Goal: Task Accomplishment & Management: Manage account settings

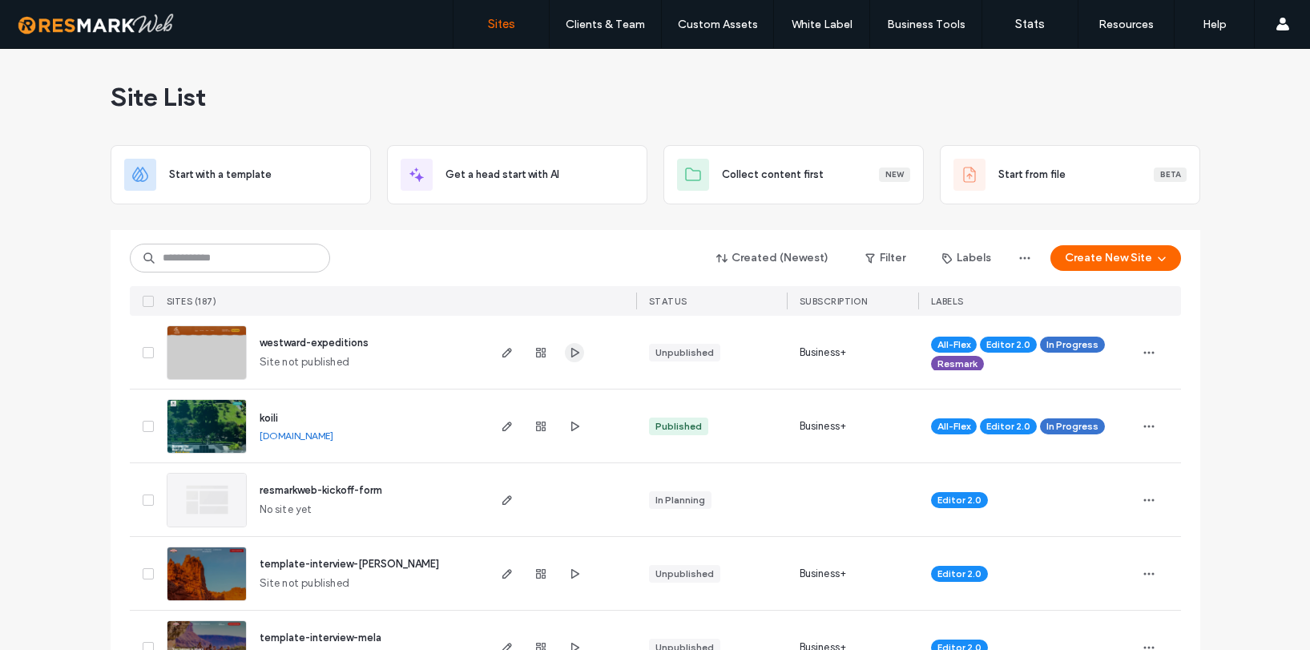
click at [568, 351] on icon "button" at bounding box center [574, 352] width 13 height 13
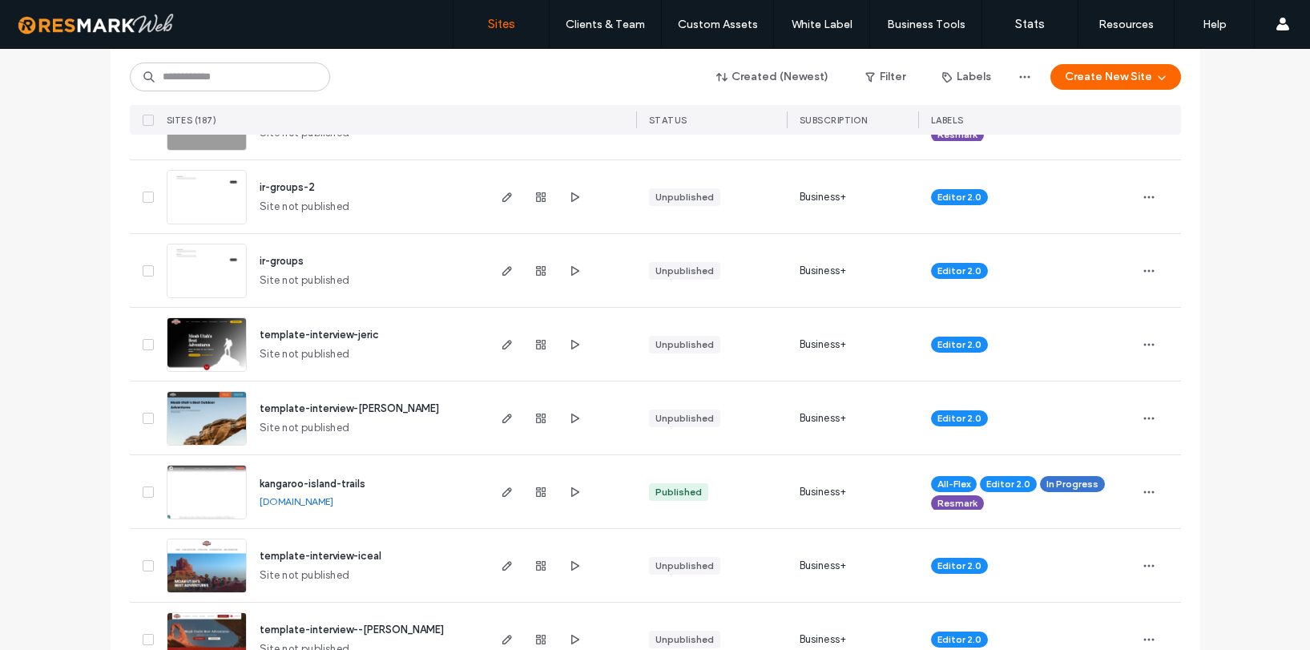
scroll to position [1055, 0]
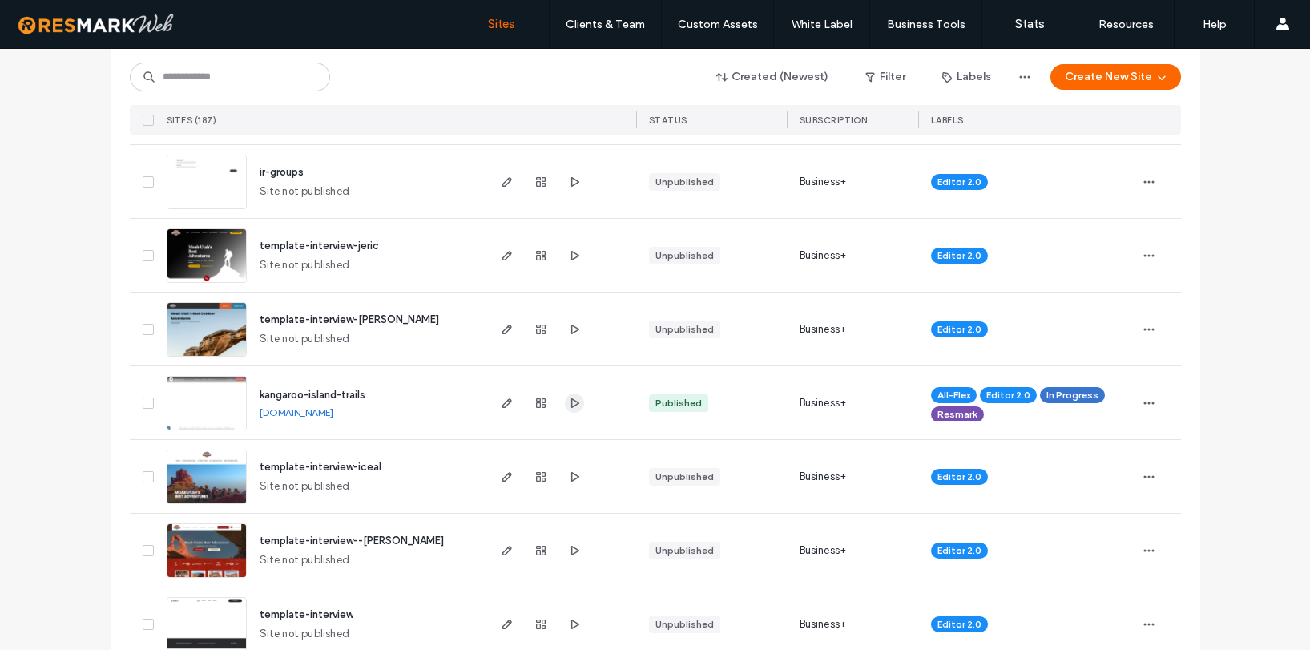
click at [568, 407] on icon "button" at bounding box center [574, 403] width 13 height 13
click at [314, 396] on span "kangaroo-island-trails" at bounding box center [313, 395] width 106 height 12
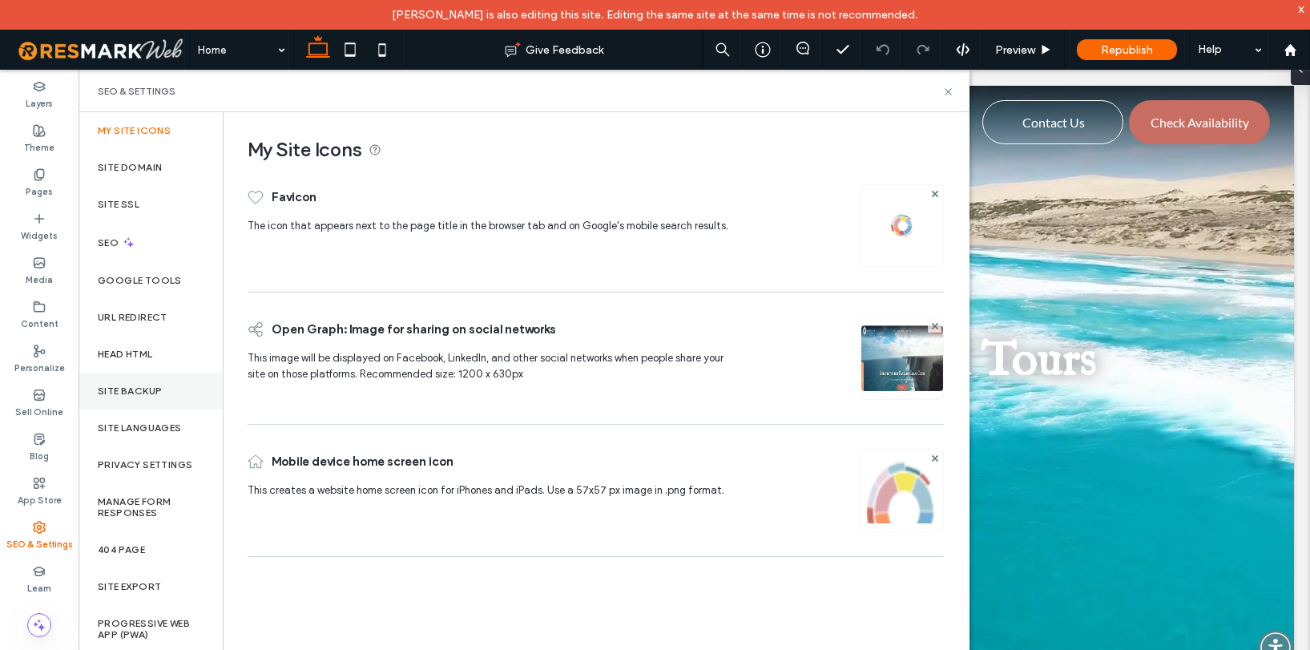
click at [143, 401] on div "Site Backup" at bounding box center [151, 391] width 144 height 37
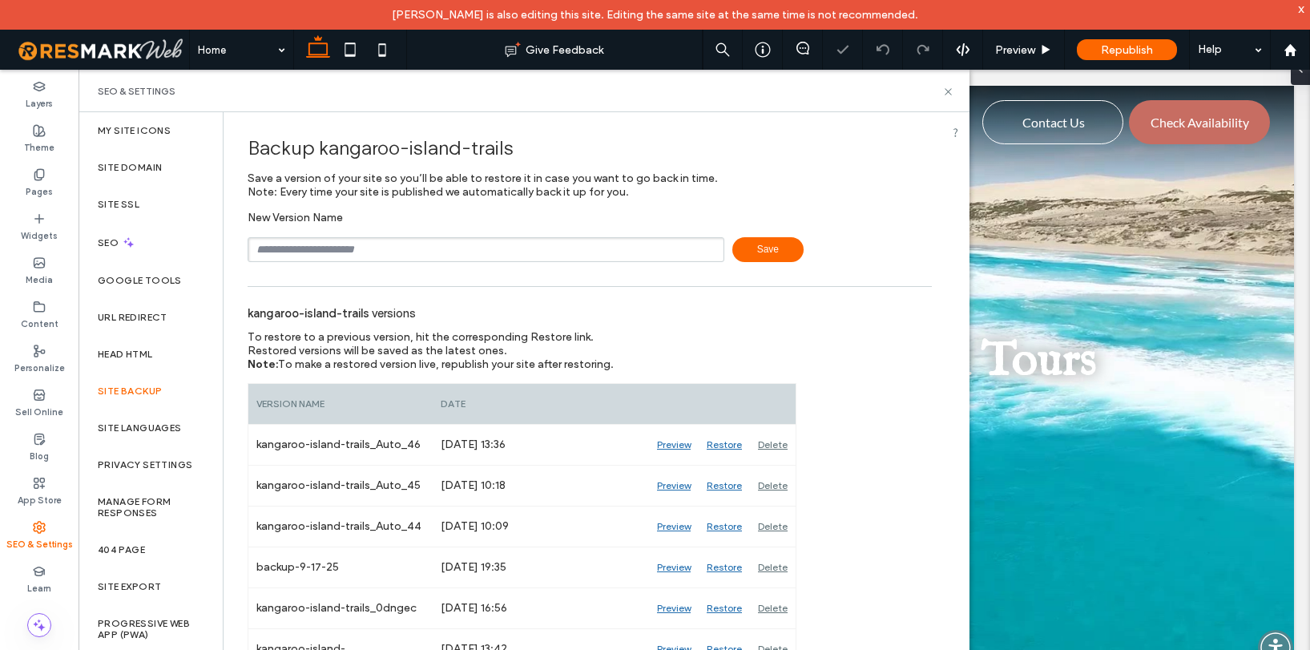
click at [370, 247] on input "text" at bounding box center [486, 249] width 477 height 25
type input "**********"
click at [775, 244] on span "Save" at bounding box center [767, 249] width 71 height 25
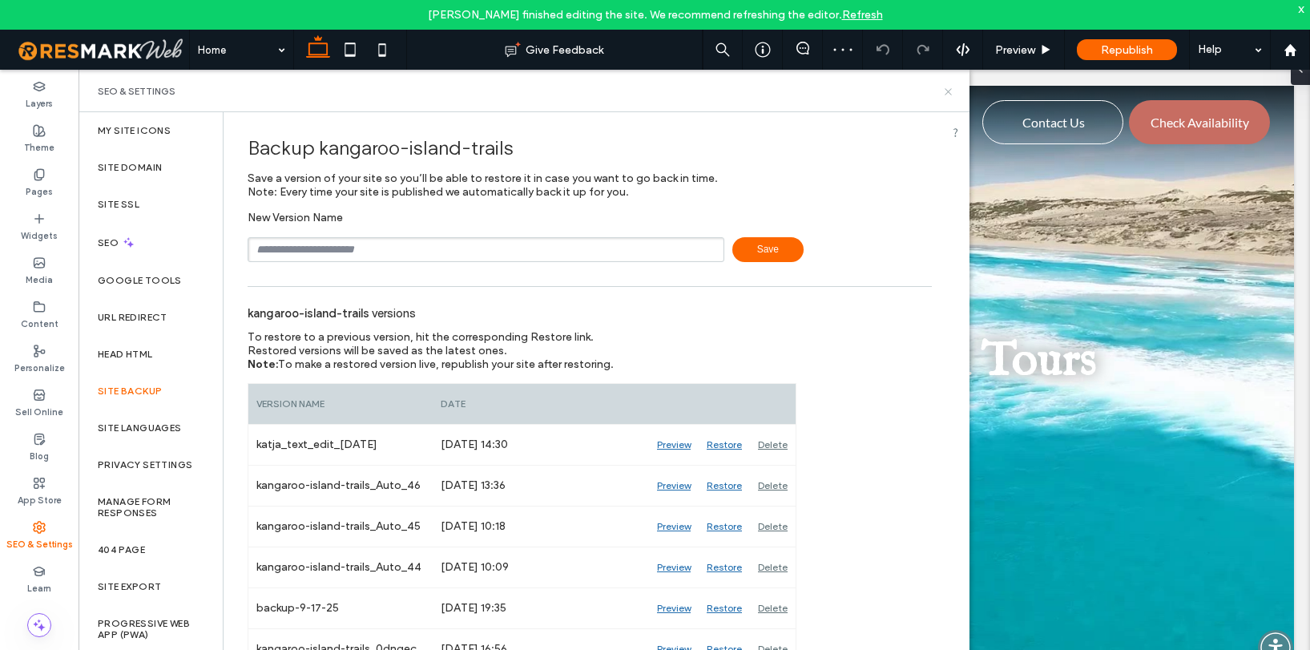
click at [951, 91] on icon at bounding box center [948, 92] width 12 height 12
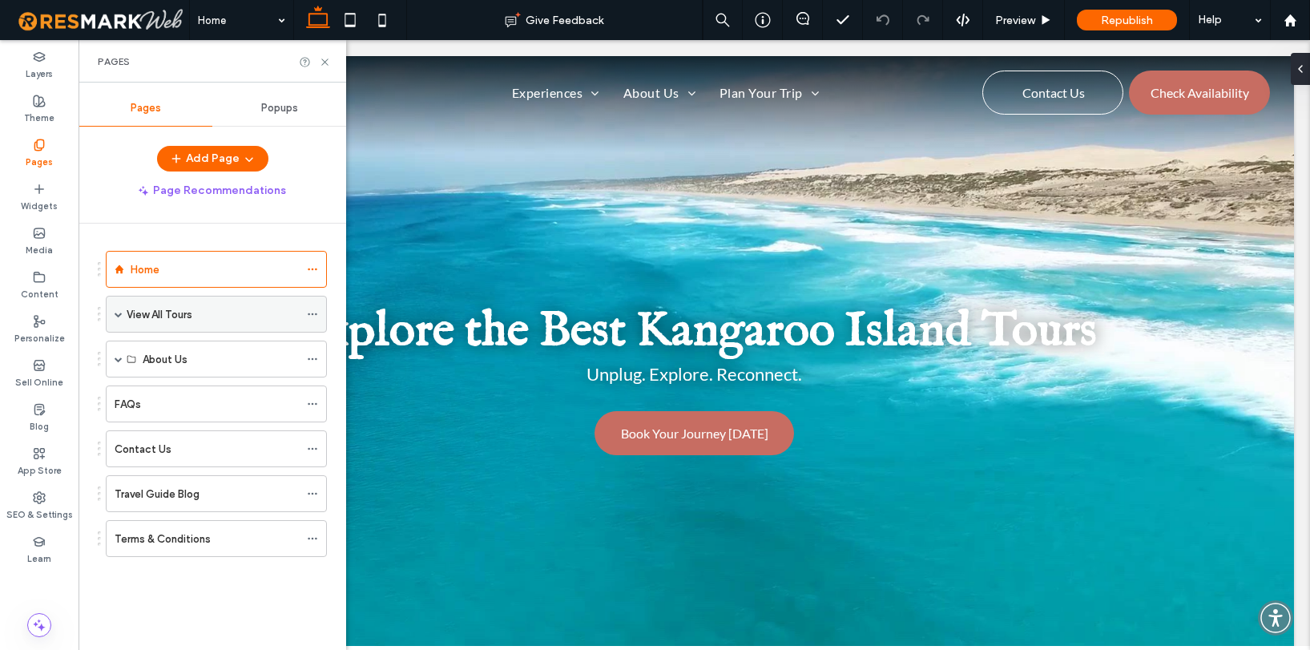
click at [115, 310] on span at bounding box center [119, 314] width 8 height 8
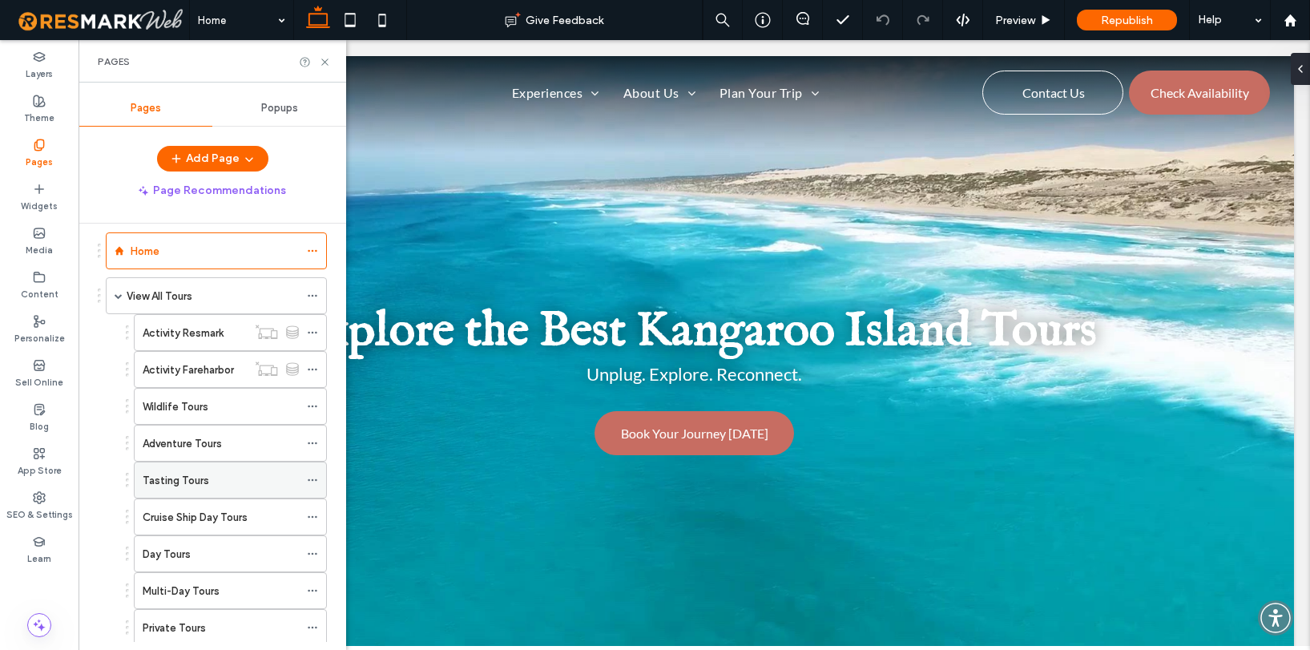
scroll to position [71, 0]
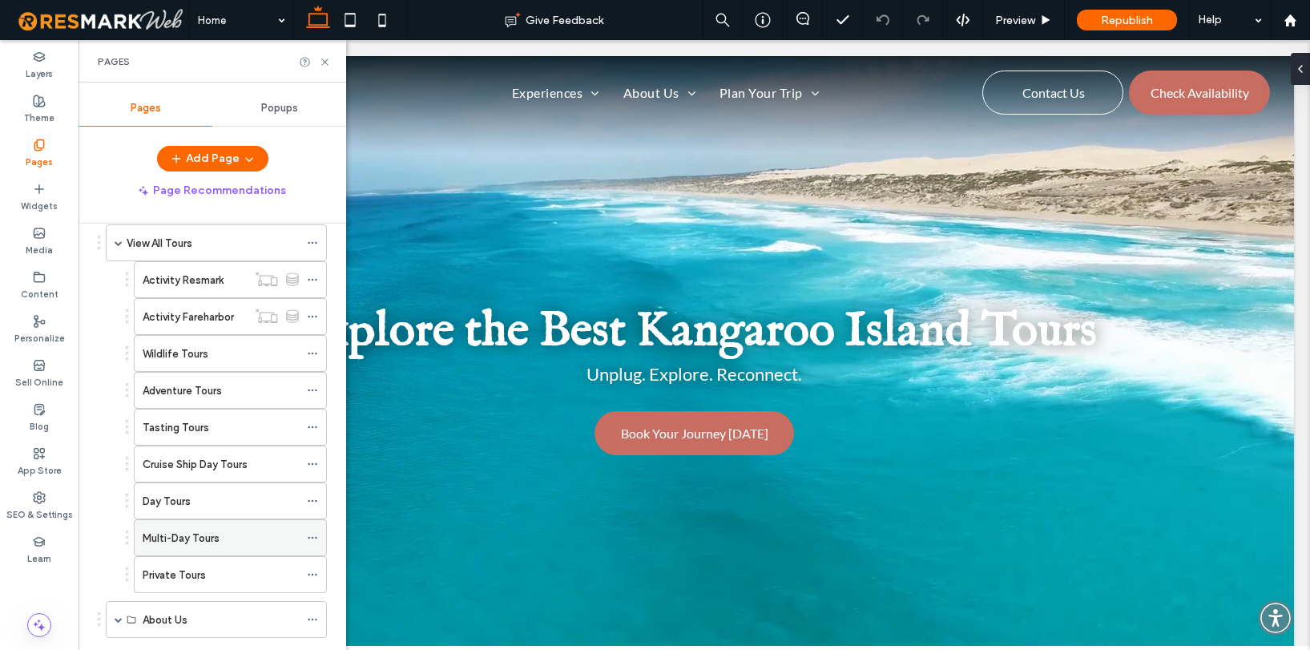
click at [175, 541] on label "Multi-Day Tours" at bounding box center [181, 538] width 77 height 28
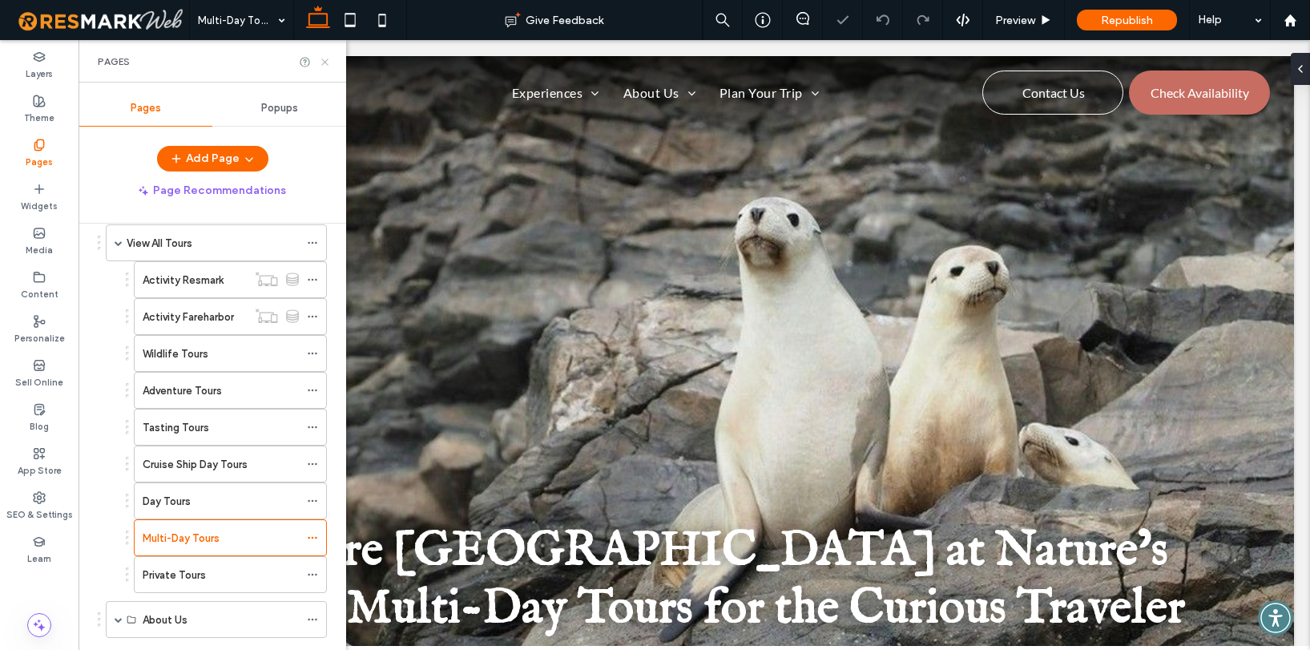
click at [324, 60] on use at bounding box center [324, 61] width 6 height 6
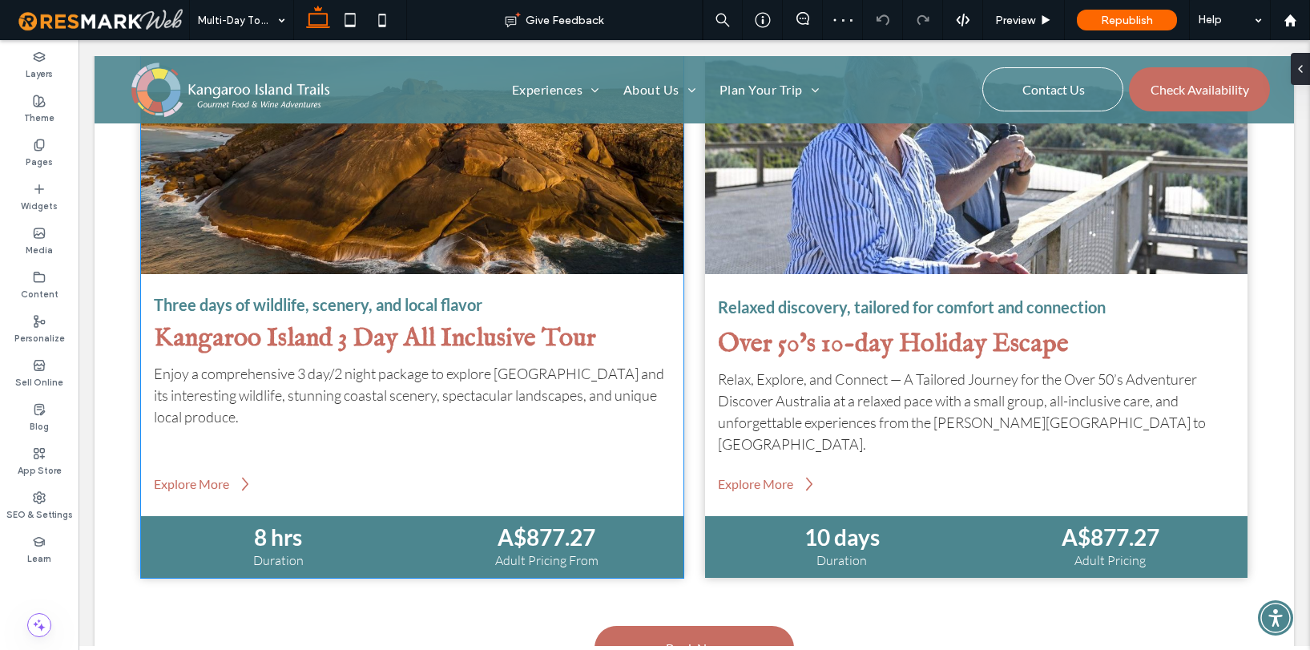
scroll to position [973, 0]
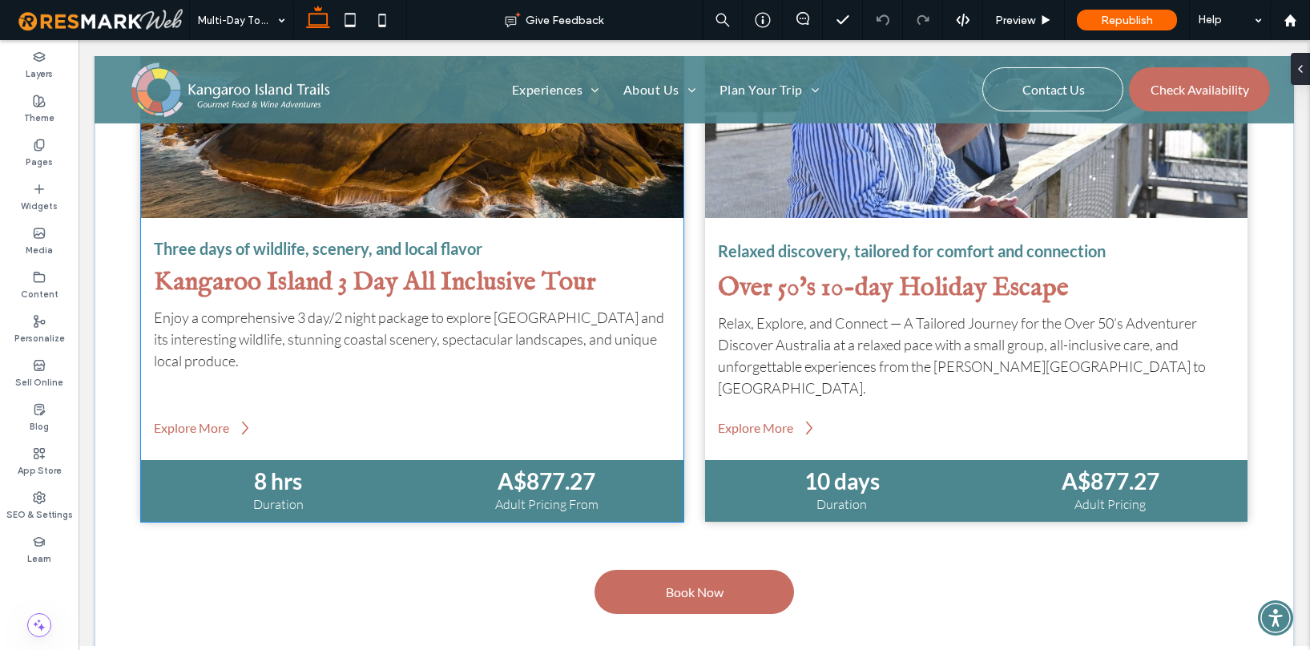
click at [429, 324] on span "Enjoy a comprehensive 3 day/2 night package to explore Kangaroo Island and its …" at bounding box center [409, 338] width 510 height 61
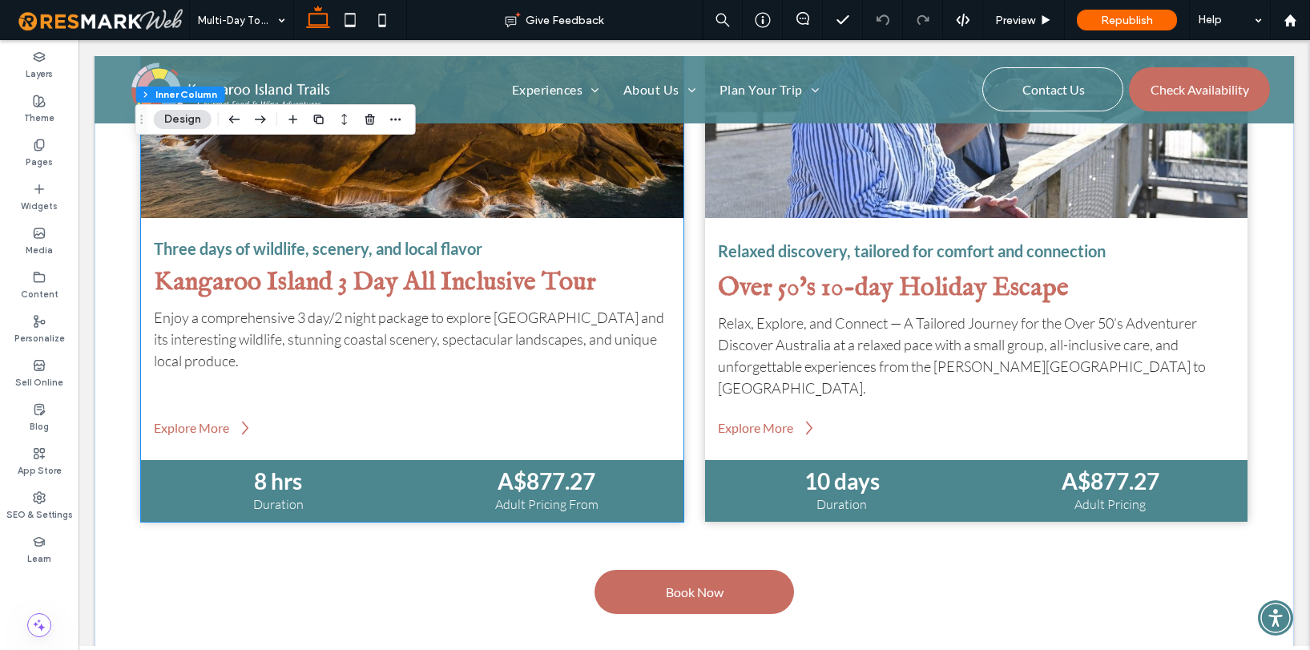
scroll to position [961, 0]
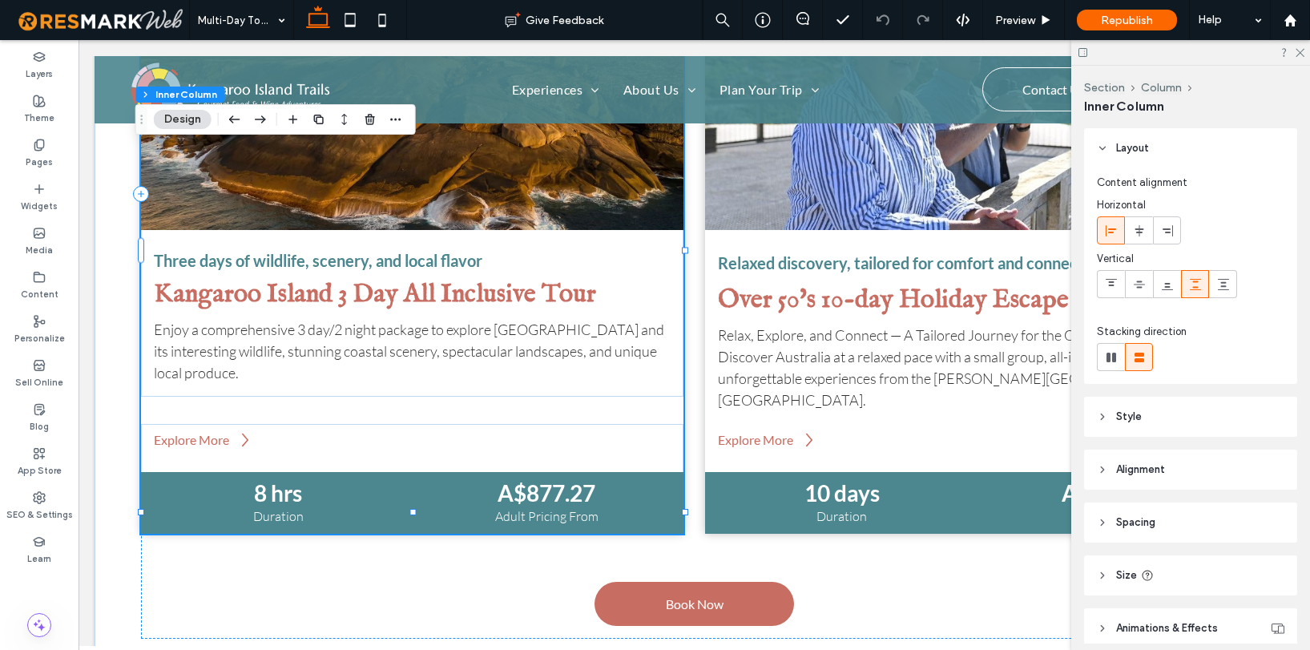
click at [429, 324] on span "Enjoy a comprehensive 3 day/2 night package to explore [GEOGRAPHIC_DATA] and it…" at bounding box center [409, 350] width 510 height 61
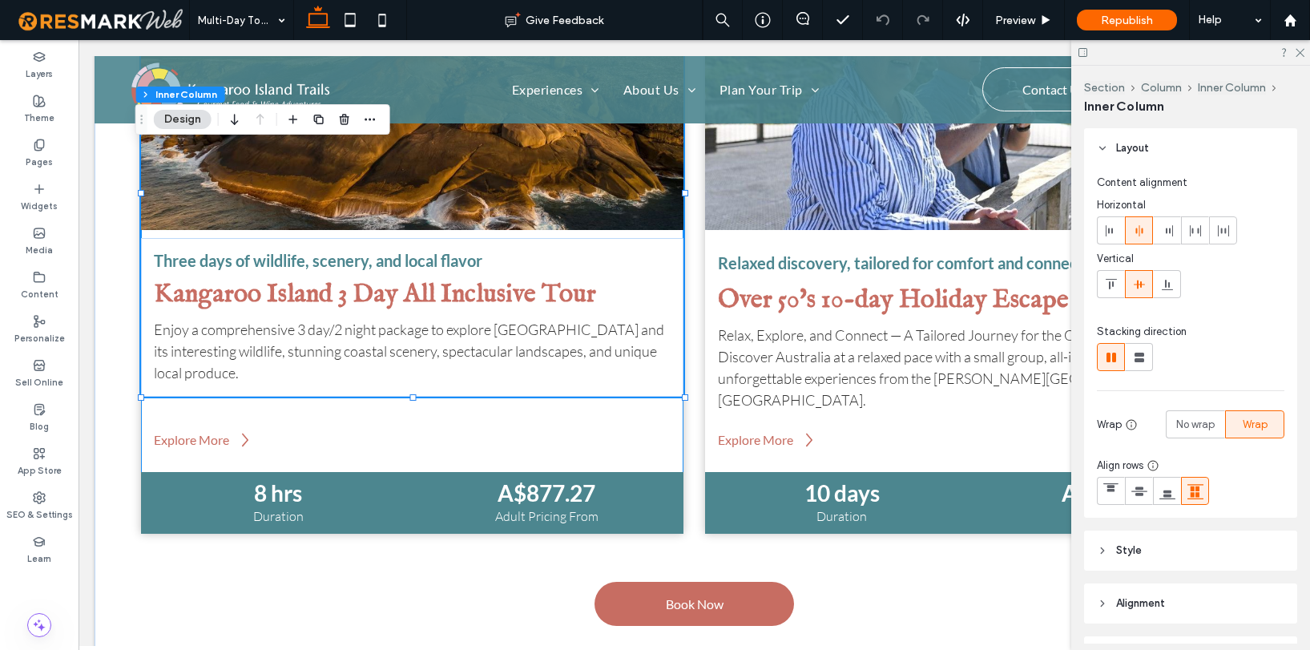
click at [429, 324] on span "Enjoy a comprehensive 3 day/2 night package to explore [GEOGRAPHIC_DATA] and it…" at bounding box center [409, 350] width 510 height 61
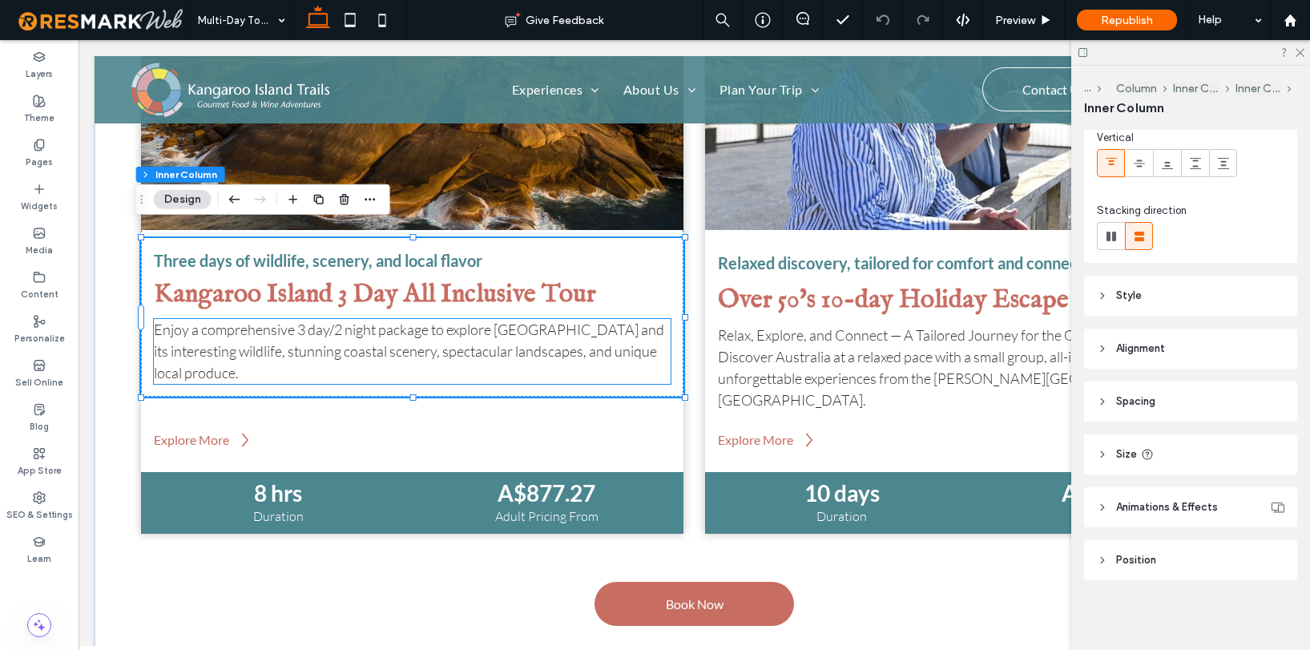
scroll to position [123, 0]
click at [429, 324] on span "Enjoy a comprehensive 3 day/2 night package to explore [GEOGRAPHIC_DATA] and it…" at bounding box center [409, 350] width 510 height 61
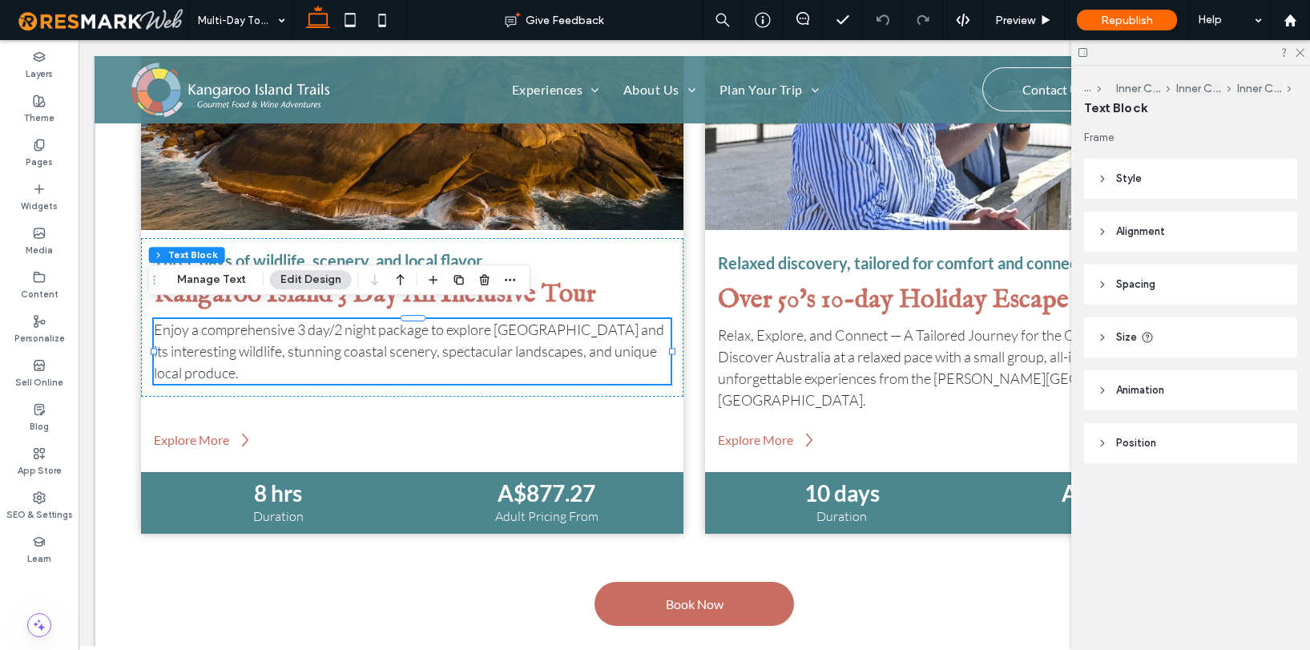
click at [429, 324] on span "Enjoy a comprehensive 3 day/2 night package to explore [GEOGRAPHIC_DATA] and it…" at bounding box center [409, 350] width 510 height 61
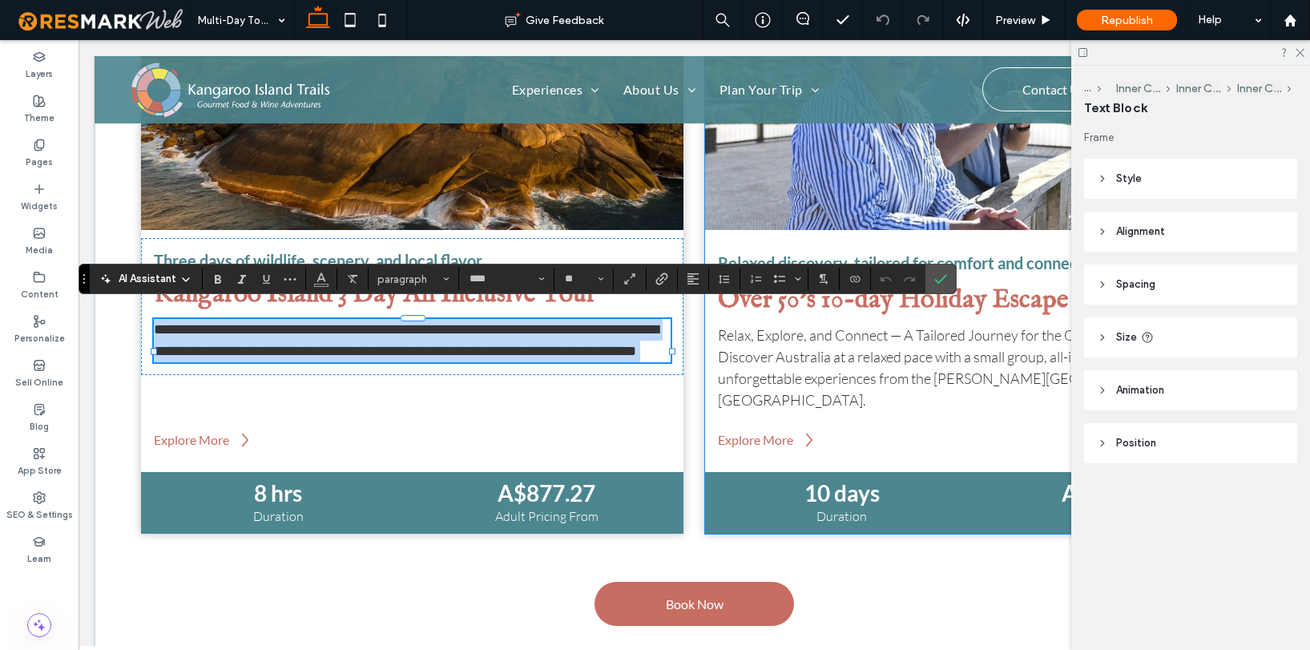
click at [796, 348] on span "Discover Australia at a relaxed pace with a small group, all-inclusive care, an…" at bounding box center [962, 378] width 488 height 61
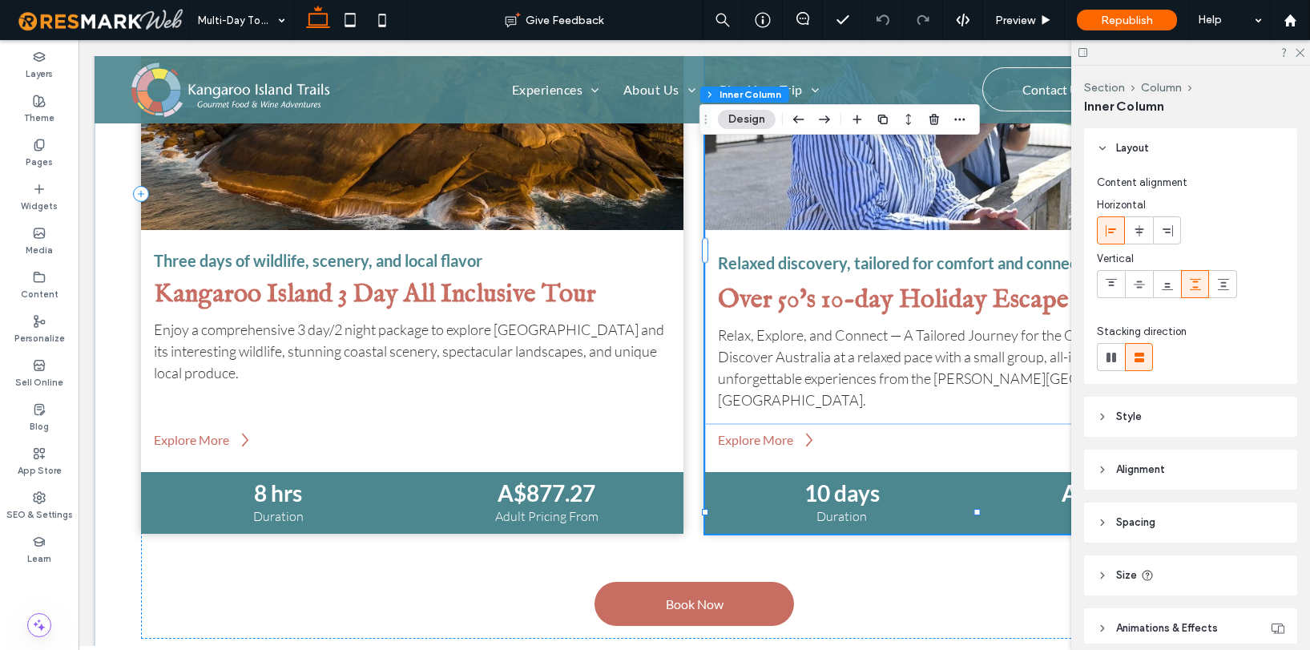
click at [796, 348] on span "Discover Australia at a relaxed pace with a small group, all-inclusive care, an…" at bounding box center [962, 378] width 488 height 61
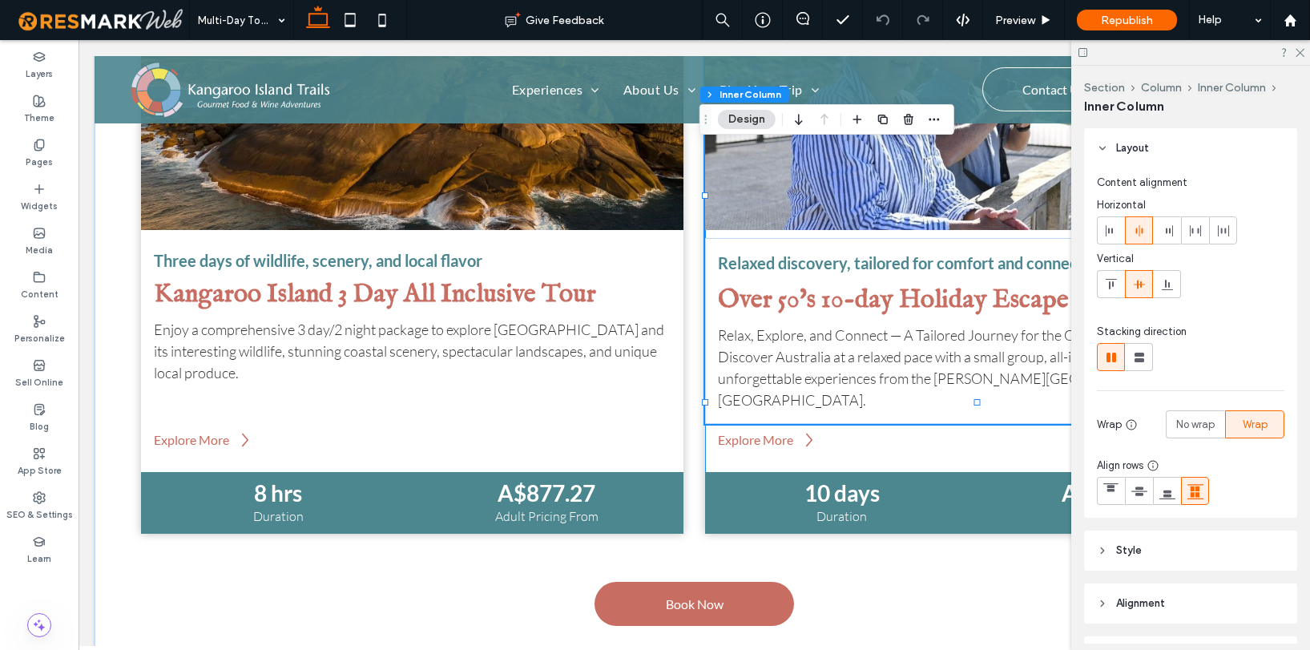
click at [796, 348] on span "Discover Australia at a relaxed pace with a small group, all-inclusive care, an…" at bounding box center [962, 378] width 488 height 61
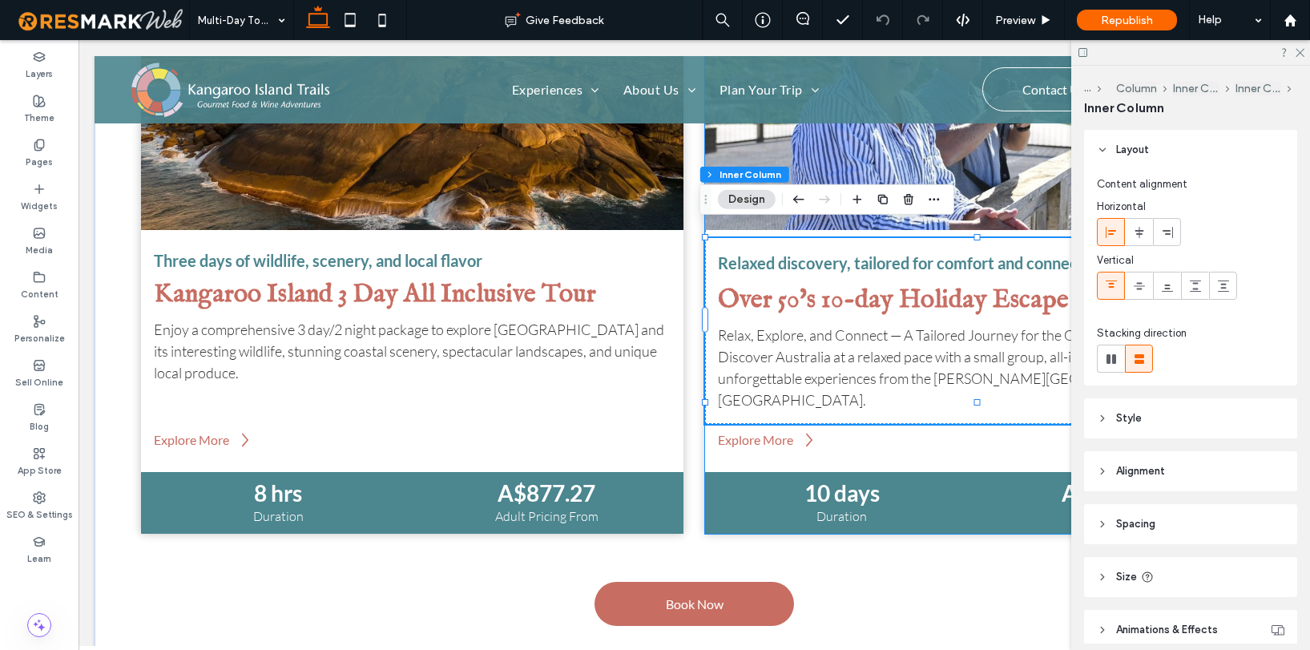
click at [796, 348] on span "Discover Australia at a relaxed pace with a small group, all-inclusive care, an…" at bounding box center [962, 378] width 488 height 61
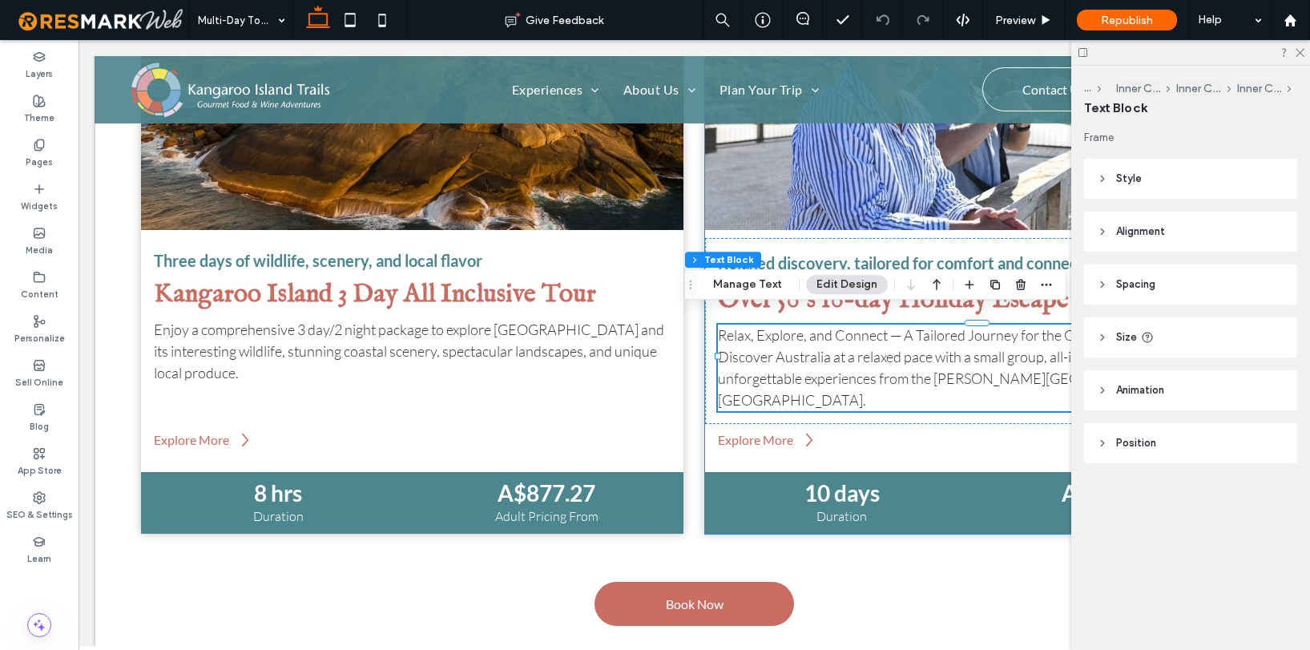
click at [796, 348] on span "Discover Australia at a relaxed pace with a small group, all-inclusive care, an…" at bounding box center [962, 378] width 488 height 61
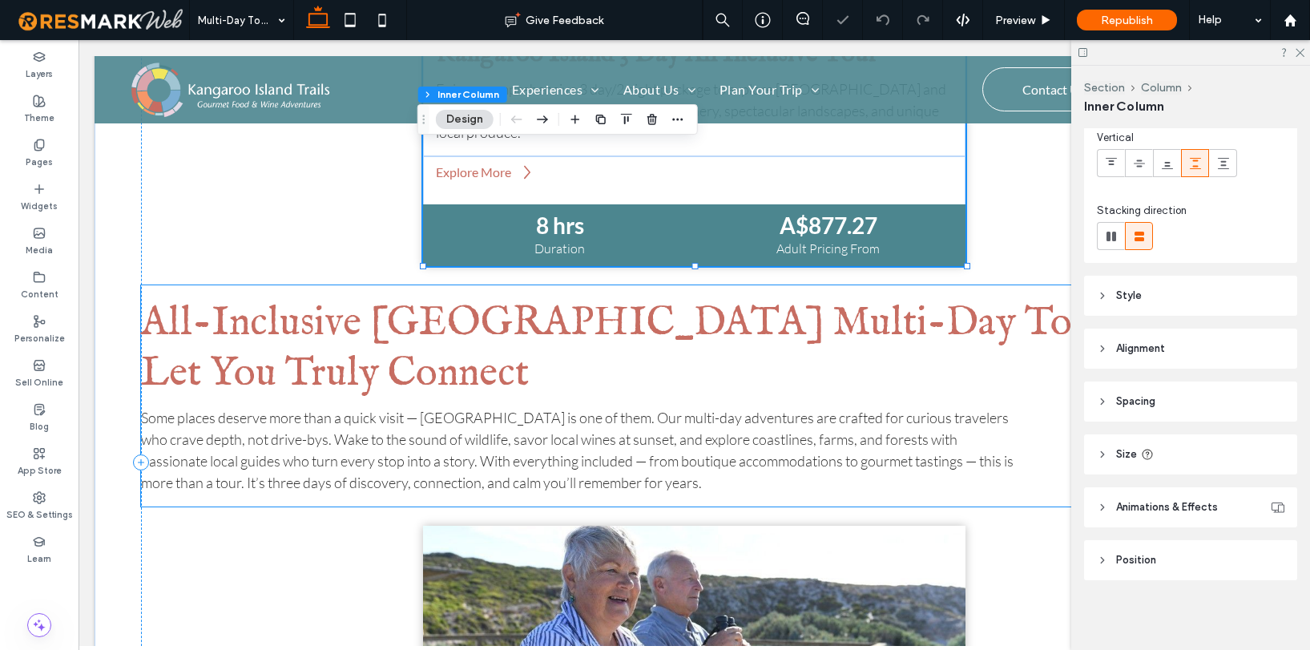
scroll to position [122, 0]
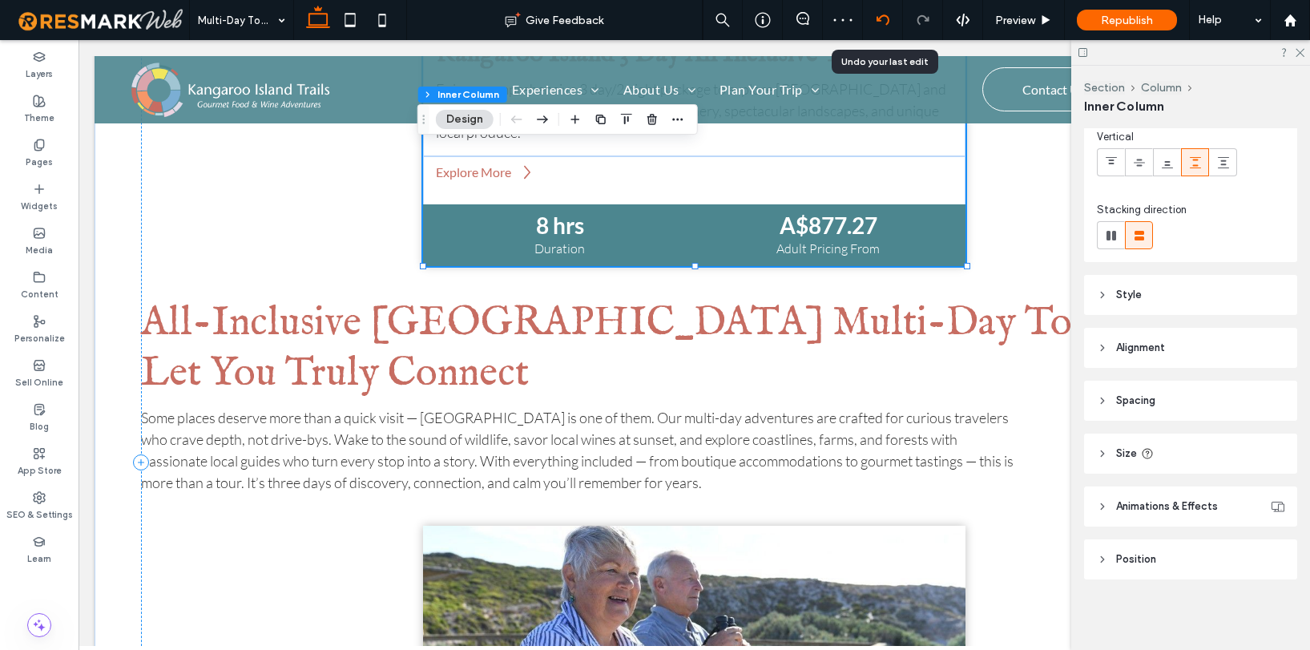
click at [884, 24] on icon at bounding box center [882, 20] width 13 height 13
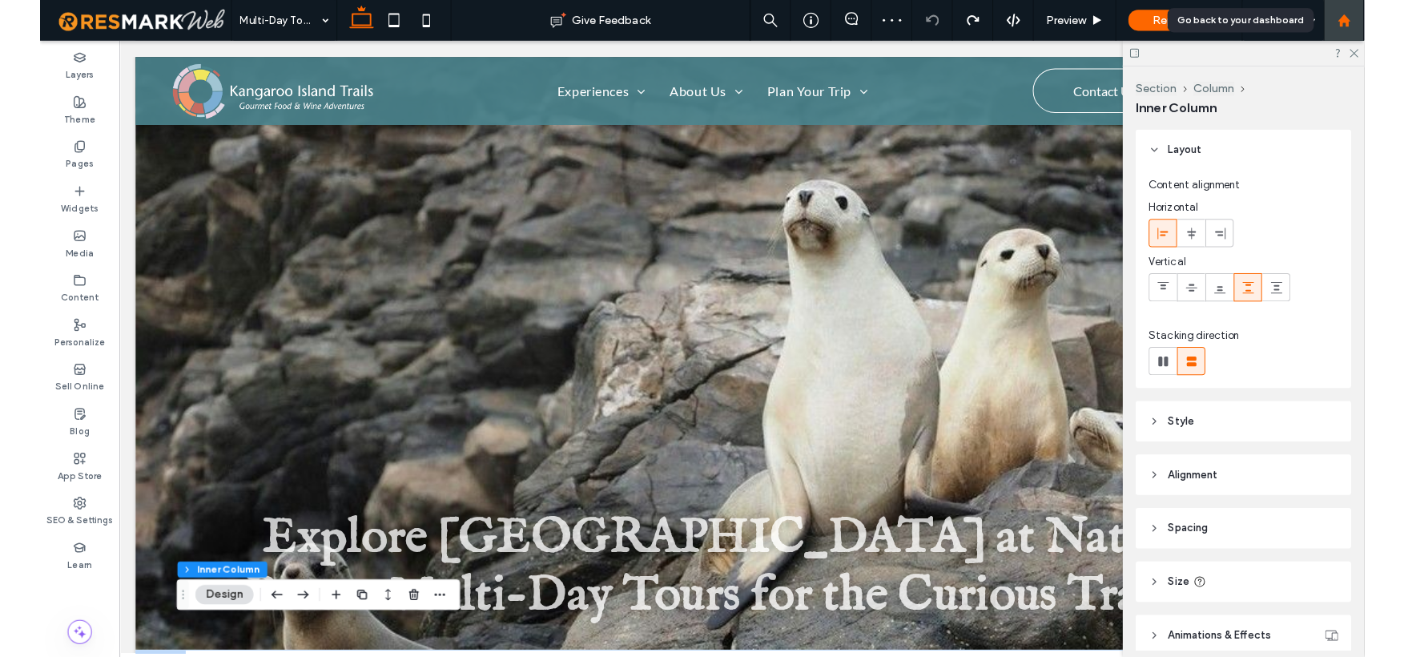
scroll to position [0, 0]
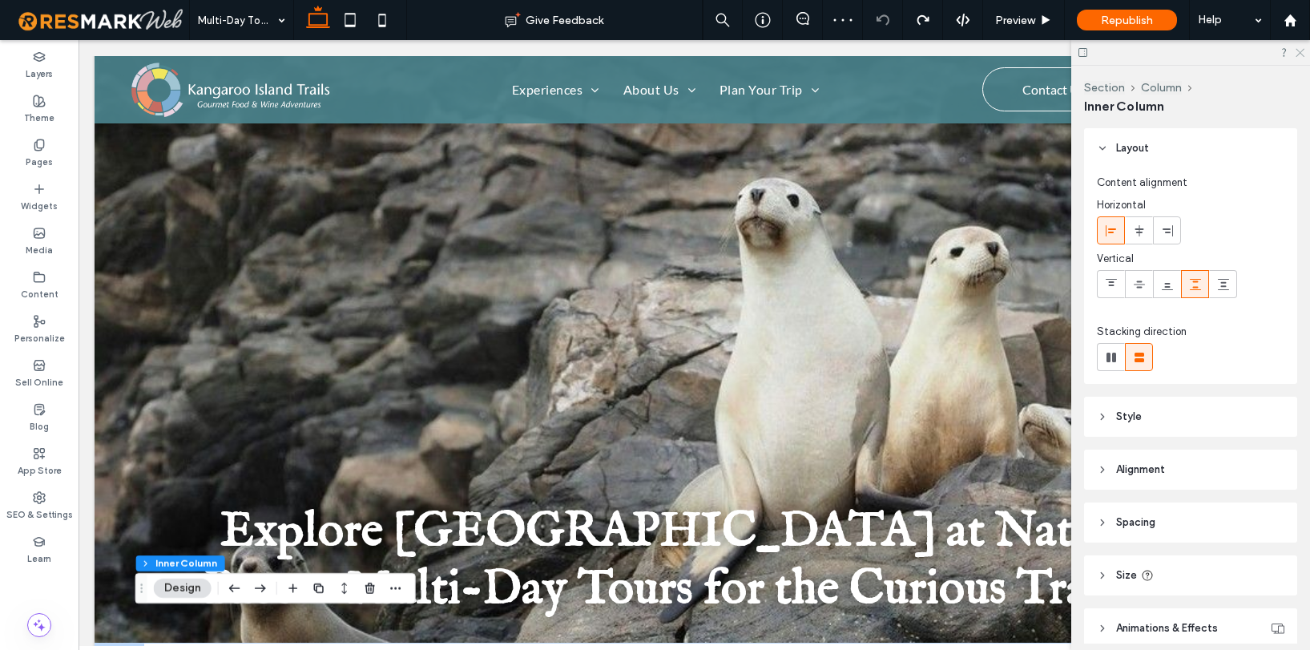
click at [1300, 55] on icon at bounding box center [1299, 51] width 10 height 10
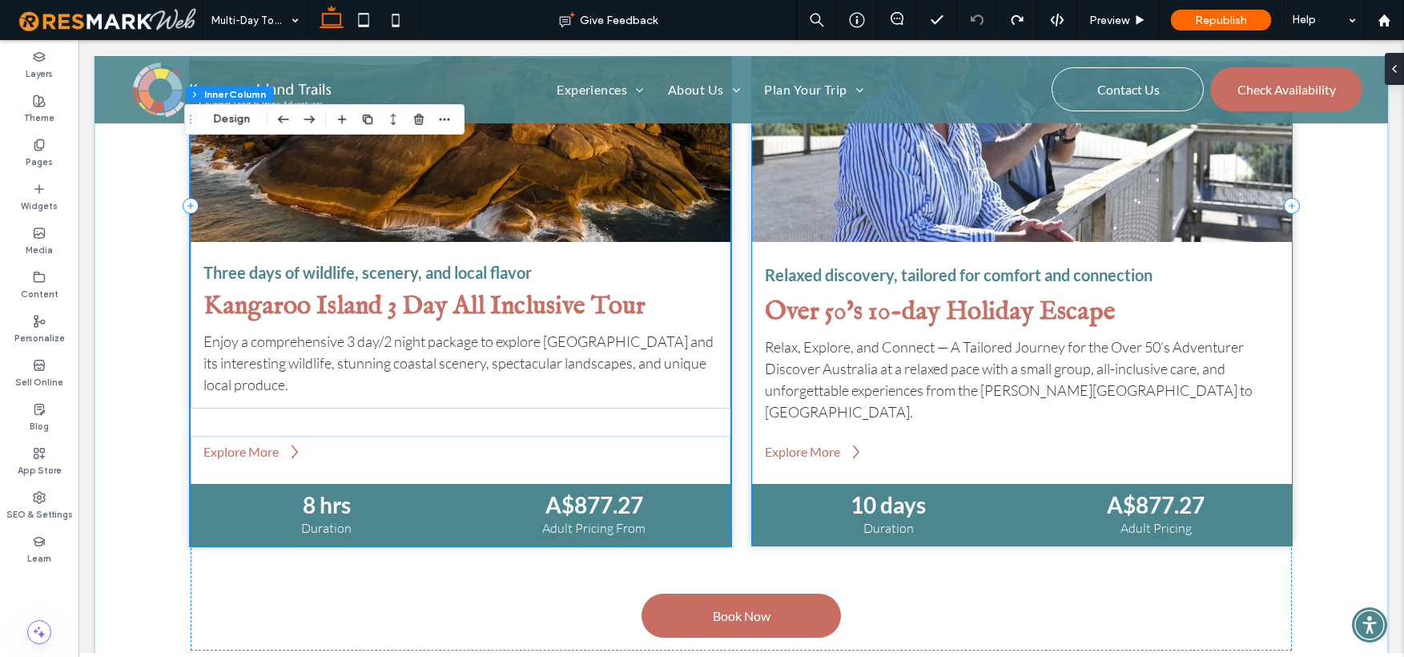
scroll to position [964, 0]
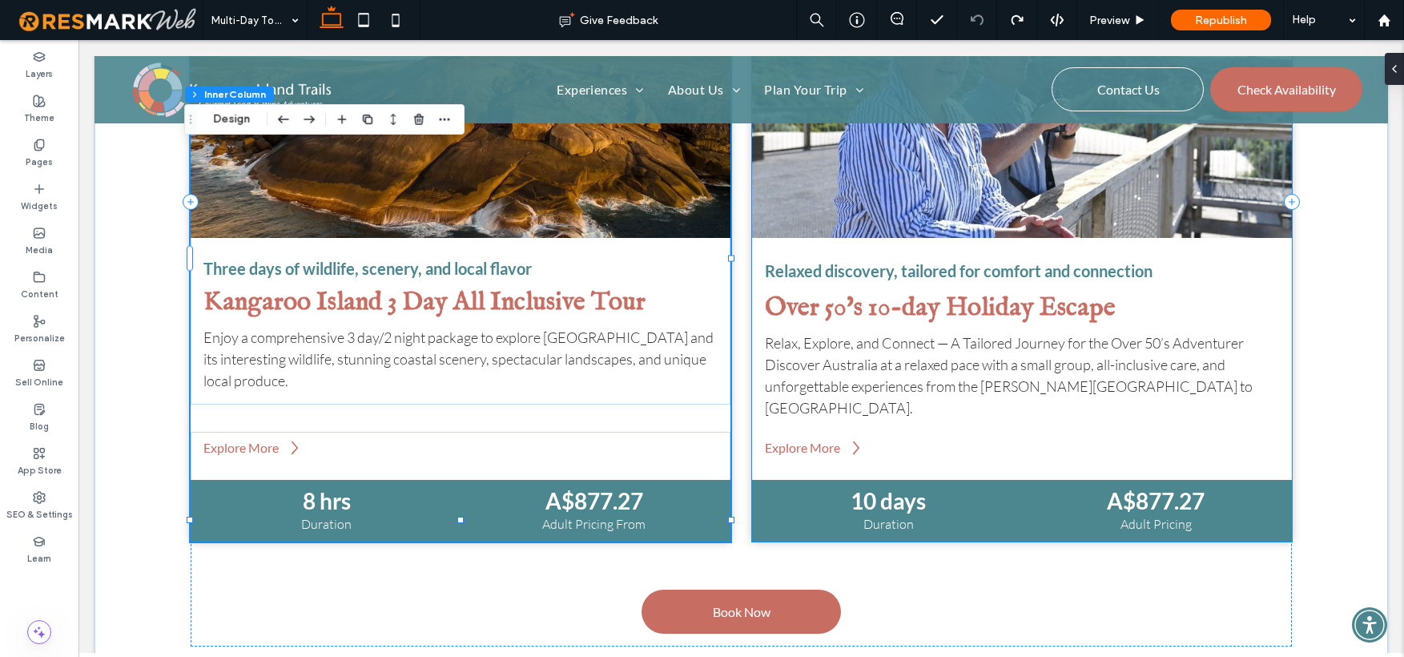
click at [811, 312] on span "Over 50's 10-day Holiday Escape" at bounding box center [940, 308] width 351 height 33
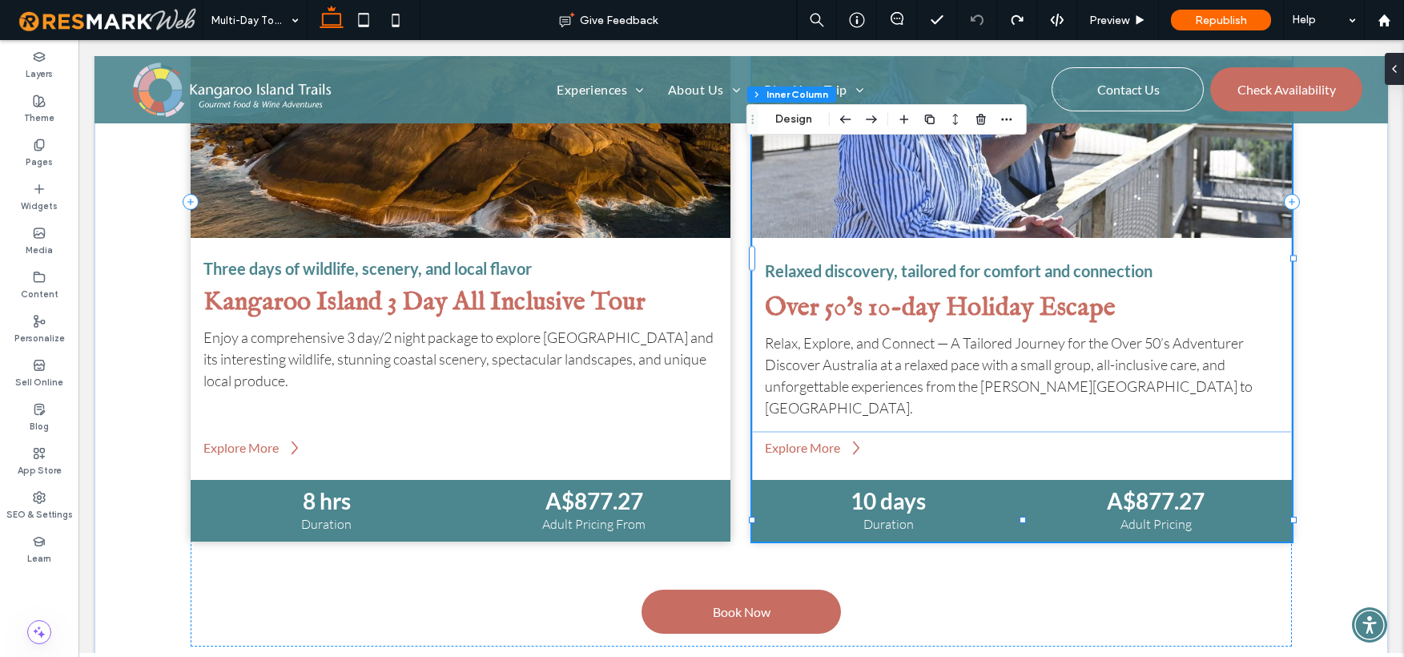
click at [811, 312] on span "Over 50's 10-day Holiday Escape" at bounding box center [940, 308] width 351 height 33
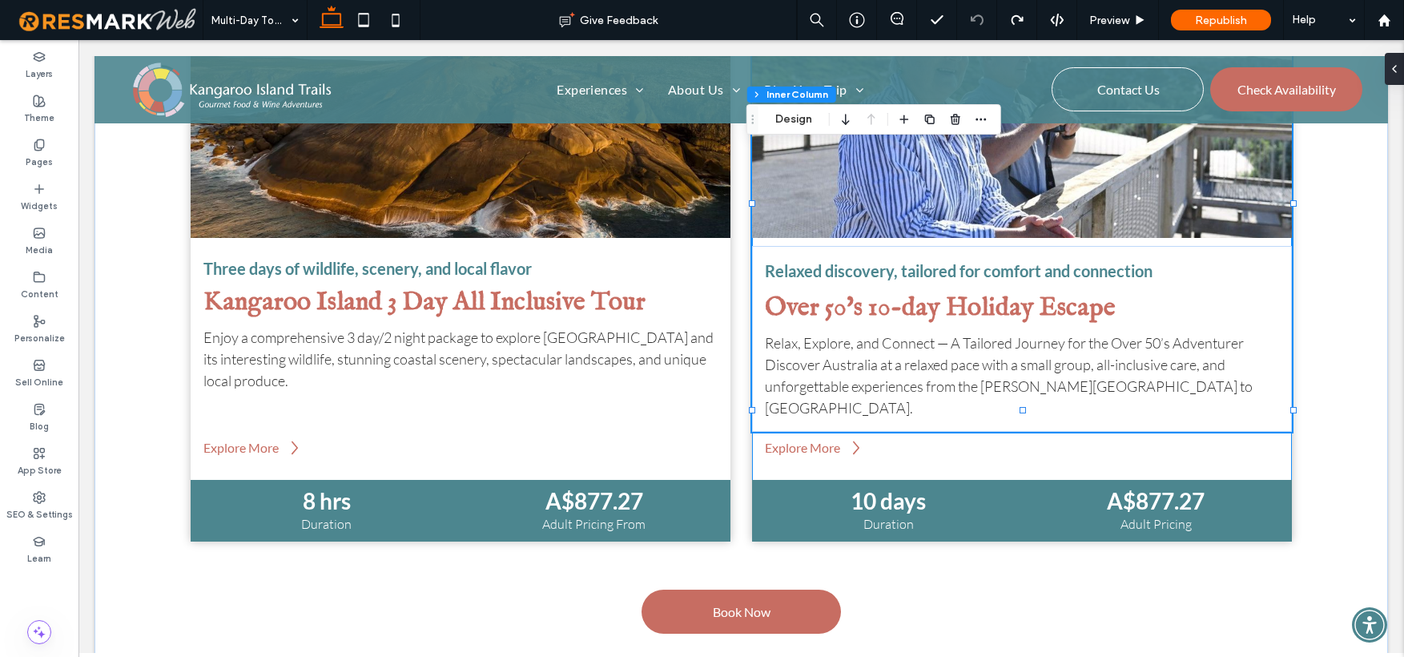
click at [811, 312] on span "Over 50's 10-day Holiday Escape" at bounding box center [940, 308] width 351 height 33
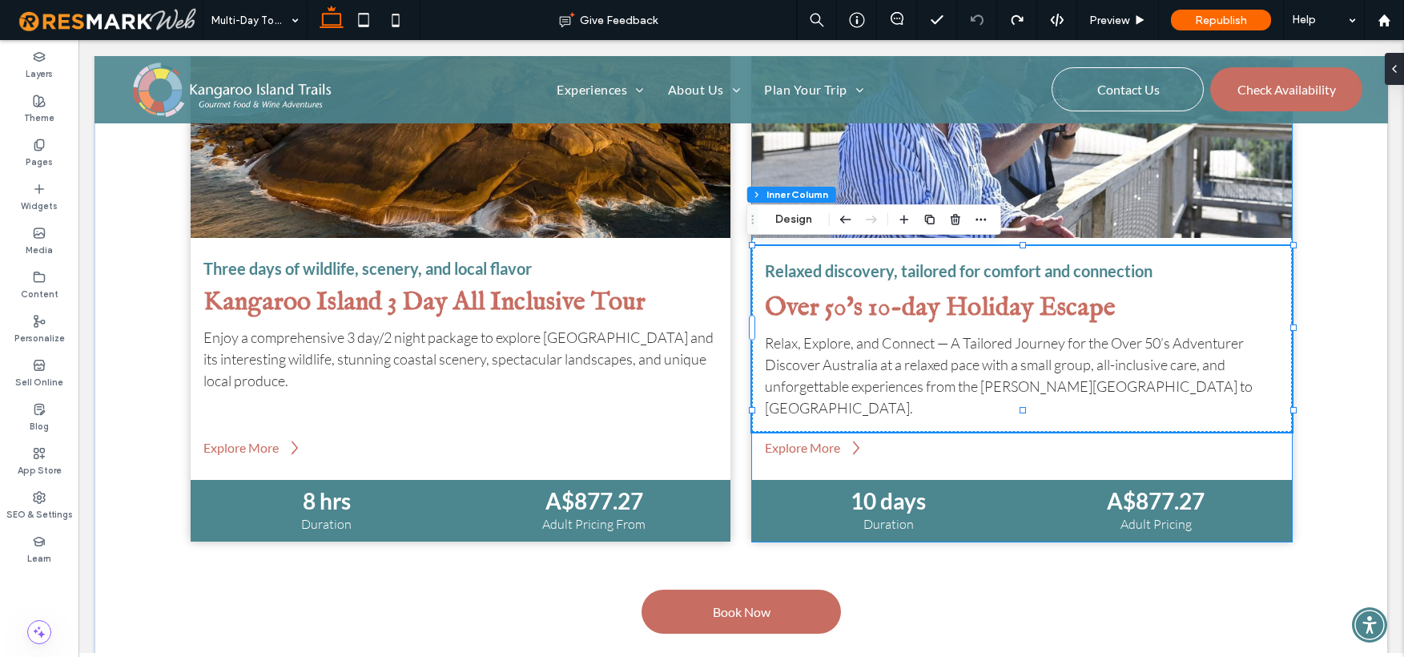
click at [811, 312] on span "Over 50's 10-day Holiday Escape" at bounding box center [940, 308] width 351 height 33
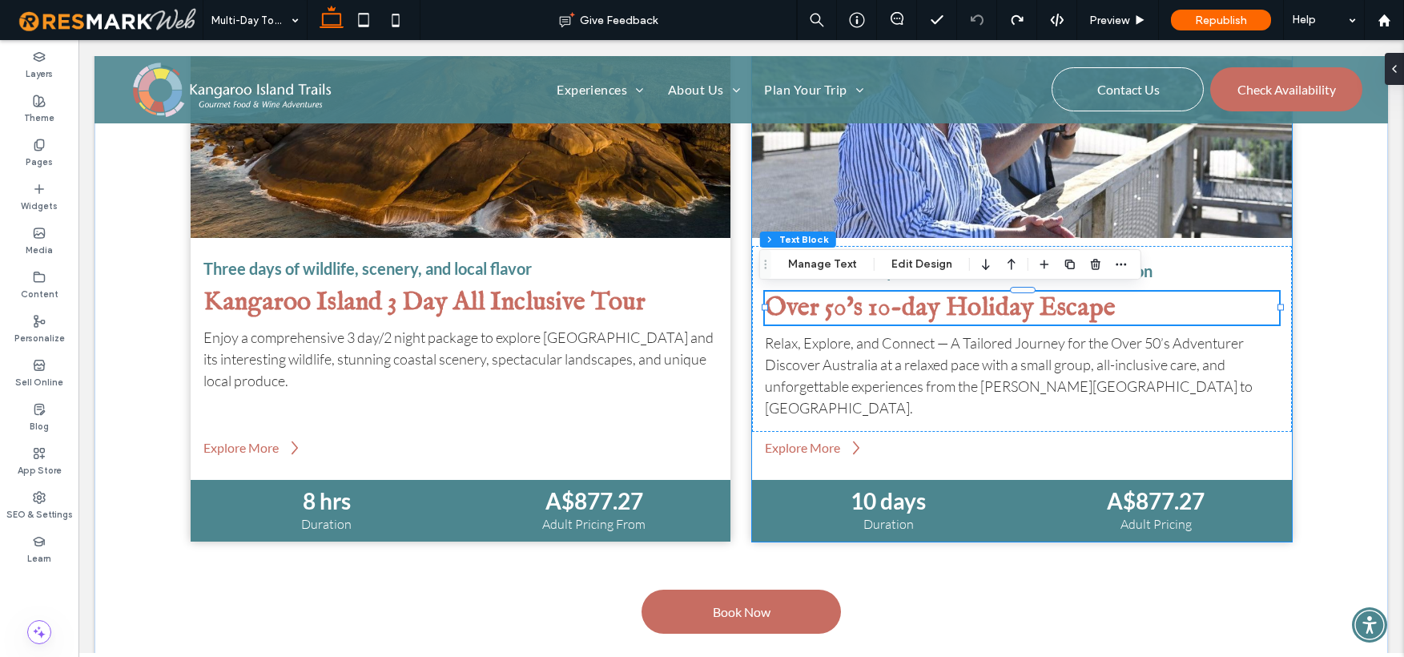
click at [811, 312] on span "Over 50's 10-day Holiday Escape" at bounding box center [940, 308] width 351 height 33
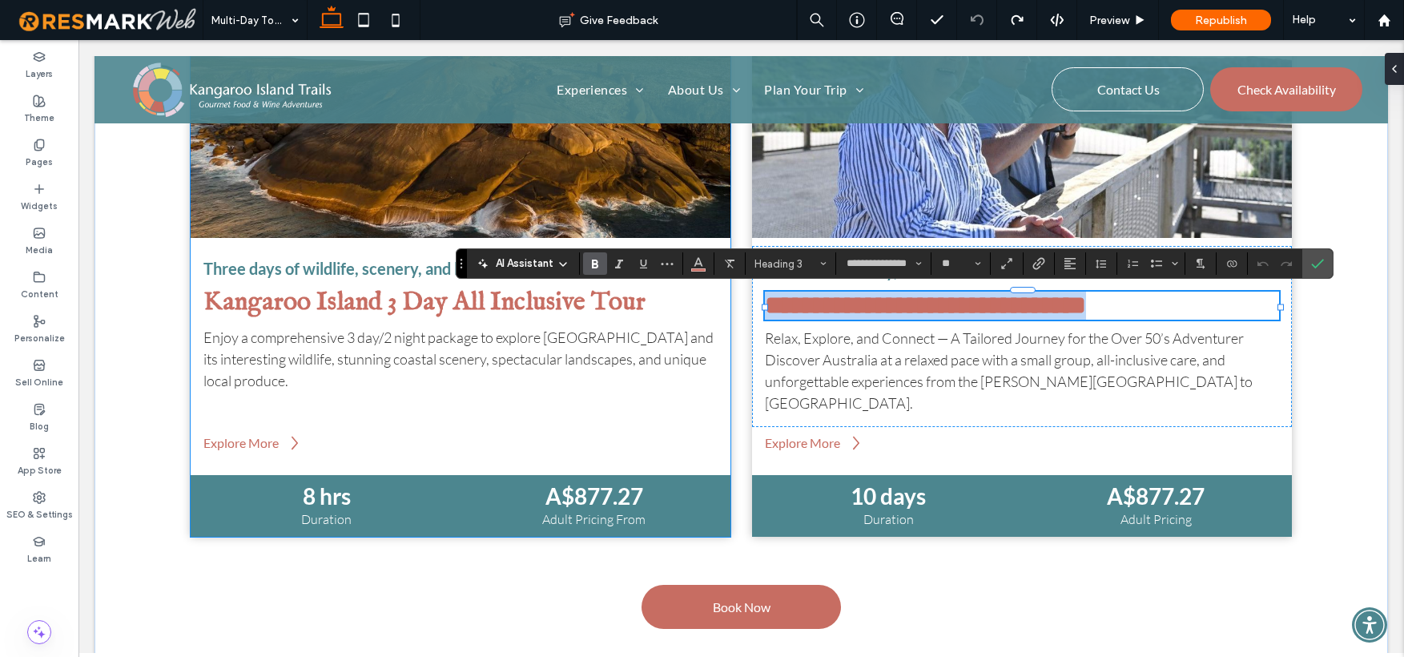
click at [432, 296] on span "Kangaroo Island 3 Day All Inclusive Tour" at bounding box center [424, 302] width 442 height 33
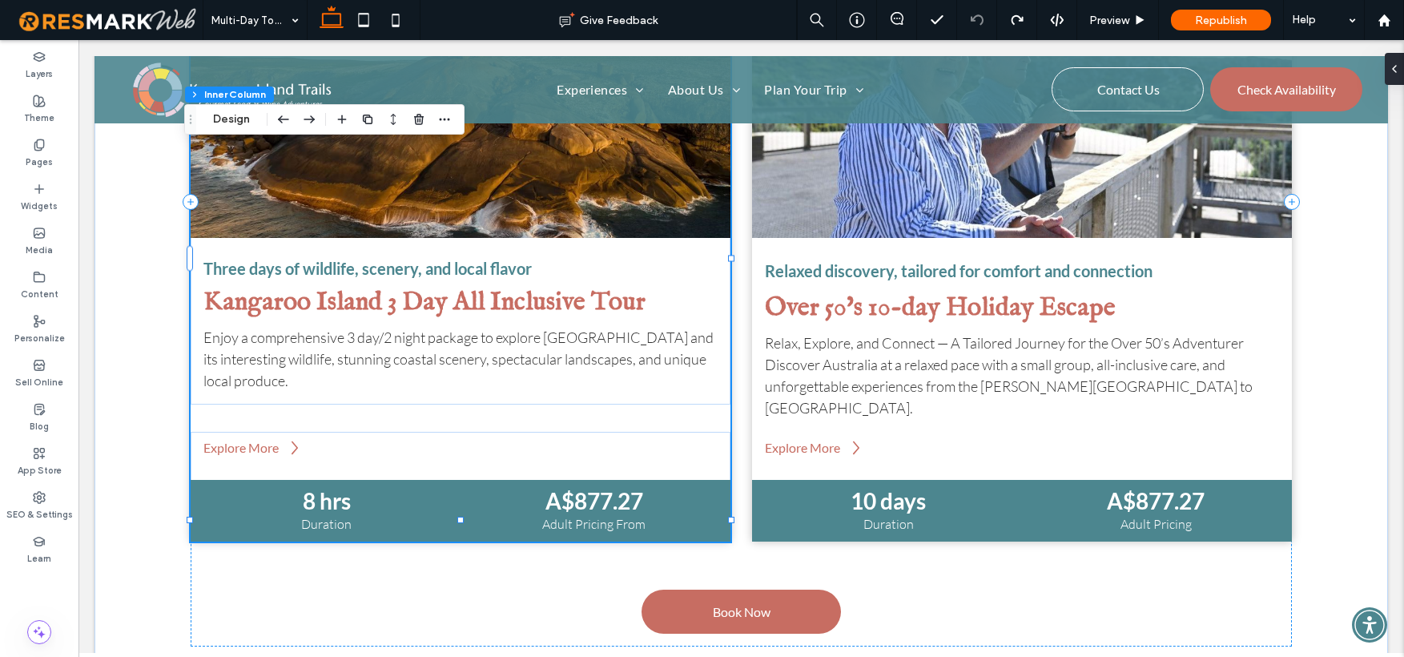
click at [432, 296] on span "Kangaroo Island 3 Day All Inclusive Tour" at bounding box center [424, 302] width 442 height 33
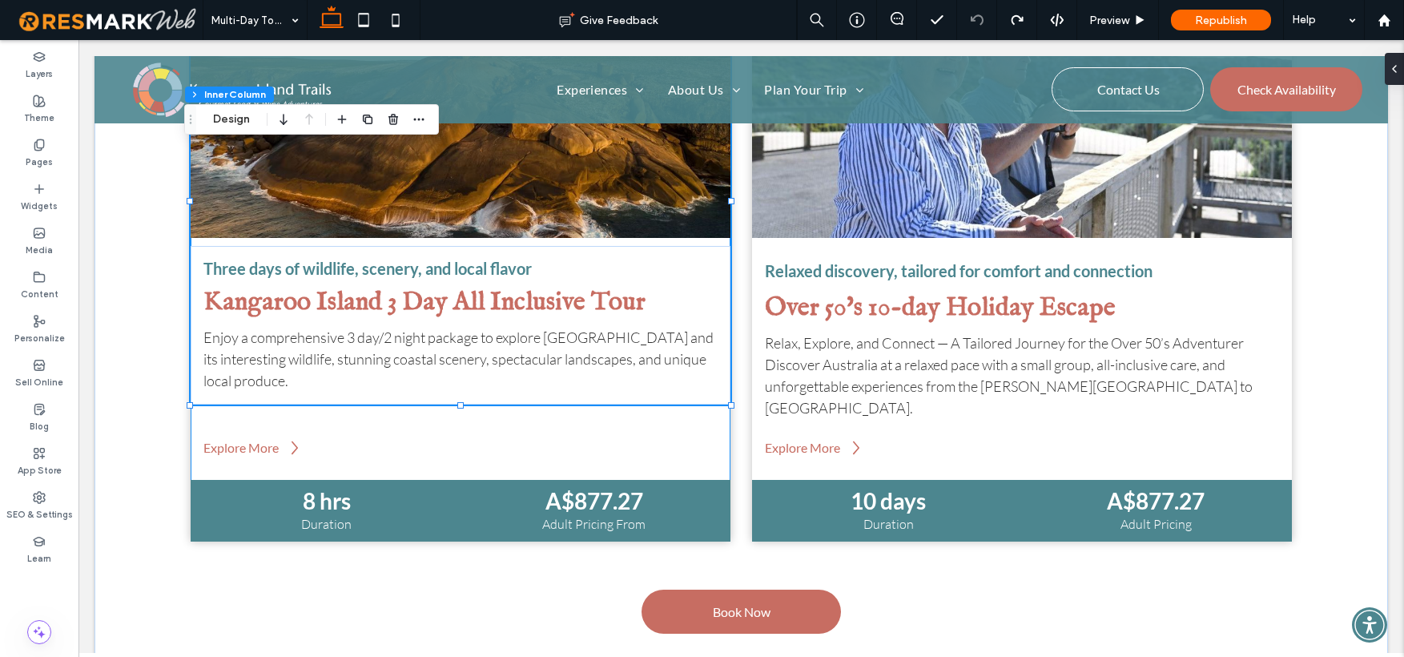
click at [432, 296] on span "Kangaroo Island 3 Day All Inclusive Tour" at bounding box center [424, 302] width 442 height 33
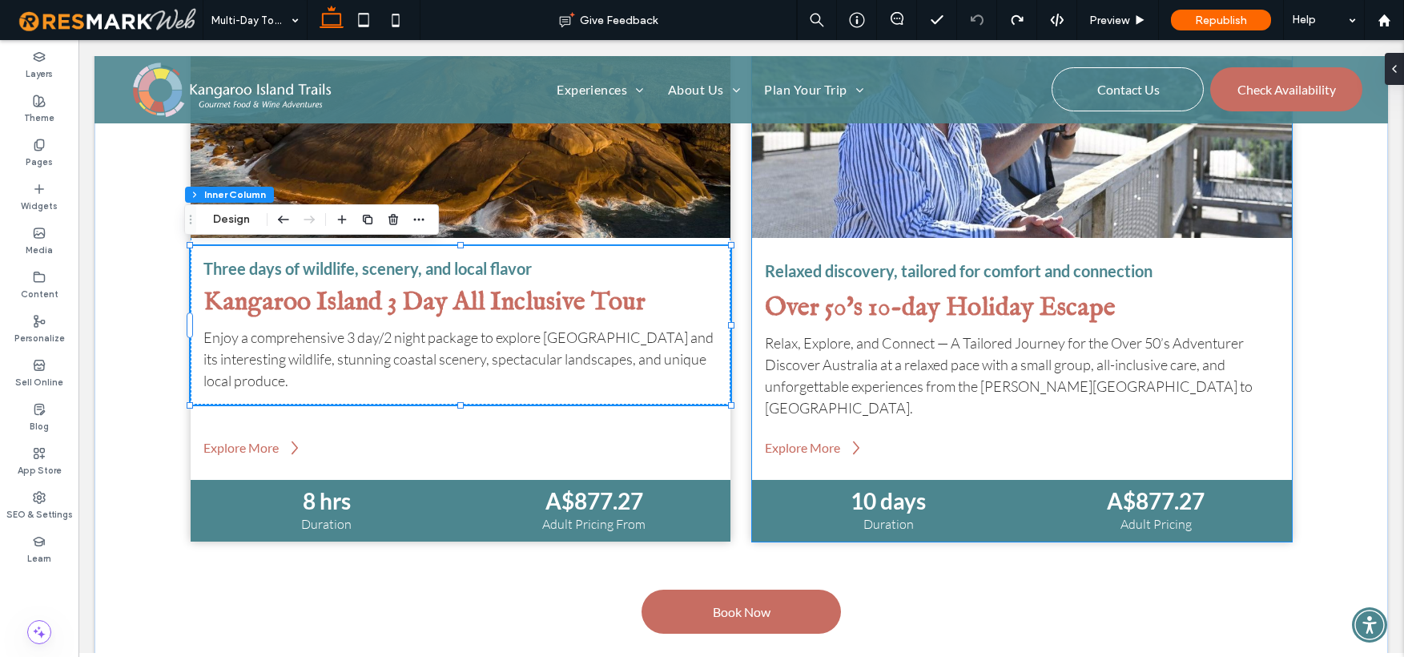
click at [812, 288] on div "Relaxed discovery, tailored for comfort and connection Over 50's 10-day Holiday…" at bounding box center [1022, 339] width 540 height 186
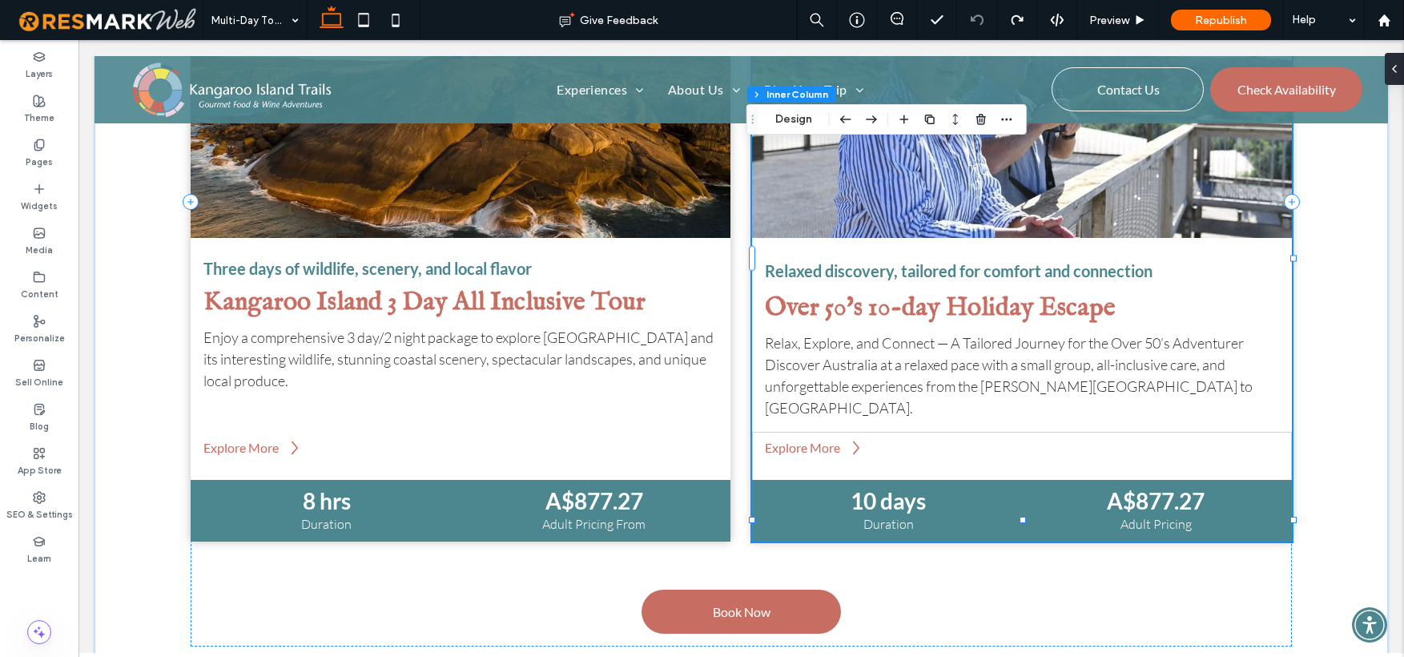
click at [814, 293] on span "Over 50's 10-day Holiday Escape" at bounding box center [940, 308] width 351 height 33
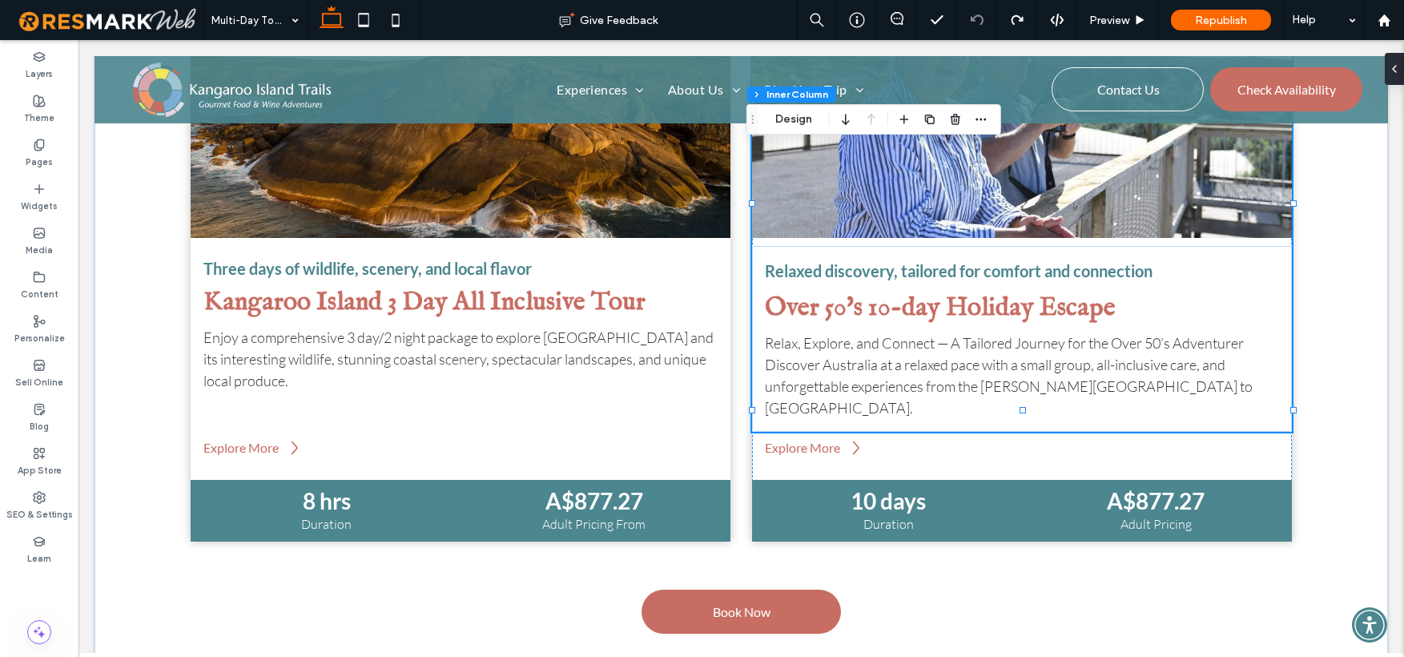
click at [814, 293] on span "Over 50's 10-day Holiday Escape" at bounding box center [940, 308] width 351 height 33
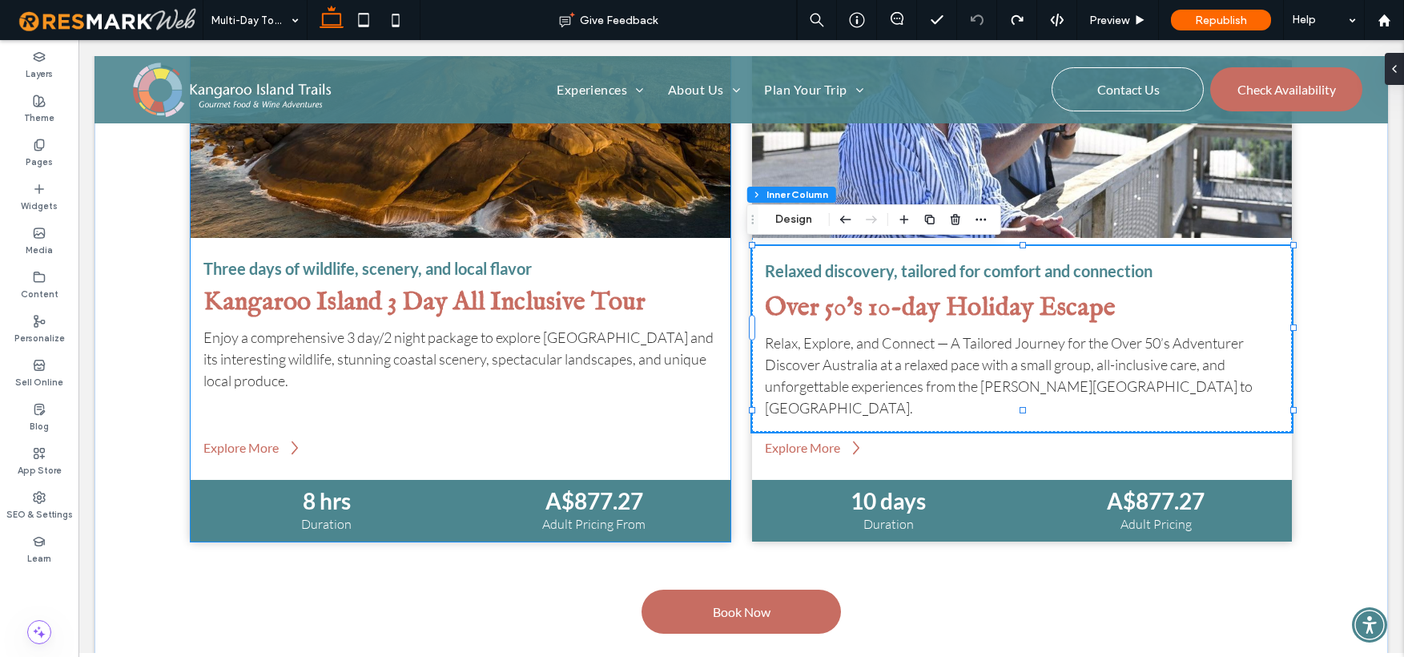
click at [541, 287] on span "Kangaroo Island 3 Day All Inclusive Tour" at bounding box center [424, 302] width 442 height 33
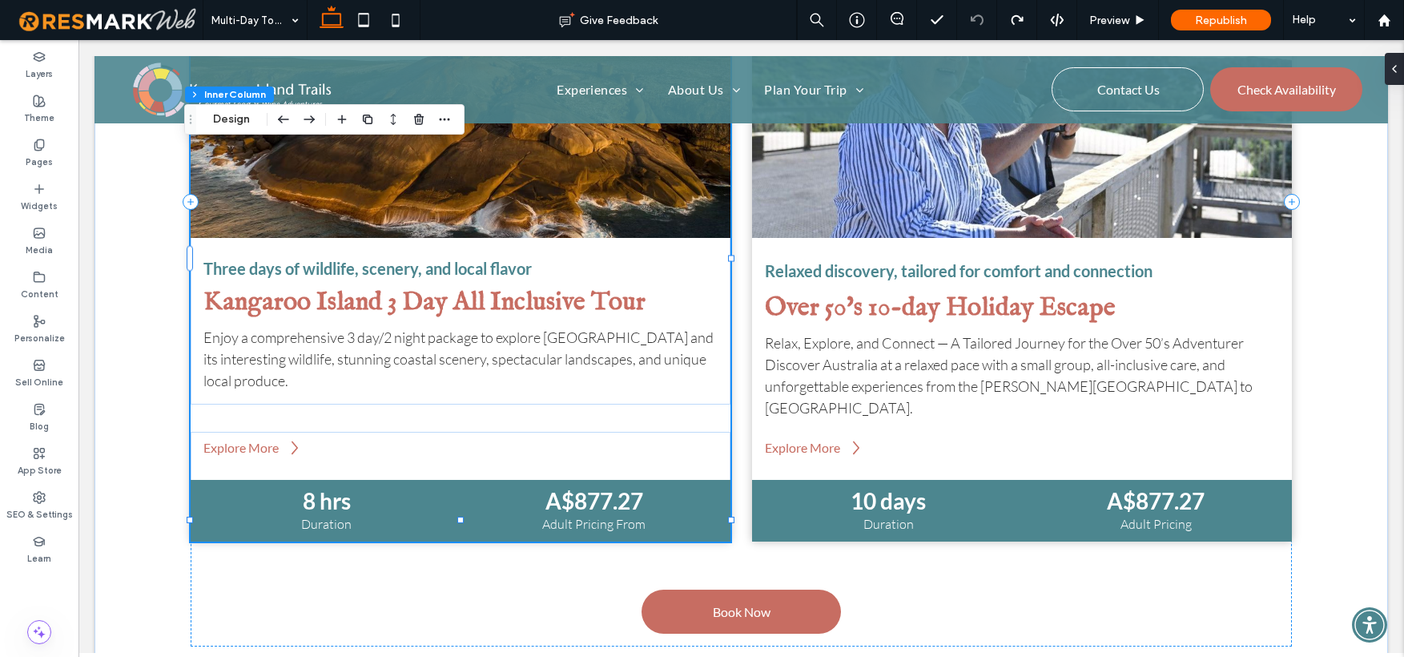
click at [541, 287] on span "Kangaroo Island 3 Day All Inclusive Tour" at bounding box center [424, 302] width 442 height 33
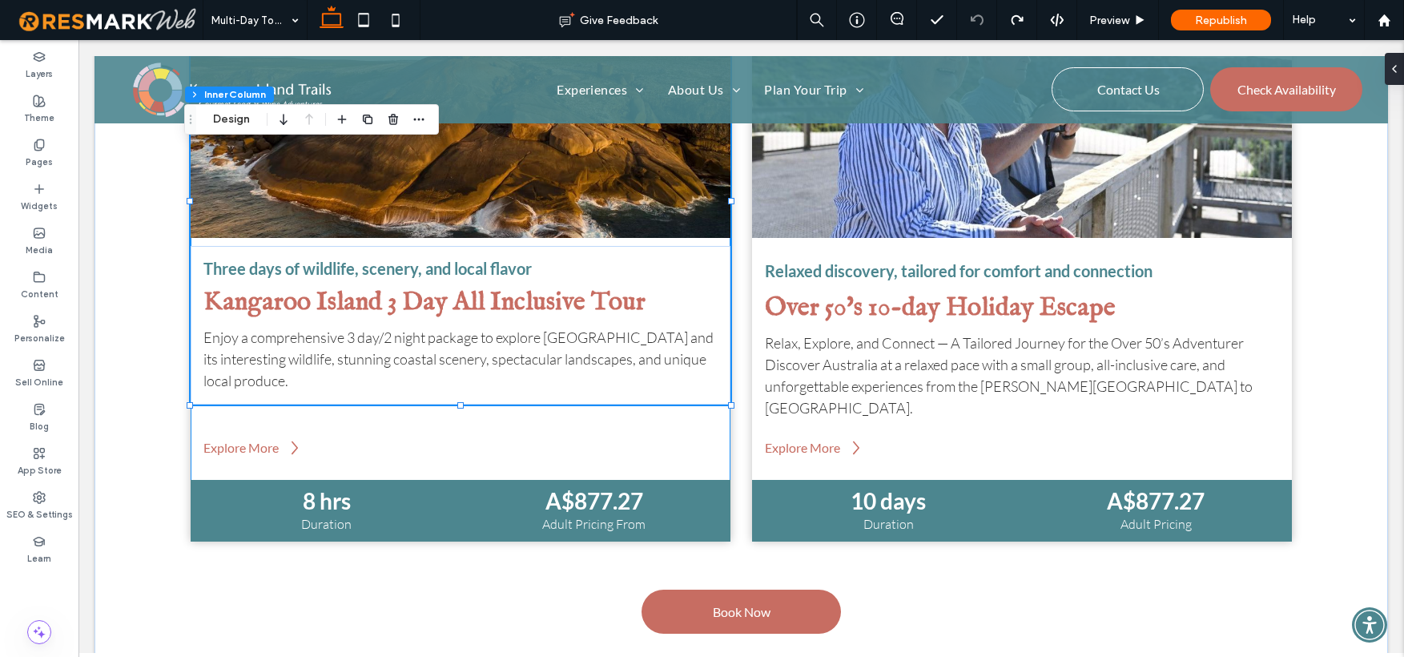
click at [542, 290] on span "Kangaroo Island 3 Day All Inclusive Tour" at bounding box center [424, 302] width 442 height 33
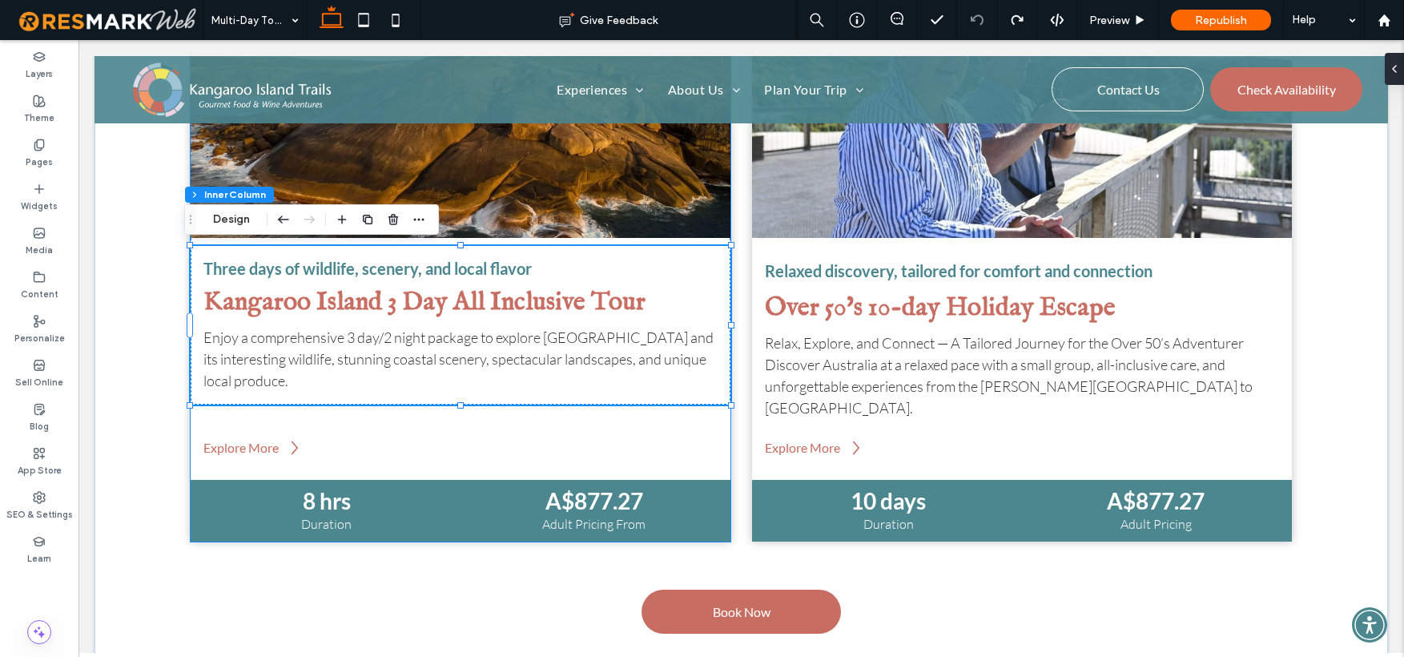
click at [542, 293] on span "Kangaroo Island 3 Day All Inclusive Tour" at bounding box center [424, 302] width 442 height 33
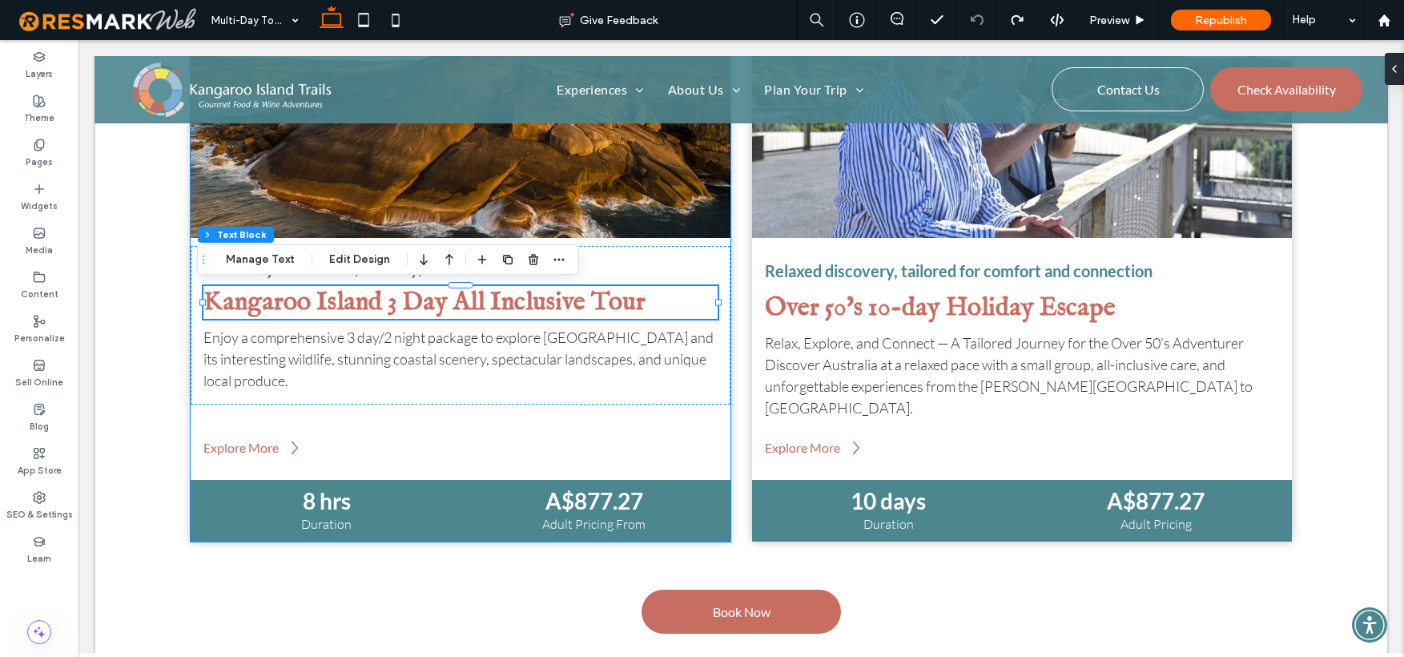
click at [542, 293] on span "Kangaroo Island 3 Day All Inclusive Tour" at bounding box center [424, 302] width 442 height 33
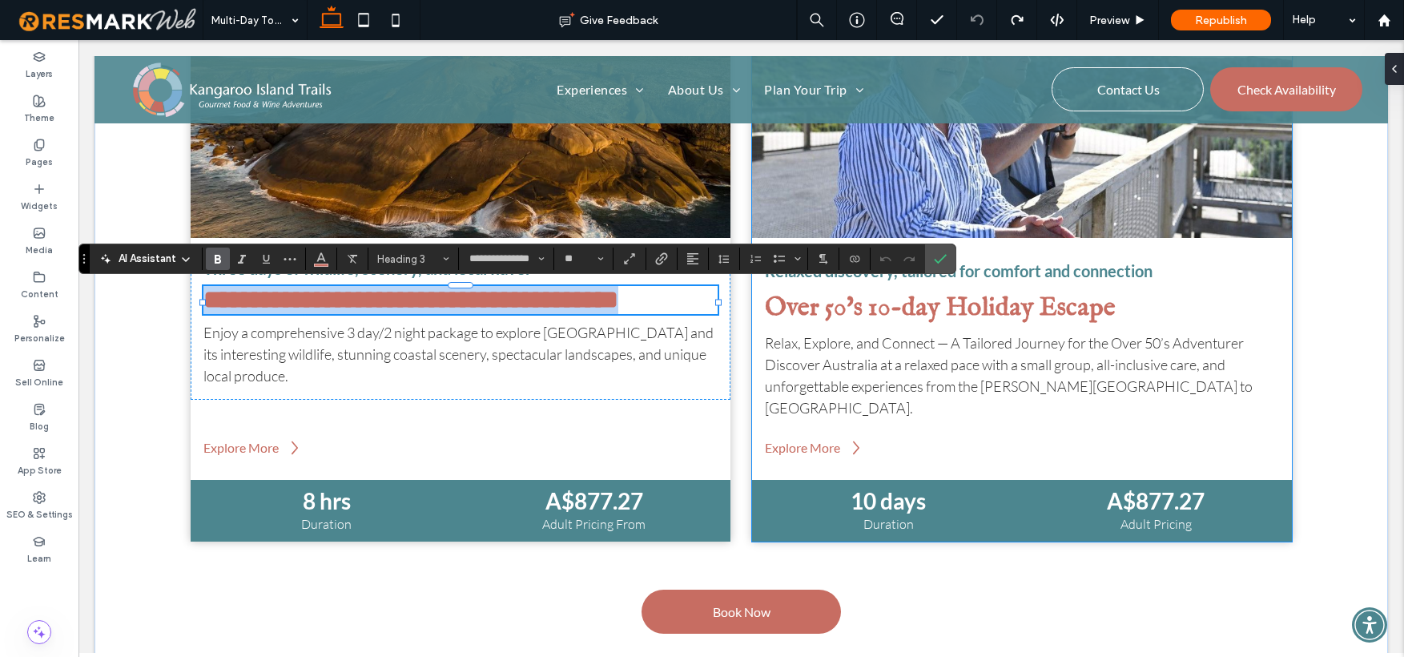
click at [985, 307] on span "Over 50's 10-day Holiday Escape" at bounding box center [940, 308] width 351 height 33
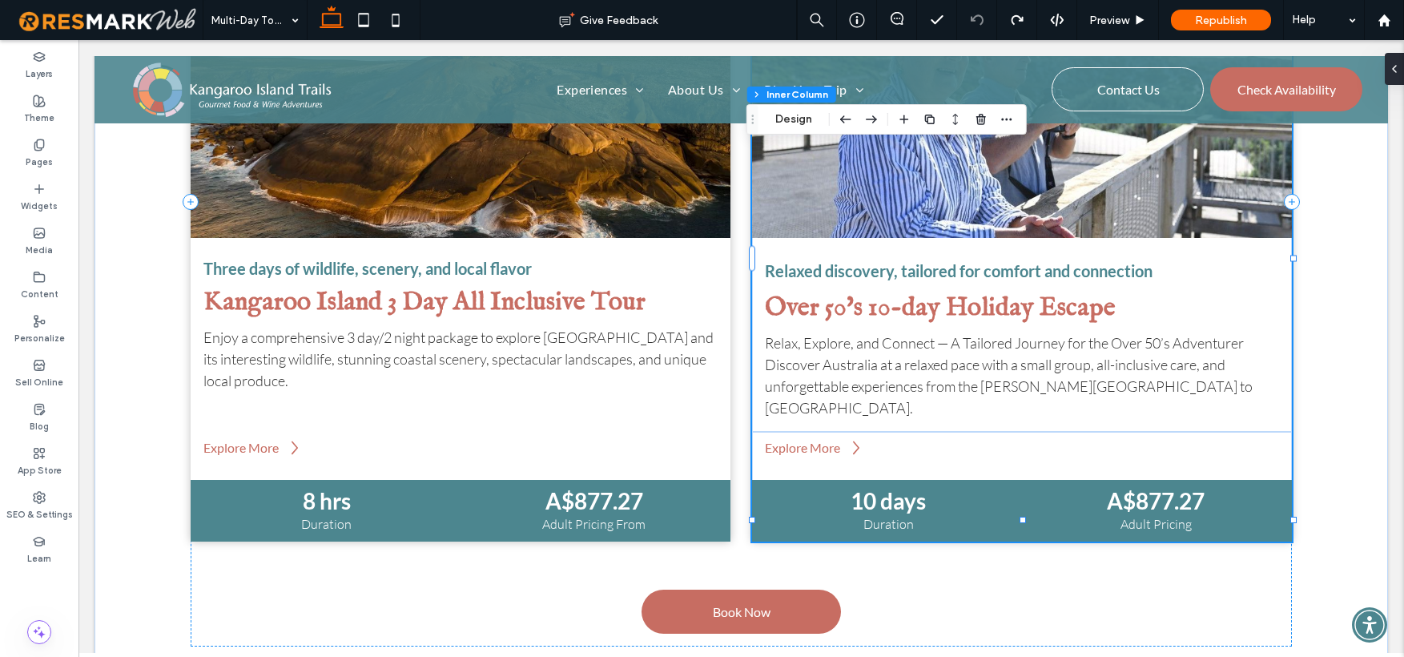
click at [985, 307] on span "Over 50's 10-day Holiday Escape" at bounding box center [940, 308] width 351 height 33
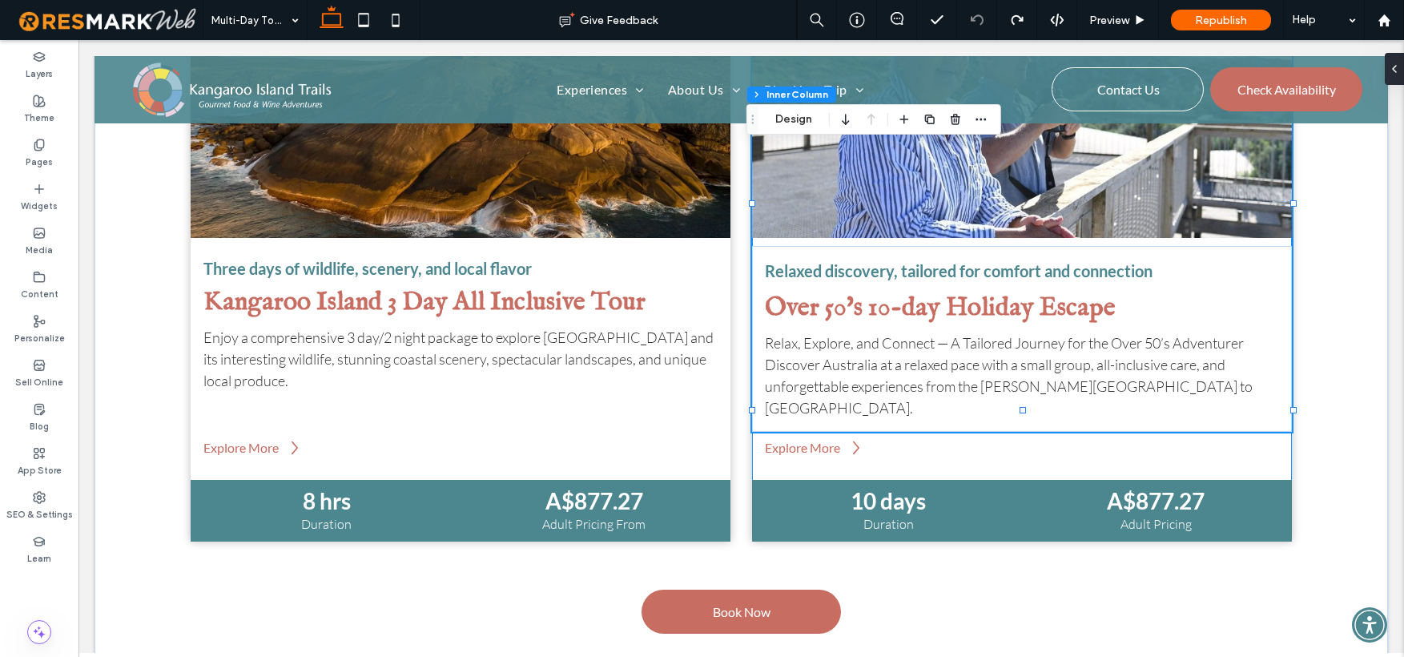
click at [985, 307] on span "Over 50's 10-day Holiday Escape" at bounding box center [940, 308] width 351 height 33
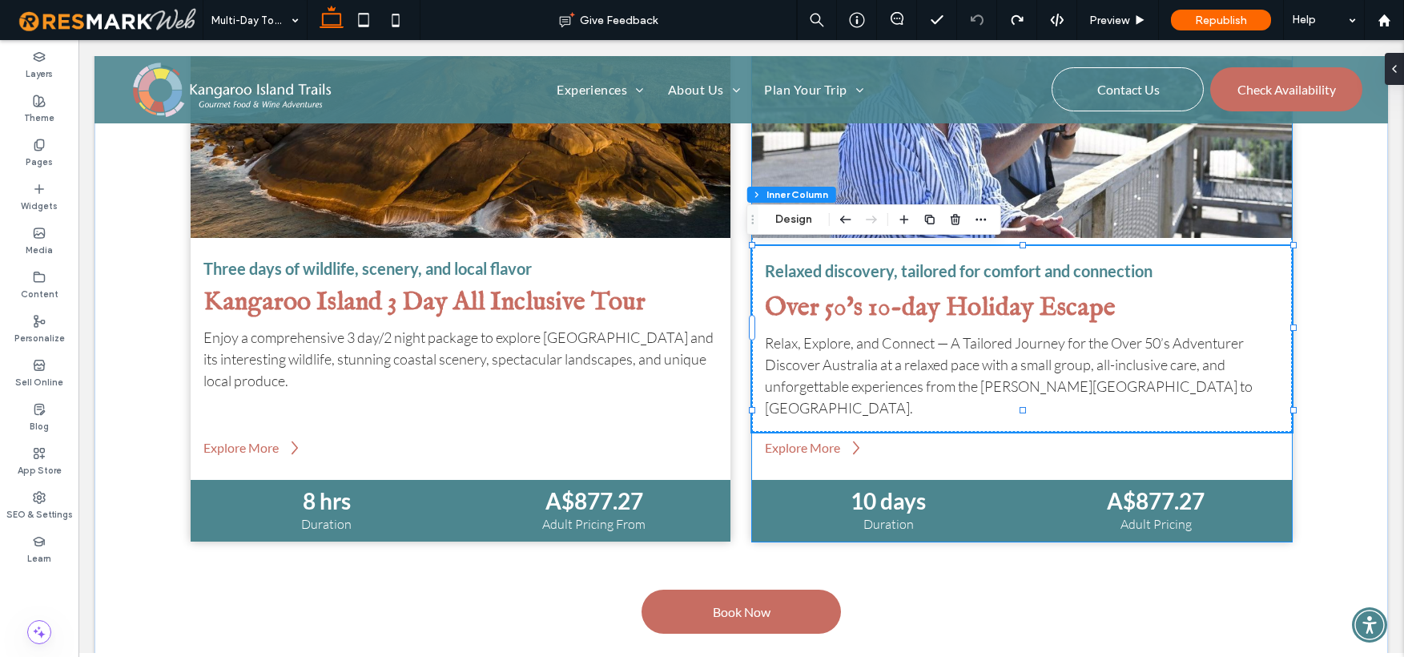
click at [985, 307] on span "Over 50's 10-day Holiday Escape" at bounding box center [940, 308] width 351 height 33
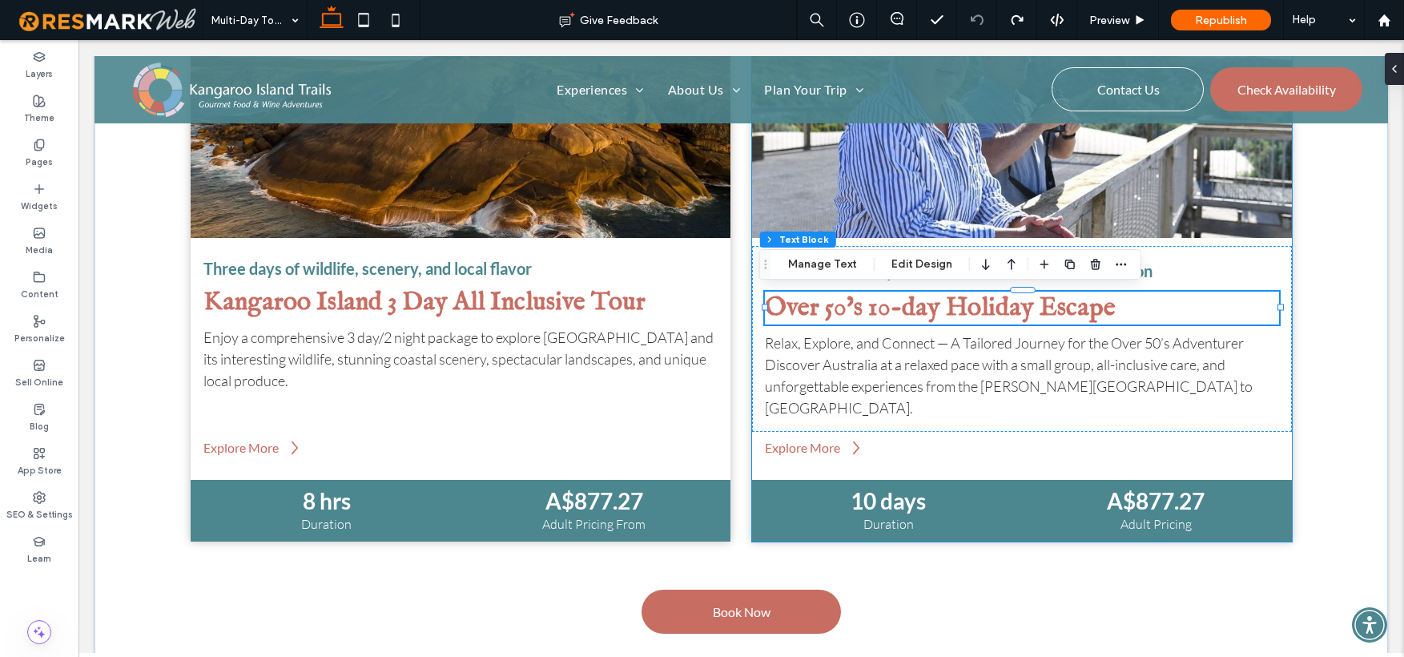
click at [985, 307] on span "Over 50's 10-day Holiday Escape" at bounding box center [940, 308] width 351 height 33
type input "**********"
type input "**"
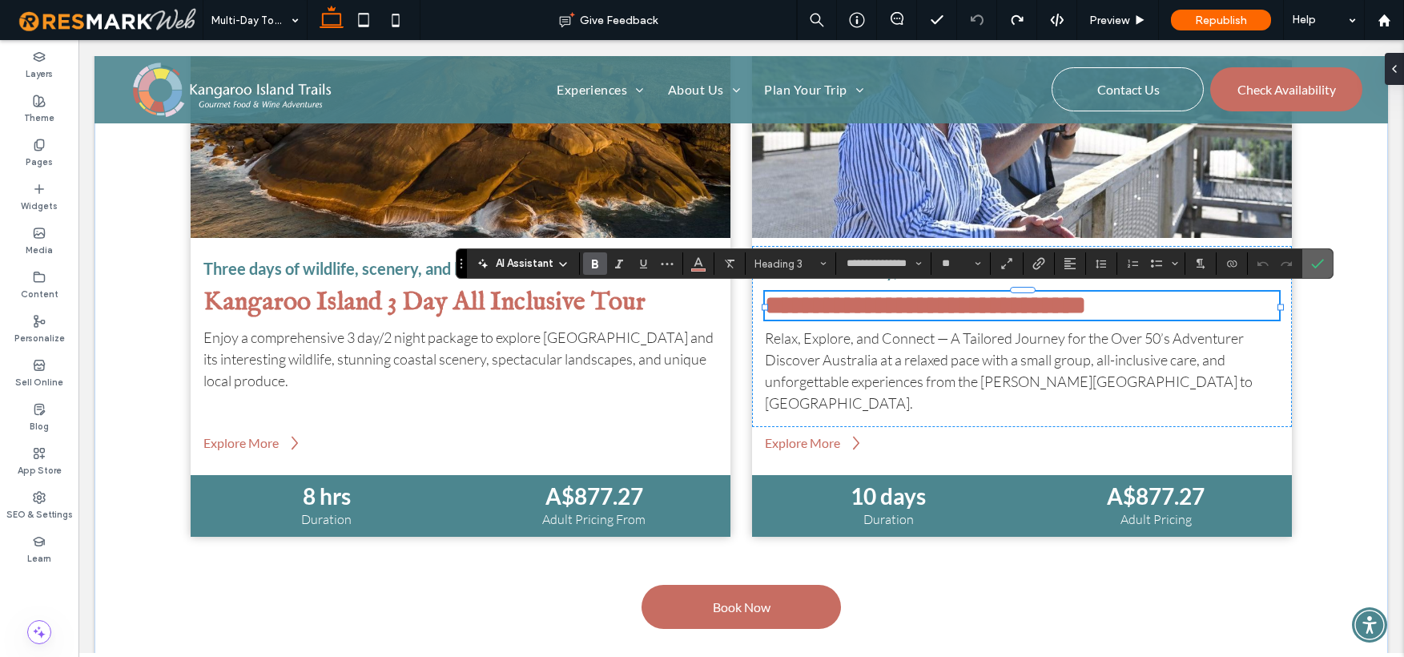
click at [1309, 261] on use "Confirm" at bounding box center [1317, 264] width 13 height 10
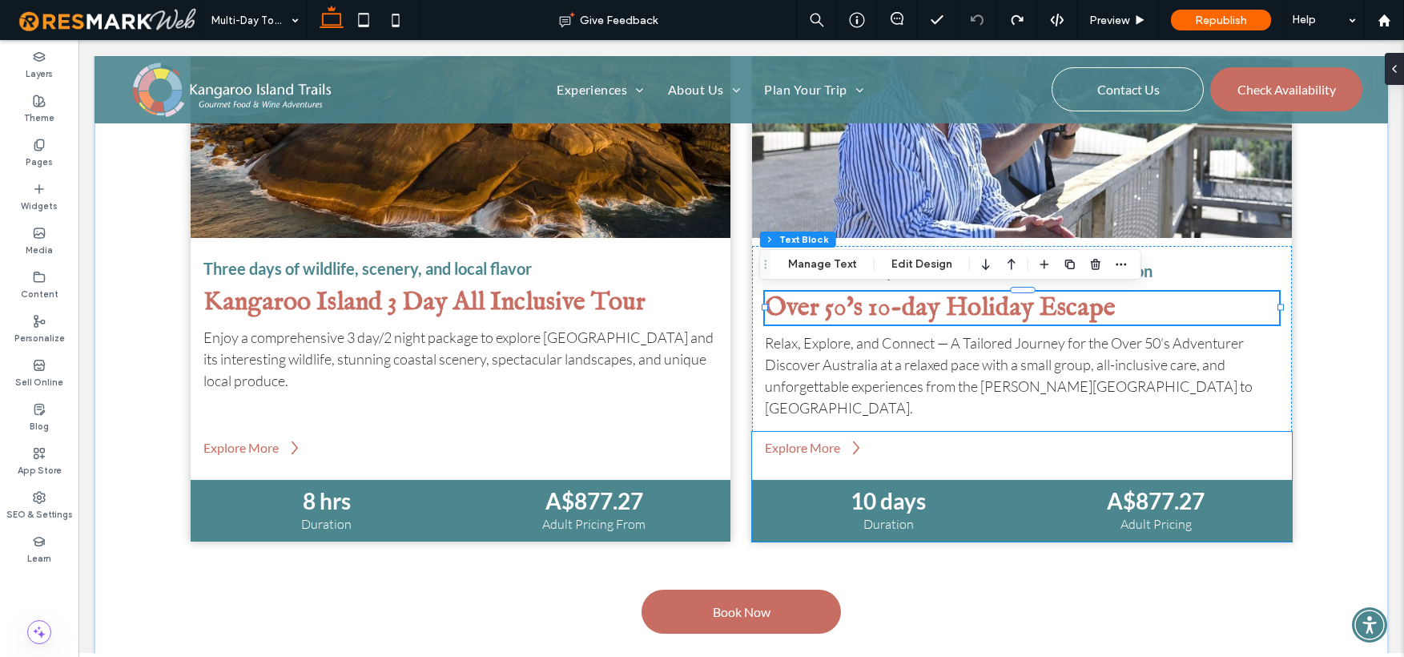
click at [885, 487] on strong "10 days" at bounding box center [888, 500] width 75 height 27
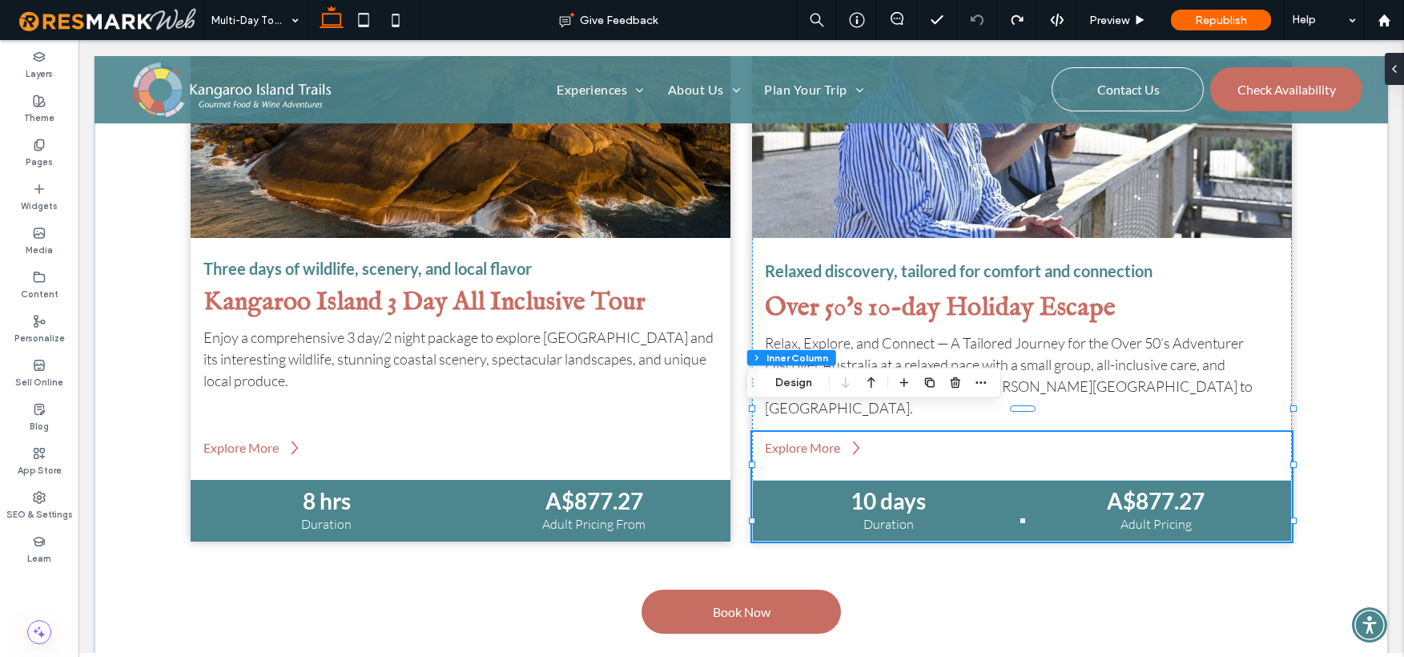
click at [885, 487] on strong "10 days" at bounding box center [888, 500] width 75 height 27
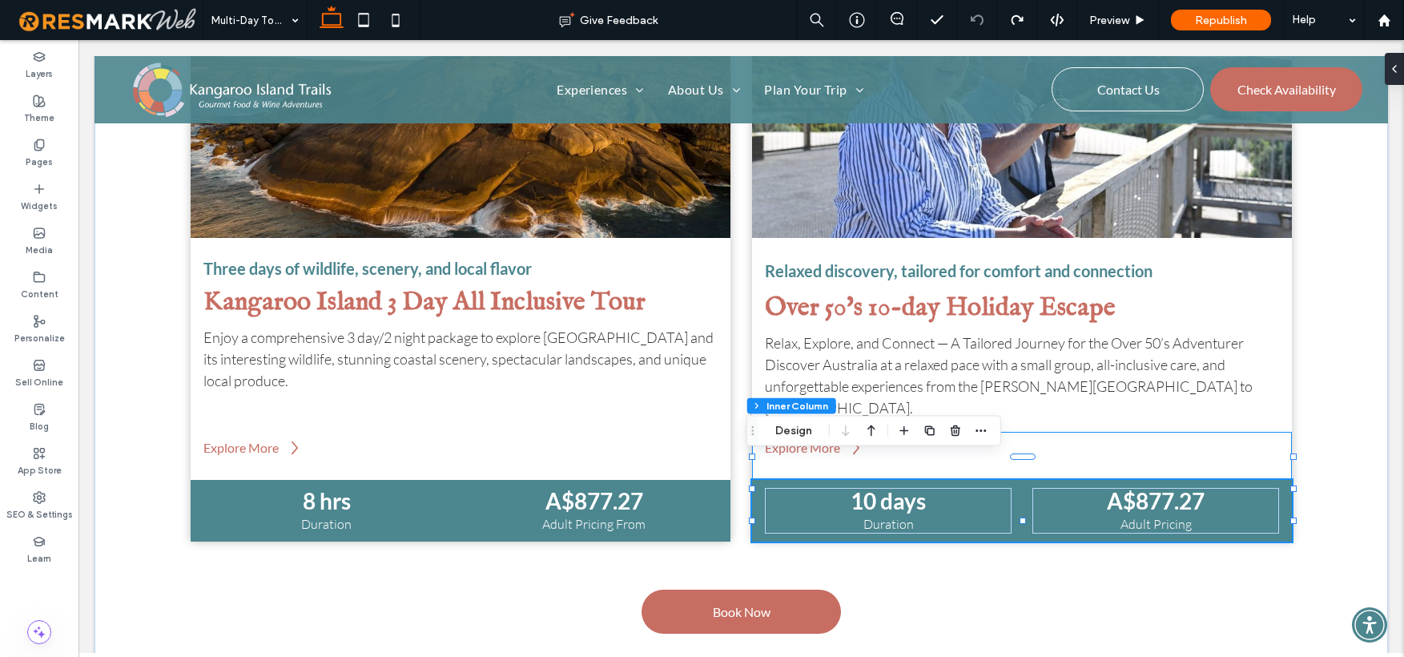
click at [885, 487] on strong "10 days" at bounding box center [888, 500] width 75 height 27
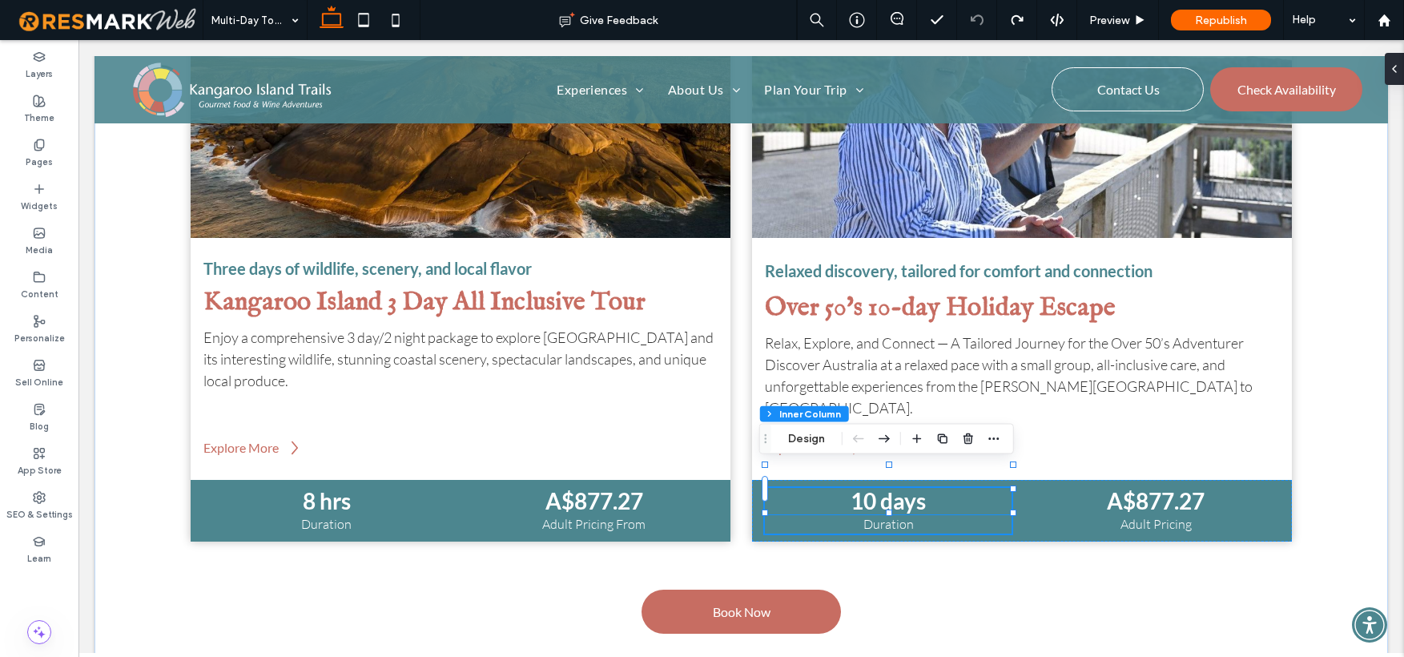
scroll to position [116, 0]
click at [908, 487] on strong "10 days" at bounding box center [888, 500] width 75 height 27
click at [937, 488] on h4 "10 days" at bounding box center [888, 501] width 247 height 27
type input "****"
type input "**"
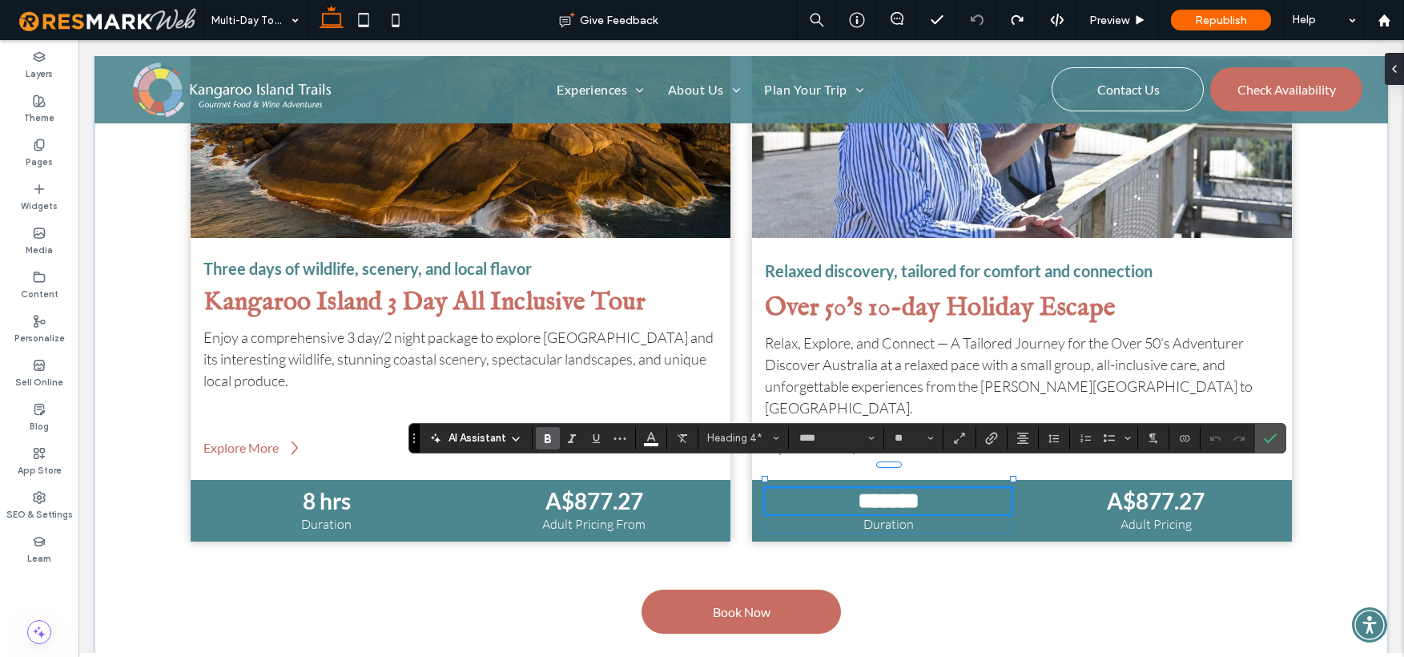
click at [937, 488] on h4 "*******" at bounding box center [888, 501] width 247 height 27
click at [329, 487] on strong "8 hrs" at bounding box center [327, 500] width 48 height 27
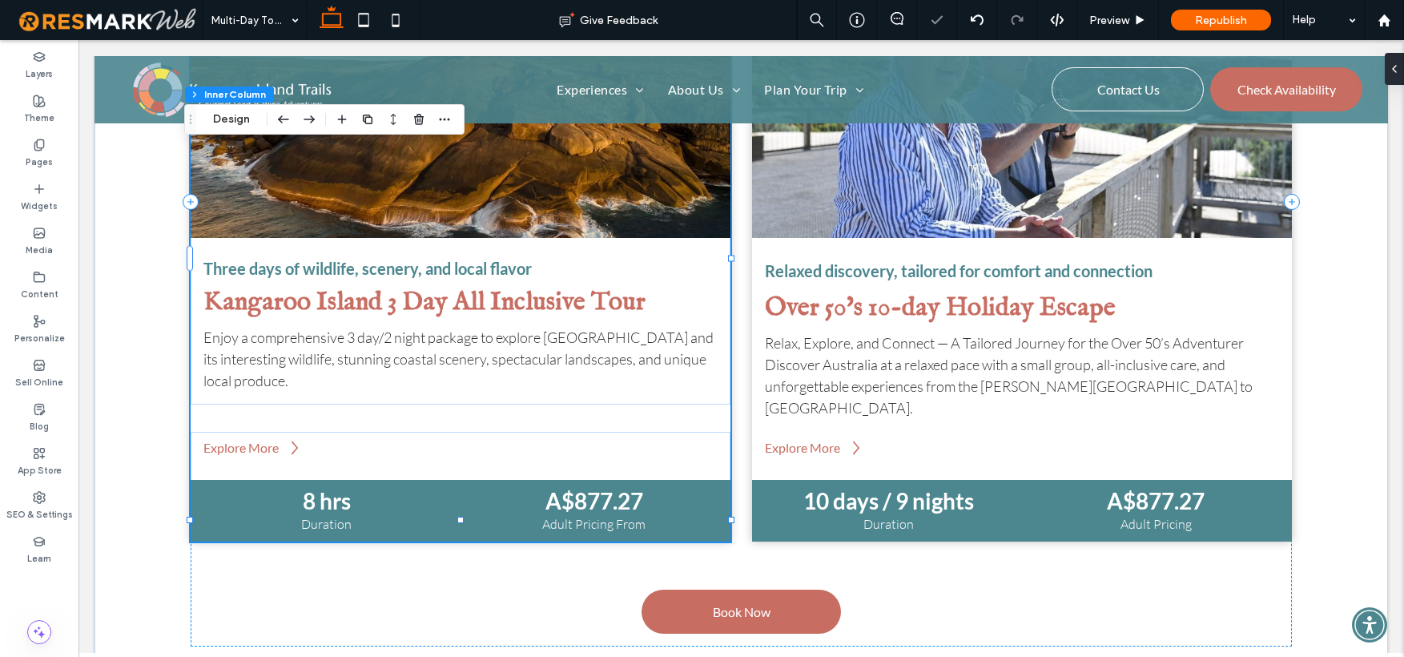
click at [329, 487] on strong "8 hrs" at bounding box center [327, 500] width 48 height 27
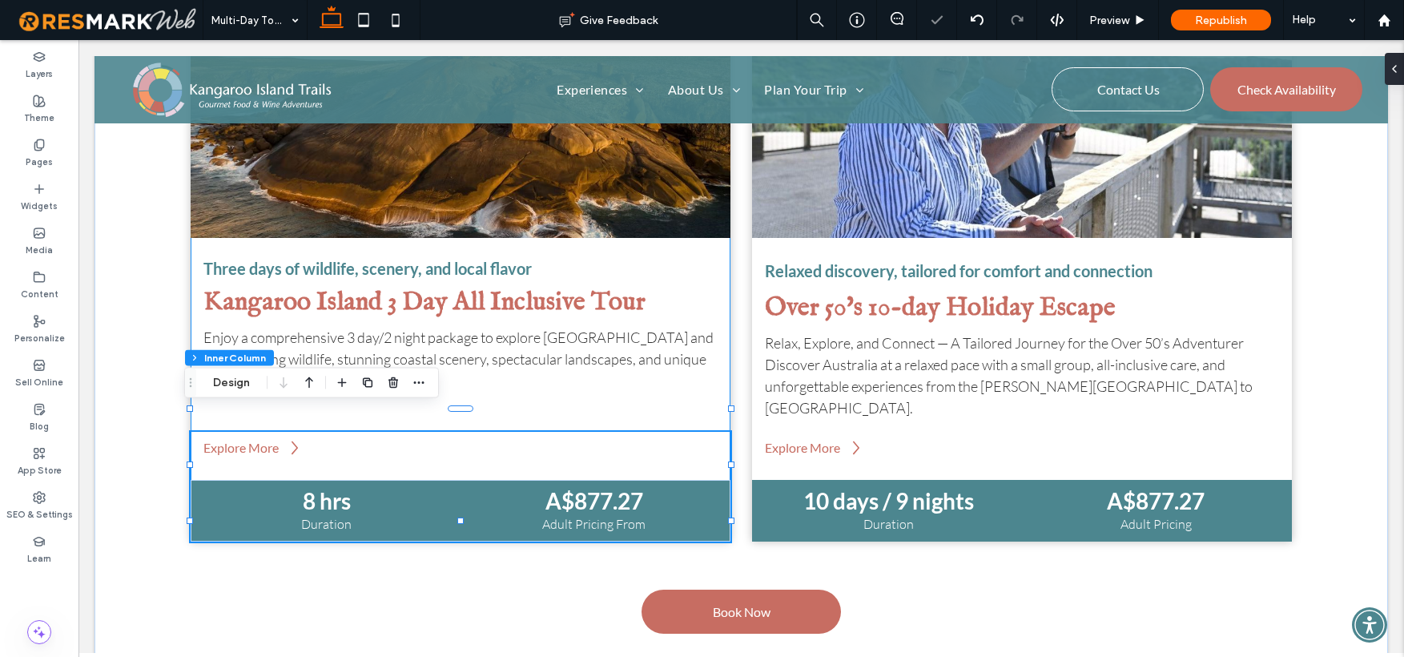
click at [329, 487] on strong "8 hrs" at bounding box center [327, 500] width 48 height 27
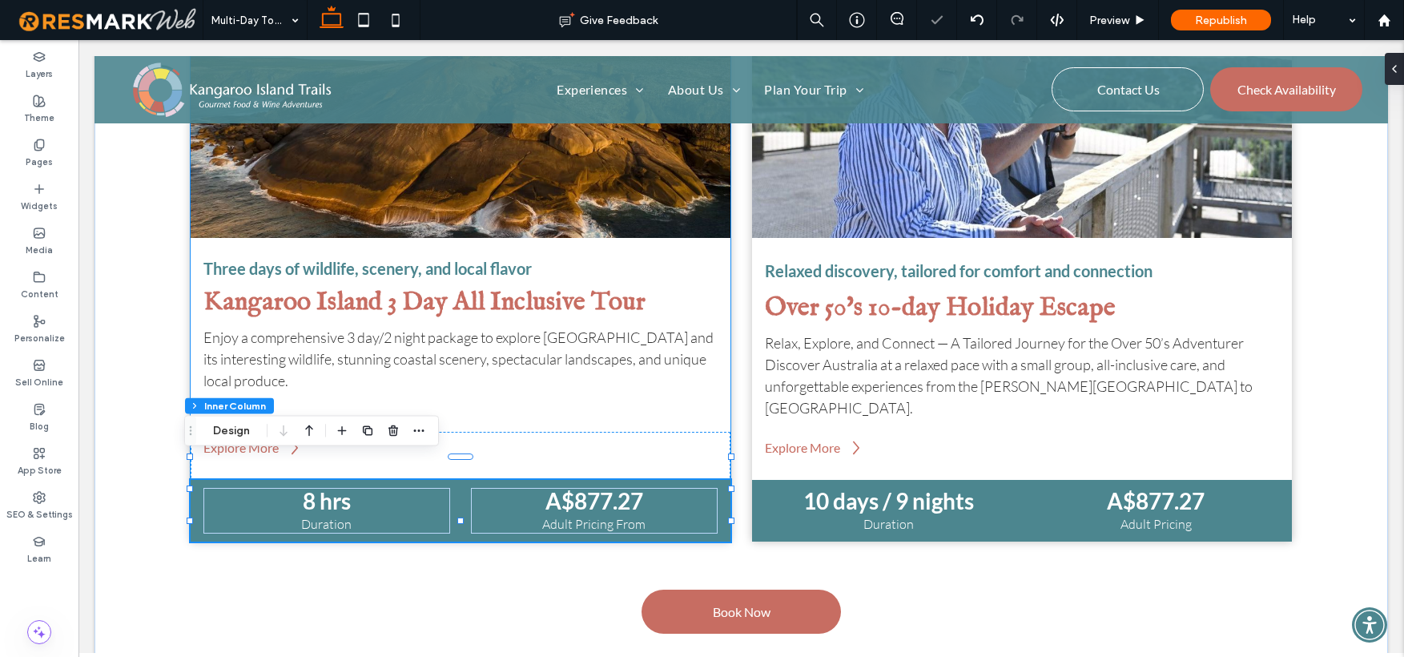
click at [329, 487] on strong "8 hrs" at bounding box center [327, 500] width 48 height 27
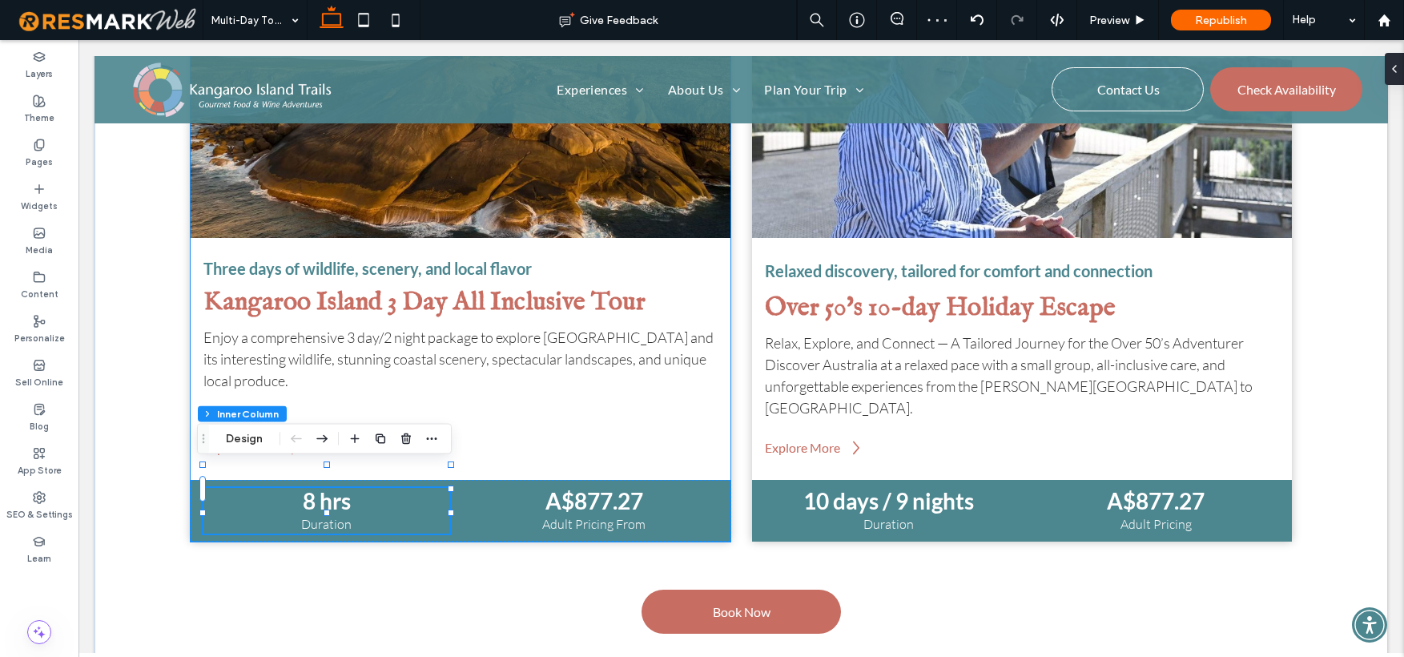
click at [329, 487] on strong "8 hrs" at bounding box center [327, 500] width 48 height 27
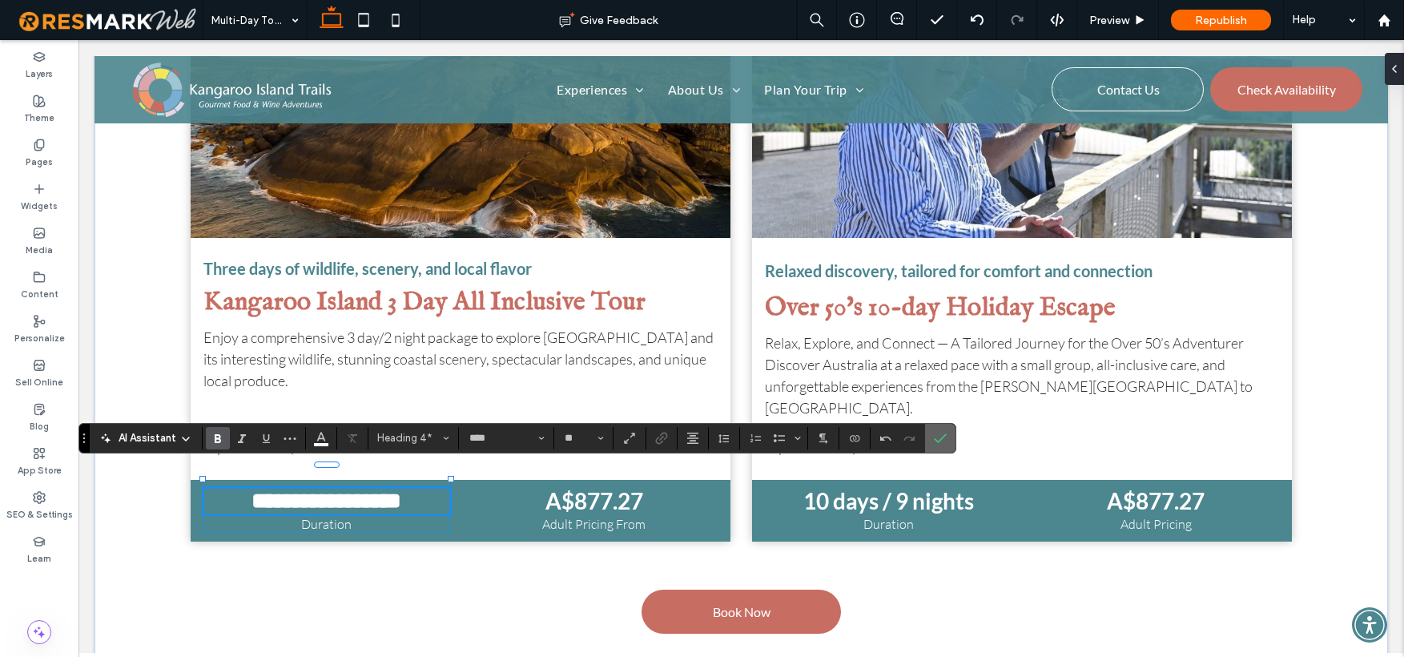
click at [943, 439] on icon "Confirm" at bounding box center [940, 438] width 13 height 13
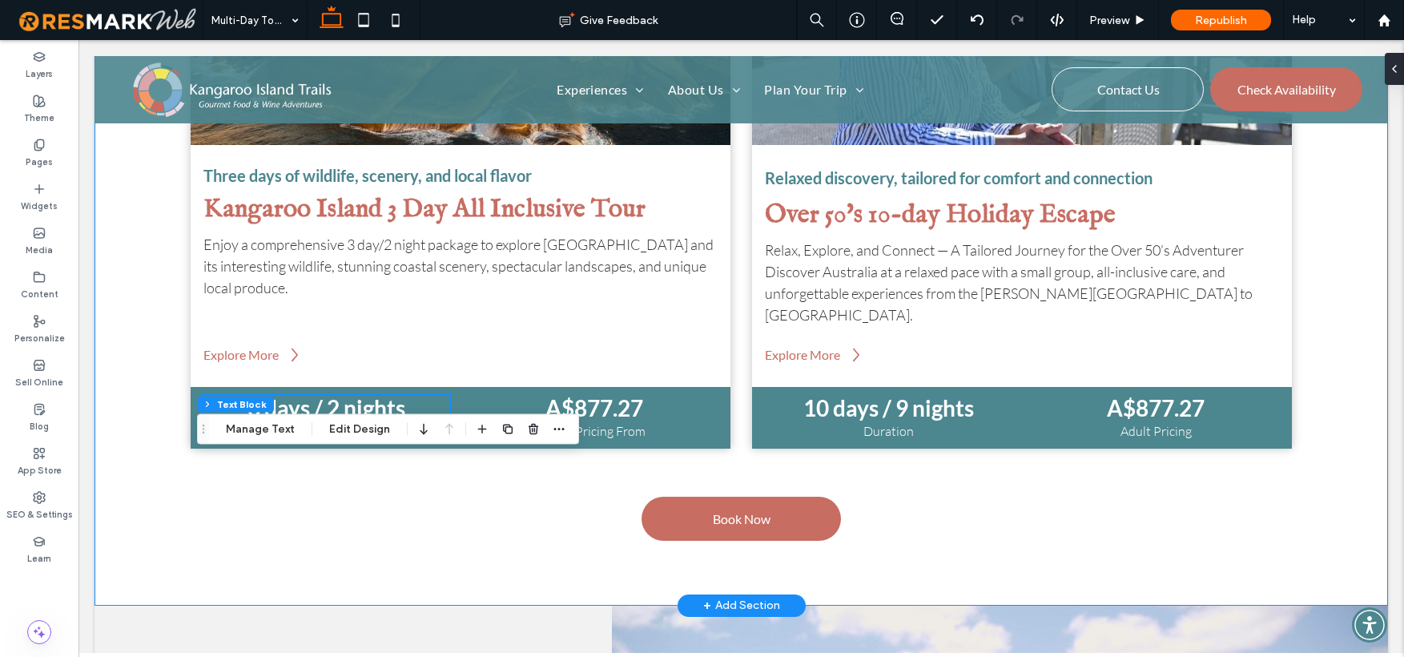
scroll to position [1155, 0]
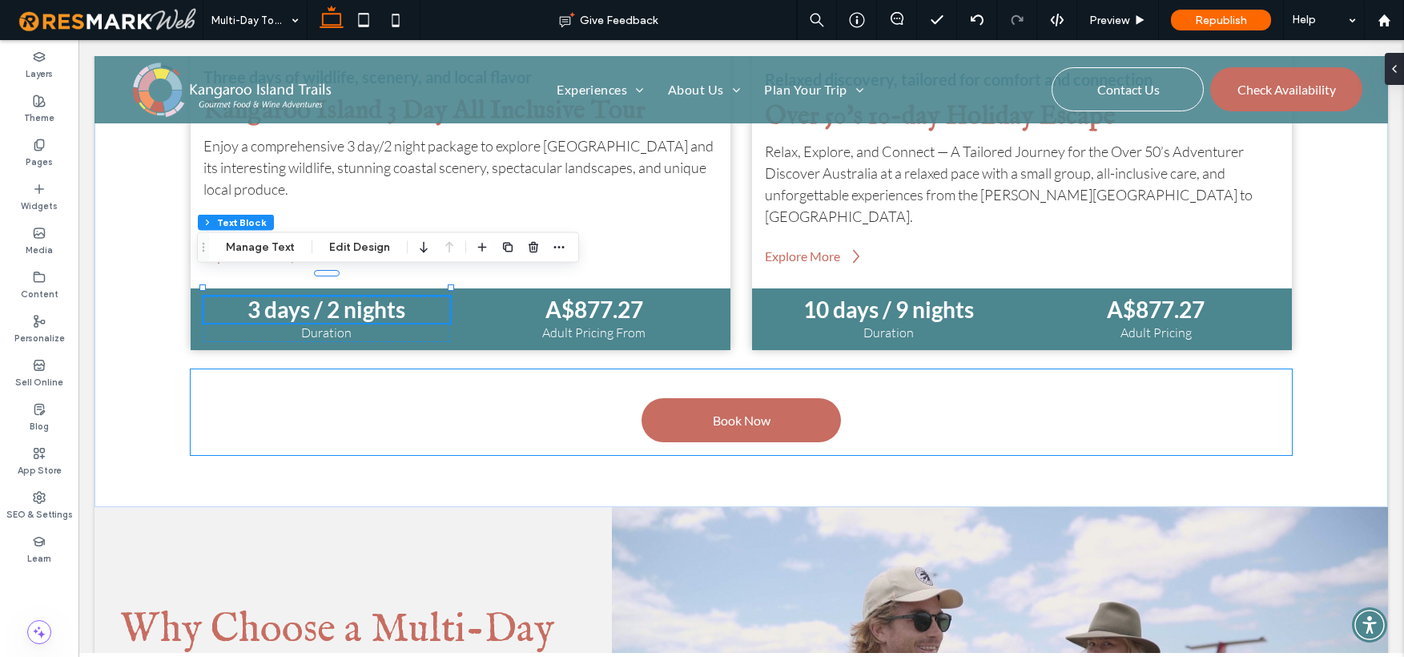
click at [1187, 413] on div "Book Now" at bounding box center [742, 412] width 1102 height 86
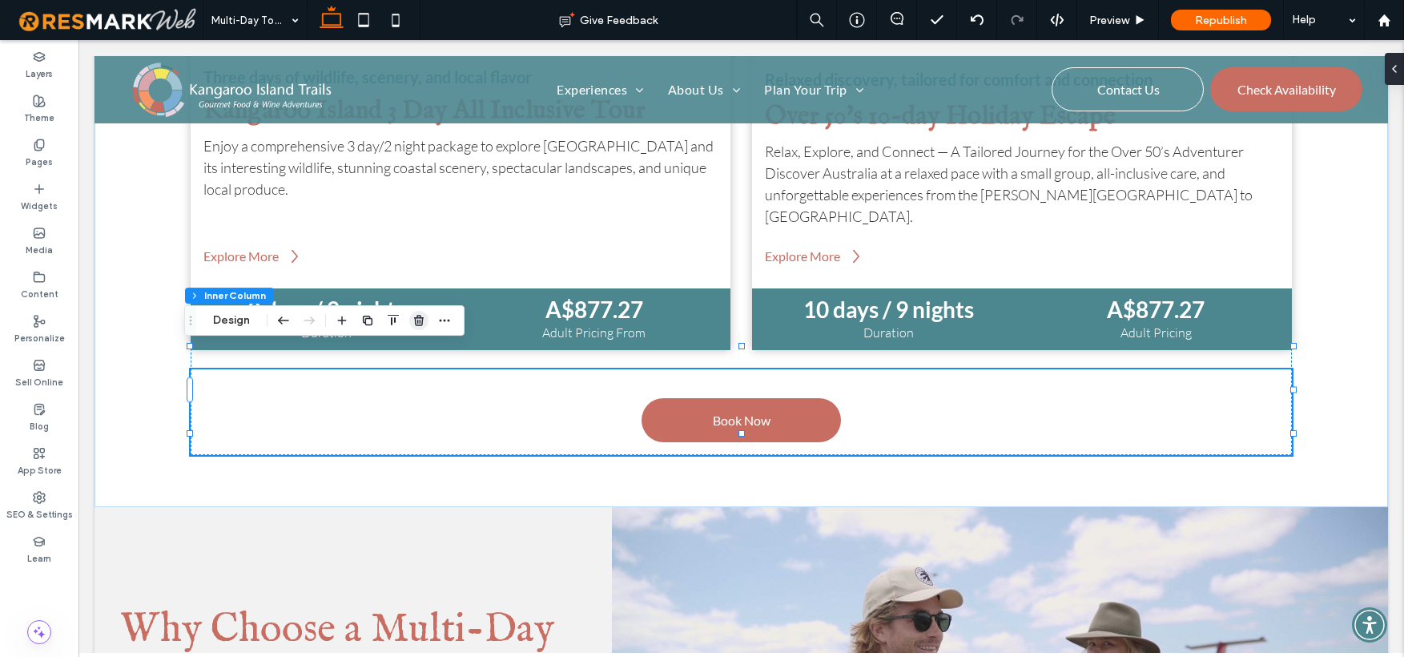
click at [416, 320] on icon "button" at bounding box center [419, 320] width 13 height 13
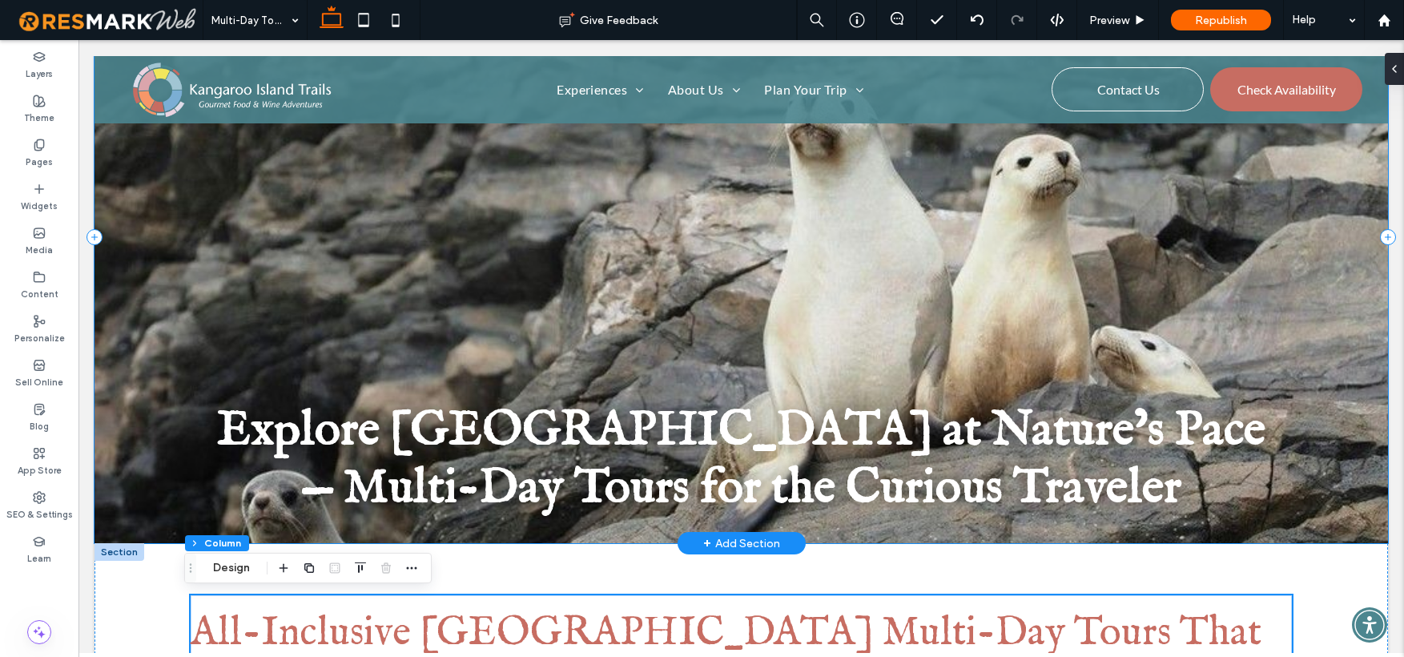
scroll to position [0, 0]
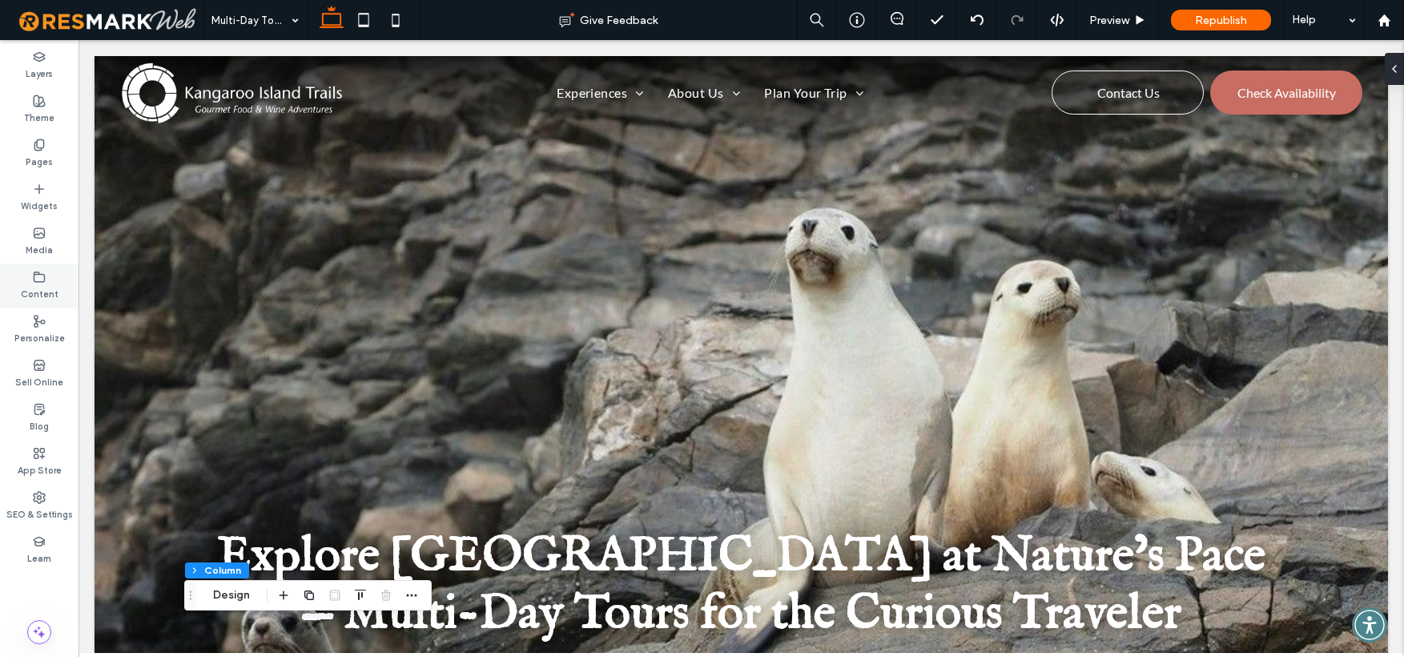
click at [34, 285] on label "Content" at bounding box center [40, 293] width 38 height 18
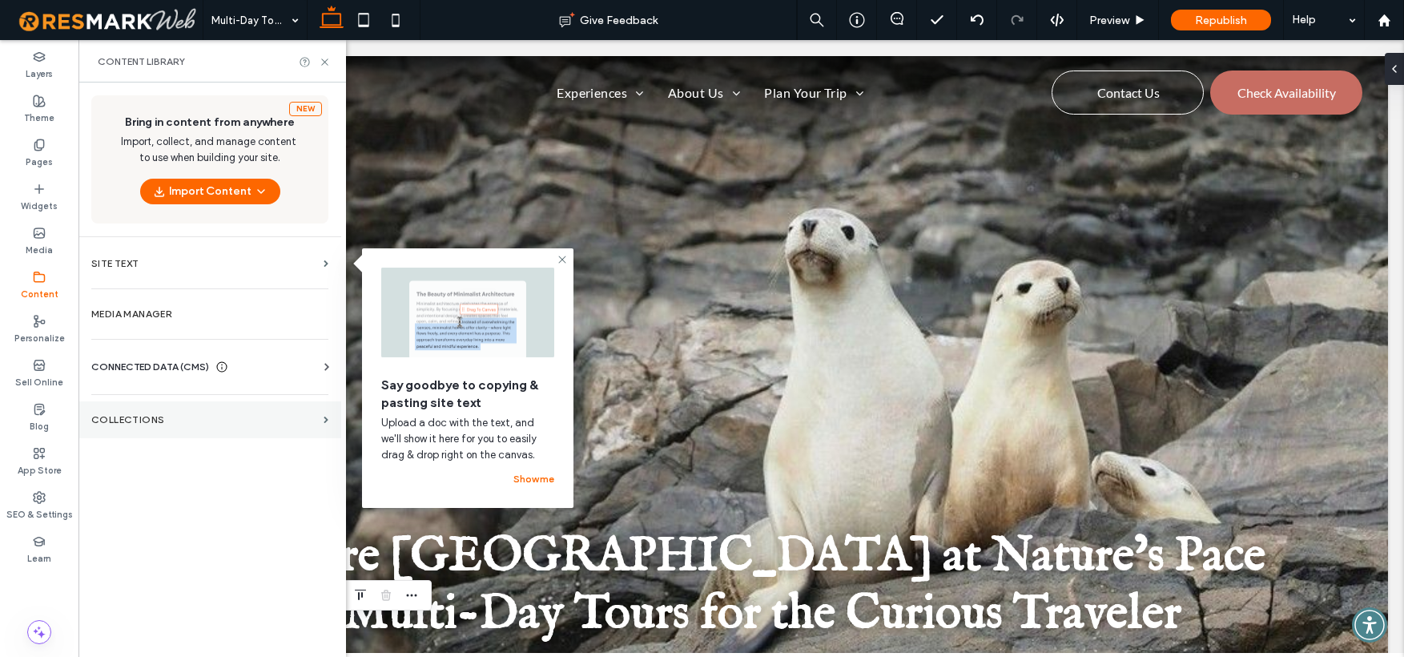
click at [319, 421] on section "Collections" at bounding box center [210, 419] width 263 height 37
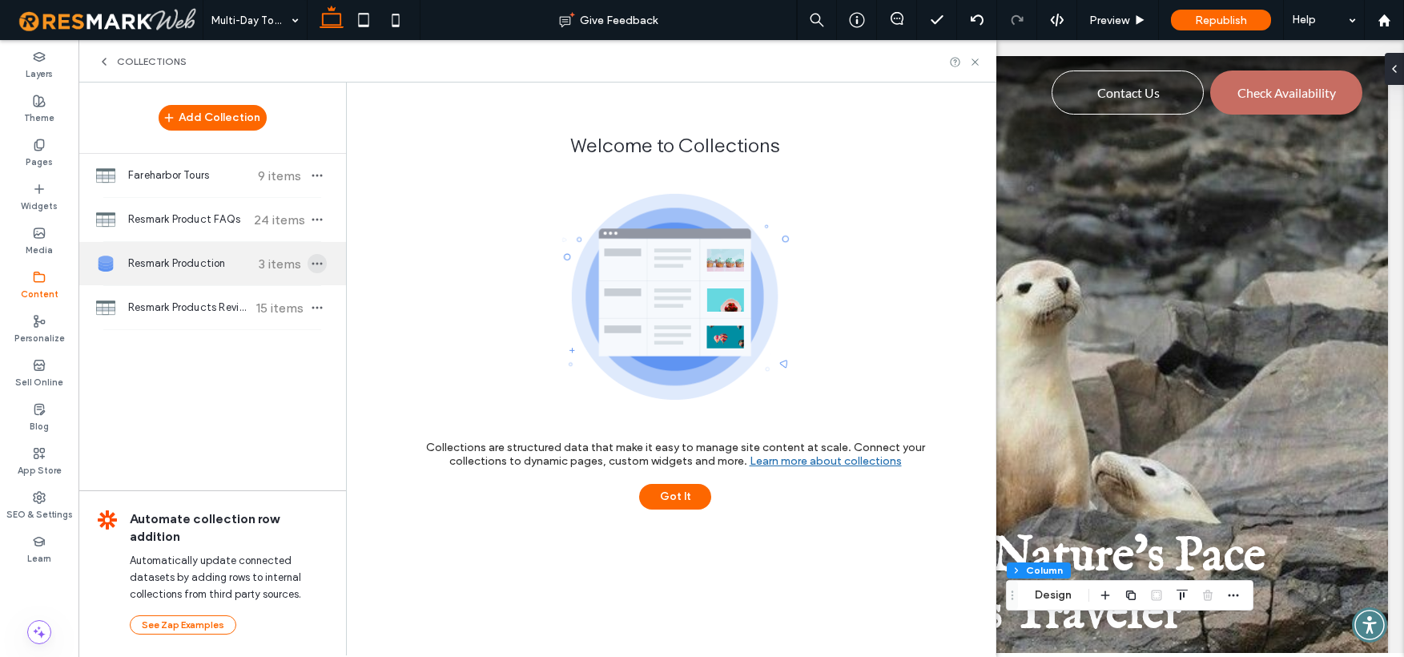
click at [316, 261] on icon "button" at bounding box center [317, 263] width 13 height 13
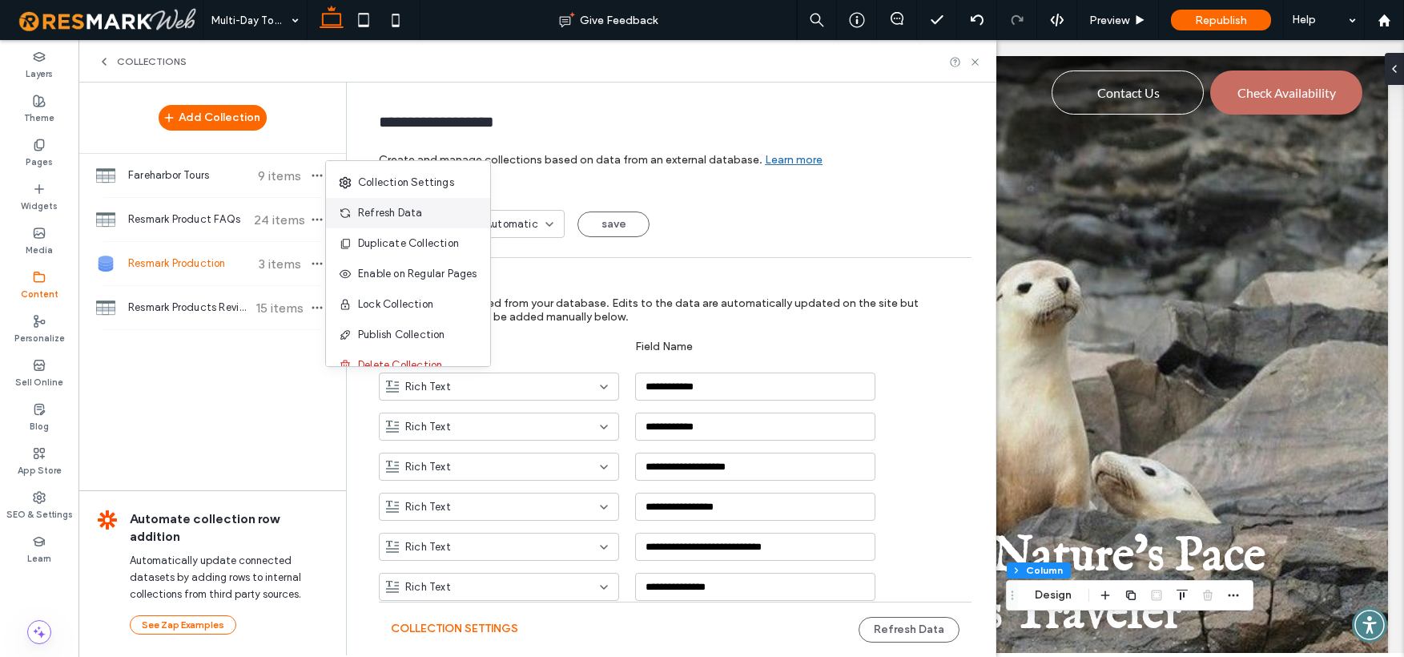
click at [398, 211] on span "Refresh Data" at bounding box center [390, 213] width 64 height 16
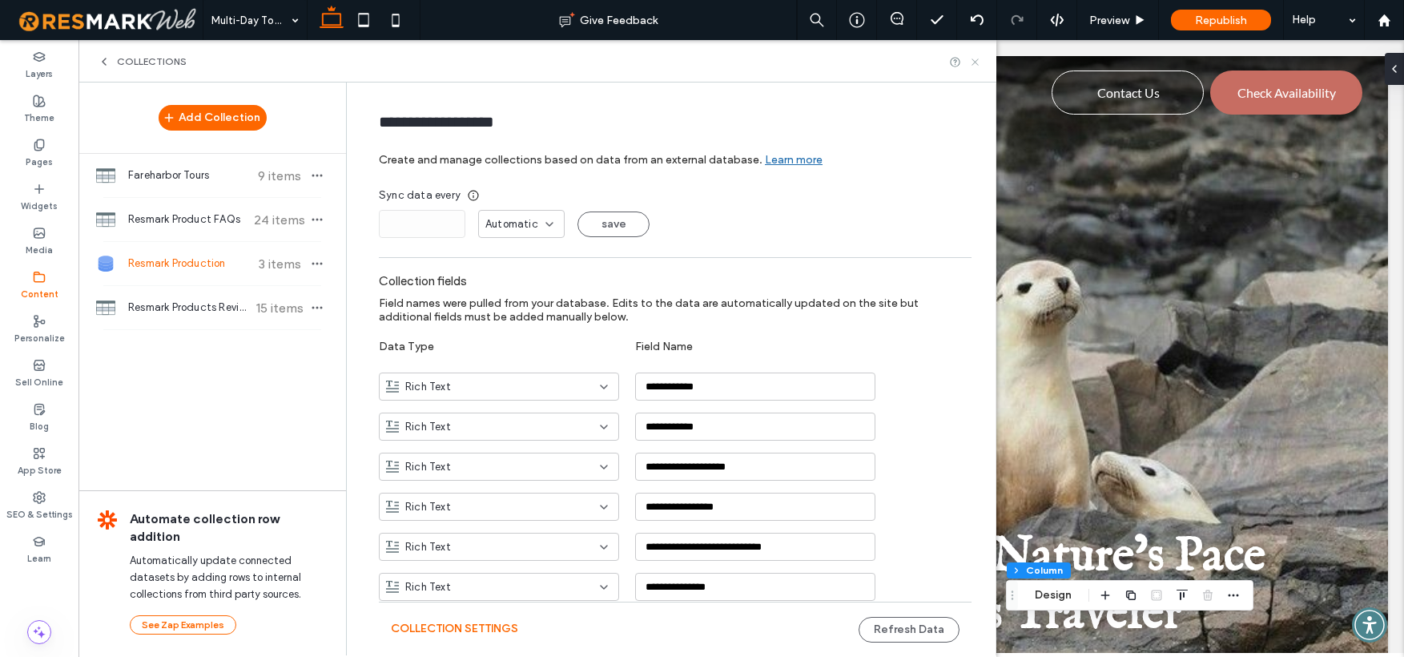
click at [975, 60] on icon at bounding box center [975, 62] width 12 height 12
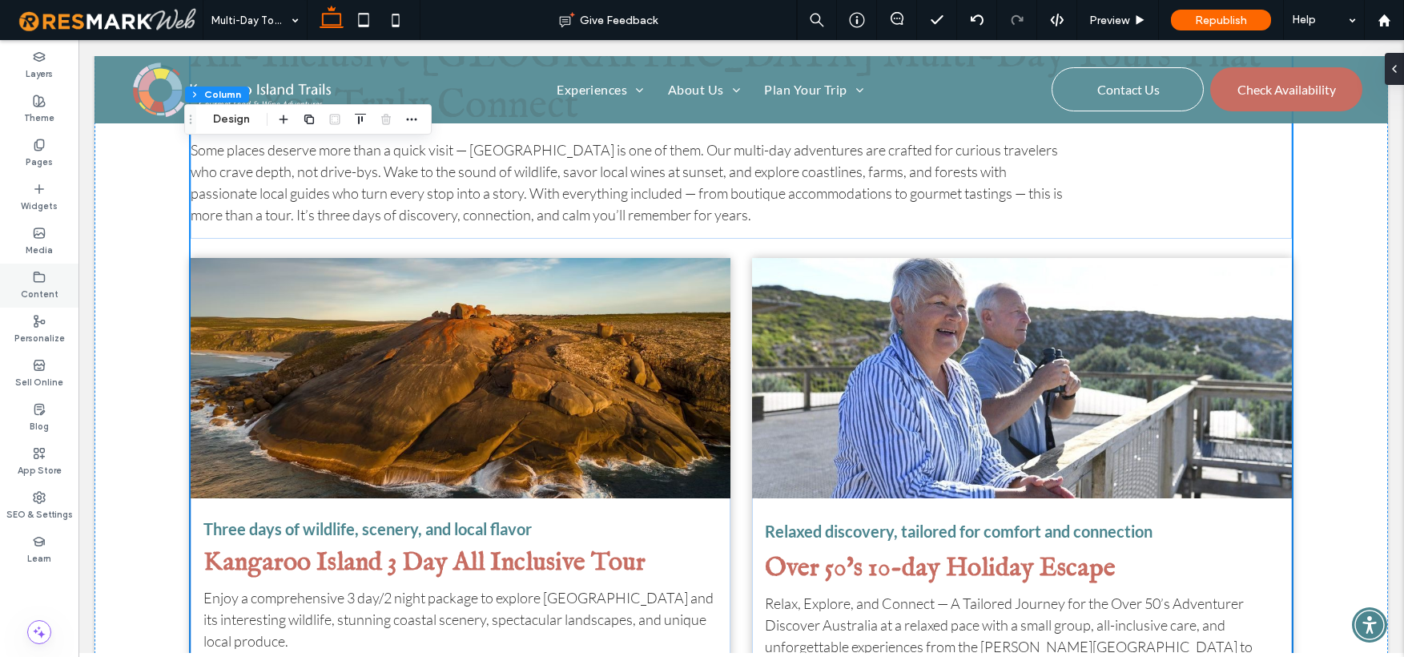
click at [40, 275] on icon at bounding box center [39, 277] width 13 height 13
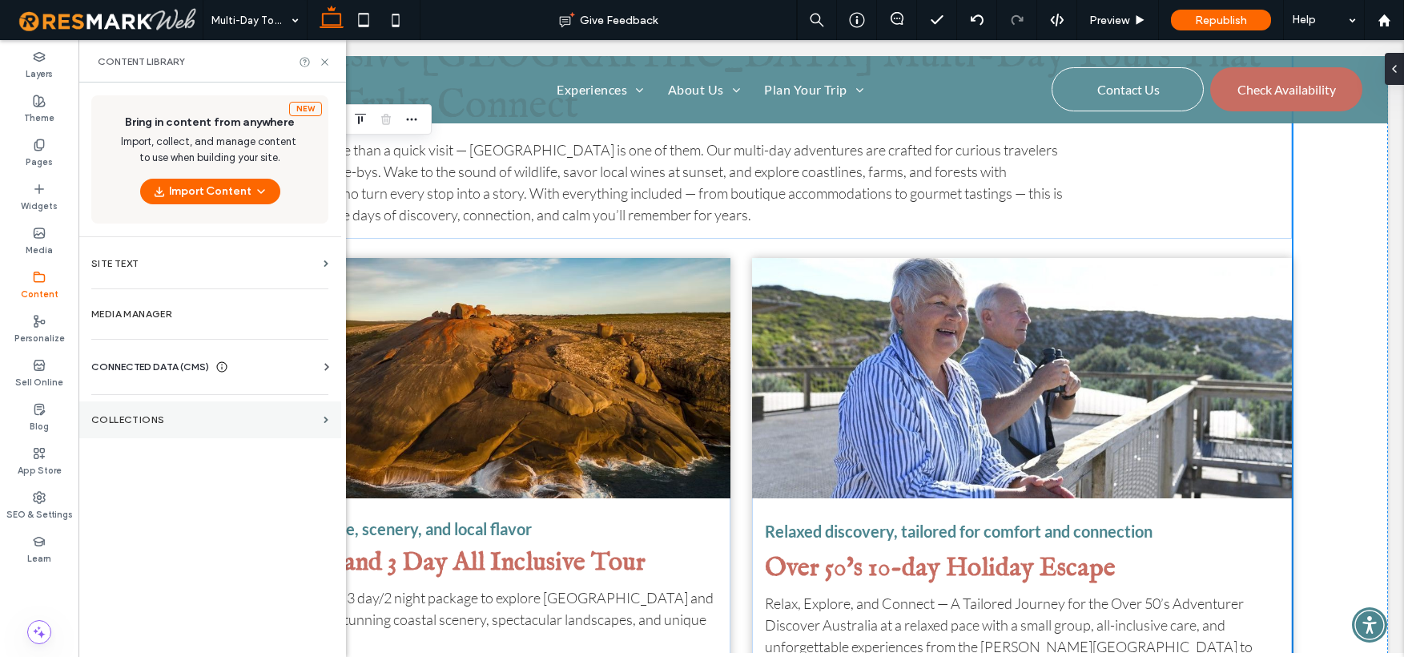
click at [327, 415] on section "Collections" at bounding box center [210, 419] width 263 height 37
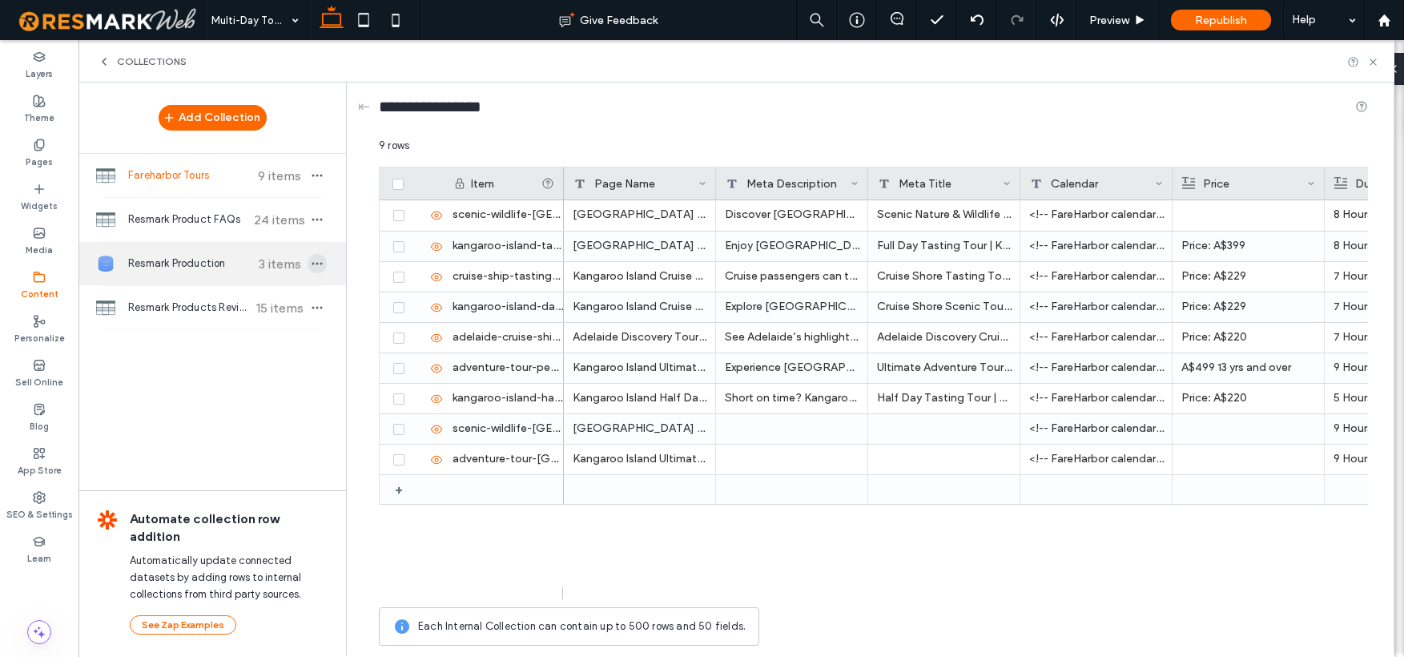
click at [325, 265] on span "button" at bounding box center [317, 263] width 19 height 19
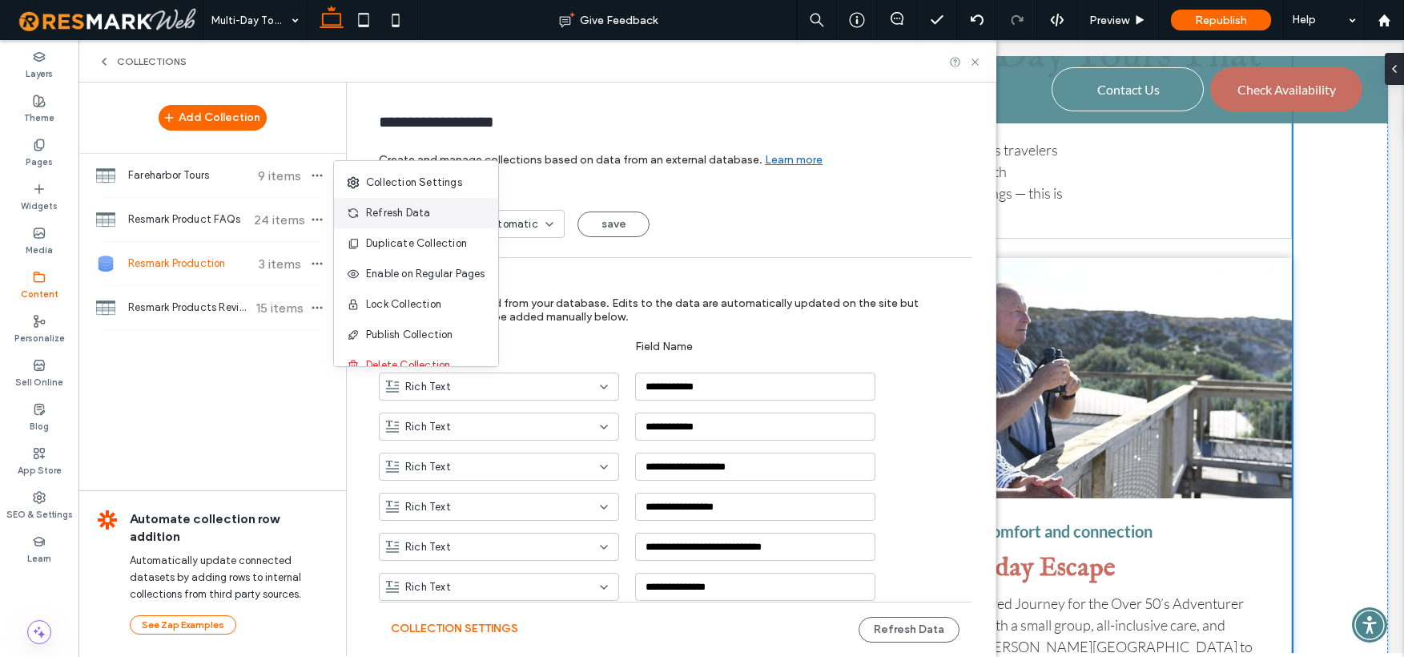
click at [405, 216] on span "Refresh Data" at bounding box center [398, 213] width 64 height 16
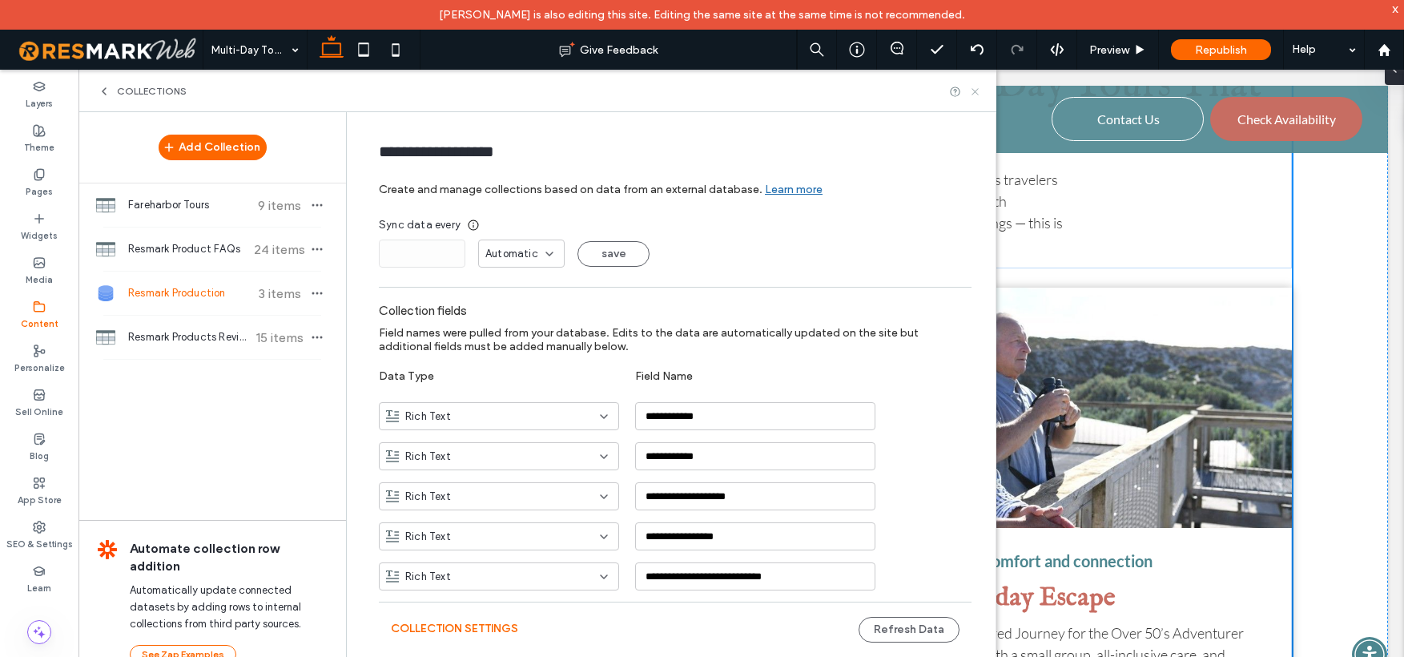
click at [981, 91] on icon at bounding box center [975, 92] width 12 height 12
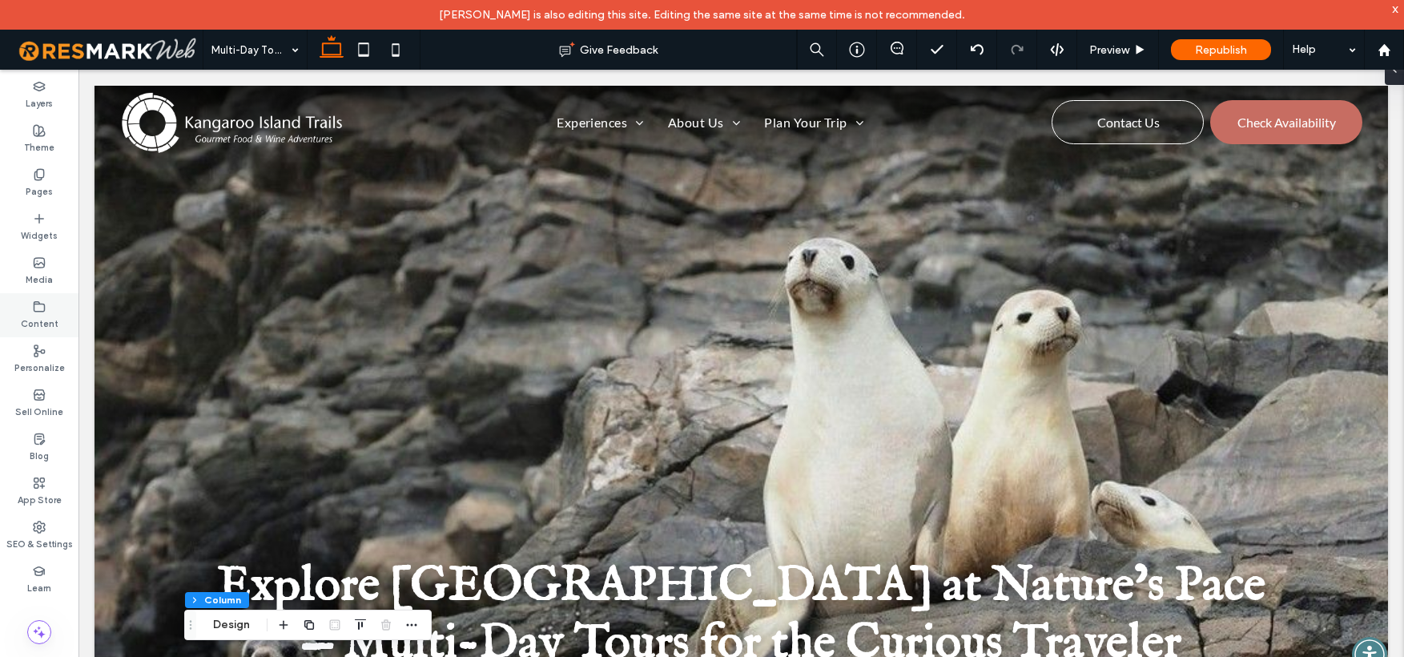
click at [39, 300] on icon at bounding box center [39, 306] width 13 height 13
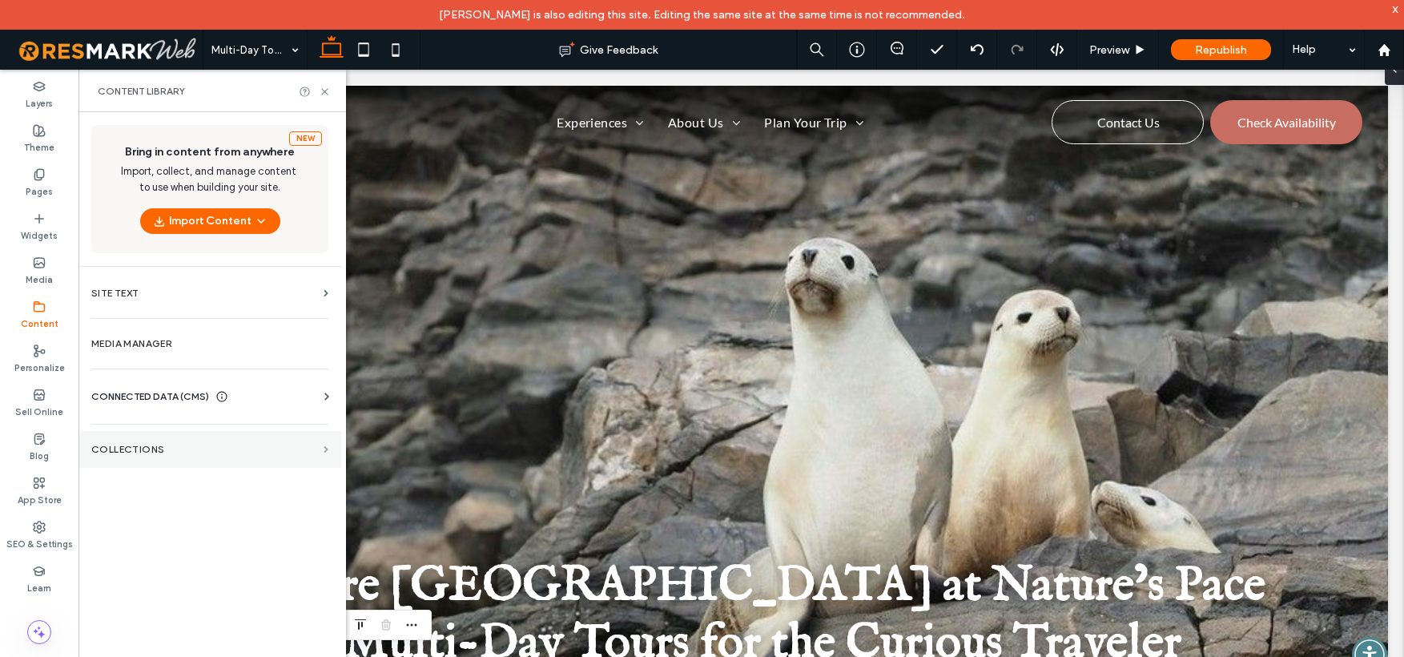
click at [324, 450] on span at bounding box center [326, 449] width 5 height 7
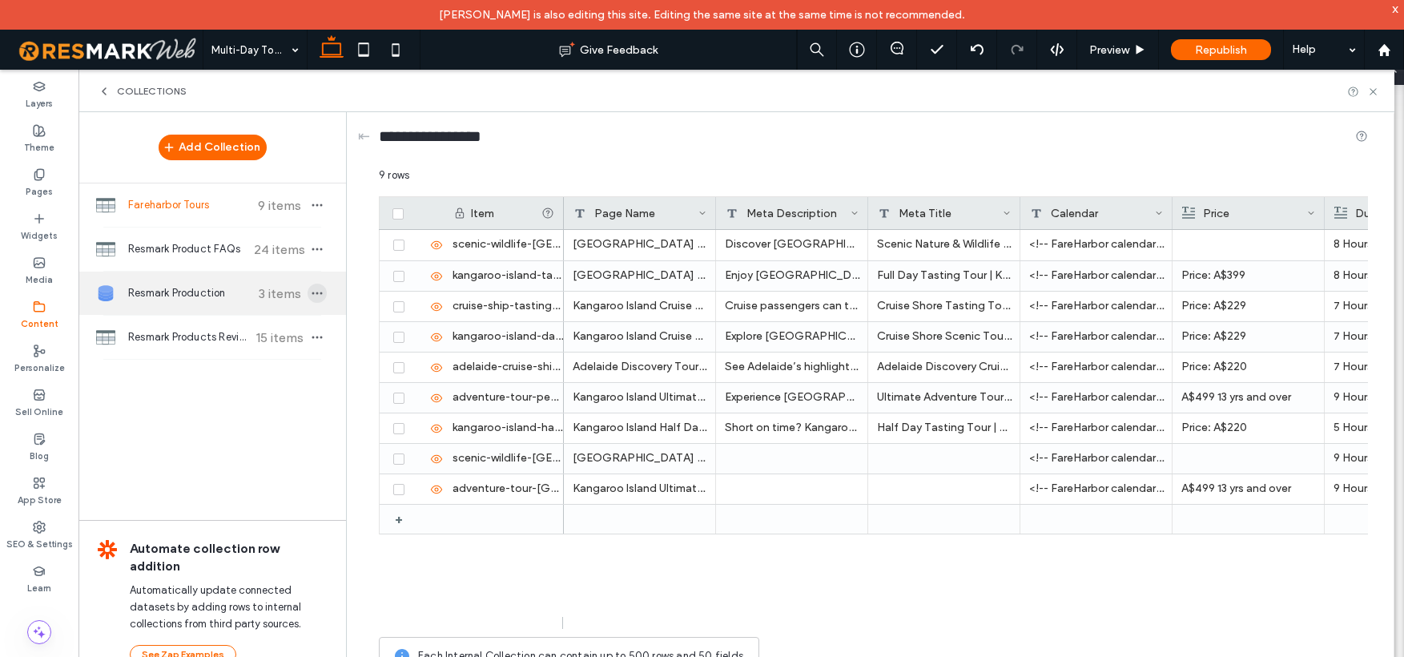
click at [322, 293] on icon "button" at bounding box center [317, 293] width 13 height 13
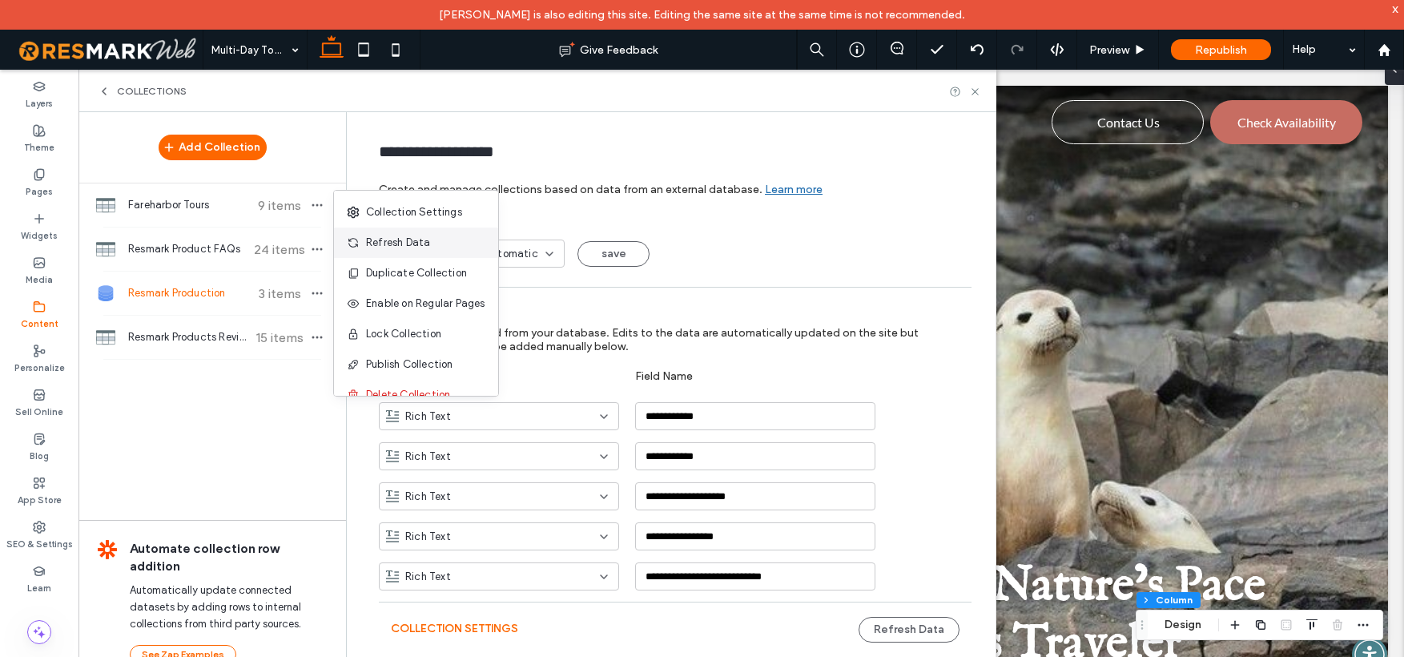
click at [412, 246] on span "Refresh Data" at bounding box center [398, 243] width 64 height 16
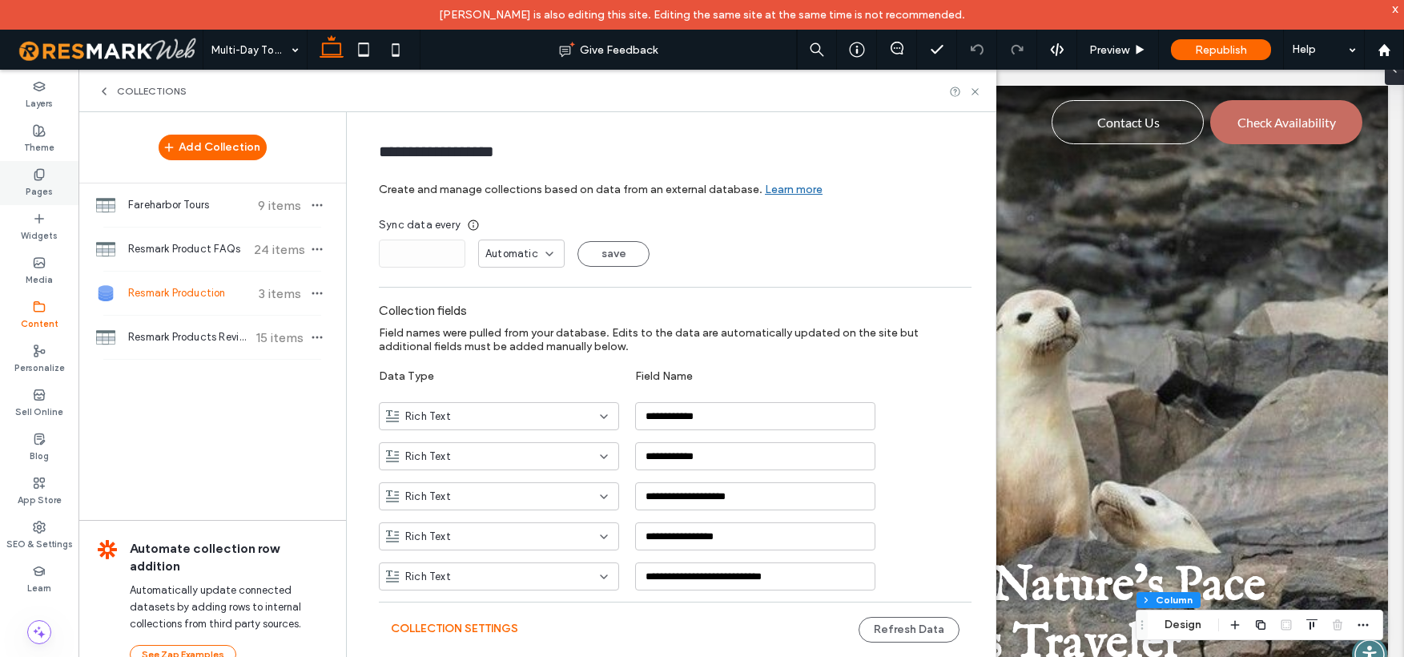
click at [28, 173] on div "Pages" at bounding box center [39, 183] width 79 height 44
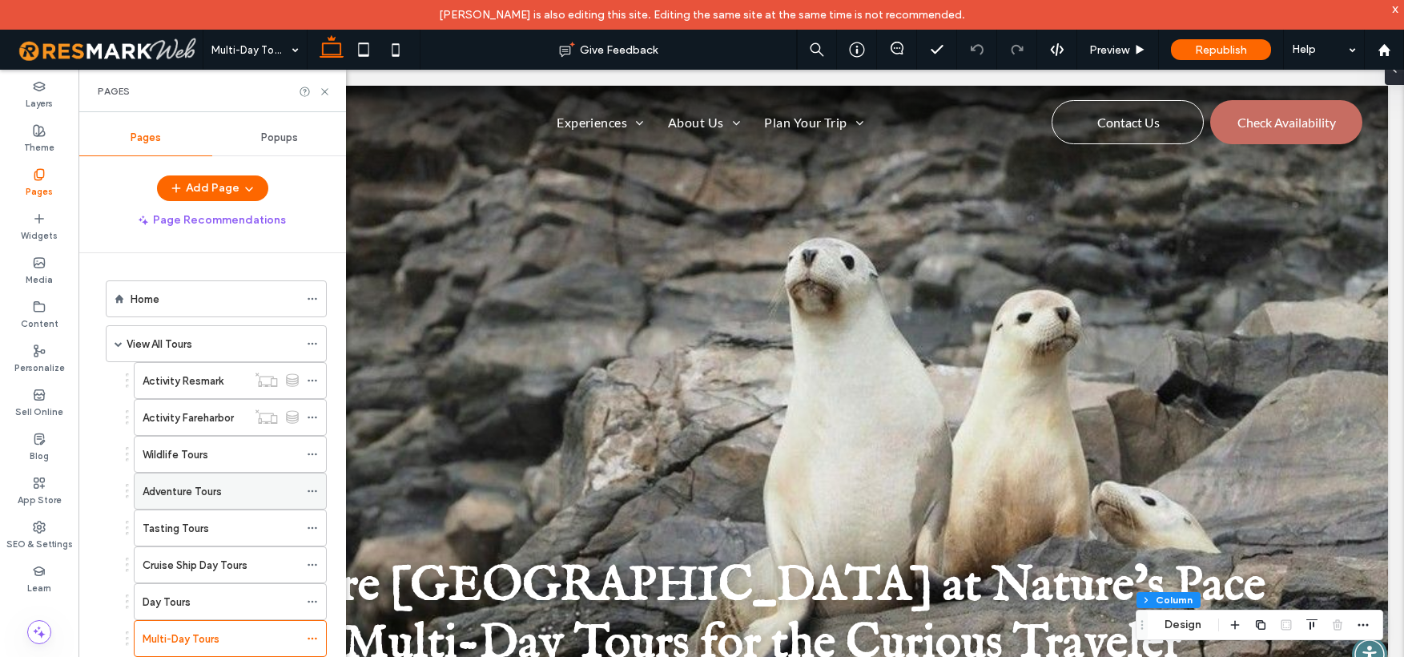
click at [166, 497] on label "Adventure Tours" at bounding box center [182, 491] width 79 height 28
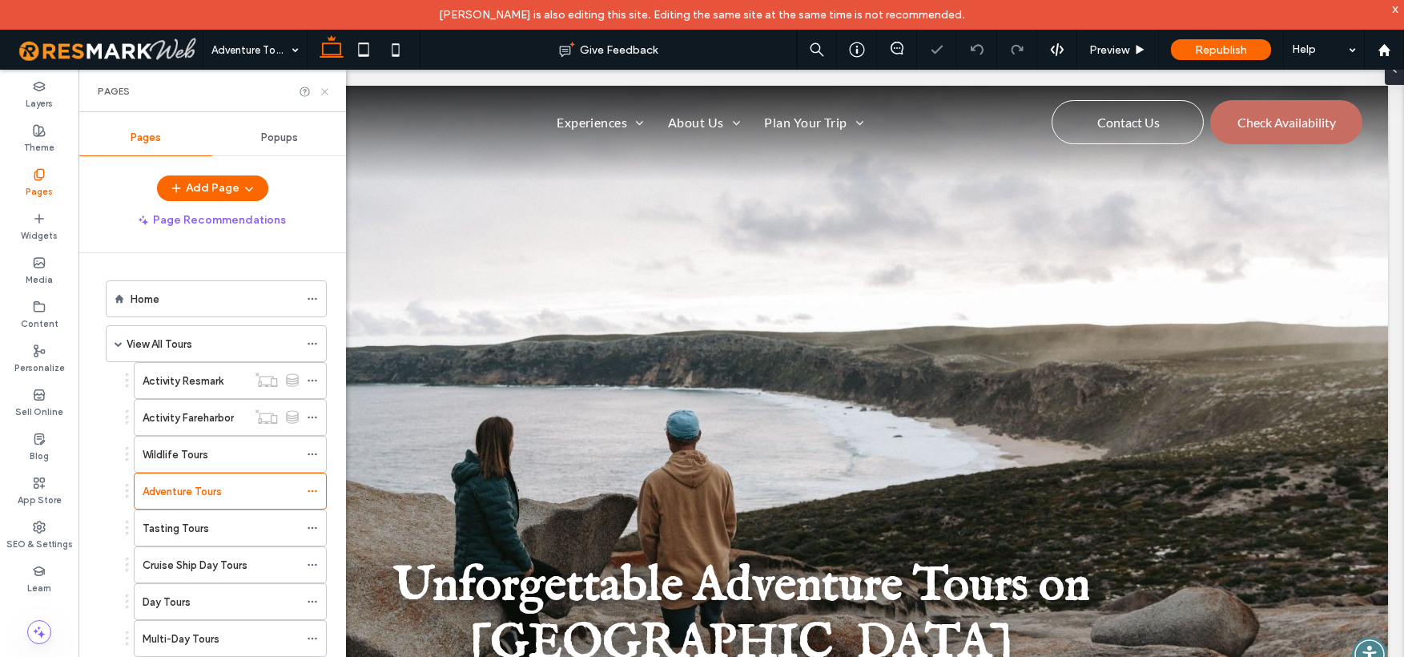
click at [323, 90] on use at bounding box center [324, 91] width 6 height 6
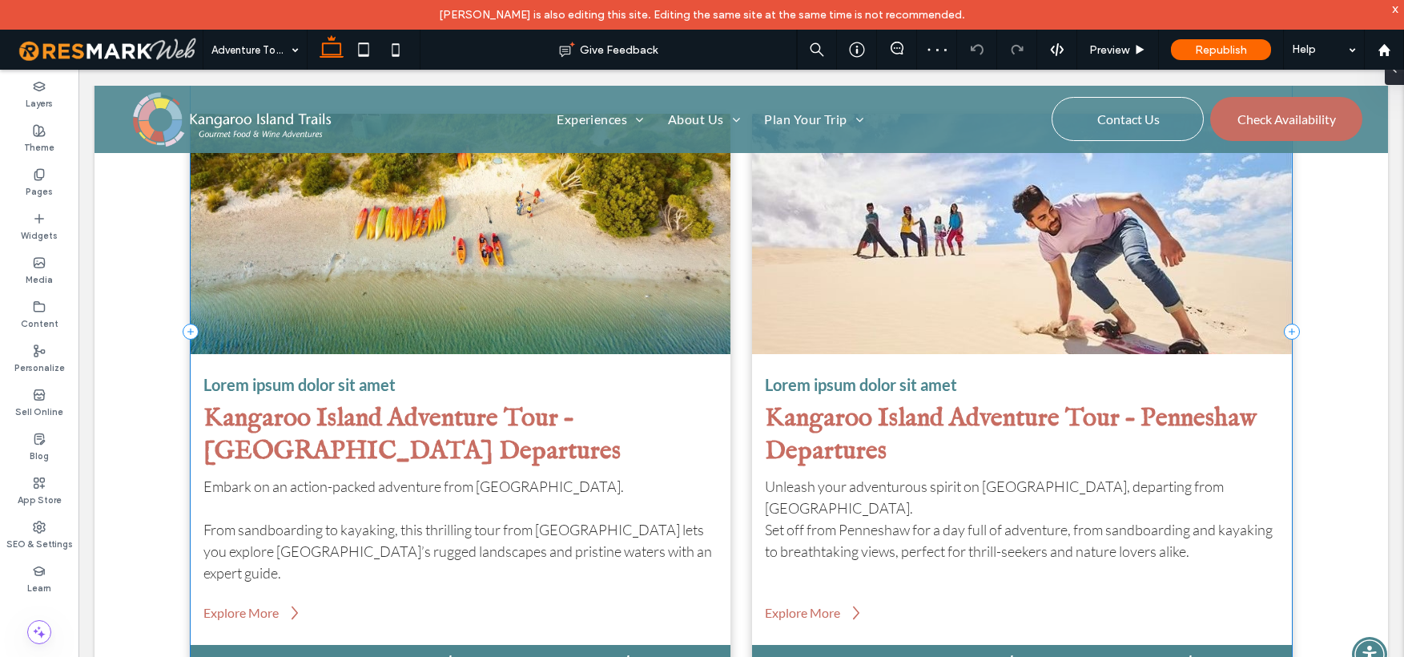
scroll to position [903, 0]
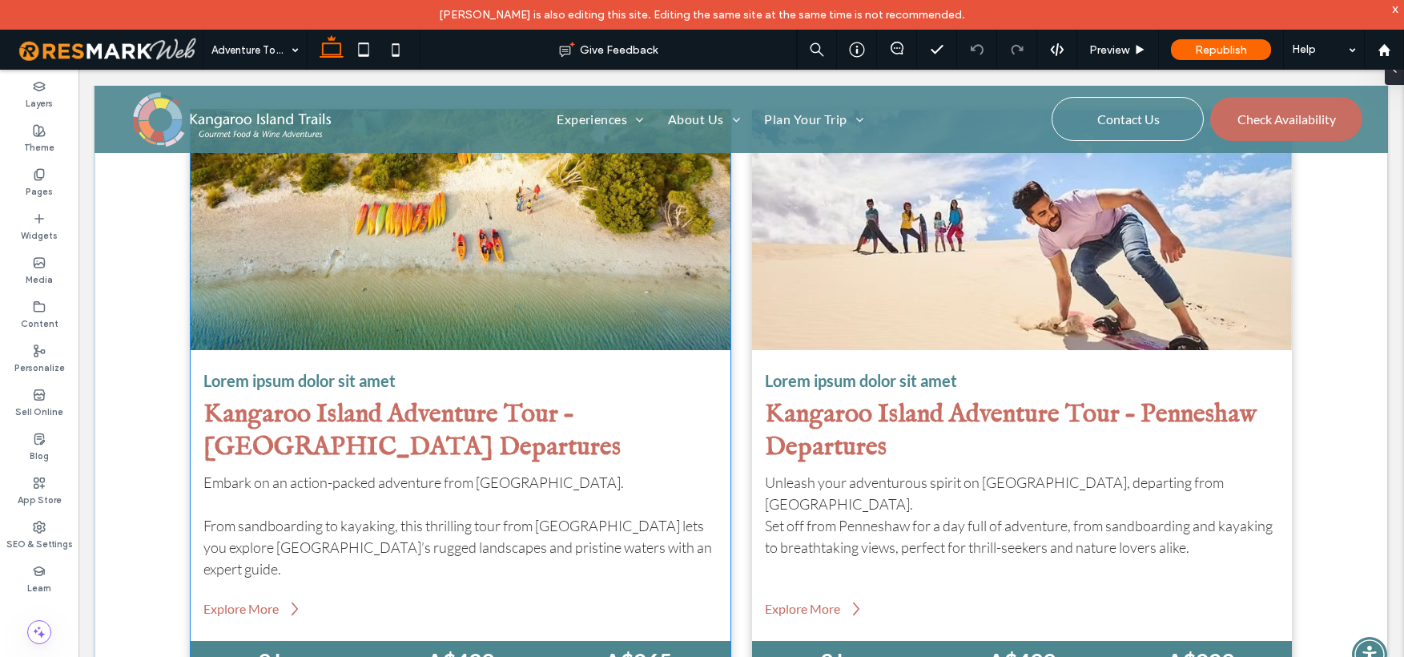
click at [211, 525] on span "From sandboarding to kayaking, this thrilling tour from Kingscote lets you expl…" at bounding box center [457, 547] width 509 height 61
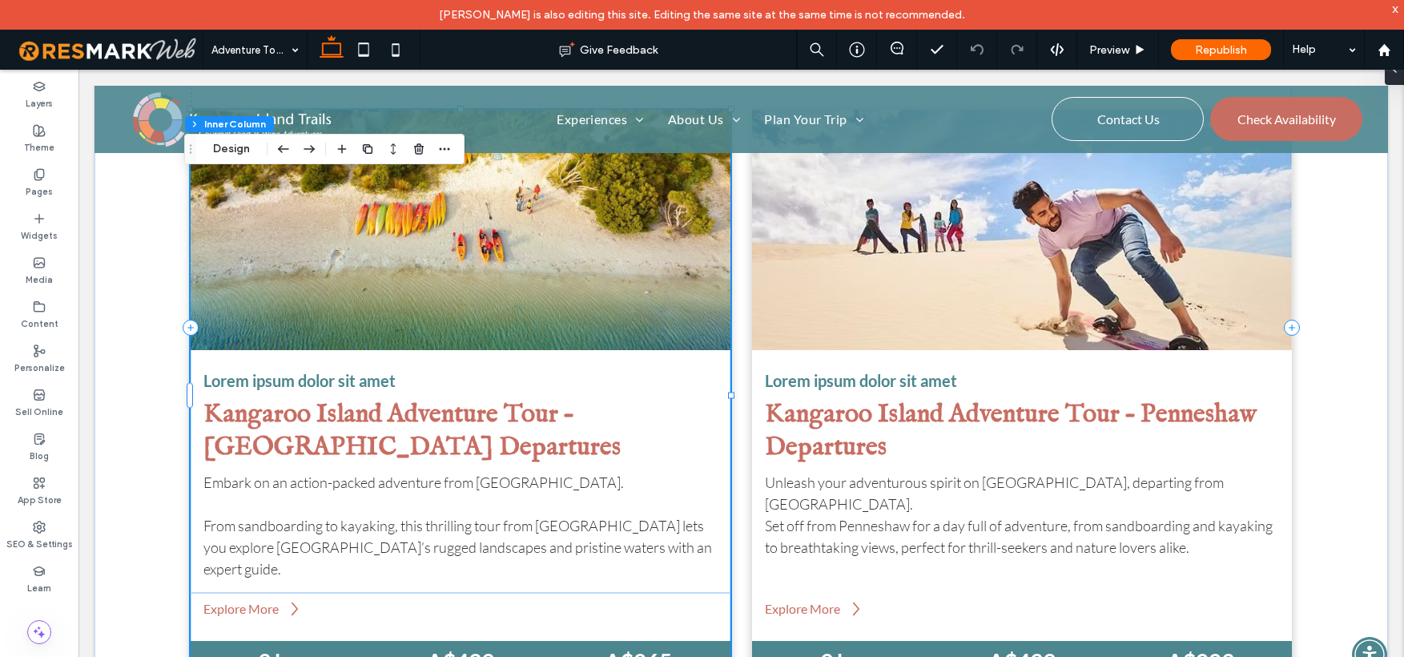
click at [210, 525] on span "From sandboarding to kayaking, this thrilling tour from Kingscote lets you expl…" at bounding box center [457, 547] width 509 height 61
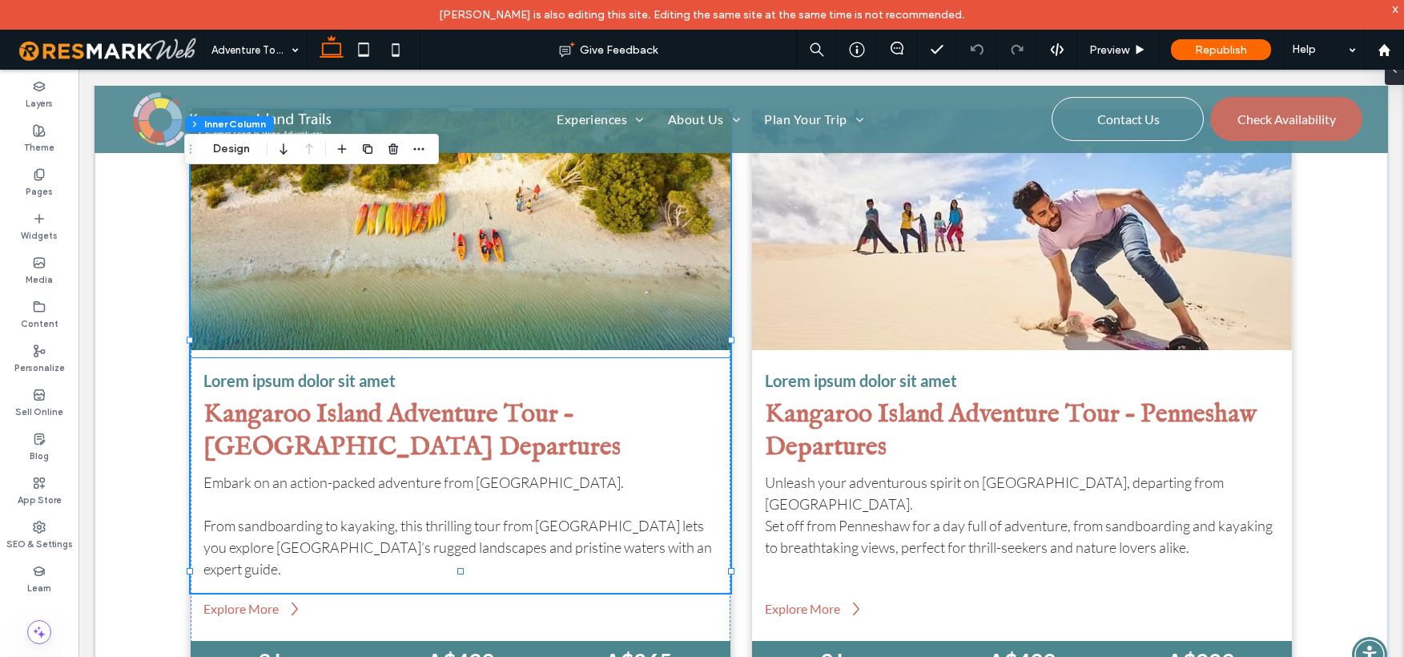
scroll to position [248, 0]
click at [204, 525] on span "From sandboarding to kayaking, this thrilling tour from Kingscote lets you expl…" at bounding box center [457, 547] width 509 height 61
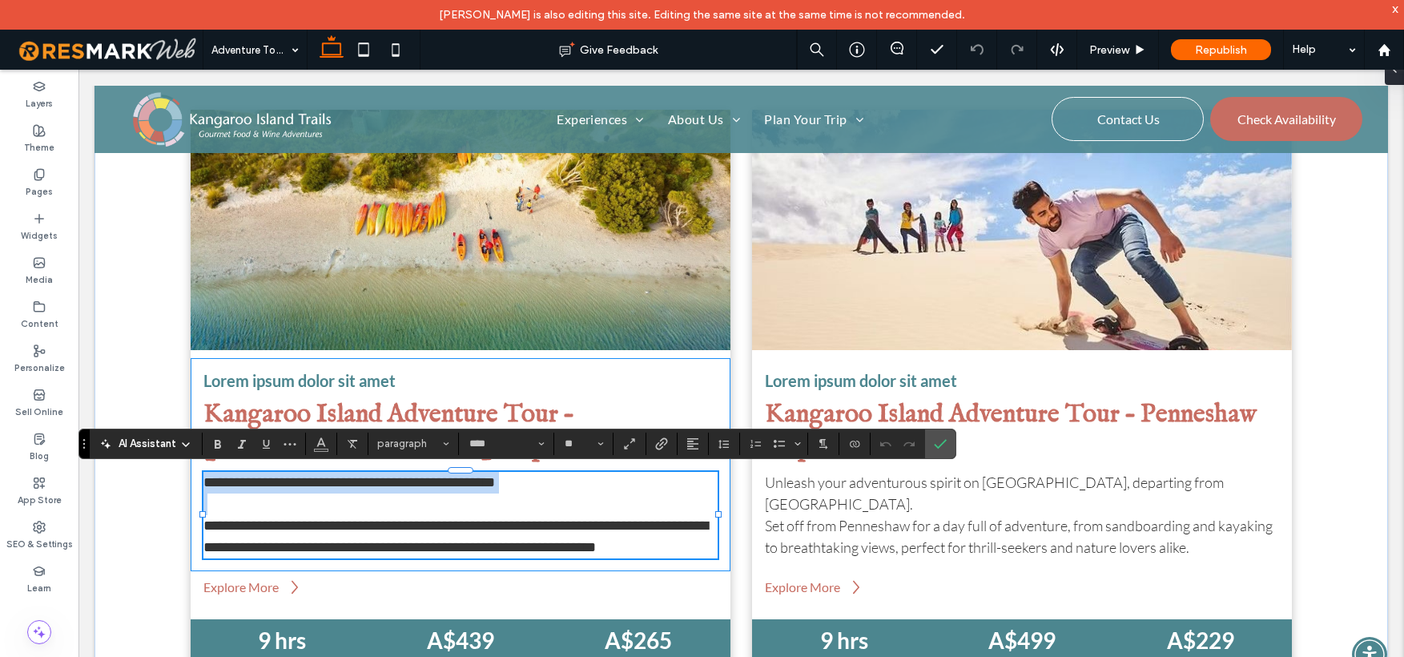
click at [206, 524] on span "**********" at bounding box center [455, 536] width 505 height 36
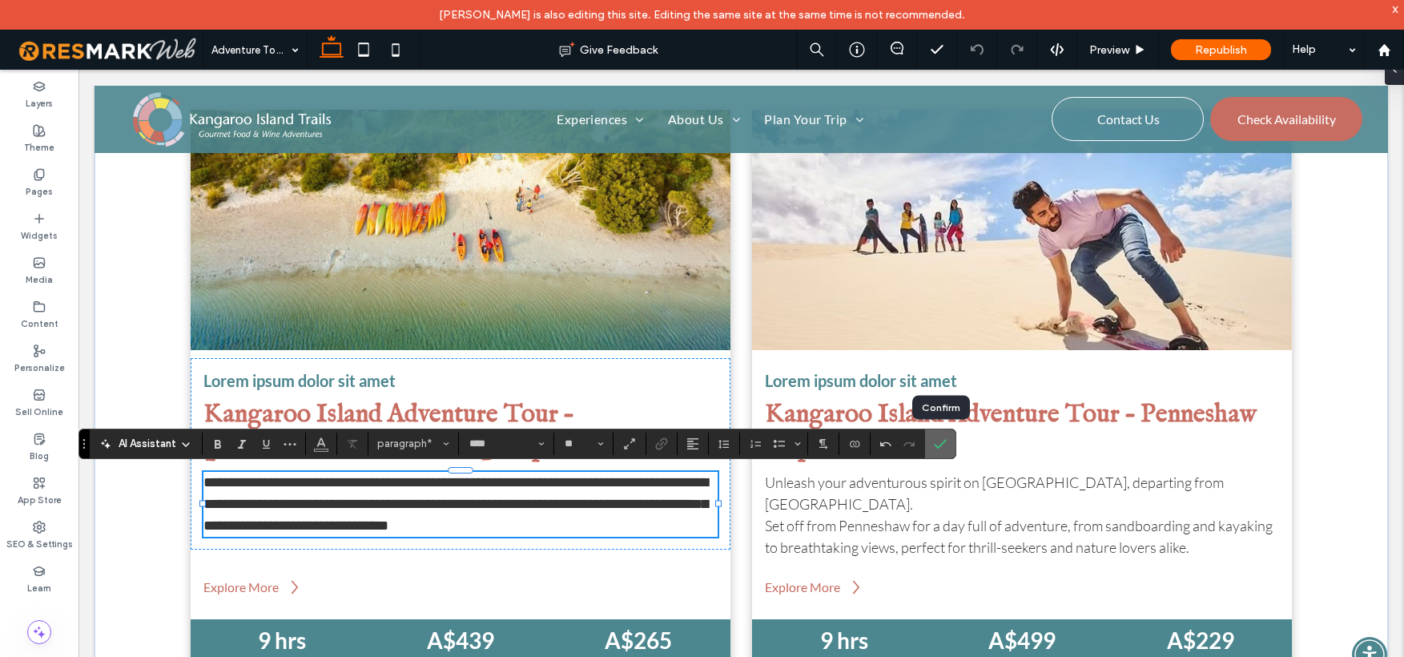
click at [937, 440] on icon "Confirm" at bounding box center [940, 443] width 13 height 13
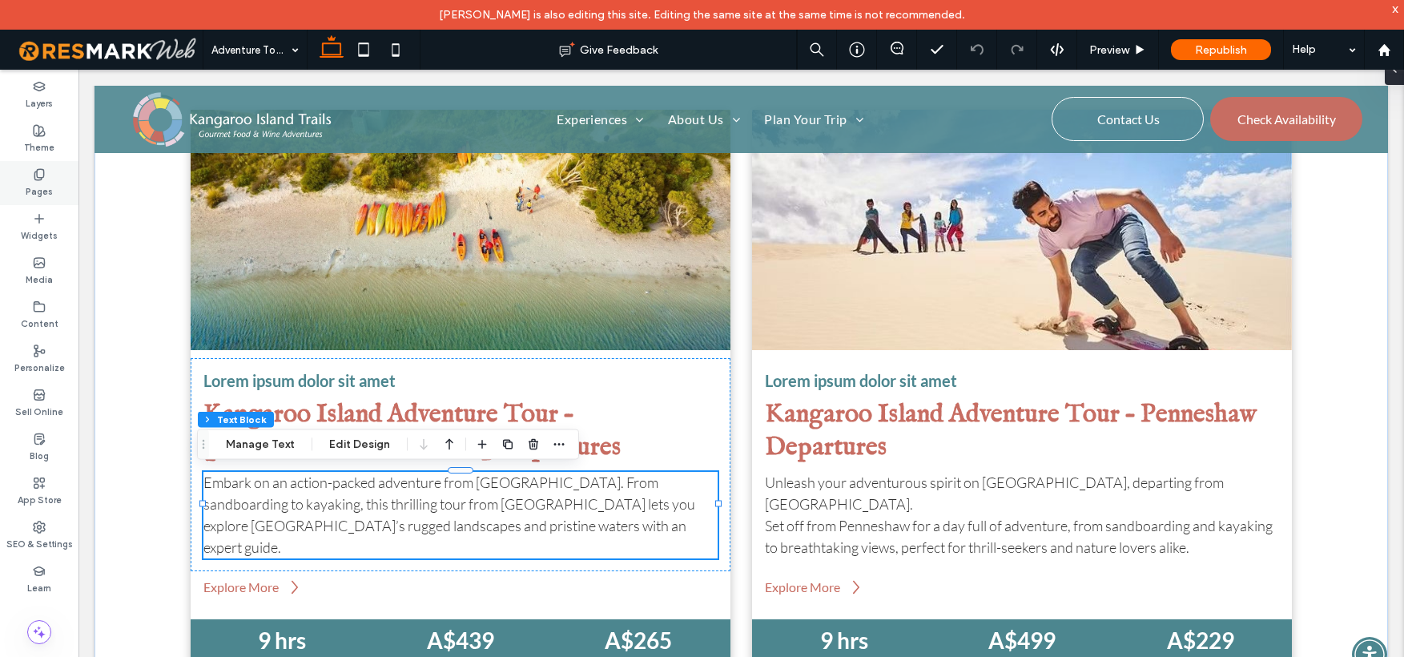
click at [38, 163] on div "Pages" at bounding box center [39, 183] width 79 height 44
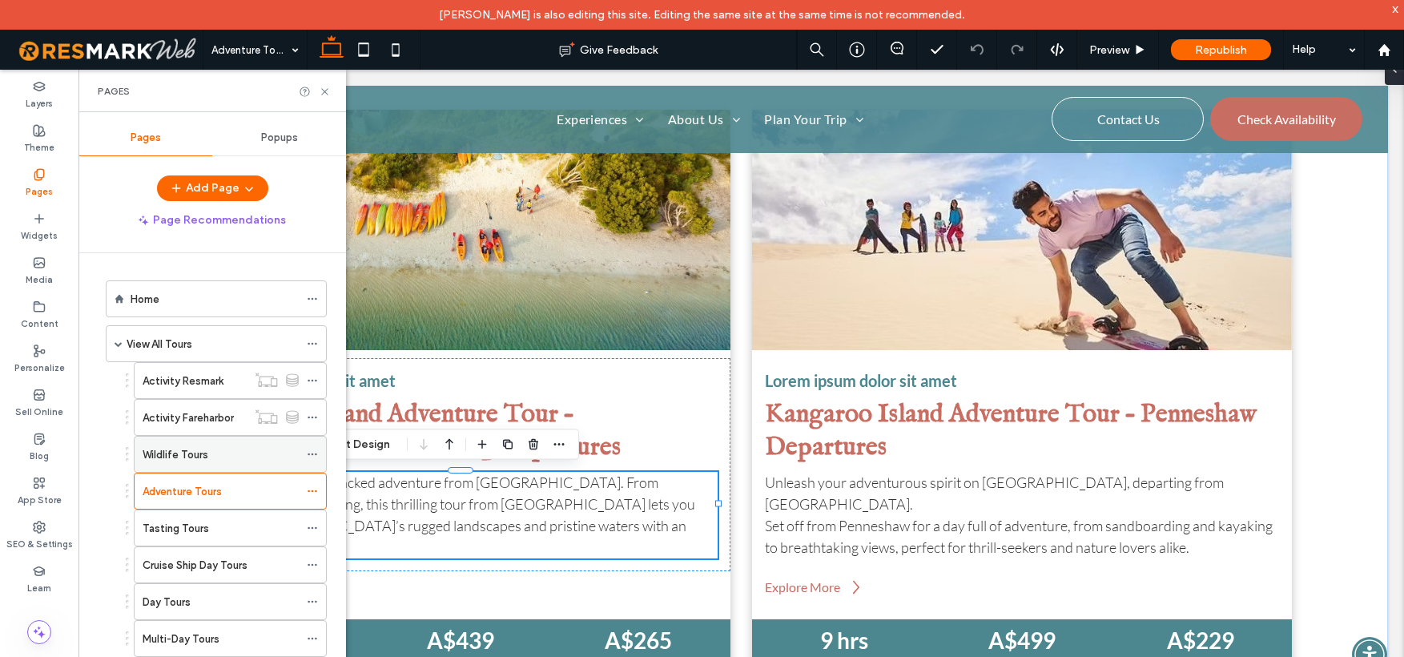
click at [171, 452] on label "Wildlife Tours" at bounding box center [176, 455] width 66 height 28
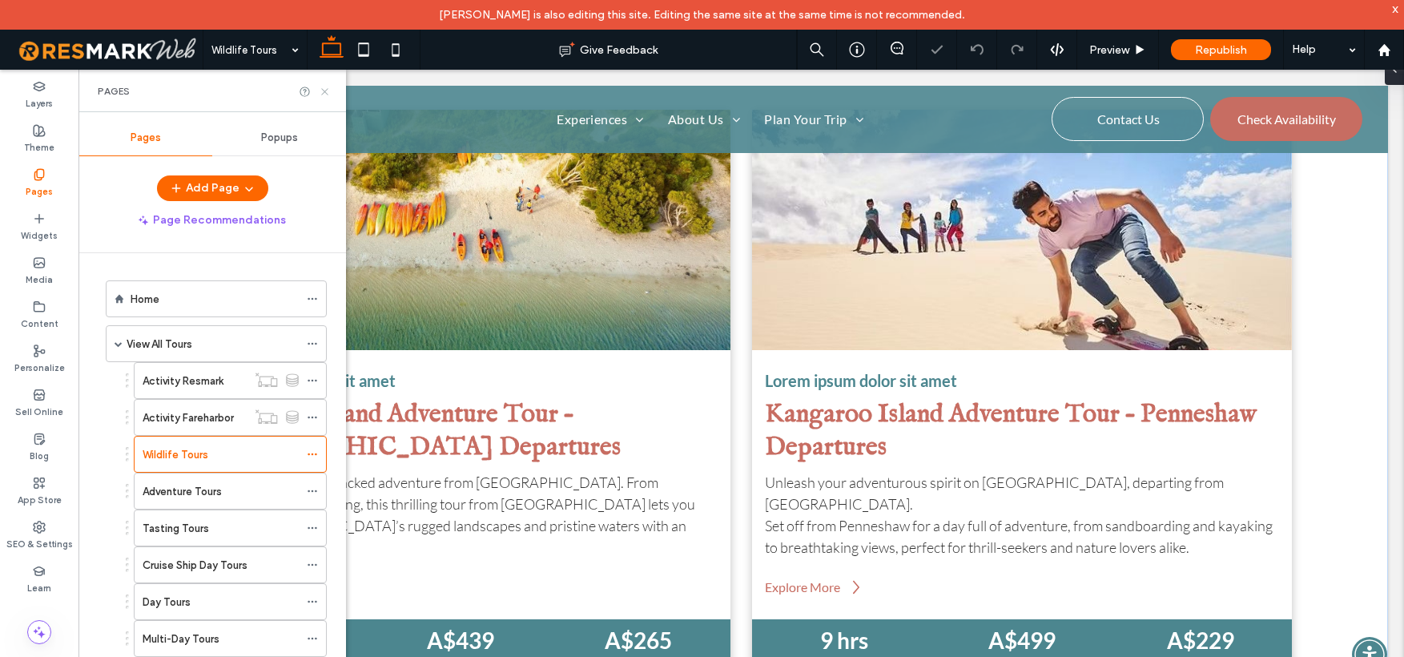
click at [325, 89] on icon at bounding box center [325, 92] width 12 height 12
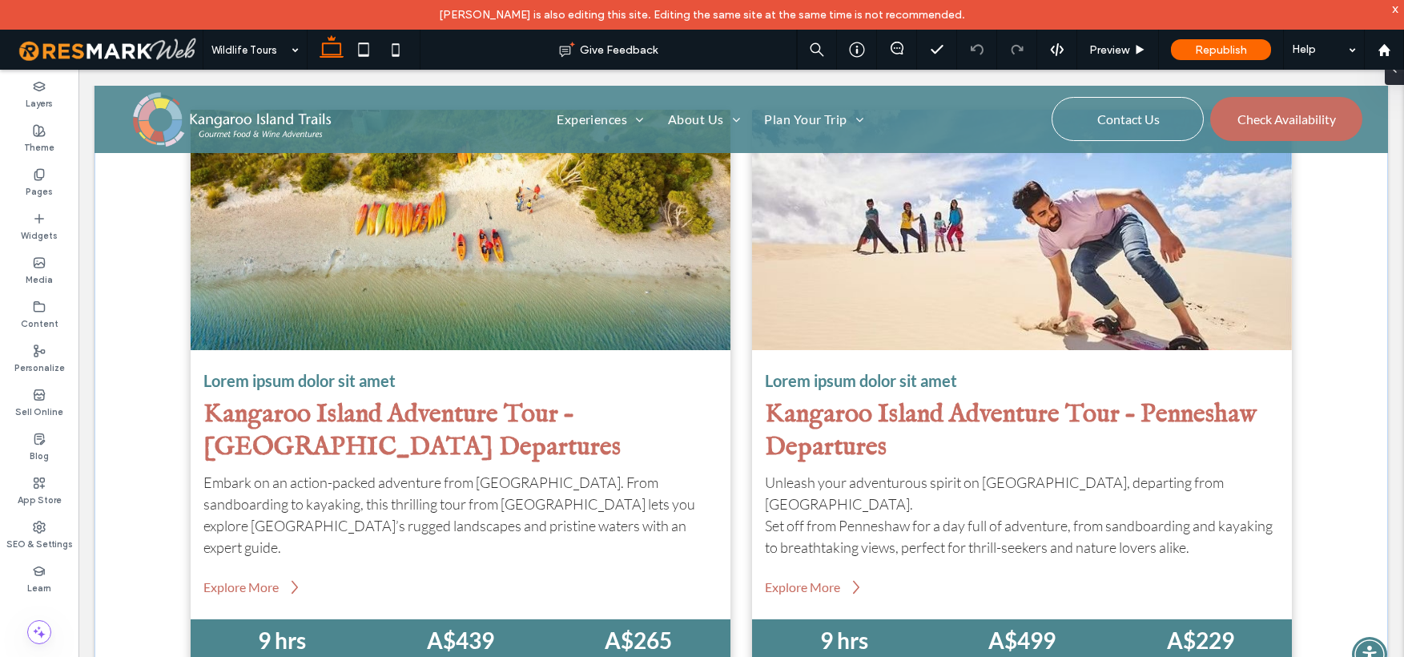
type input "****"
type input "**"
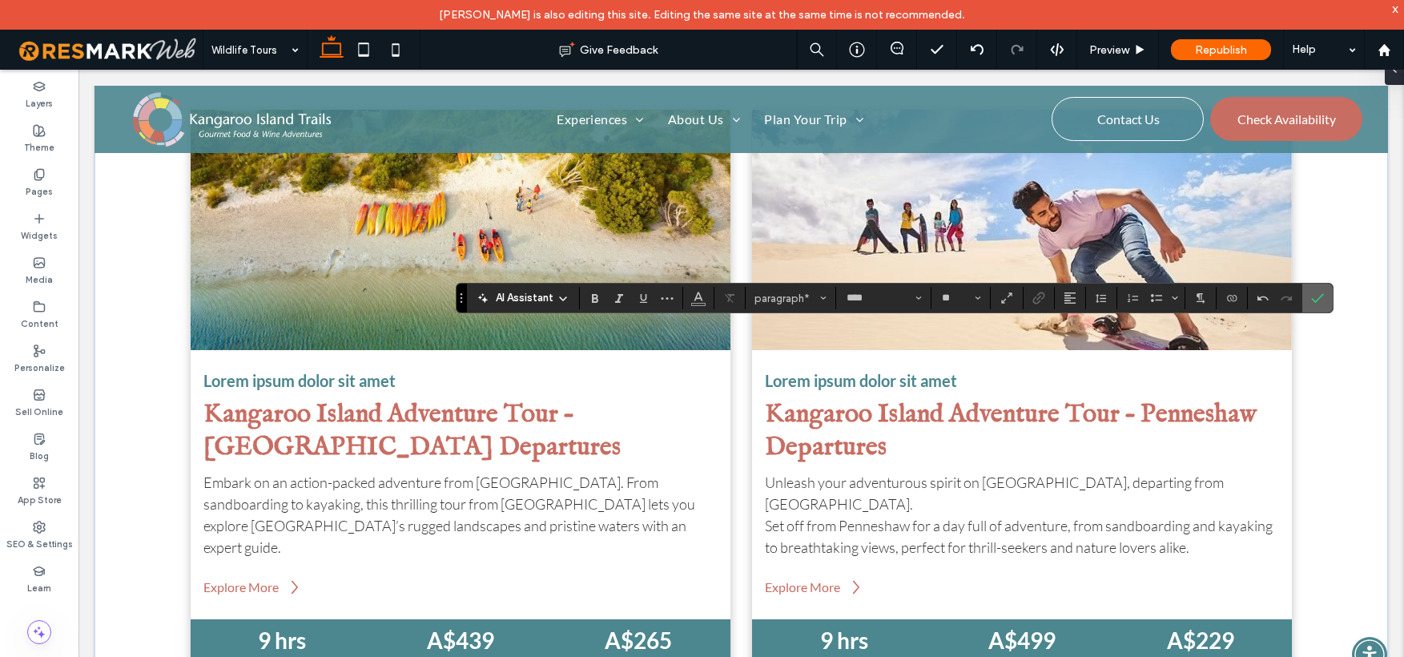
click at [1324, 292] on label "Confirm" at bounding box center [1318, 298] width 24 height 29
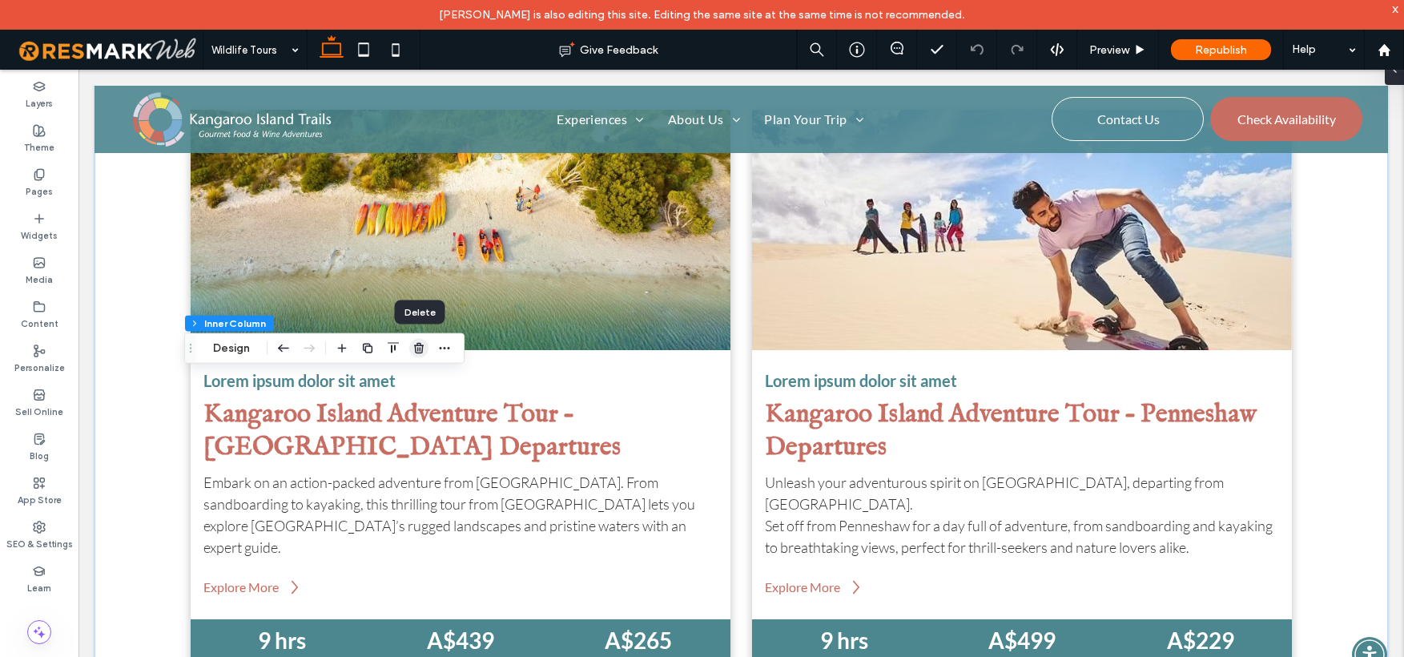
click at [417, 344] on use "button" at bounding box center [419, 348] width 10 height 10
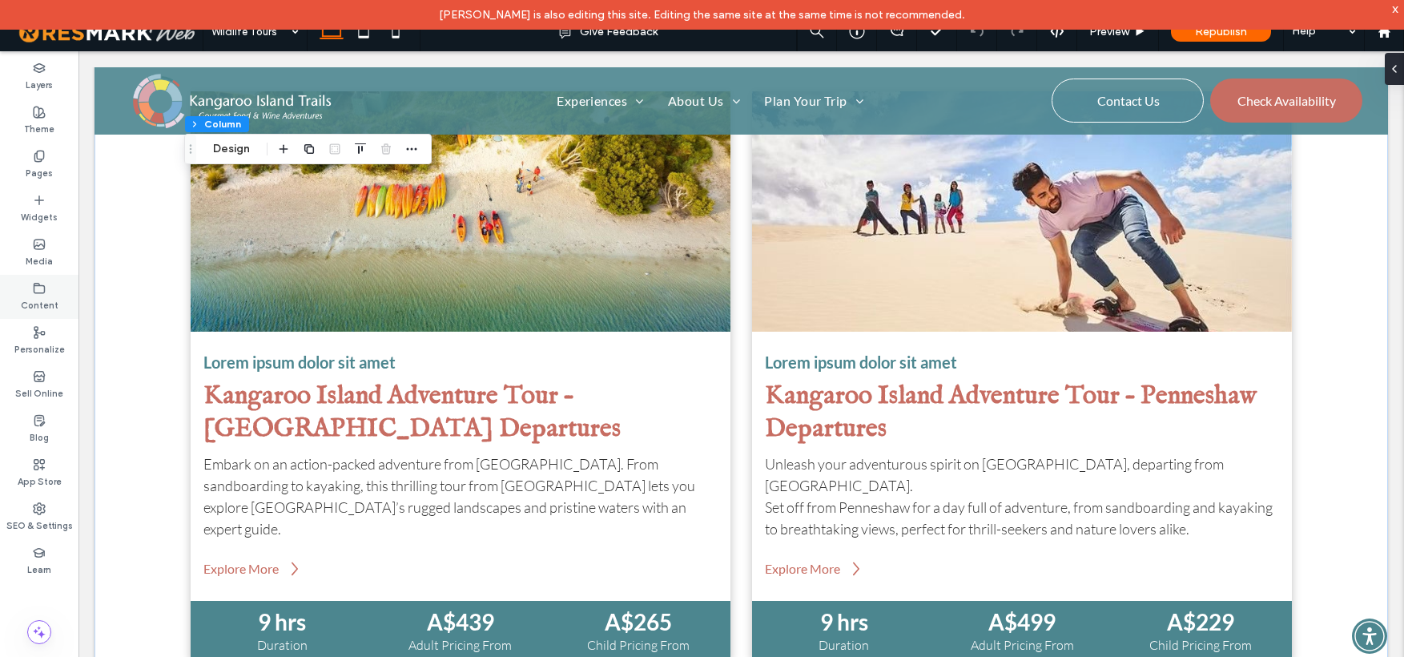
click at [28, 288] on div "Content" at bounding box center [39, 297] width 79 height 44
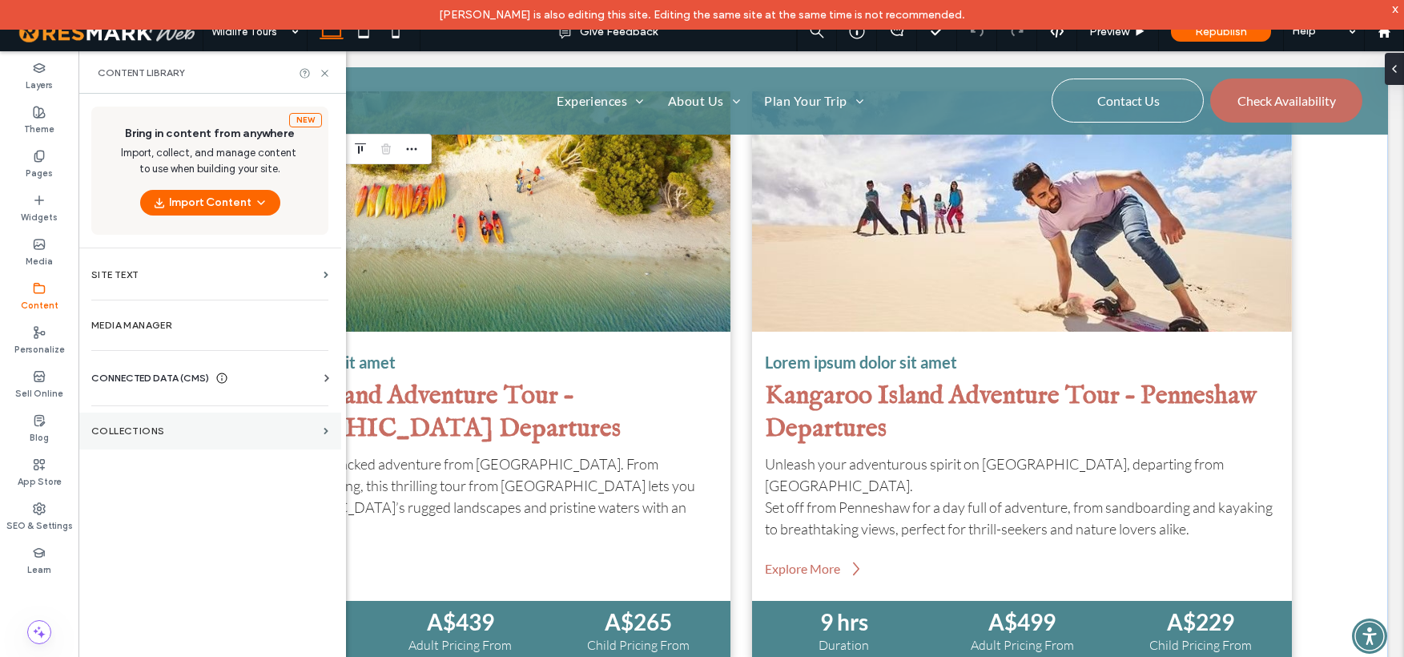
click at [142, 425] on section "Collections" at bounding box center [210, 431] width 263 height 37
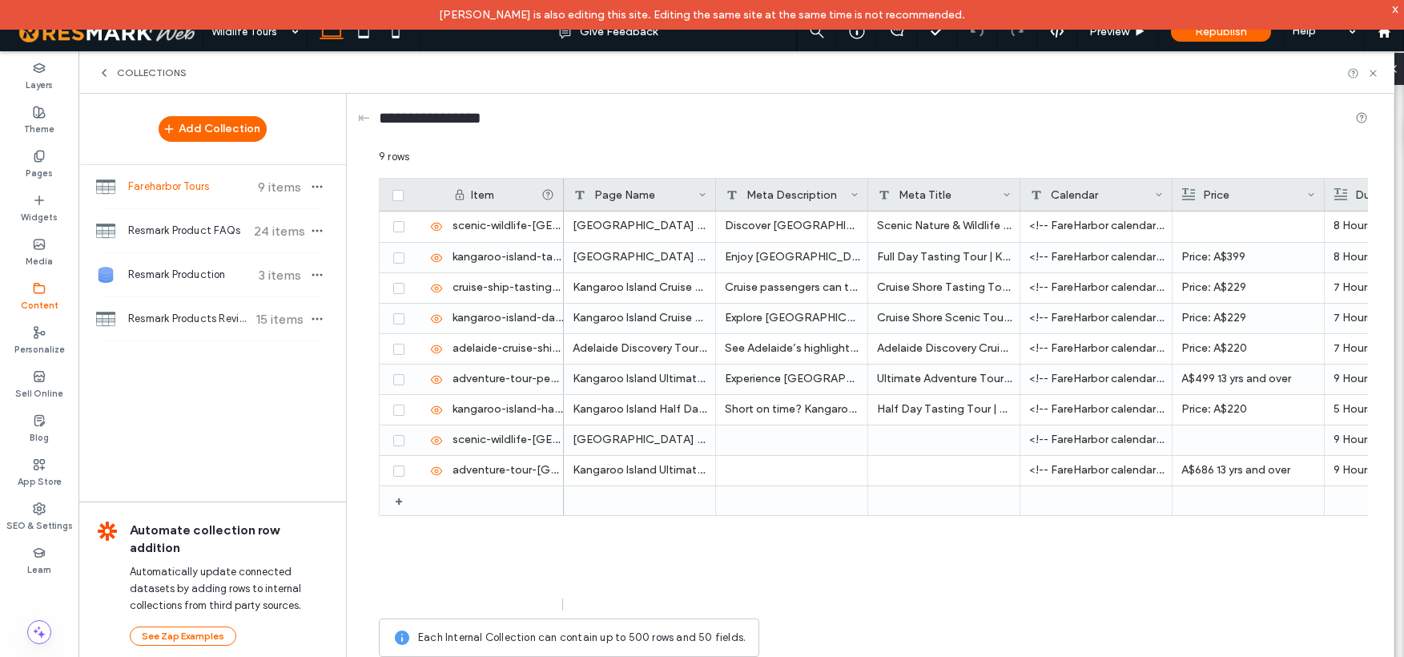
click at [171, 187] on span "Fareharbor Tours" at bounding box center [187, 187] width 119 height 16
click at [415, 375] on icon at bounding box center [417, 379] width 13 height 13
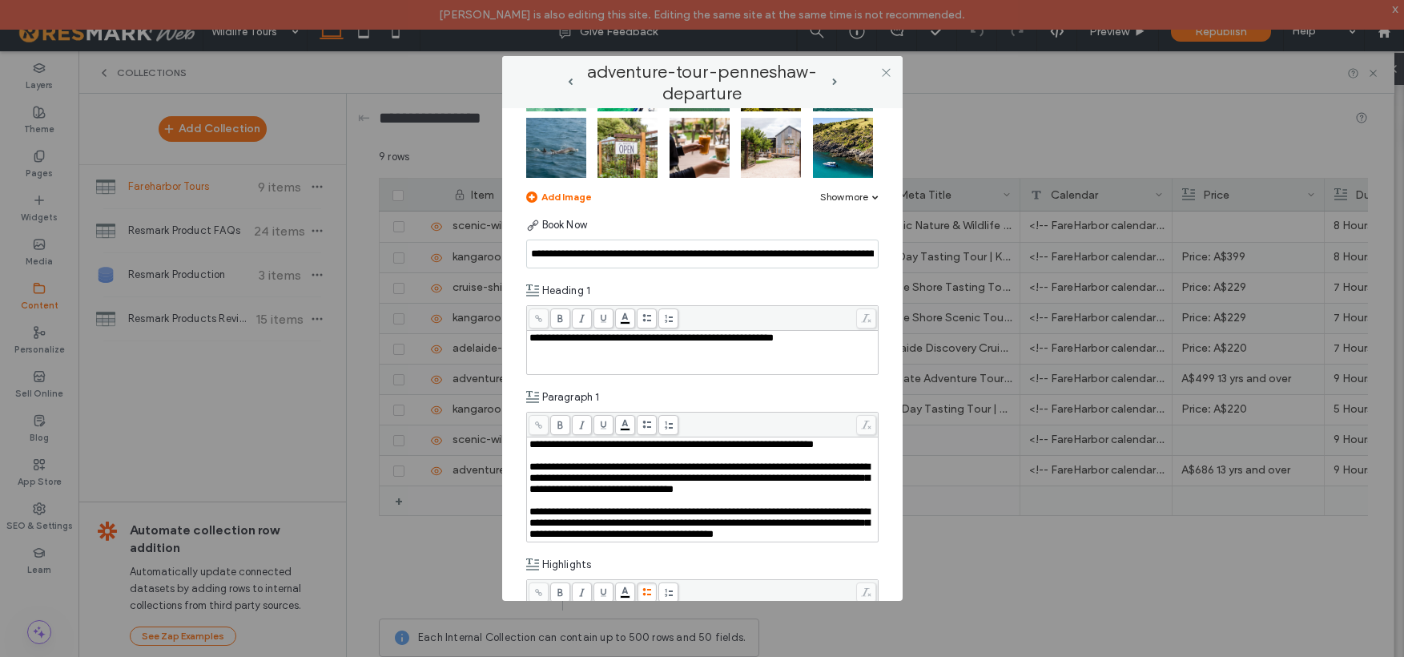
scroll to position [853, 0]
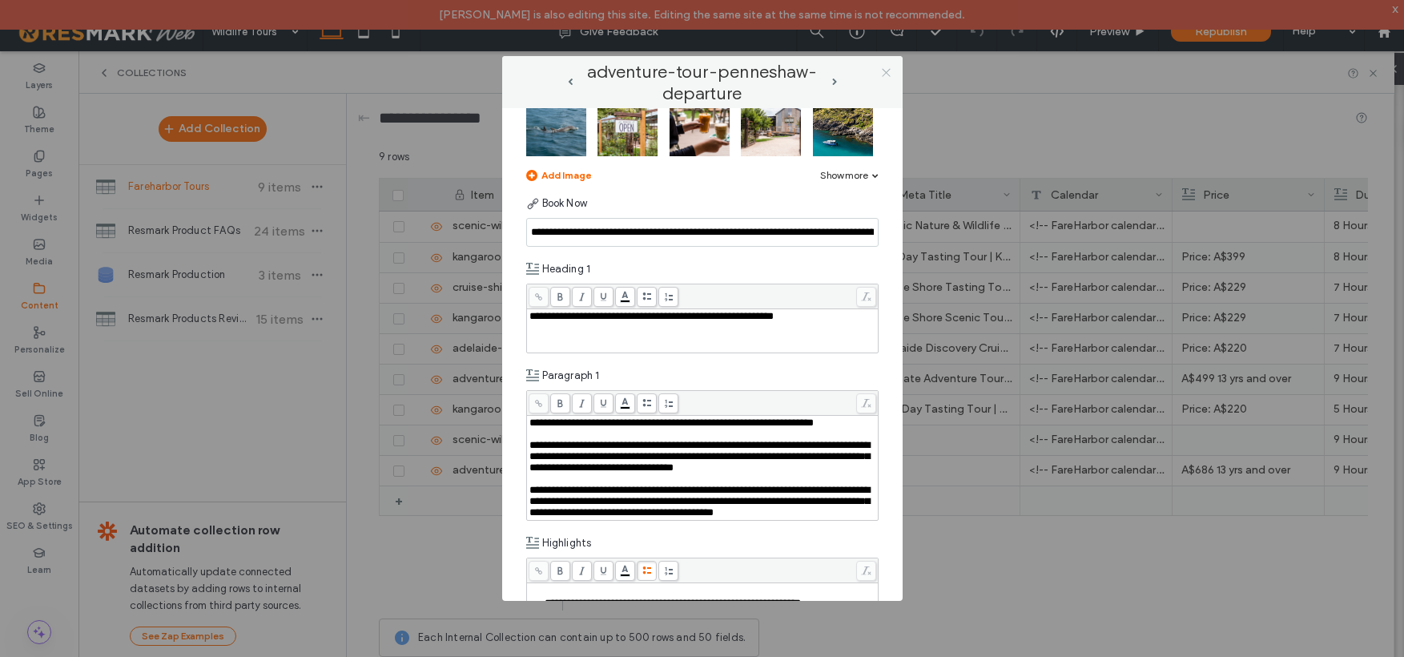
click at [887, 72] on icon at bounding box center [886, 72] width 12 height 12
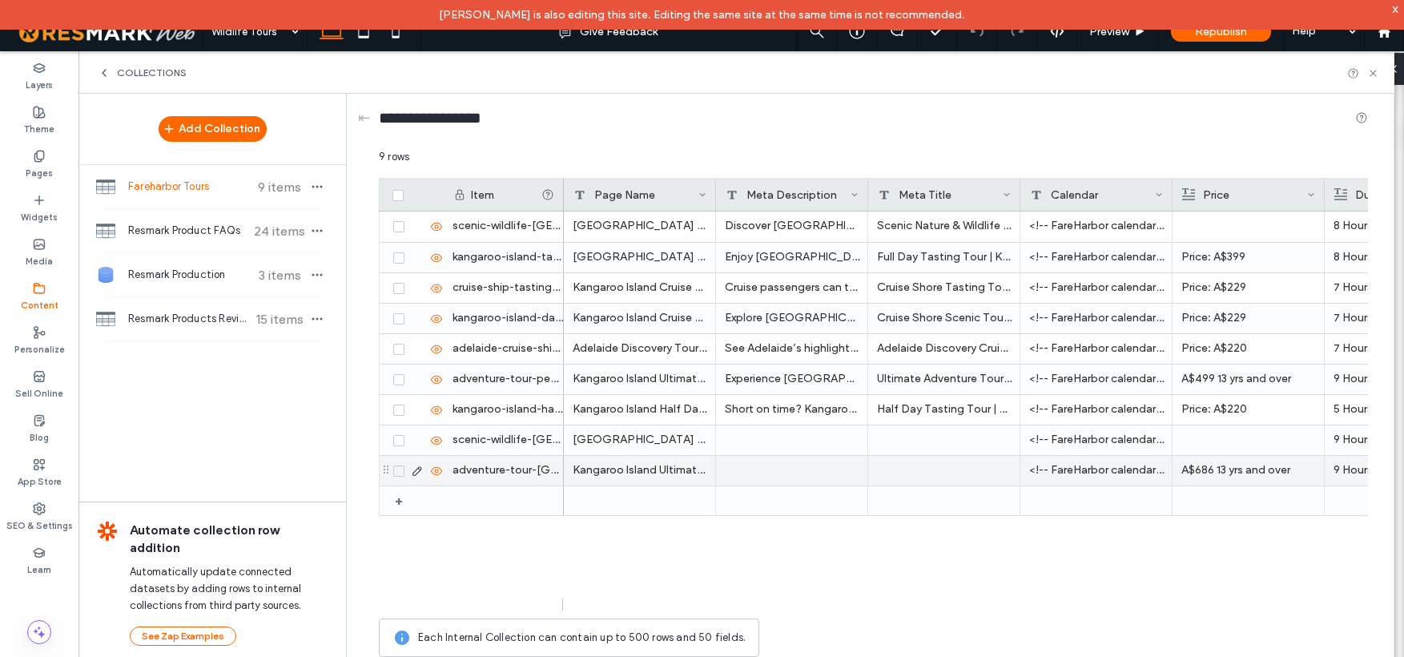
click at [417, 469] on icon at bounding box center [417, 471] width 13 height 13
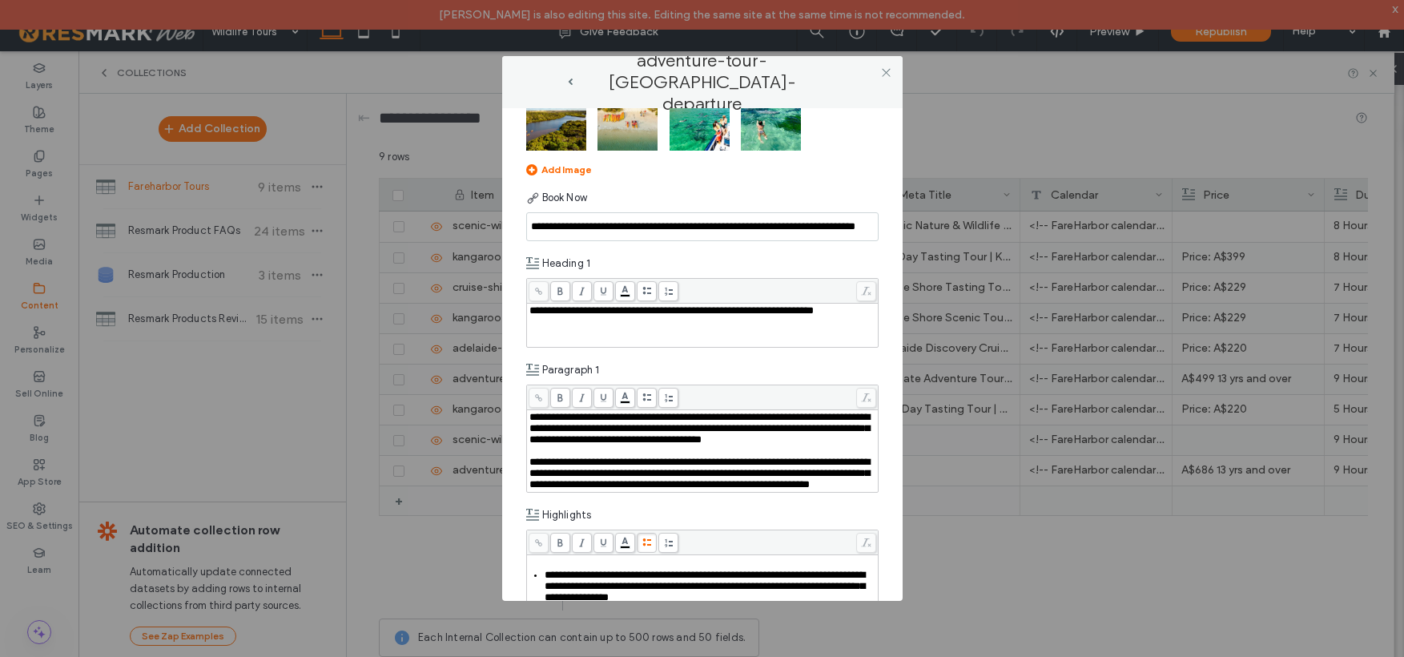
scroll to position [796, 0]
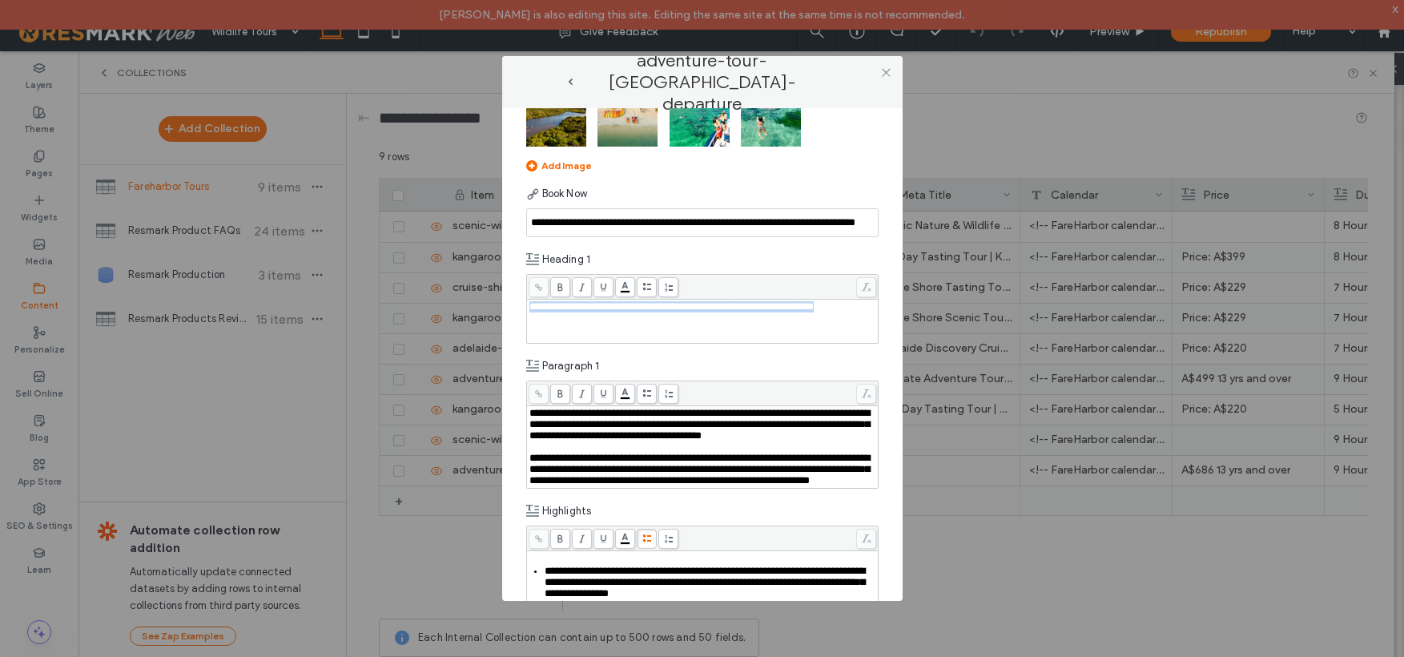
drag, startPoint x: 606, startPoint y: 315, endPoint x: 511, endPoint y: 297, distance: 96.2
click at [511, 297] on div "**********" at bounding box center [702, 354] width 401 height 493
click at [530, 412] on span "**********" at bounding box center [700, 424] width 340 height 33
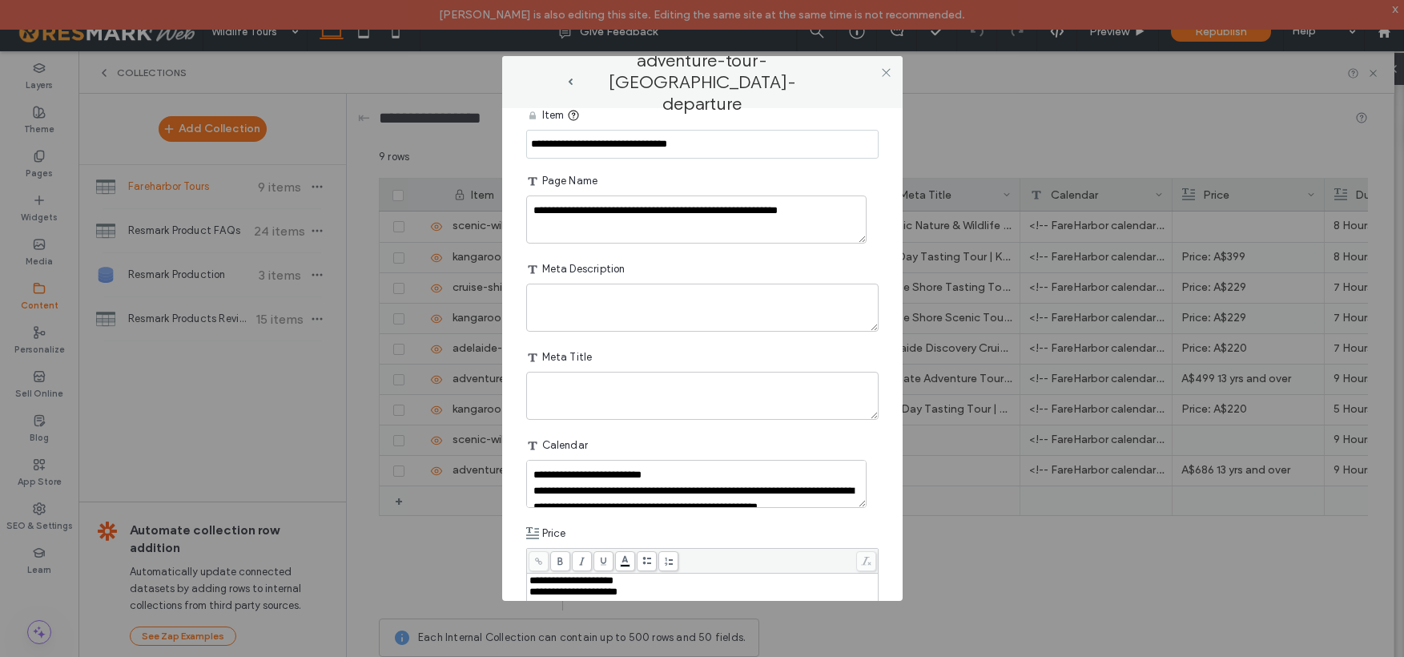
scroll to position [0, 0]
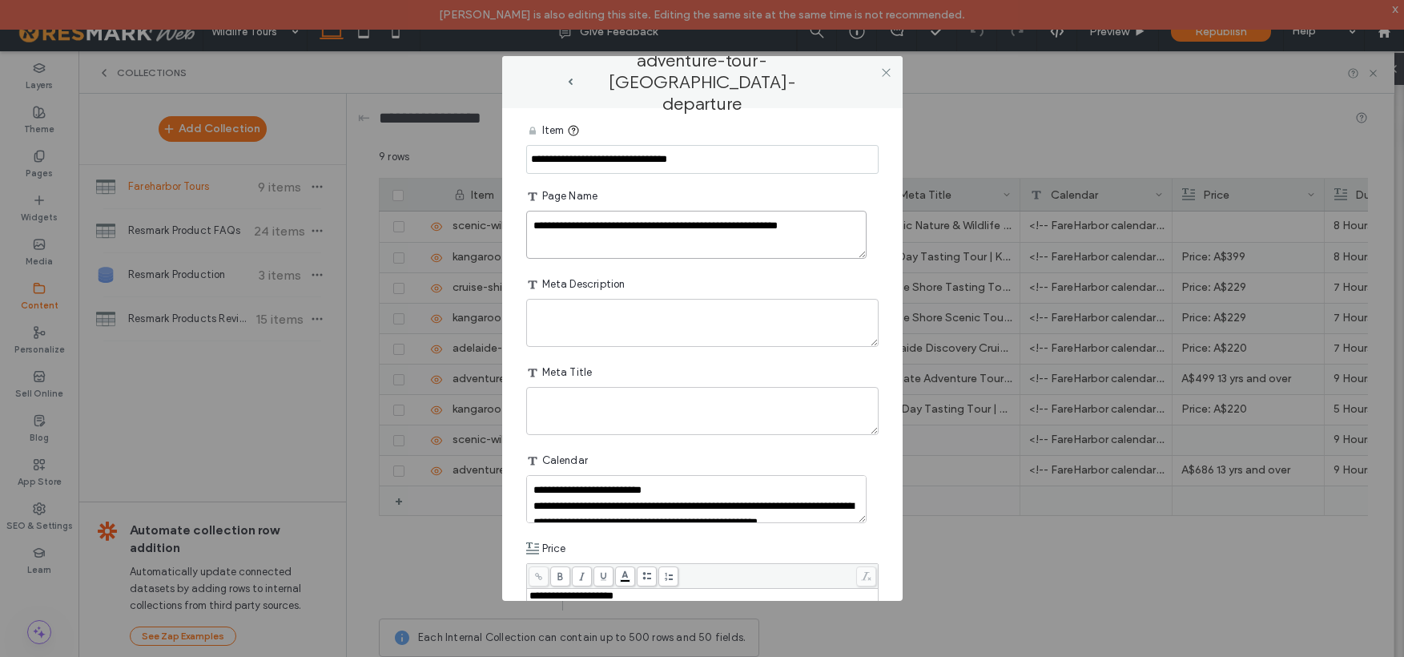
click at [587, 230] on textarea "**********" at bounding box center [696, 235] width 340 height 48
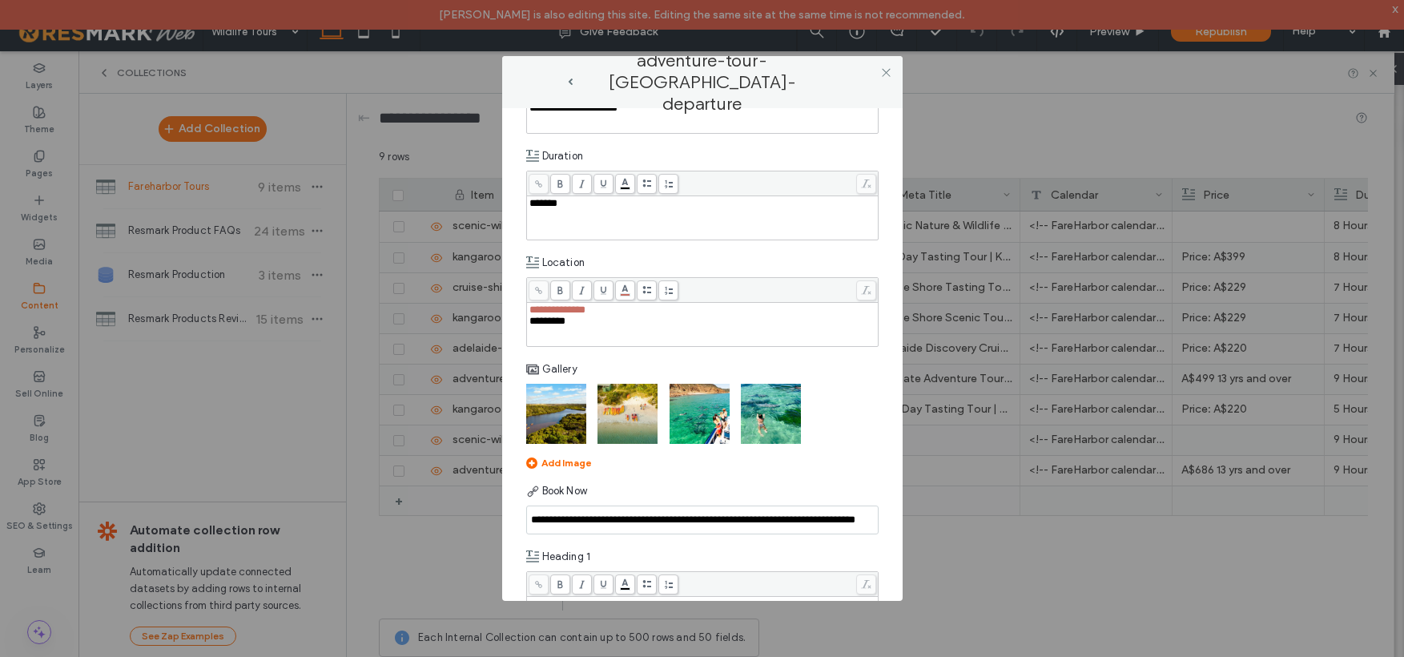
scroll to position [710, 0]
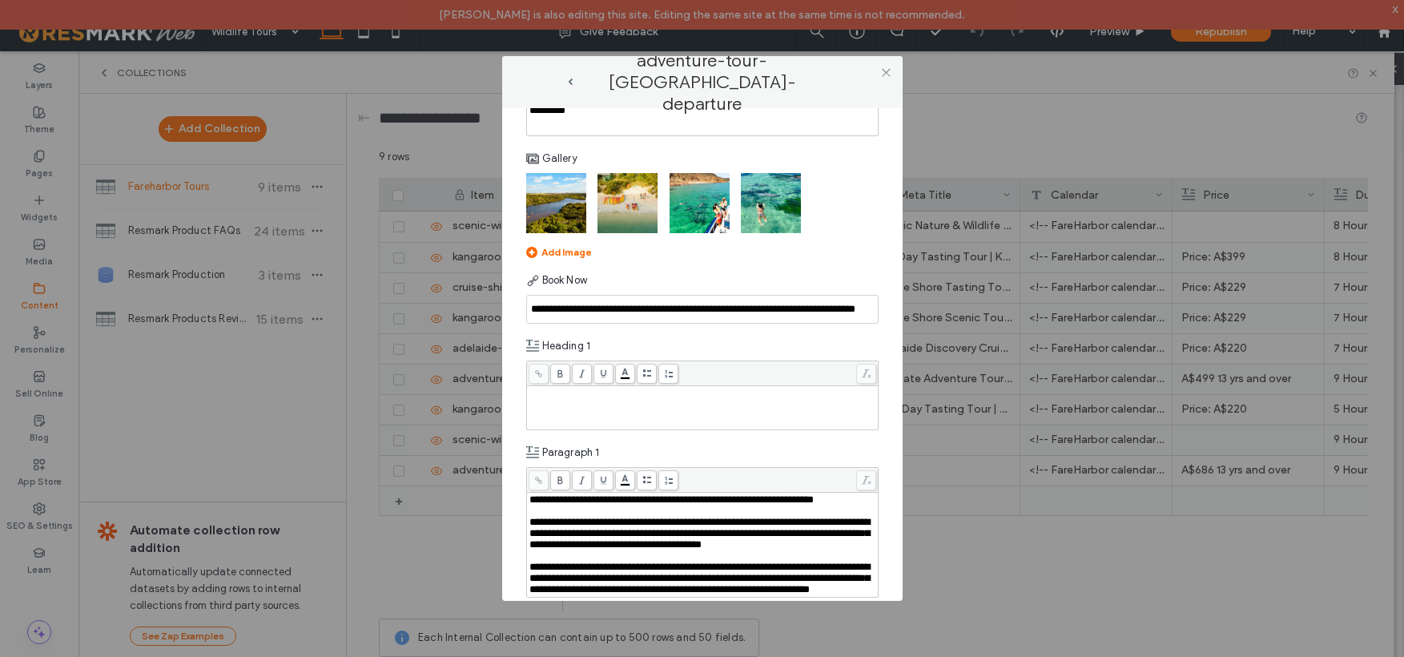
click at [587, 388] on div "Rich Text Editor" at bounding box center [703, 393] width 347 height 11
click at [885, 73] on use at bounding box center [886, 72] width 8 height 8
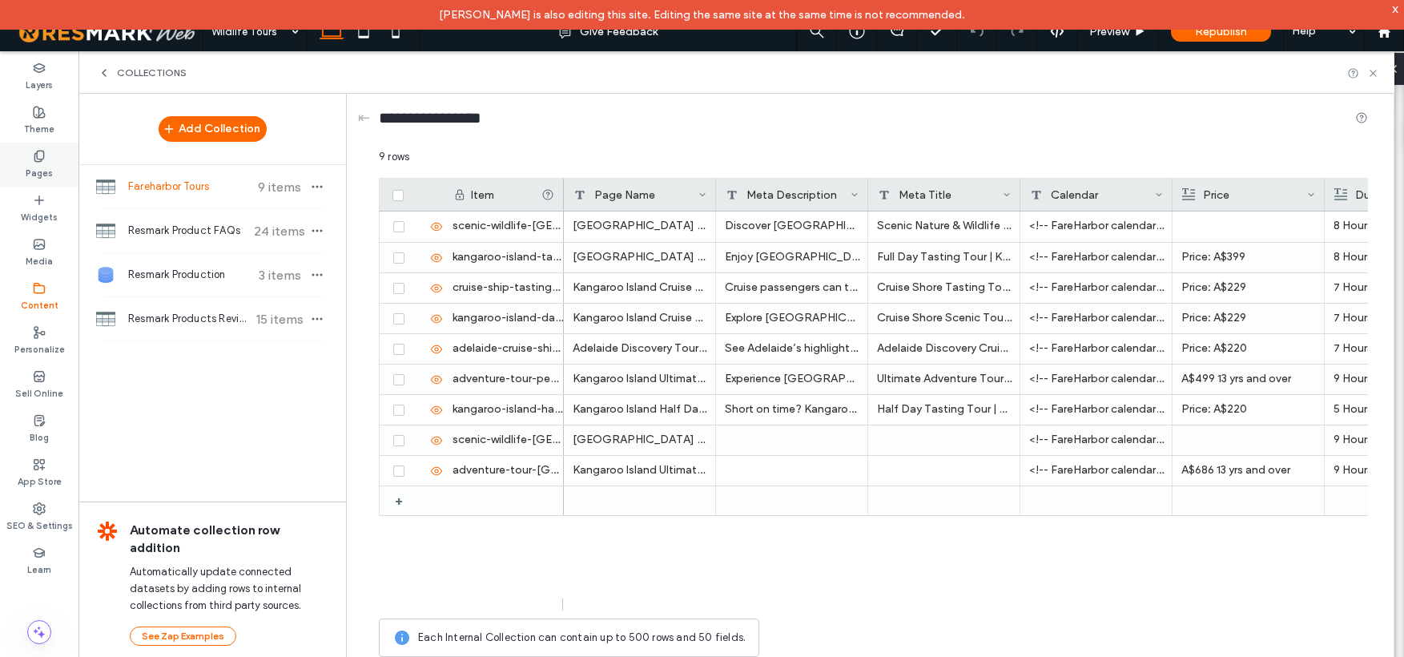
click at [35, 160] on use at bounding box center [38, 156] width 9 height 10
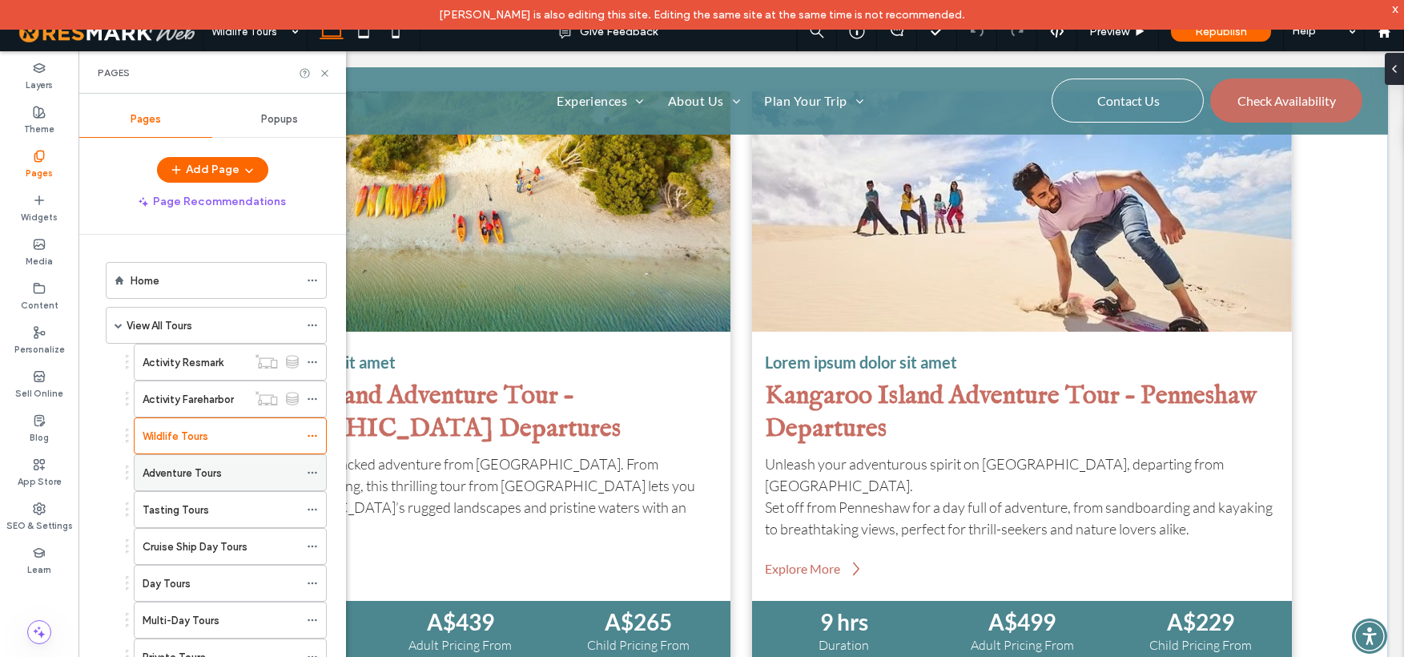
click at [181, 469] on label "Adventure Tours" at bounding box center [182, 473] width 79 height 28
click at [324, 74] on icon at bounding box center [325, 73] width 12 height 12
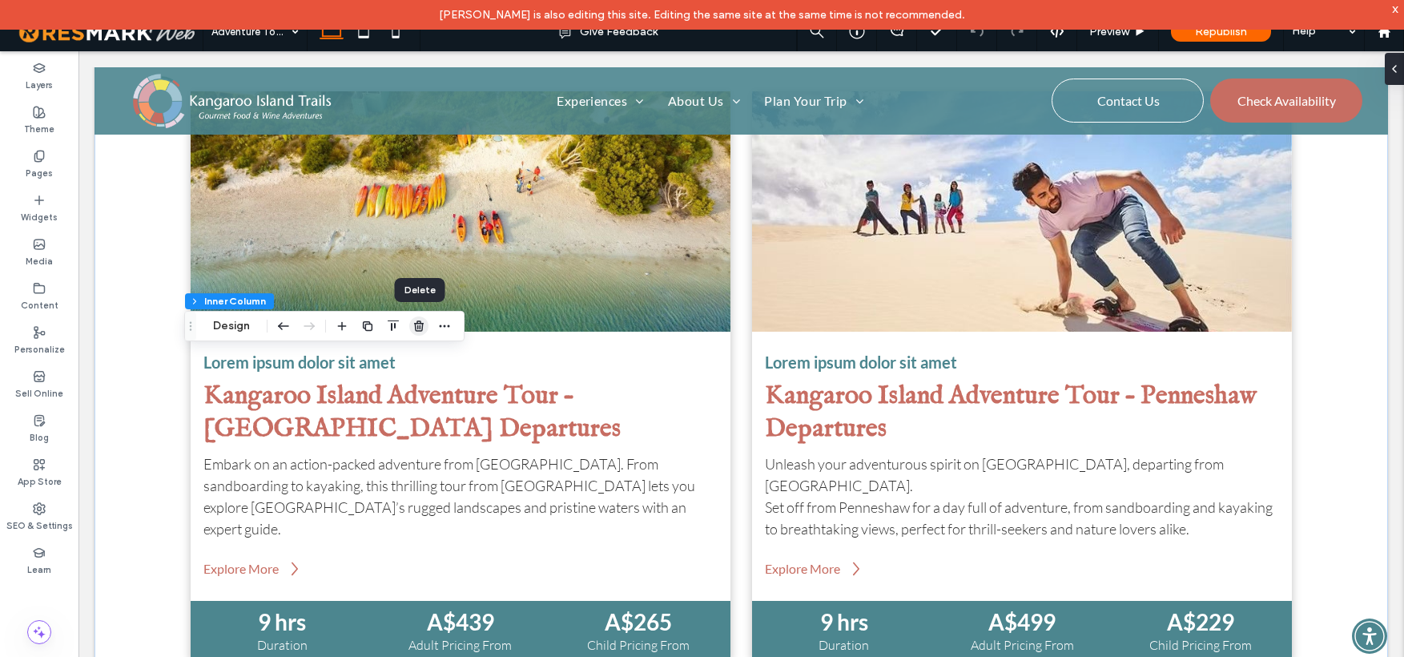
click at [419, 324] on icon "button" at bounding box center [419, 326] width 13 height 13
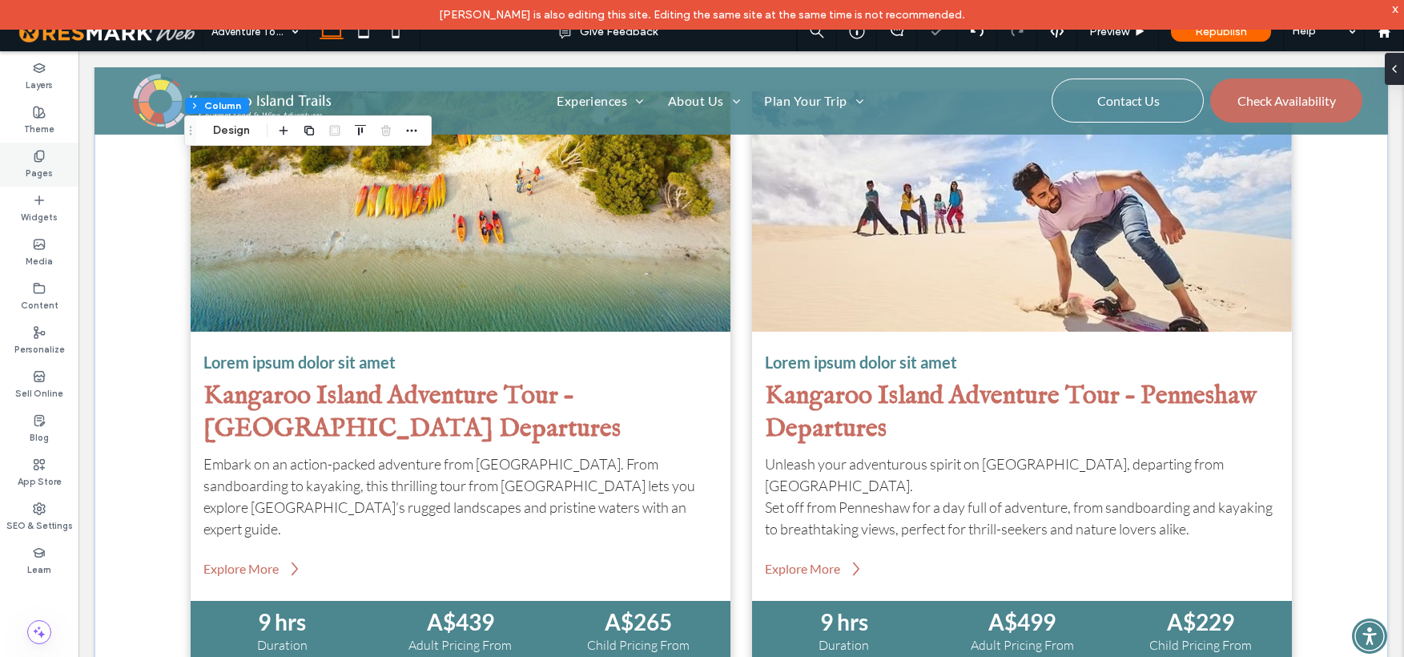
click at [38, 152] on icon at bounding box center [39, 156] width 13 height 13
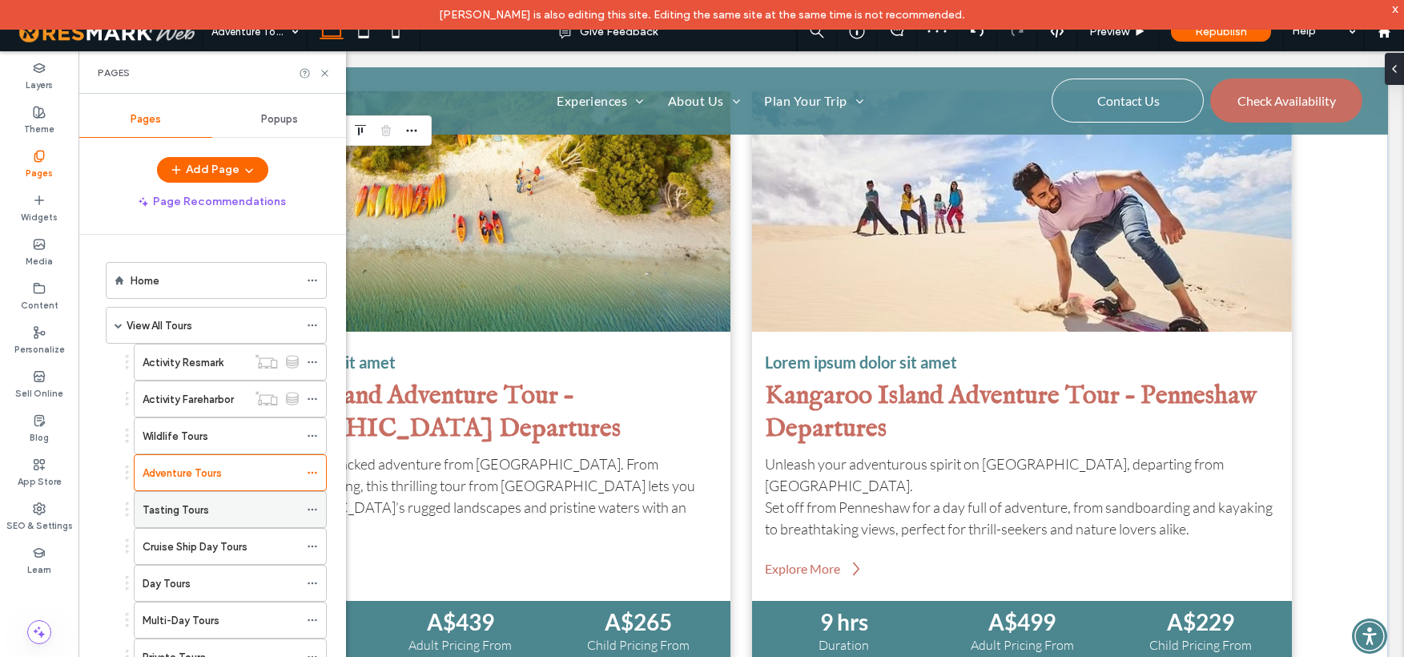
click at [199, 513] on label "Tasting Tours" at bounding box center [176, 510] width 66 height 28
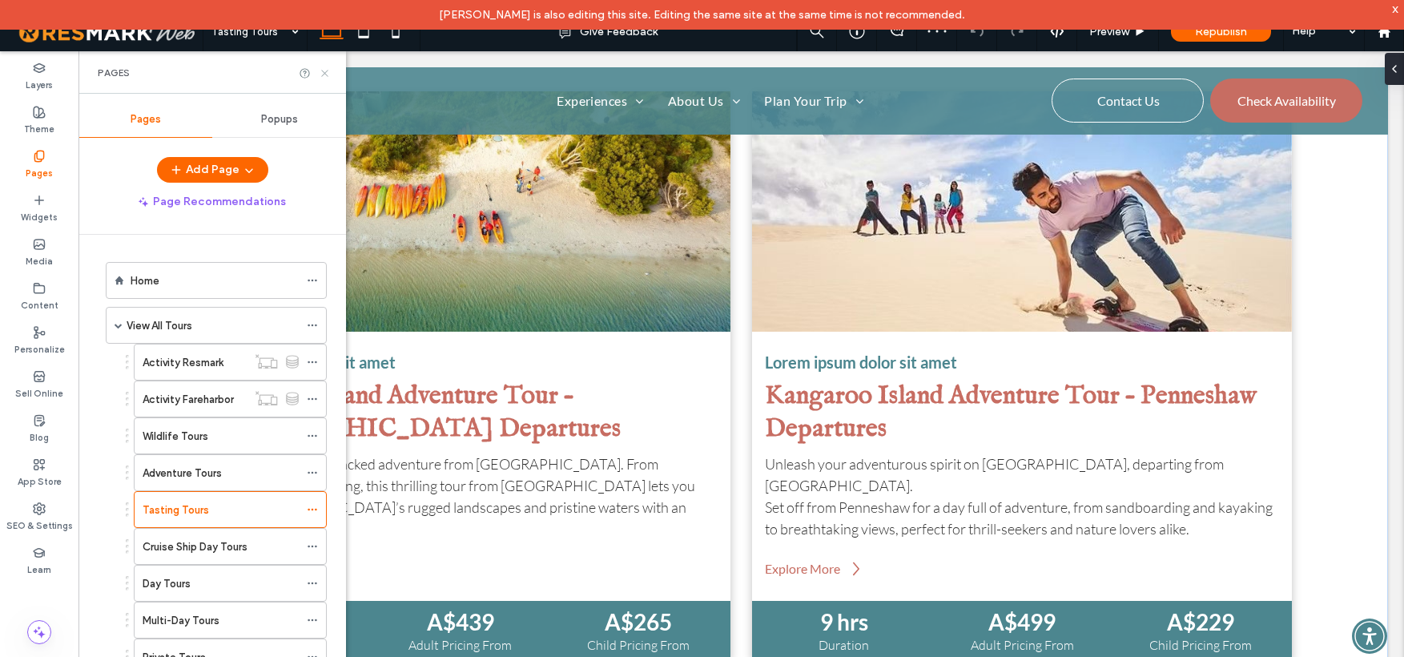
click at [326, 72] on icon at bounding box center [325, 73] width 12 height 12
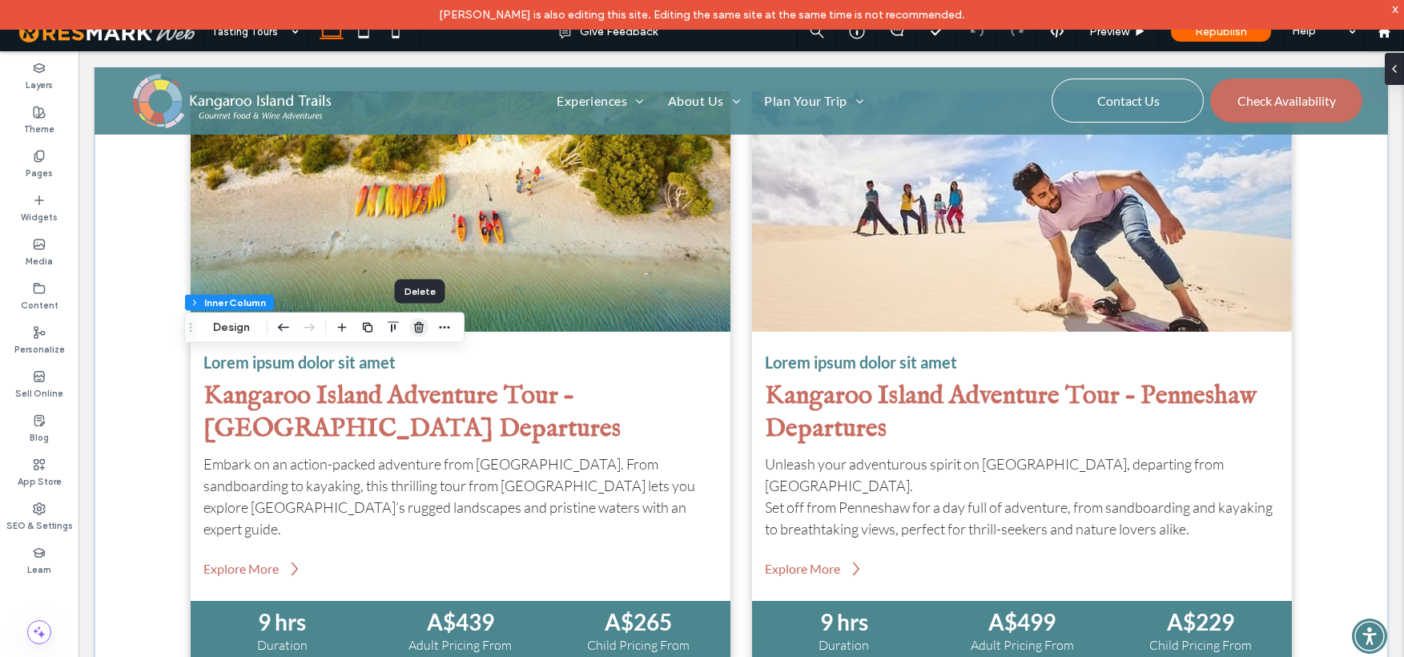
click at [416, 327] on icon "button" at bounding box center [419, 327] width 13 height 13
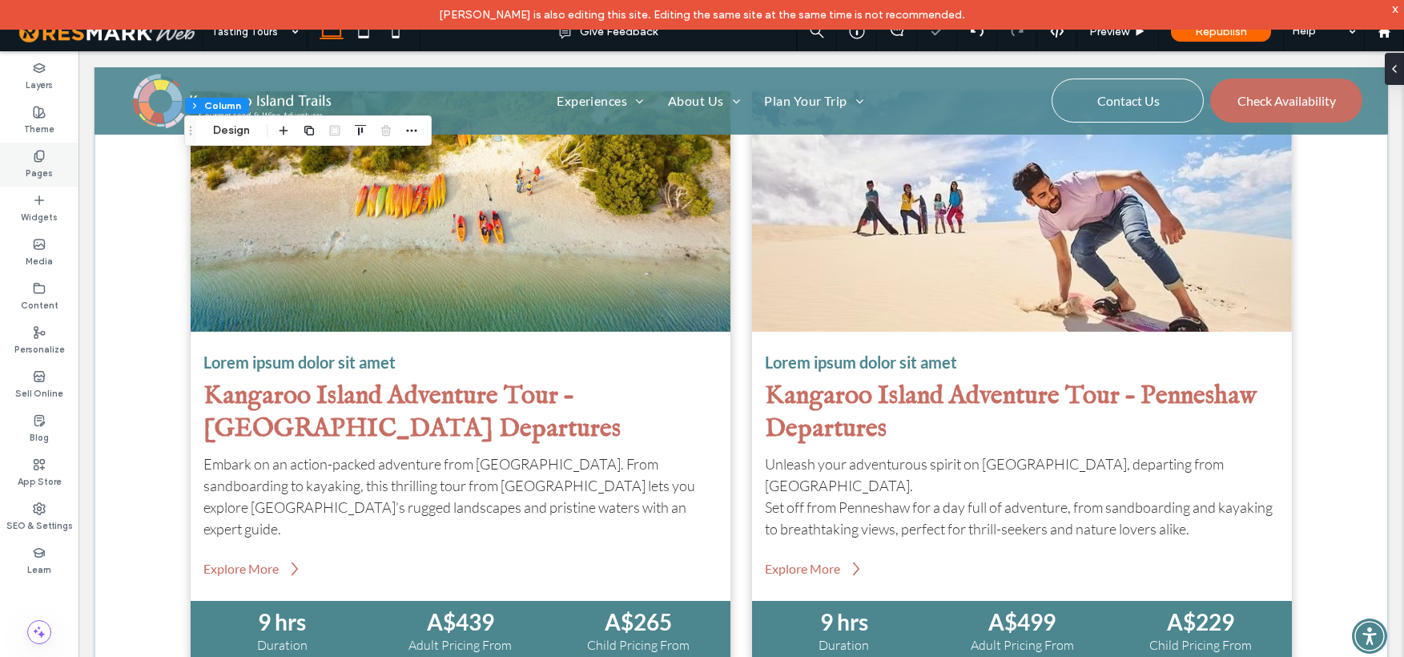
click at [34, 150] on icon at bounding box center [39, 156] width 13 height 13
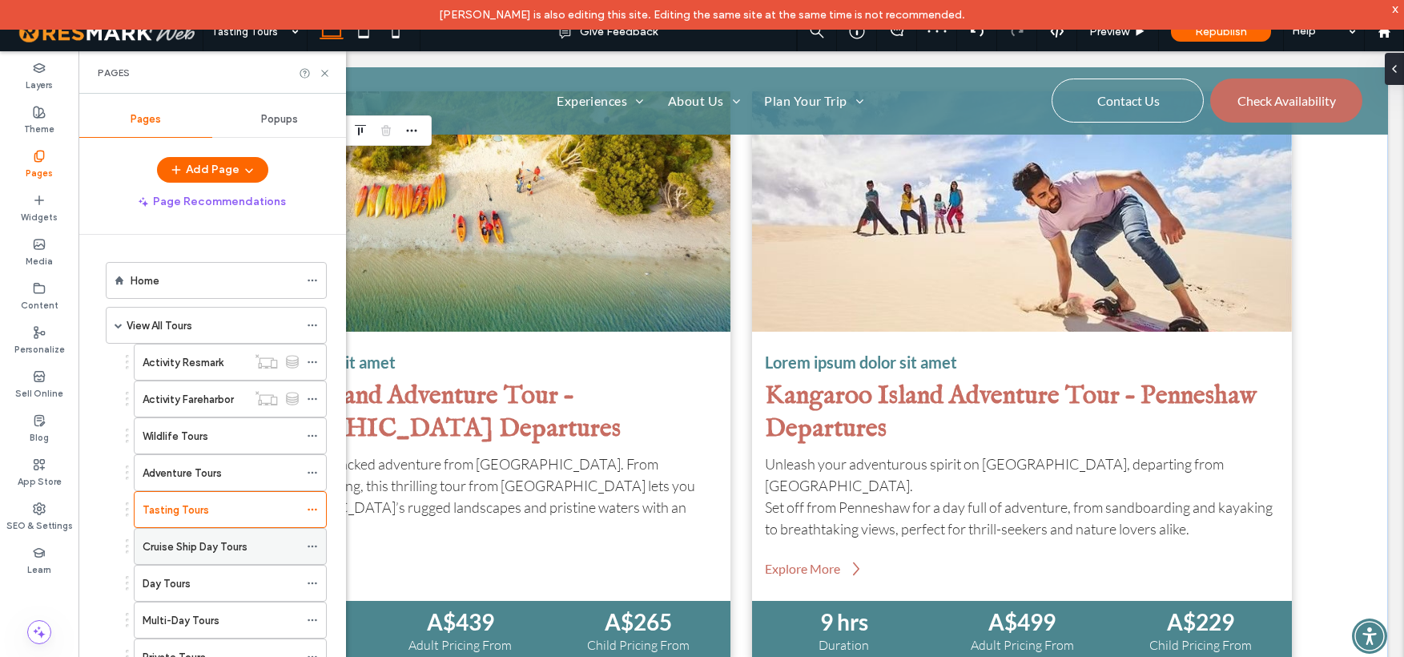
click at [171, 538] on label "Cruise Ship Day Tours" at bounding box center [195, 547] width 105 height 28
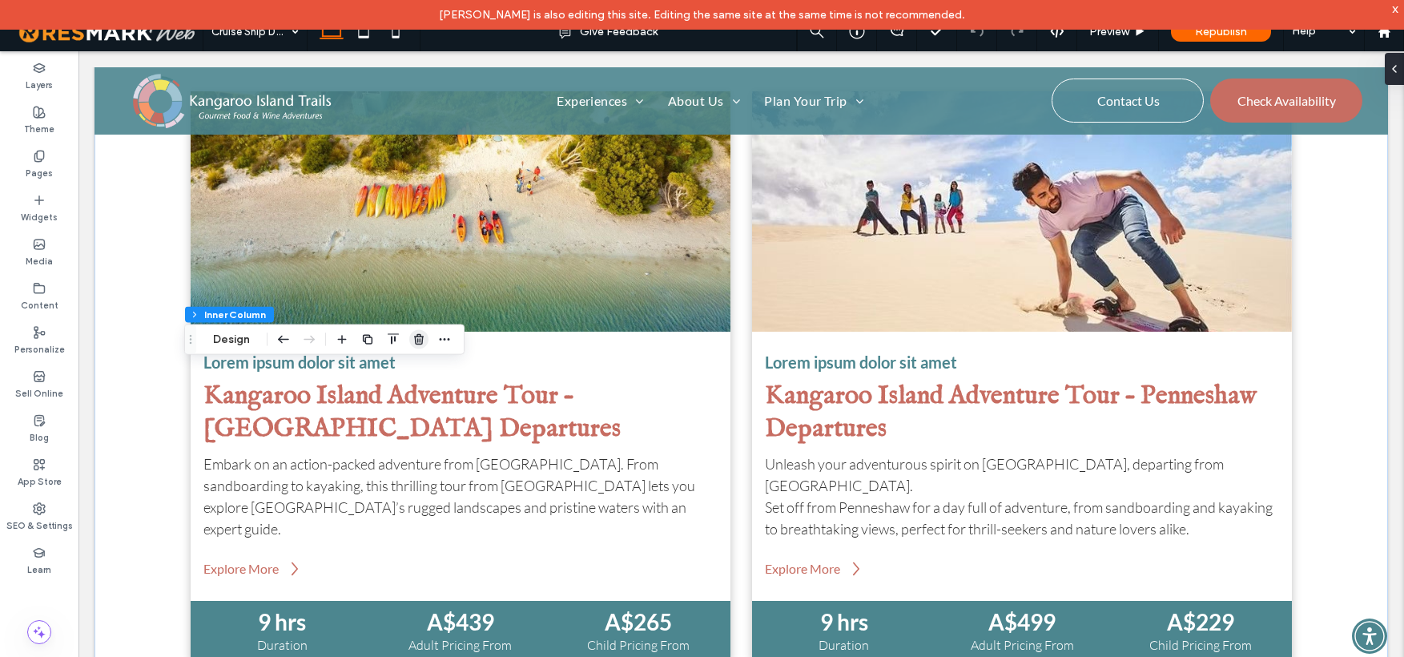
click at [420, 333] on icon "button" at bounding box center [419, 339] width 13 height 13
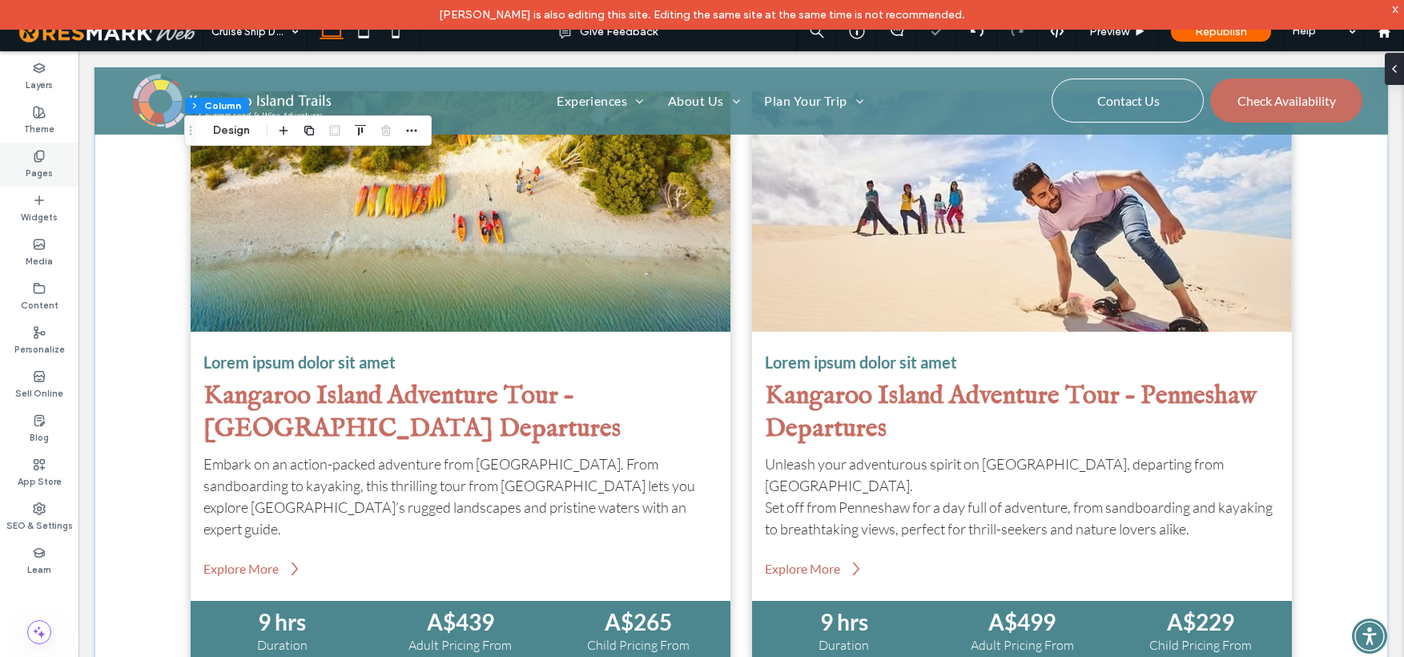
click at [38, 151] on use at bounding box center [38, 156] width 9 height 10
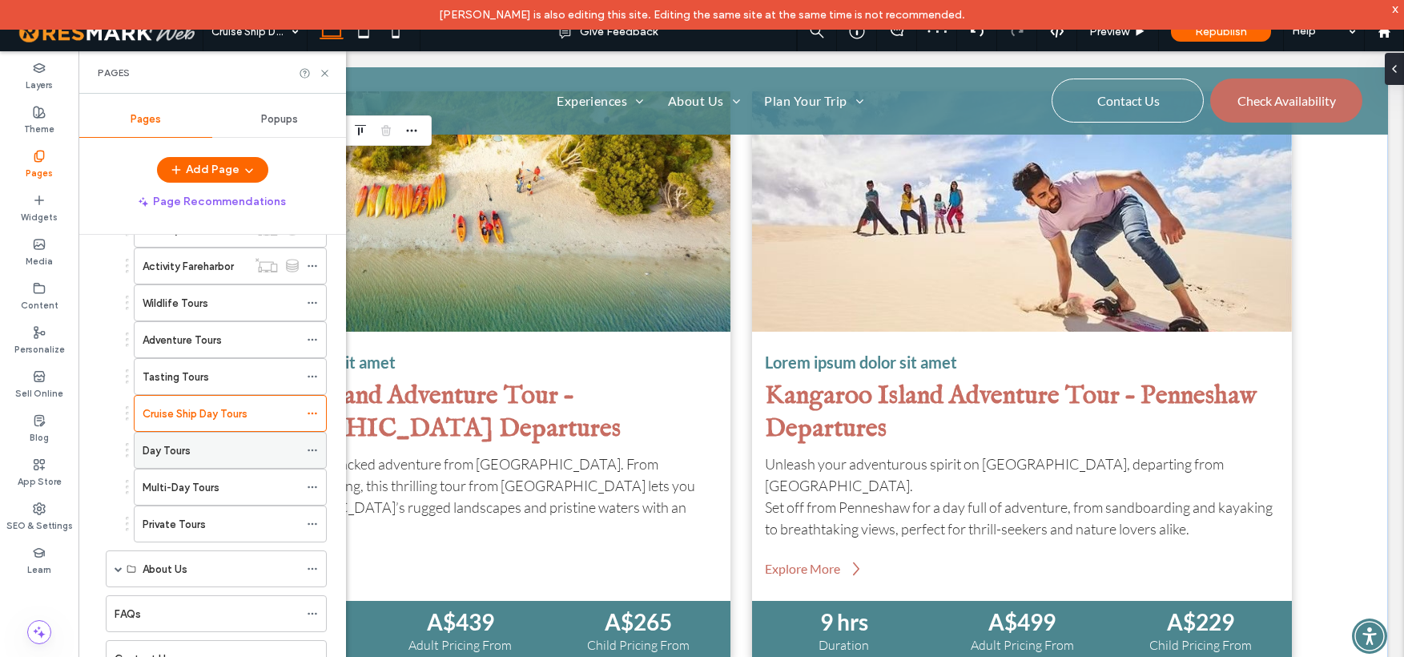
scroll to position [135, 0]
click at [196, 480] on label "Multi-Day Tours" at bounding box center [181, 486] width 77 height 28
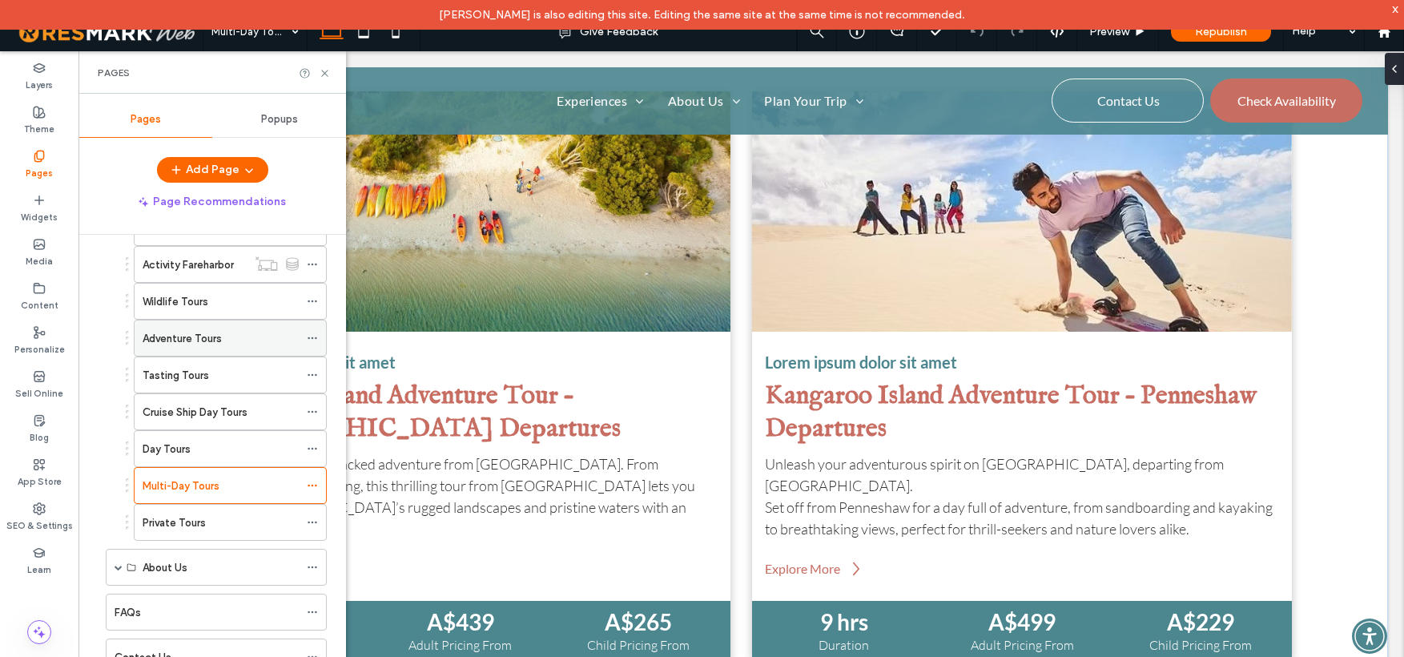
click at [195, 337] on label "Adventure Tours" at bounding box center [182, 338] width 79 height 28
click at [326, 71] on icon at bounding box center [325, 73] width 12 height 12
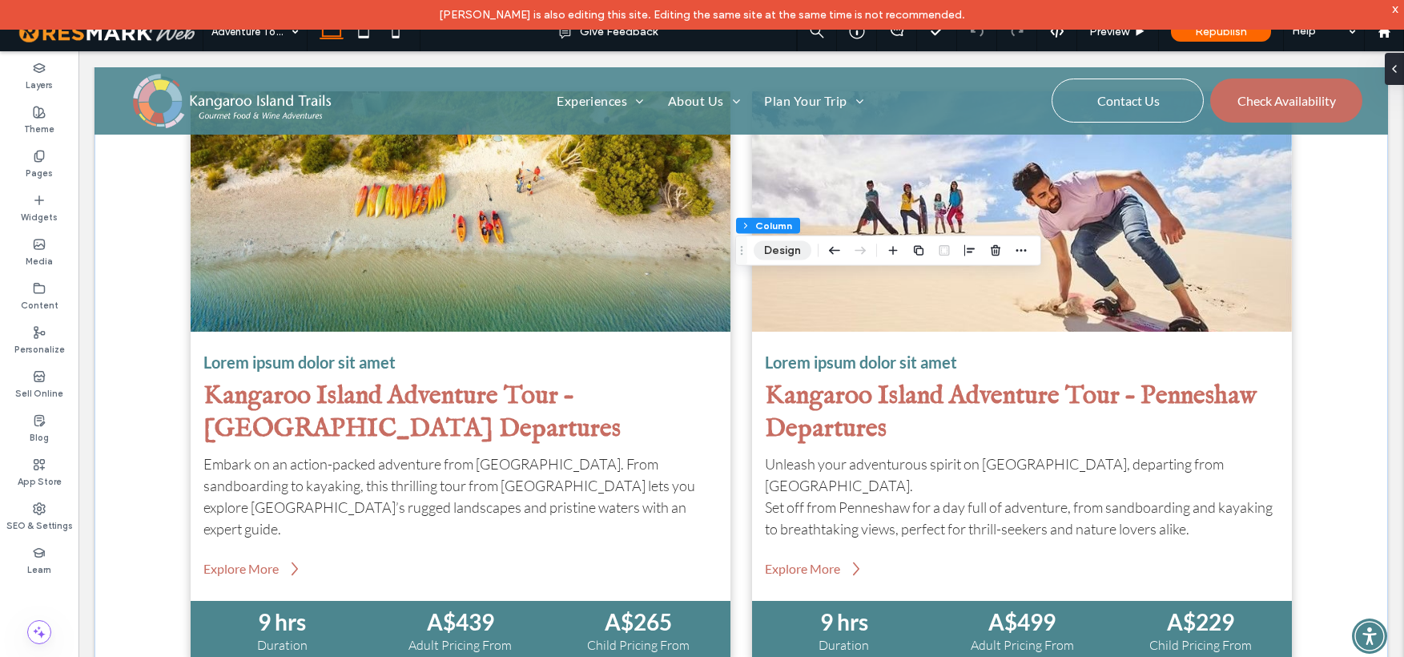
click at [785, 244] on button "Design" at bounding box center [783, 250] width 58 height 19
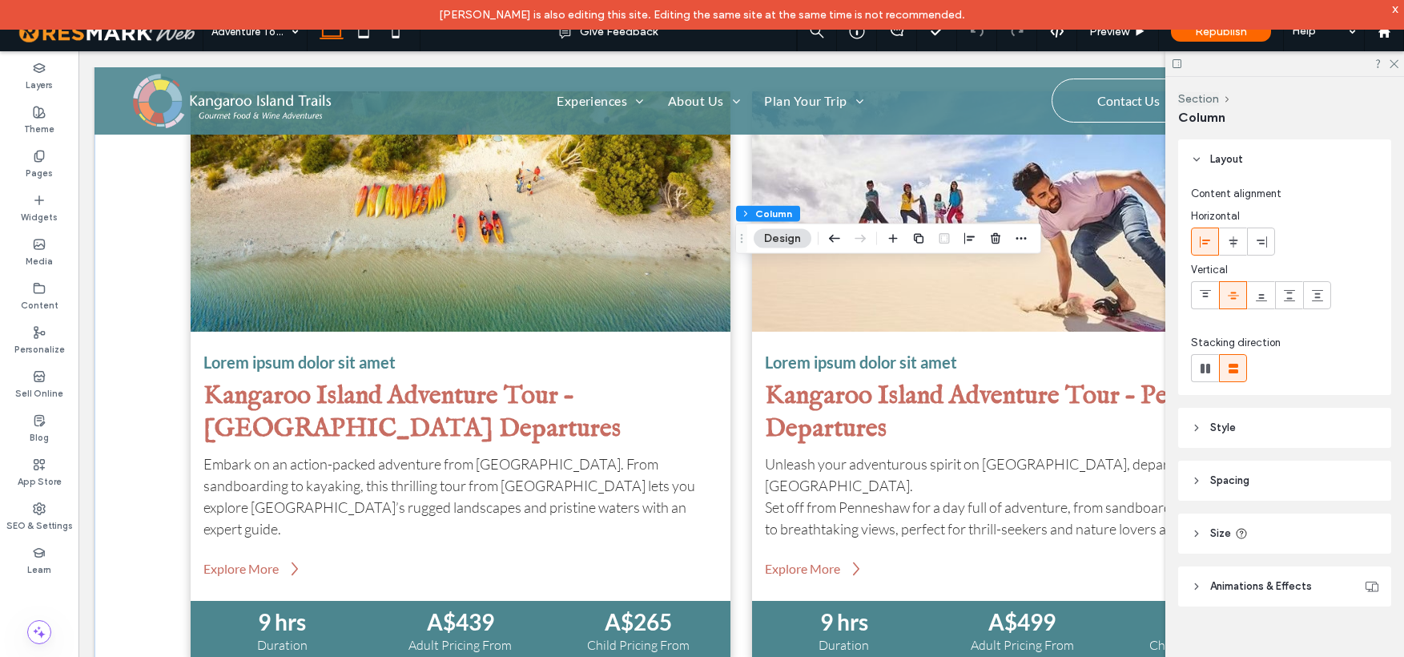
click at [1195, 426] on icon at bounding box center [1196, 427] width 11 height 11
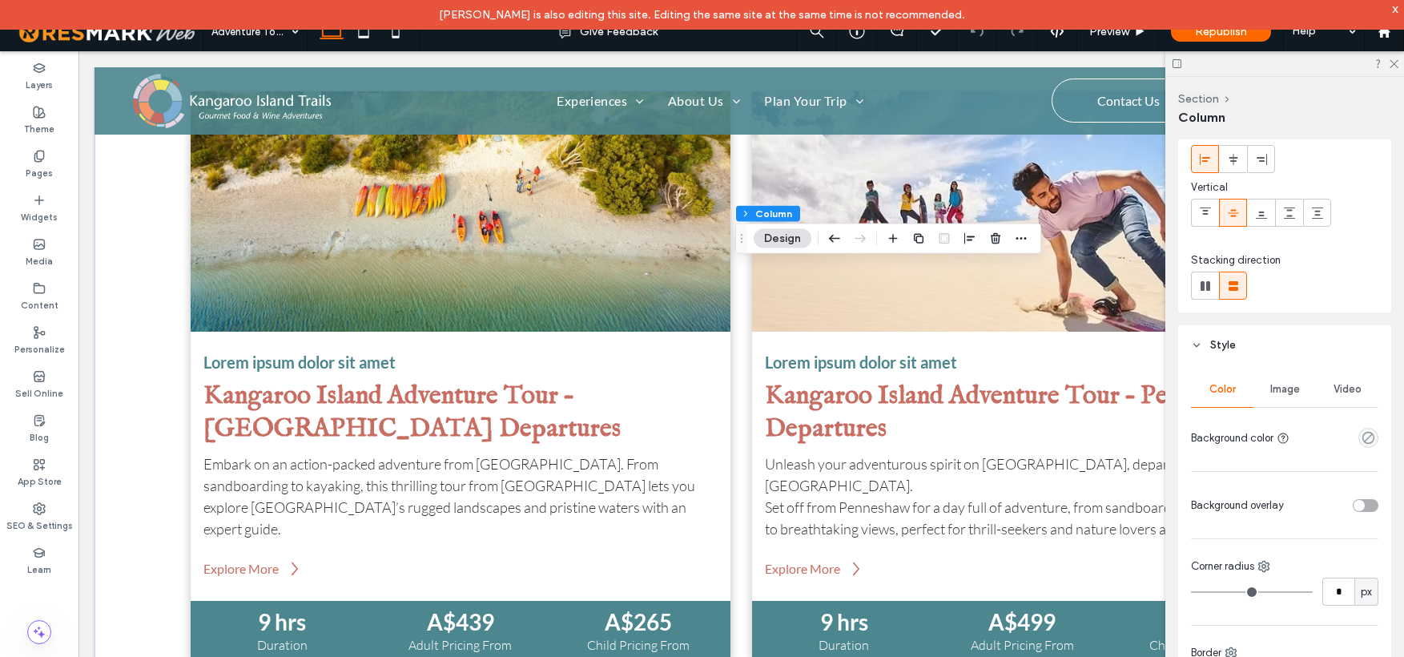
scroll to position [158, 0]
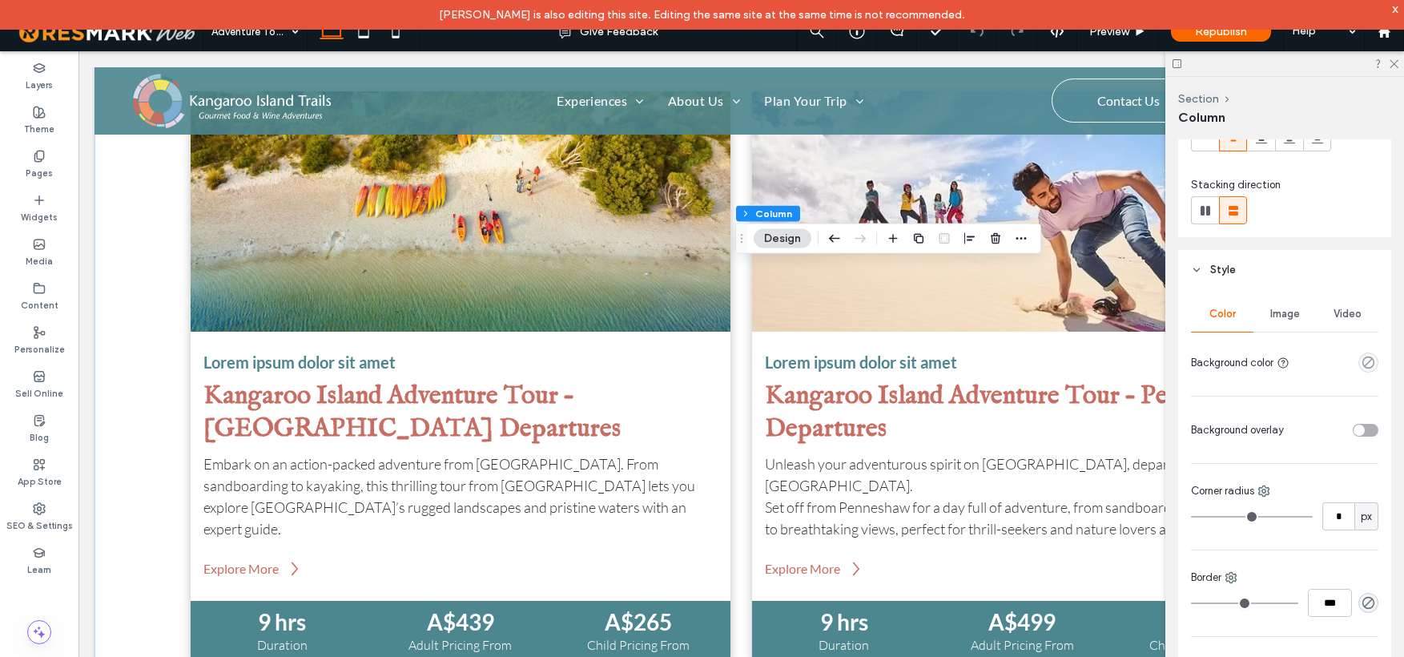
click at [1289, 314] on span "Image" at bounding box center [1286, 314] width 30 height 13
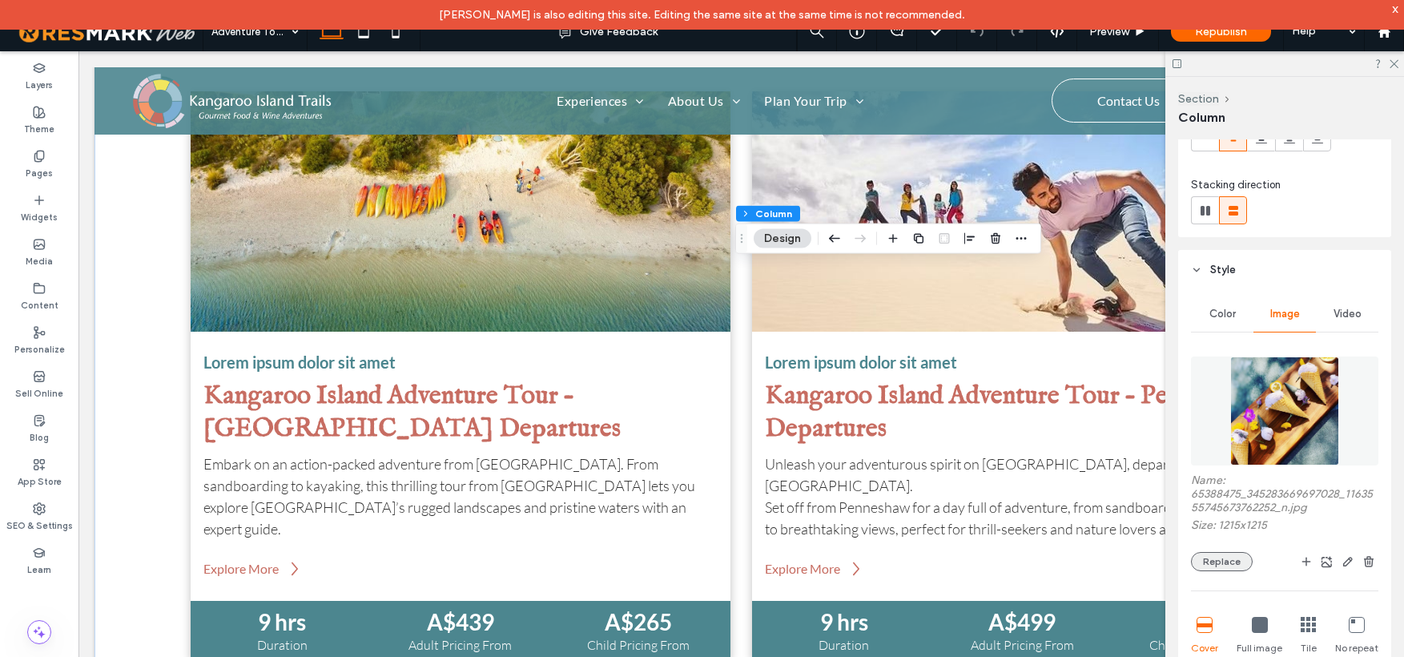
click at [1228, 560] on button "Replace" at bounding box center [1222, 561] width 62 height 19
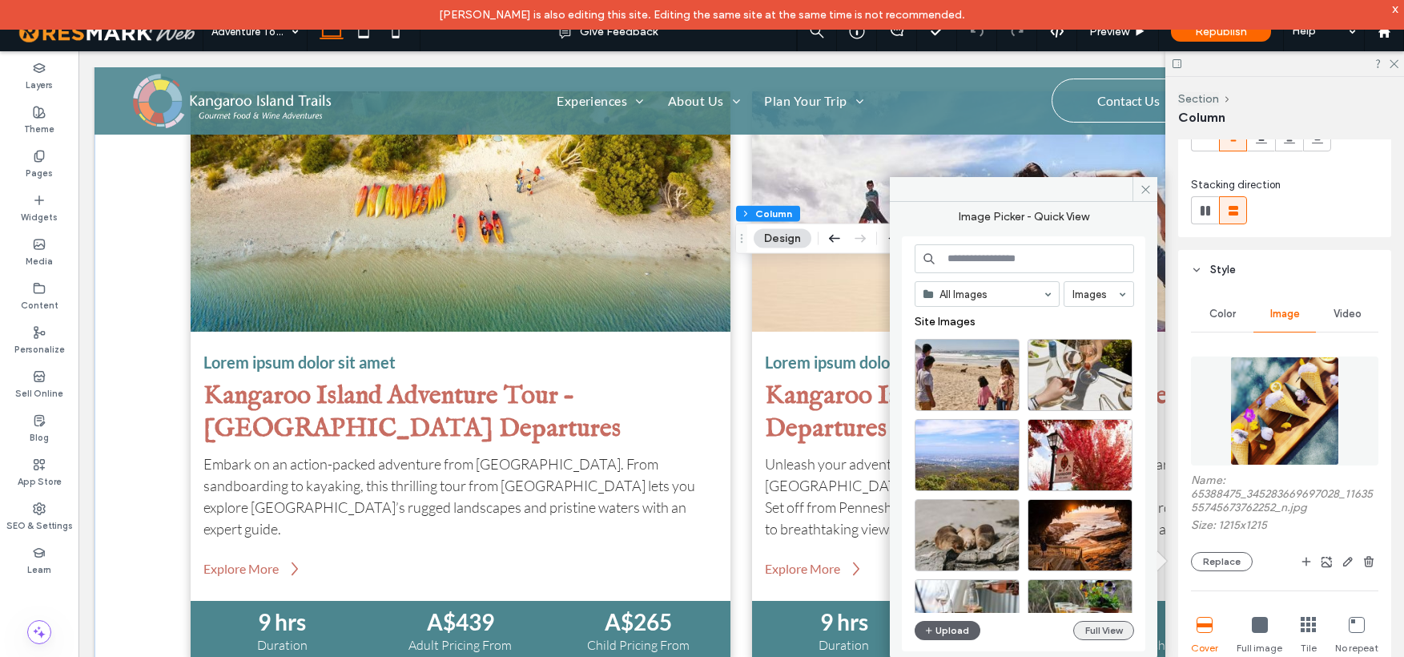
click at [1121, 627] on button "Full View" at bounding box center [1104, 630] width 61 height 19
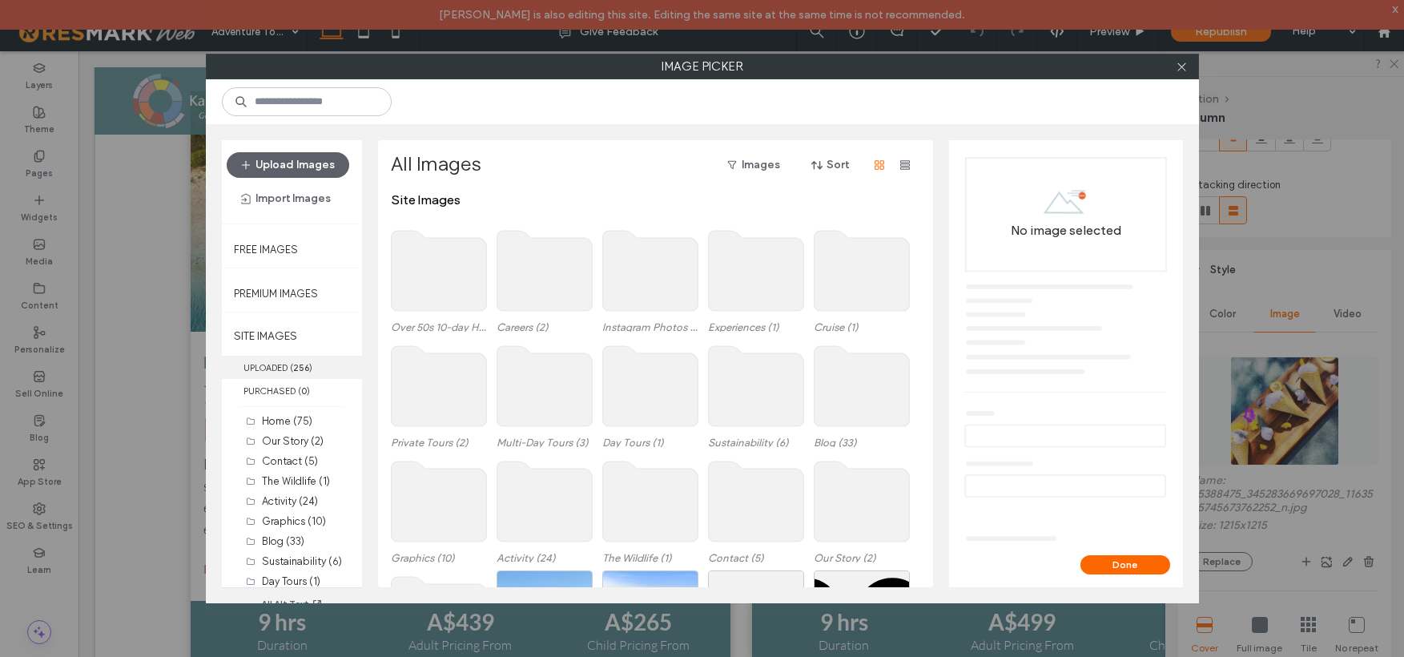
click at [313, 365] on label "UPLOADED ( 256 )" at bounding box center [292, 367] width 140 height 23
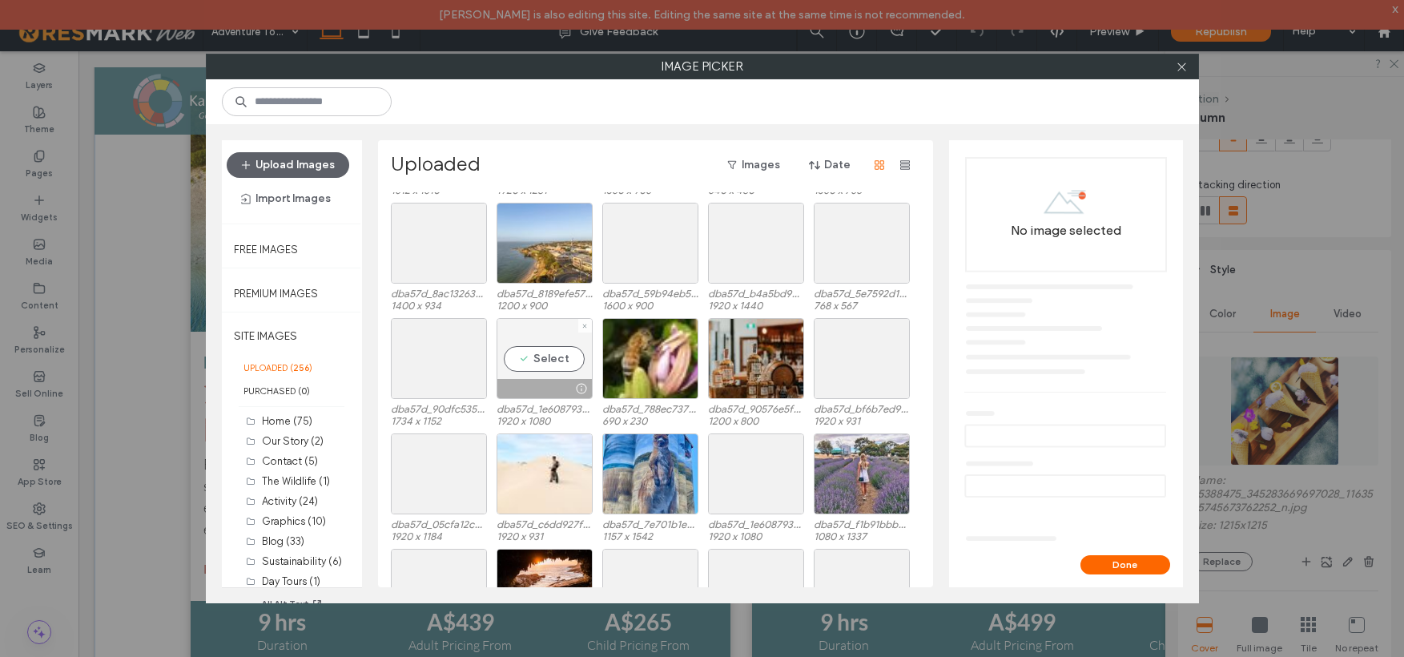
scroll to position [1746, 0]
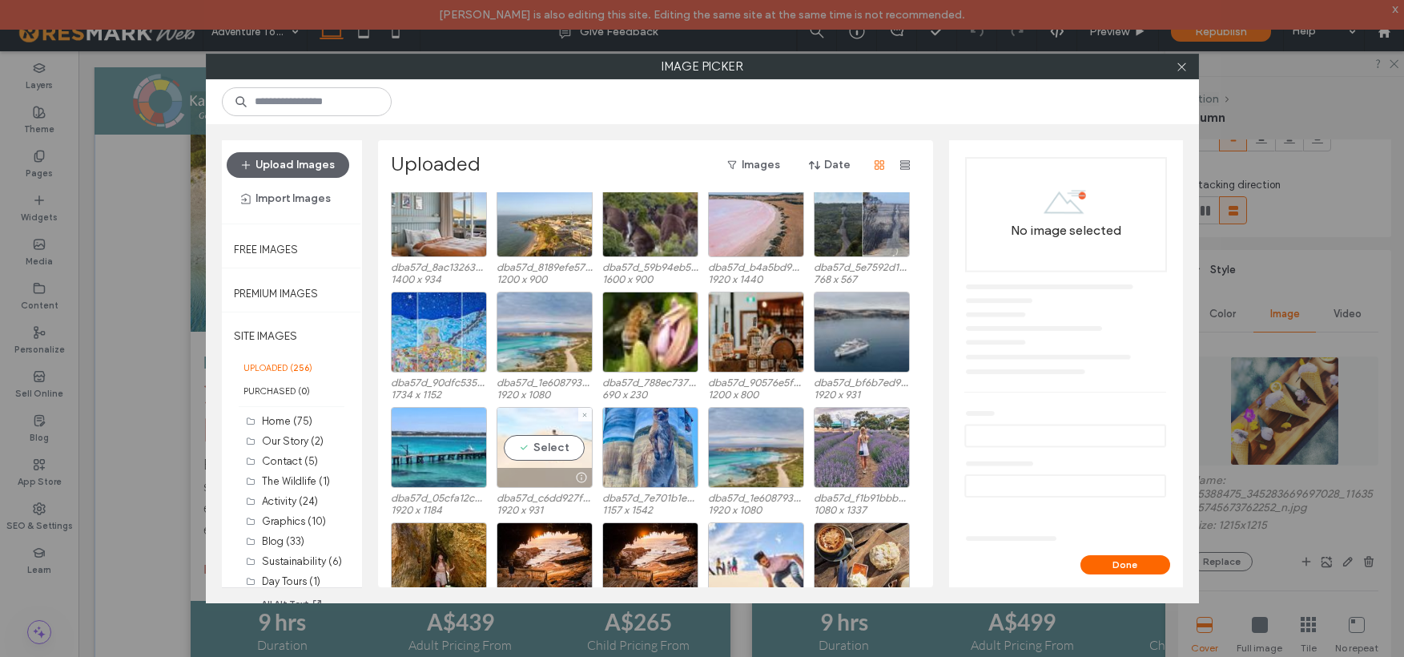
click at [539, 440] on div "Select" at bounding box center [545, 447] width 96 height 81
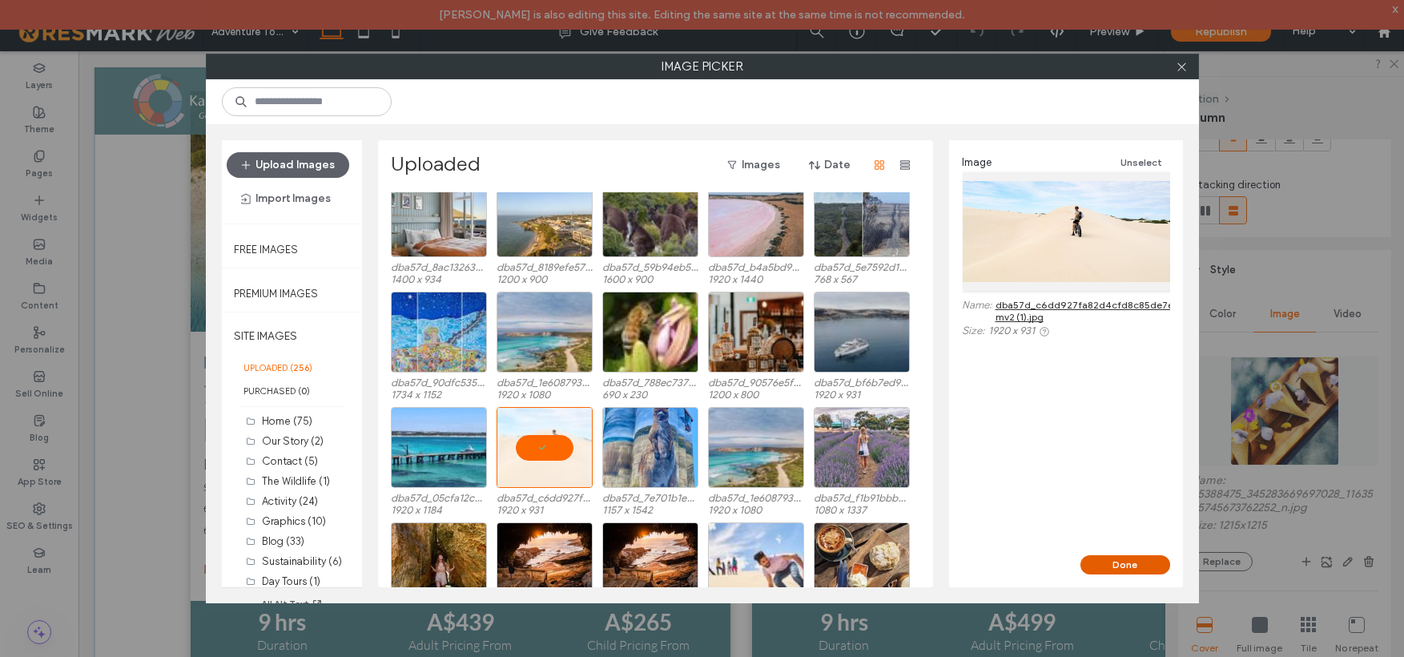
click at [1099, 570] on button "Done" at bounding box center [1126, 564] width 90 height 19
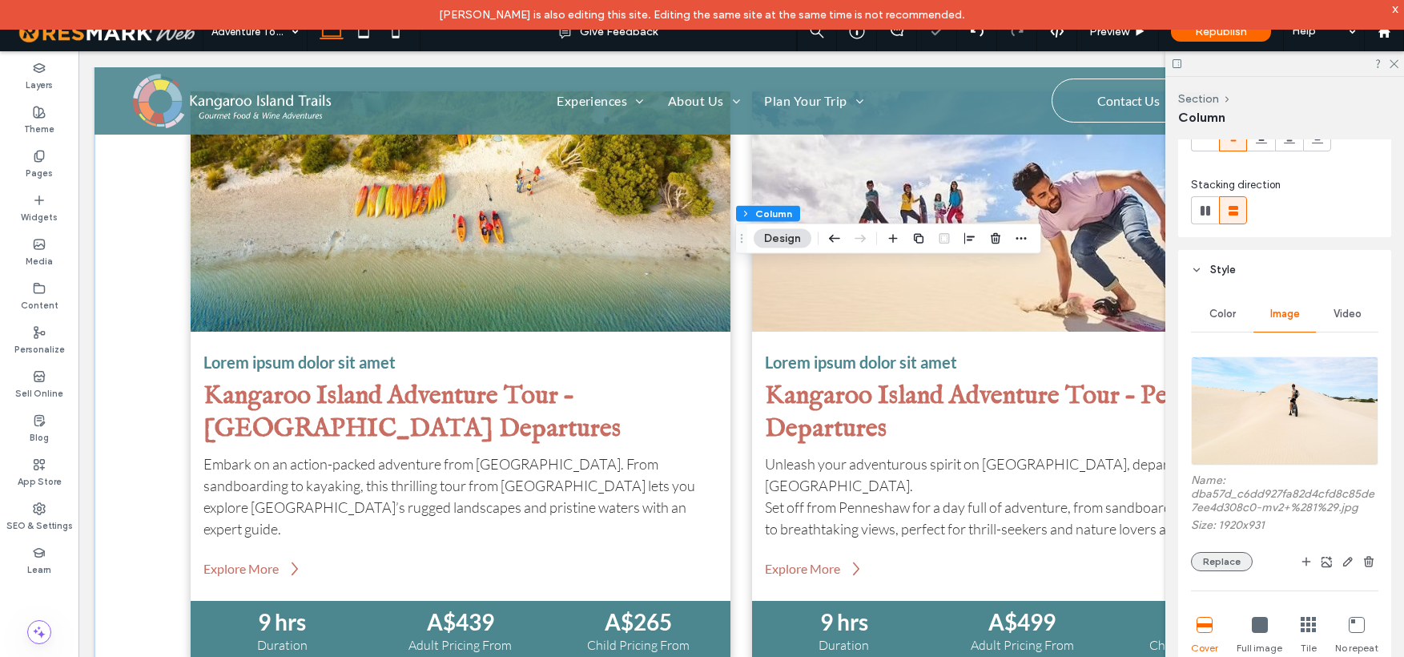
click at [1240, 562] on button "Replace" at bounding box center [1222, 561] width 62 height 19
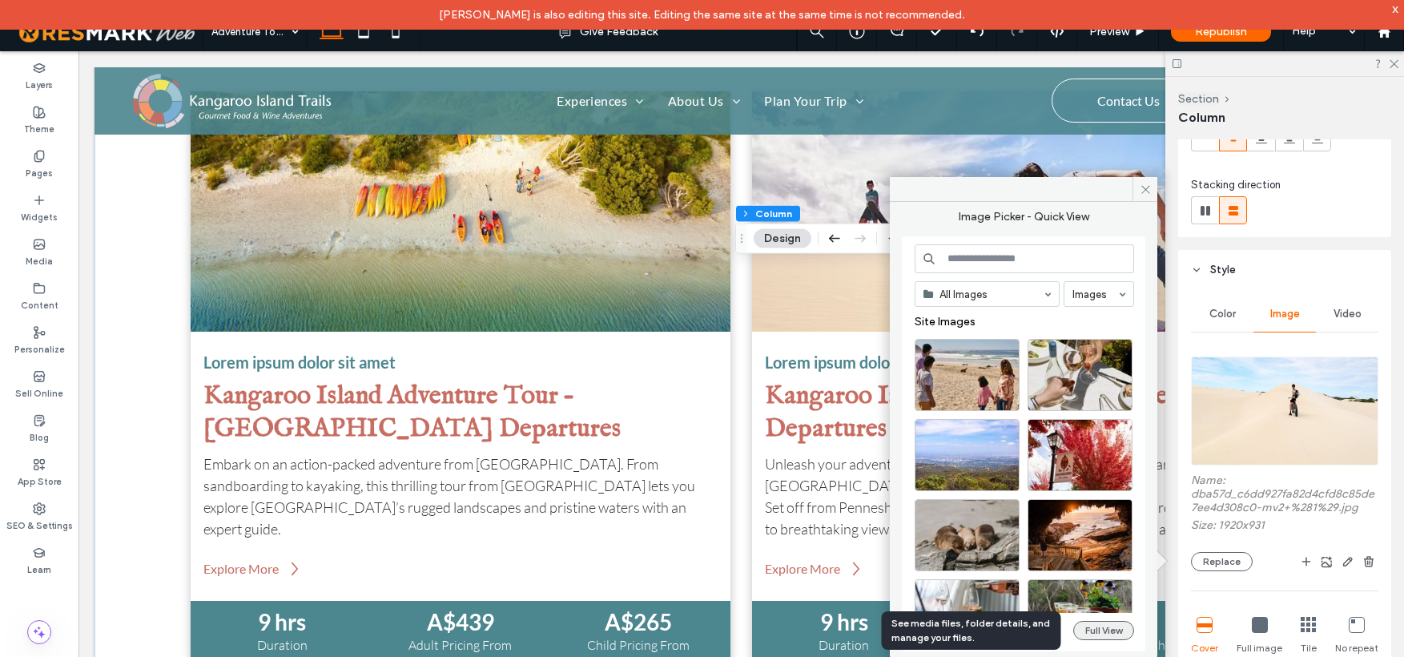
click at [1098, 632] on button "Full View" at bounding box center [1104, 630] width 61 height 19
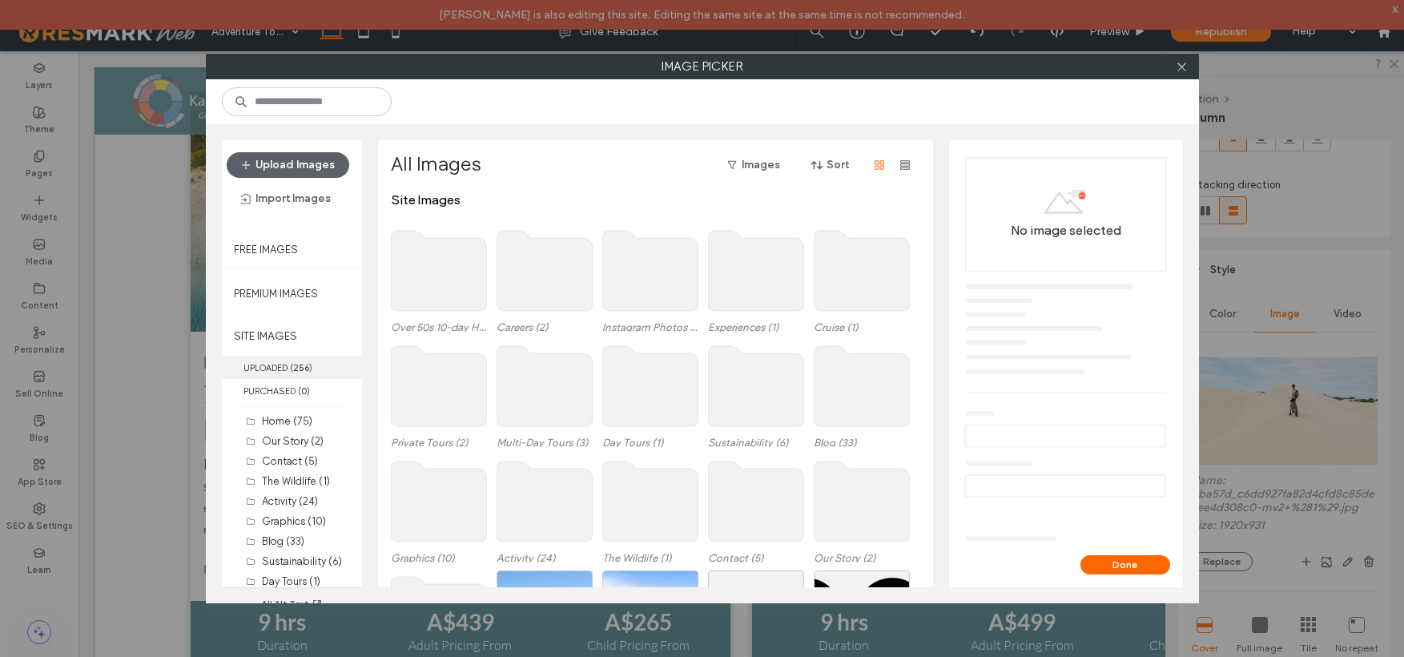
click at [257, 373] on label "UPLOADED ( 256 )" at bounding box center [292, 367] width 140 height 23
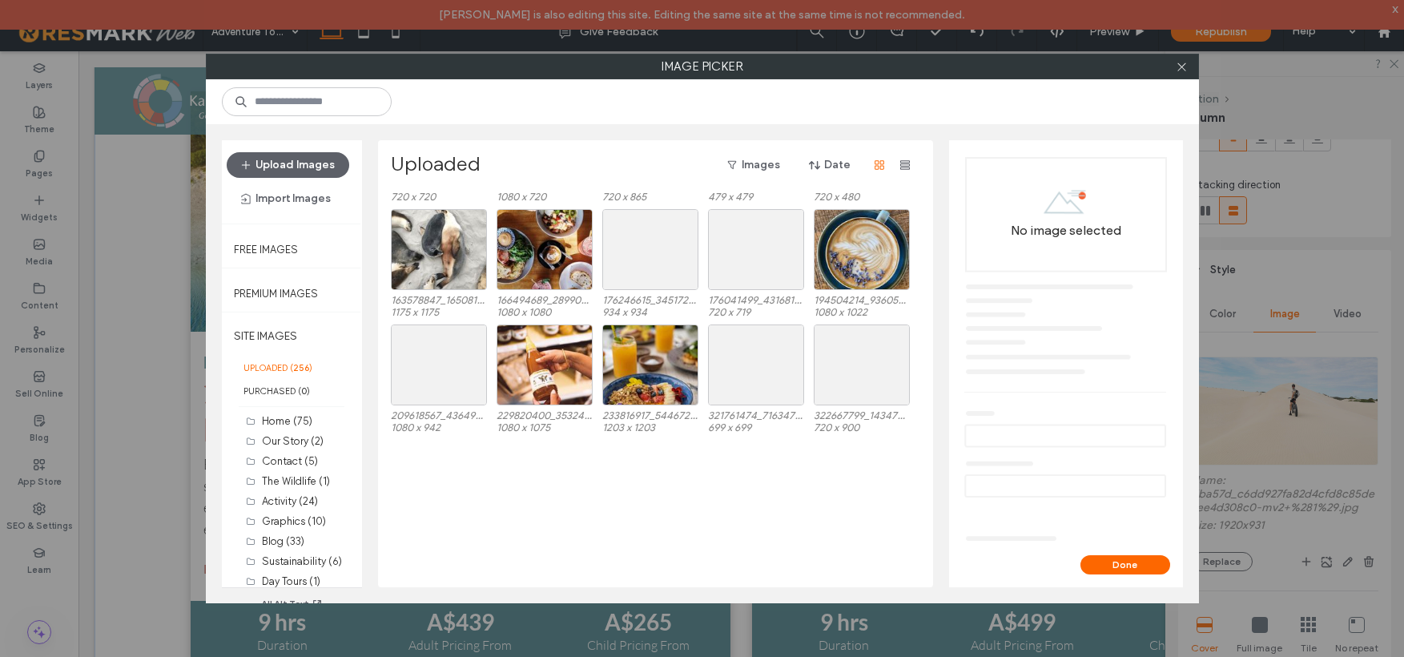
scroll to position [2775, 0]
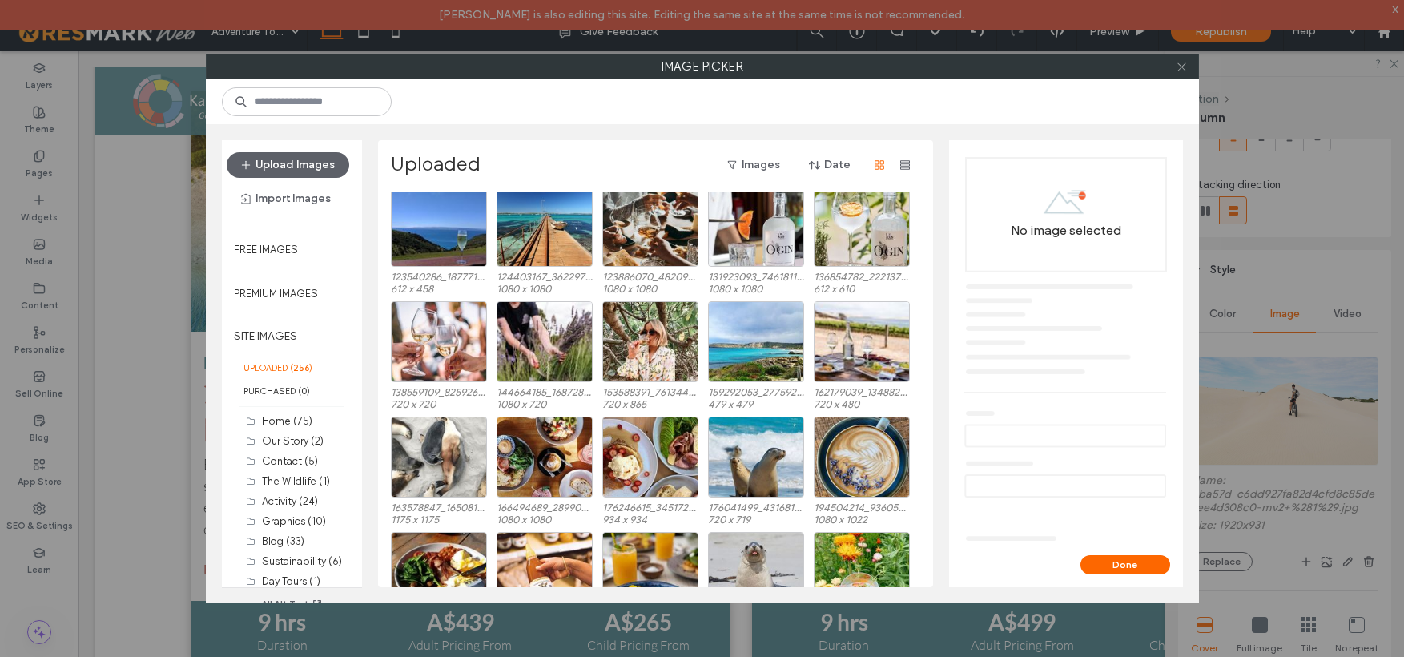
click at [1182, 65] on icon at bounding box center [1182, 67] width 12 height 12
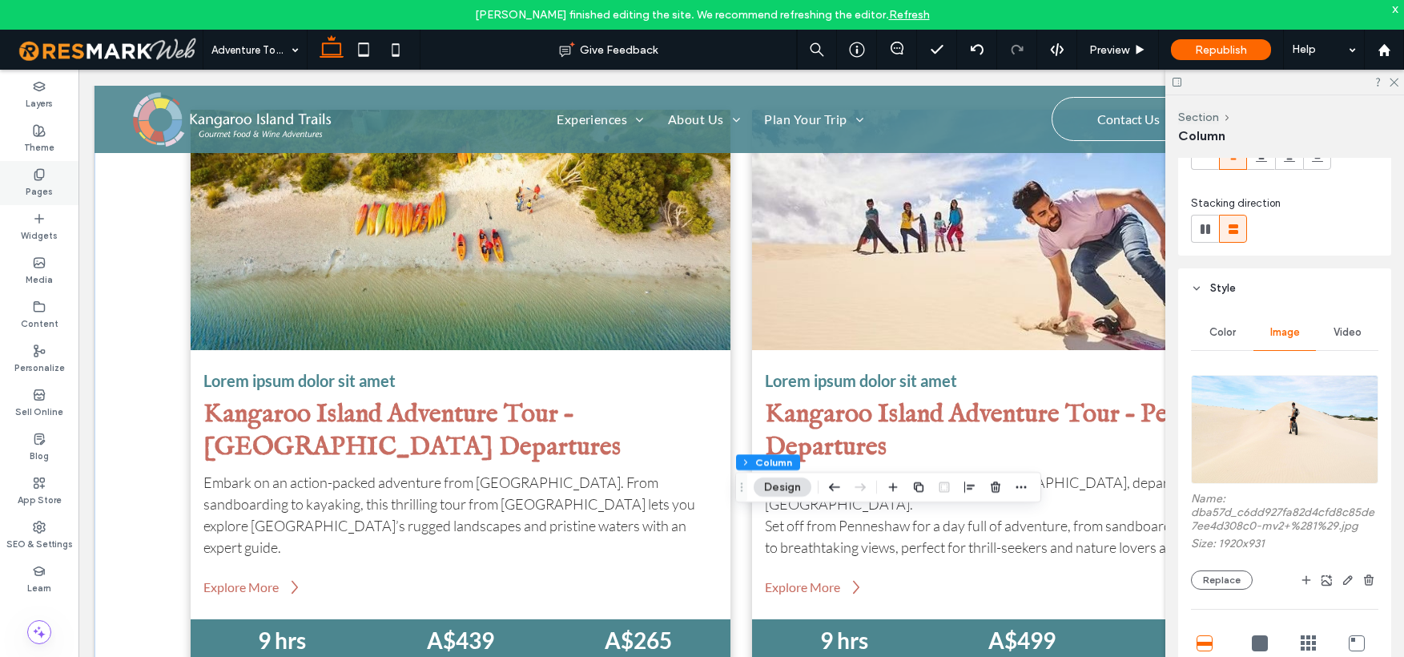
click at [41, 175] on icon at bounding box center [39, 174] width 13 height 13
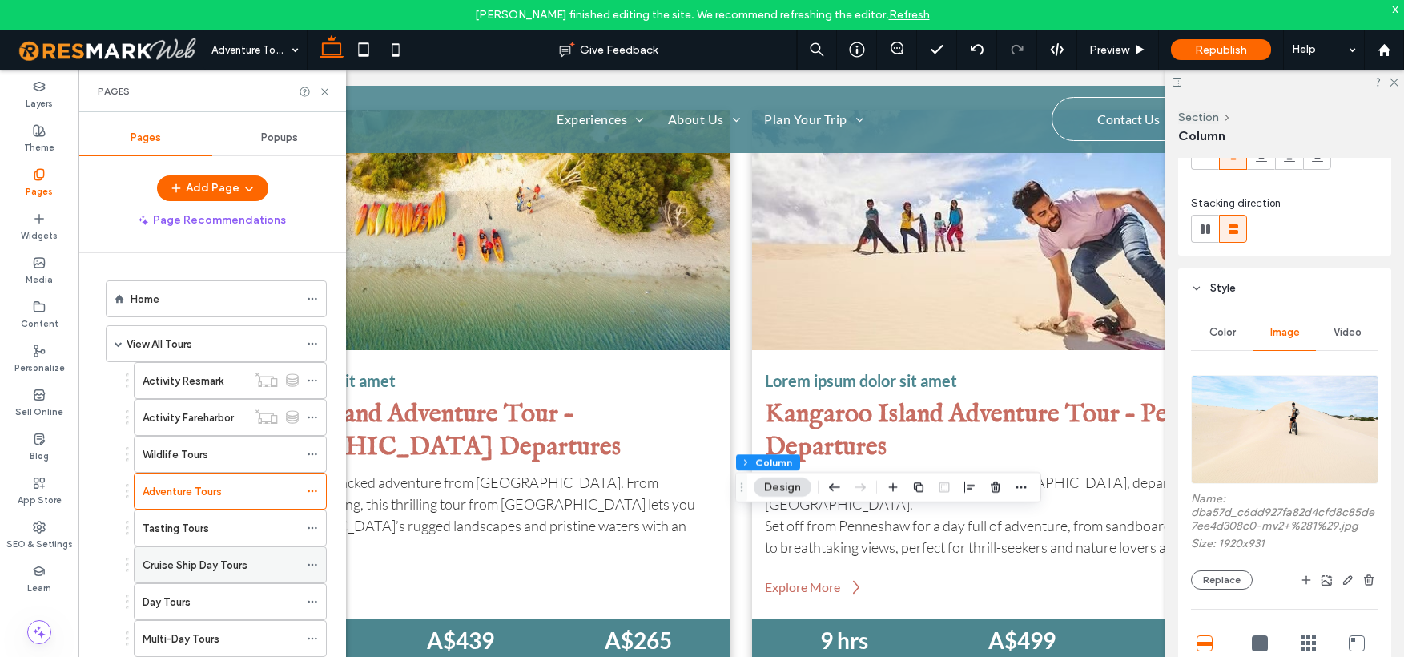
click at [167, 558] on label "Cruise Ship Day Tours" at bounding box center [195, 565] width 105 height 28
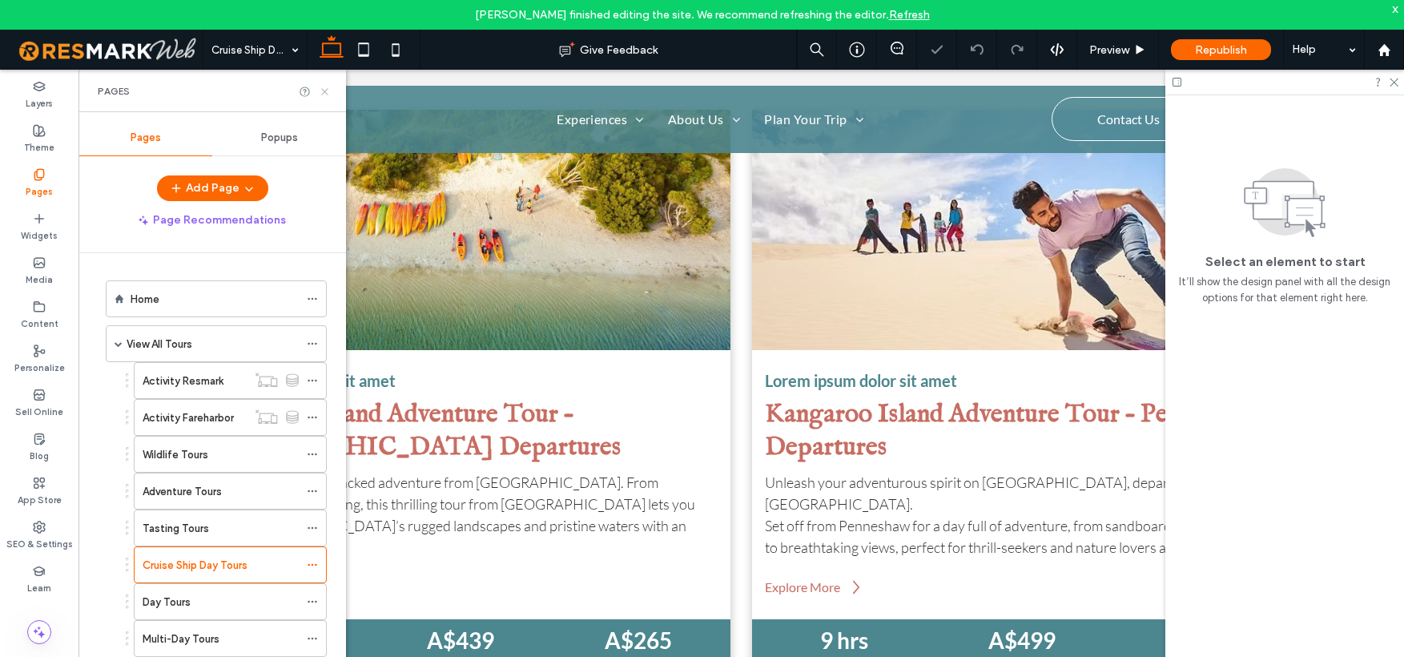
click at [328, 93] on icon at bounding box center [325, 92] width 12 height 12
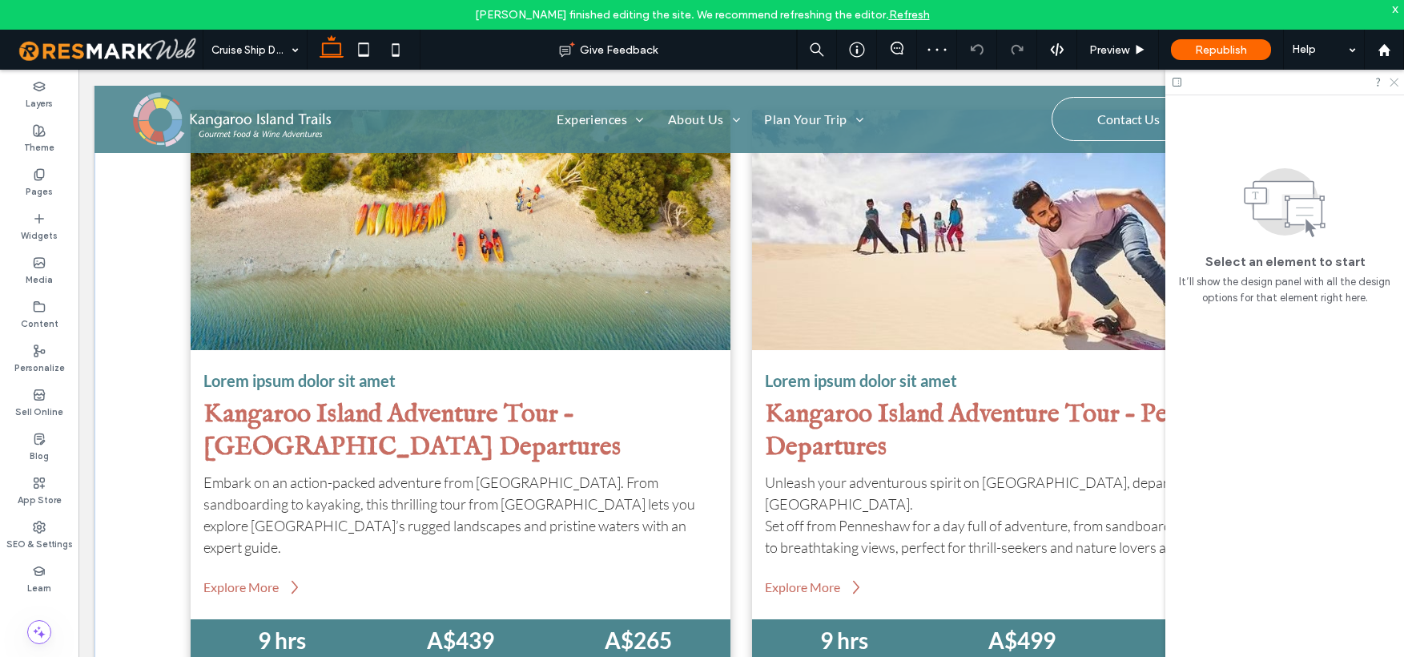
click at [1396, 82] on icon at bounding box center [1393, 81] width 10 height 10
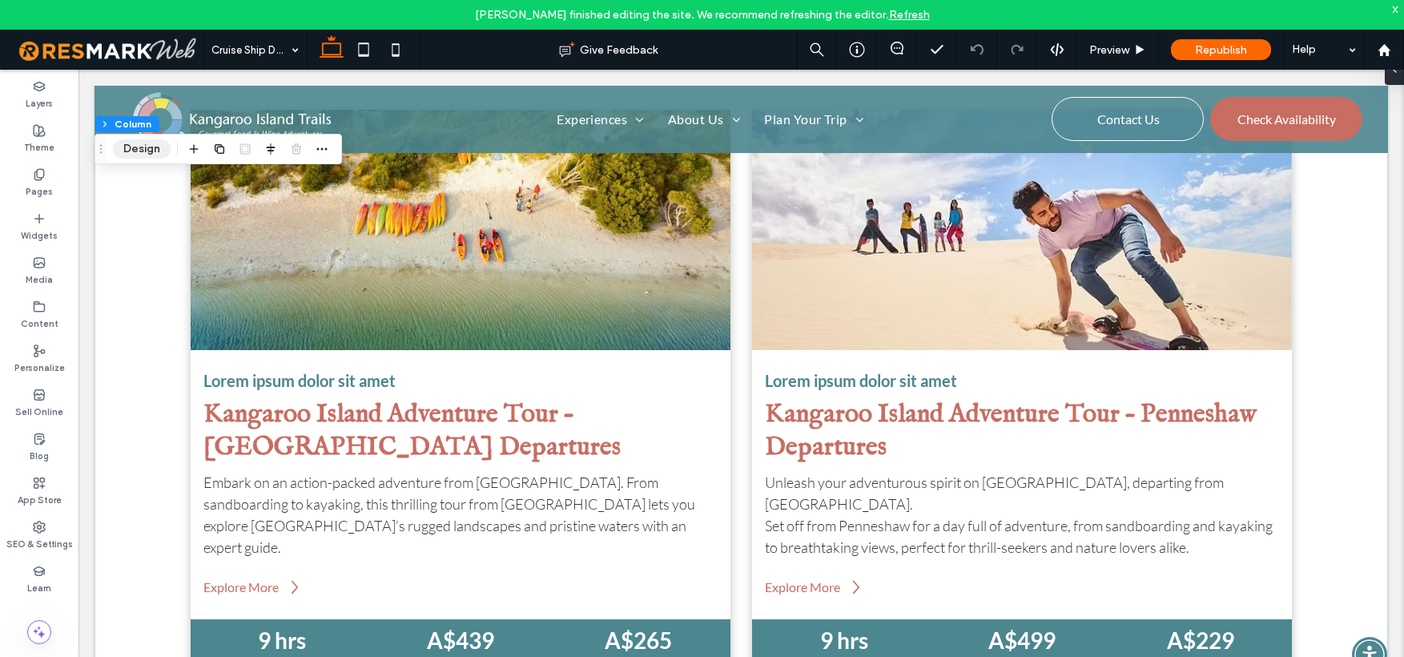
click at [159, 150] on button "Design" at bounding box center [142, 148] width 58 height 19
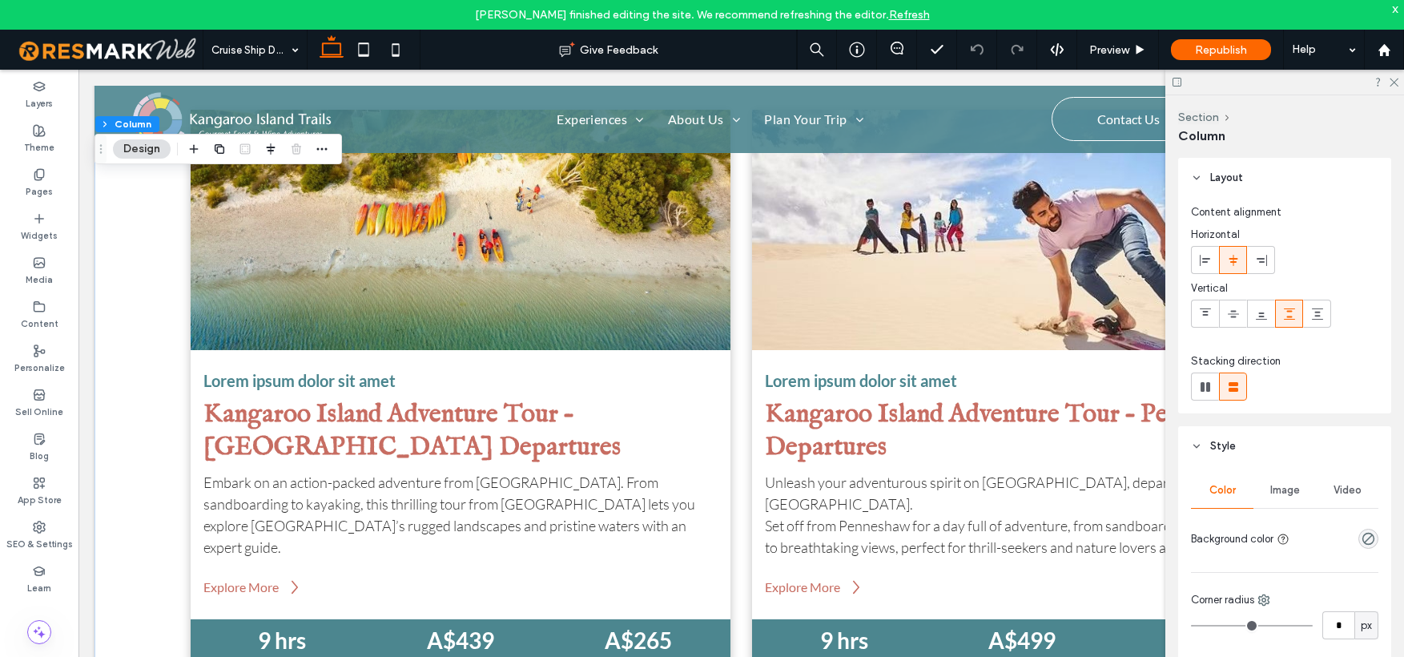
click at [1269, 497] on div "Image" at bounding box center [1285, 490] width 62 height 35
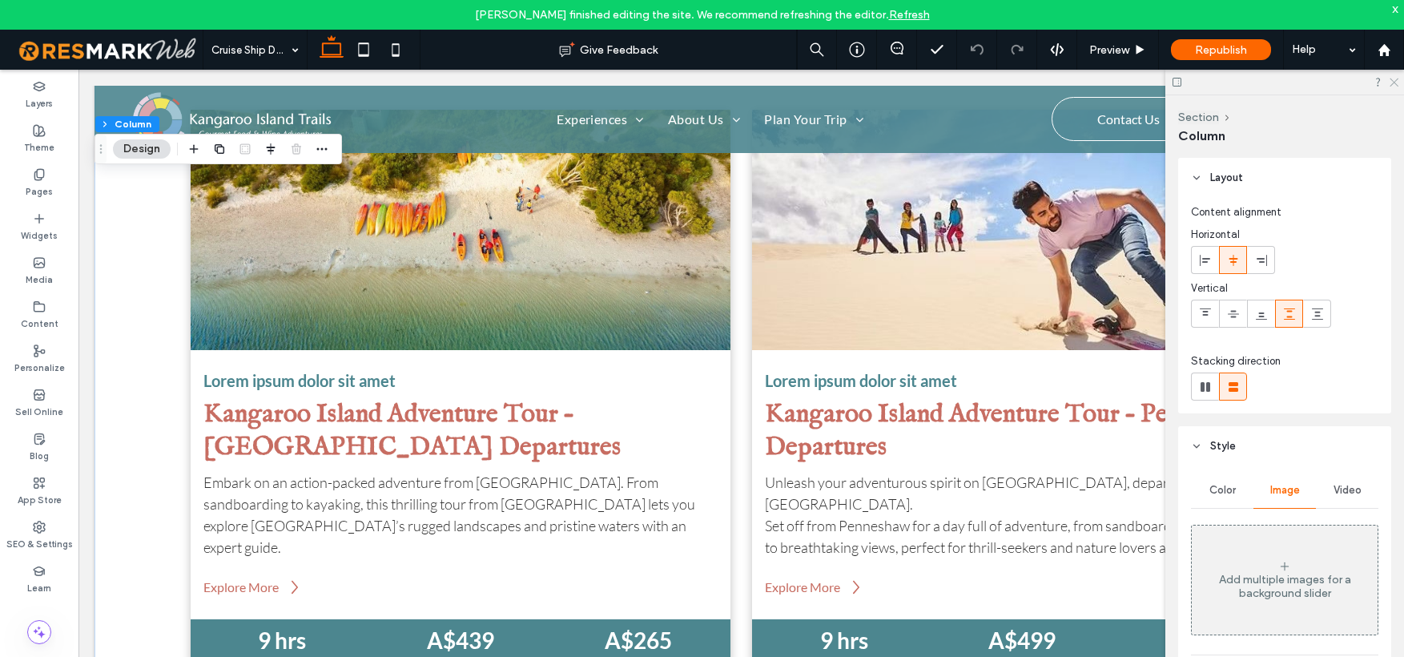
click at [1395, 83] on icon at bounding box center [1393, 81] width 10 height 10
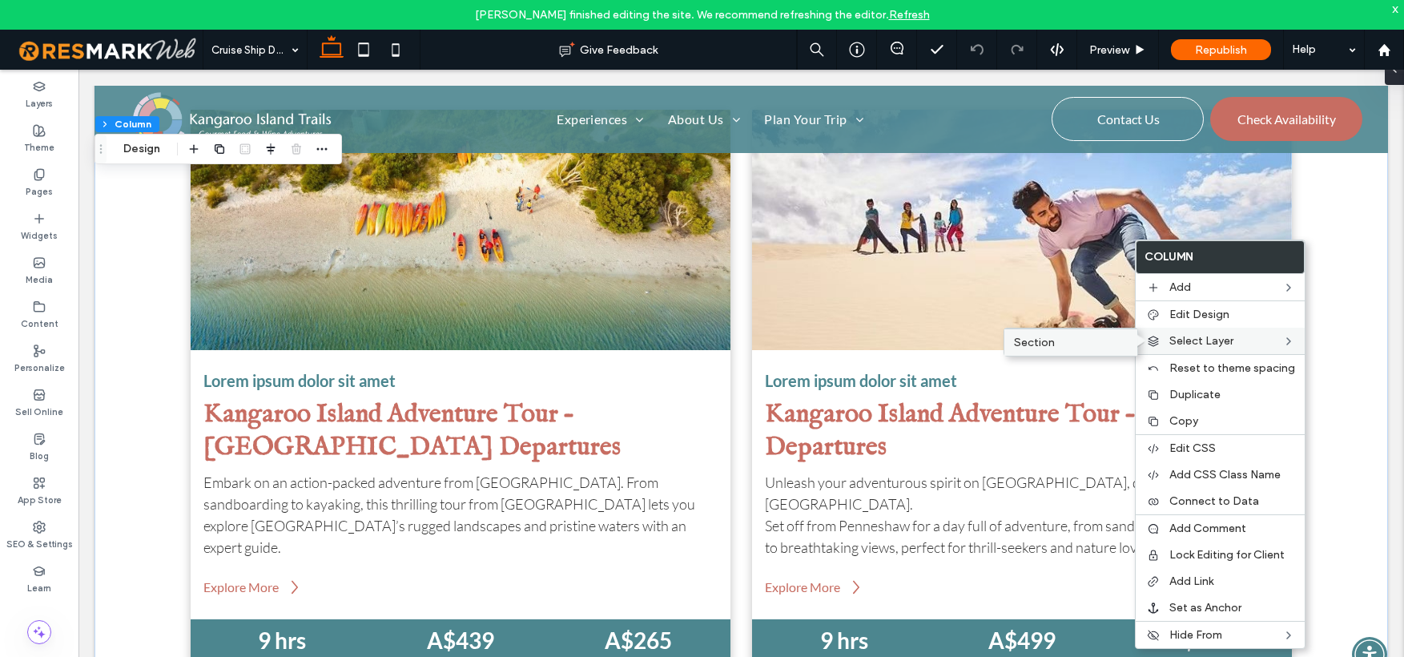
click at [1033, 348] on span "Section" at bounding box center [1034, 343] width 41 height 14
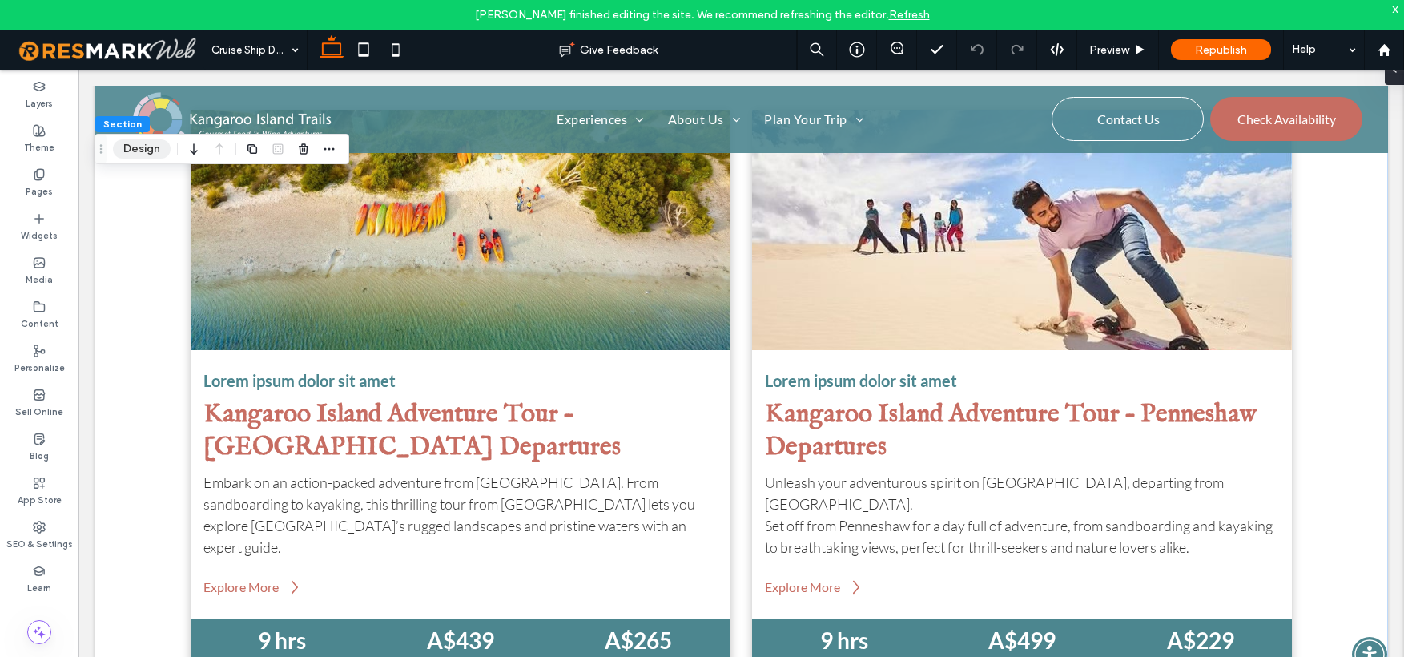
click at [134, 149] on button "Design" at bounding box center [142, 148] width 58 height 19
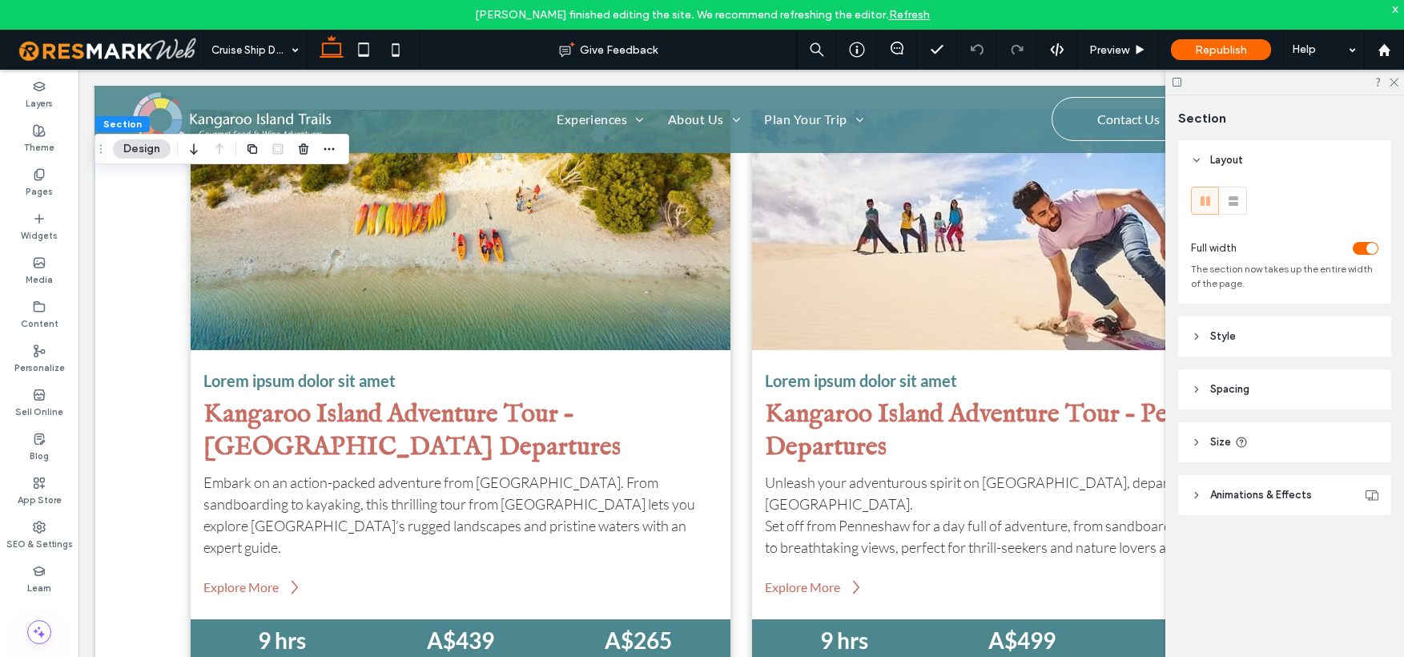
click at [1198, 334] on icon at bounding box center [1196, 336] width 11 height 11
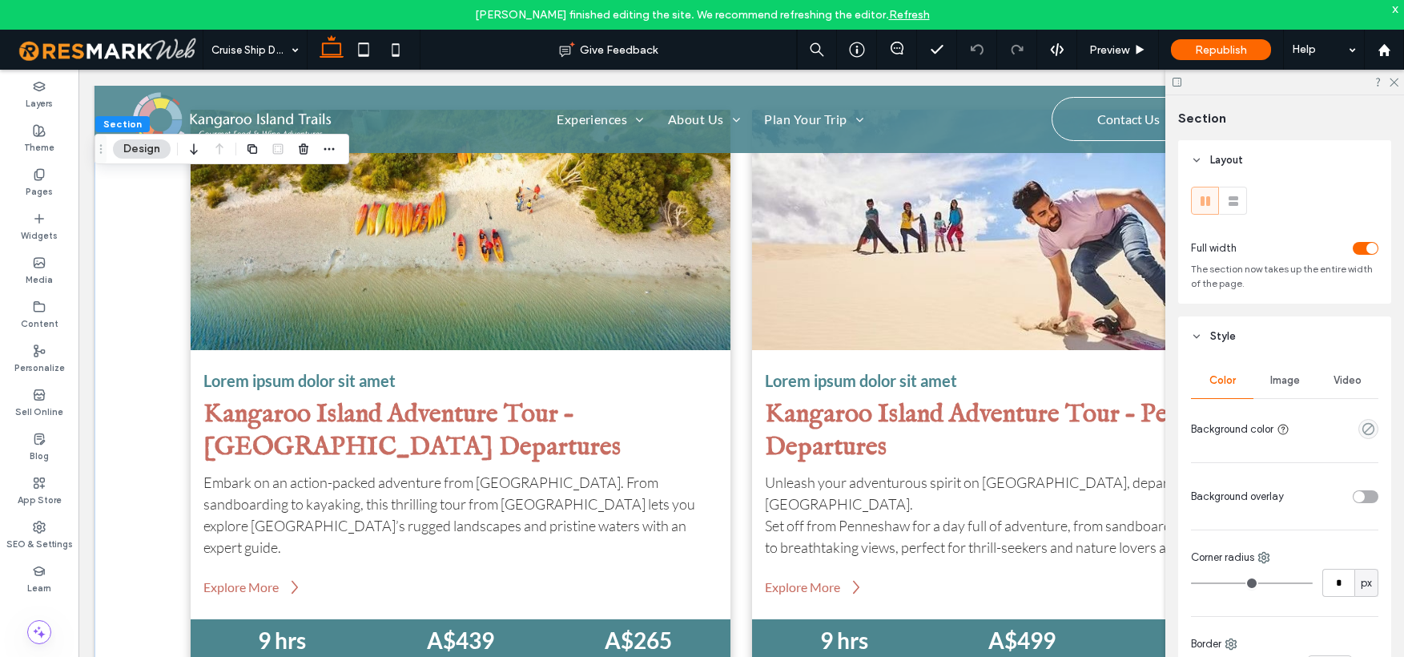
click at [1297, 385] on div "Image" at bounding box center [1285, 380] width 62 height 35
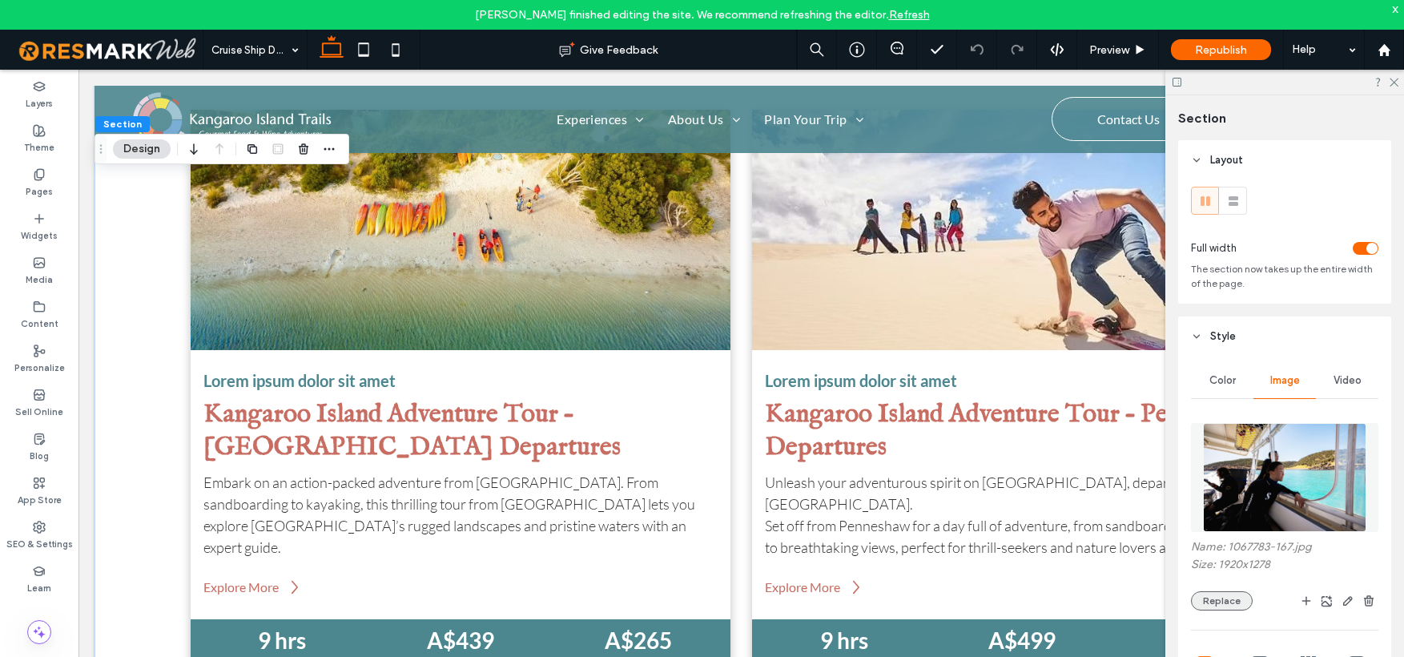
click at [1242, 601] on button "Replace" at bounding box center [1222, 600] width 62 height 19
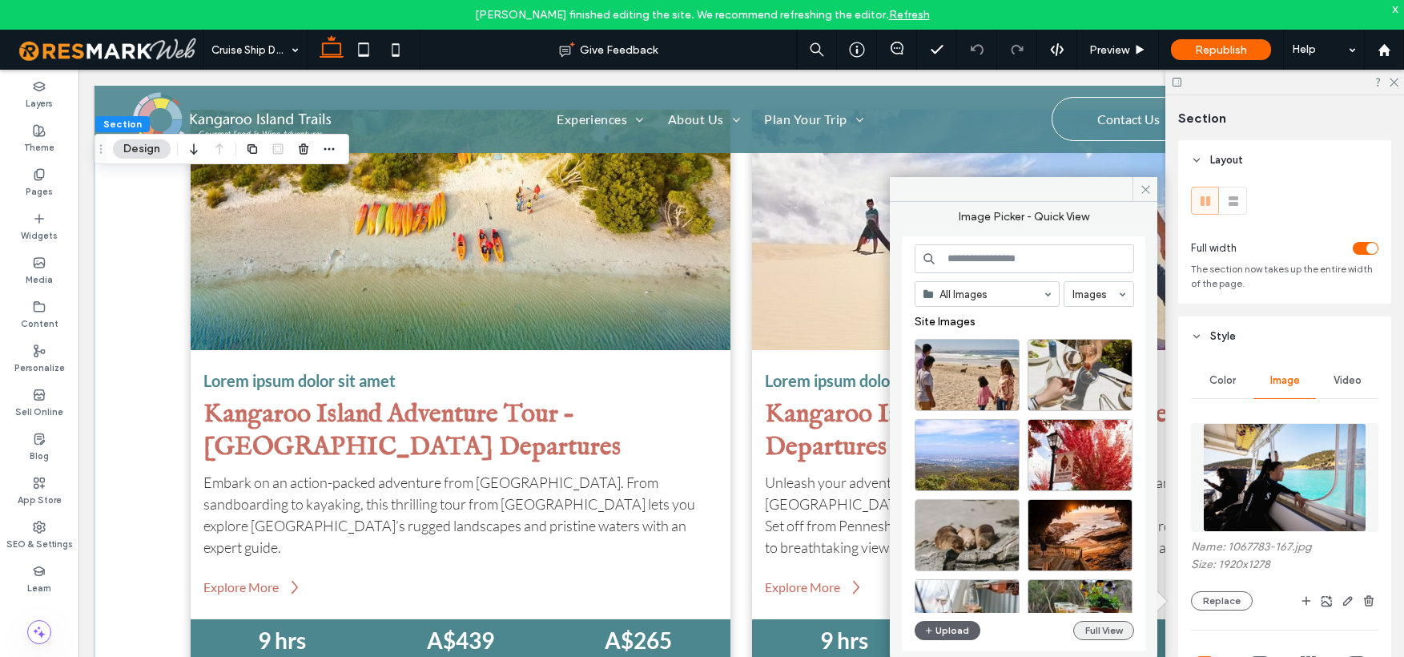
click at [1130, 630] on button "Full View" at bounding box center [1104, 630] width 61 height 19
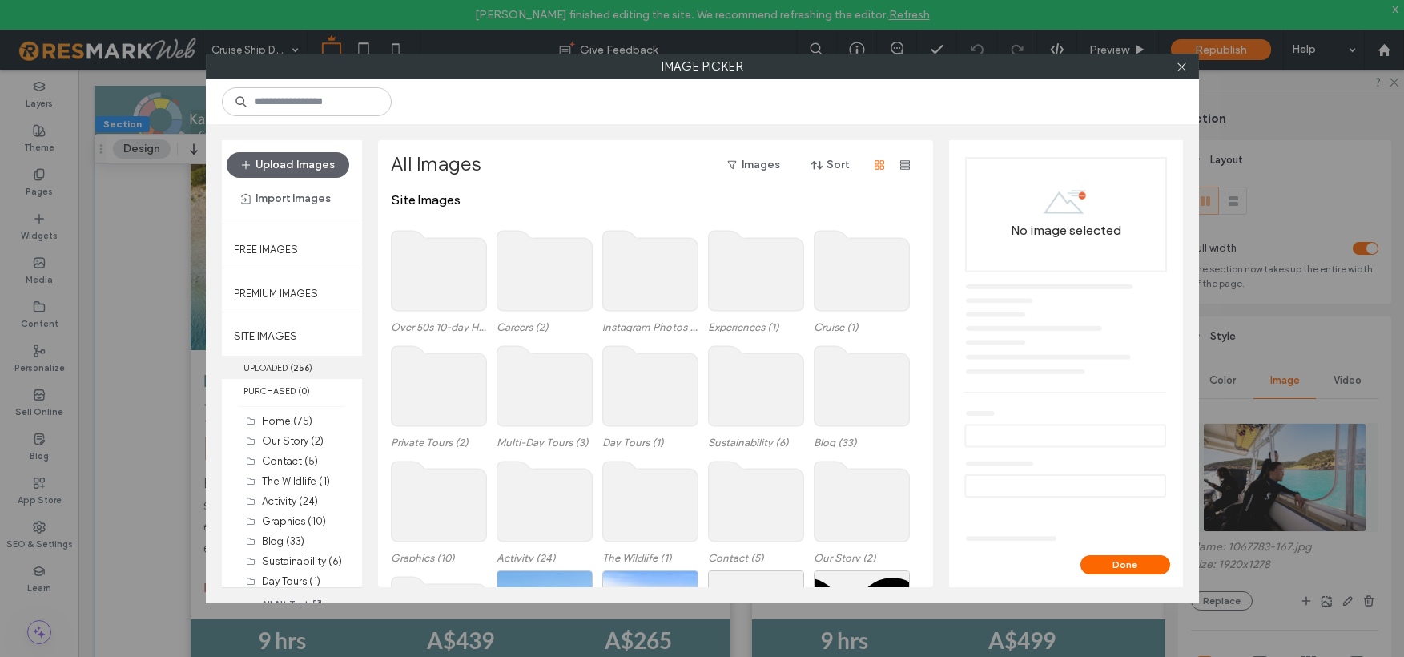
click at [304, 365] on b "256" at bounding box center [301, 367] width 16 height 11
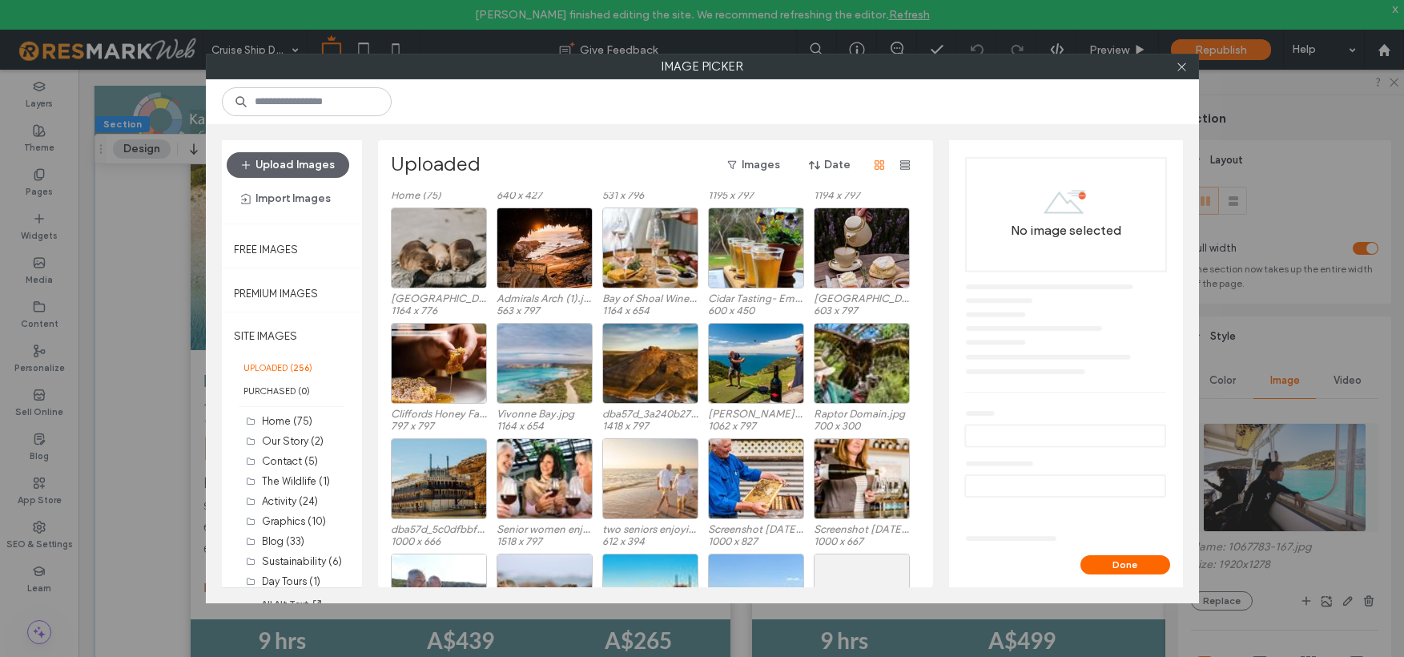
scroll to position [643, 0]
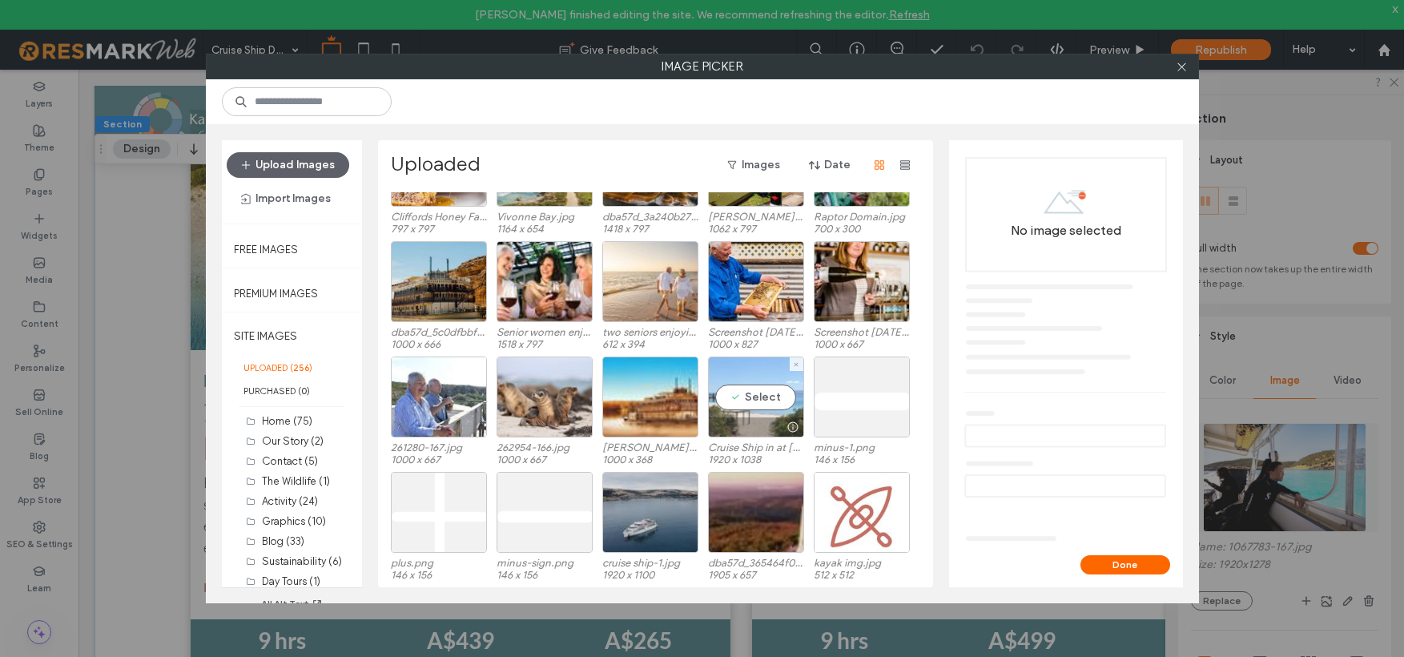
click at [763, 397] on div "Select" at bounding box center [756, 396] width 96 height 81
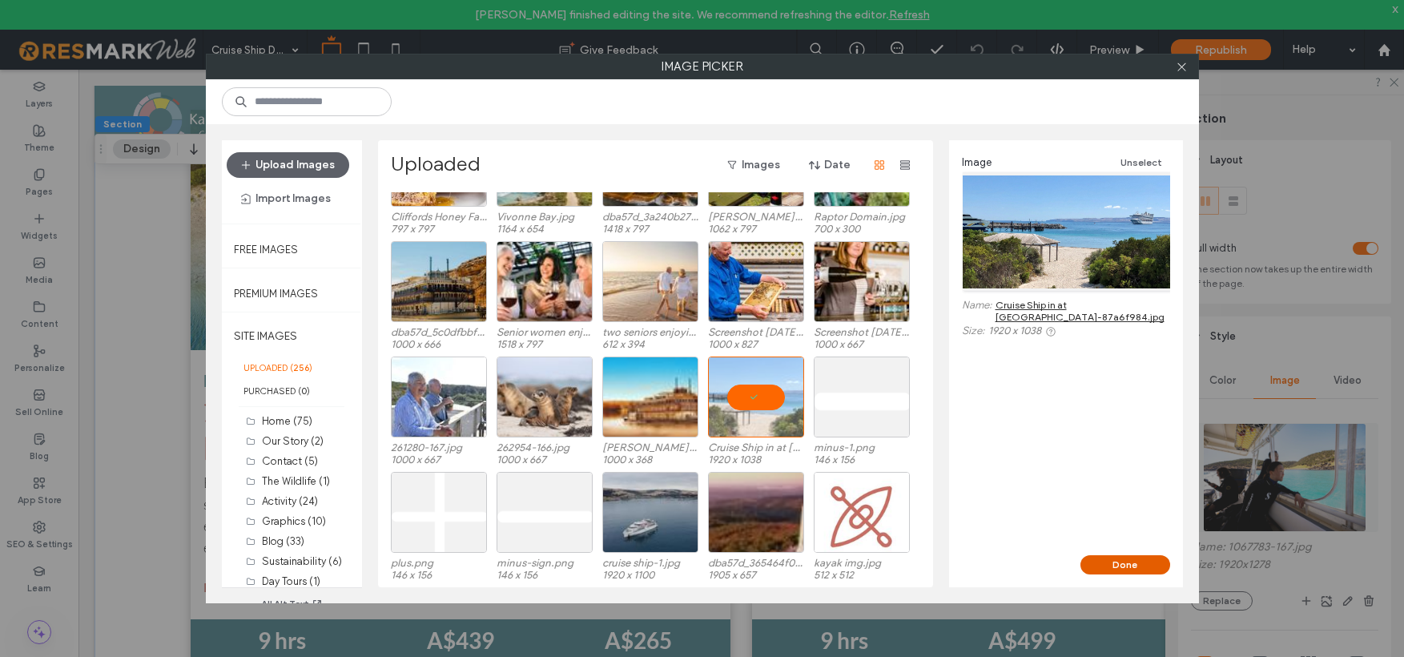
click at [1136, 558] on button "Done" at bounding box center [1126, 564] width 90 height 19
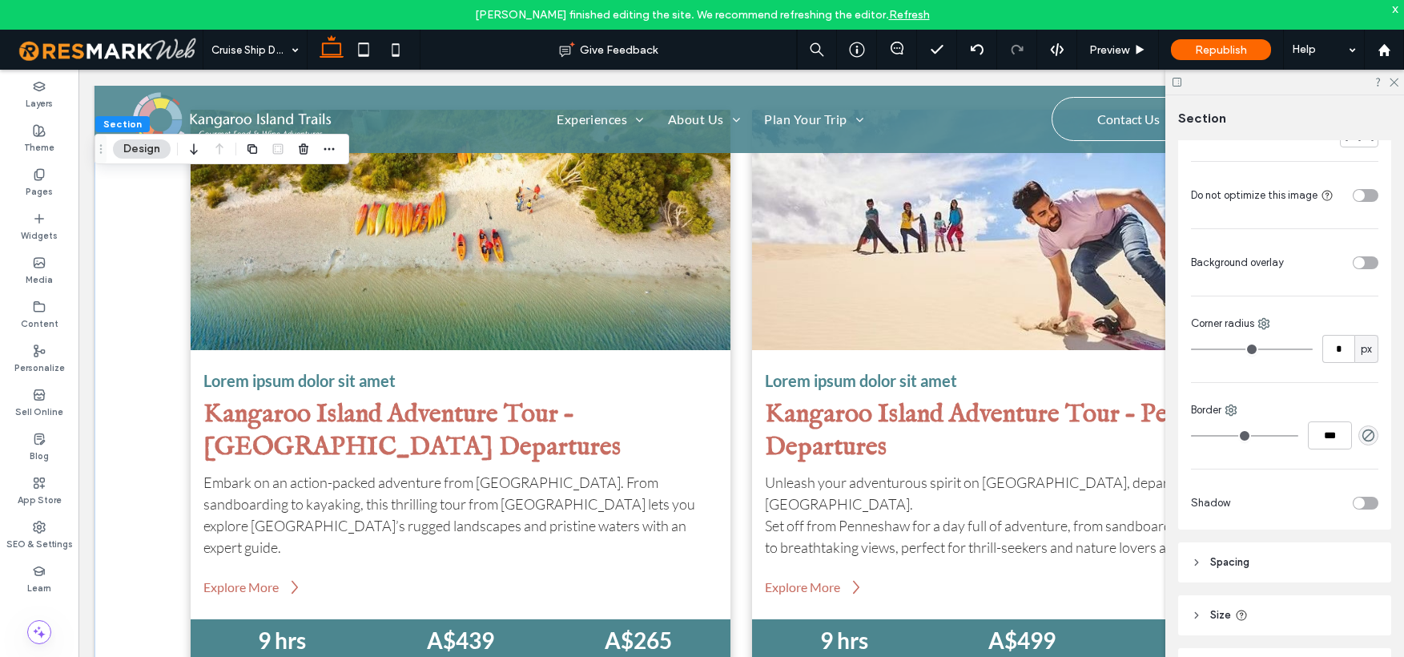
scroll to position [793, 0]
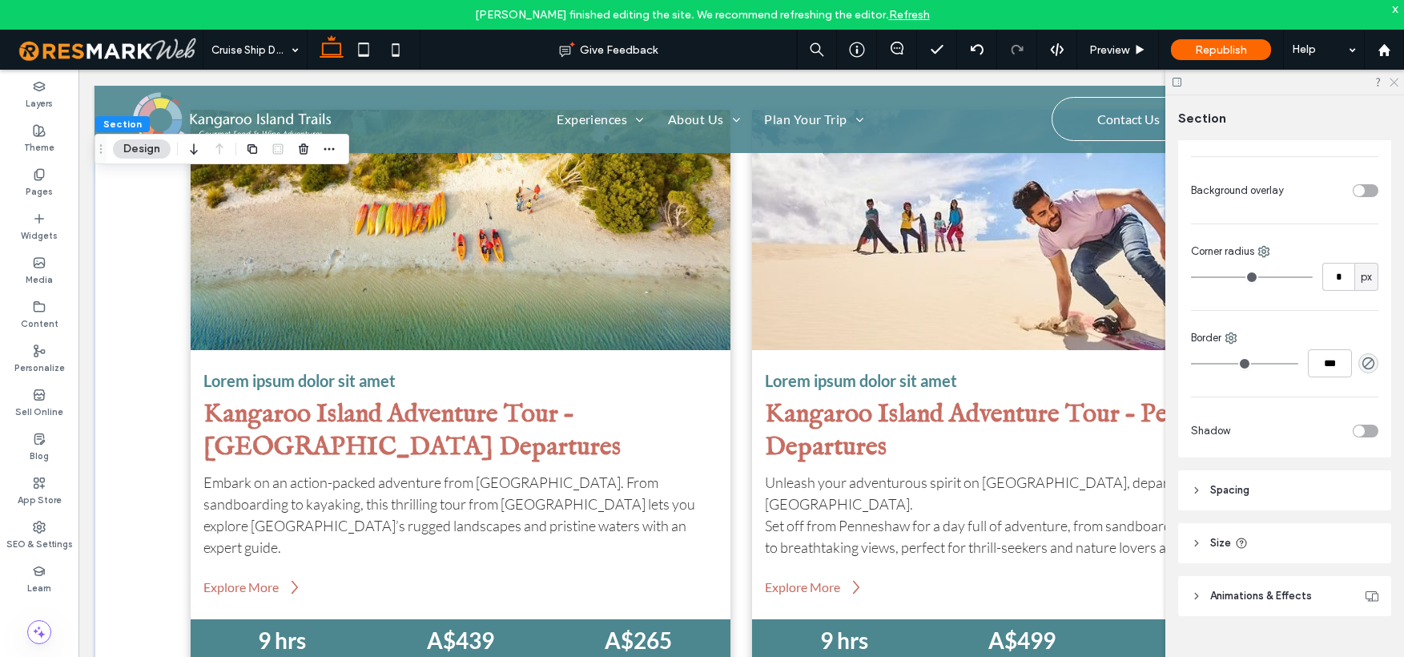
click at [1392, 82] on icon at bounding box center [1393, 81] width 10 height 10
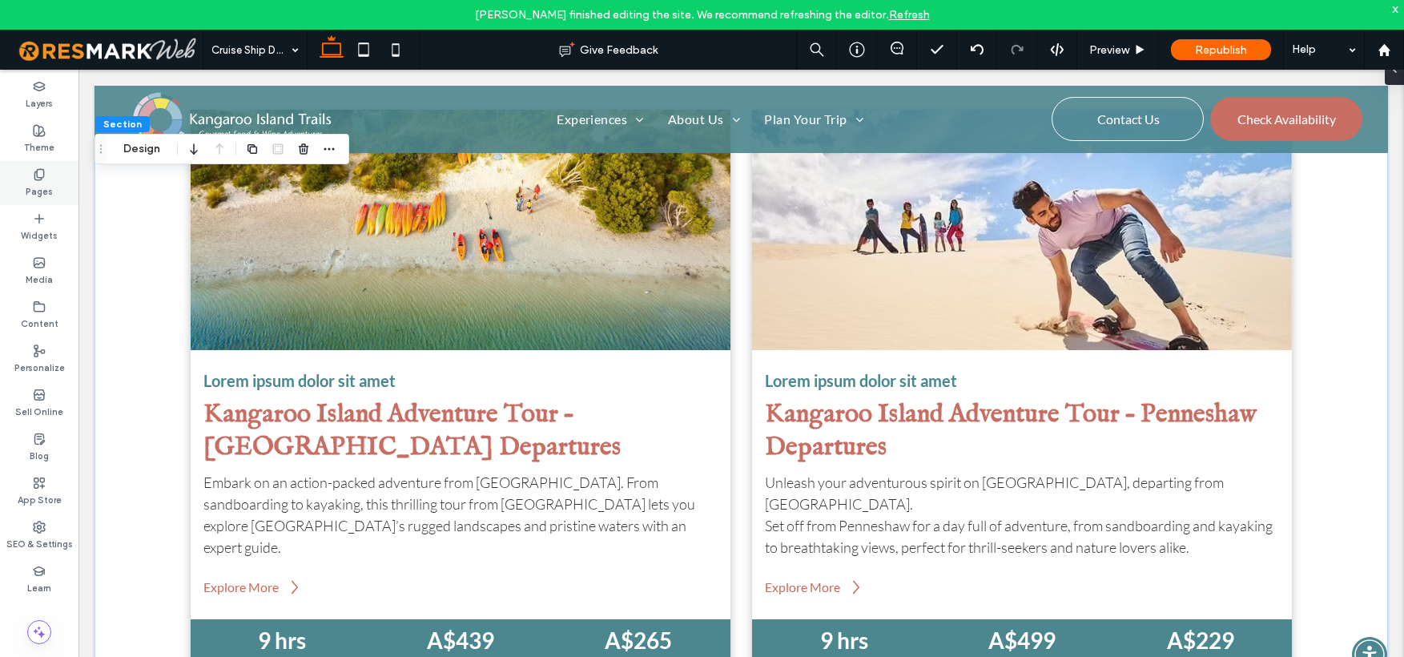
click at [30, 181] on label "Pages" at bounding box center [39, 190] width 27 height 18
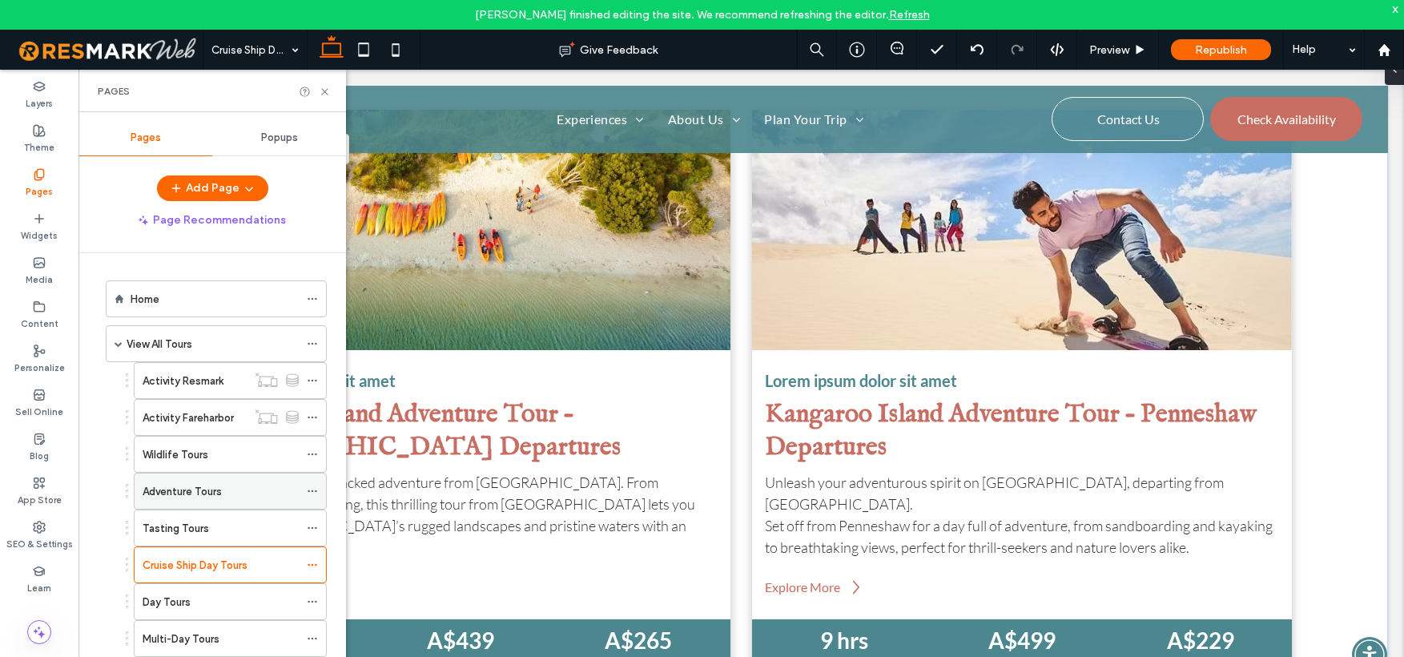
click at [151, 489] on label "Adventure Tours" at bounding box center [182, 491] width 79 height 28
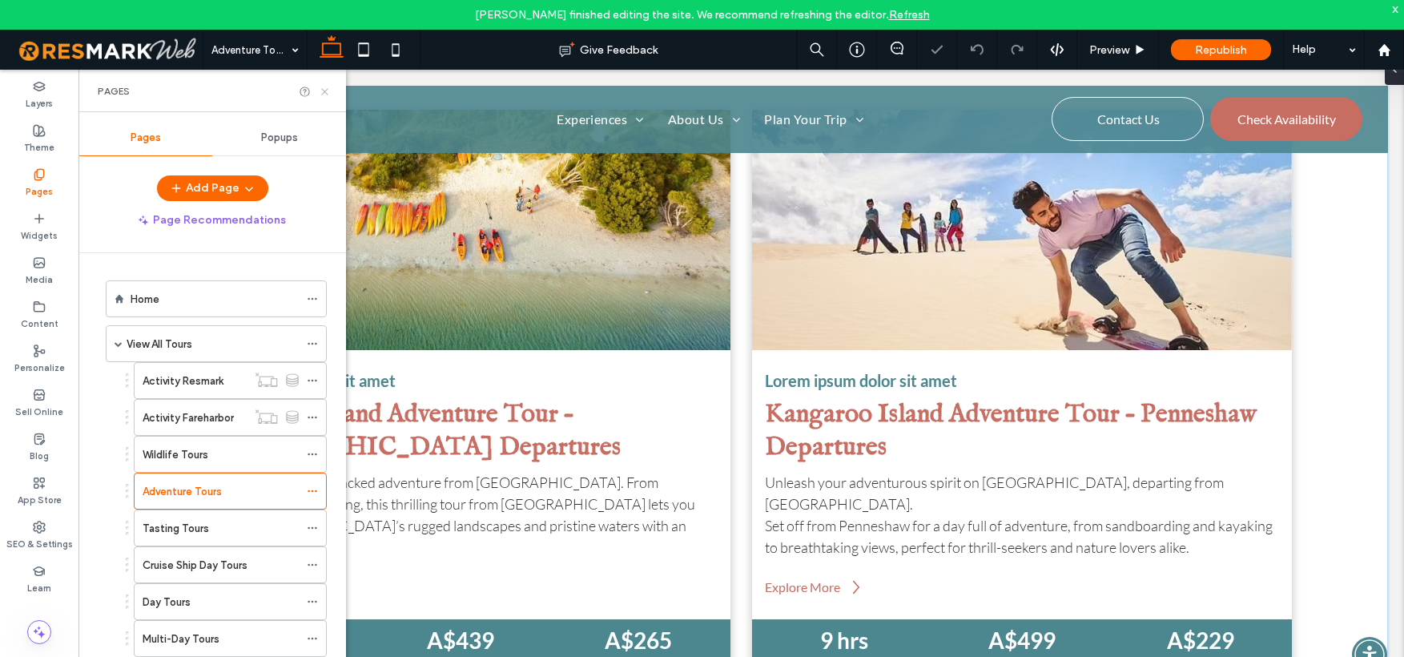
click at [324, 93] on icon at bounding box center [325, 92] width 12 height 12
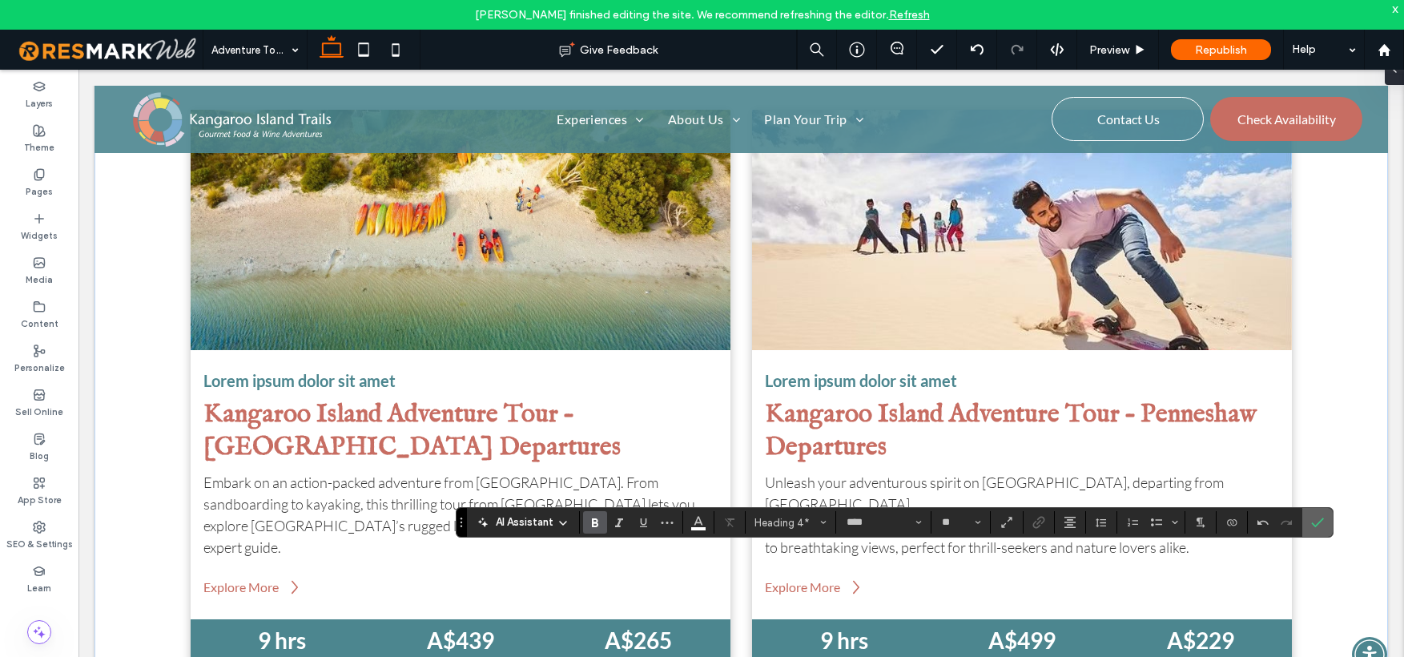
click at [1323, 522] on icon "Confirm" at bounding box center [1317, 522] width 13 height 13
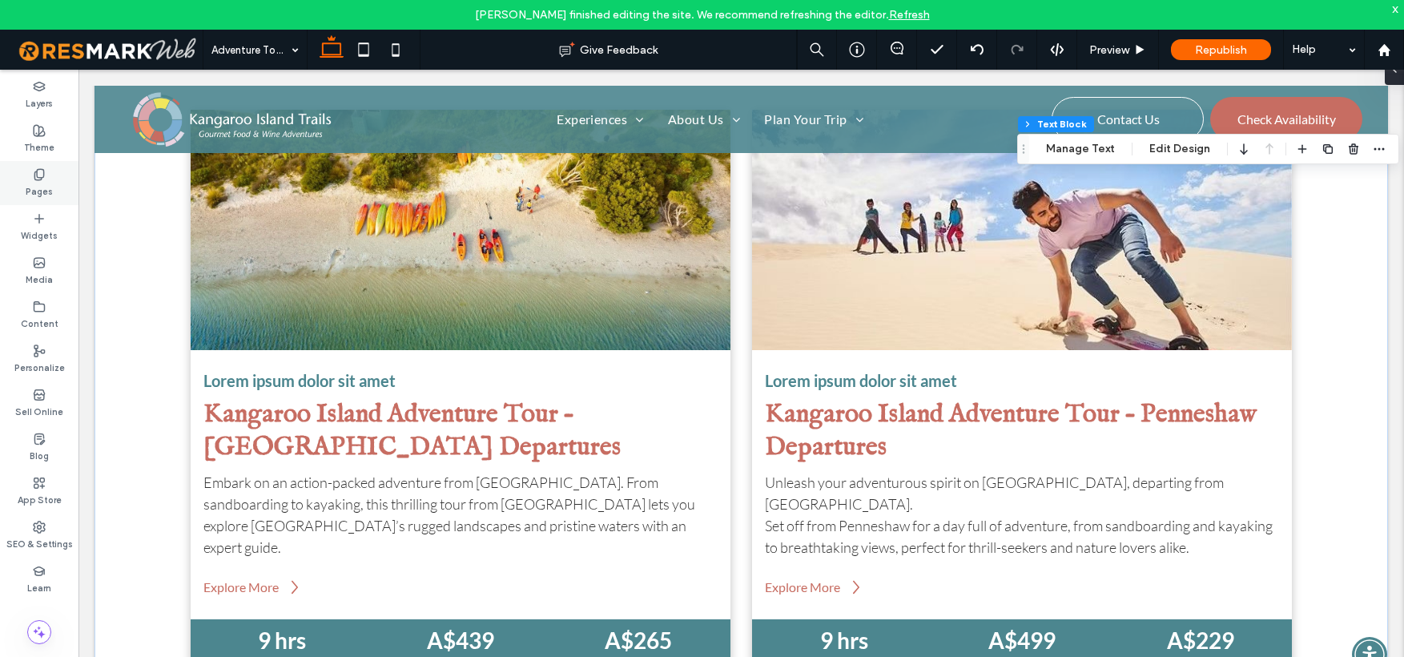
click at [43, 171] on use at bounding box center [38, 174] width 9 height 10
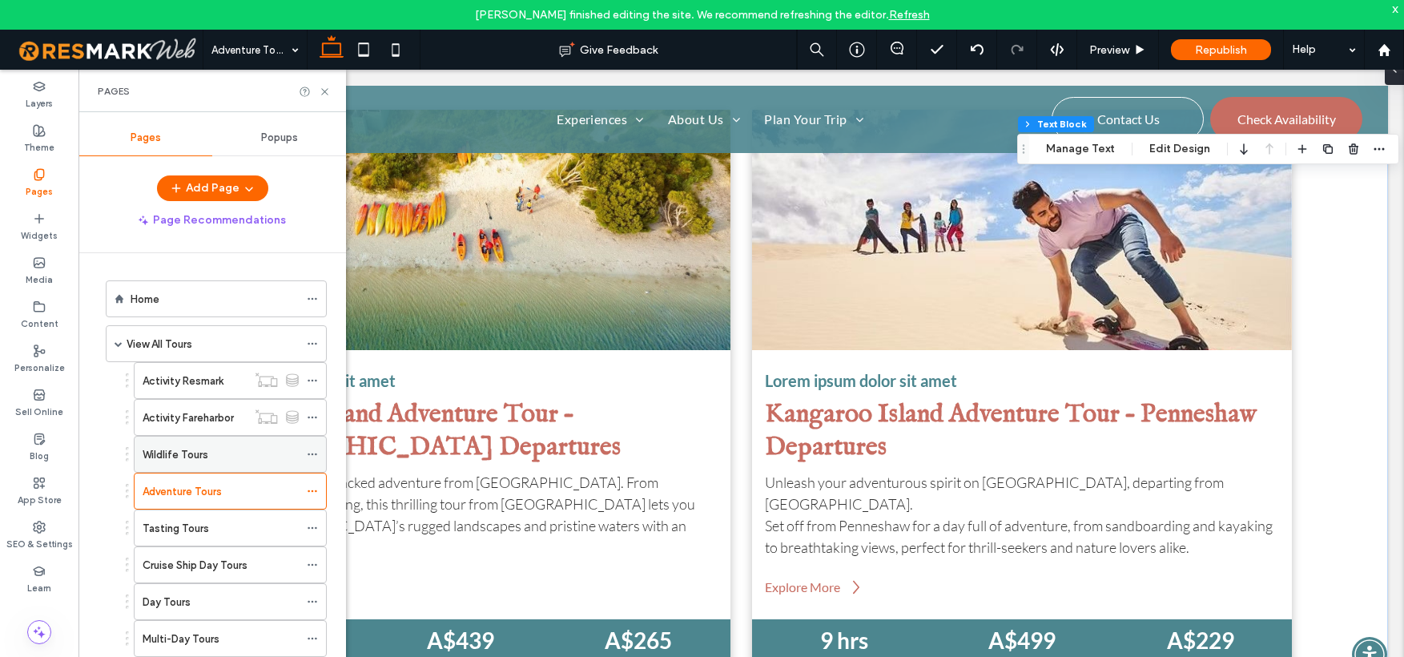
click at [195, 457] on label "Wildlife Tours" at bounding box center [176, 455] width 66 height 28
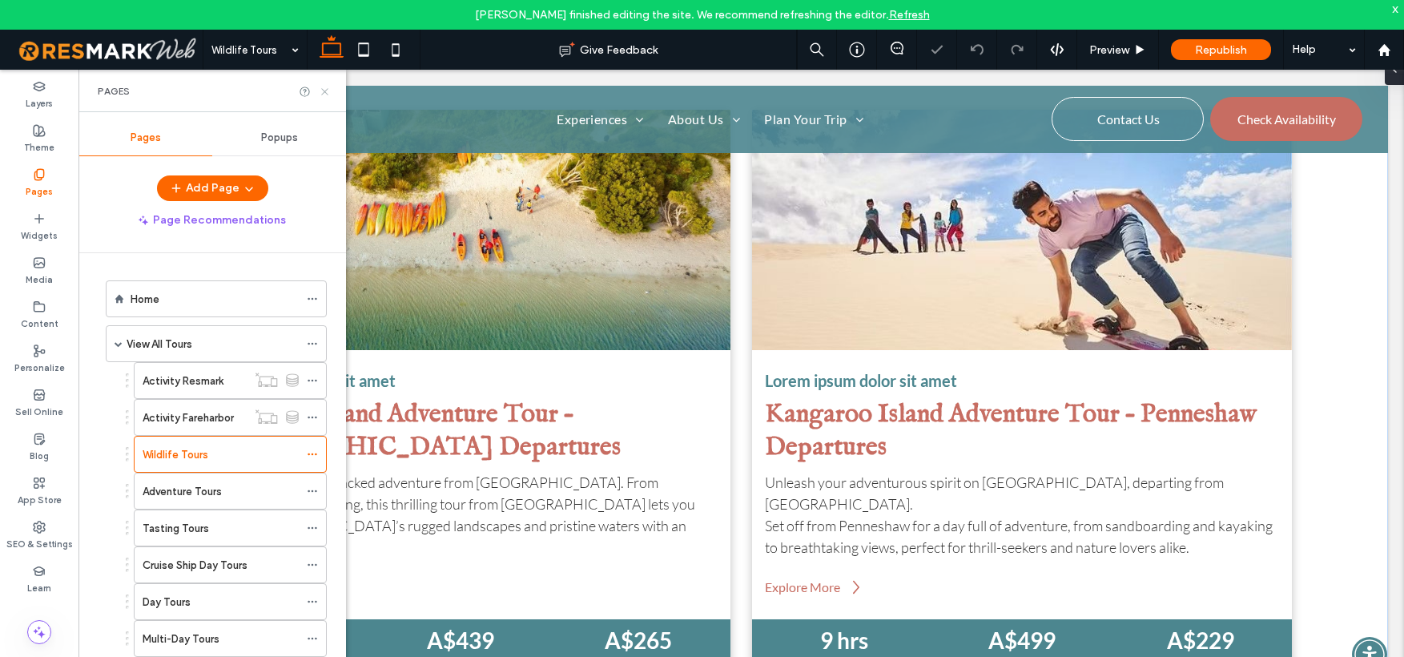
click at [324, 95] on icon at bounding box center [325, 92] width 12 height 12
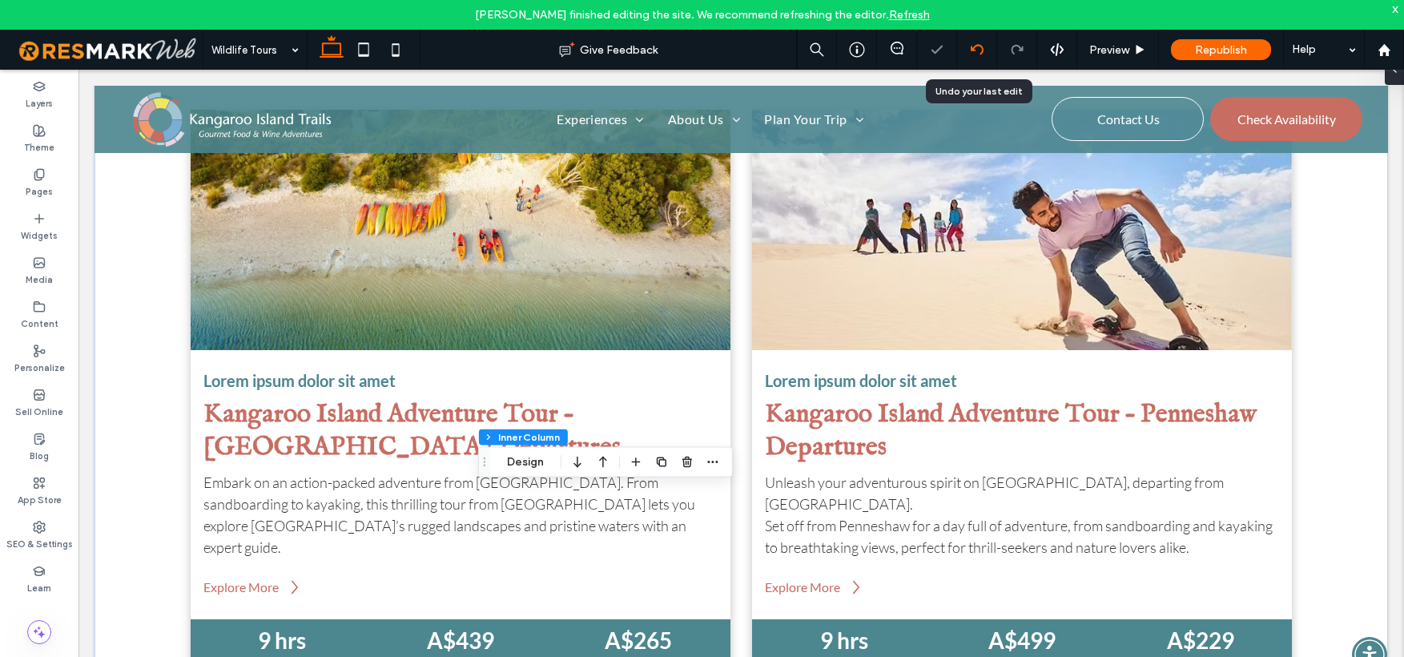
click at [981, 57] on div at bounding box center [977, 50] width 40 height 40
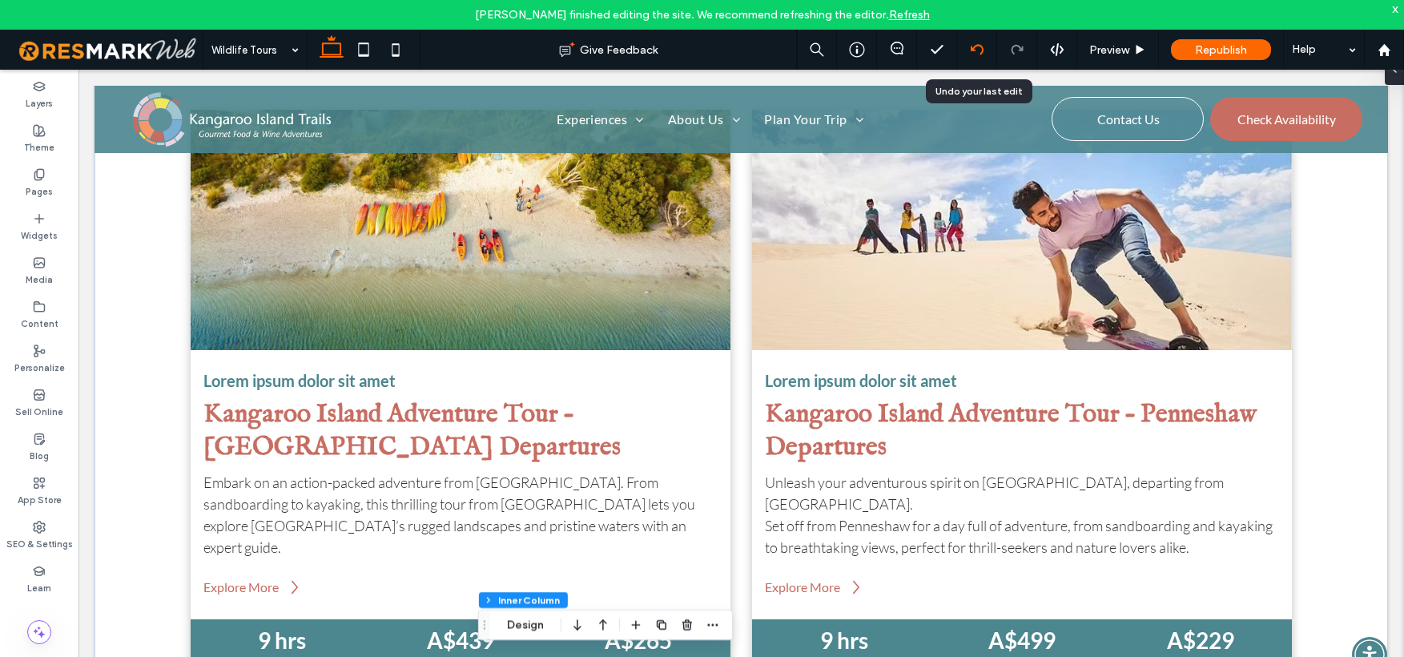
click at [974, 52] on icon at bounding box center [977, 49] width 13 height 13
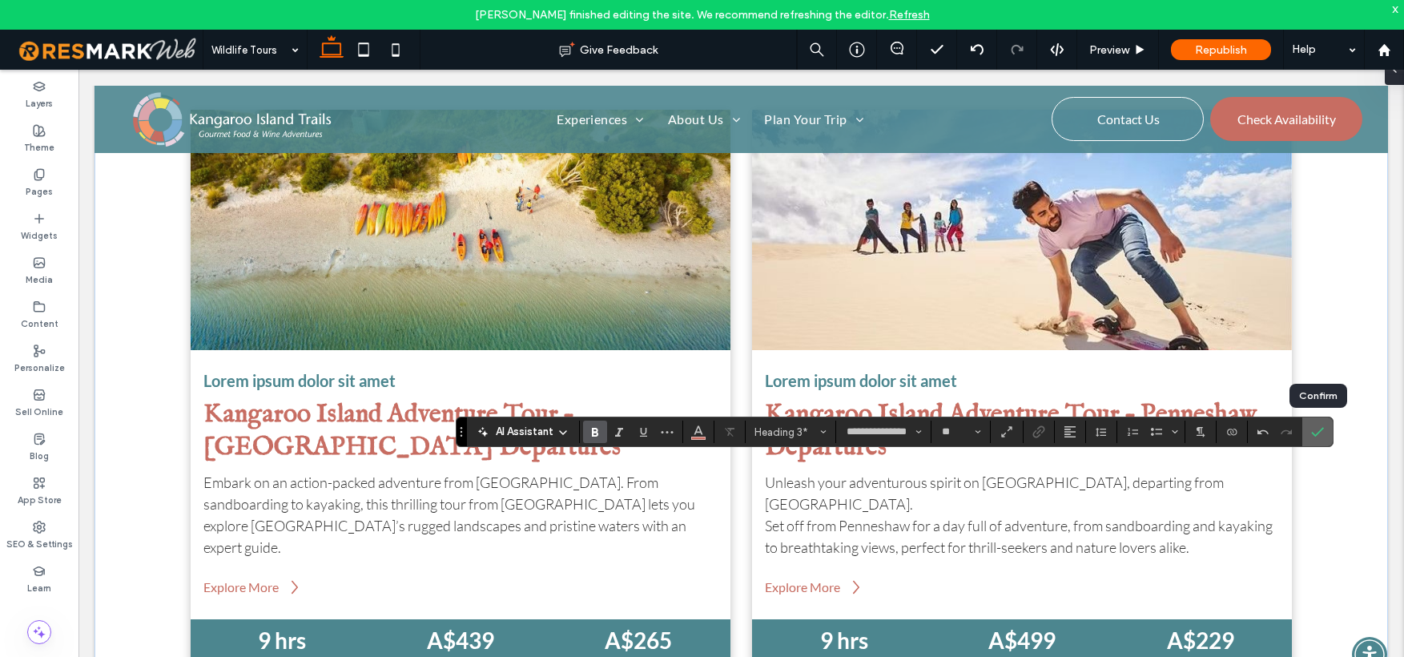
click at [1322, 429] on use "Confirm" at bounding box center [1317, 432] width 13 height 10
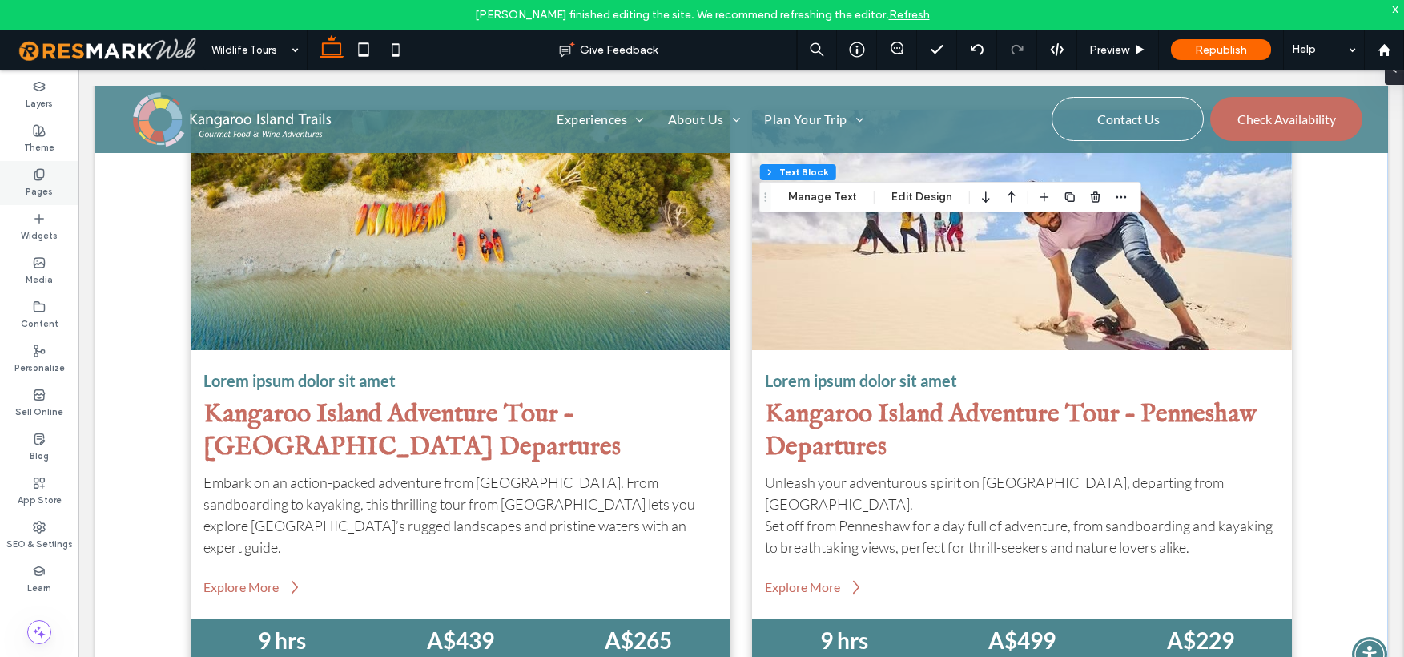
click at [46, 182] on label "Pages" at bounding box center [39, 190] width 27 height 18
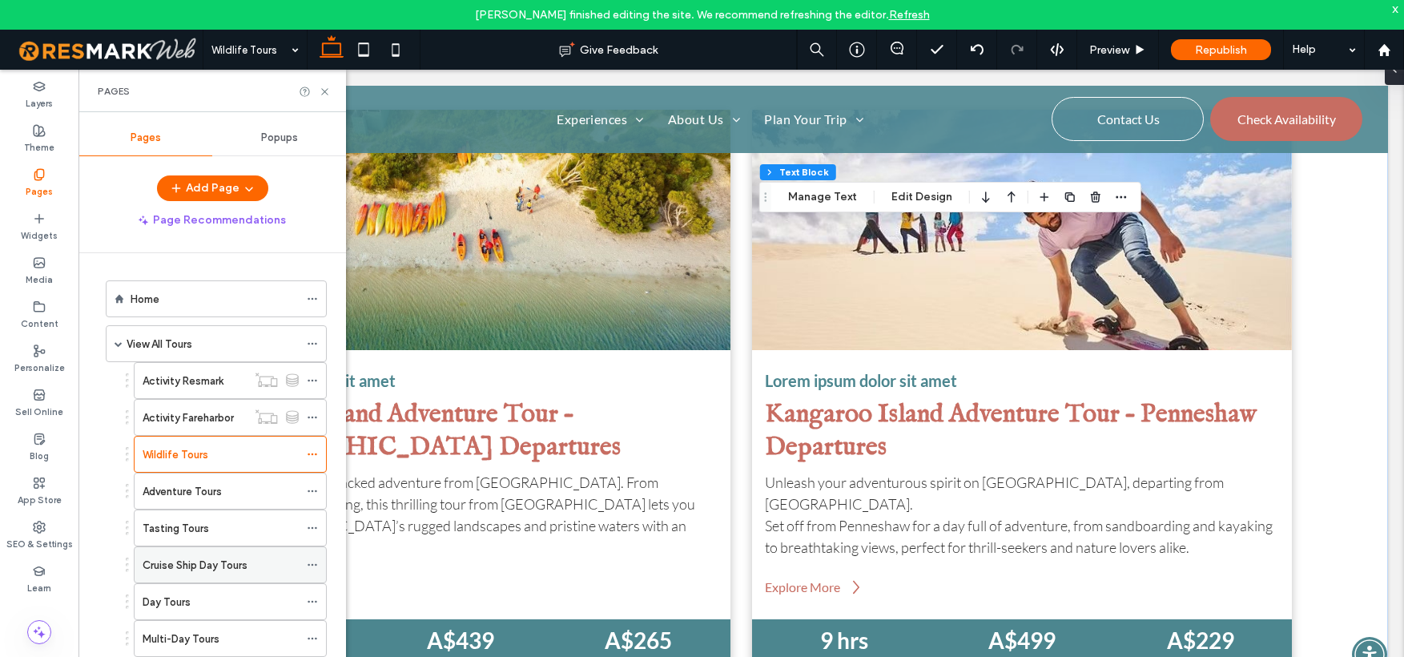
click at [189, 554] on div "Cruise Ship Day Tours" at bounding box center [221, 564] width 156 height 35
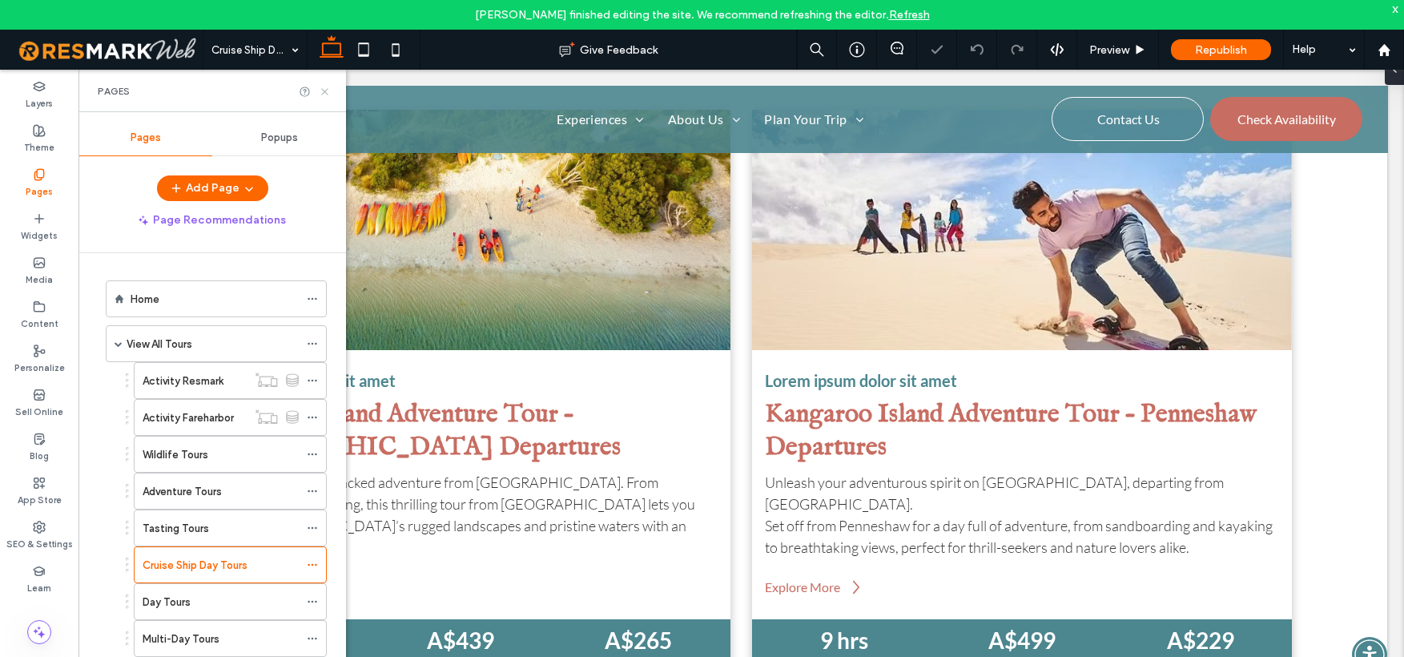
click at [324, 93] on icon at bounding box center [325, 92] width 12 height 12
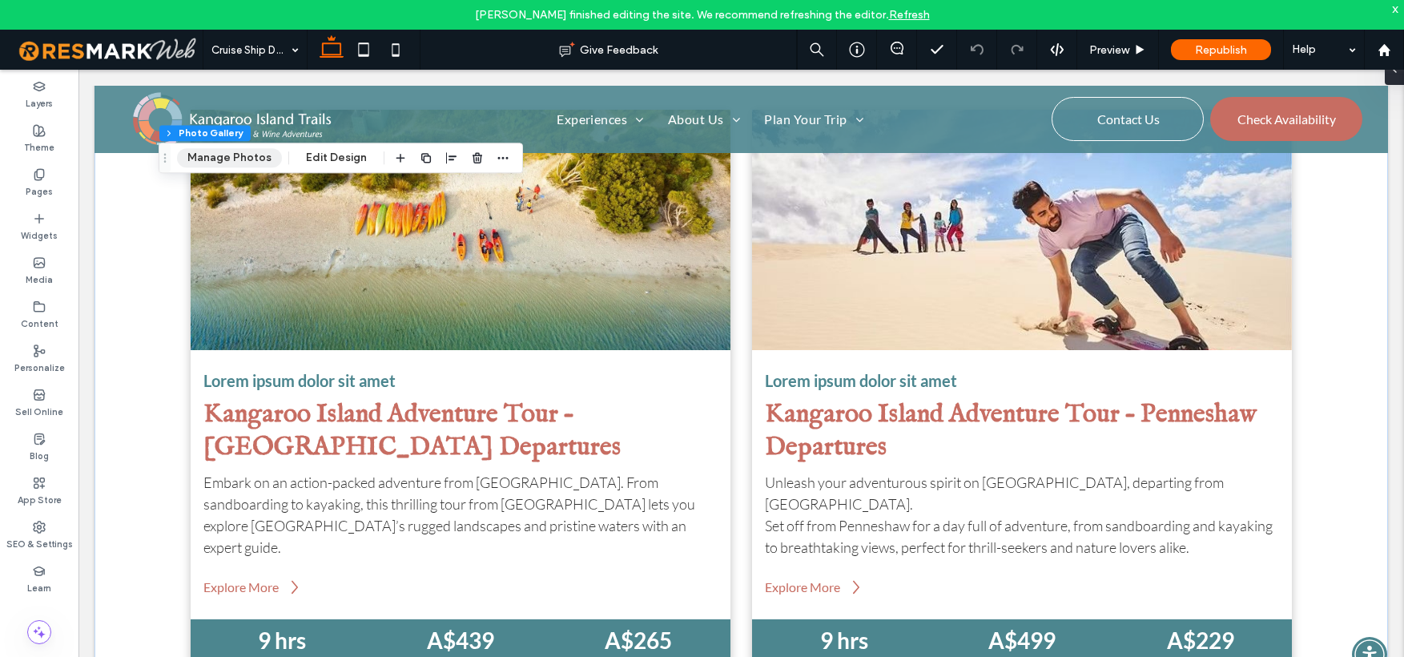
click at [218, 155] on button "Manage Photos" at bounding box center [229, 157] width 105 height 19
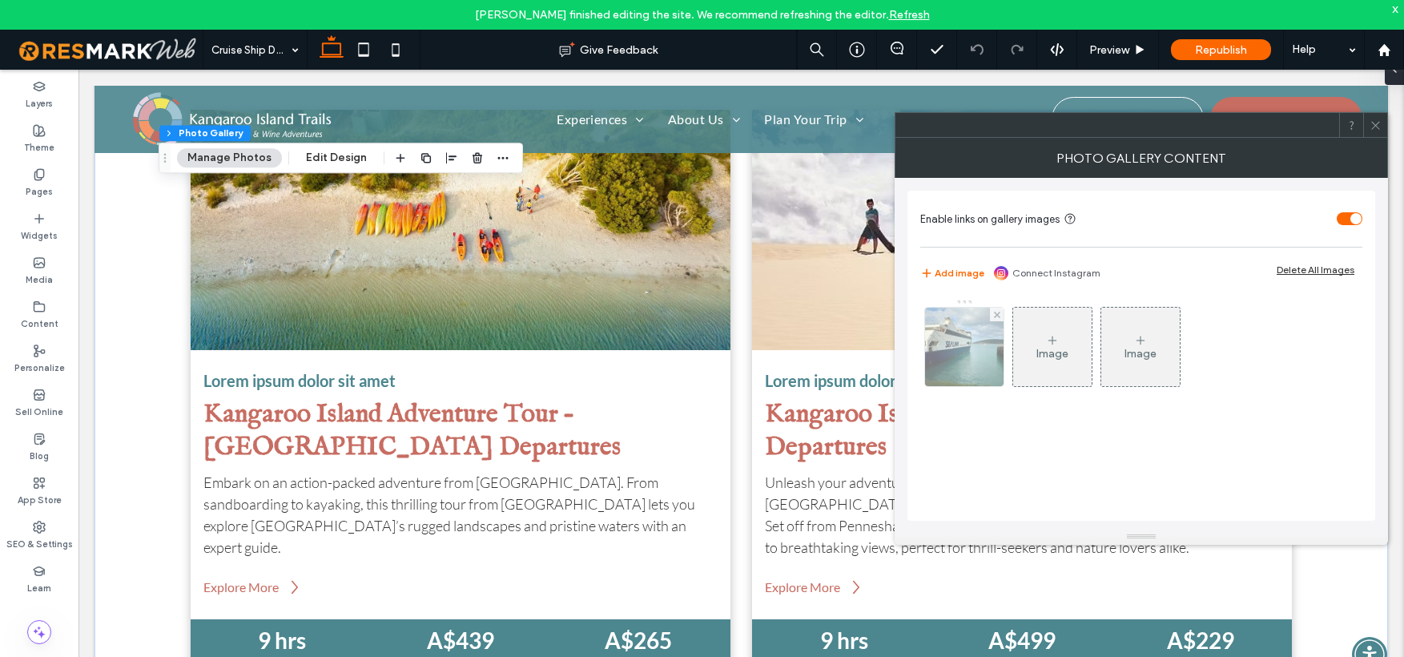
click at [956, 356] on img at bounding box center [964, 347] width 105 height 79
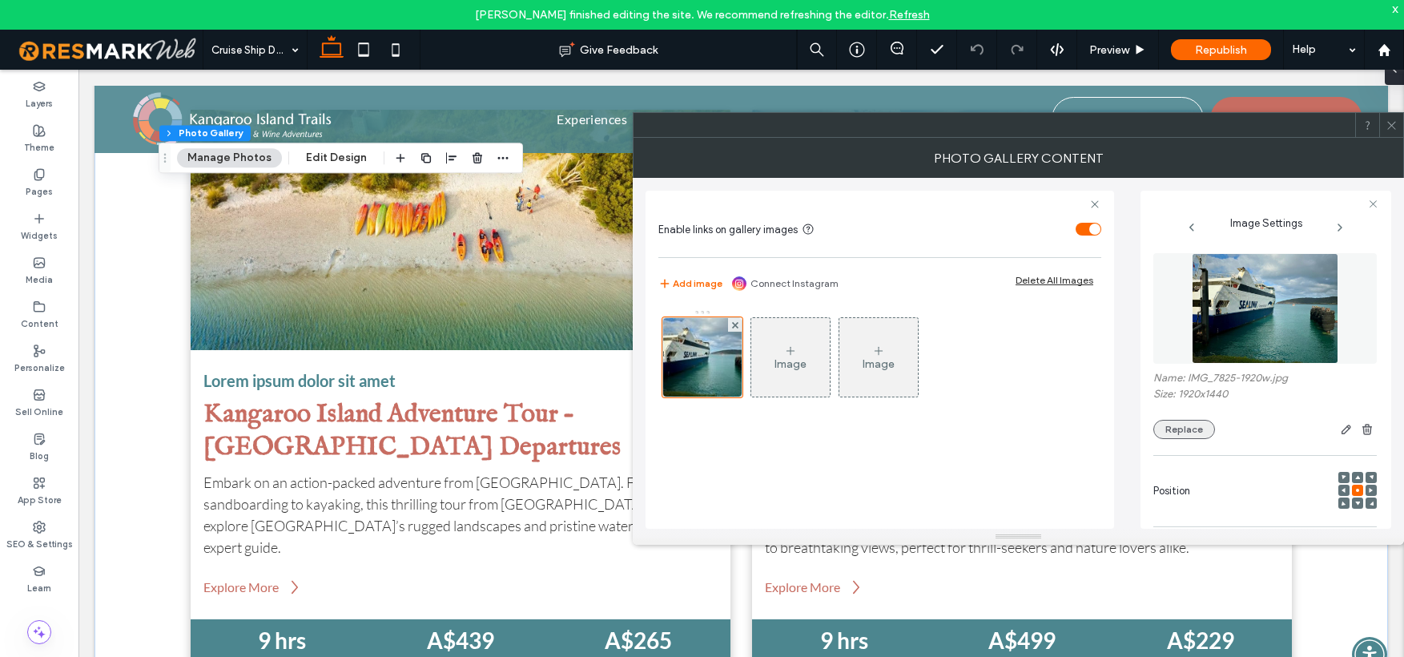
click at [1203, 430] on button "Replace" at bounding box center [1185, 429] width 62 height 19
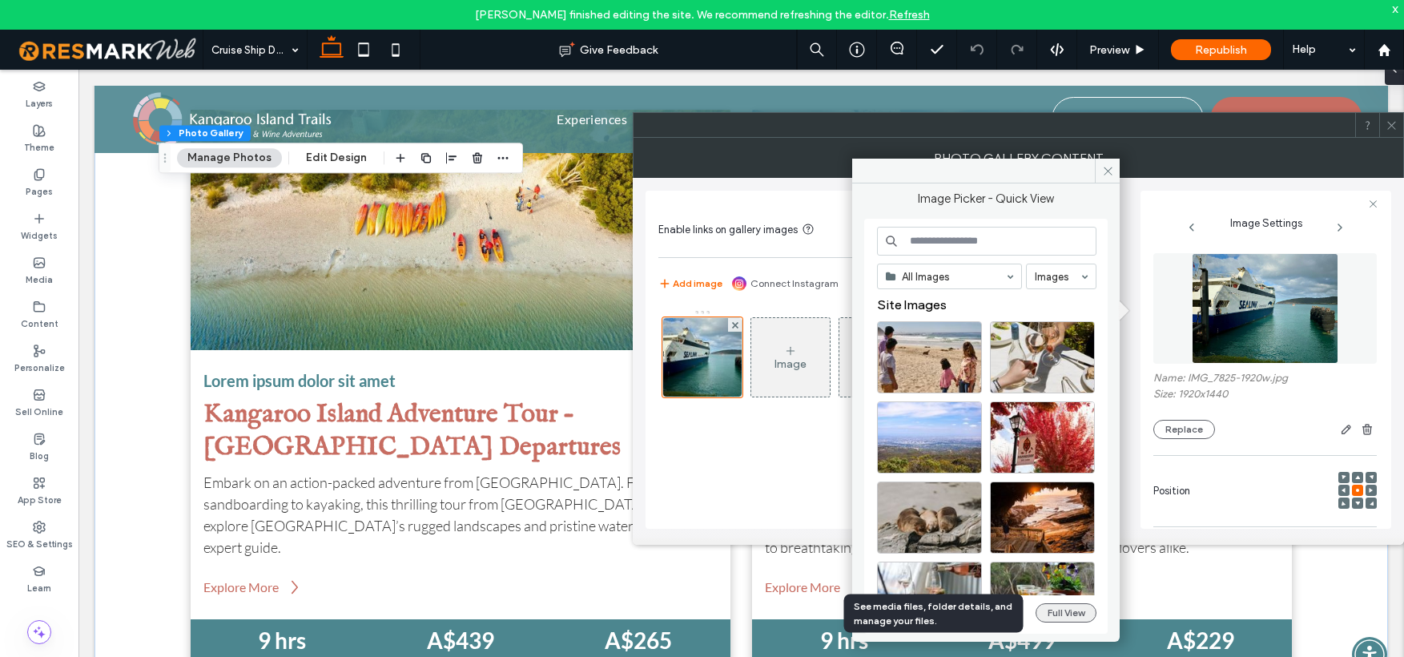
click at [1067, 610] on button "Full View" at bounding box center [1066, 612] width 61 height 19
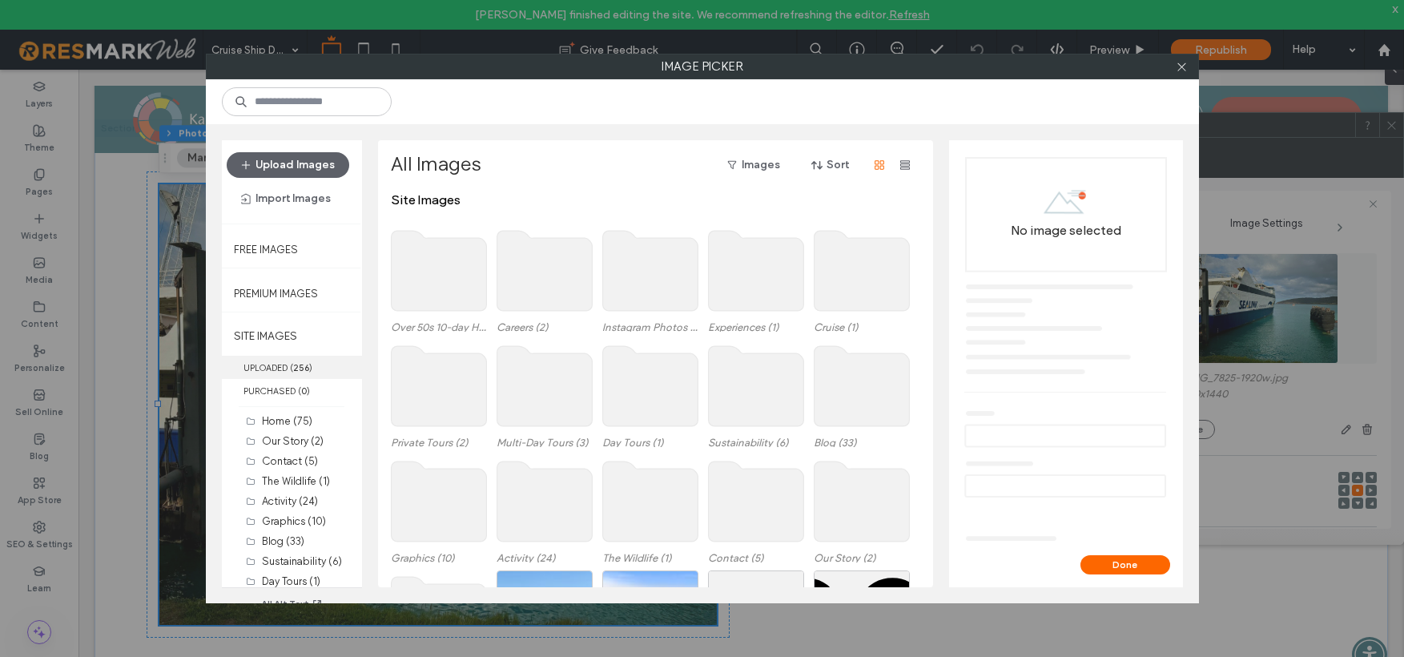
click at [279, 369] on label "UPLOADED ( 256 )" at bounding box center [292, 367] width 140 height 23
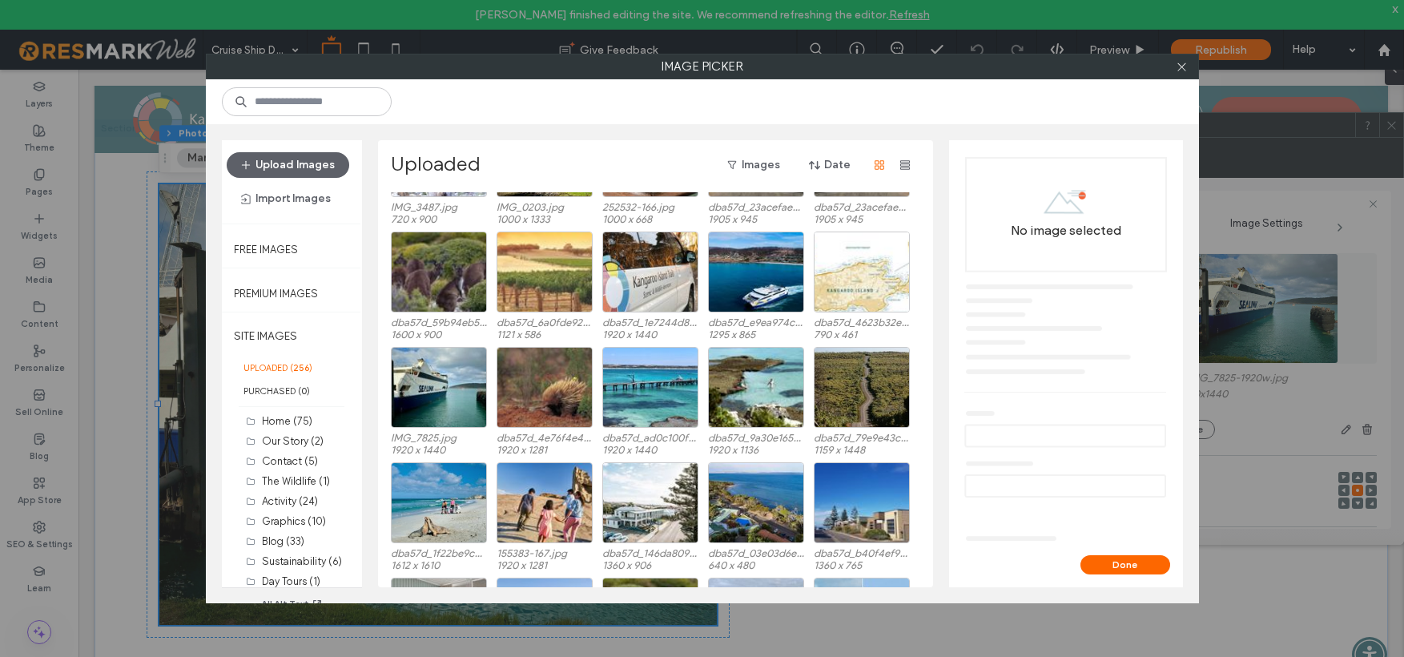
scroll to position [1352, 0]
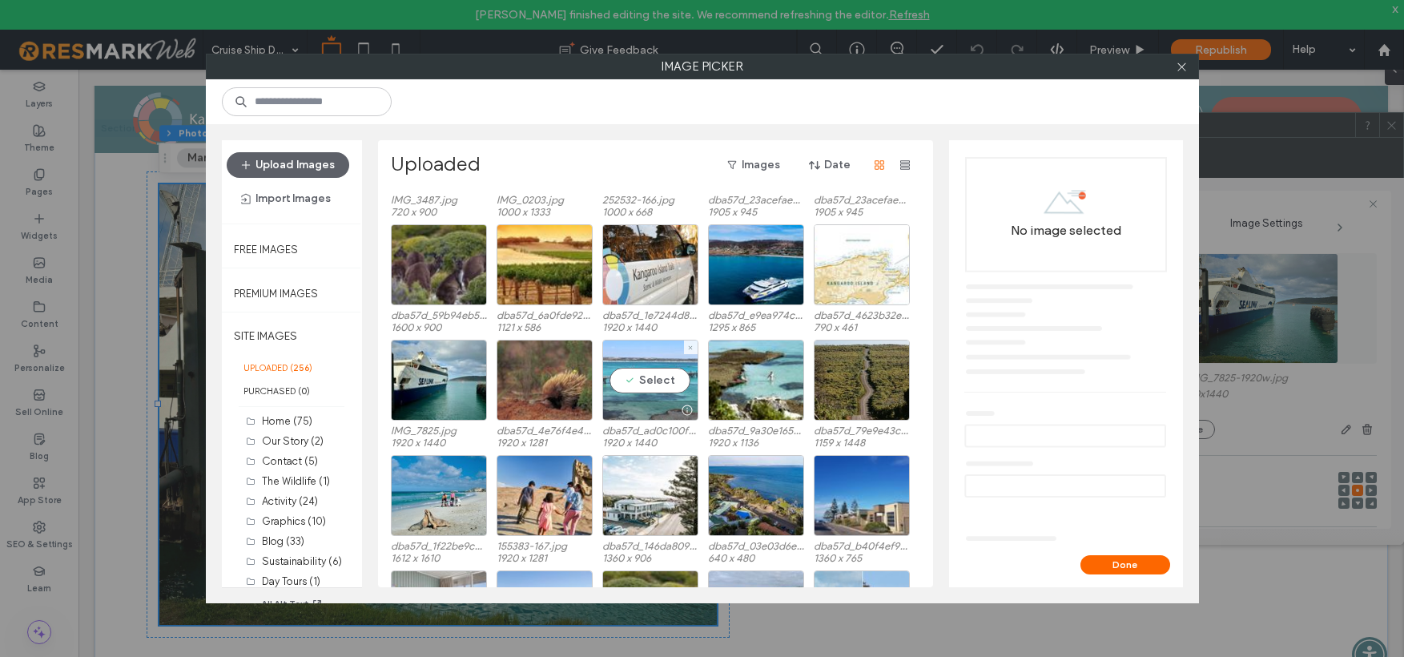
click at [642, 382] on div "Select" at bounding box center [650, 380] width 96 height 81
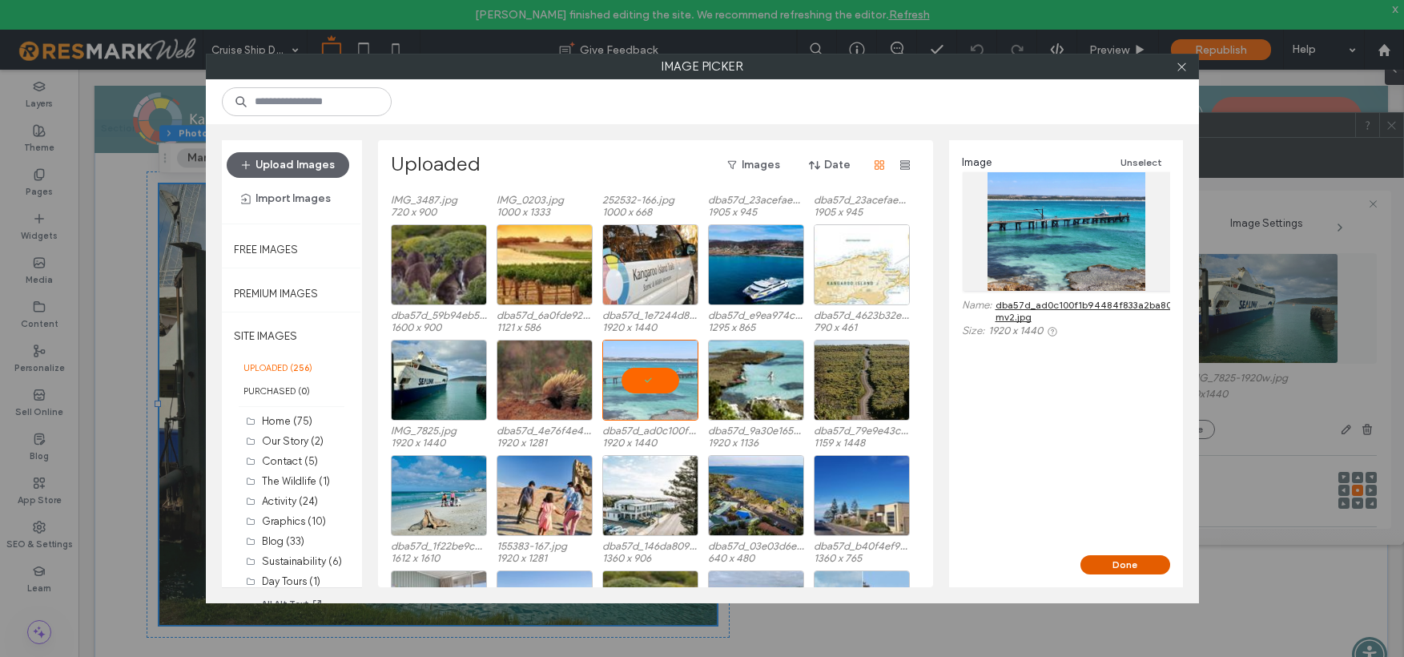
click at [1141, 566] on button "Done" at bounding box center [1126, 564] width 90 height 19
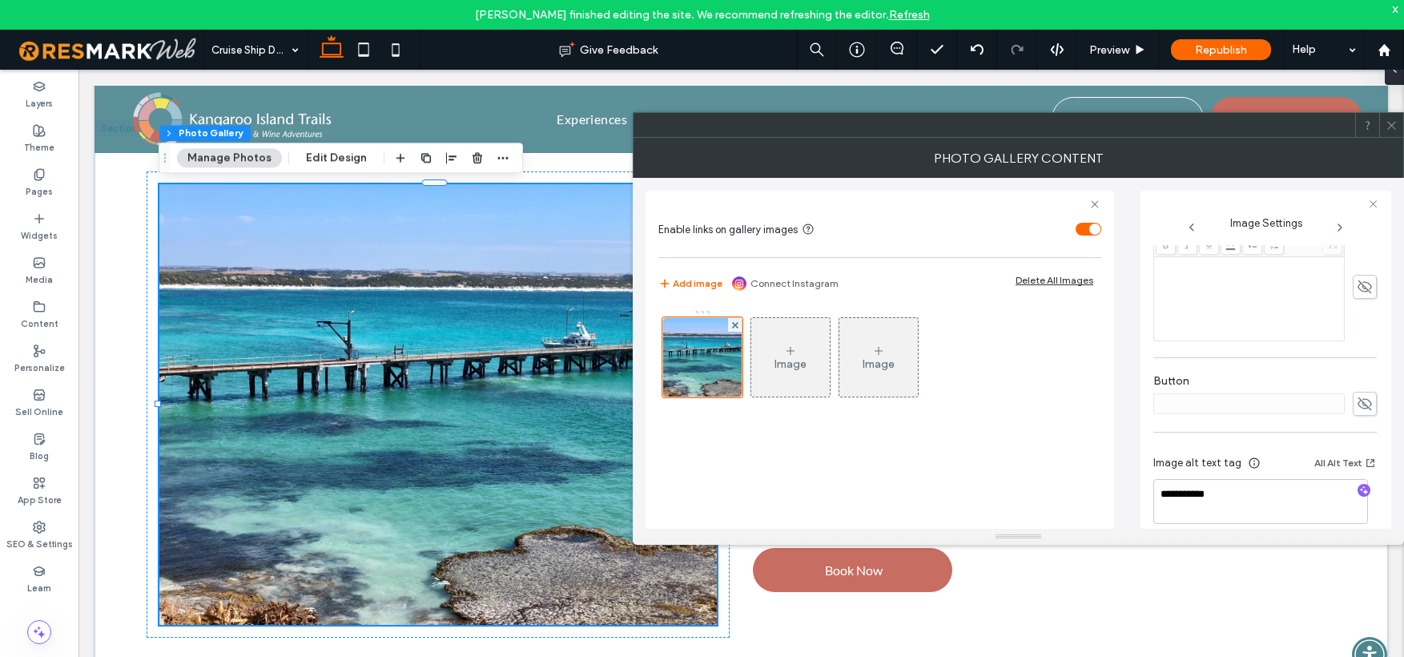
scroll to position [485, 0]
click at [1359, 472] on icon "button" at bounding box center [1364, 474] width 11 height 11
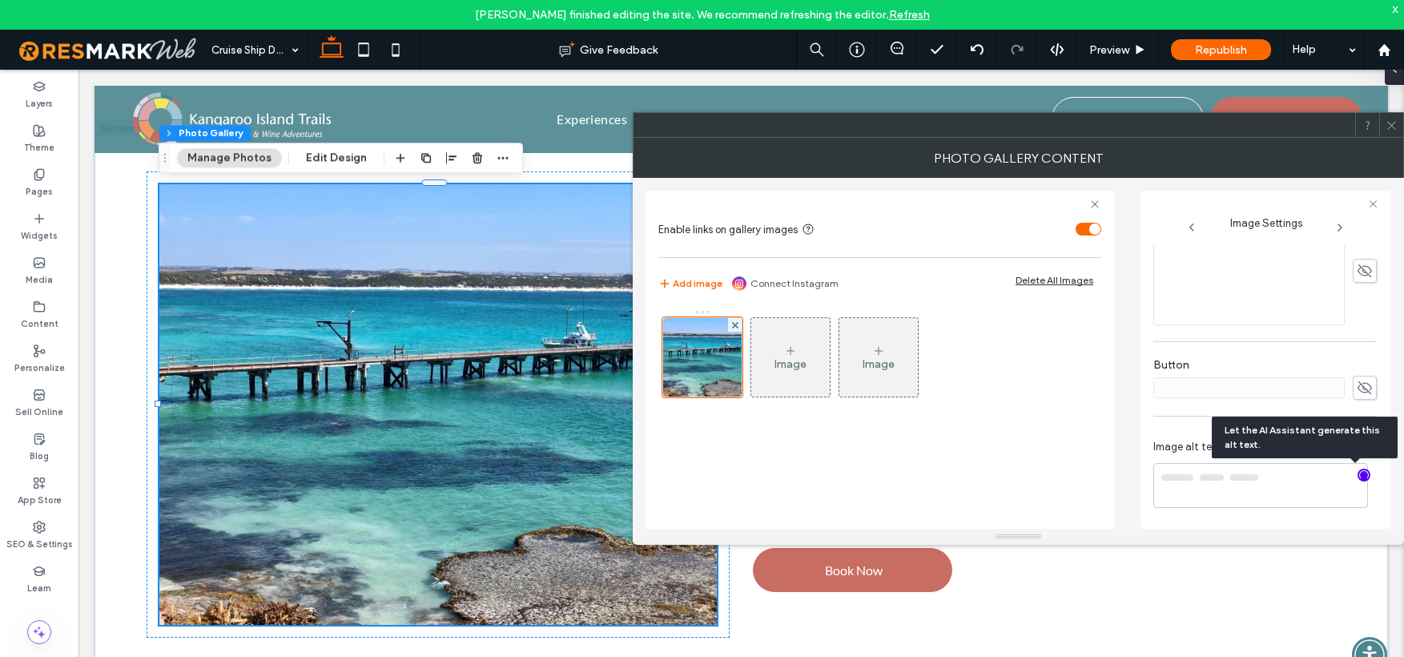
type textarea "**********"
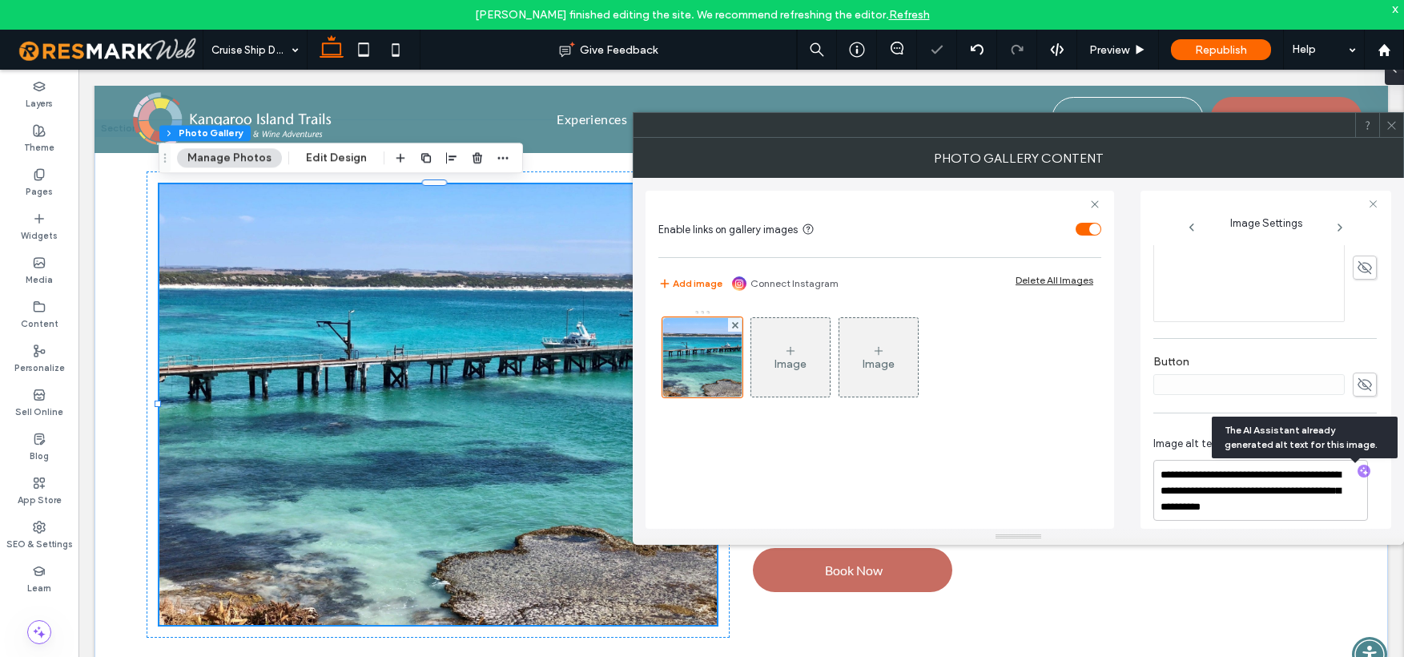
click at [1396, 127] on icon at bounding box center [1392, 125] width 12 height 12
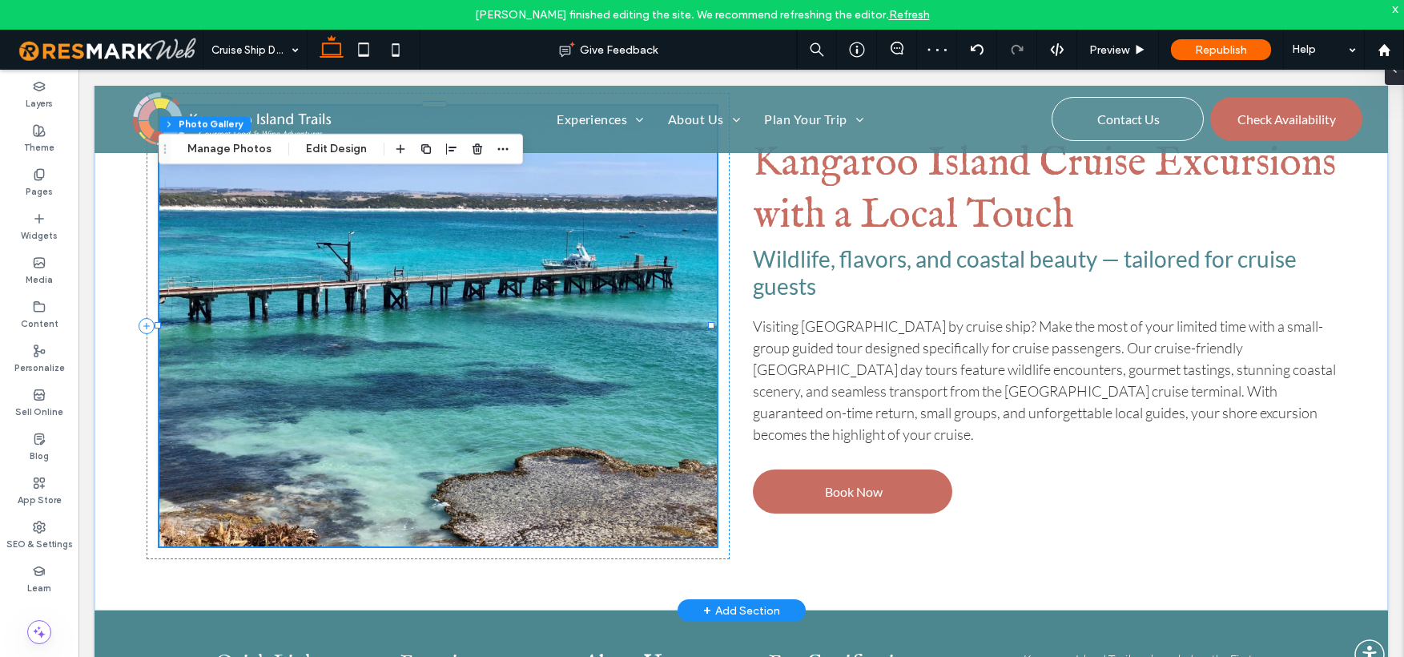
scroll to position [4520, 0]
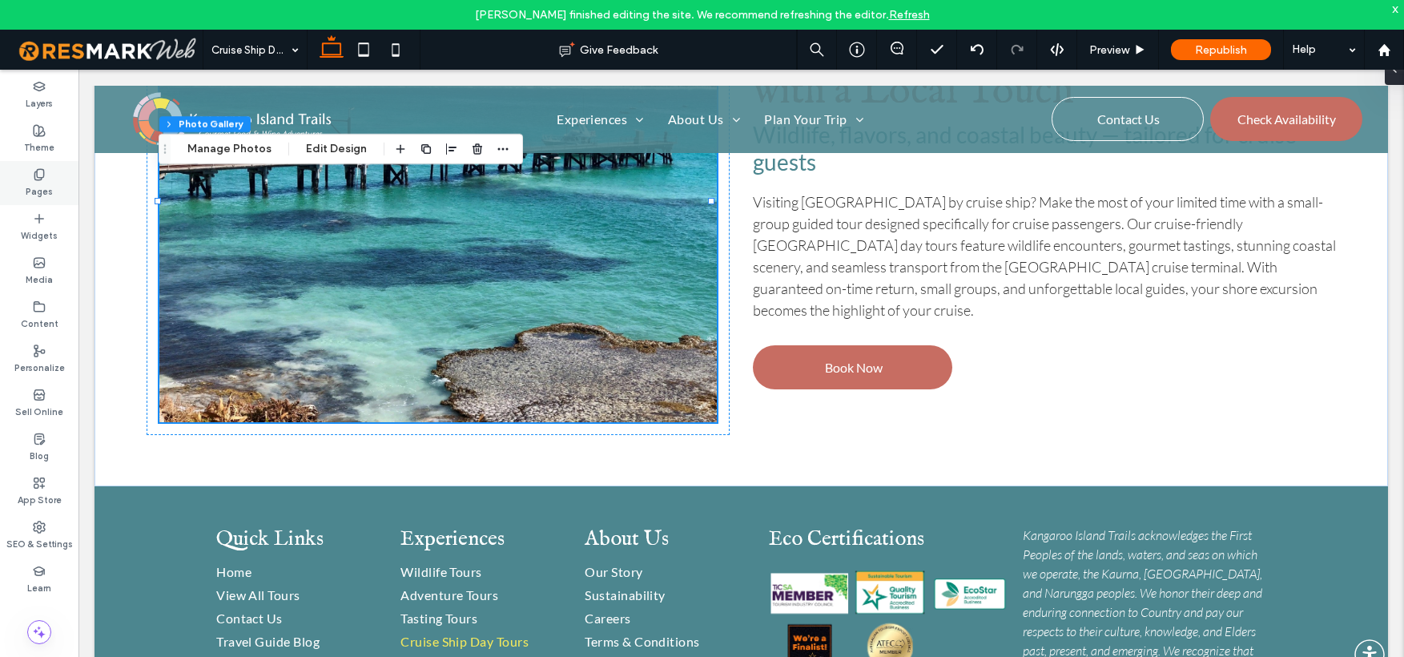
click at [43, 168] on icon at bounding box center [39, 174] width 13 height 13
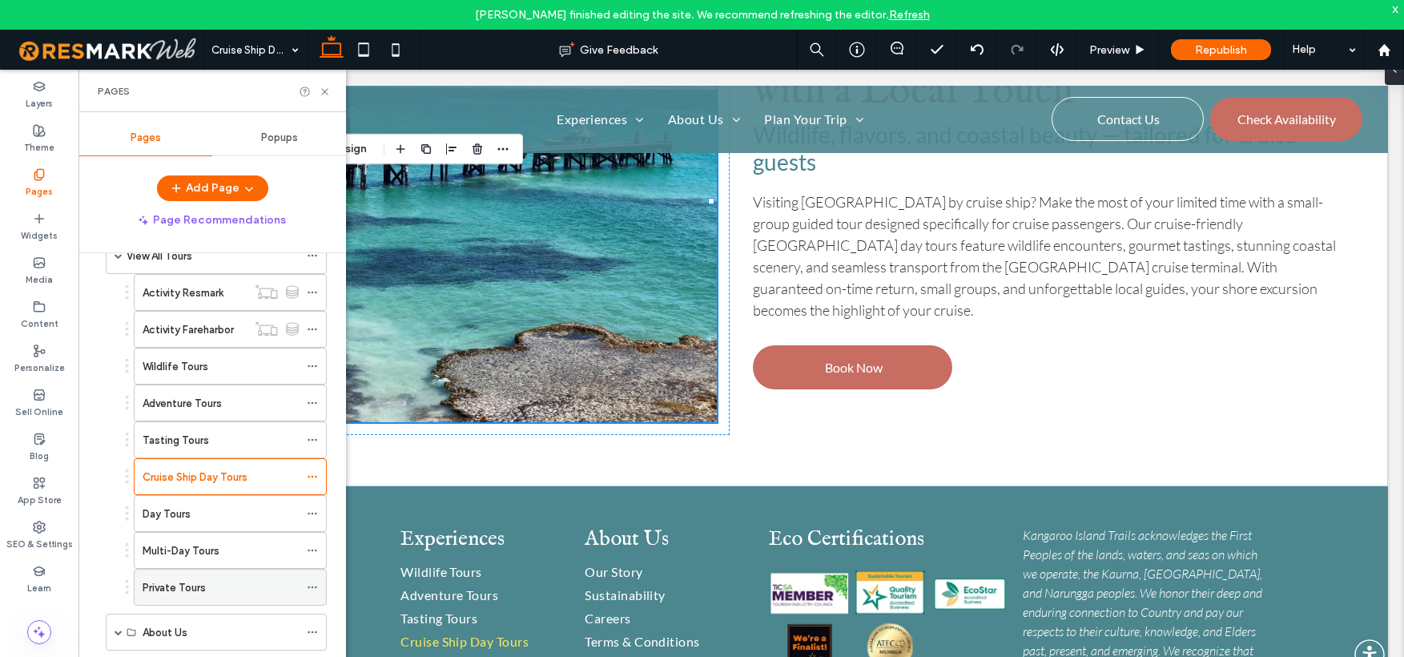
scroll to position [161, 0]
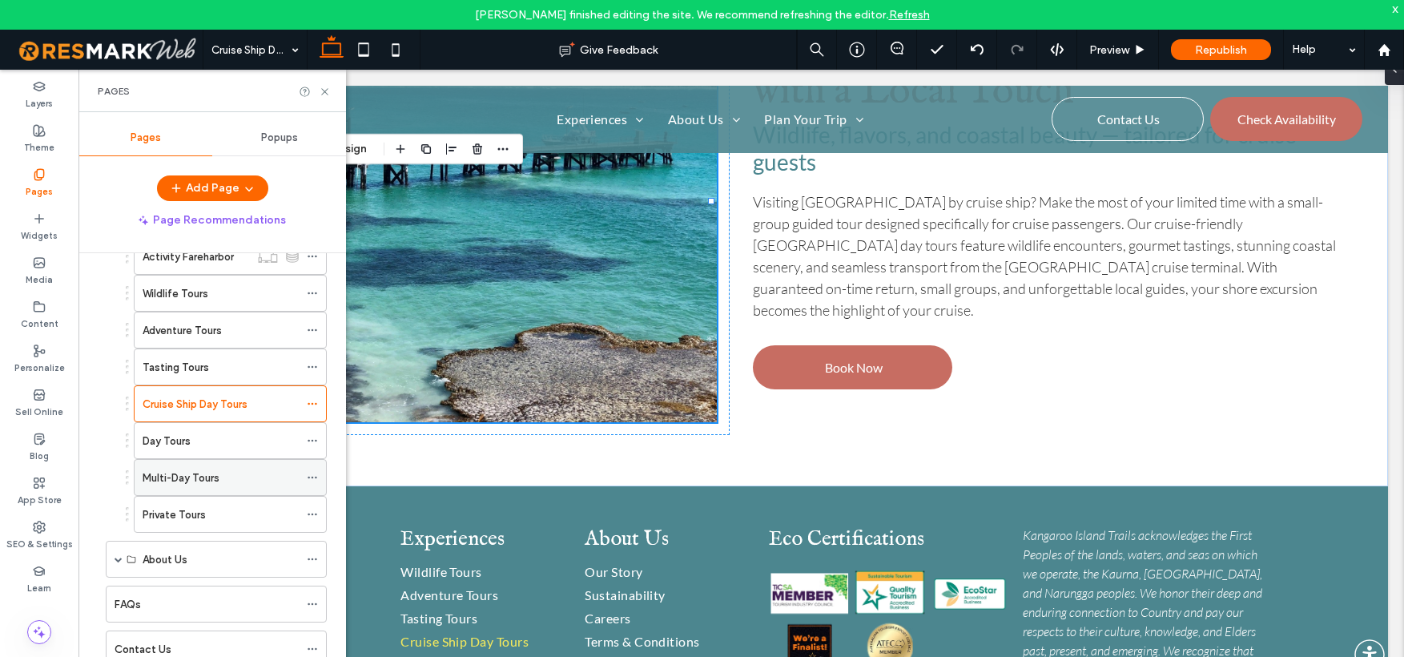
click at [161, 483] on label "Multi-Day Tours" at bounding box center [181, 478] width 77 height 28
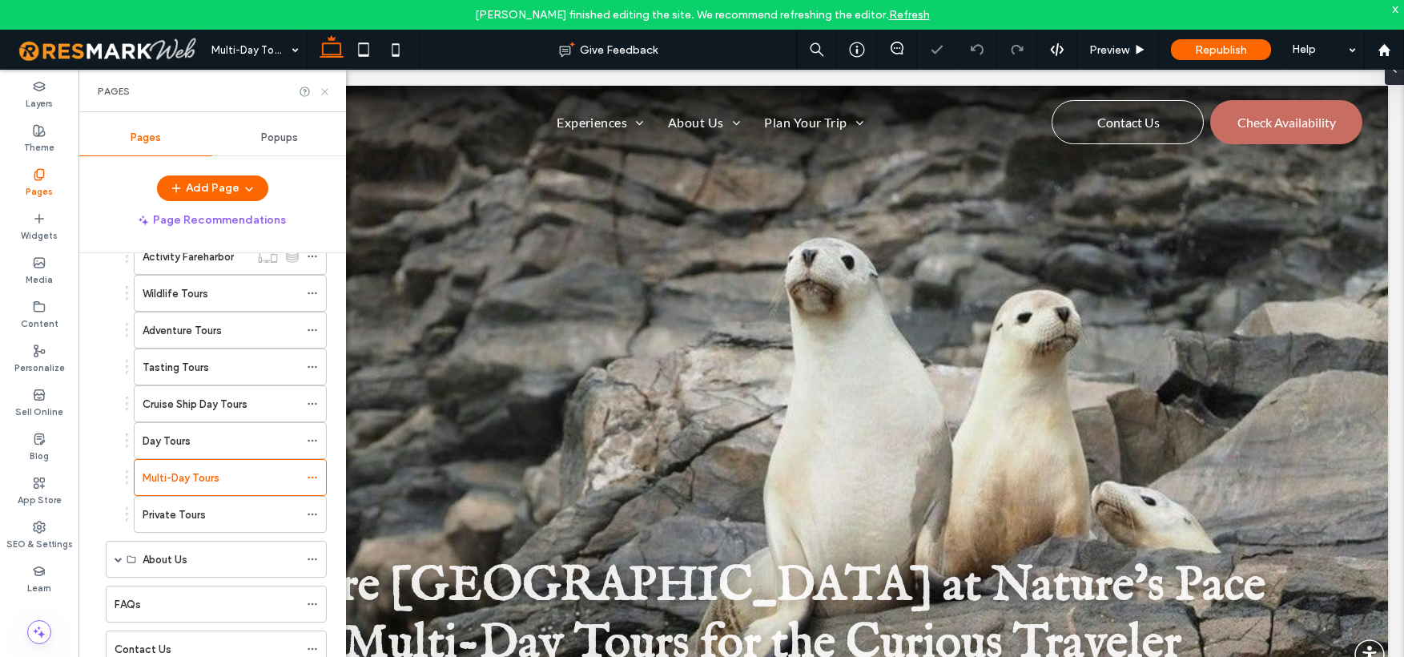
click at [322, 91] on icon at bounding box center [325, 92] width 12 height 12
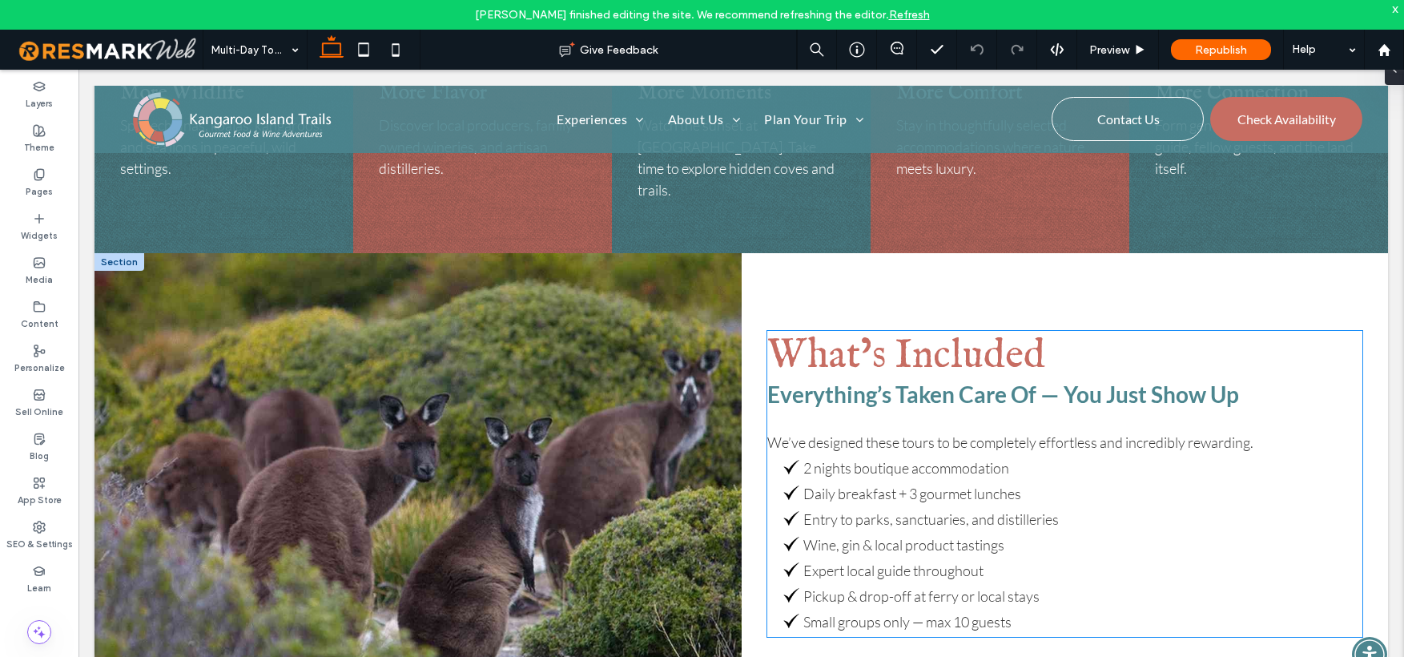
scroll to position [2032, 0]
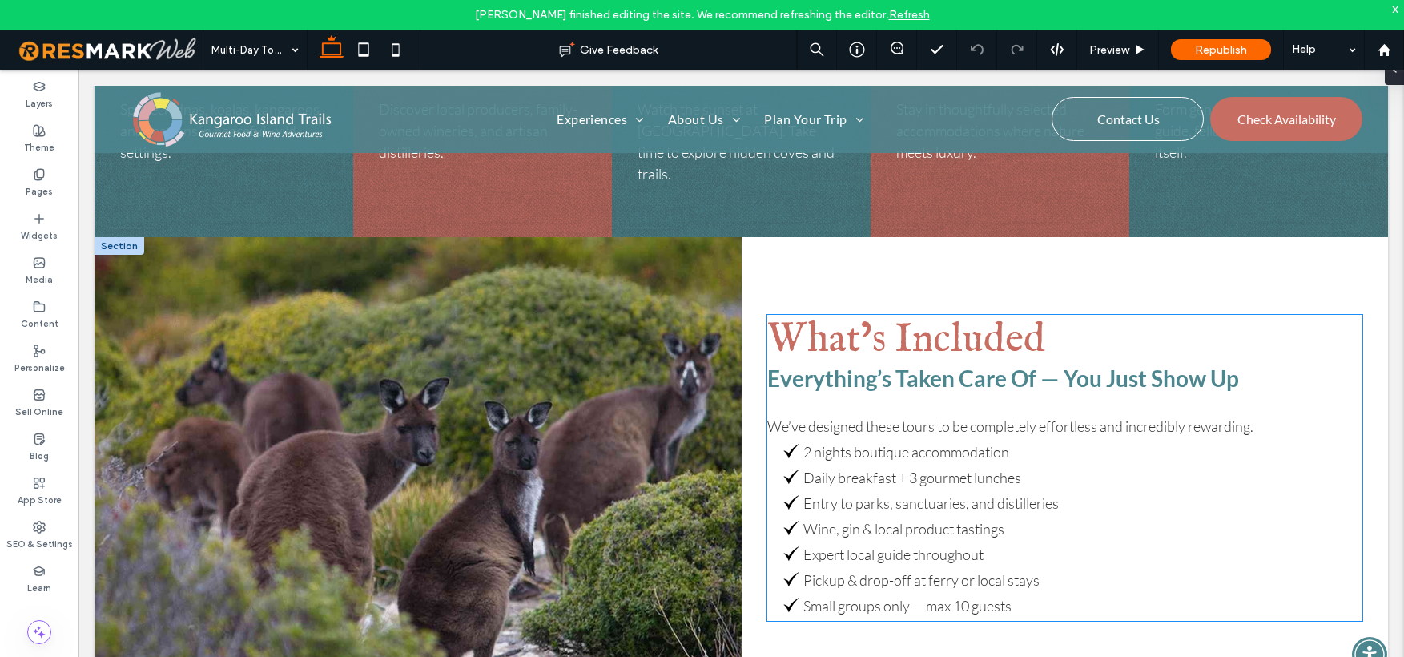
click at [824, 443] on span "2 nights boutique accommodation" at bounding box center [907, 452] width 206 height 18
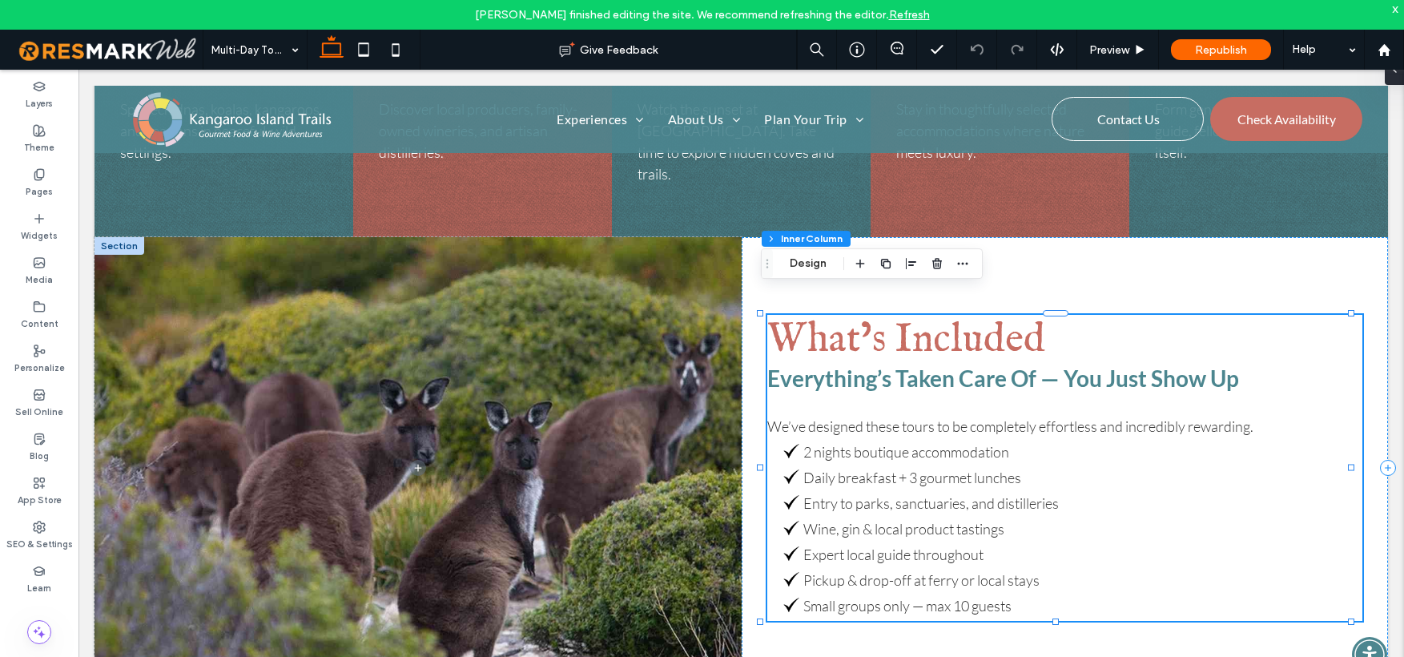
click at [824, 443] on span "2 nights boutique accommodation" at bounding box center [907, 452] width 206 height 18
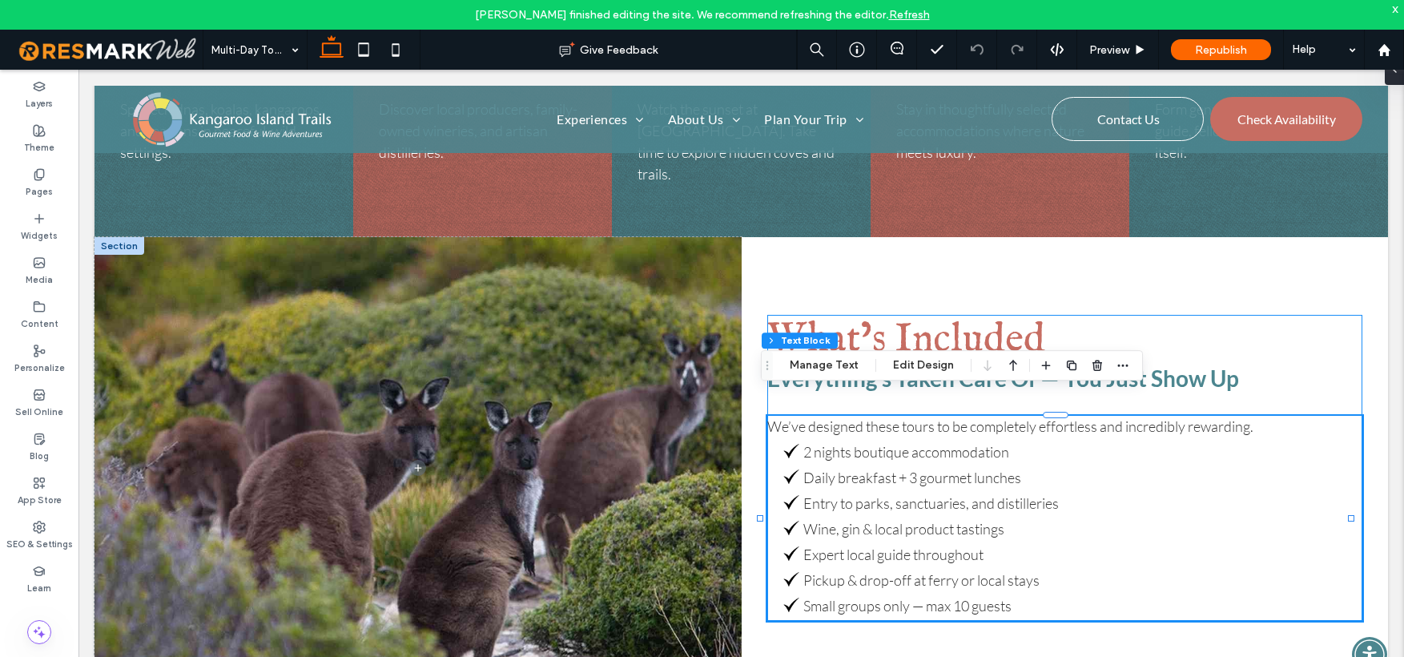
click at [824, 443] on span "2 nights boutique accommodation" at bounding box center [907, 452] width 206 height 18
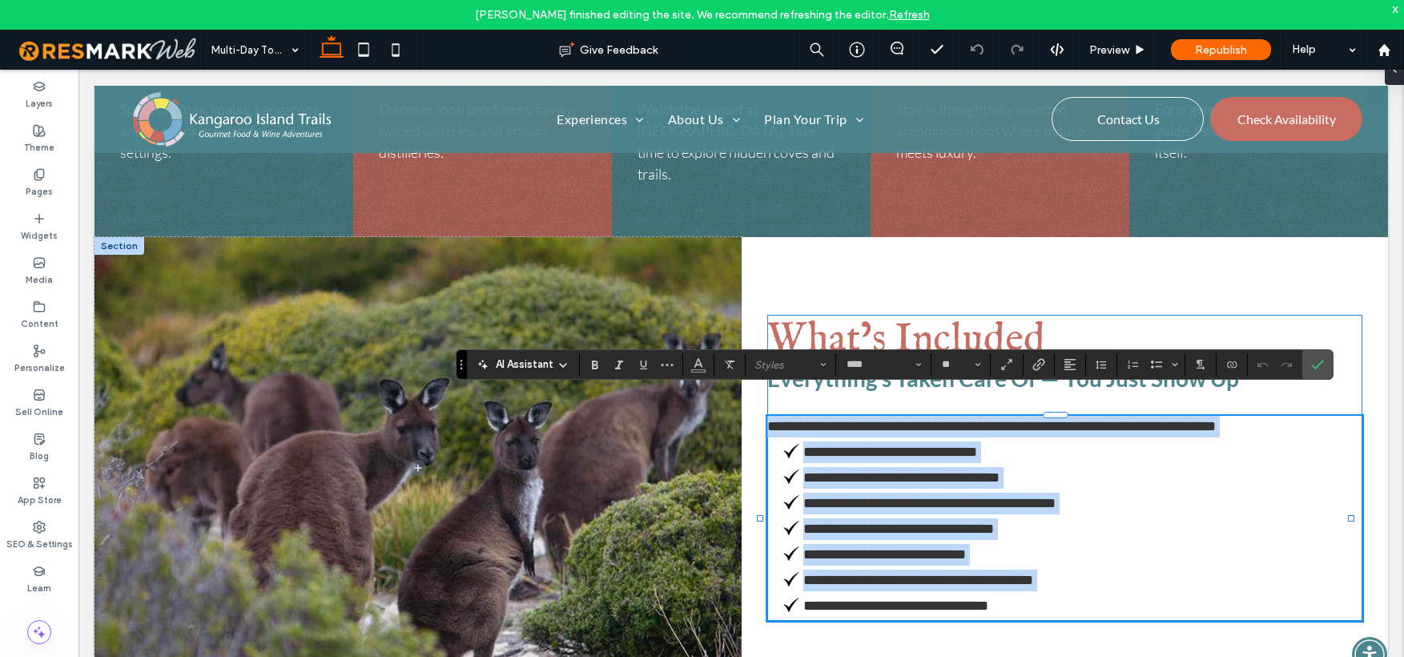
click at [824, 445] on span "**********" at bounding box center [891, 452] width 174 height 14
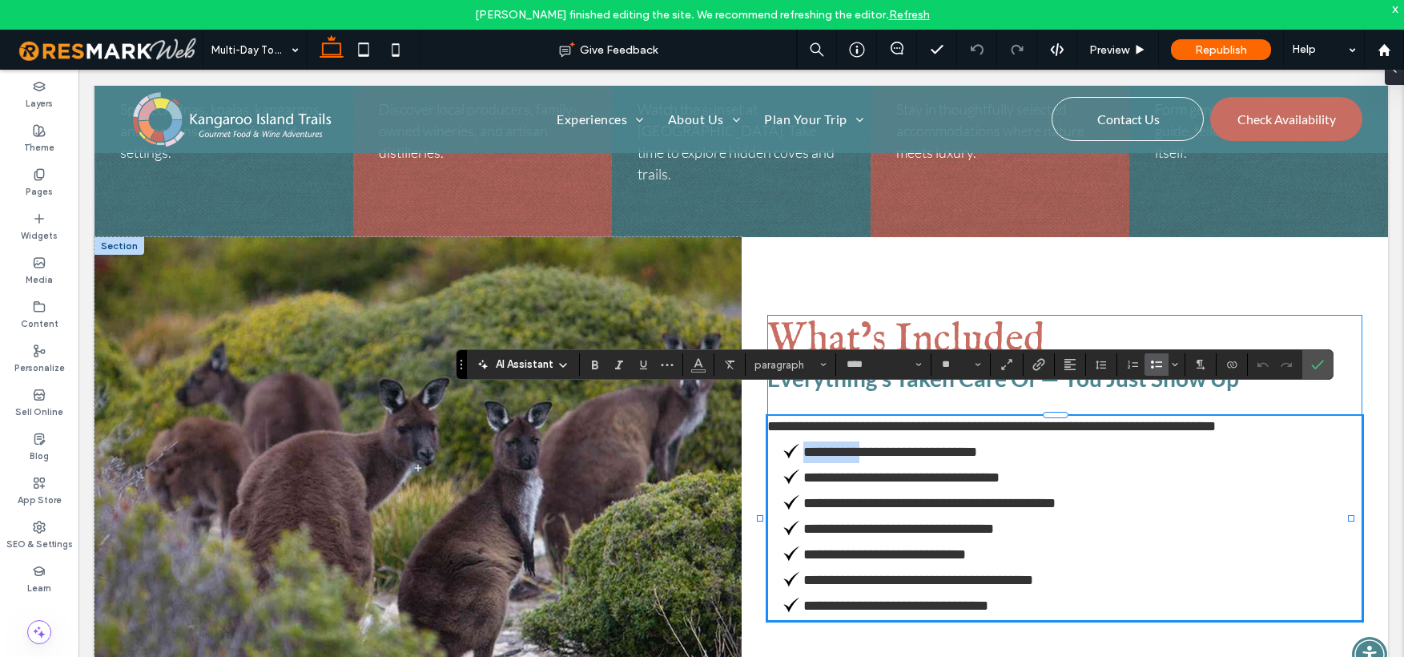
drag, startPoint x: 856, startPoint y: 429, endPoint x: 797, endPoint y: 430, distance: 59.3
click at [804, 445] on span "**********" at bounding box center [891, 452] width 174 height 14
click at [957, 441] on li "**********" at bounding box center [1064, 452] width 595 height 22
drag, startPoint x: 906, startPoint y: 452, endPoint x: 917, endPoint y: 453, distance: 11.2
click at [917, 470] on span "**********" at bounding box center [902, 477] width 196 height 14
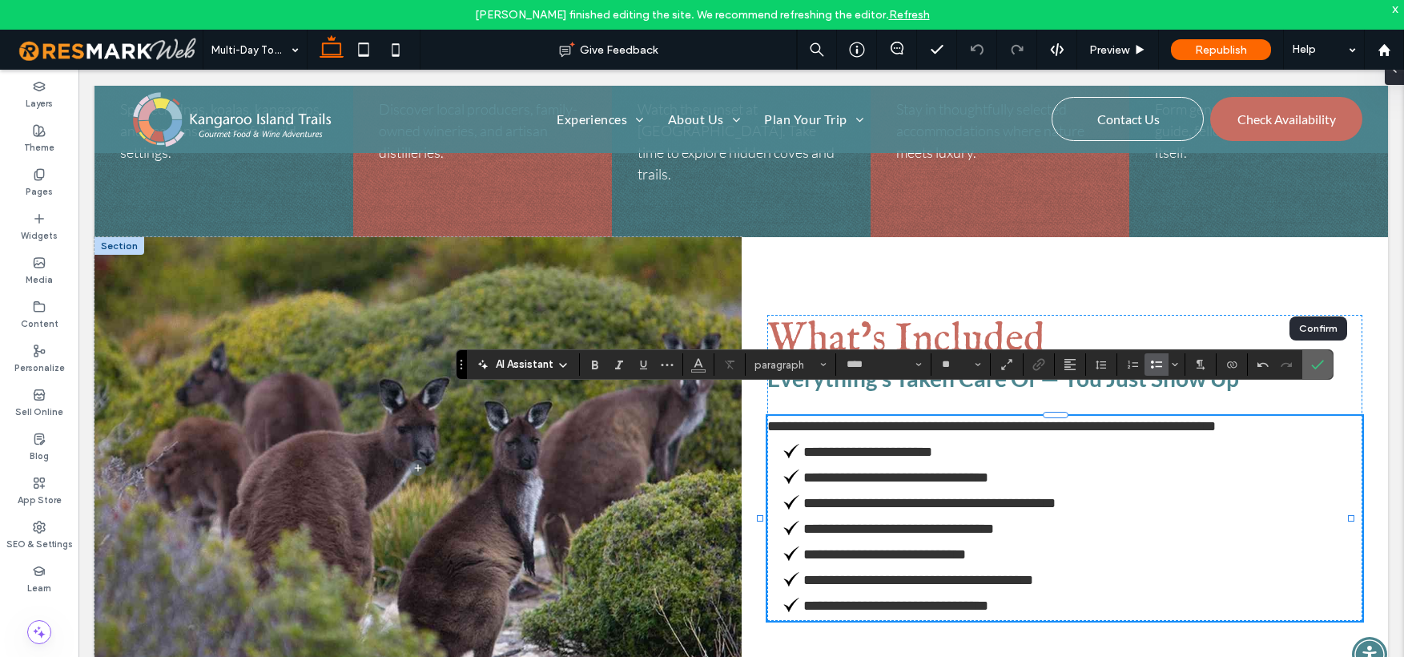
drag, startPoint x: 1325, startPoint y: 363, endPoint x: 1243, endPoint y: 260, distance: 131.1
click at [1325, 363] on label "Confirm" at bounding box center [1318, 364] width 24 height 29
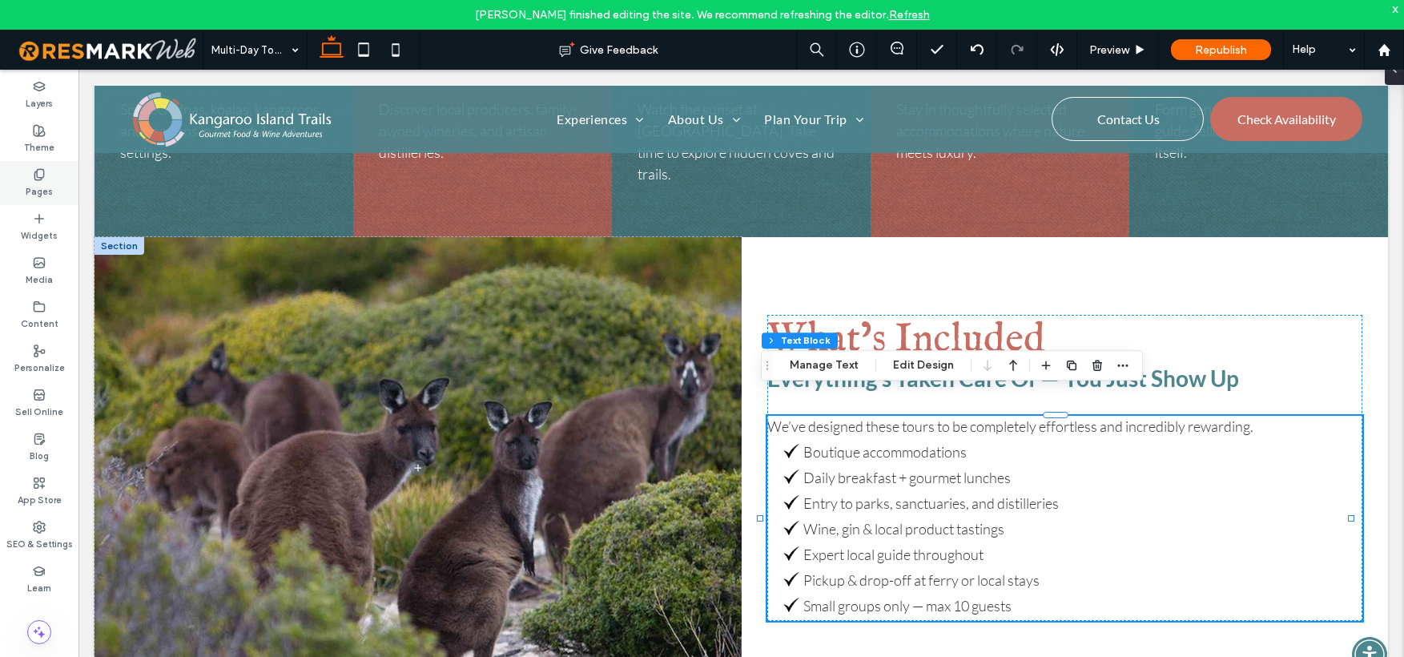
click at [38, 179] on icon at bounding box center [39, 174] width 13 height 13
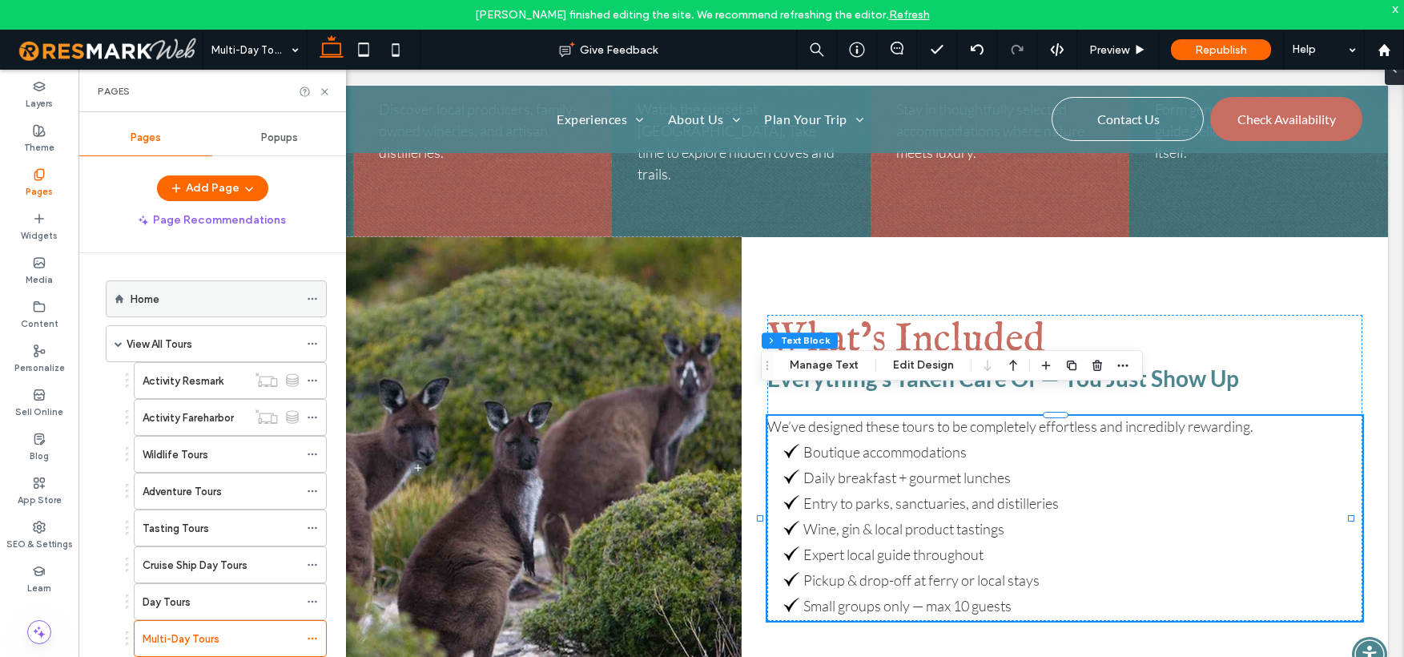
click at [147, 308] on div "Home" at bounding box center [215, 298] width 168 height 35
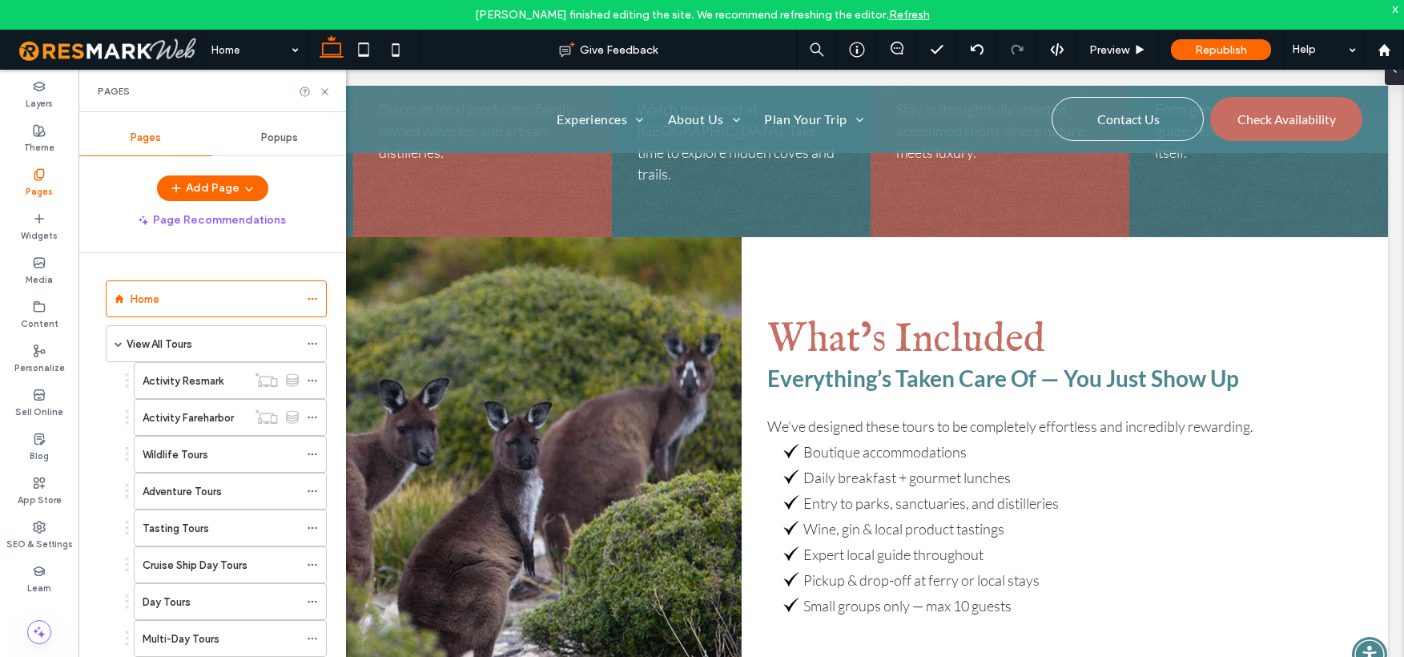
click at [326, 92] on div at bounding box center [702, 328] width 1404 height 657
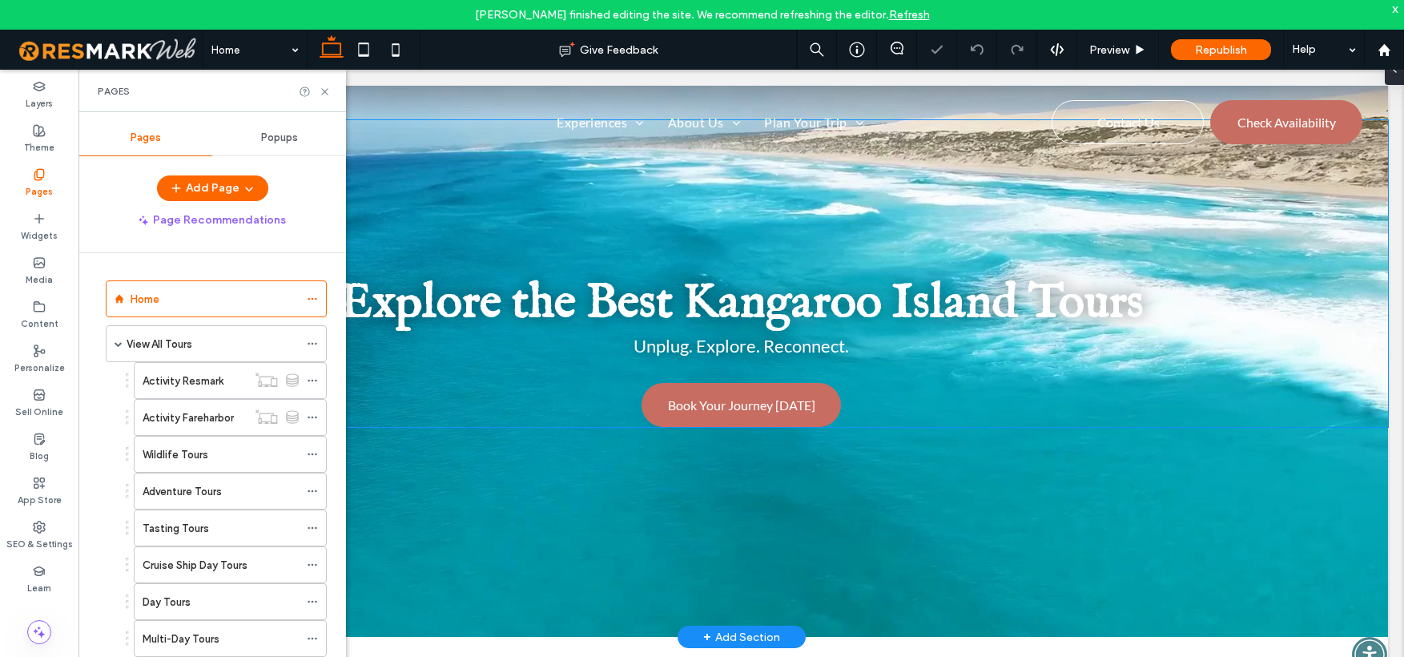
scroll to position [185, 0]
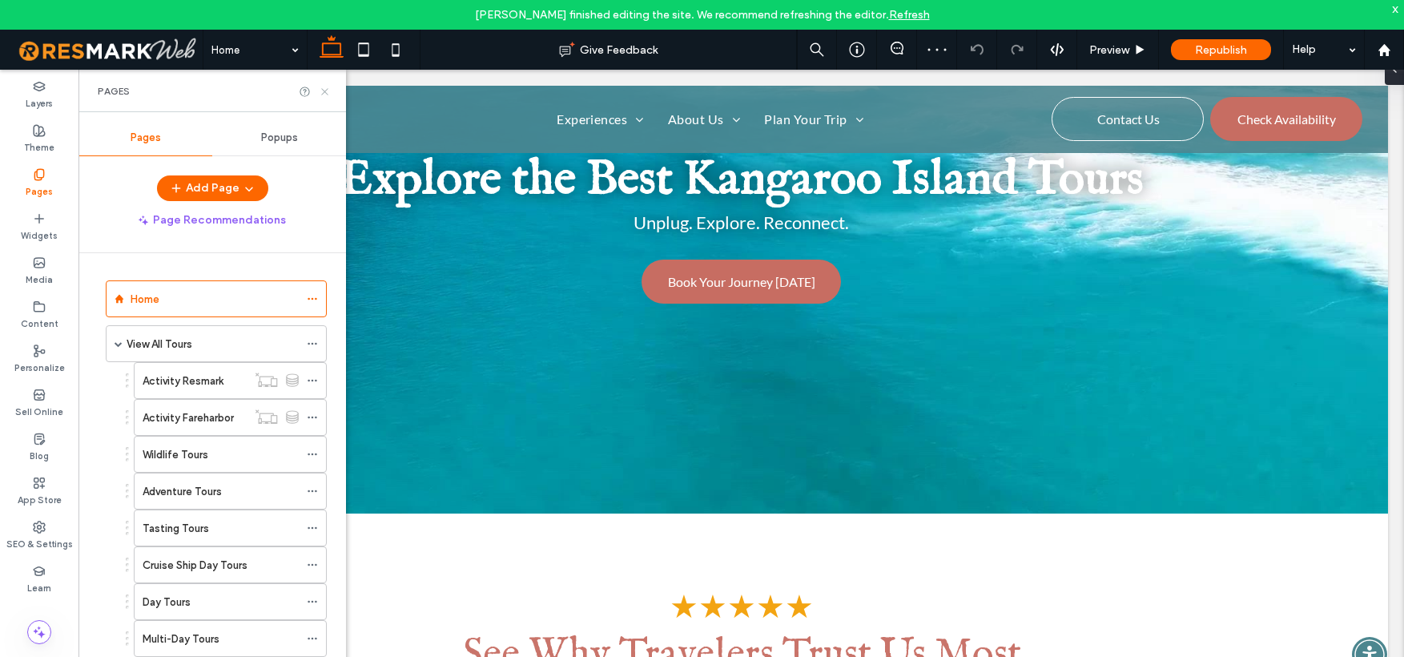
click at [324, 89] on icon at bounding box center [325, 92] width 12 height 12
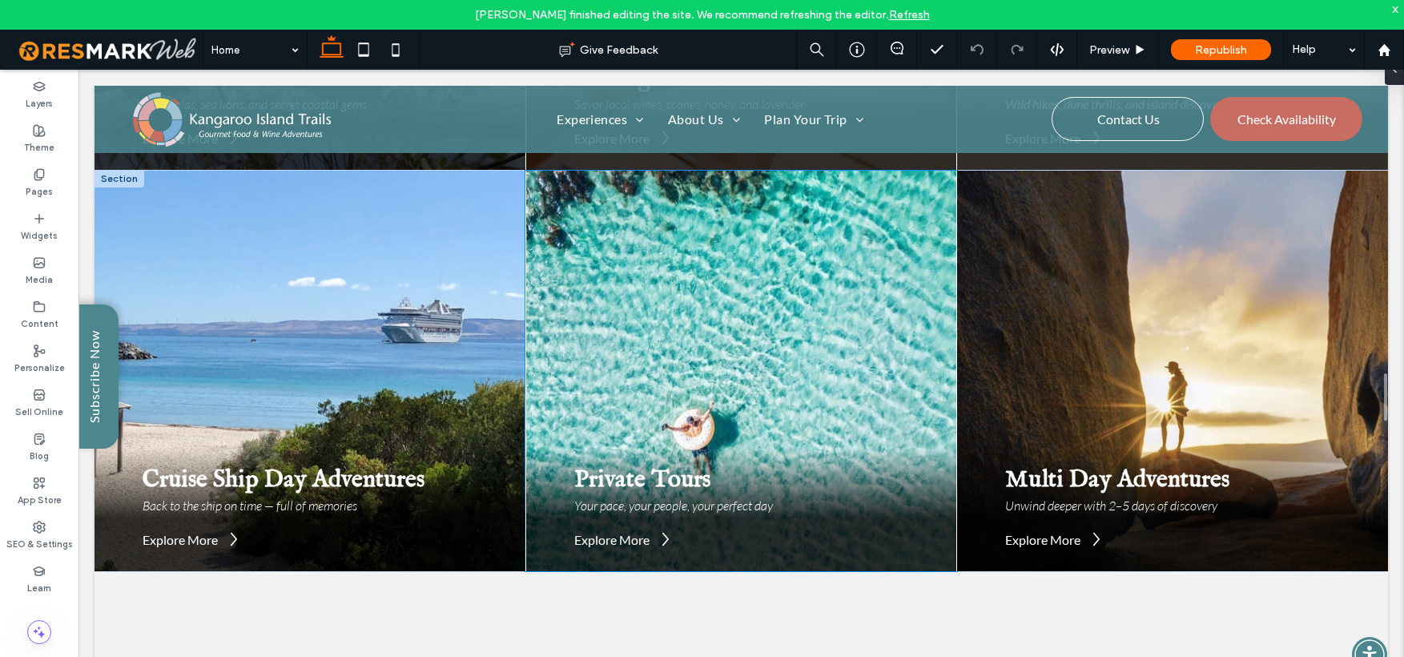
scroll to position [2142, 0]
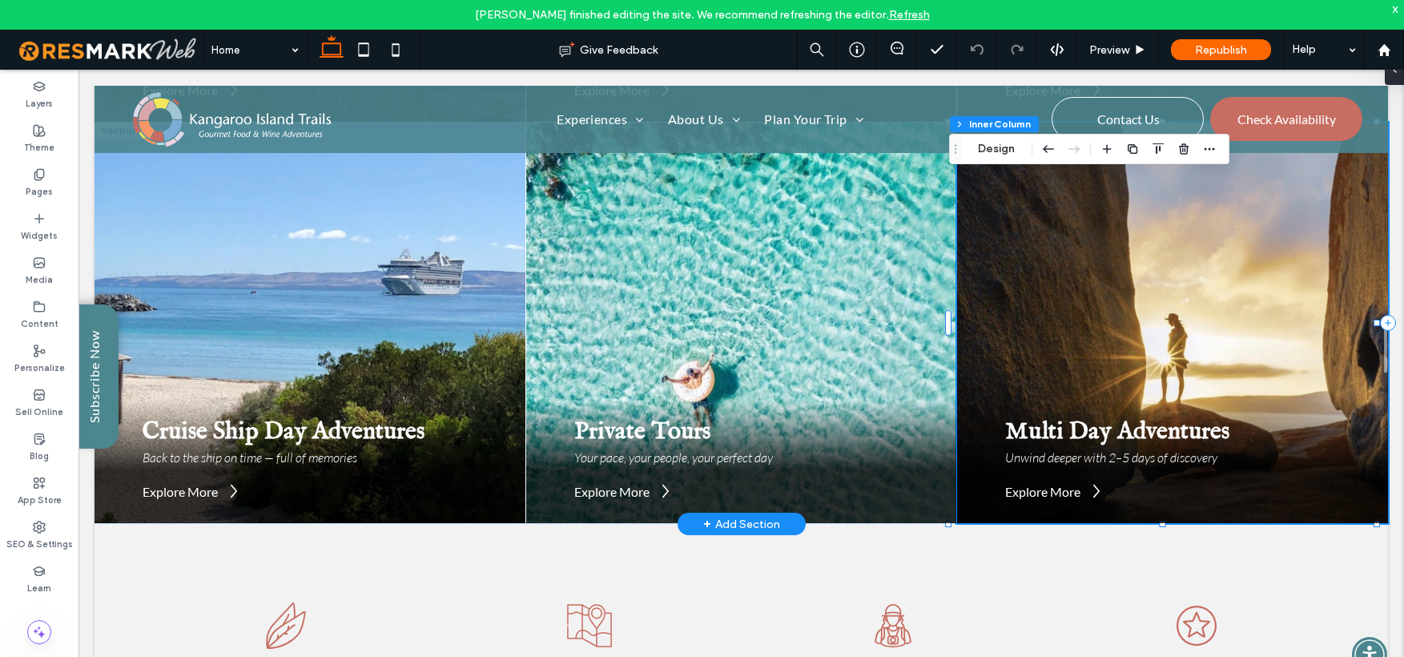
click at [1059, 461] on span "Unwind deeper with 2–5 days of discovery" at bounding box center [1111, 457] width 212 height 16
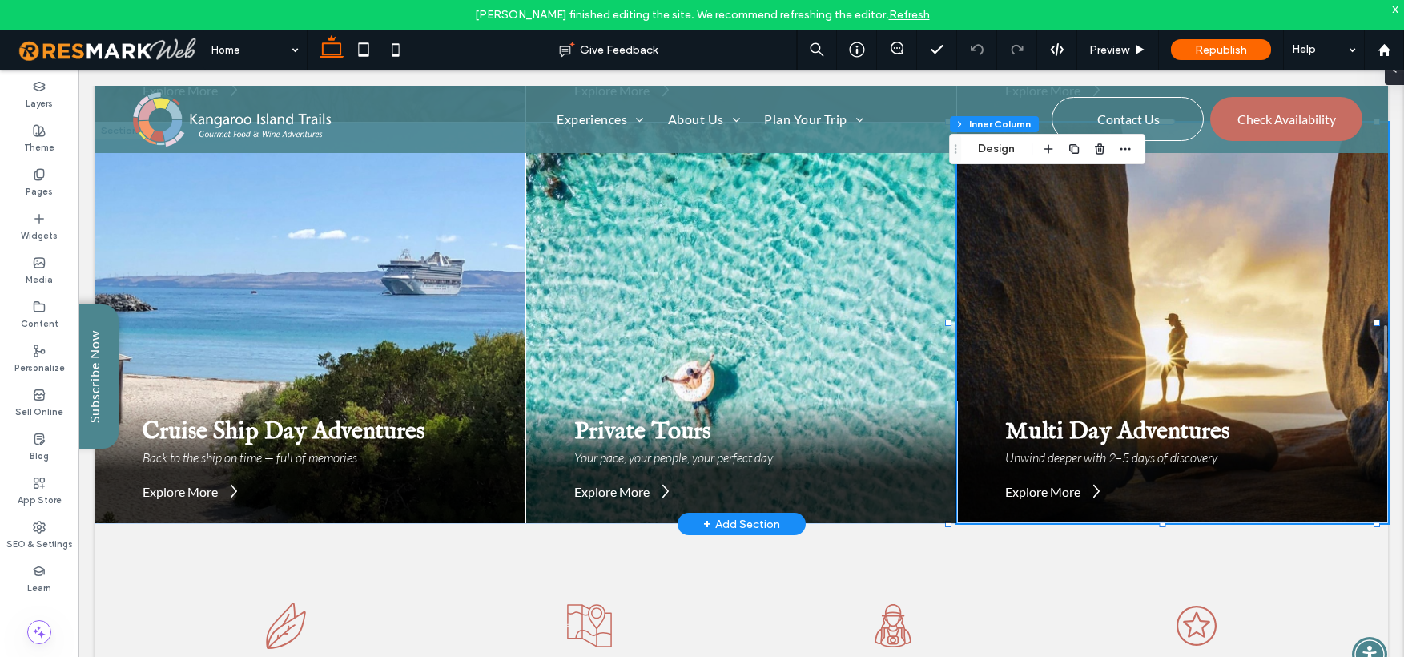
click at [1060, 459] on span "Unwind deeper with 2–5 days of discovery" at bounding box center [1111, 457] width 212 height 16
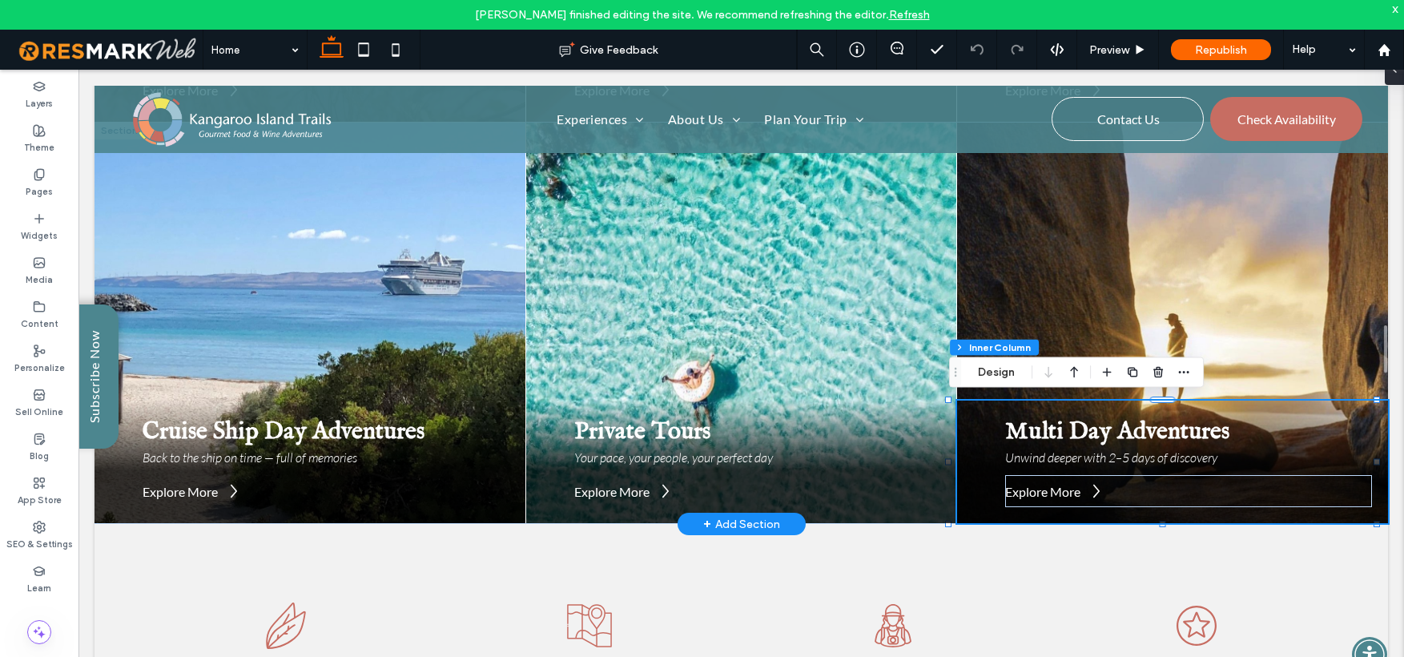
click at [1060, 459] on span "Unwind deeper with 2–5 days of discovery" at bounding box center [1111, 457] width 212 height 16
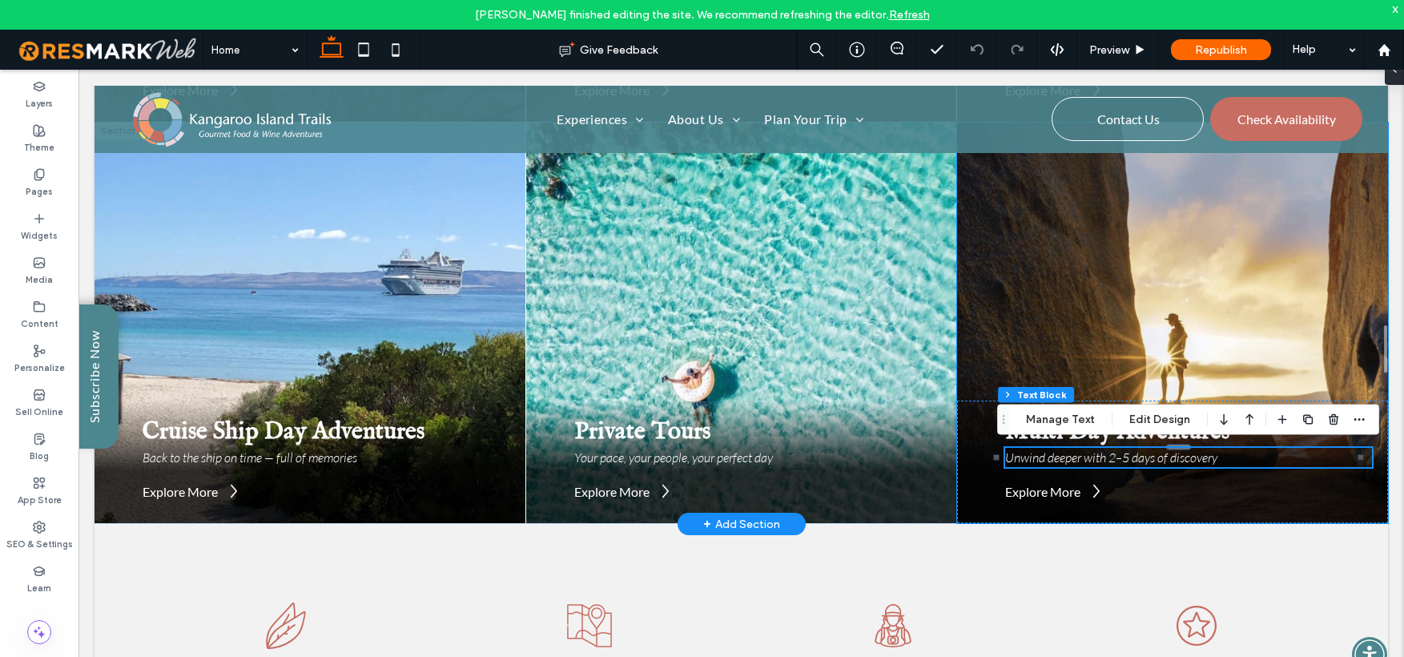
click at [1086, 451] on span "Unwind deeper with 2–5 days of discovery" at bounding box center [1111, 457] width 212 height 16
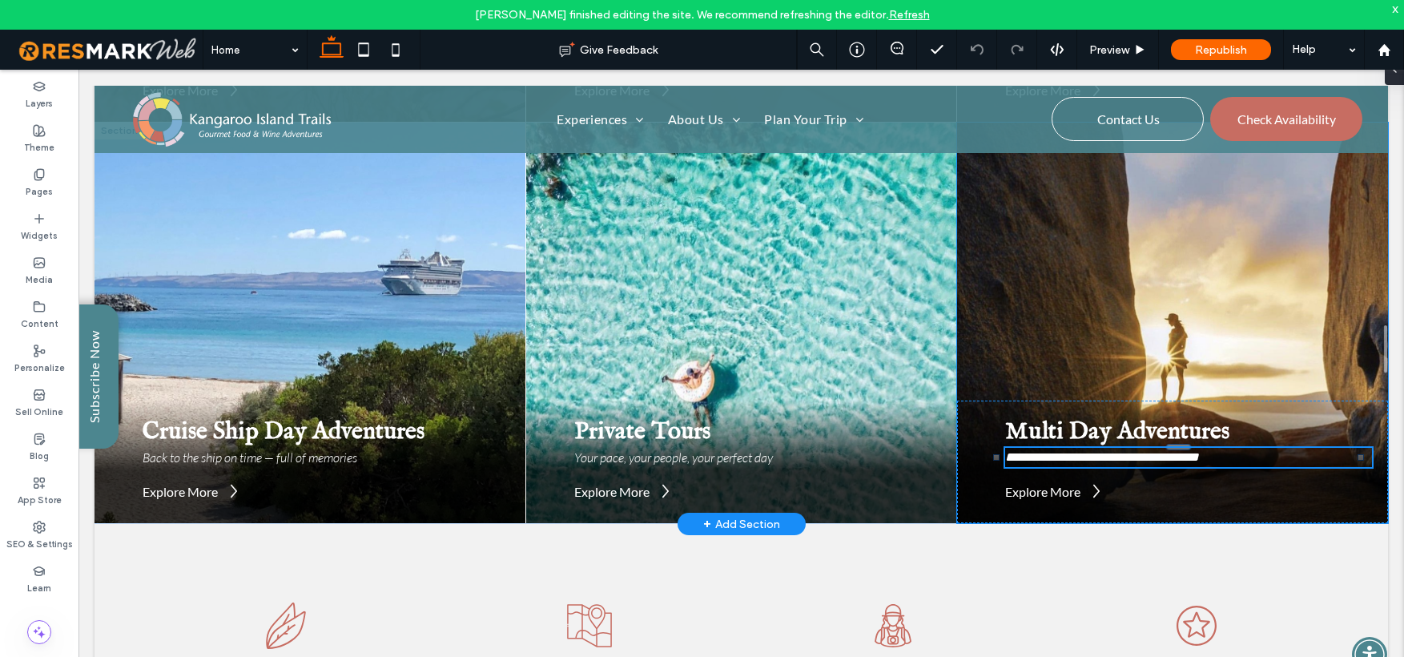
type input "****"
type input "**"
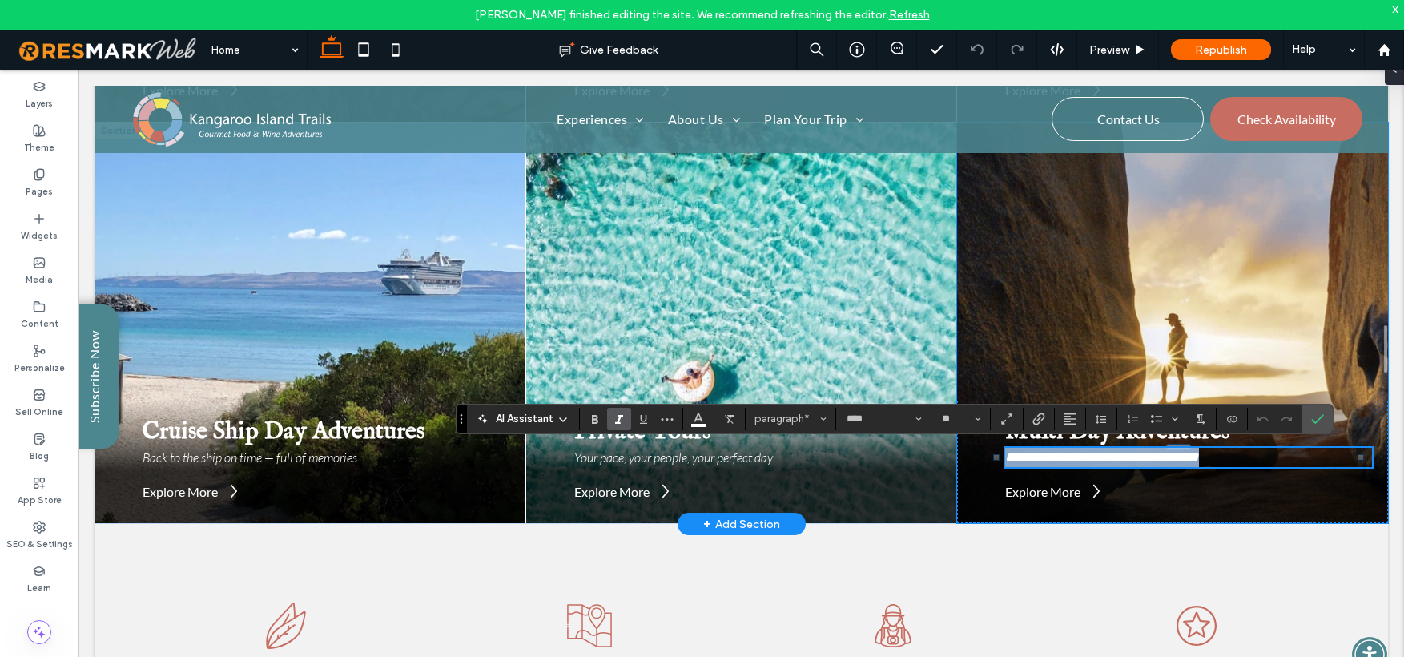
click at [1102, 451] on span "**********" at bounding box center [1102, 457] width 194 height 12
drag, startPoint x: 1103, startPoint y: 450, endPoint x: 1124, endPoint y: 449, distance: 20.8
click at [1124, 451] on span "**********" at bounding box center [1102, 457] width 194 height 12
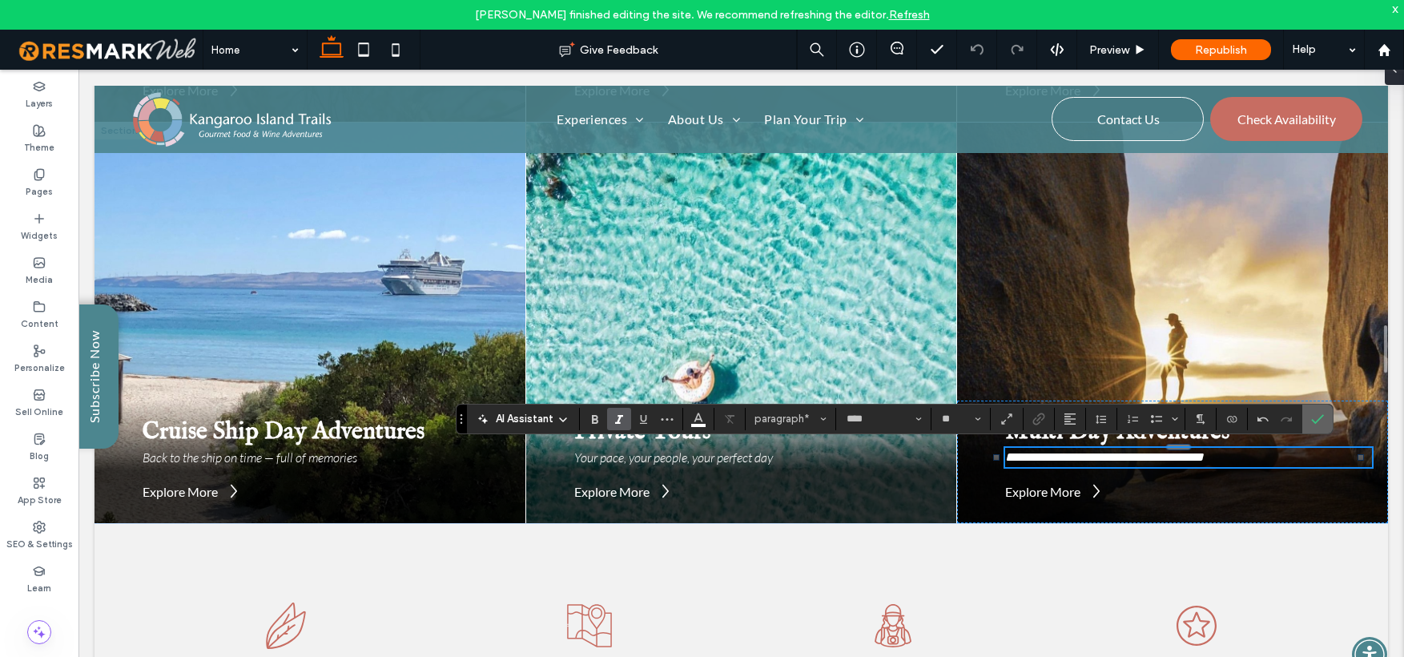
click at [1318, 416] on icon "Confirm" at bounding box center [1317, 419] width 13 height 13
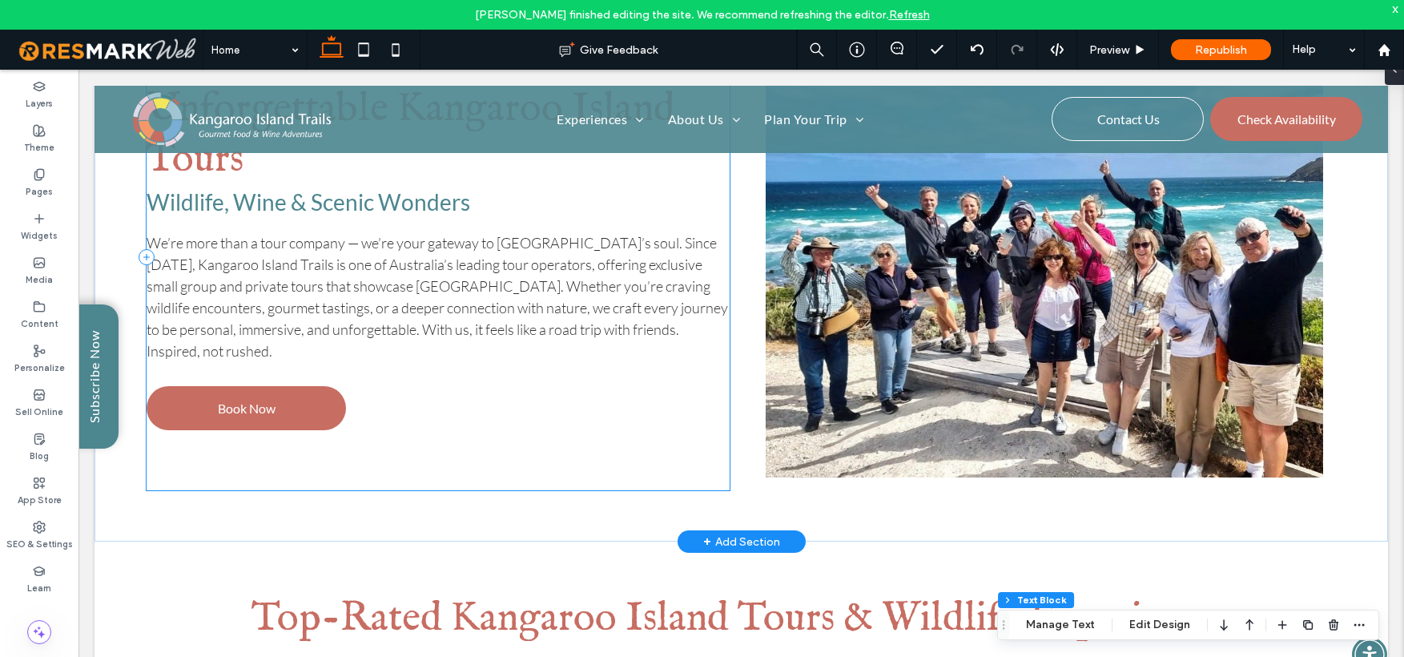
scroll to position [1174, 0]
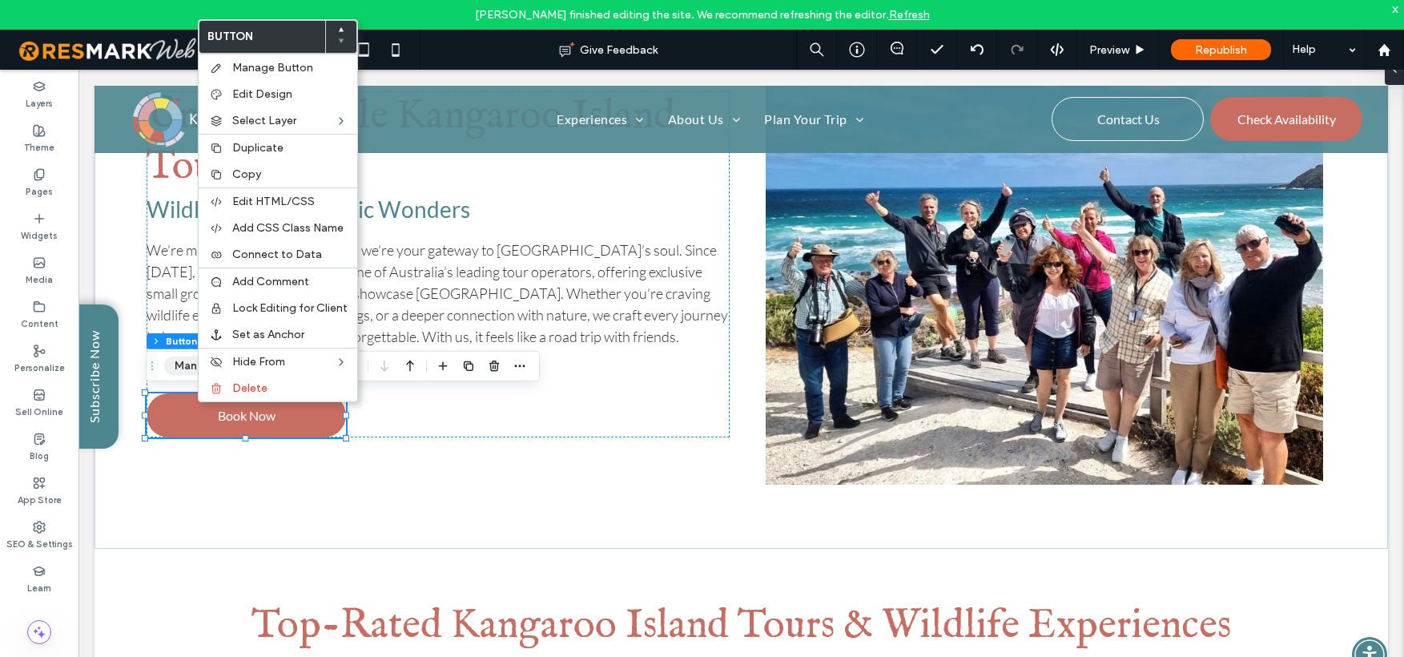
click at [180, 366] on button "Manage Button" at bounding box center [215, 365] width 102 height 19
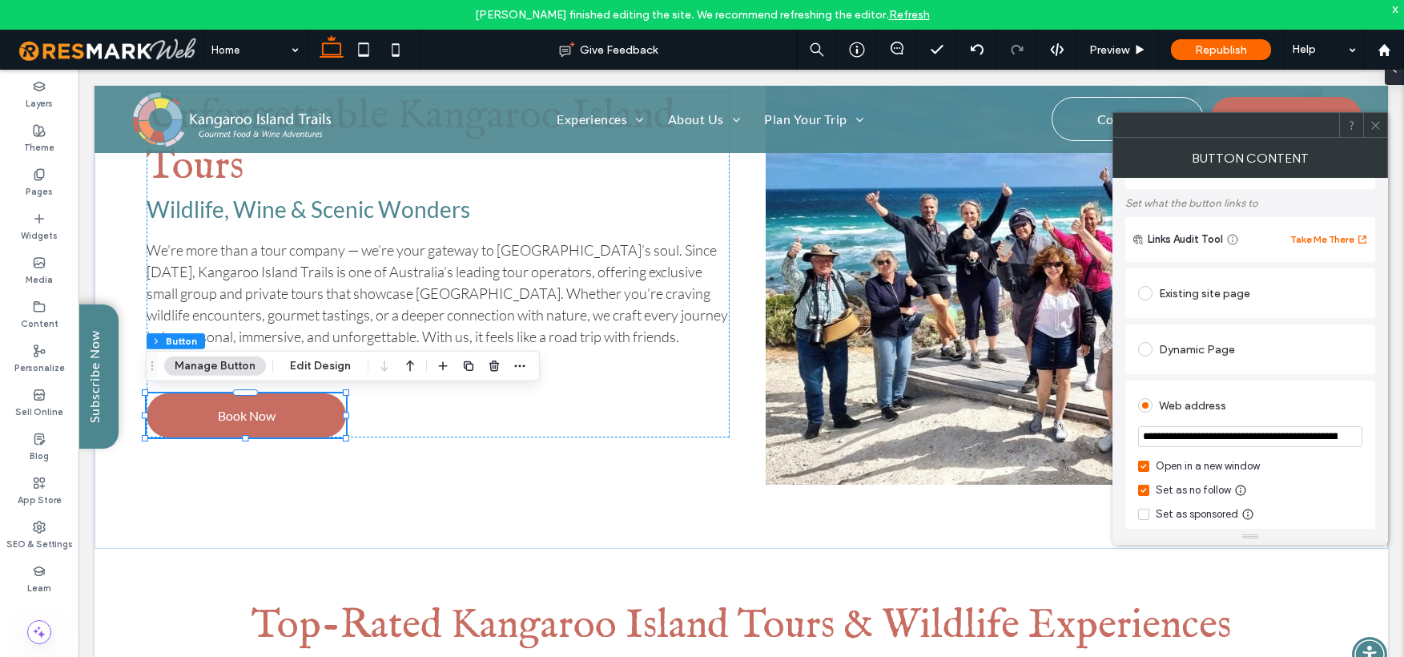
scroll to position [106, 0]
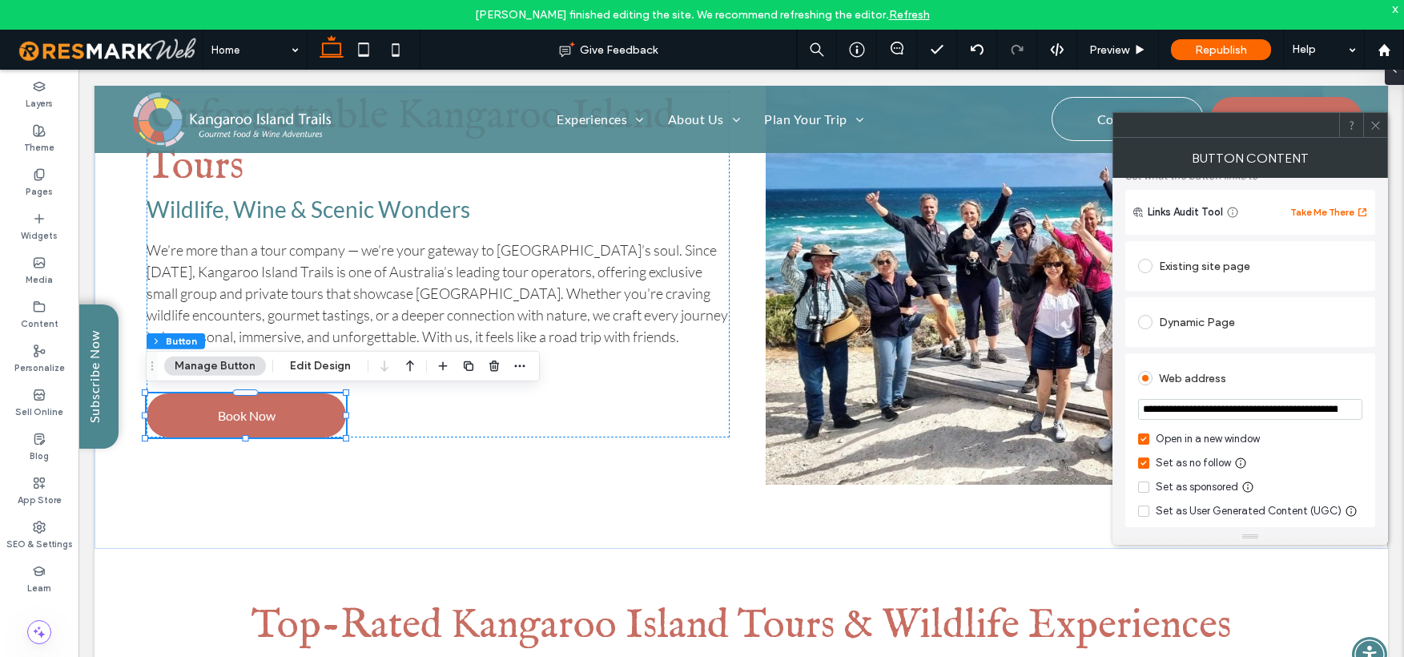
click at [1147, 268] on span at bounding box center [1145, 266] width 14 height 14
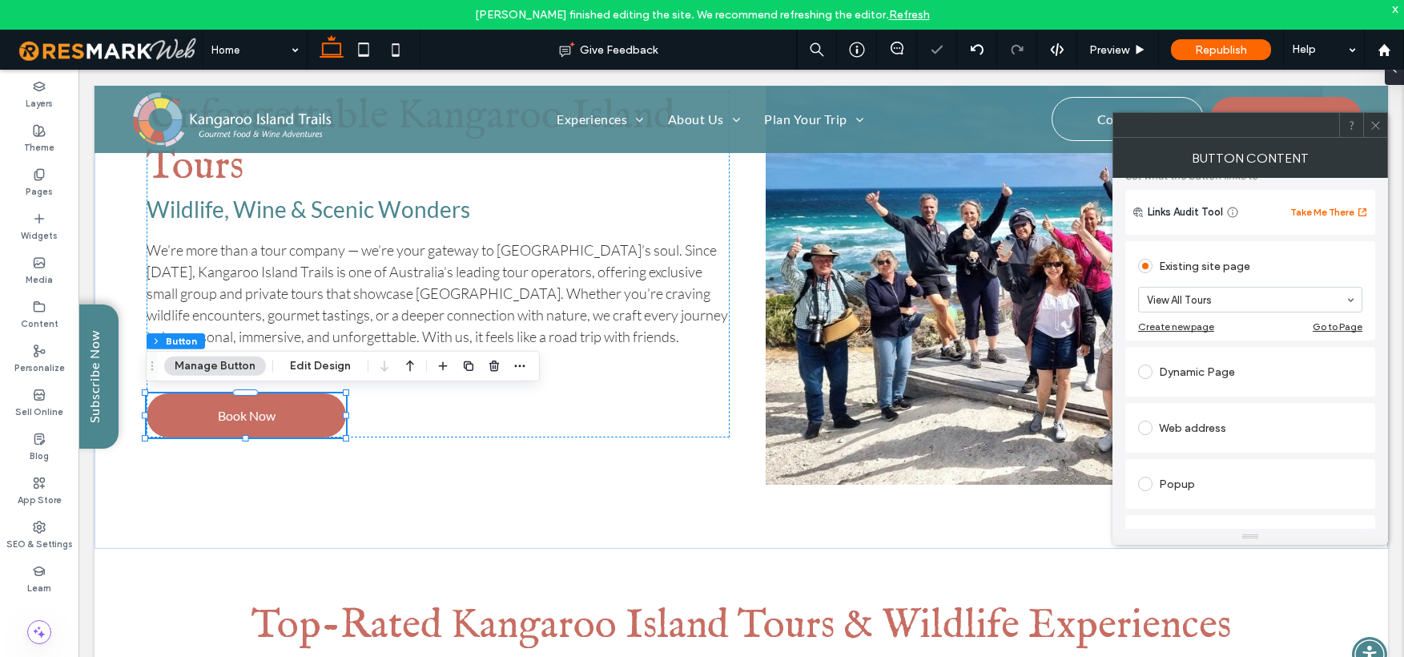
click at [1374, 123] on use at bounding box center [1376, 125] width 8 height 8
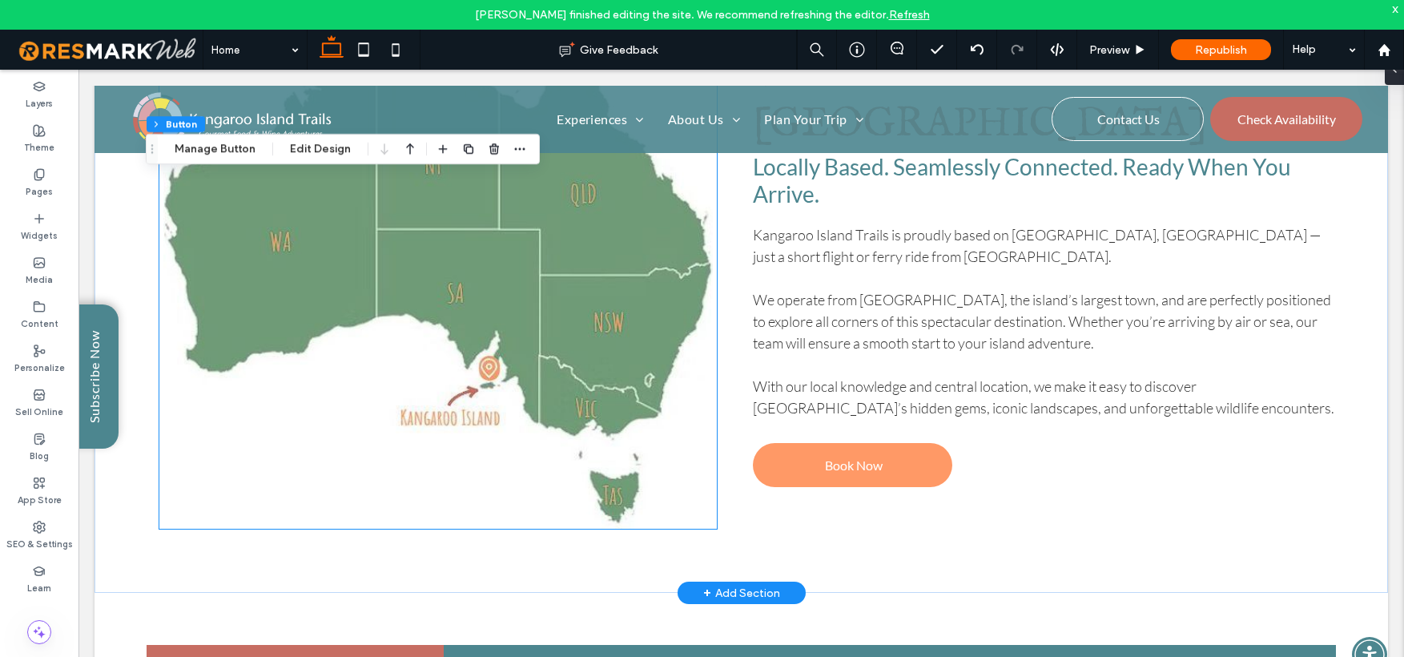
scroll to position [3052, 0]
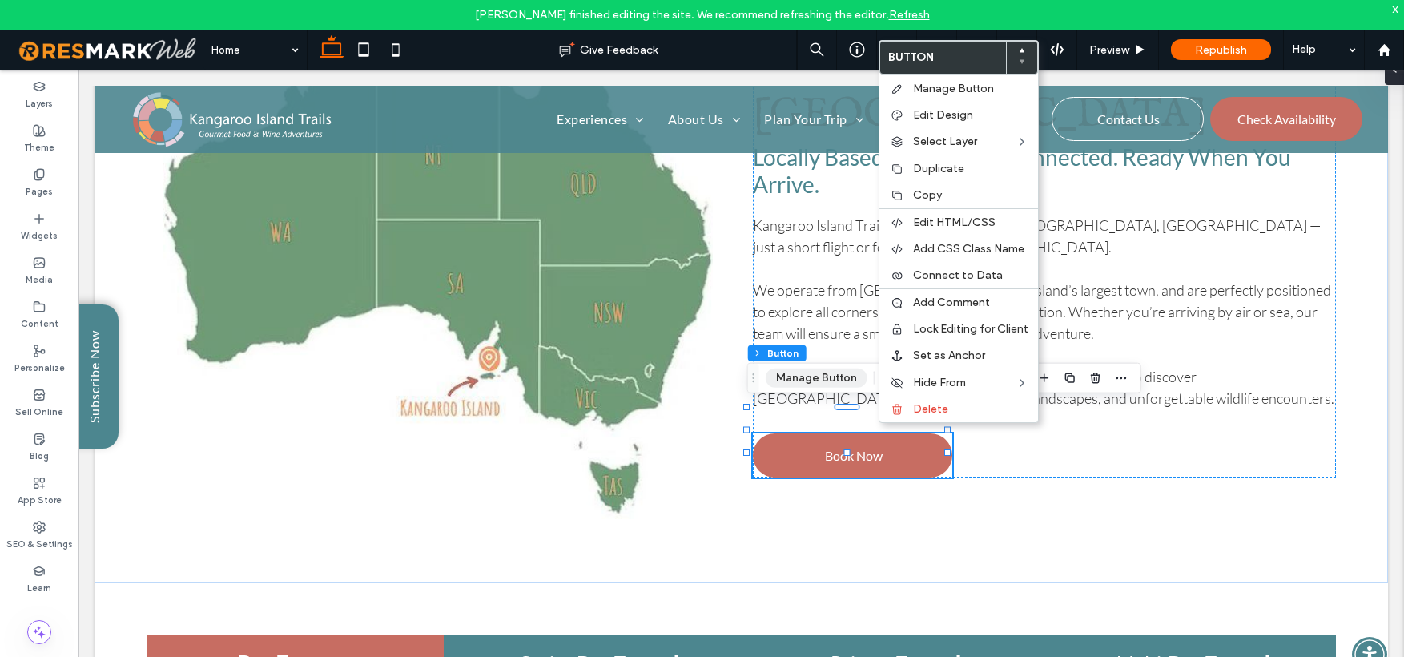
click at [835, 369] on button "Manage Button" at bounding box center [817, 378] width 102 height 19
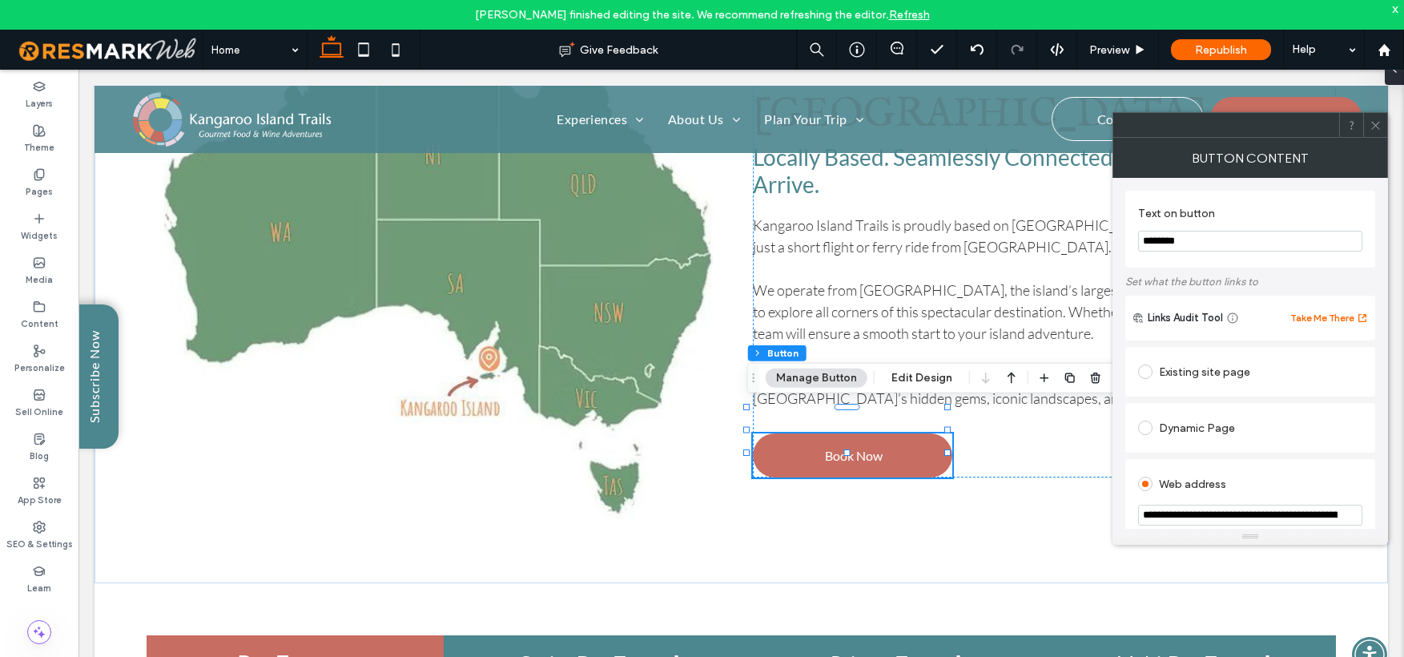
click at [1151, 376] on span at bounding box center [1145, 372] width 14 height 14
click at [1375, 123] on use at bounding box center [1376, 125] width 8 height 8
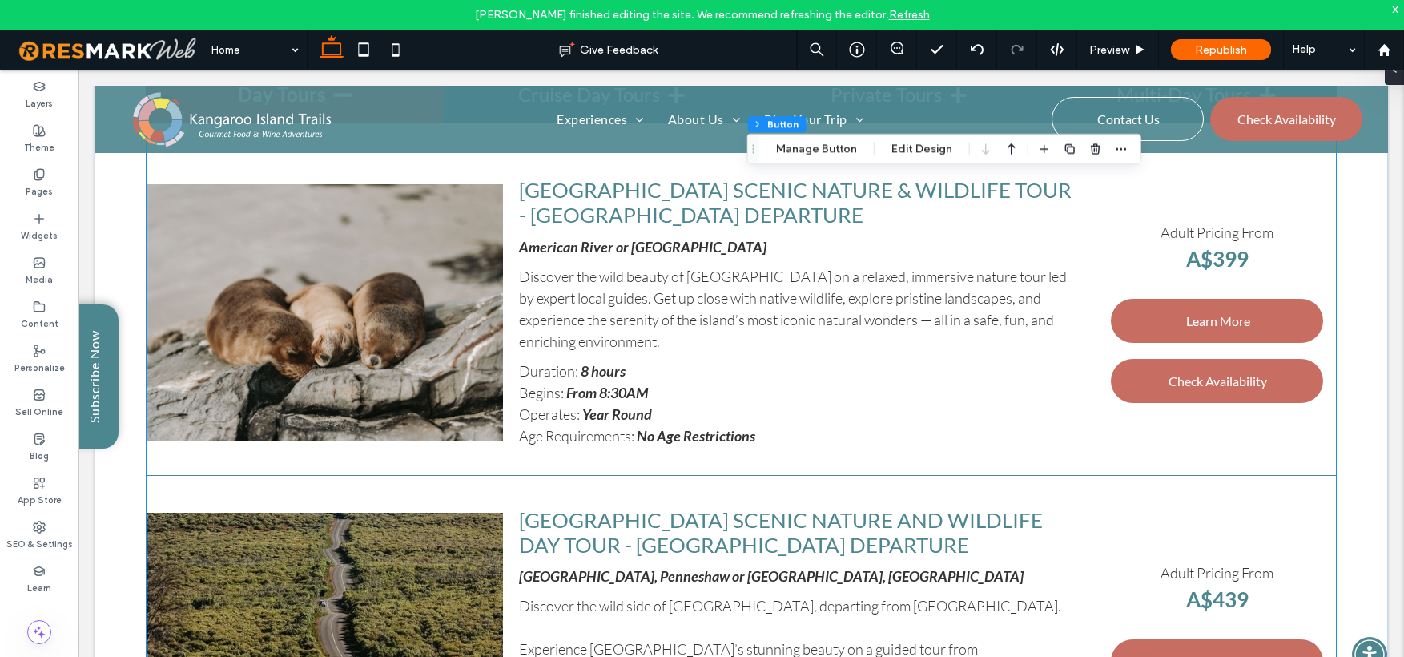
scroll to position [3622, 0]
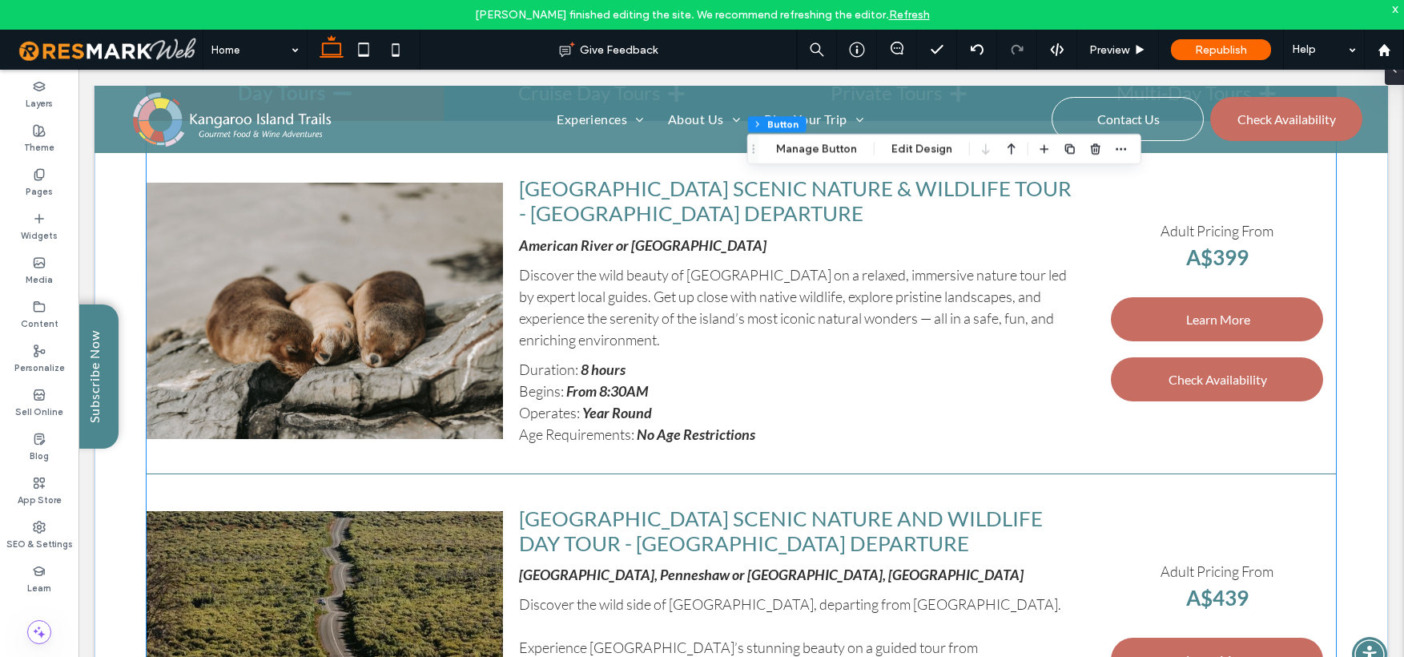
click at [914, 513] on span "Kangaroo Island Scenic Nature and Wildlife Day Tour - Penneshaw Departure" at bounding box center [781, 531] width 524 height 50
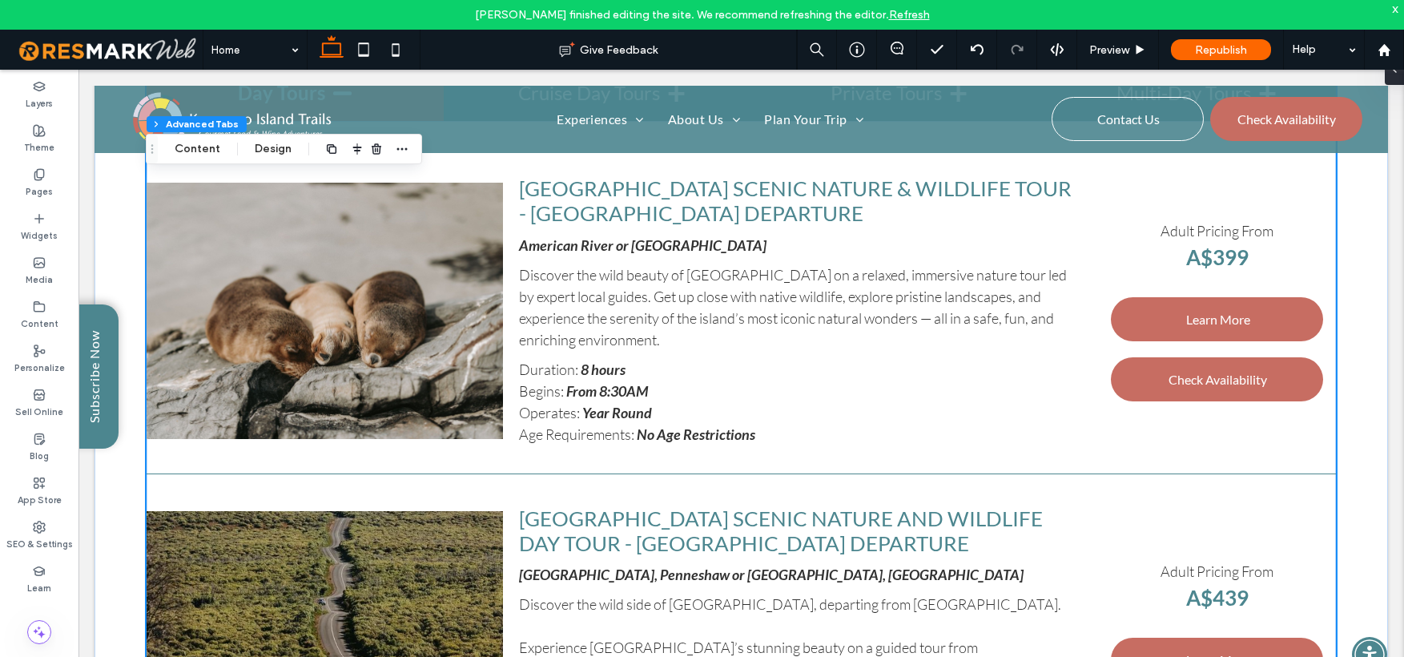
click at [911, 513] on span "Kangaroo Island Scenic Nature and Wildlife Day Tour - Penneshaw Departure" at bounding box center [781, 531] width 524 height 50
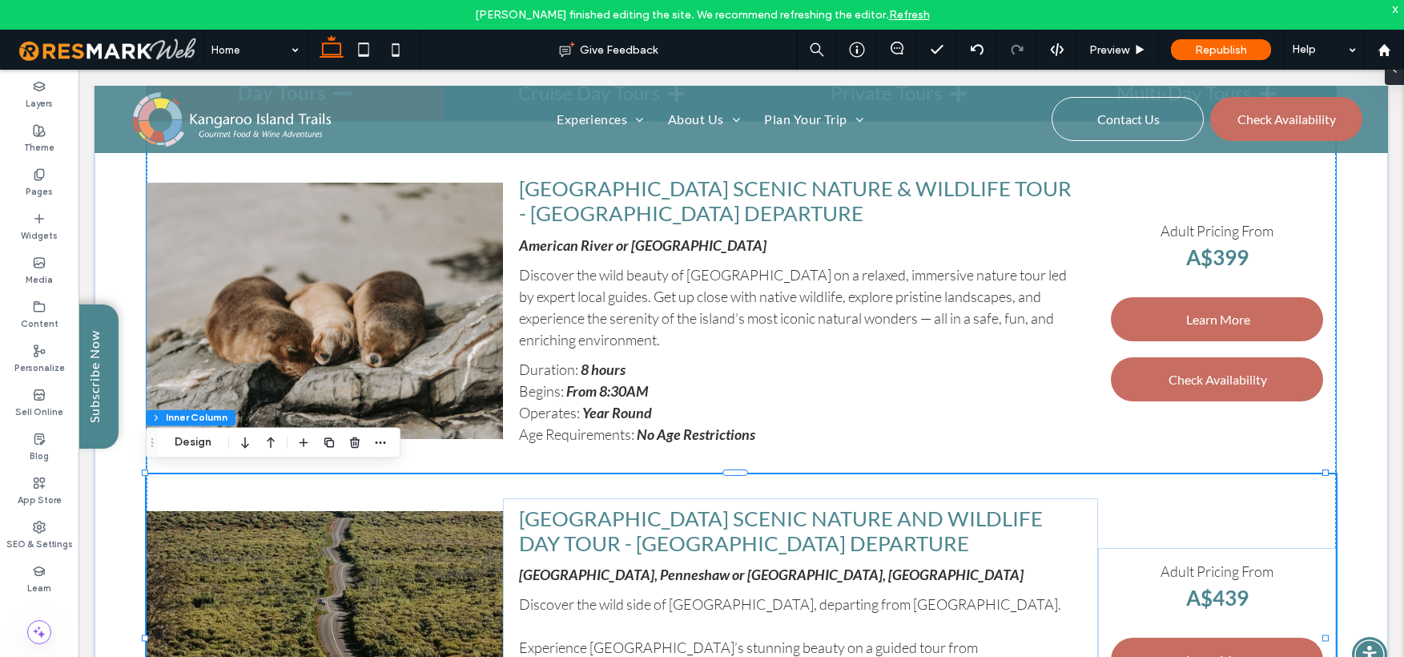
click at [911, 513] on span "Kangaroo Island Scenic Nature and Wildlife Day Tour - Penneshaw Departure" at bounding box center [781, 531] width 524 height 50
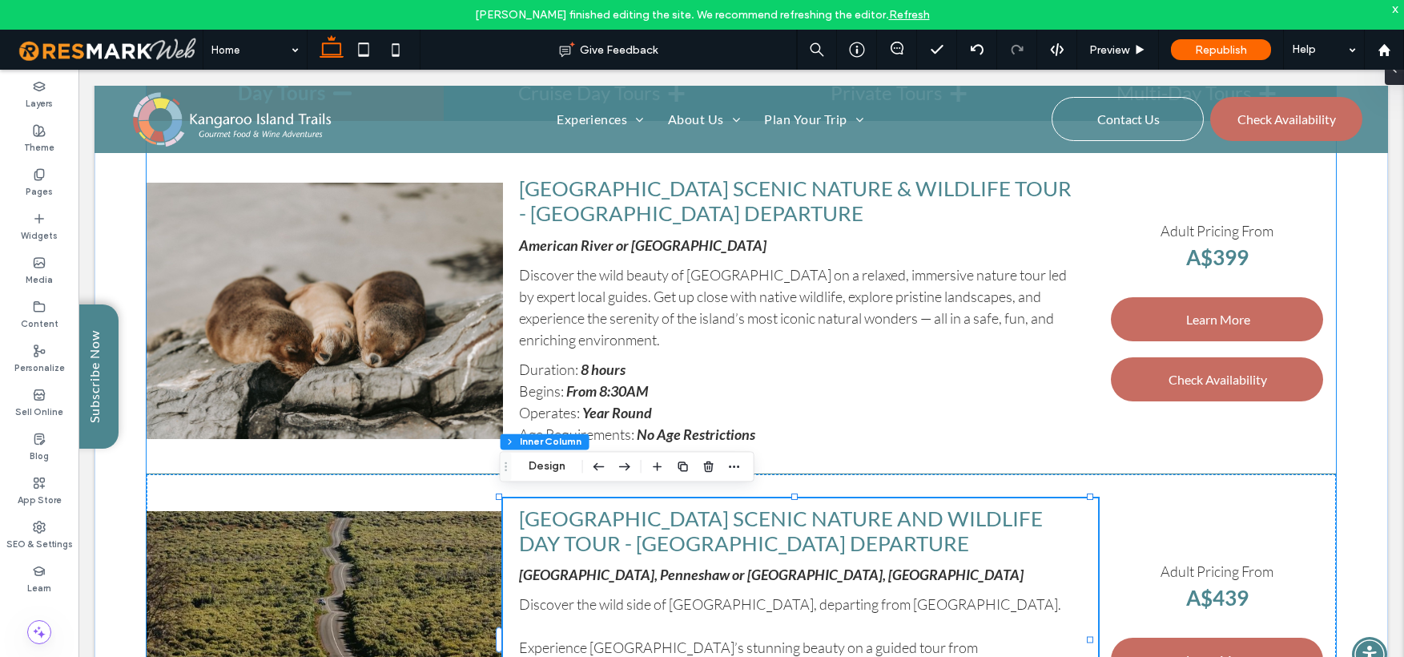
click at [910, 513] on span "Kangaroo Island Scenic Nature and Wildlife Day Tour - Penneshaw Departure" at bounding box center [781, 531] width 524 height 50
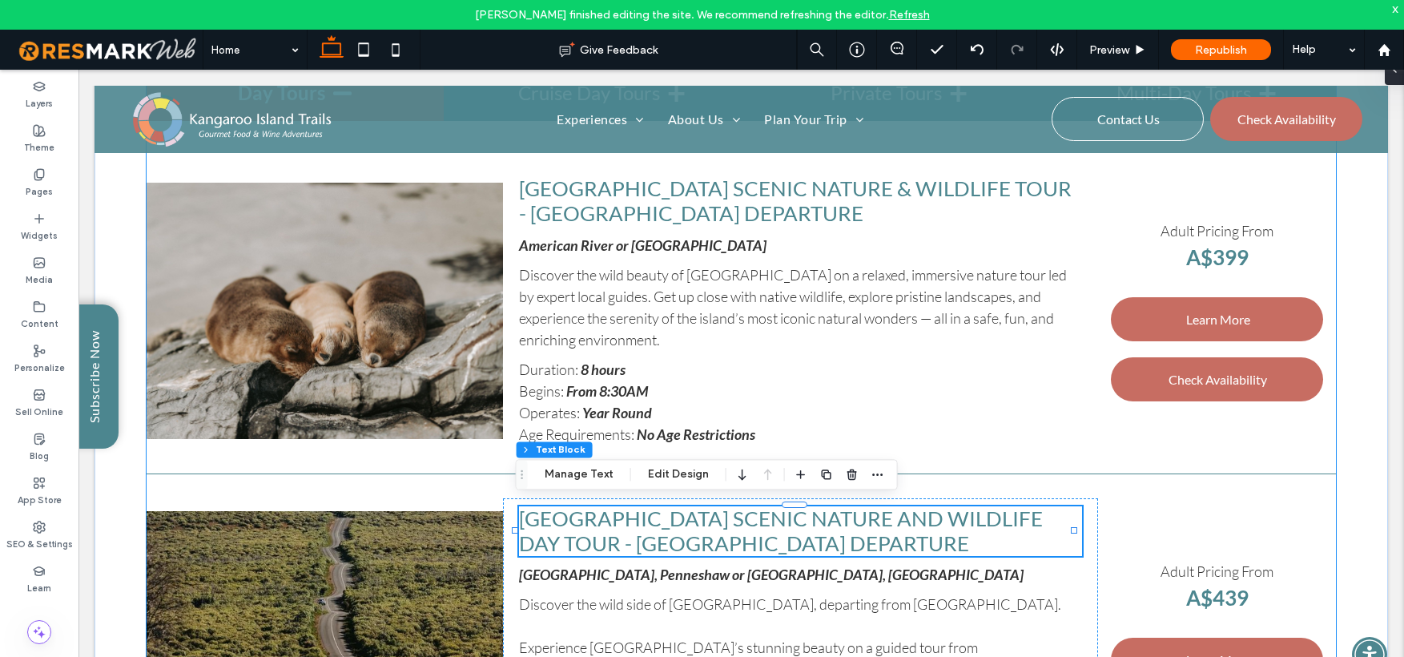
click at [911, 510] on span "Kangaroo Island Scenic Nature and Wildlife Day Tour - Penneshaw Departure" at bounding box center [781, 531] width 524 height 50
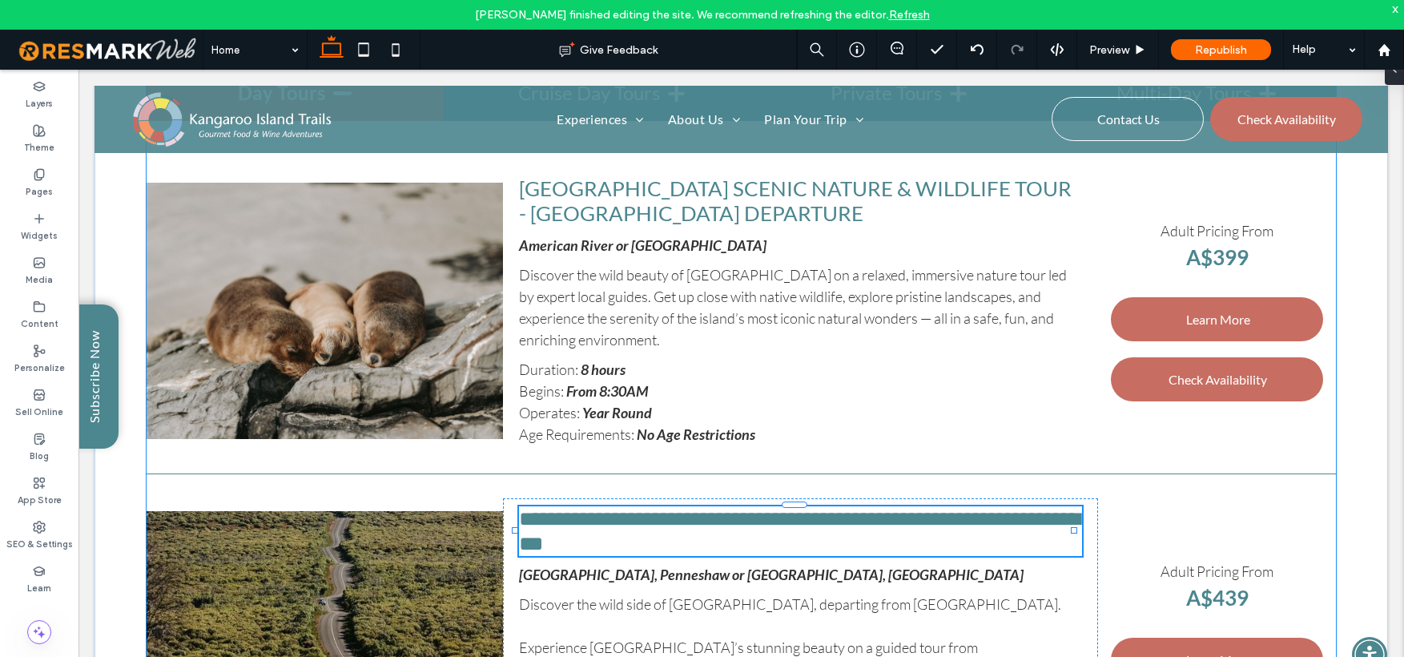
type input "****"
type input "**"
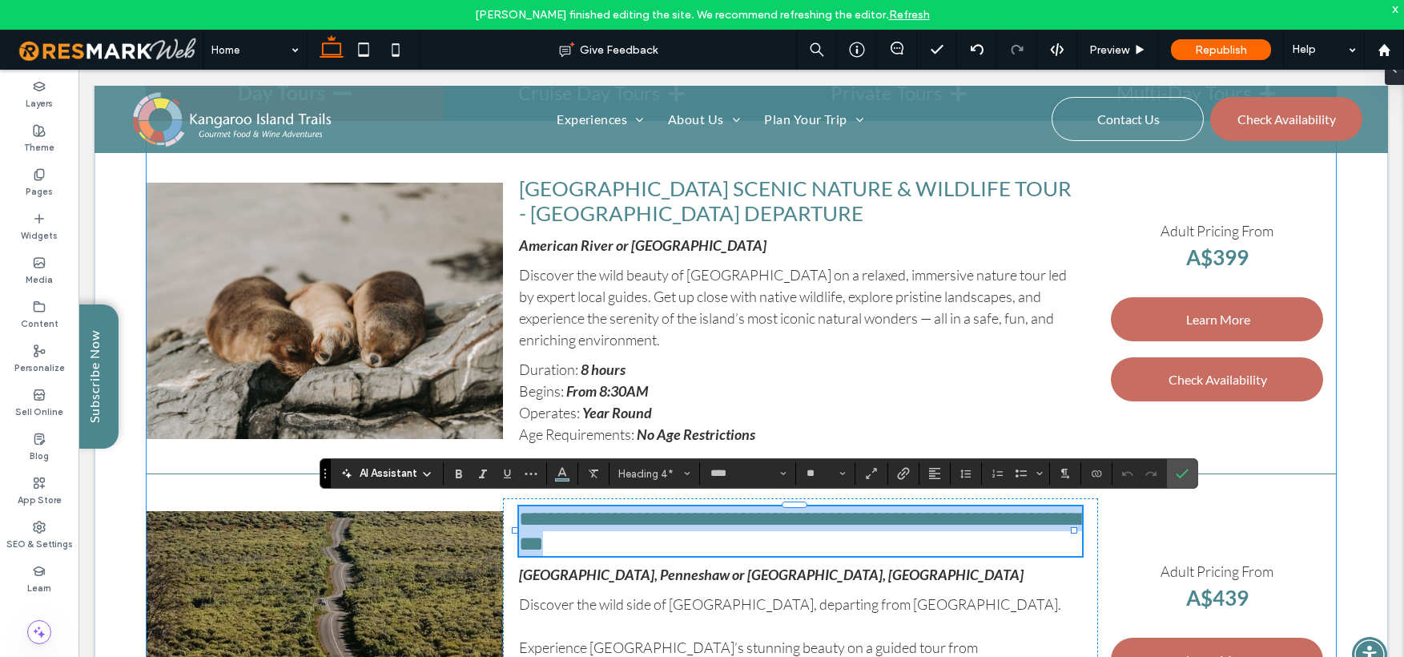
click at [917, 513] on span "**********" at bounding box center [799, 531] width 561 height 45
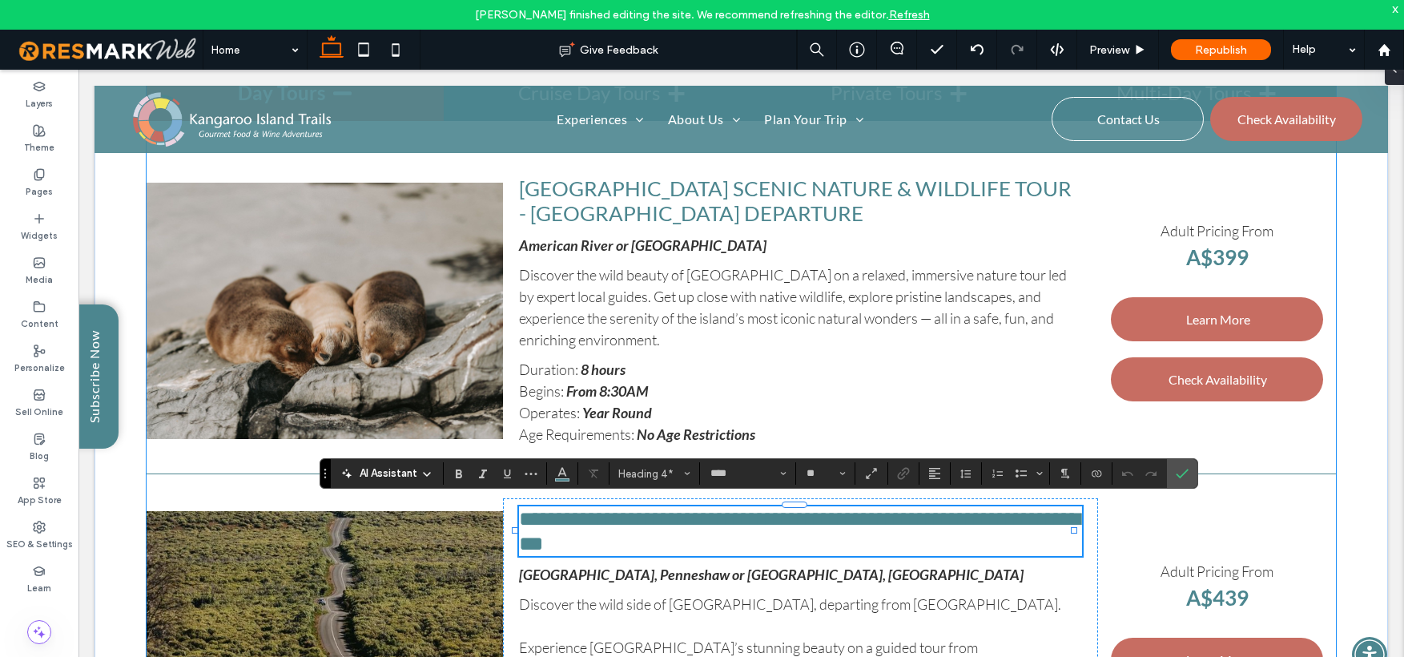
click at [923, 513] on span "**********" at bounding box center [799, 531] width 561 height 45
click at [1037, 516] on span "**********" at bounding box center [803, 531] width 569 height 45
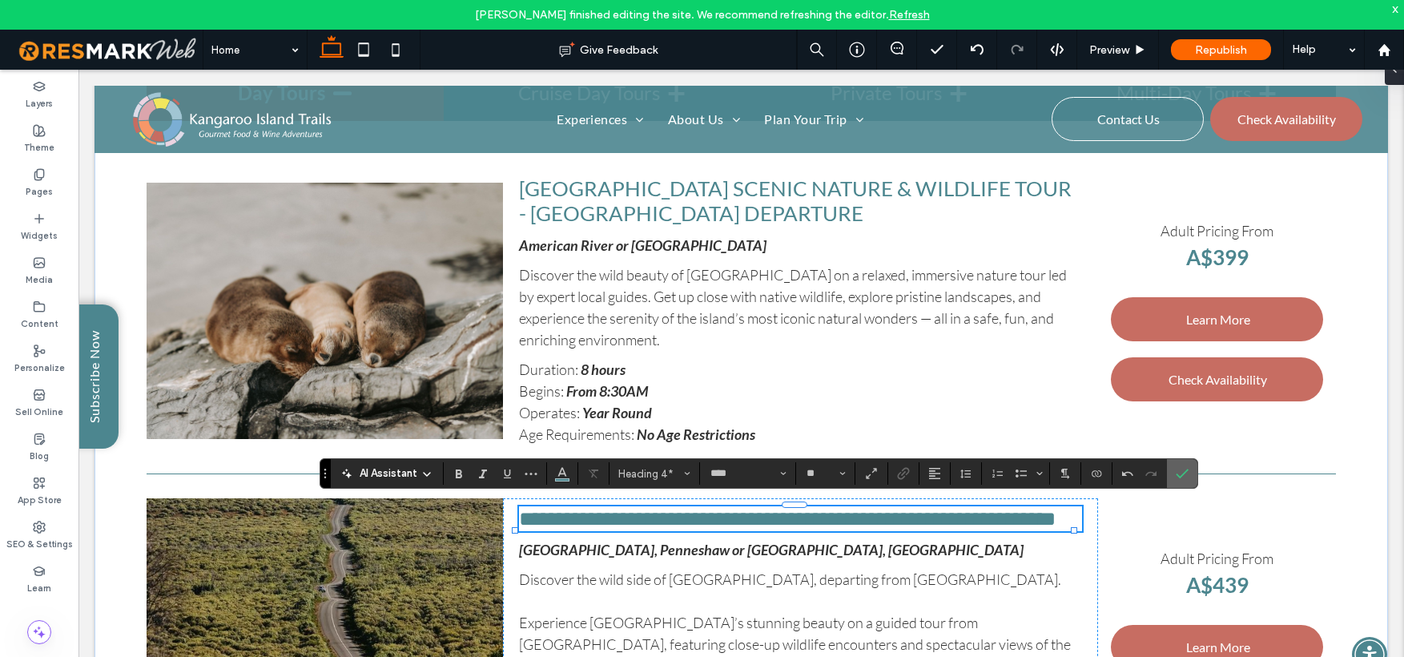
click at [1185, 473] on icon "Confirm" at bounding box center [1182, 473] width 13 height 13
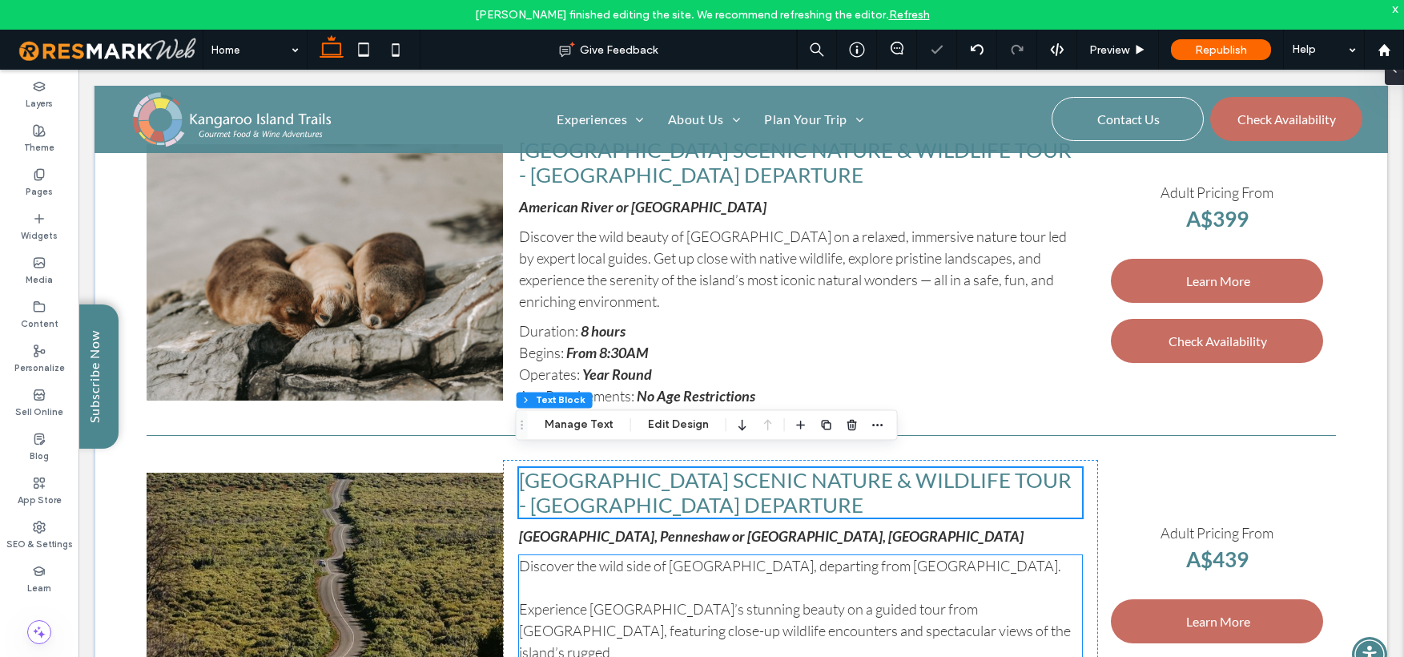
scroll to position [3769, 0]
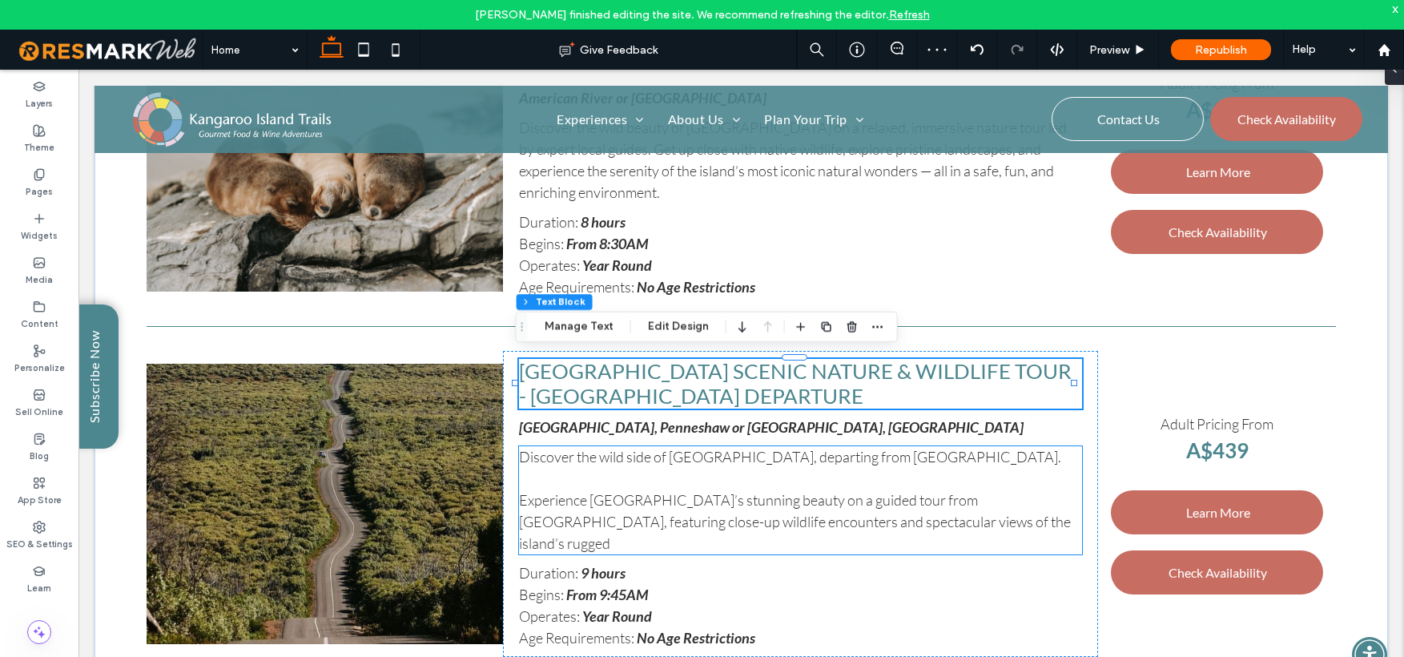
click at [522, 502] on span "Experience Kangaroo Island’s stunning beauty on a guided tour from Penneshaw, f…" at bounding box center [795, 521] width 552 height 61
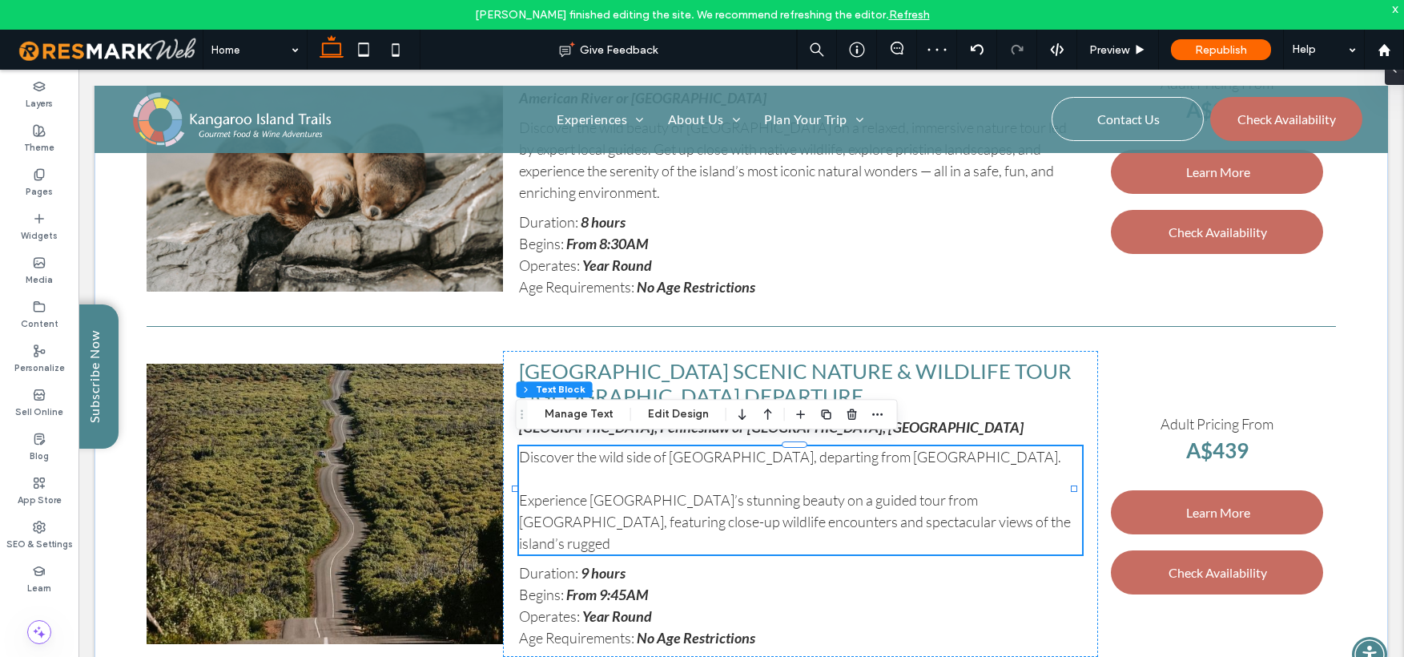
click at [526, 500] on span "Experience Kangaroo Island’s stunning beauty on a guided tour from Penneshaw, f…" at bounding box center [795, 521] width 552 height 61
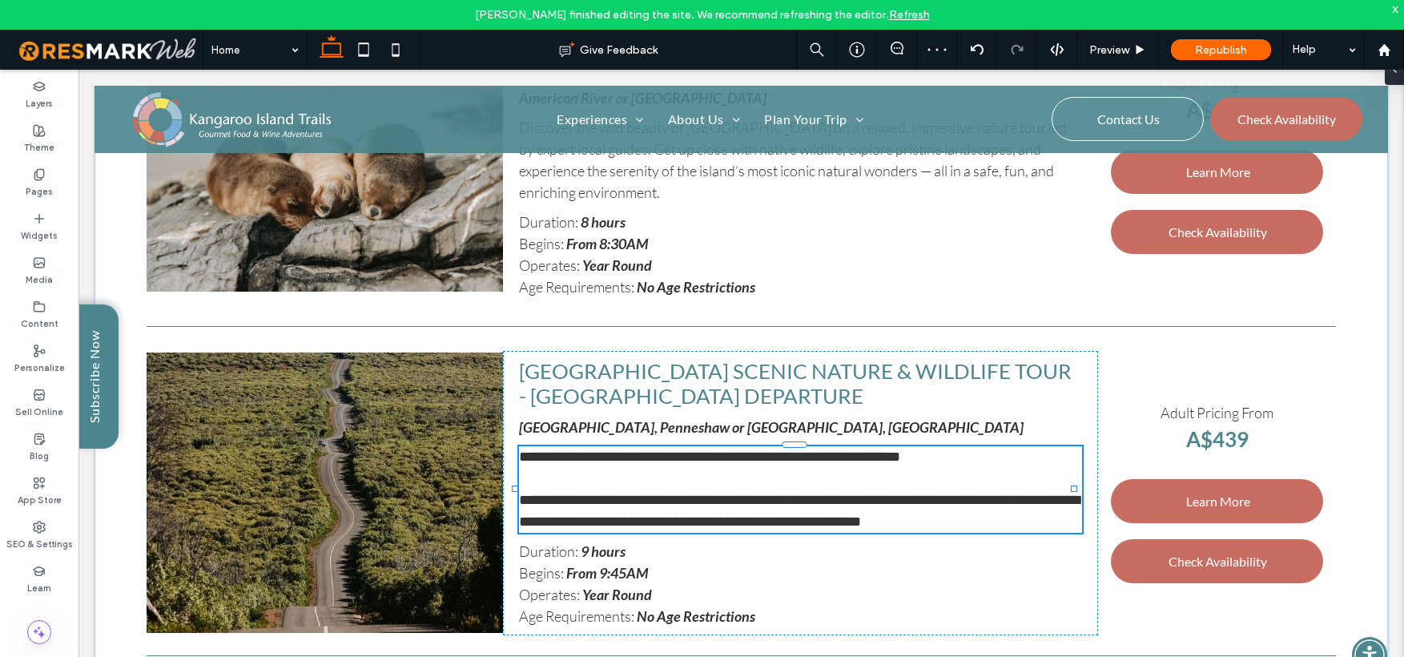
type input "****"
type input "**"
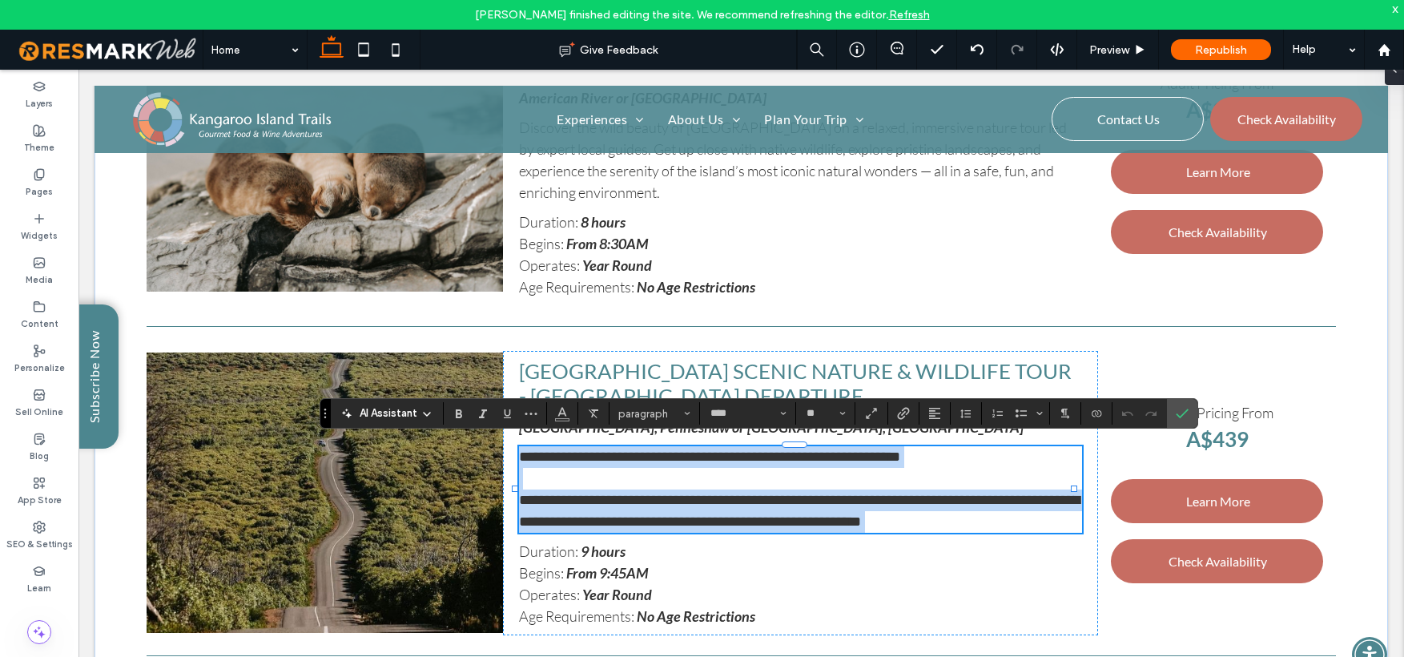
click at [527, 500] on span "**********" at bounding box center [799, 511] width 561 height 36
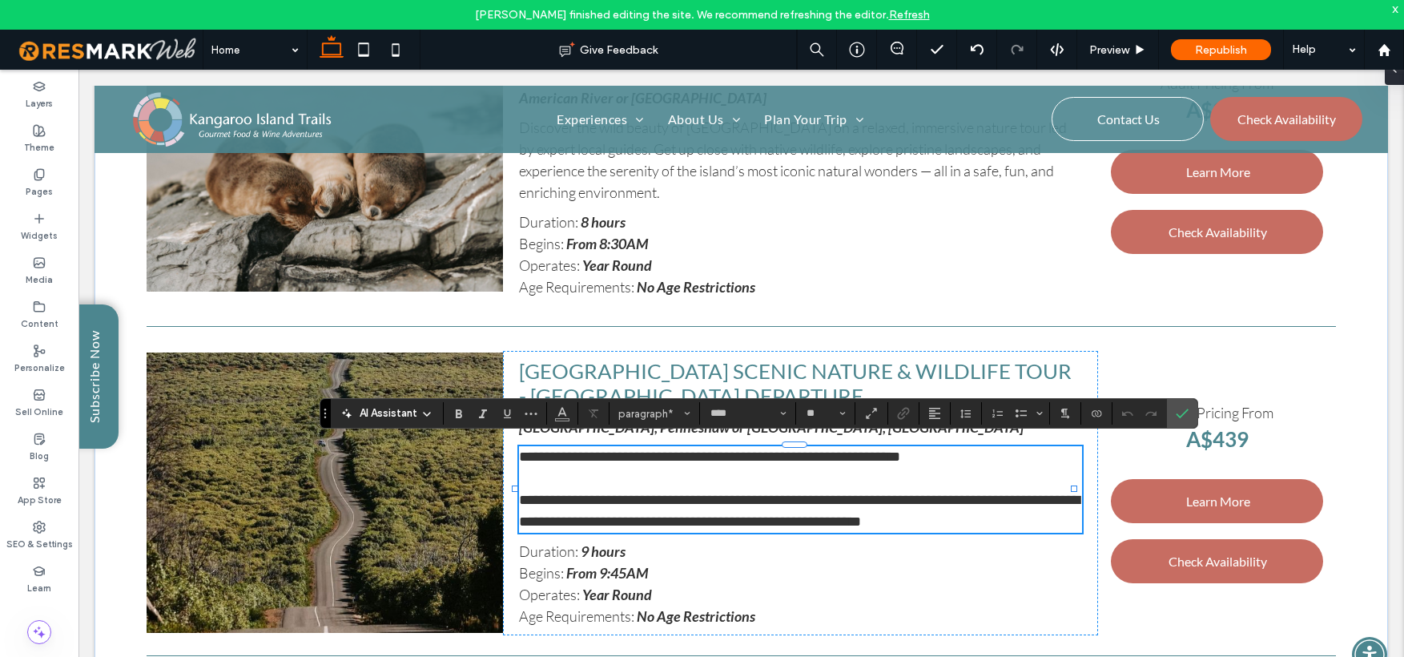
scroll to position [3778, 0]
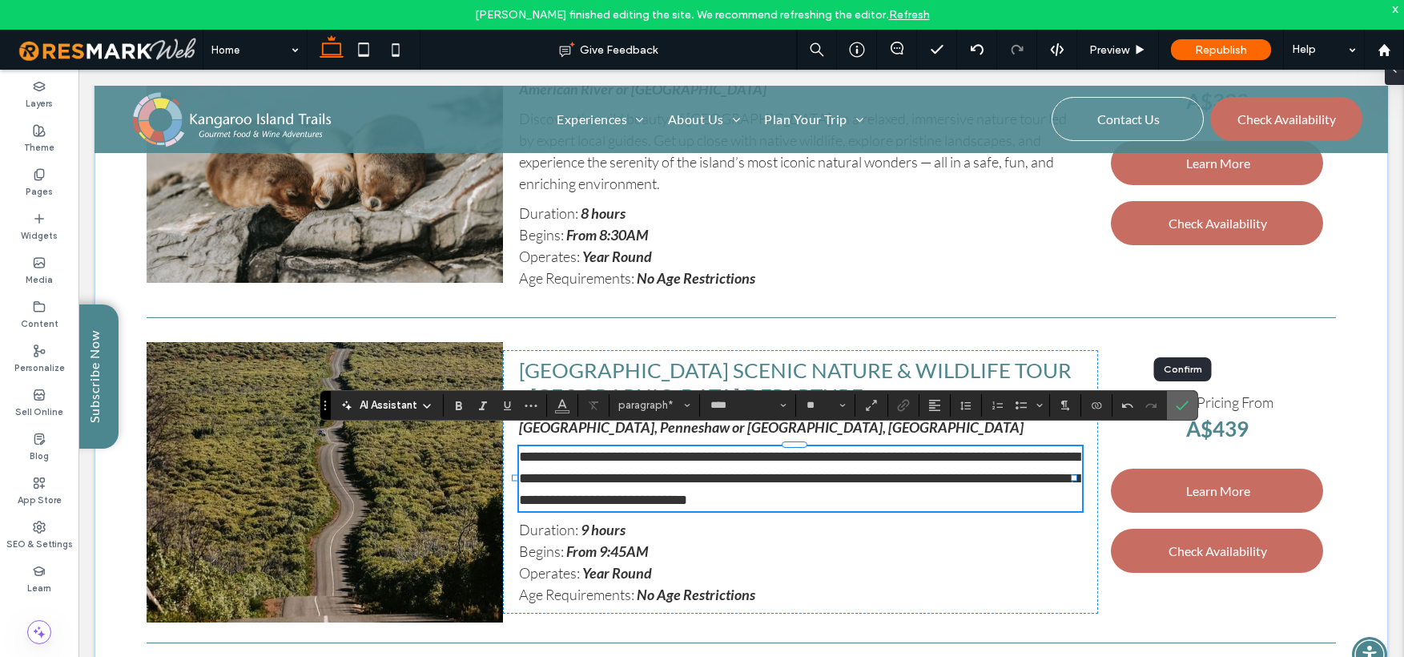
click at [1180, 405] on icon "Confirm" at bounding box center [1182, 405] width 13 height 13
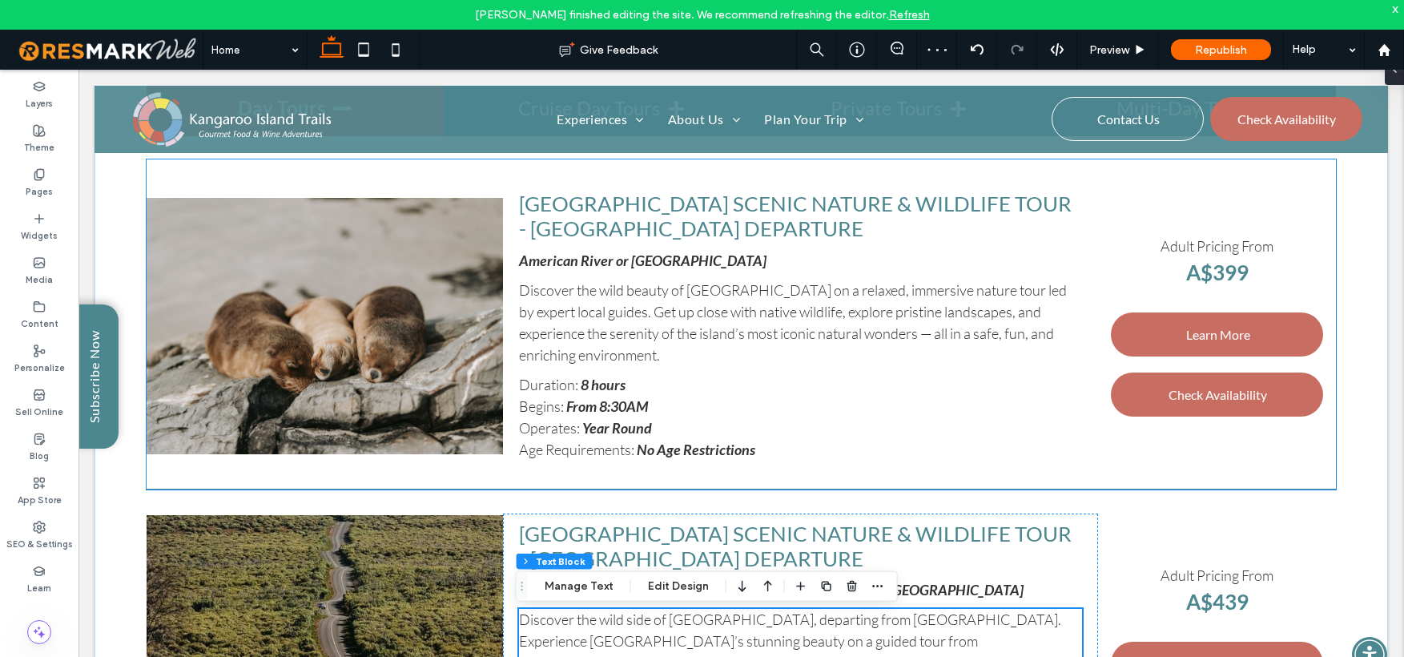
scroll to position [3801, 0]
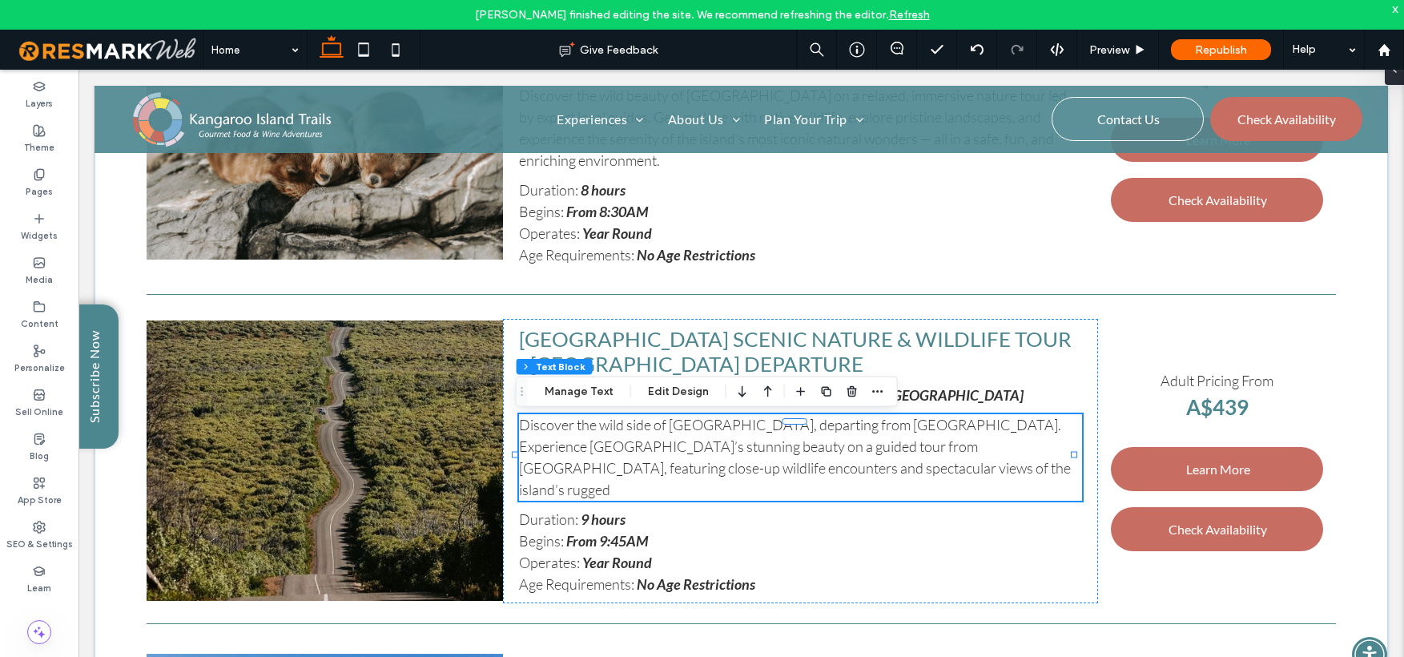
click at [625, 464] on span "Discover the wild side of Kangaroo Island, departing from Penneshaw. Experience…" at bounding box center [795, 457] width 552 height 83
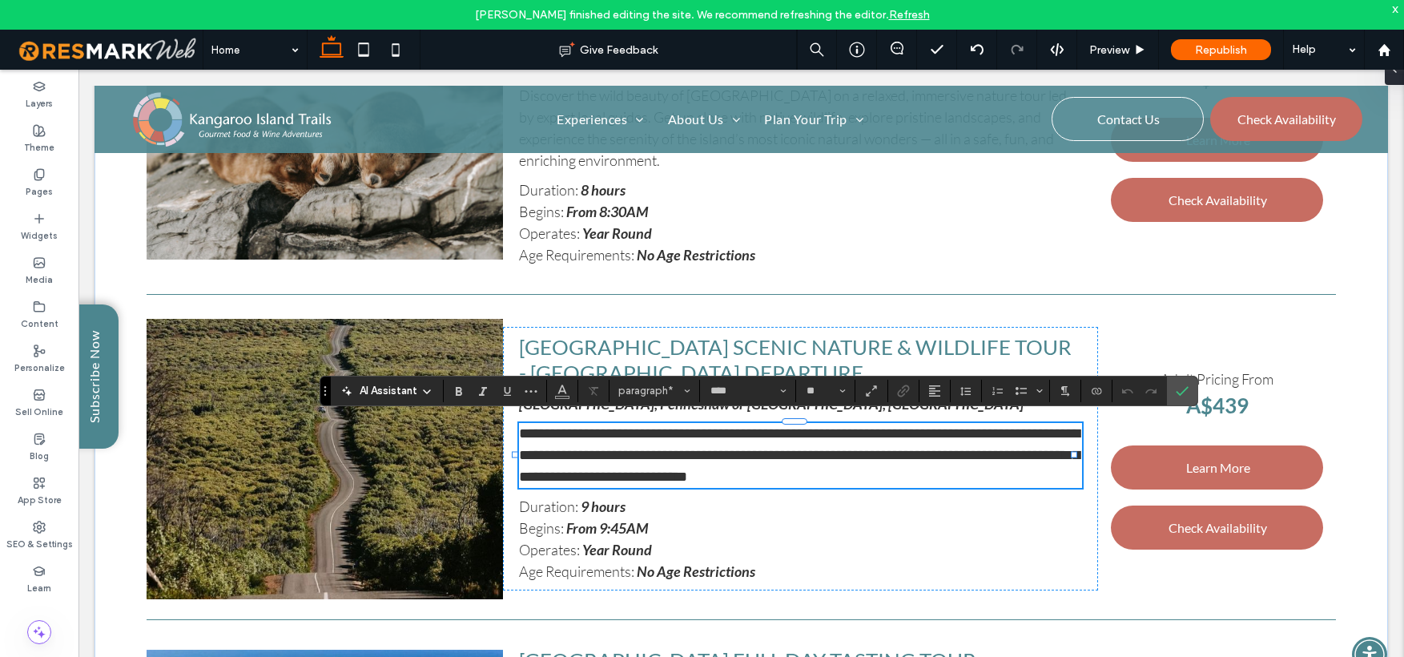
click at [623, 459] on p "**********" at bounding box center [800, 455] width 563 height 65
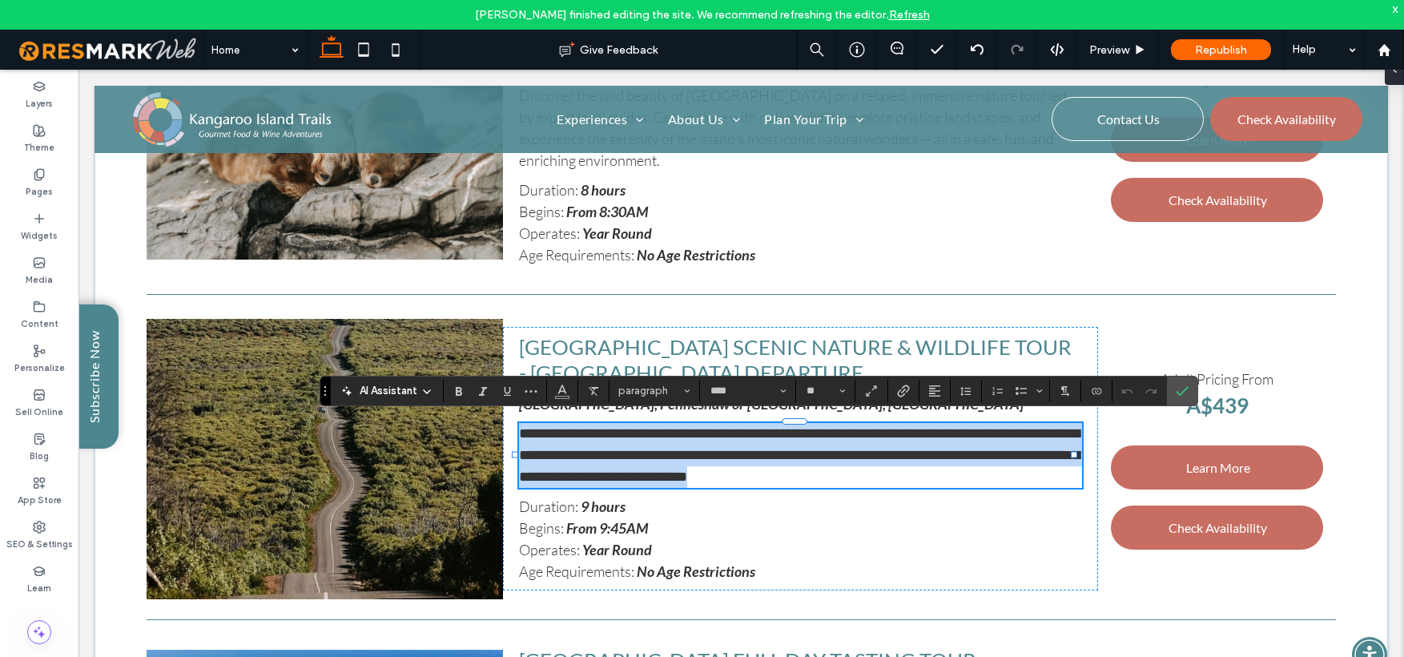
click at [623, 459] on p "**********" at bounding box center [800, 455] width 563 height 65
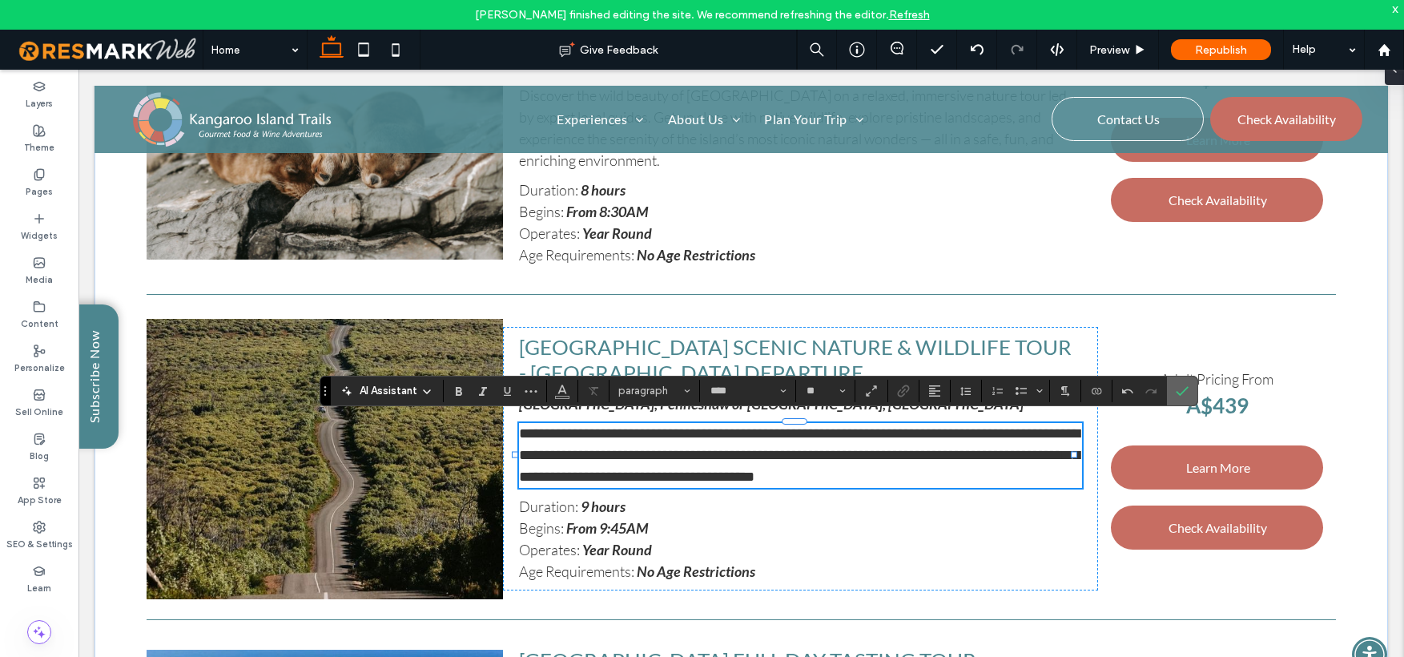
click at [1178, 390] on icon "Confirm" at bounding box center [1182, 391] width 13 height 13
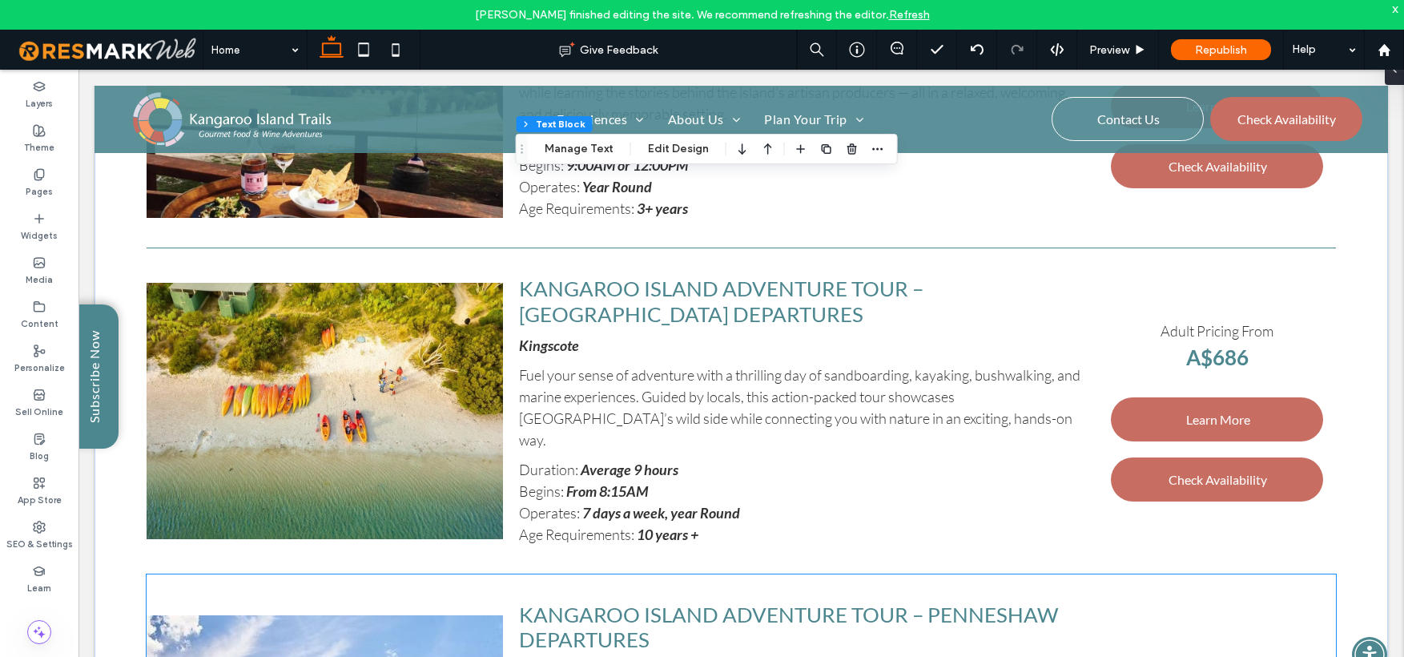
scroll to position [4848, 0]
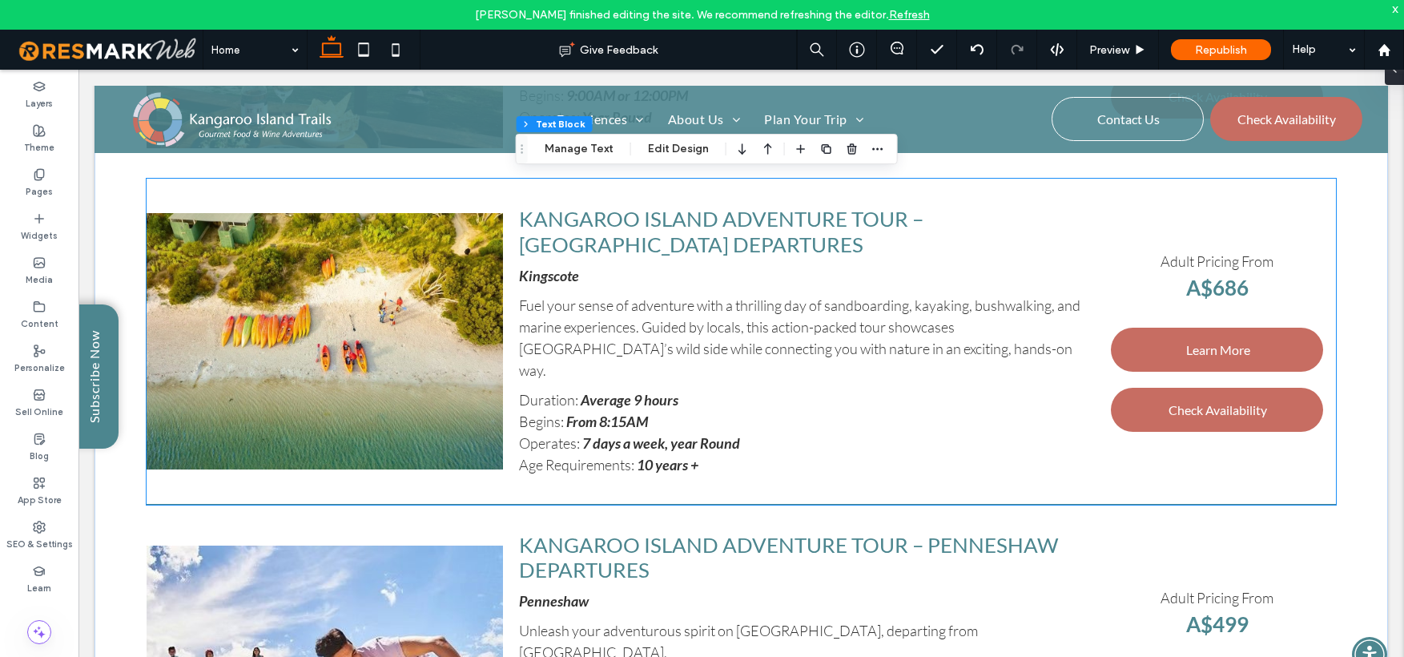
click at [652, 236] on h4 "Kangaroo Island Adventure Tour – Kingscote Departures" at bounding box center [800, 232] width 563 height 50
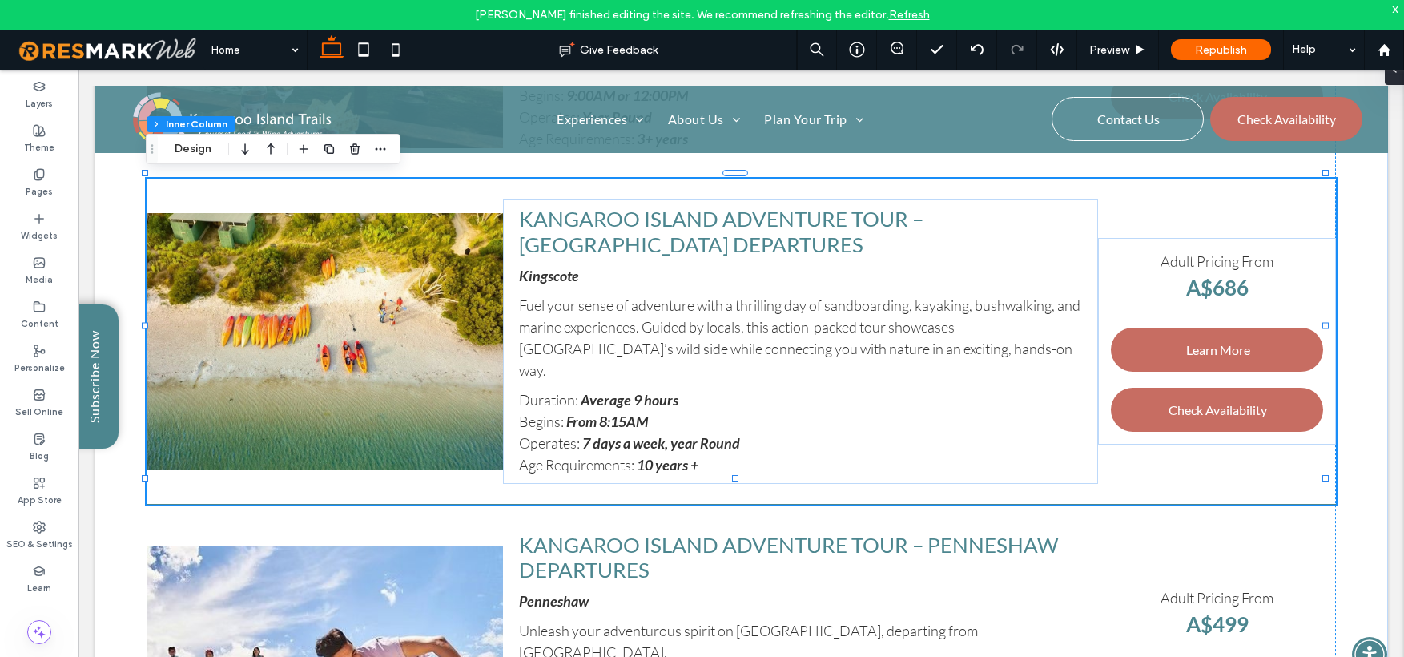
click at [652, 236] on h4 "Kangaroo Island Adventure Tour – Kingscote Departures" at bounding box center [800, 232] width 563 height 50
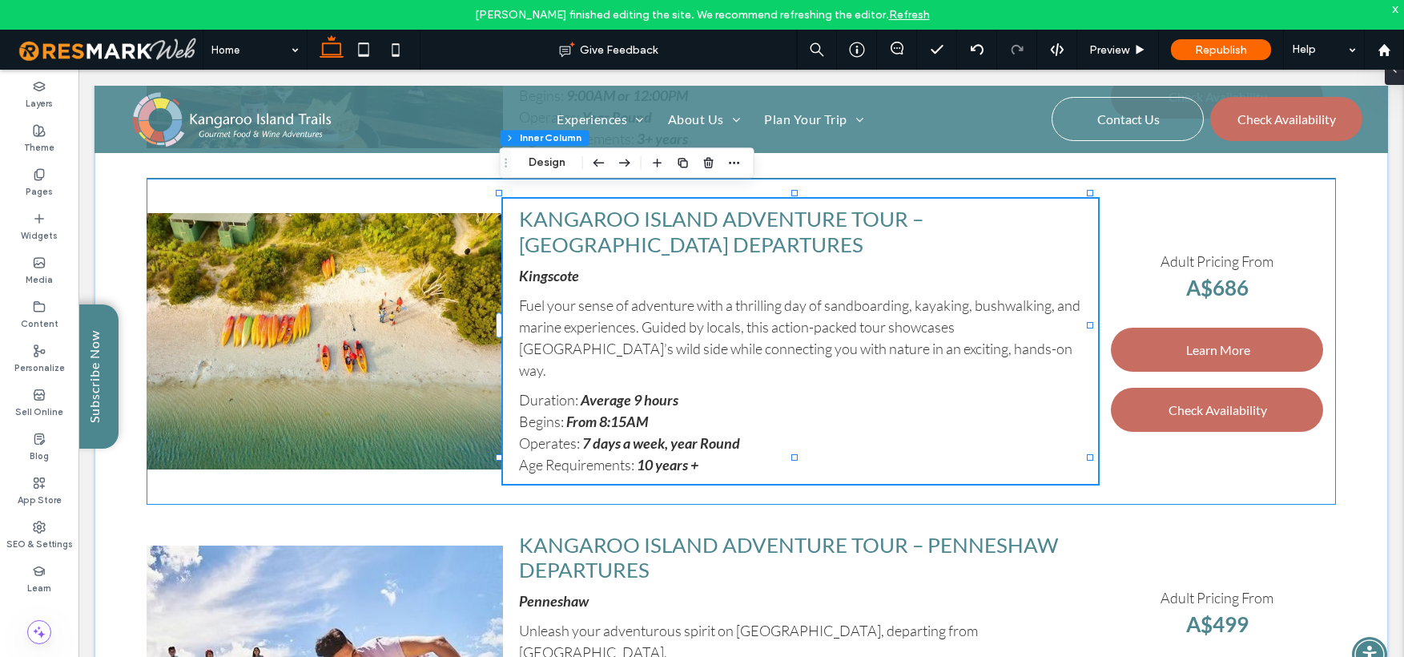
click at [652, 236] on h4 "Kangaroo Island Adventure Tour – Kingscote Departures" at bounding box center [800, 232] width 563 height 50
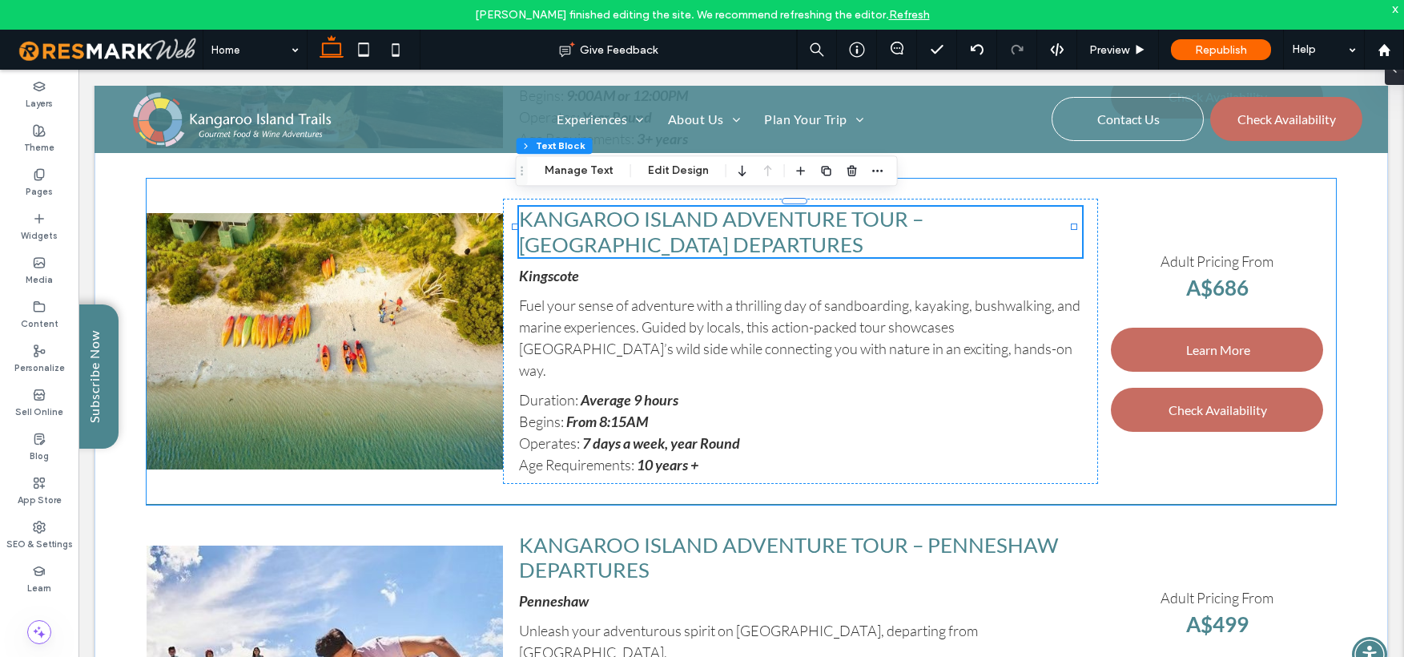
click at [651, 235] on h4 "Kangaroo Island Adventure Tour – Kingscote Departures" at bounding box center [800, 232] width 563 height 50
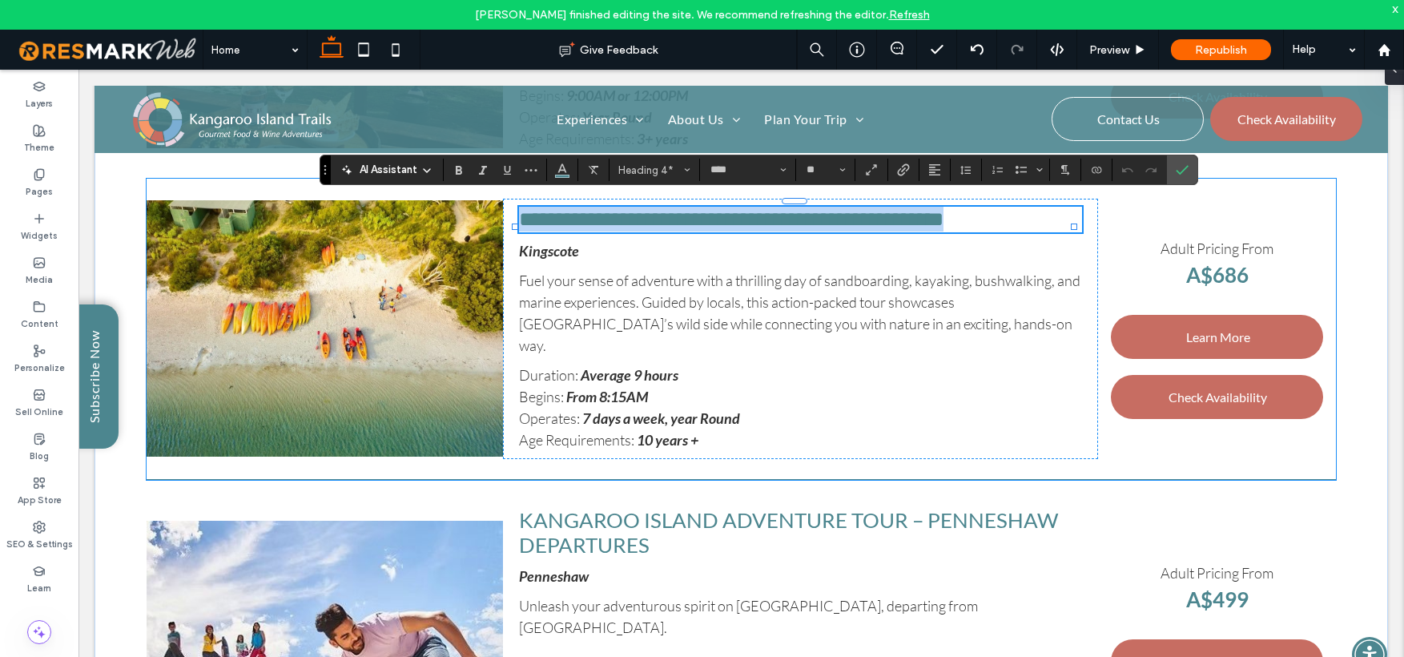
click at [650, 232] on h4 "**********" at bounding box center [800, 219] width 563 height 25
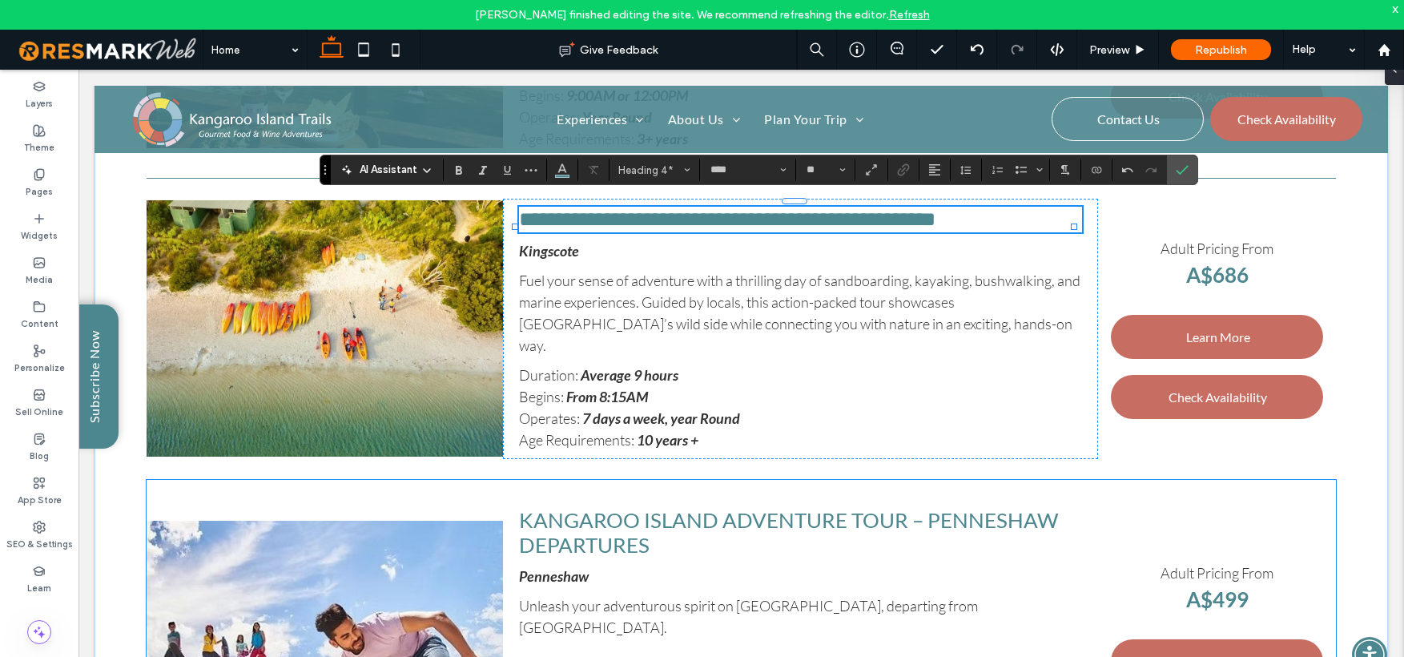
click at [669, 542] on h4 "Kangaroo Island Adventure Tour – Penneshaw Departures" at bounding box center [800, 533] width 563 height 50
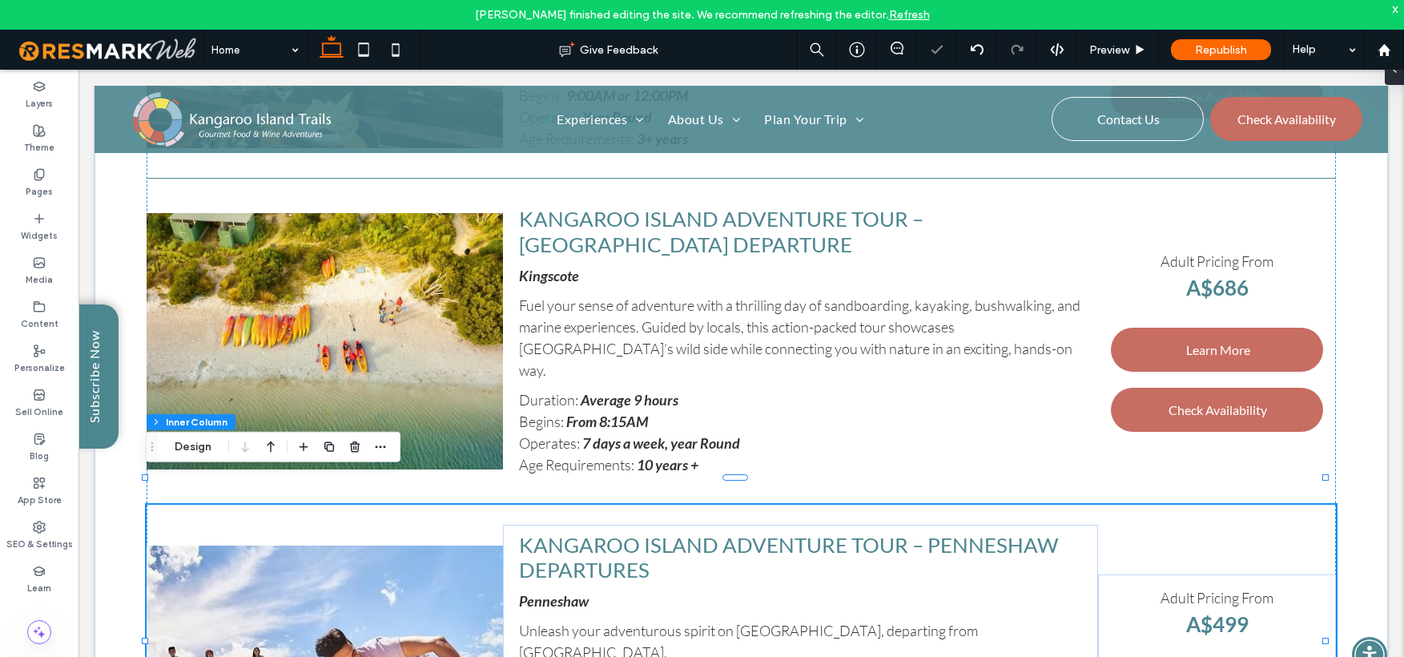
click at [667, 542] on h4 "Kangaroo Island Adventure Tour – Penneshaw Departures" at bounding box center [800, 558] width 563 height 50
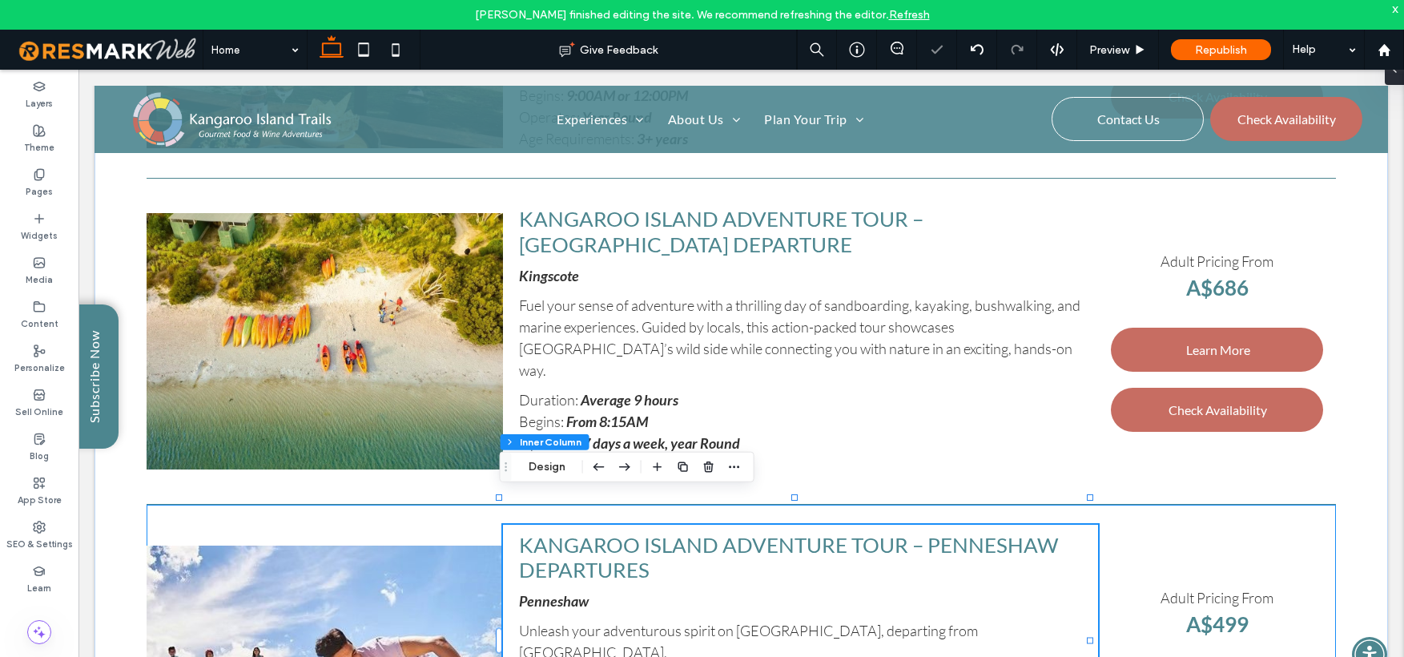
click at [667, 542] on h4 "Kangaroo Island Adventure Tour – Penneshaw Departures" at bounding box center [800, 558] width 563 height 50
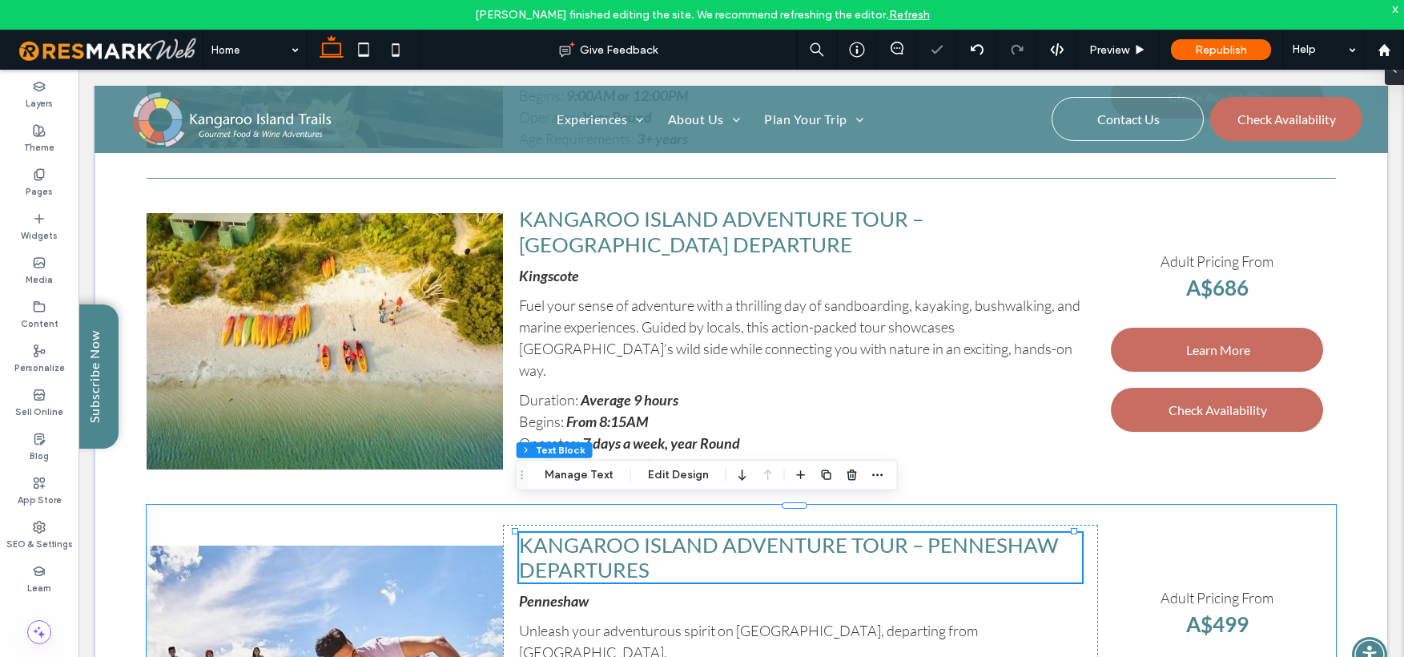
click at [667, 542] on h4 "Kangaroo Island Adventure Tour – Penneshaw Departures" at bounding box center [800, 558] width 563 height 50
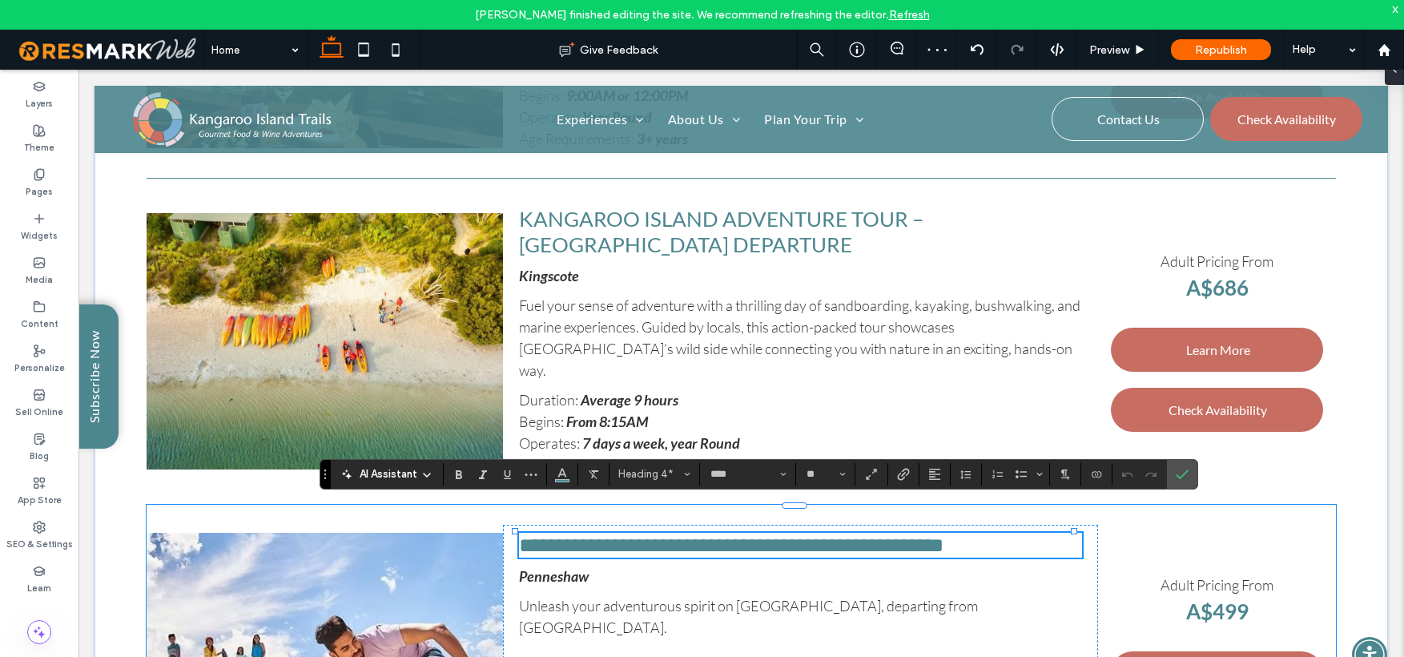
click at [663, 539] on h4 "**********" at bounding box center [800, 545] width 563 height 25
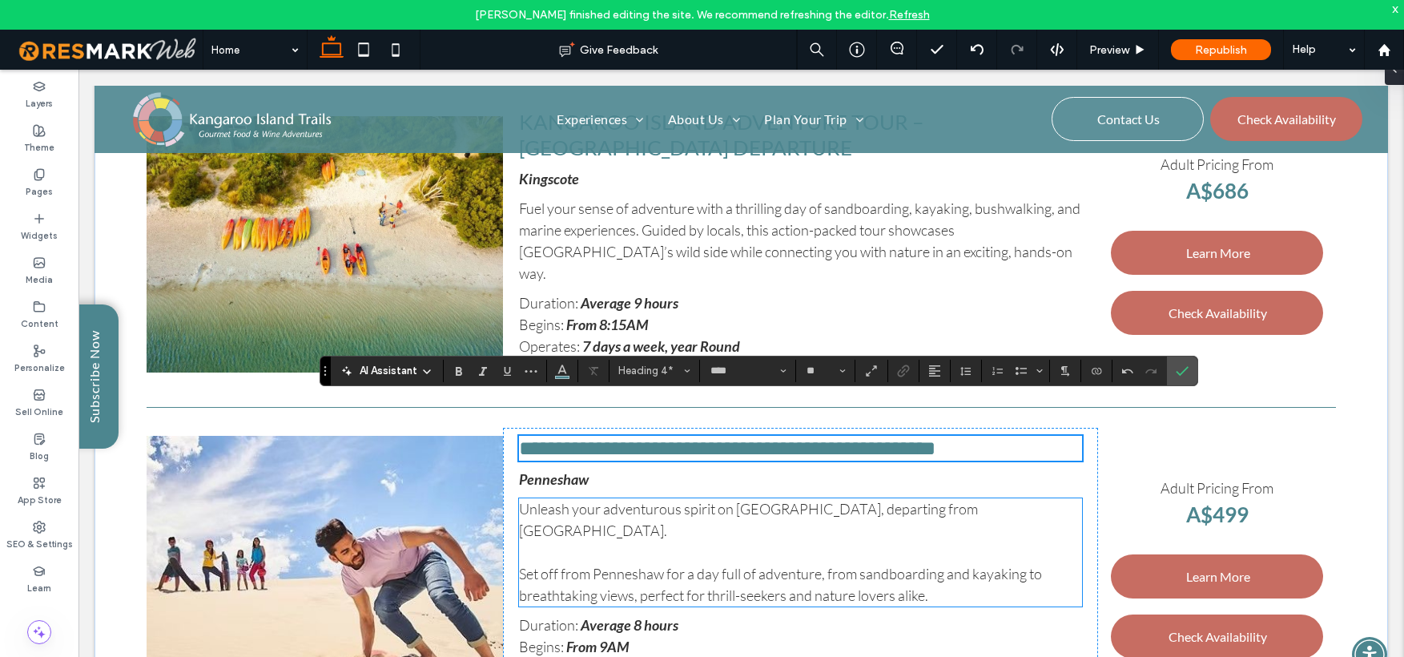
scroll to position [4973, 0]
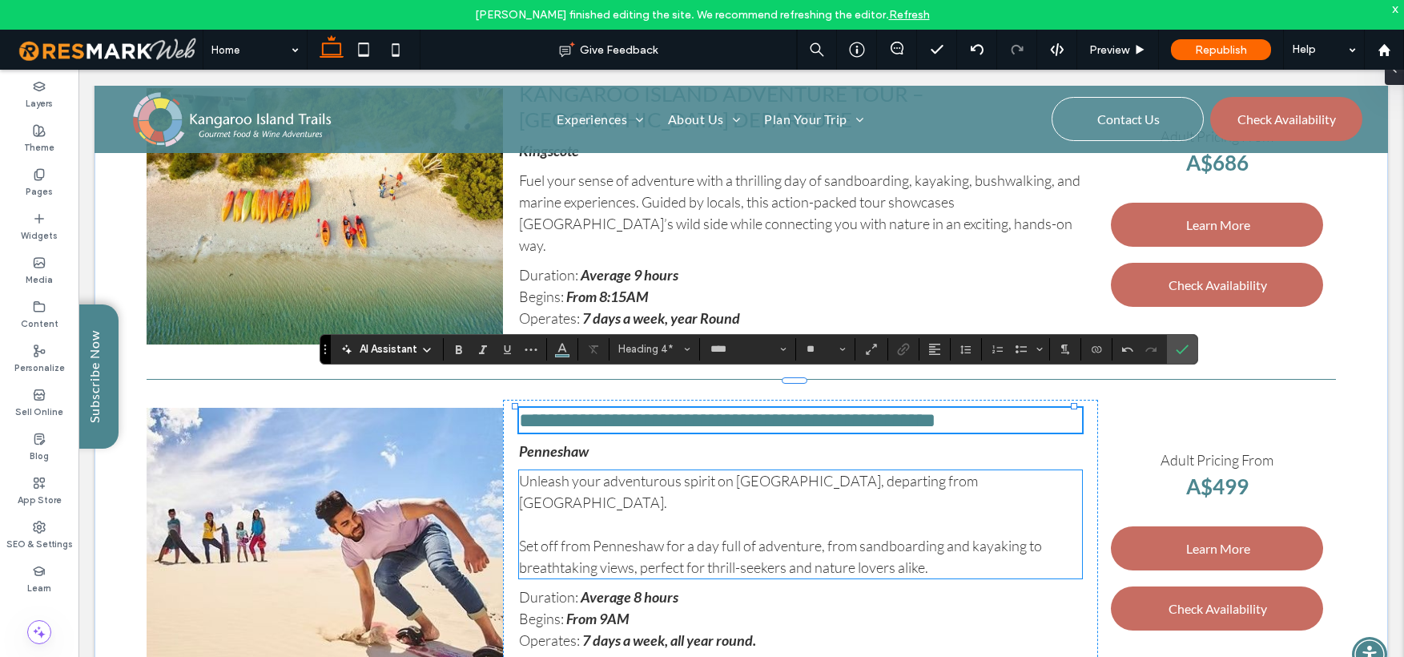
click at [549, 537] on span "Set off from Penneshaw for a day full of adventure, from sandboarding and kayak…" at bounding box center [780, 556] width 523 height 39
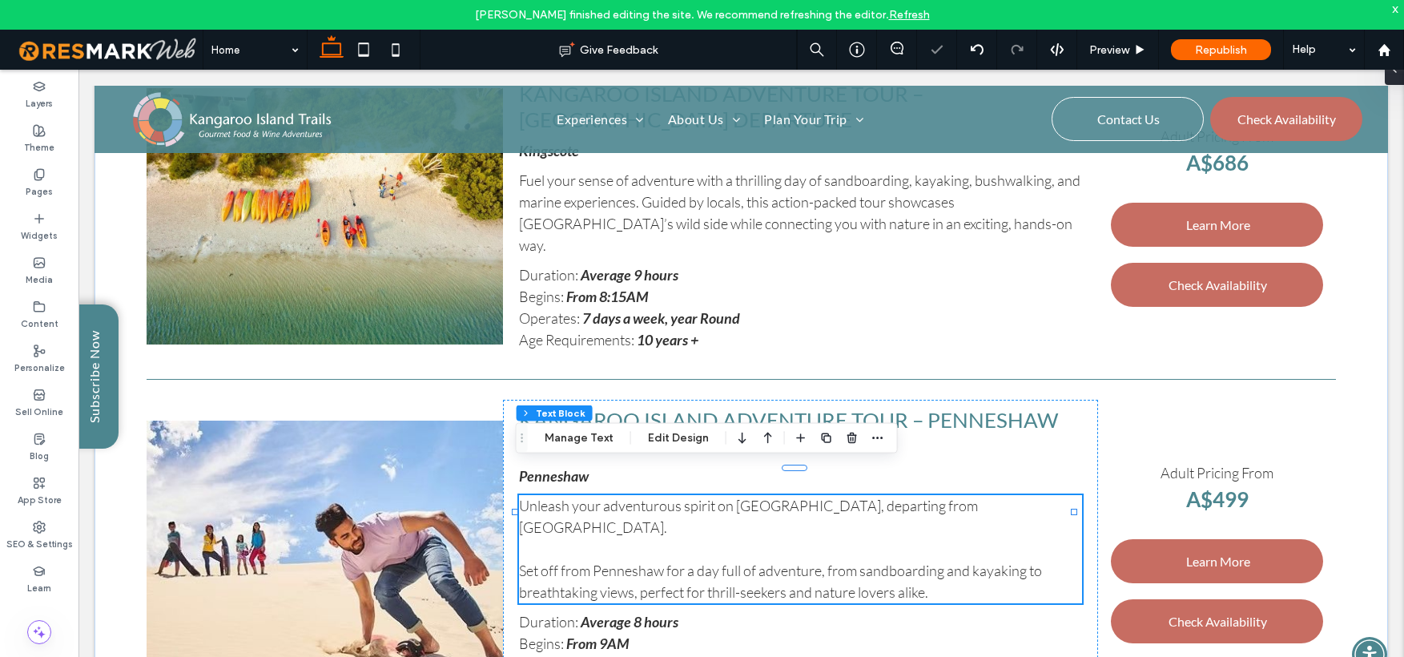
click at [546, 562] on span "Set off from Penneshaw for a day full of adventure, from sandboarding and kayak…" at bounding box center [780, 581] width 523 height 39
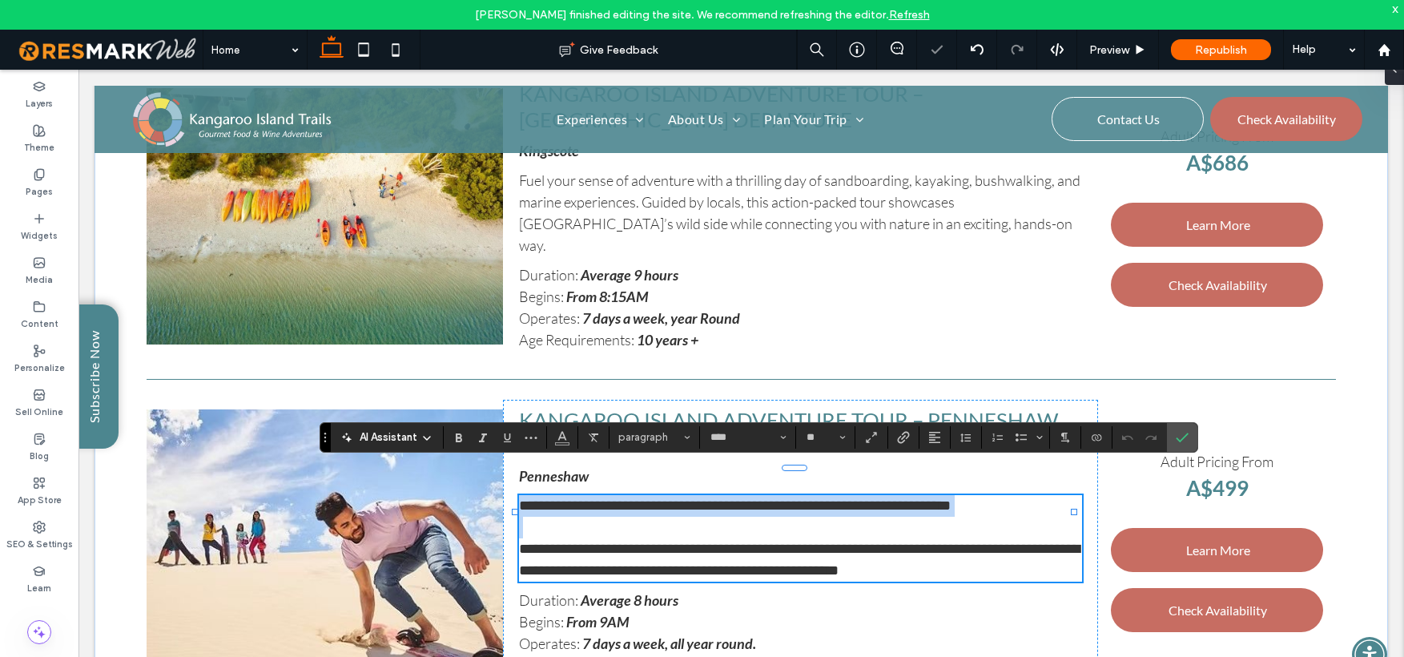
click at [545, 542] on span "**********" at bounding box center [799, 560] width 561 height 36
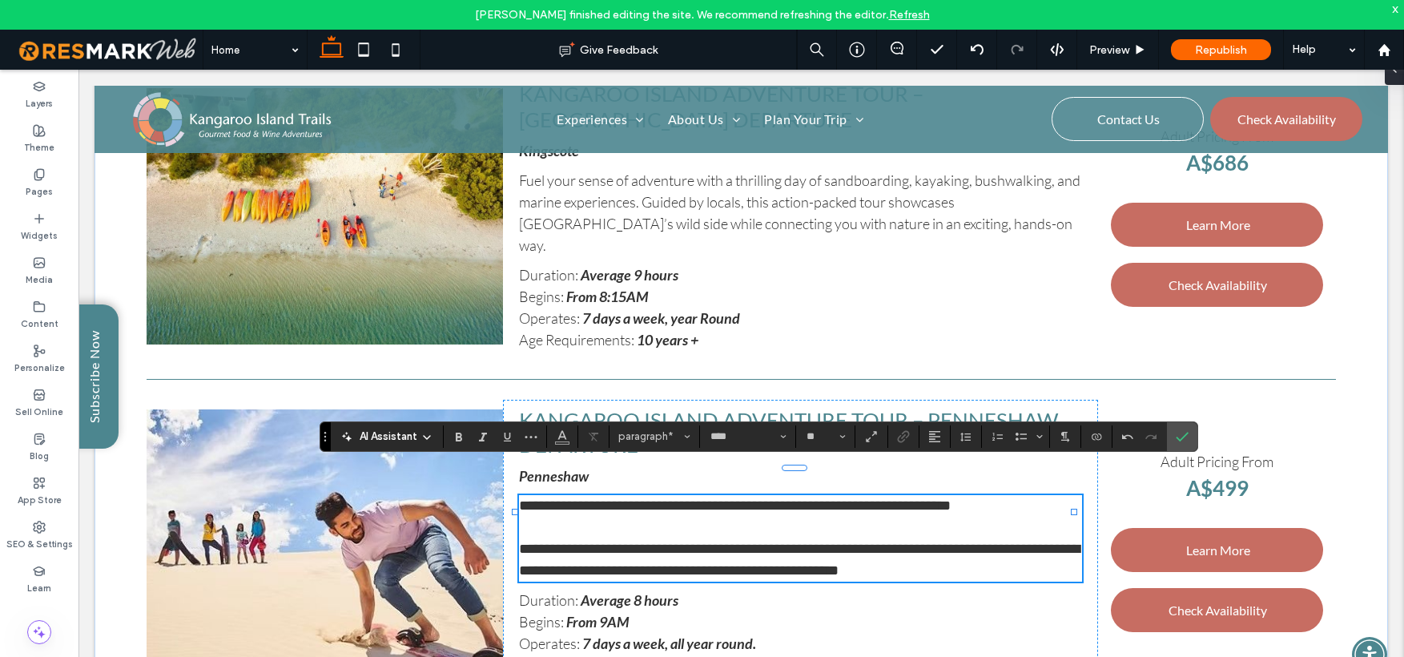
scroll to position [4973, 0]
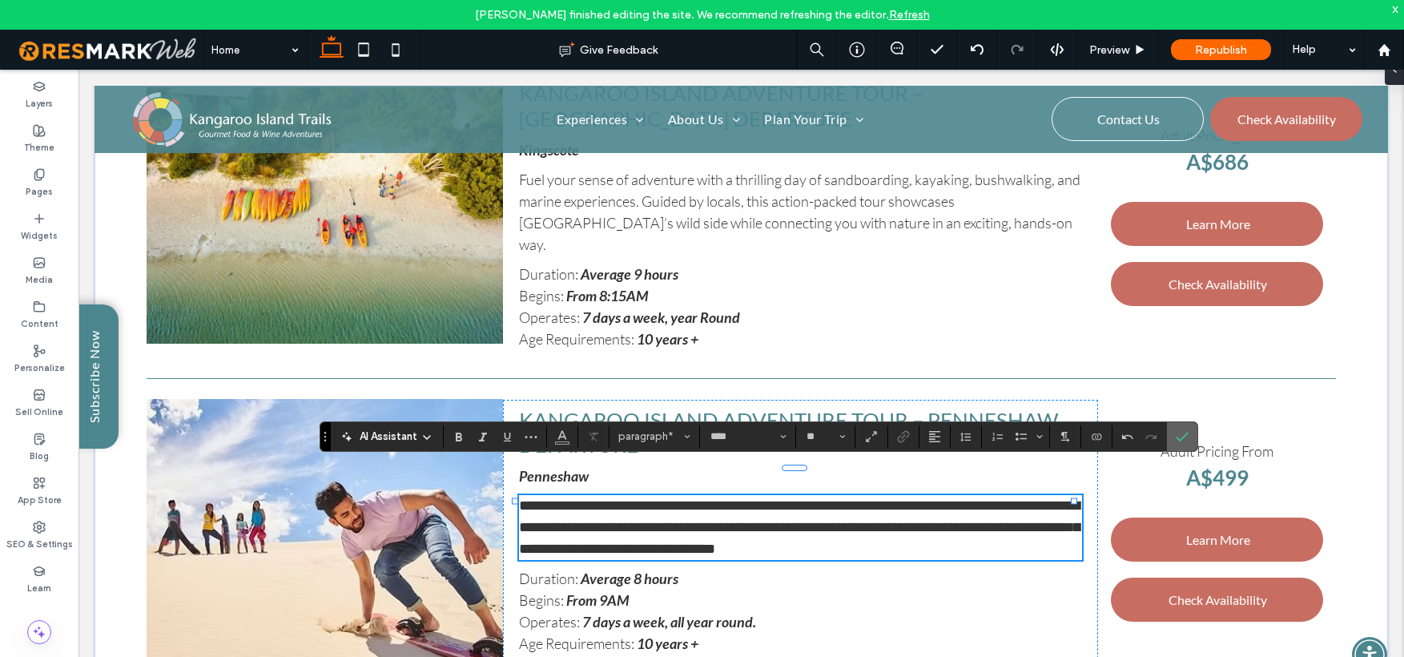
drag, startPoint x: 1183, startPoint y: 427, endPoint x: 1095, endPoint y: 361, distance: 109.9
click at [1183, 427] on span "Confirm" at bounding box center [1182, 436] width 13 height 27
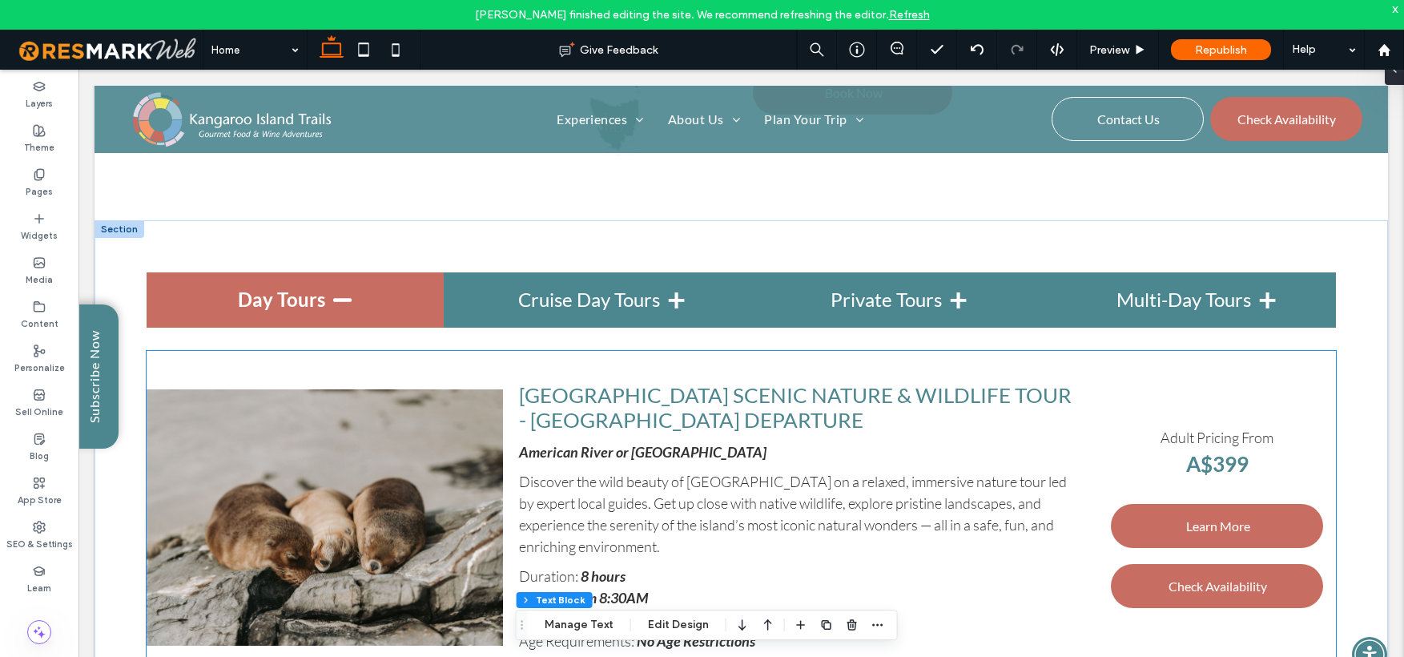
scroll to position [3368, 0]
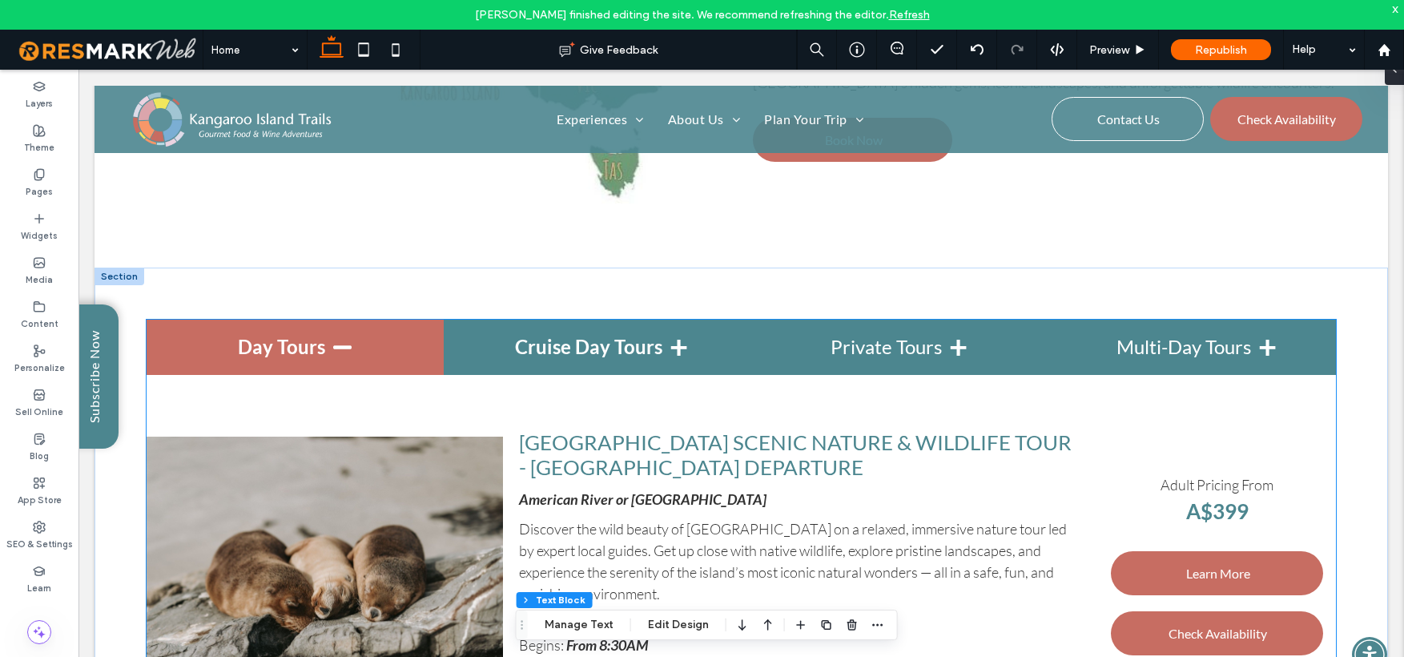
click at [588, 351] on h4 "Cruise Day Tours" at bounding box center [592, 347] width 297 height 55
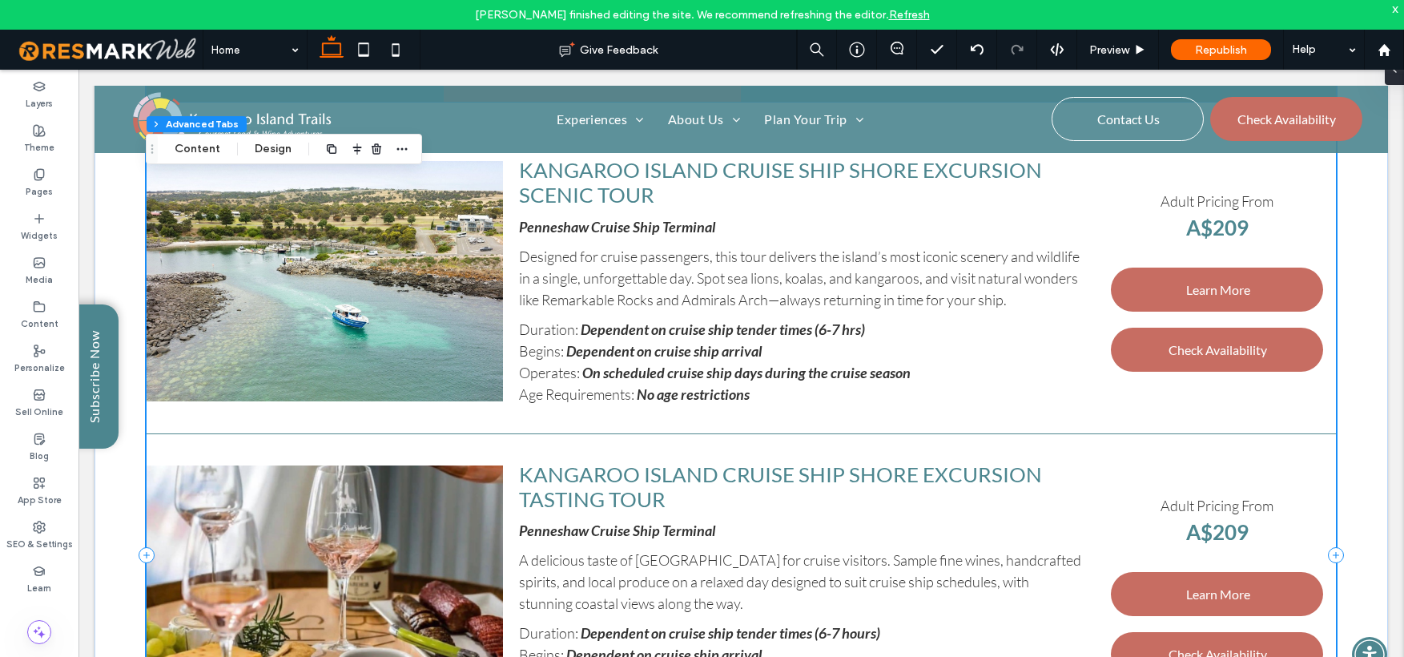
scroll to position [3583, 0]
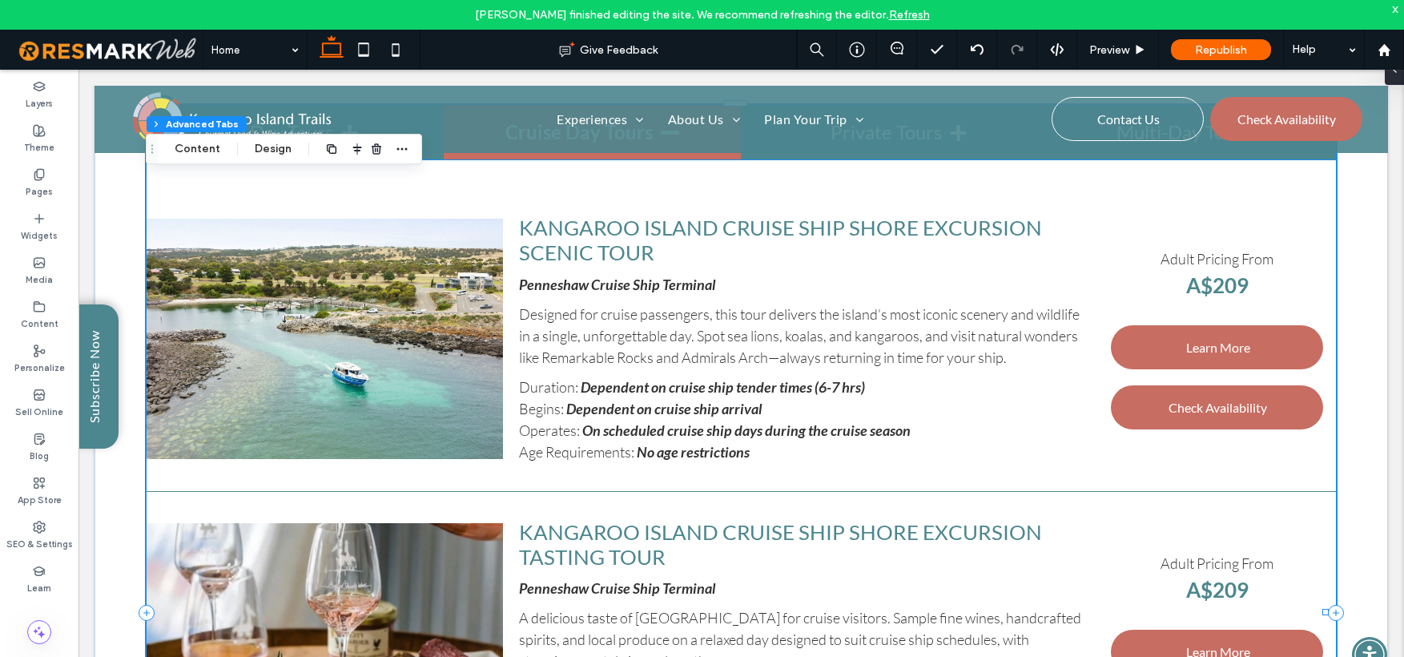
click at [1224, 285] on strong "A$209" at bounding box center [1217, 285] width 62 height 26
click at [1219, 280] on strong "A$209" at bounding box center [1217, 285] width 62 height 26
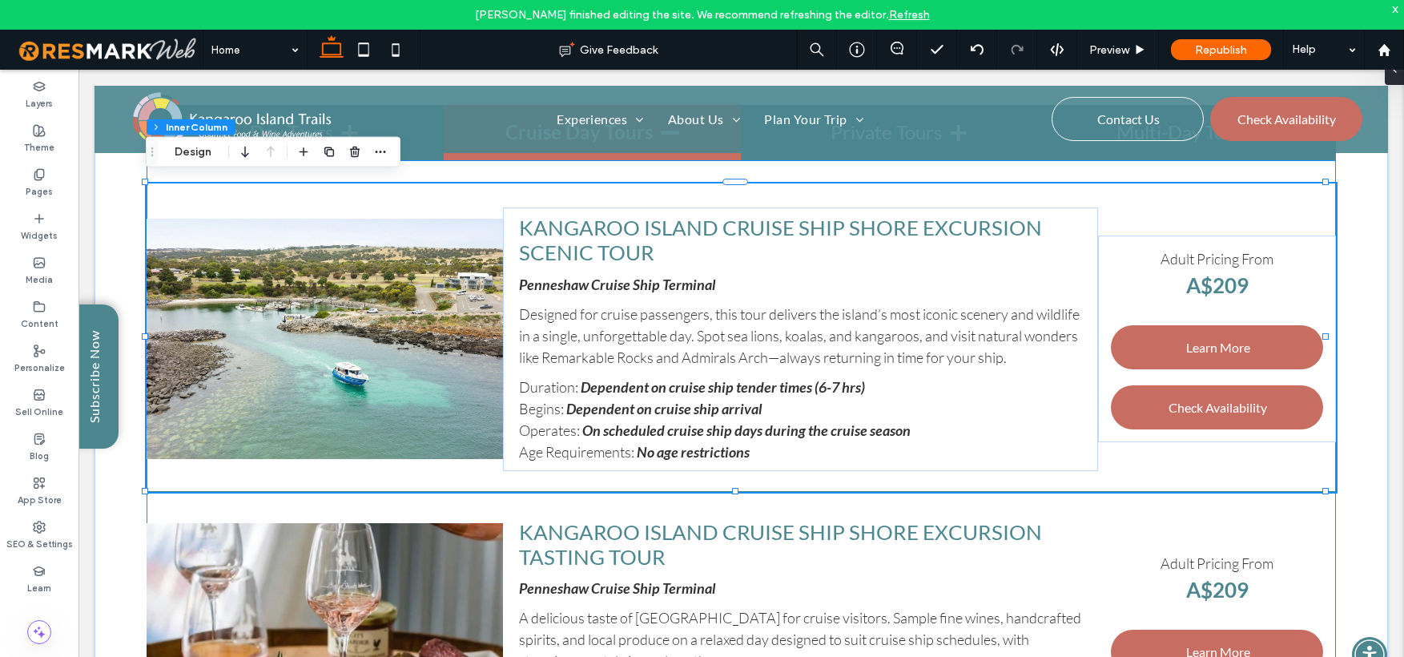
click at [1219, 280] on strong "A$209" at bounding box center [1217, 285] width 62 height 26
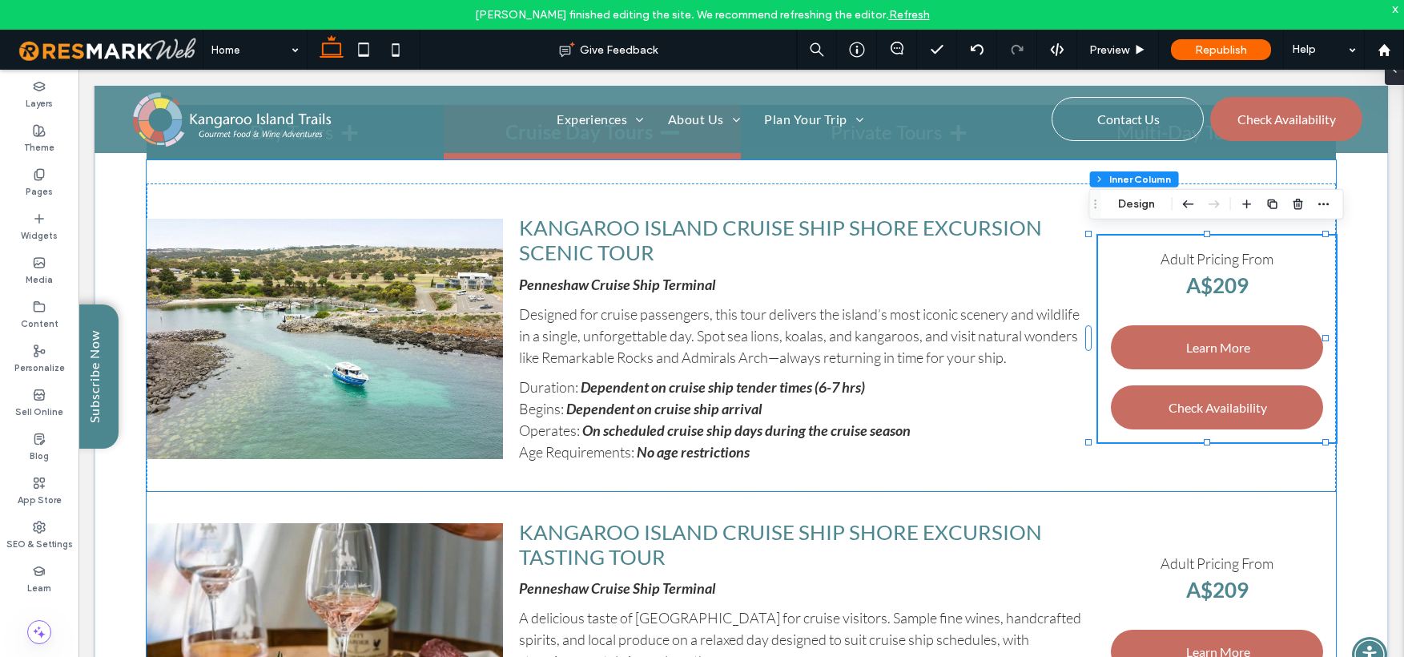
click at [1219, 280] on strong "A$209" at bounding box center [1217, 285] width 62 height 26
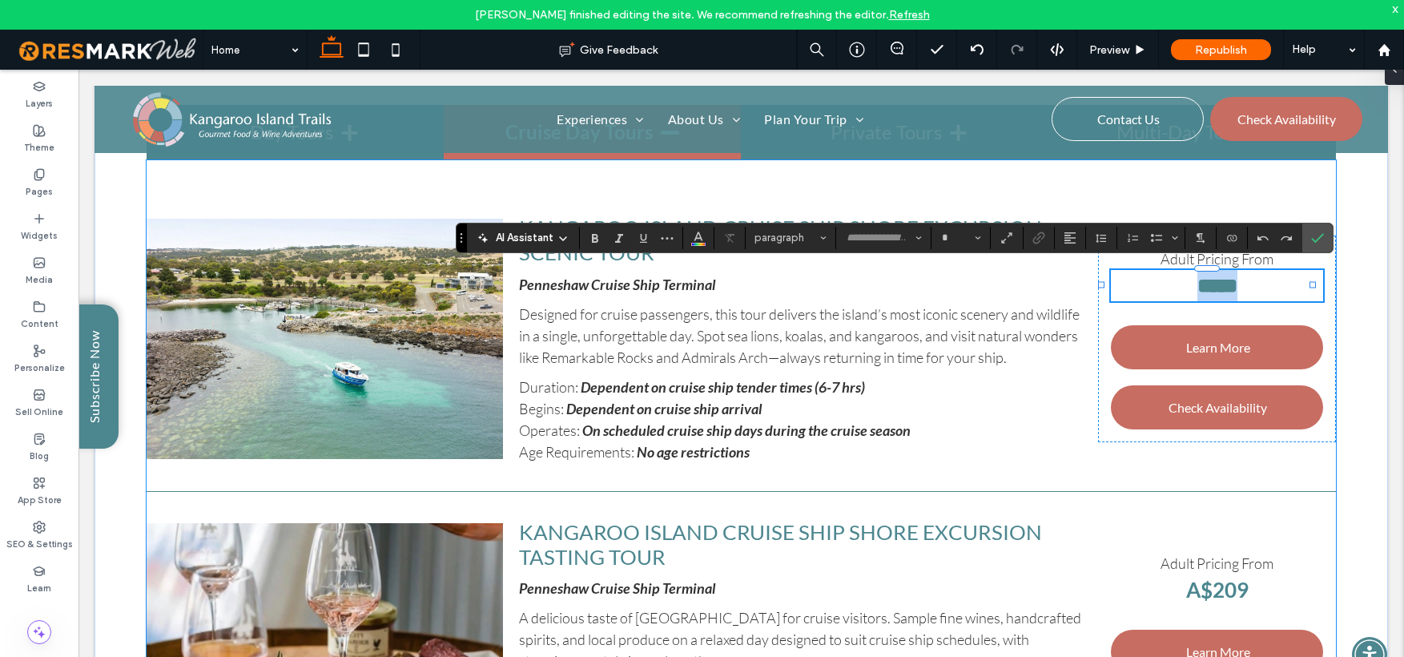
type input "****"
type input "**"
click at [1219, 280] on strong "*****" at bounding box center [1218, 286] width 40 height 20
click at [1226, 280] on strong "*****" at bounding box center [1218, 286] width 40 height 20
click at [1324, 241] on label "Confirm" at bounding box center [1318, 238] width 24 height 29
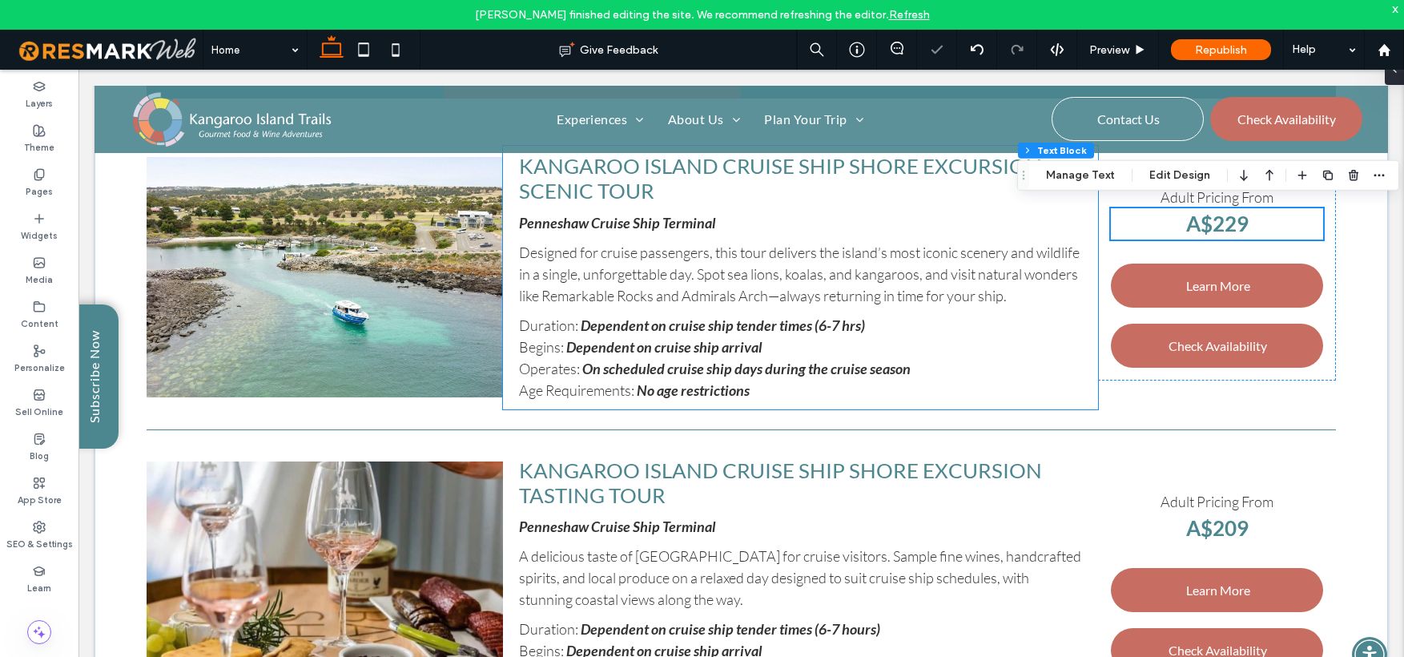
scroll to position [3646, 0]
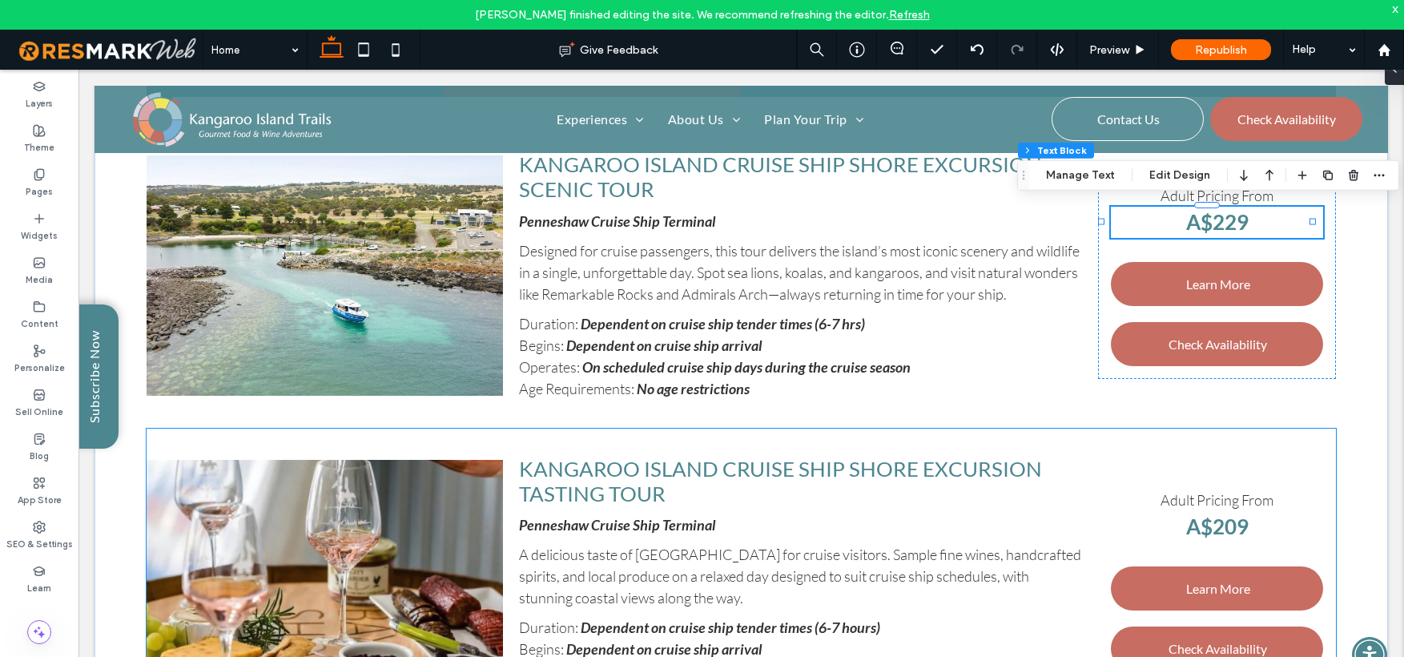
click at [1229, 522] on strong "A$209" at bounding box center [1217, 527] width 62 height 26
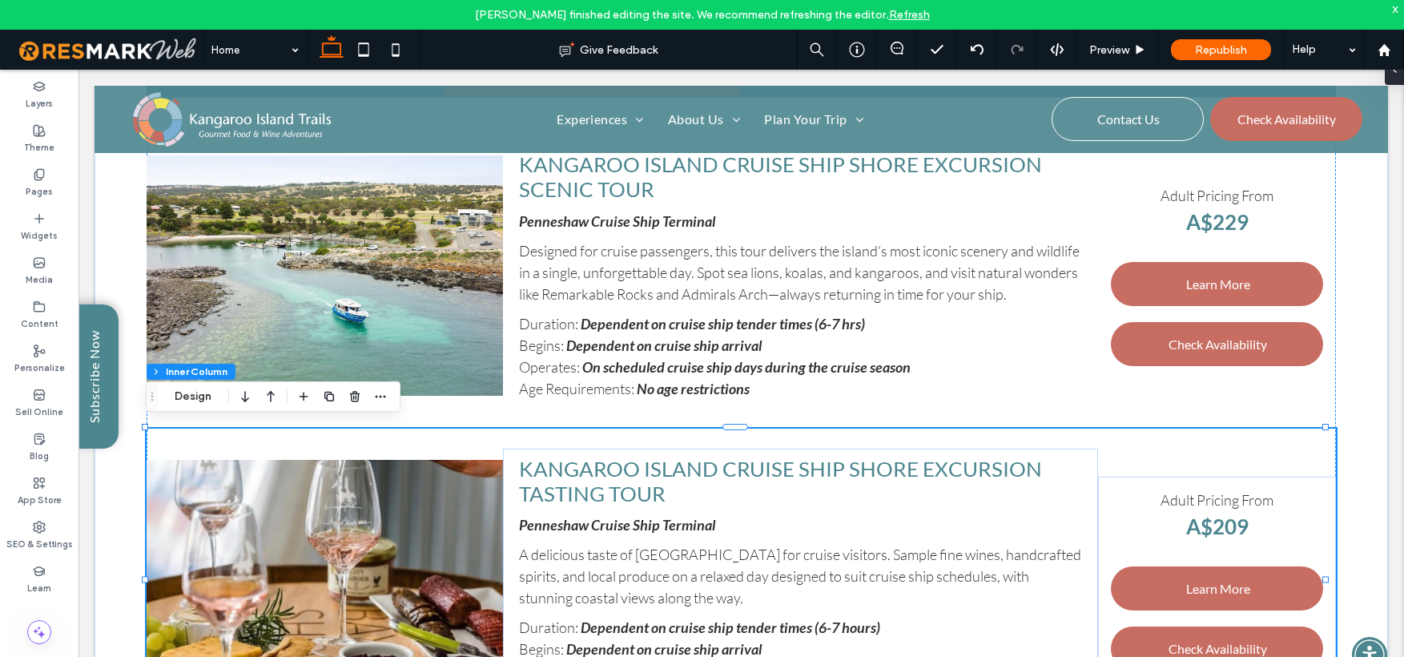
click at [1229, 522] on strong "A$209" at bounding box center [1217, 527] width 62 height 26
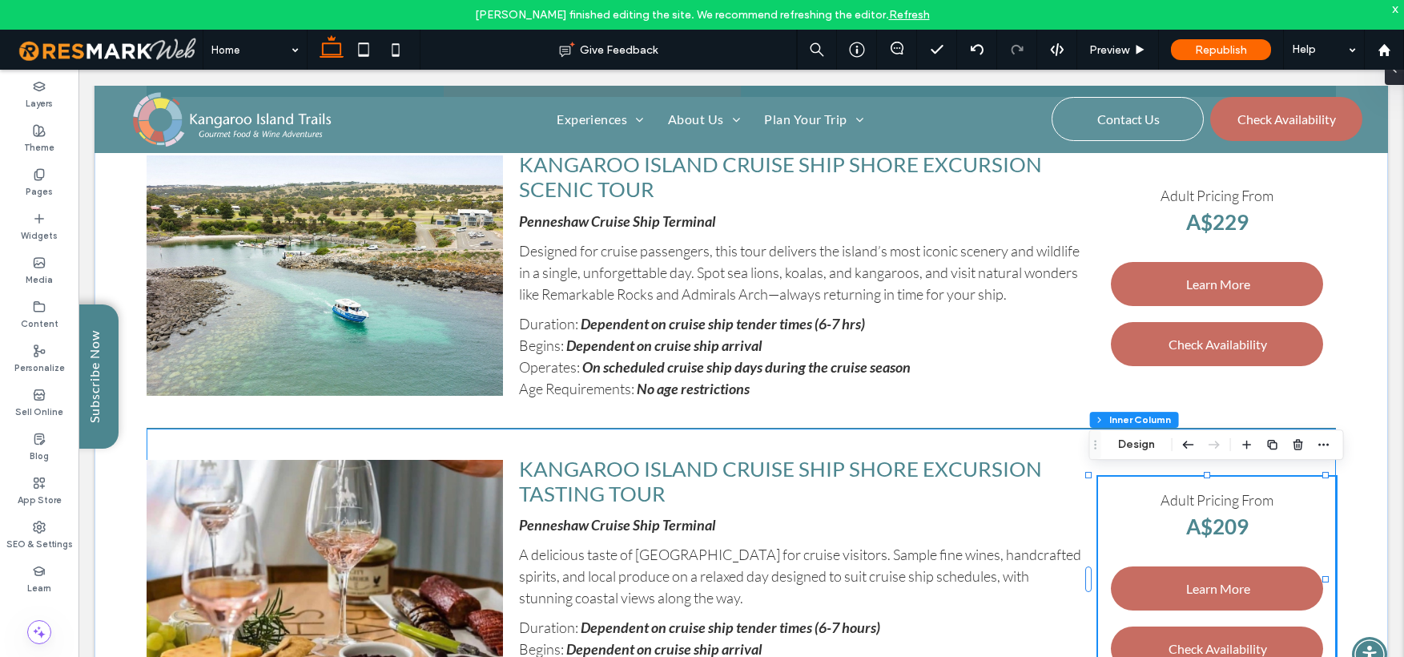
click at [1227, 522] on strong "A$209" at bounding box center [1217, 527] width 62 height 26
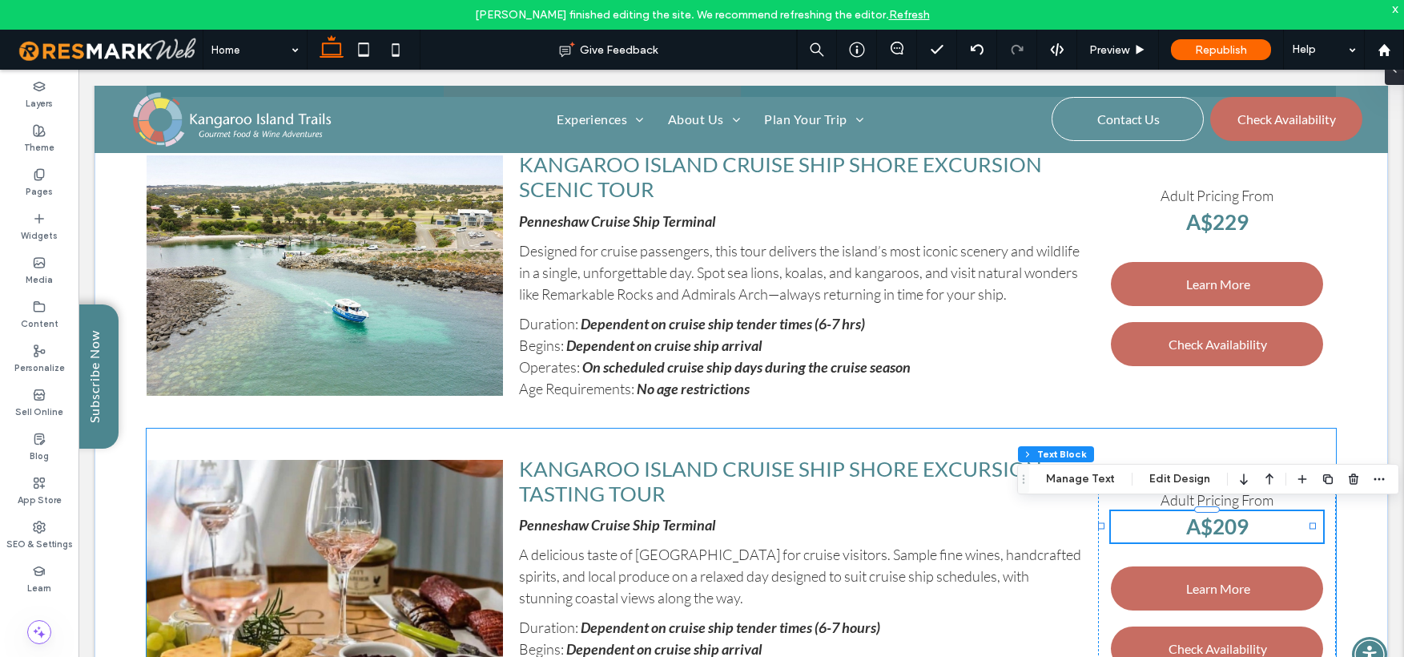
click at [1226, 522] on strong "A$209" at bounding box center [1217, 527] width 62 height 26
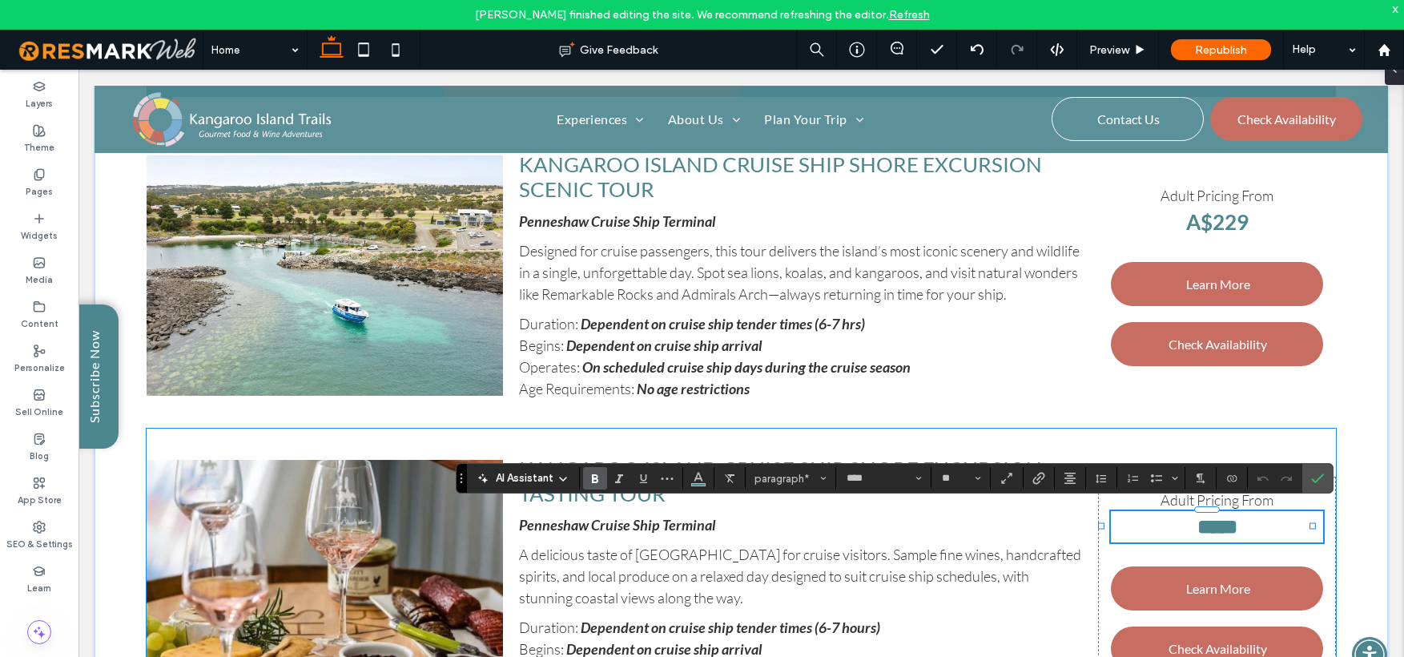
click at [1227, 521] on strong "*****" at bounding box center [1218, 527] width 40 height 20
click at [1319, 477] on use "Confirm" at bounding box center [1317, 478] width 13 height 10
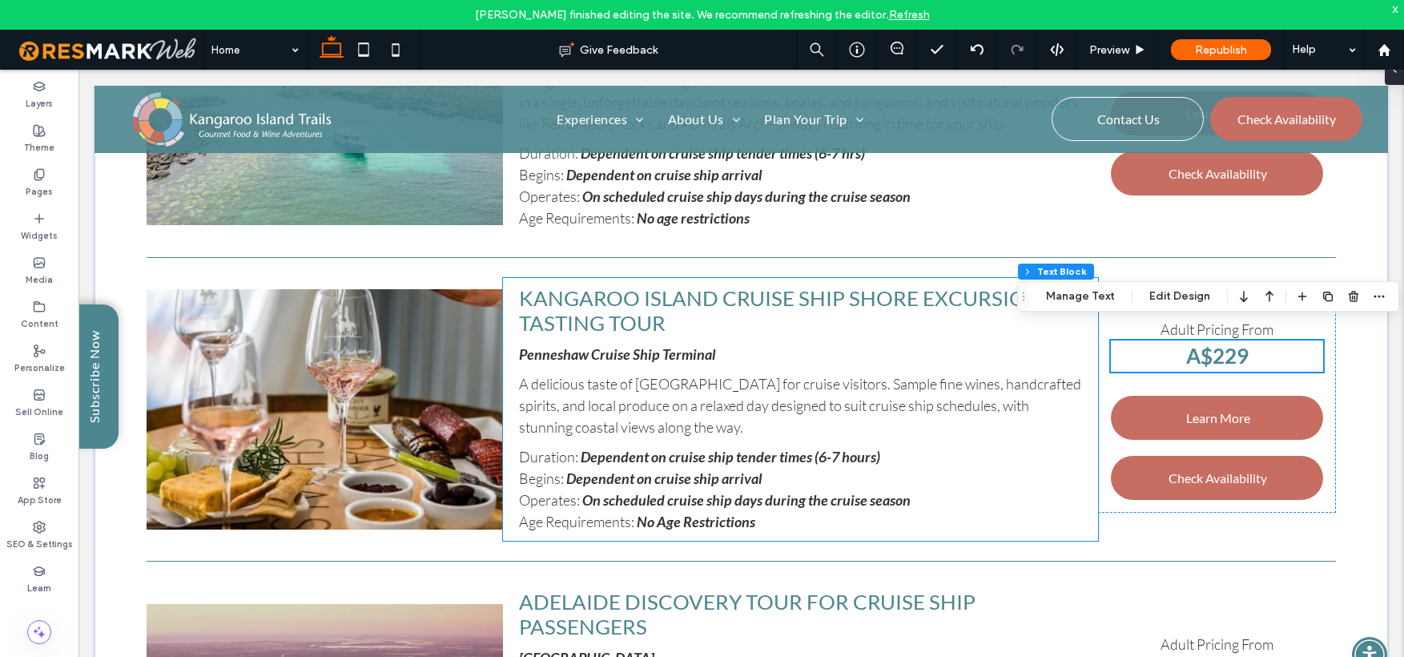
scroll to position [3829, 0]
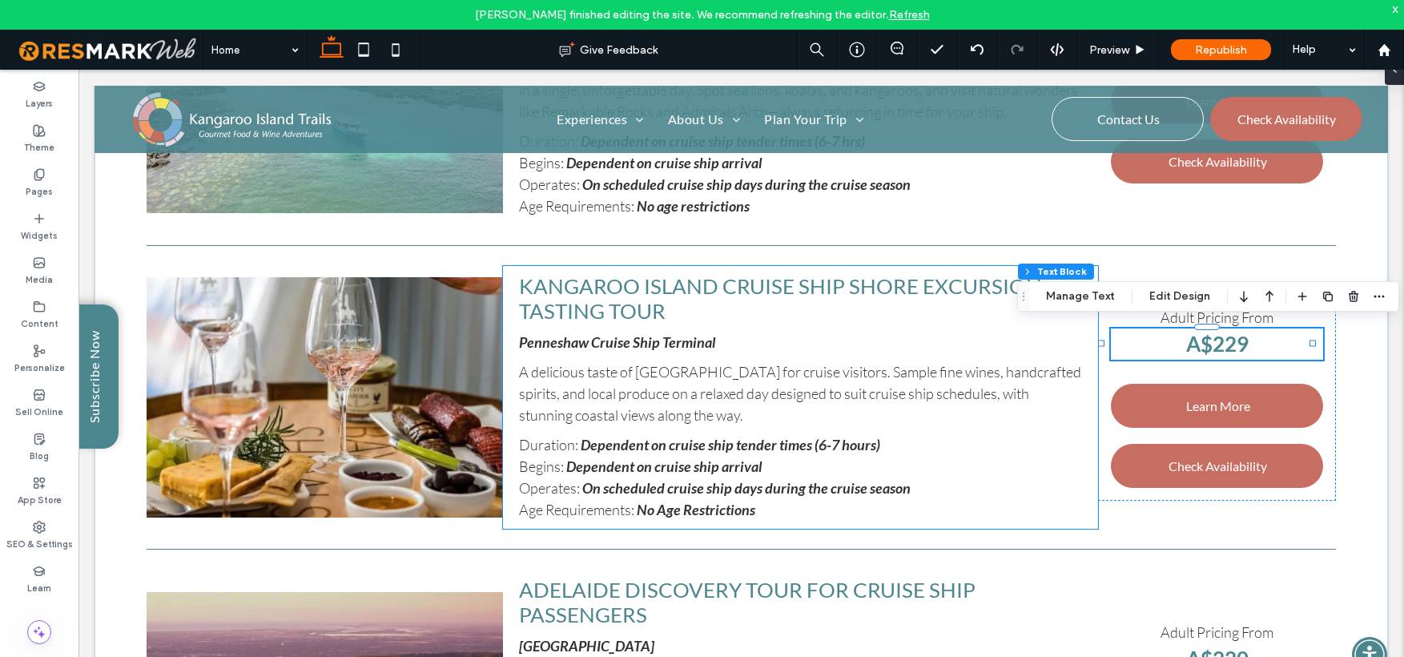
click at [703, 505] on strong "No Age Restrictions" at bounding box center [696, 510] width 119 height 18
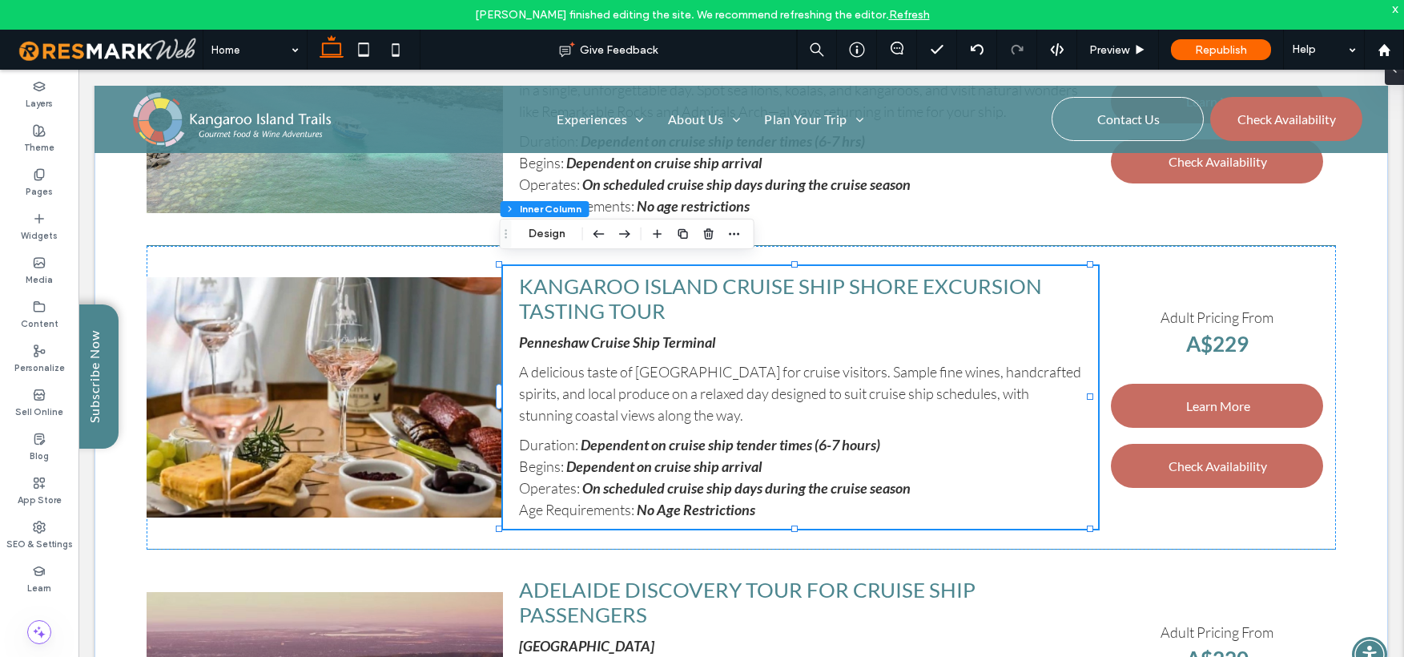
click at [683, 503] on strong "No Age Restrictions" at bounding box center [696, 510] width 119 height 18
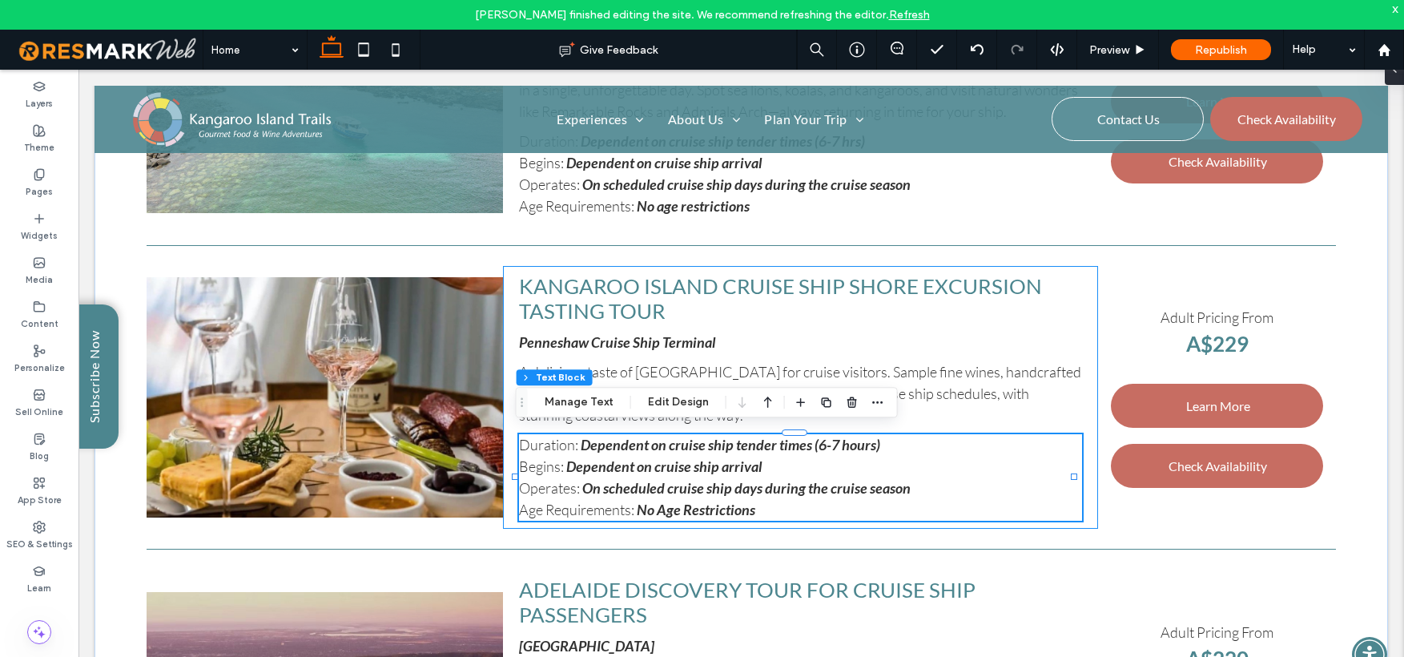
click at [677, 502] on strong "No Age Restrictions" at bounding box center [696, 510] width 119 height 18
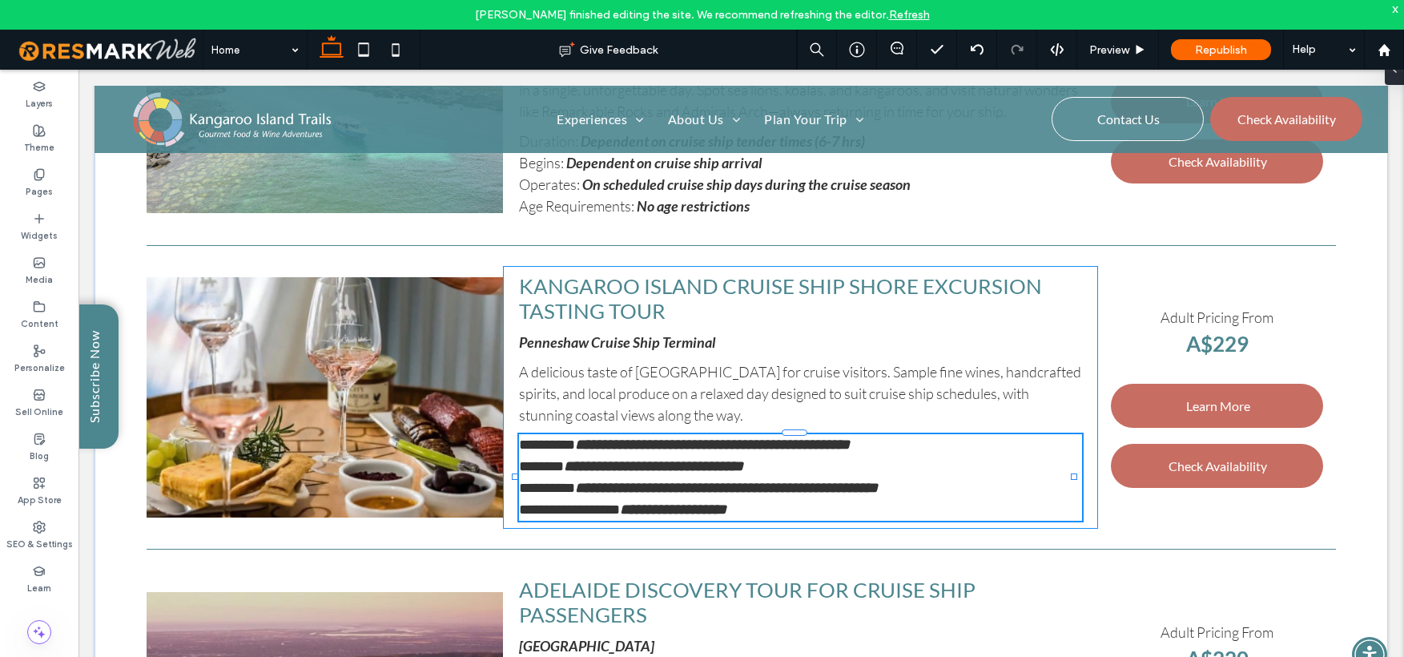
type input "****"
type input "**"
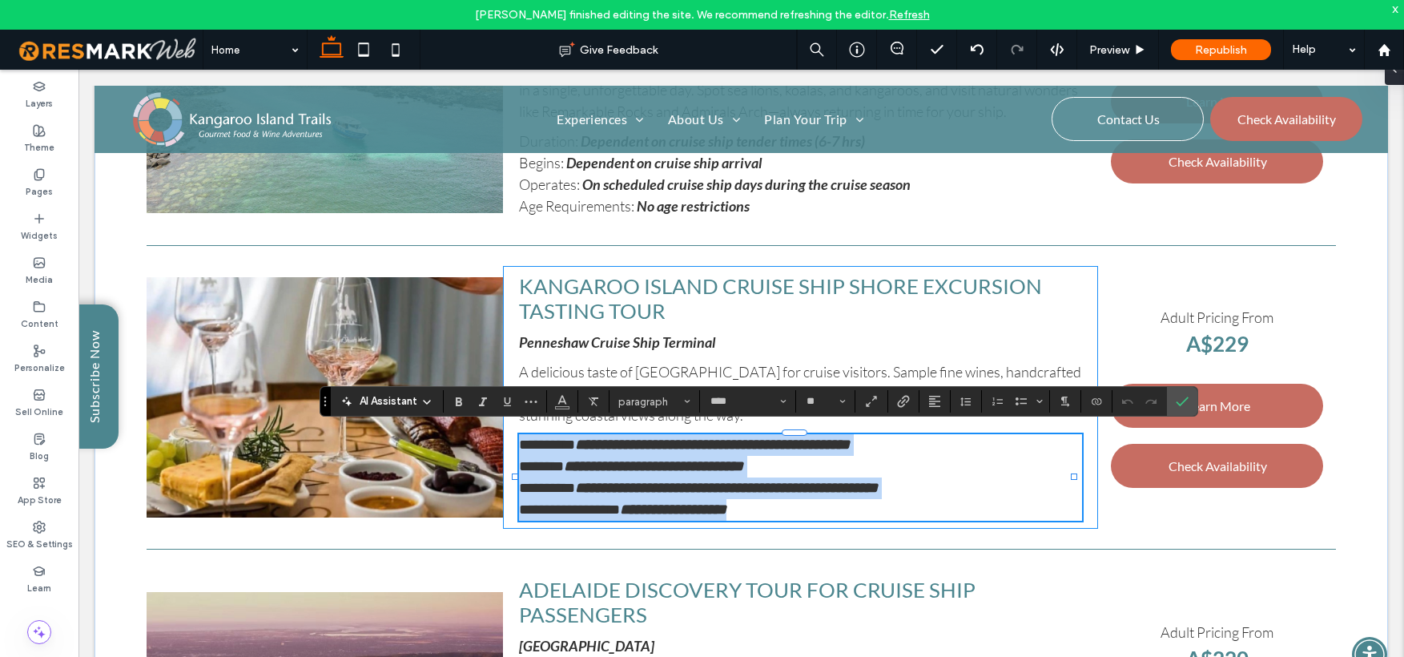
click at [671, 502] on strong "**********" at bounding box center [673, 509] width 107 height 14
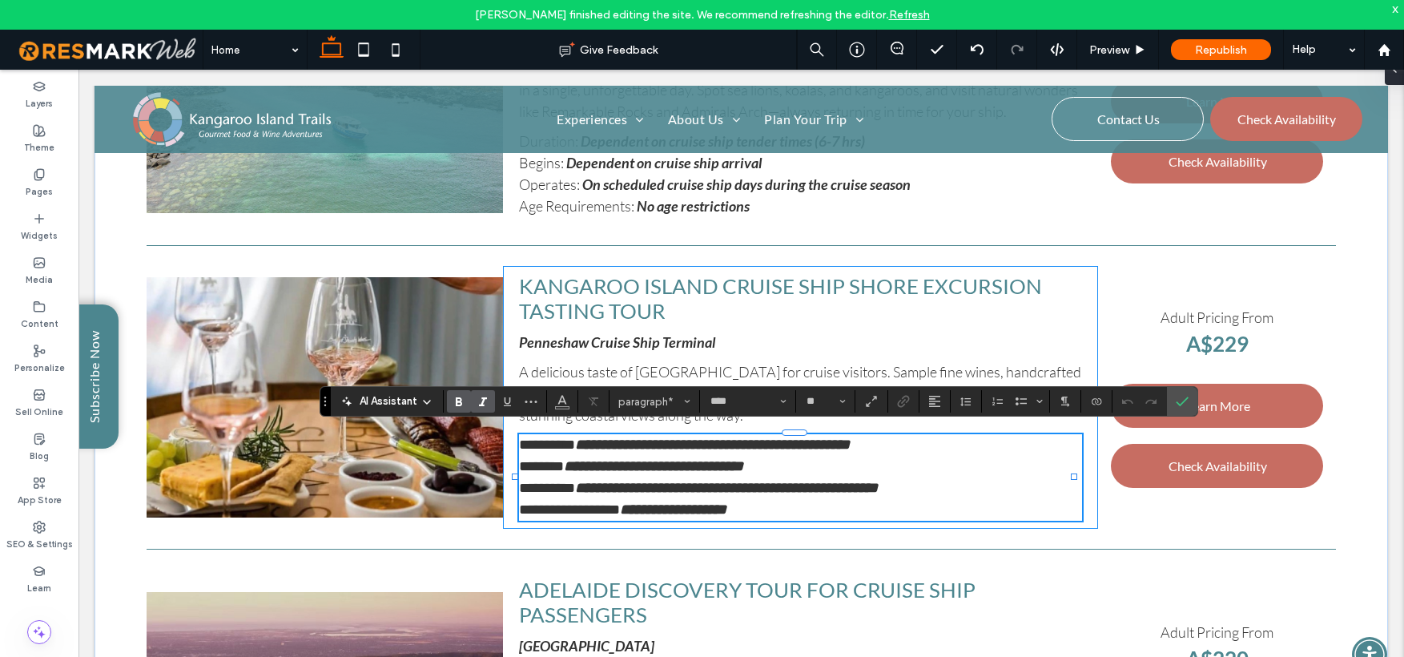
click at [663, 502] on strong "**********" at bounding box center [673, 509] width 107 height 14
drag, startPoint x: 1186, startPoint y: 401, endPoint x: 1037, endPoint y: 337, distance: 162.2
click at [1186, 401] on icon "Confirm" at bounding box center [1182, 401] width 13 height 13
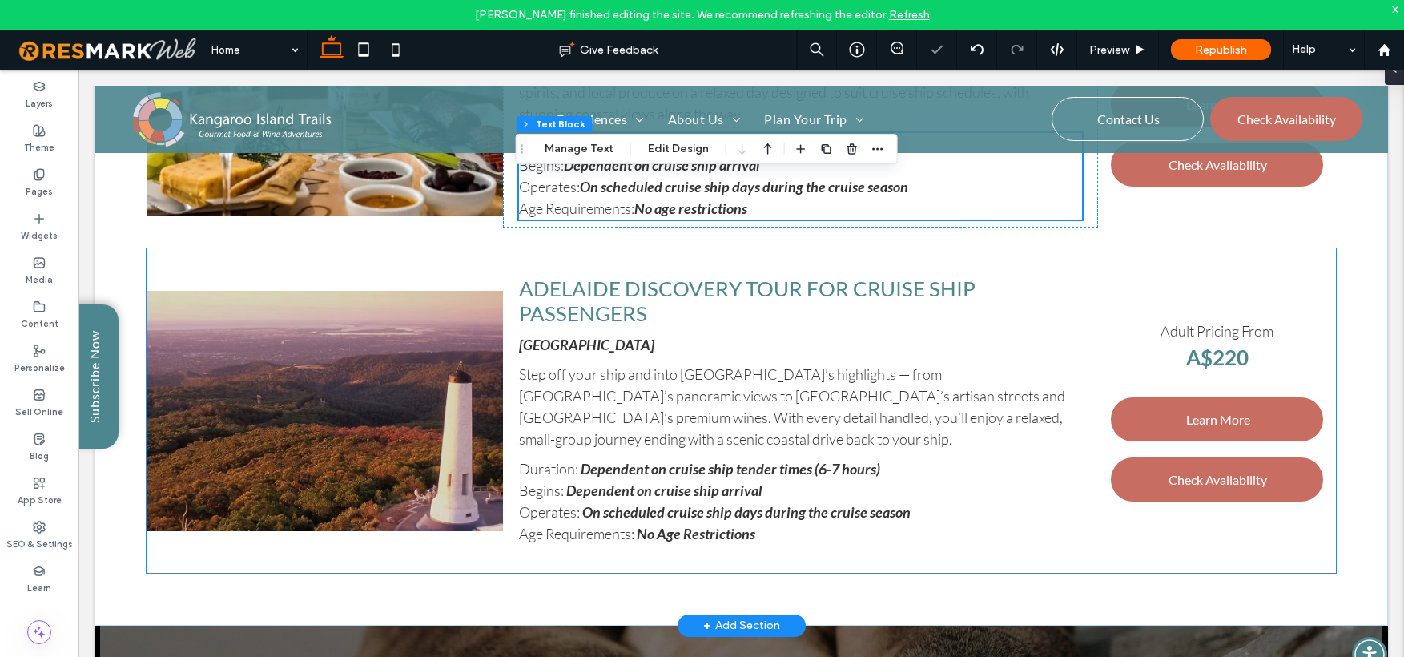
scroll to position [4134, 0]
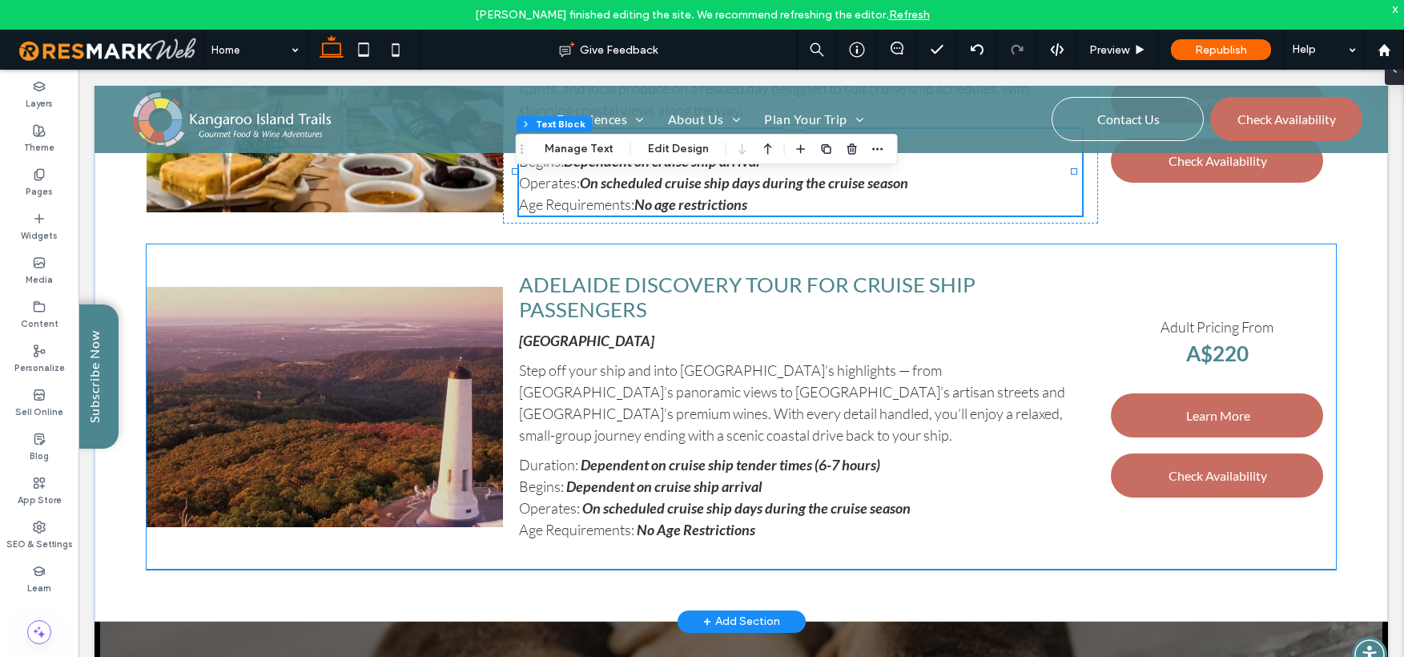
click at [678, 527] on strong "No Age Restrictions" at bounding box center [696, 530] width 119 height 18
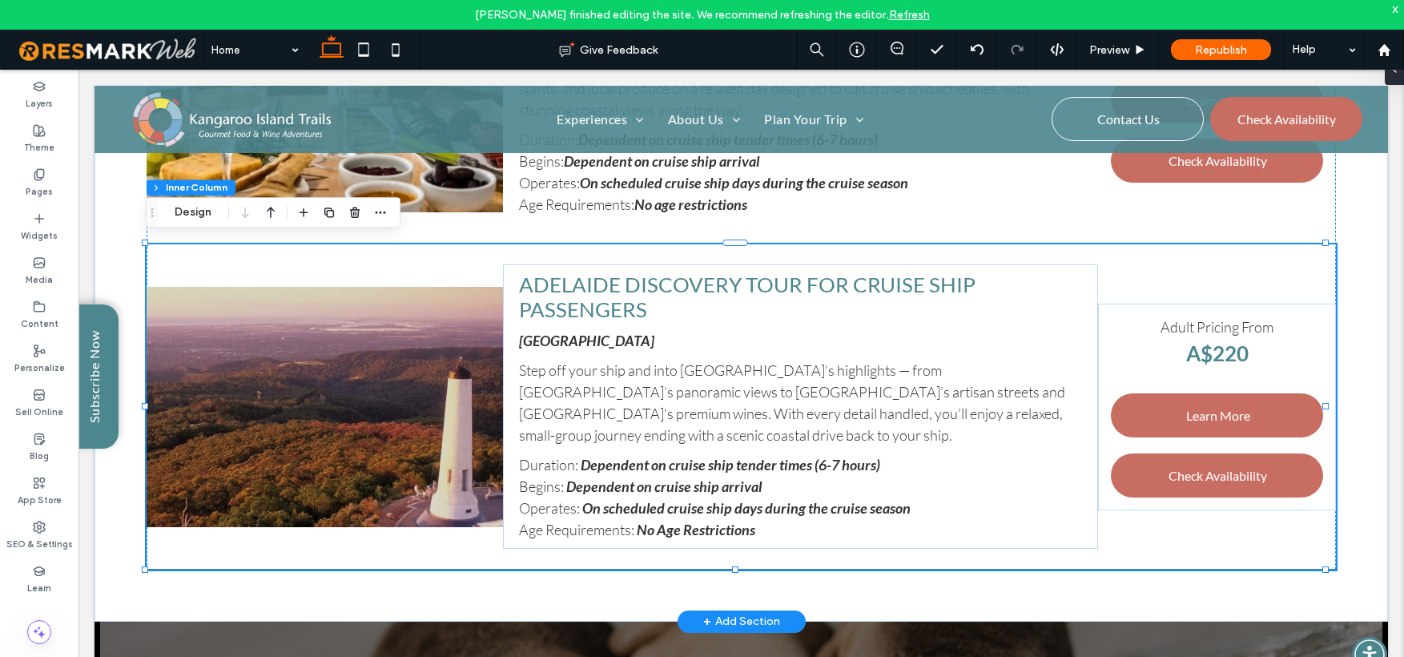
click at [664, 525] on strong "No Age Restrictions" at bounding box center [696, 530] width 119 height 18
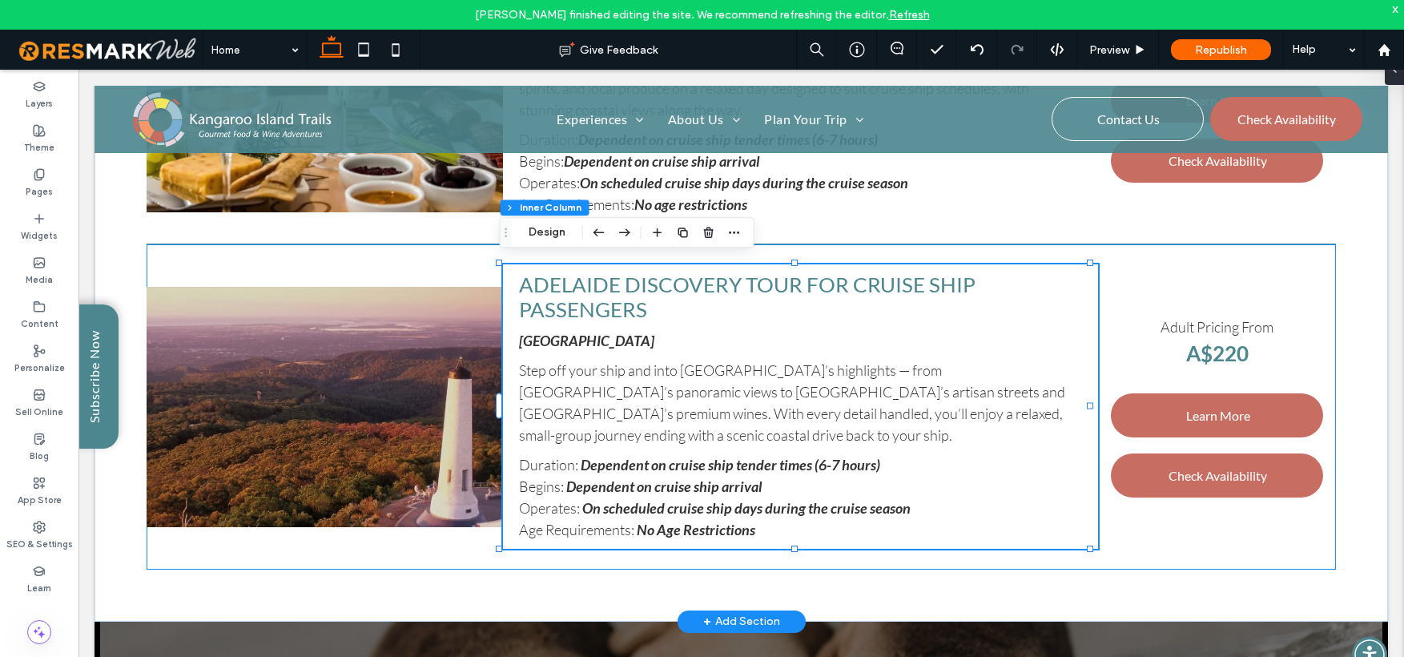
click at [664, 525] on strong "No Age Restrictions" at bounding box center [696, 530] width 119 height 18
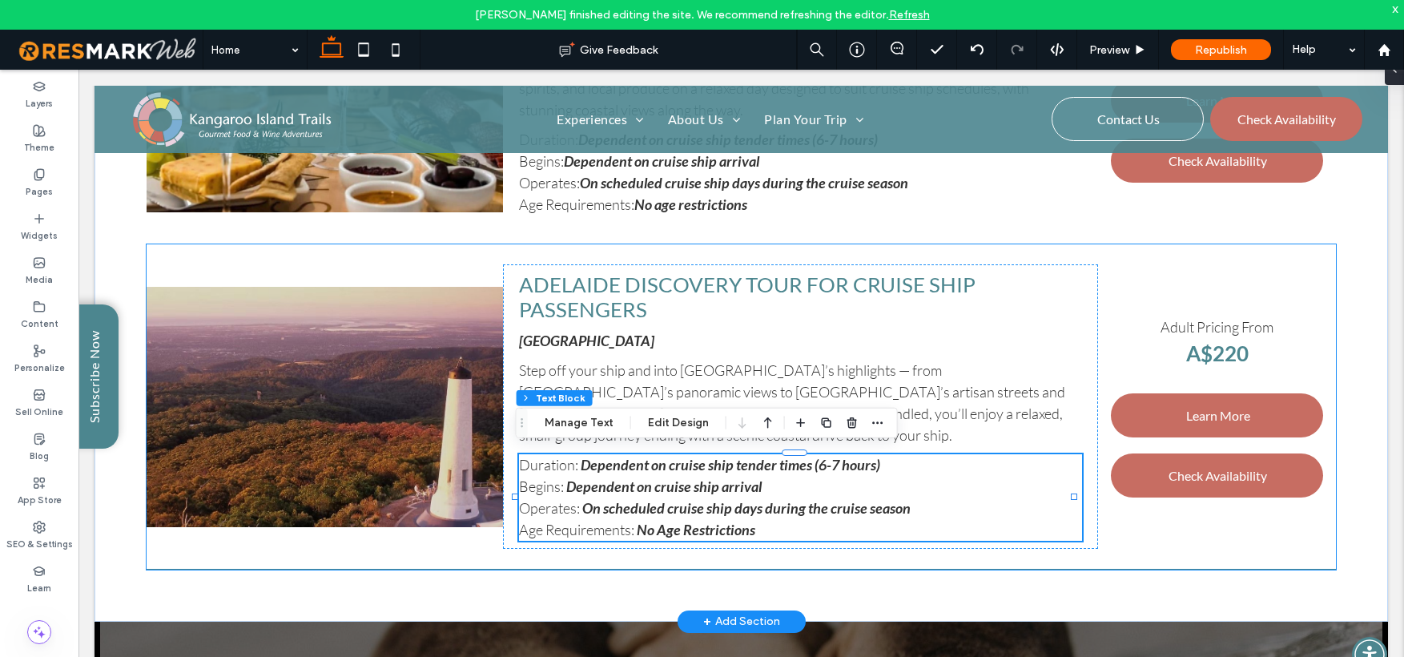
click at [663, 525] on strong "No Age Restrictions" at bounding box center [696, 530] width 119 height 18
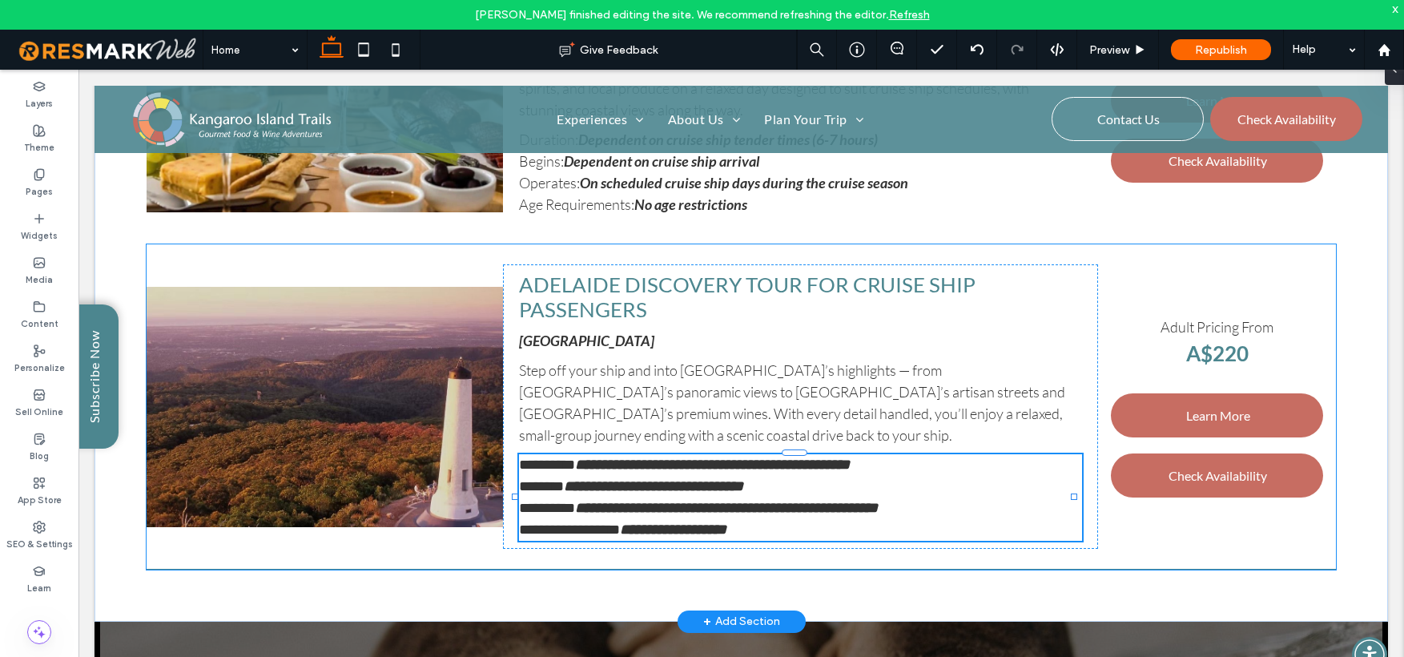
type input "****"
type input "**"
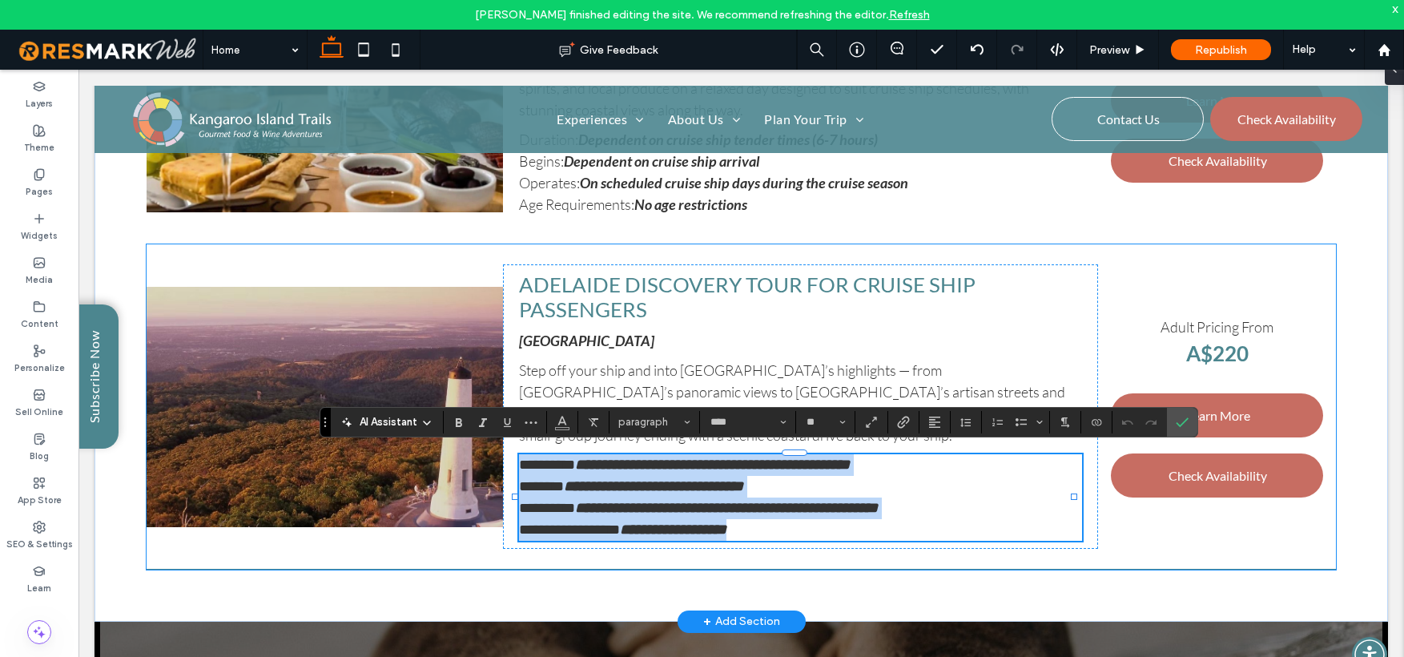
click at [663, 523] on strong "**********" at bounding box center [673, 529] width 107 height 14
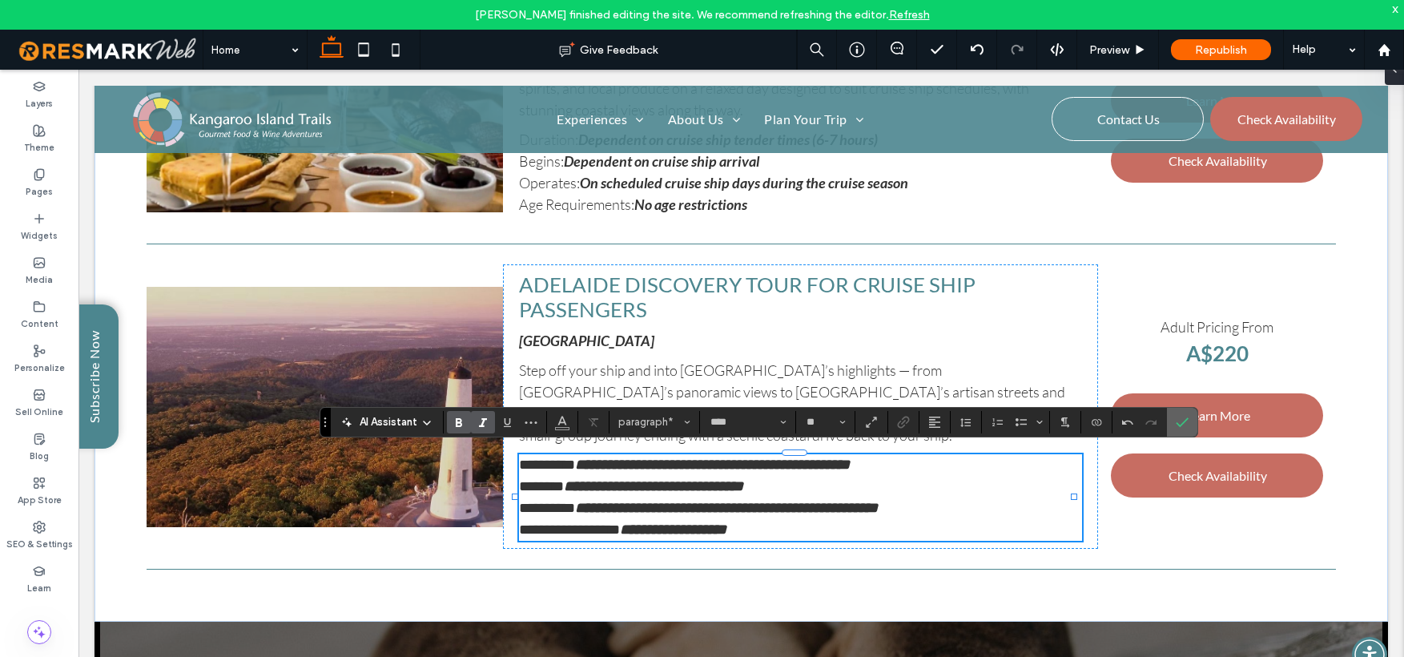
click at [1183, 417] on icon "Confirm" at bounding box center [1182, 422] width 13 height 13
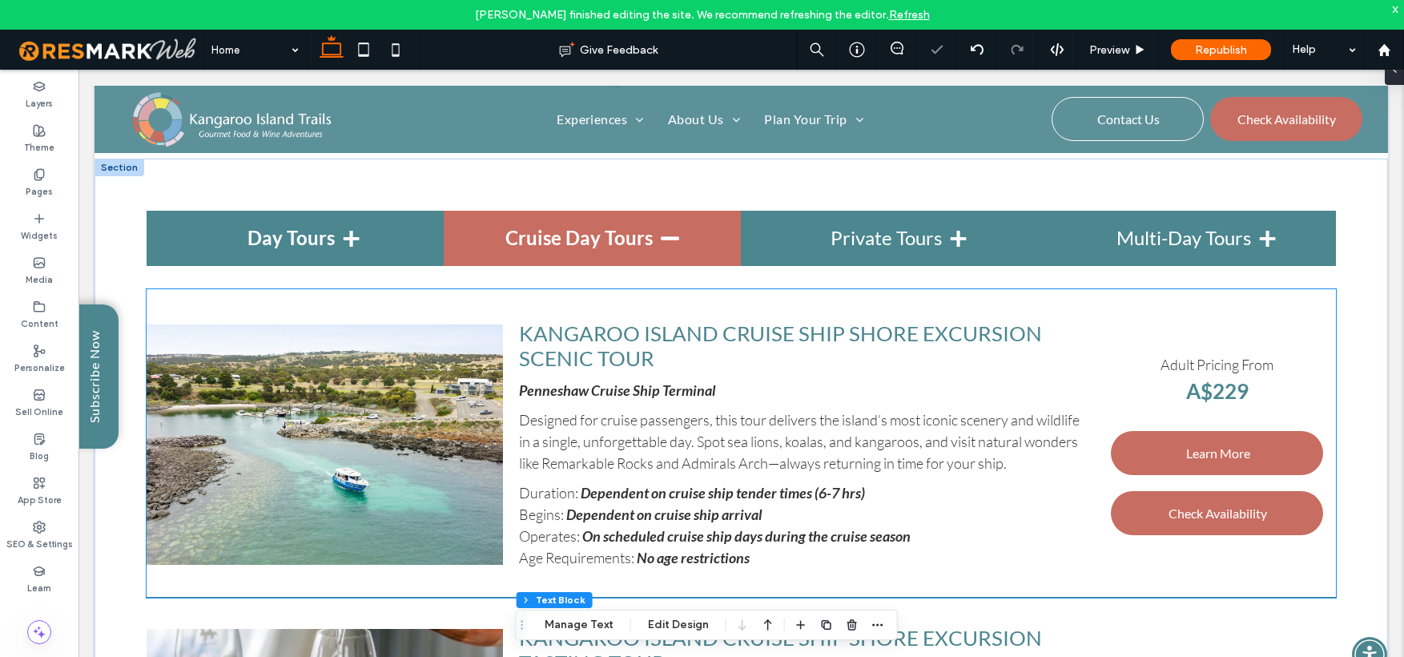
scroll to position [3388, 0]
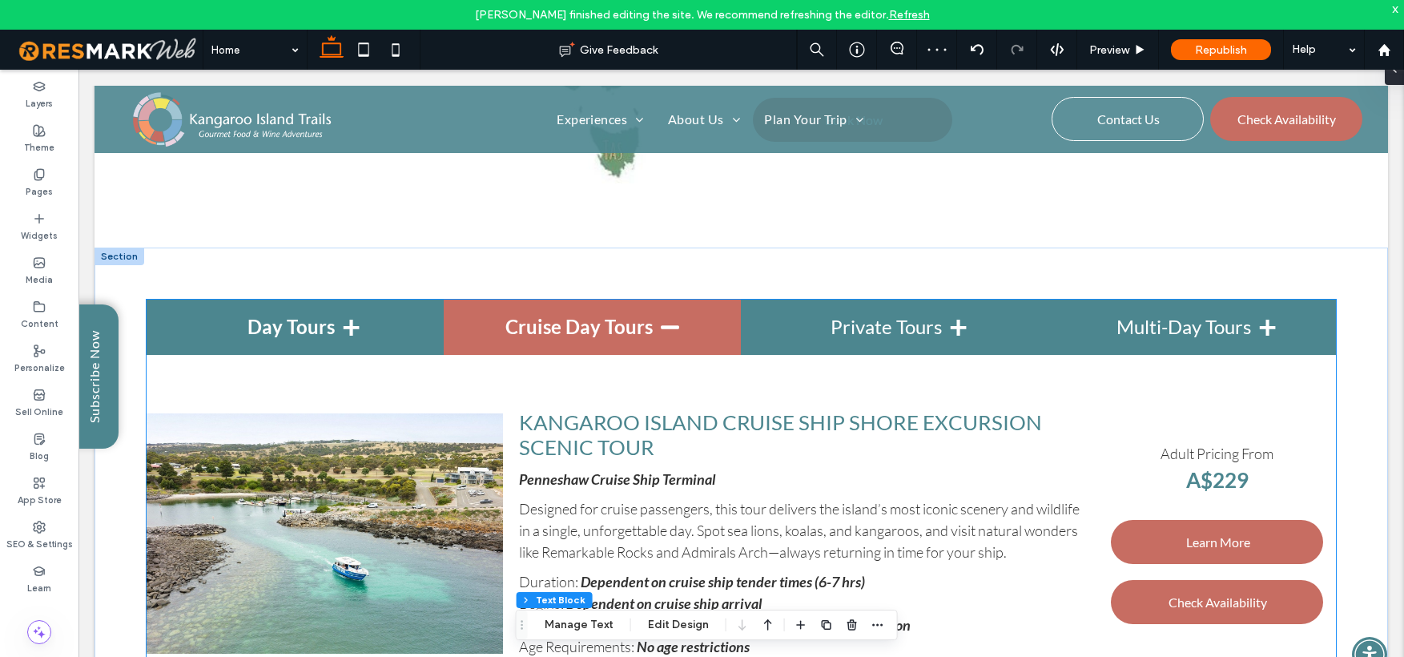
click at [340, 313] on h4 "Day Tours" at bounding box center [295, 327] width 297 height 55
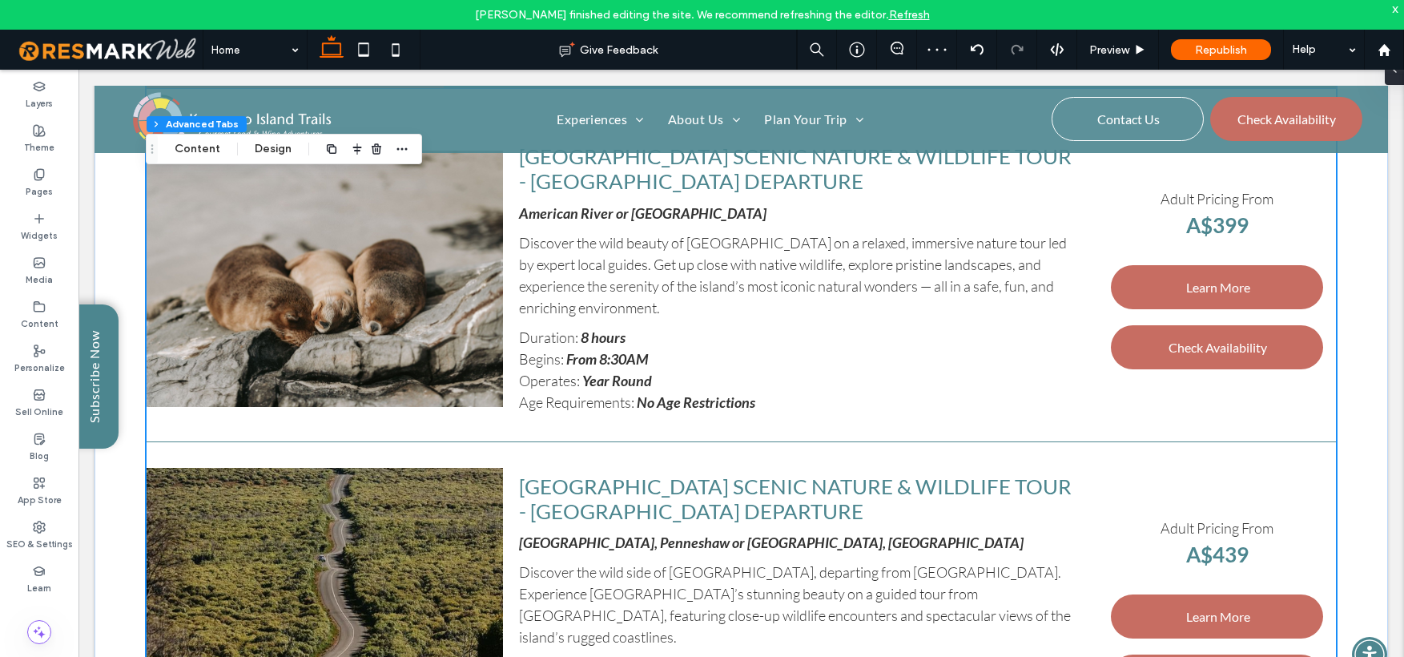
scroll to position [3656, 0]
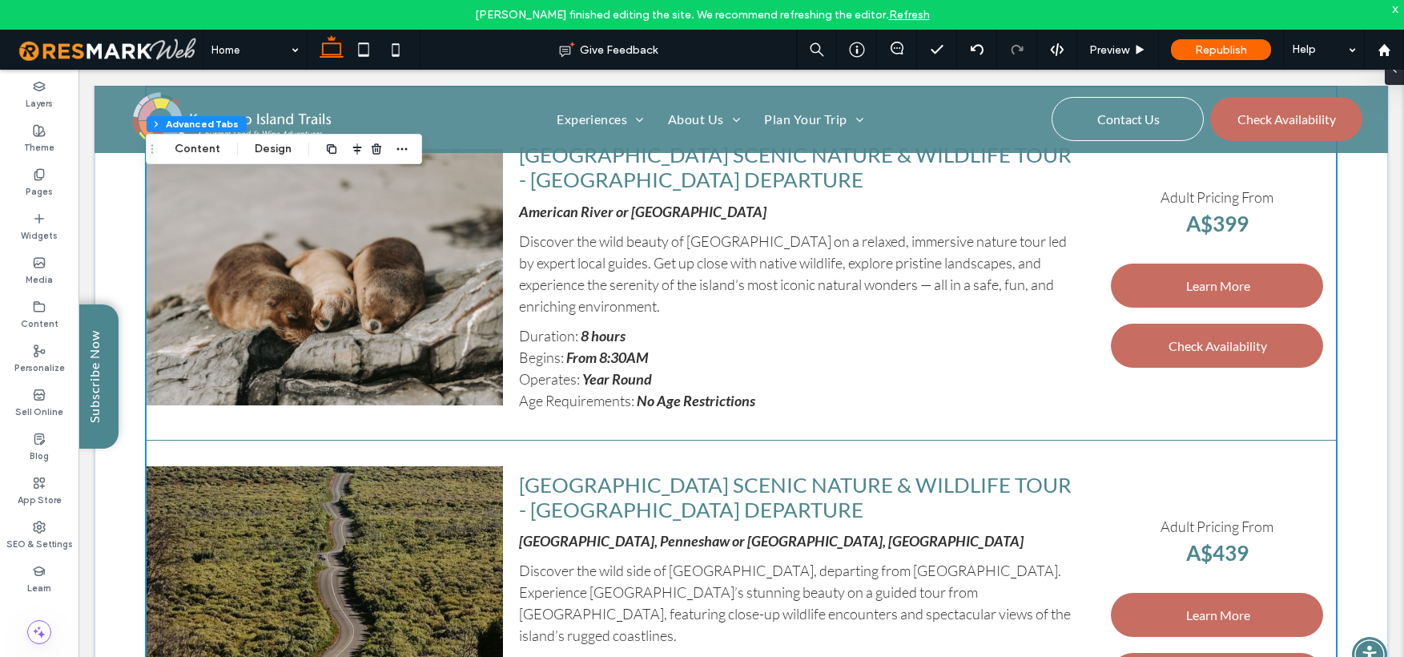
click at [695, 401] on strong "No Age Restrictions" at bounding box center [696, 401] width 119 height 18
click at [659, 400] on strong "No Age Restrictions" at bounding box center [696, 401] width 119 height 18
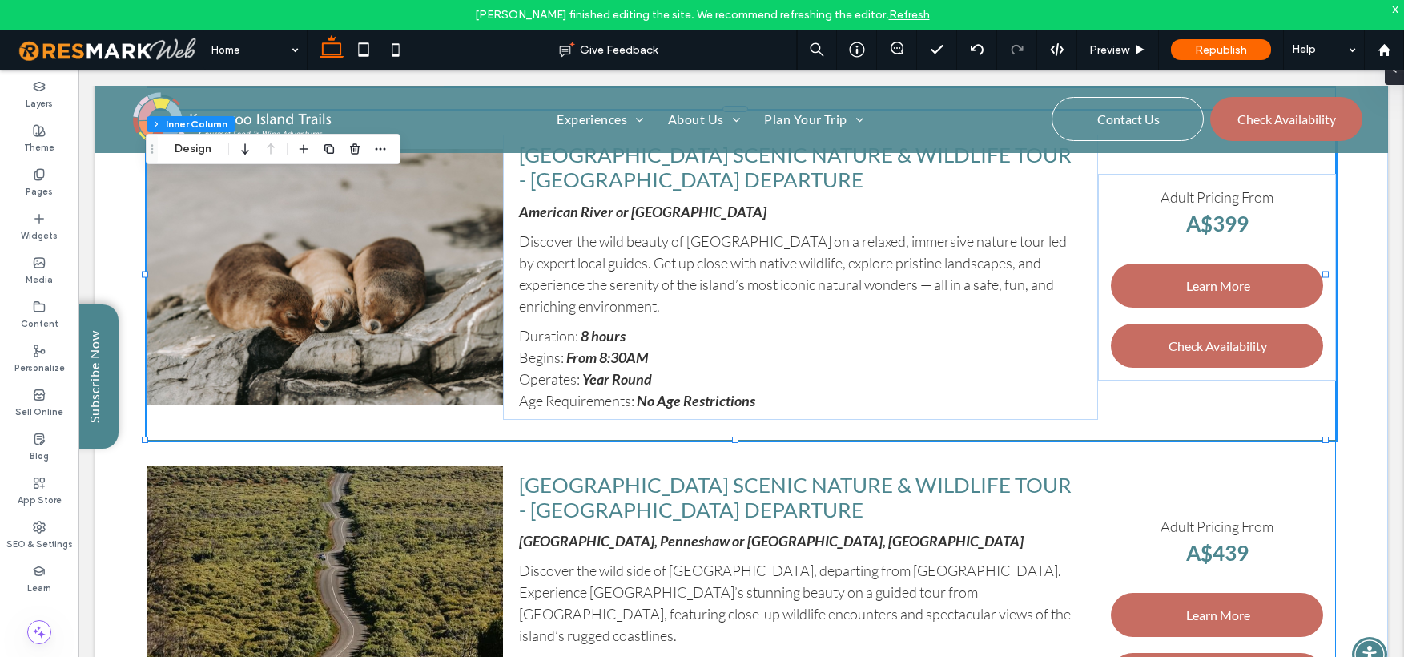
click at [659, 394] on strong "No Age Restrictions" at bounding box center [696, 401] width 119 height 18
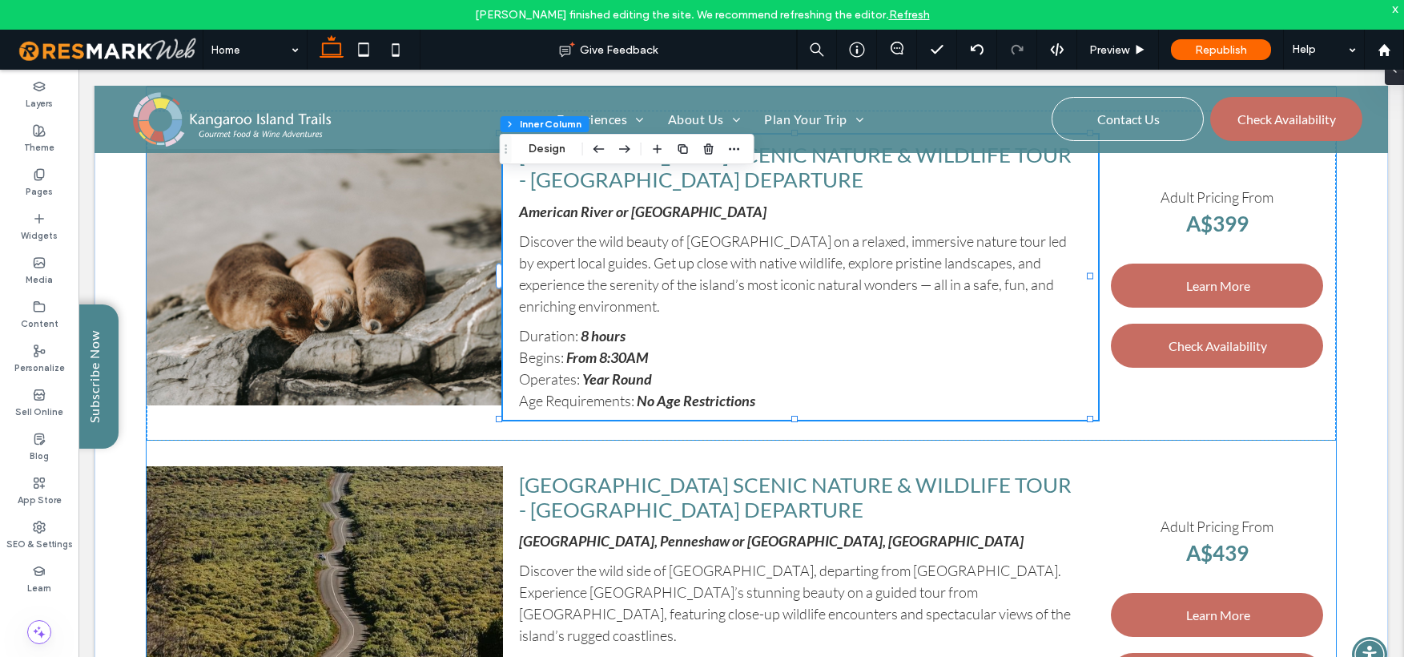
click at [659, 394] on strong "No Age Restrictions" at bounding box center [696, 401] width 119 height 18
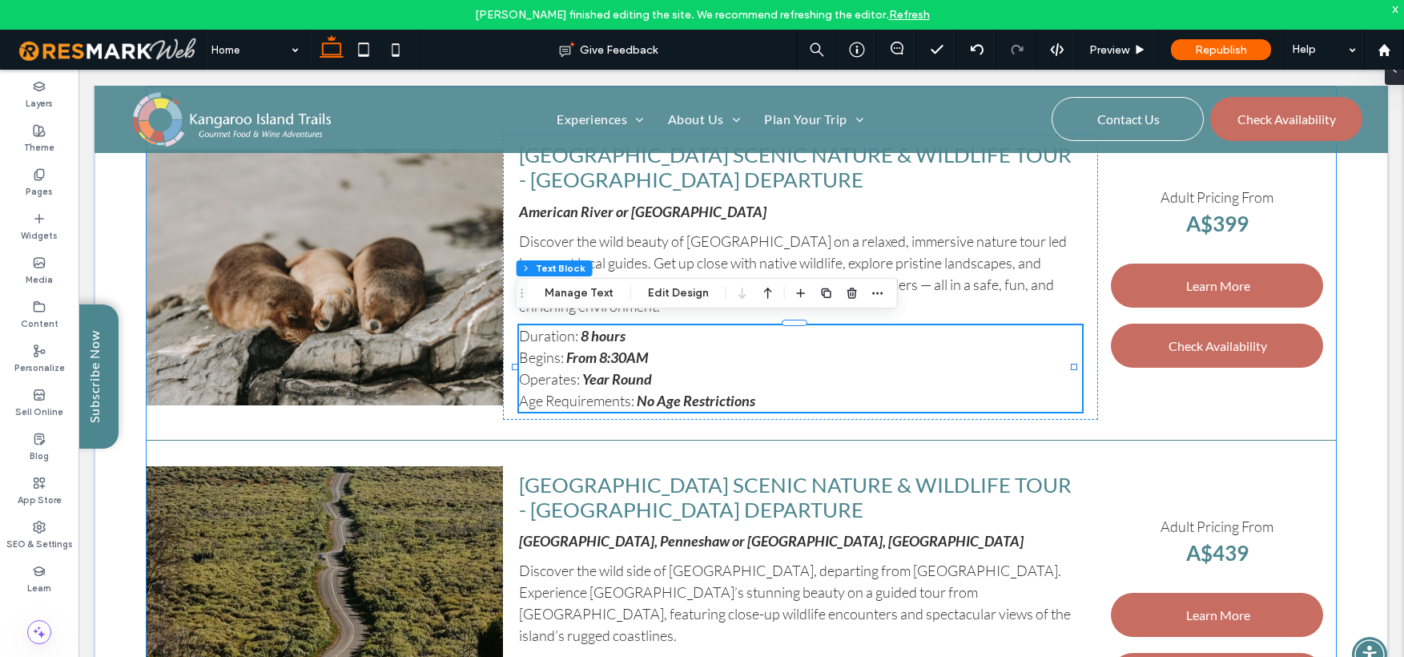
click at [659, 394] on strong "No Age Restrictions" at bounding box center [696, 401] width 119 height 18
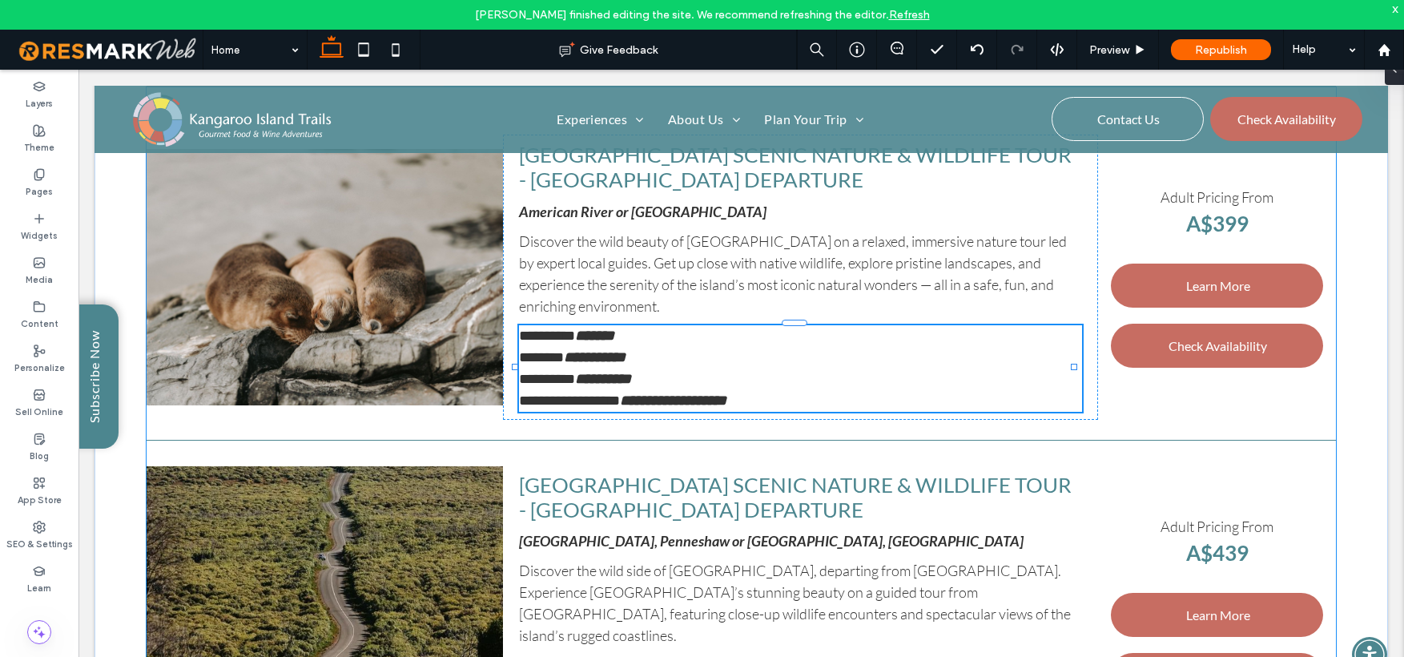
type input "****"
type input "**"
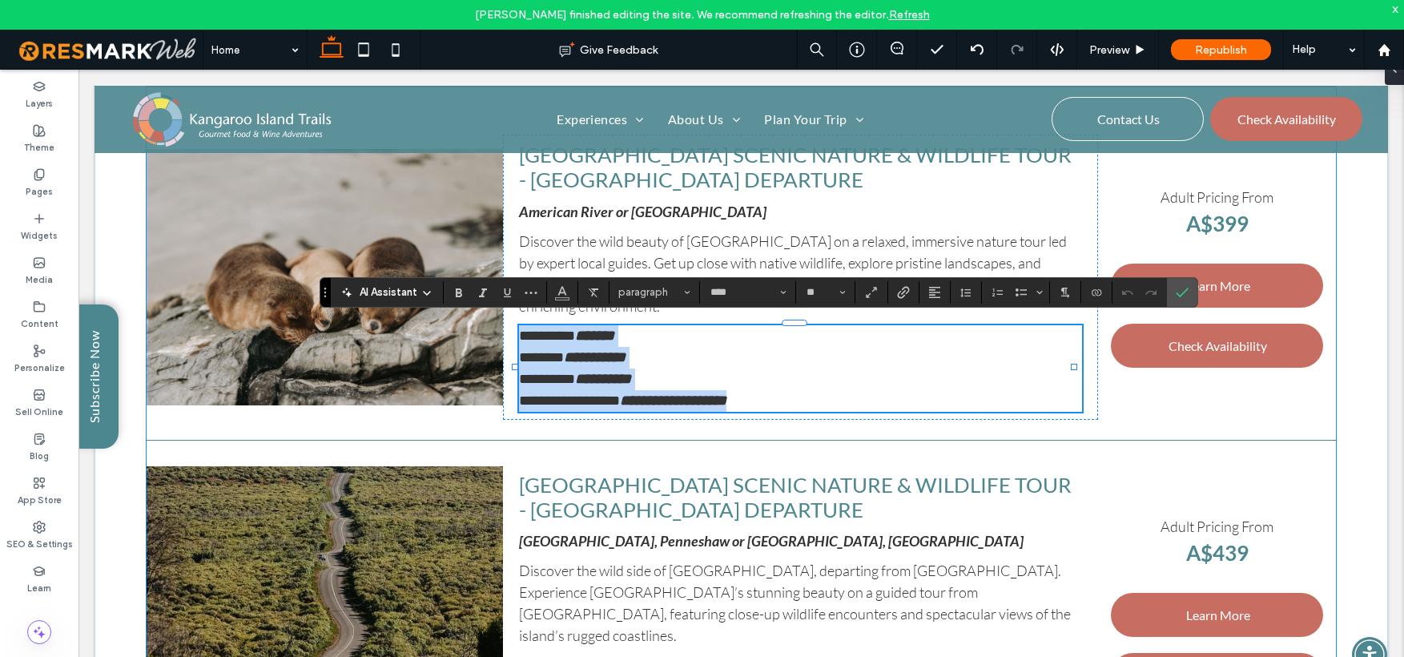
click at [662, 395] on strong "**********" at bounding box center [673, 400] width 107 height 14
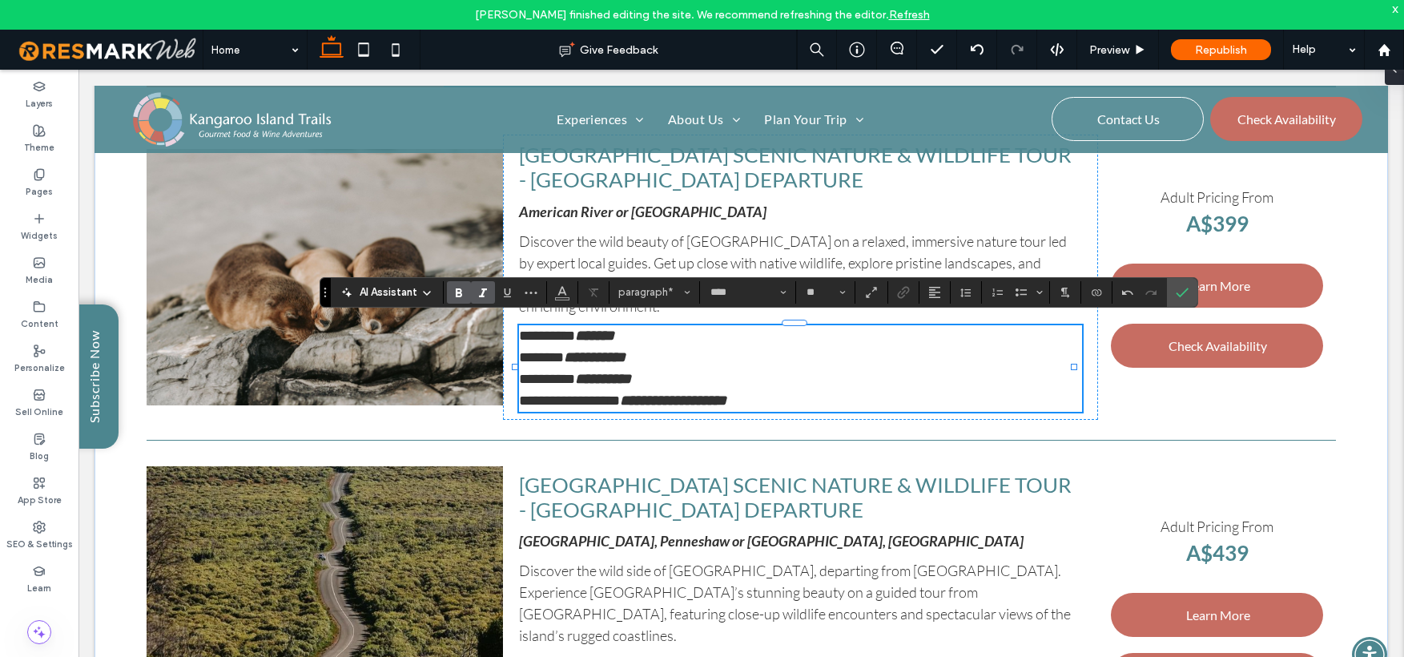
click at [618, 372] on strong "**********" at bounding box center [603, 379] width 56 height 14
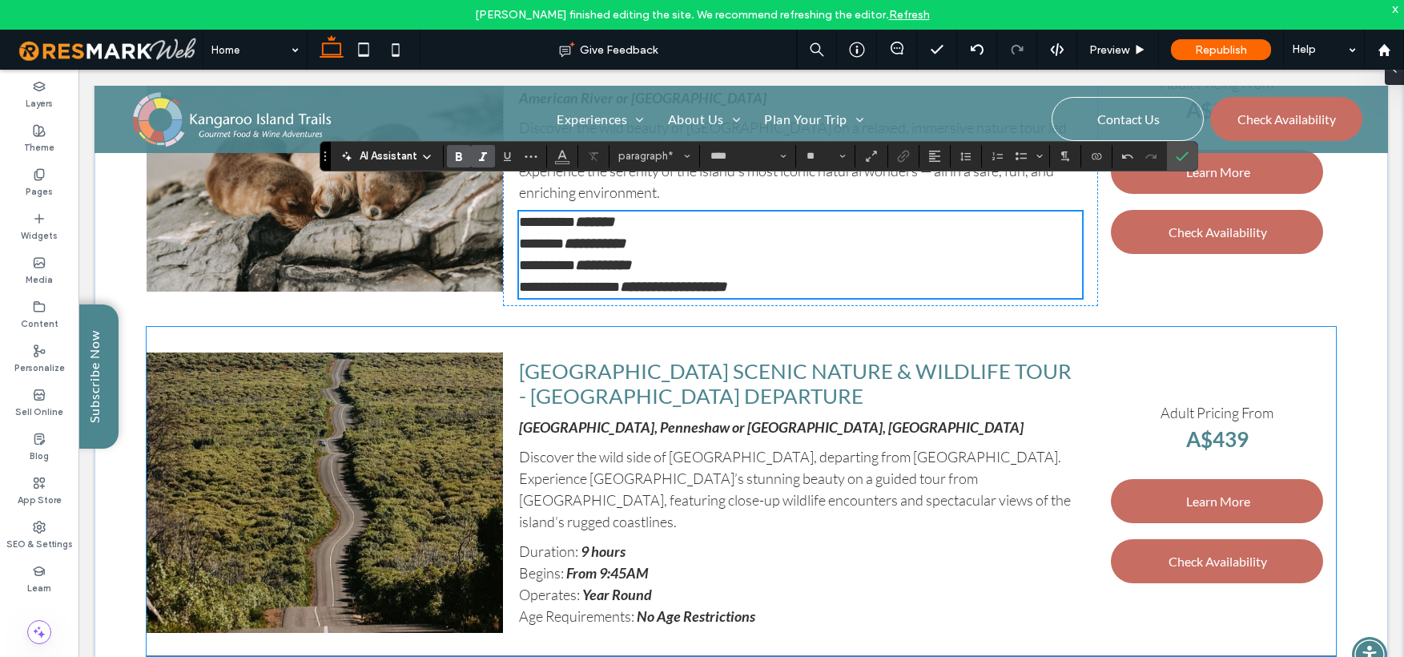
scroll to position [3801, 0]
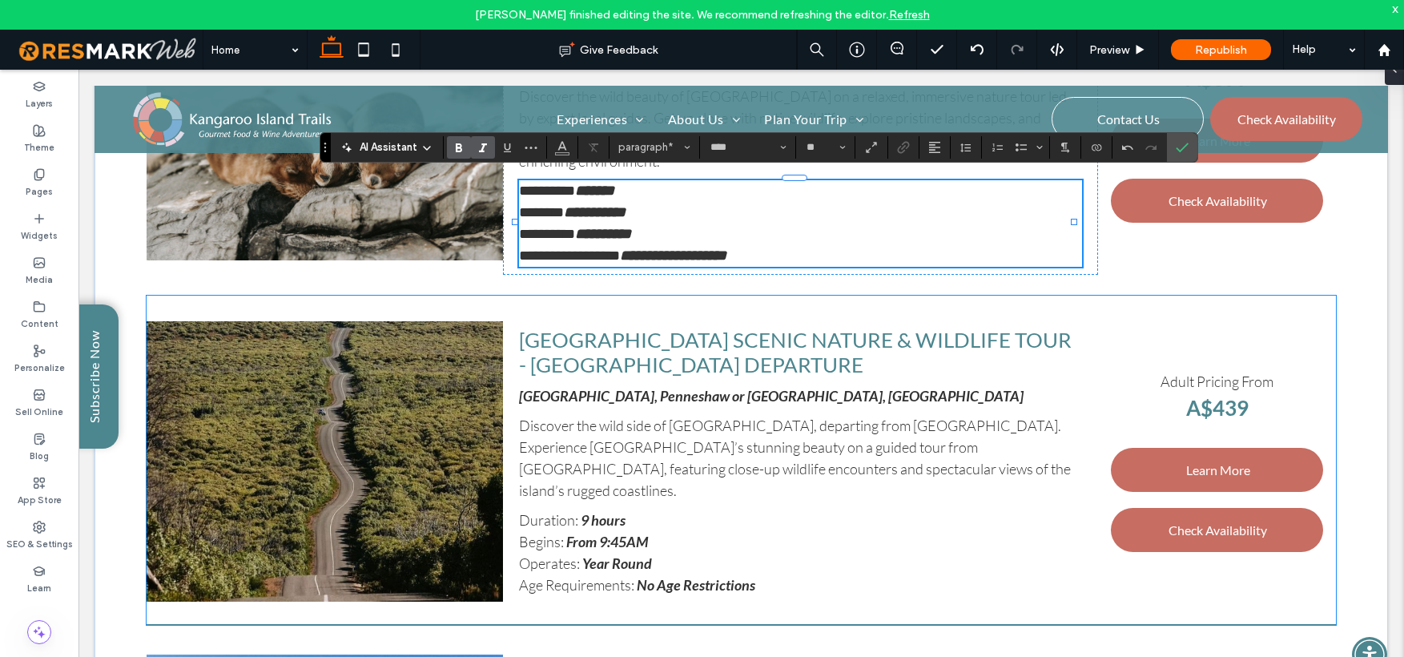
click at [619, 554] on strong "Year Round" at bounding box center [617, 563] width 70 height 18
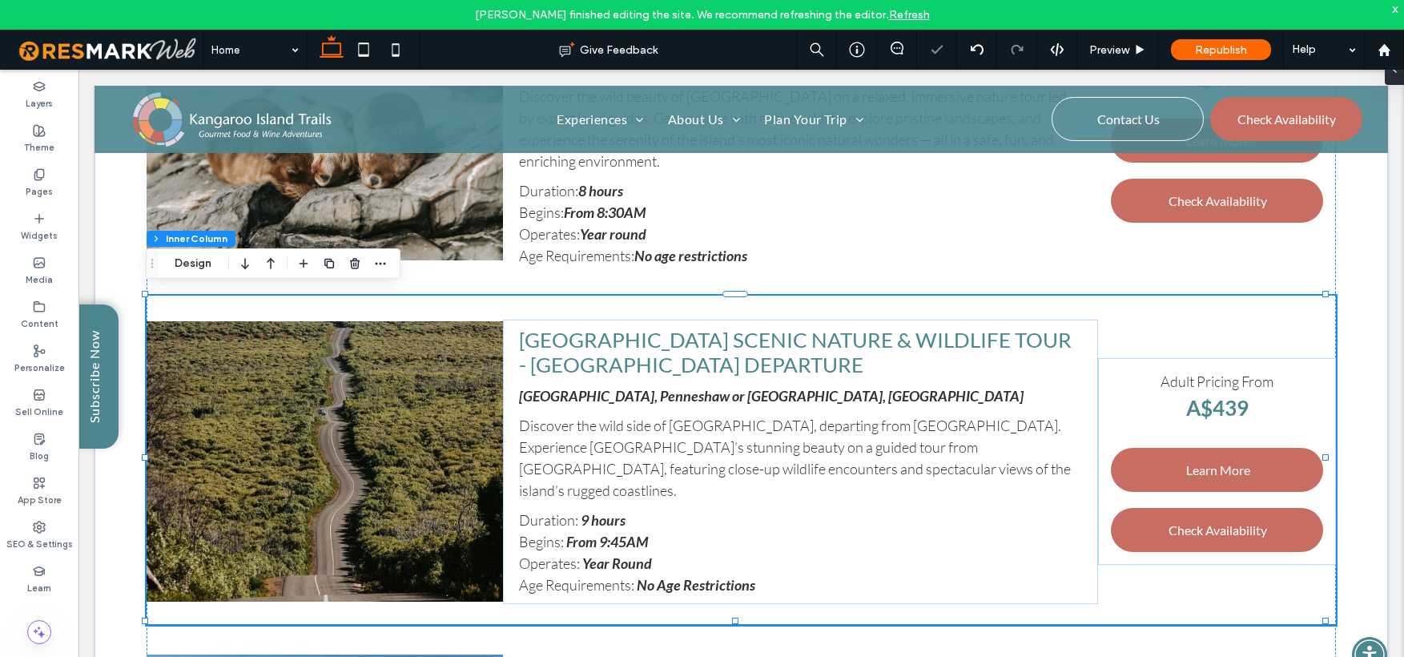
click at [615, 554] on strong "Year Round" at bounding box center [617, 563] width 70 height 18
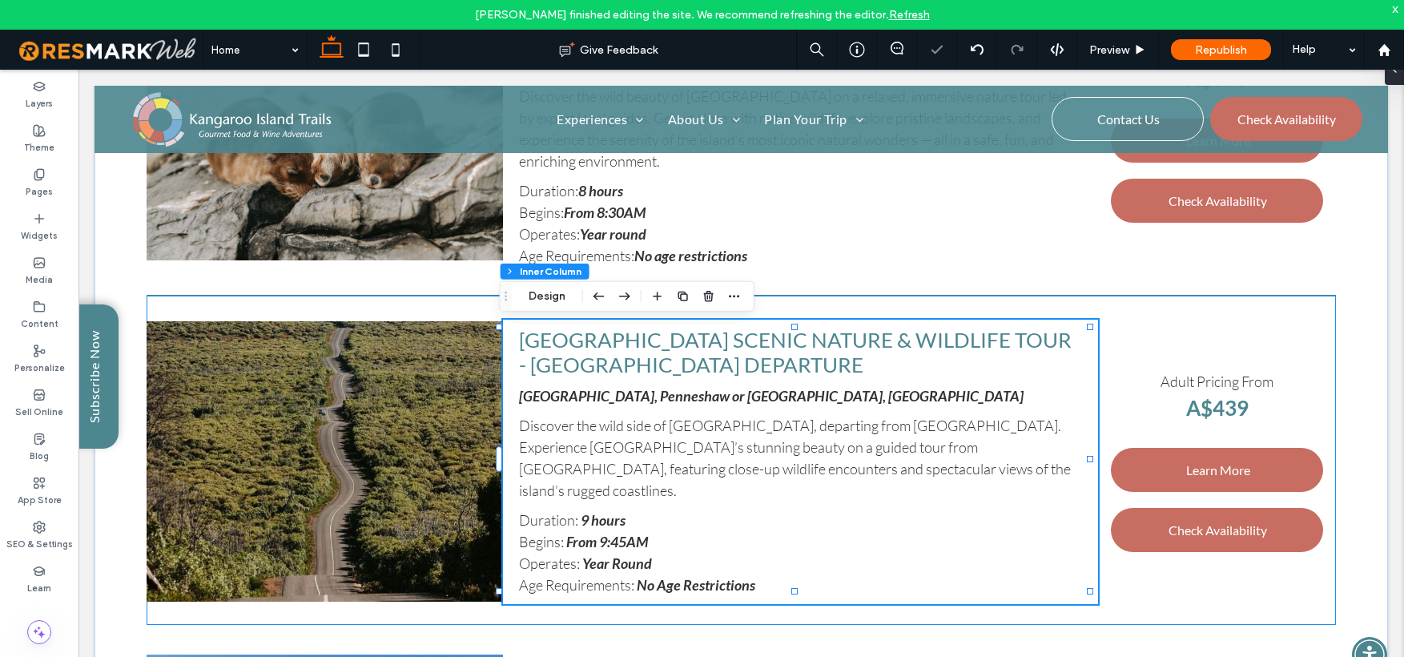
click at [615, 554] on strong "Year Round" at bounding box center [617, 563] width 70 height 18
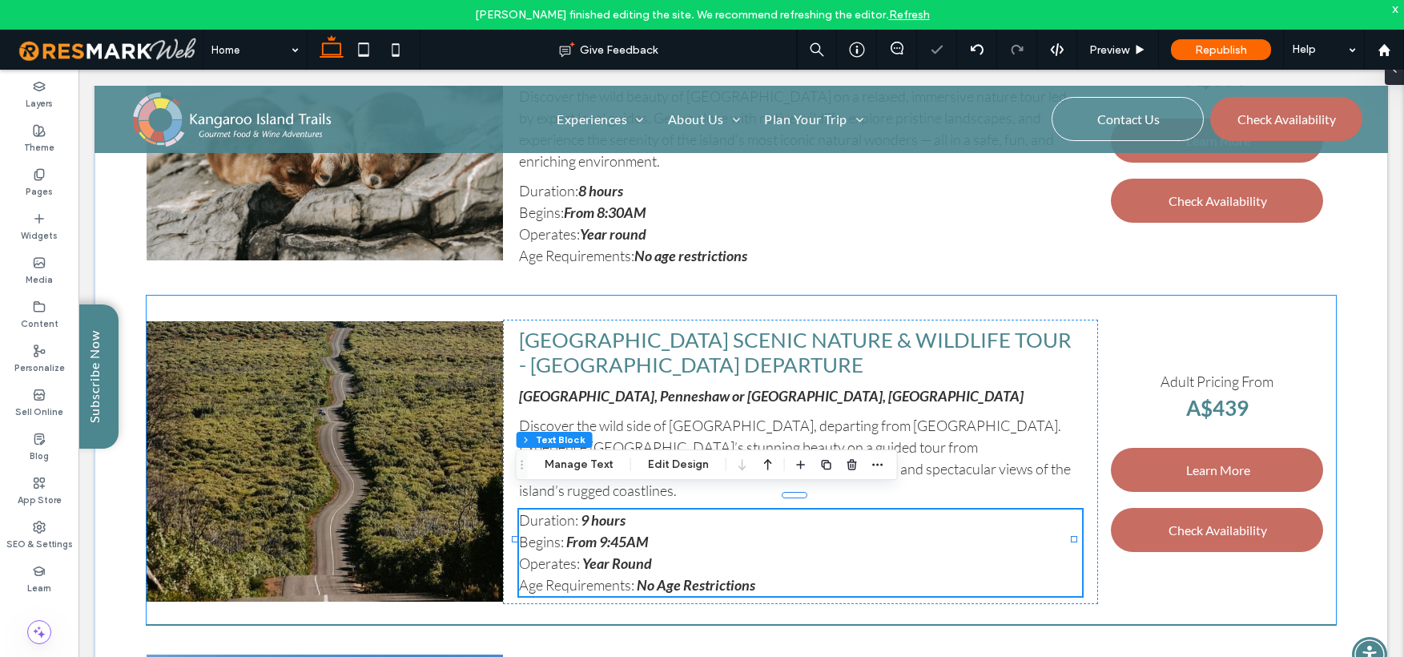
click at [615, 554] on strong "Year Round" at bounding box center [617, 563] width 70 height 18
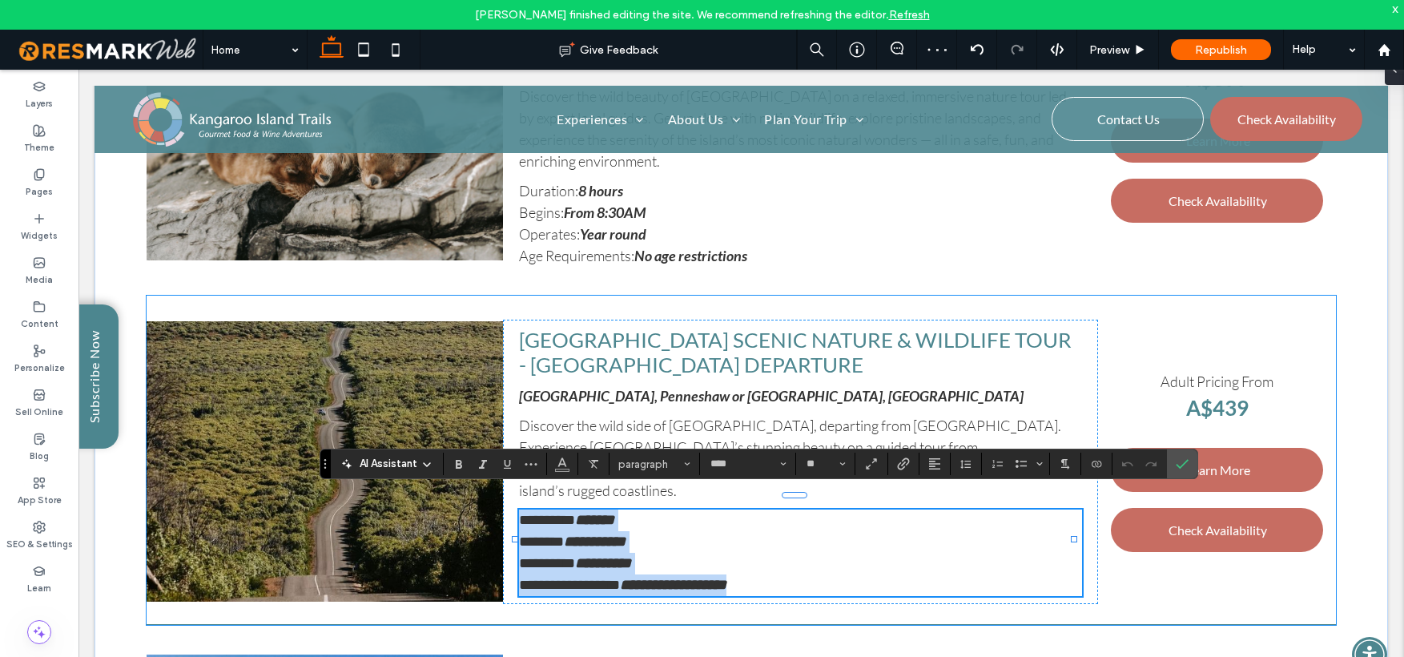
click at [615, 556] on strong "**********" at bounding box center [603, 563] width 56 height 14
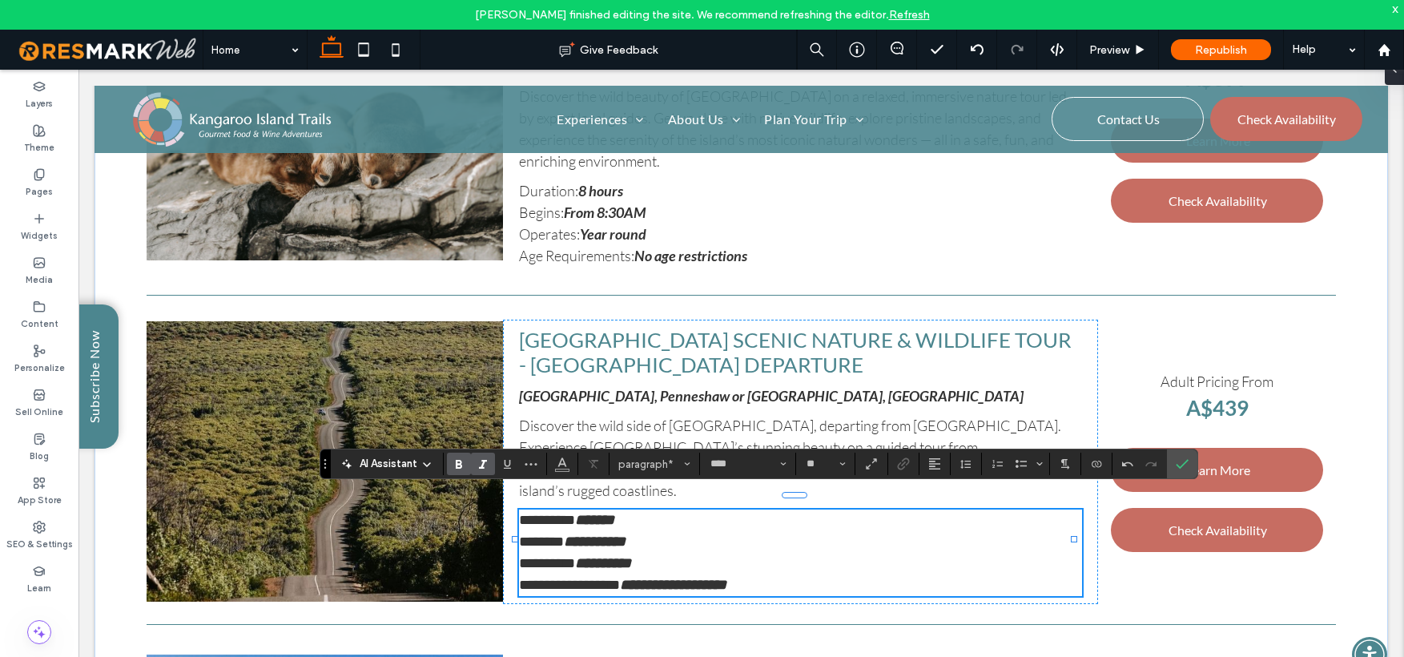
click at [663, 578] on strong "**********" at bounding box center [673, 585] width 107 height 14
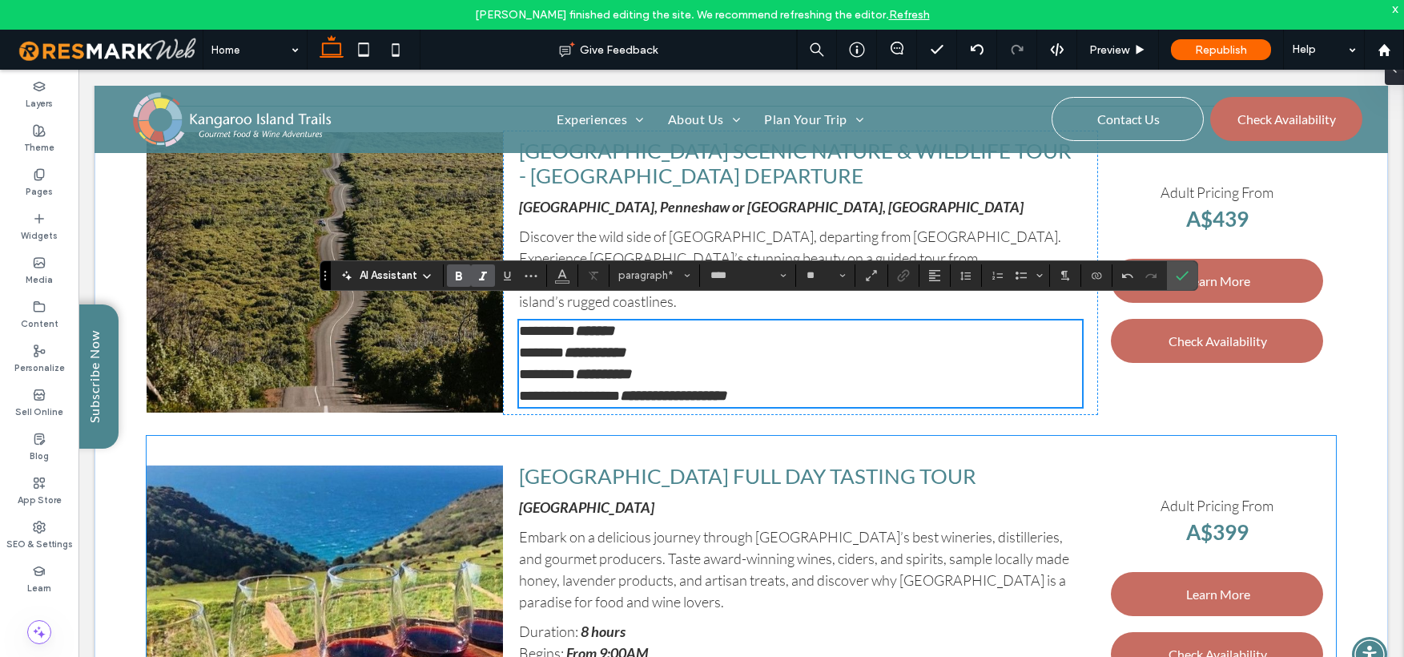
scroll to position [4065, 0]
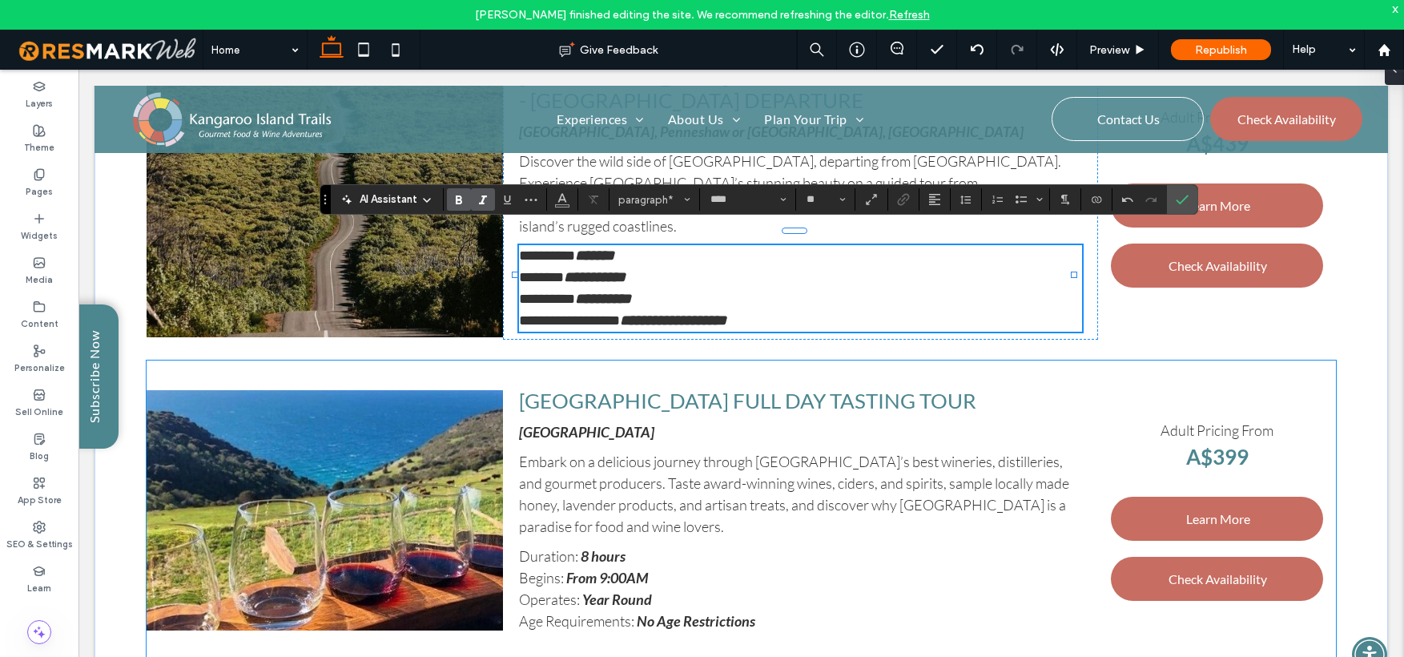
click at [624, 589] on p "Operates: Year Round" at bounding box center [800, 600] width 563 height 22
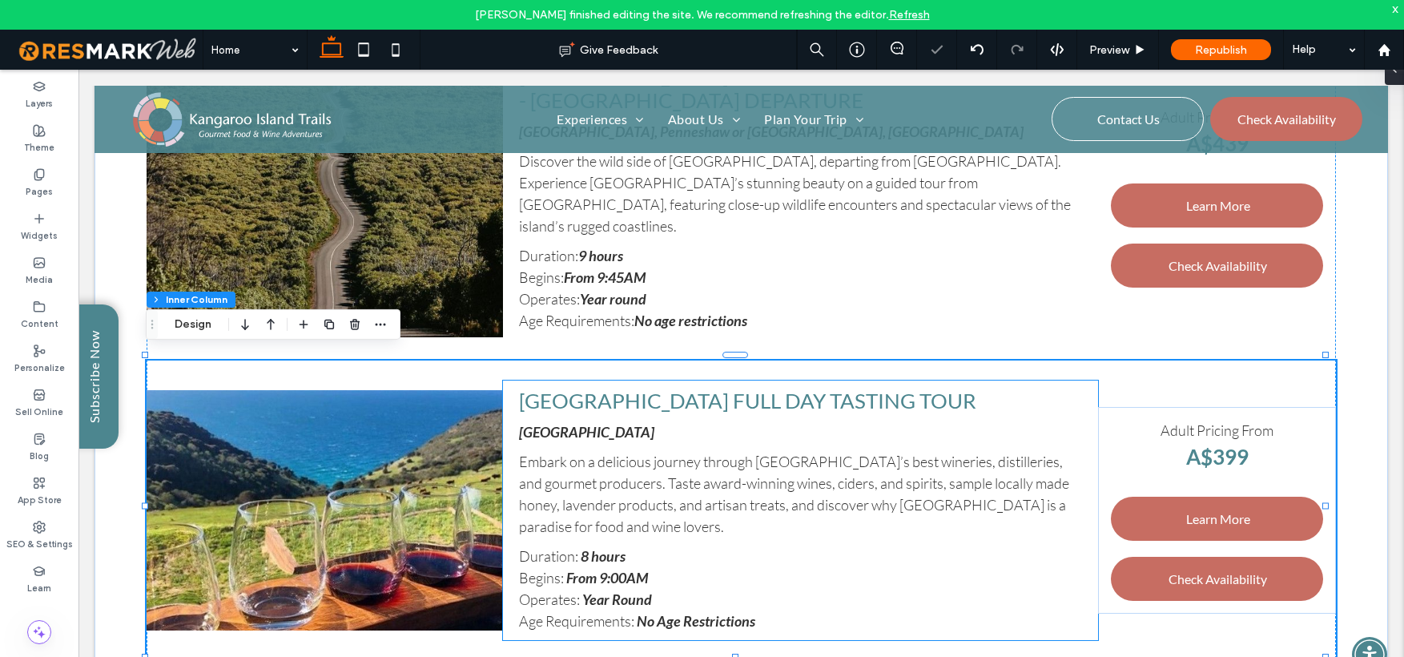
click at [624, 590] on strong "Year Round" at bounding box center [617, 599] width 70 height 18
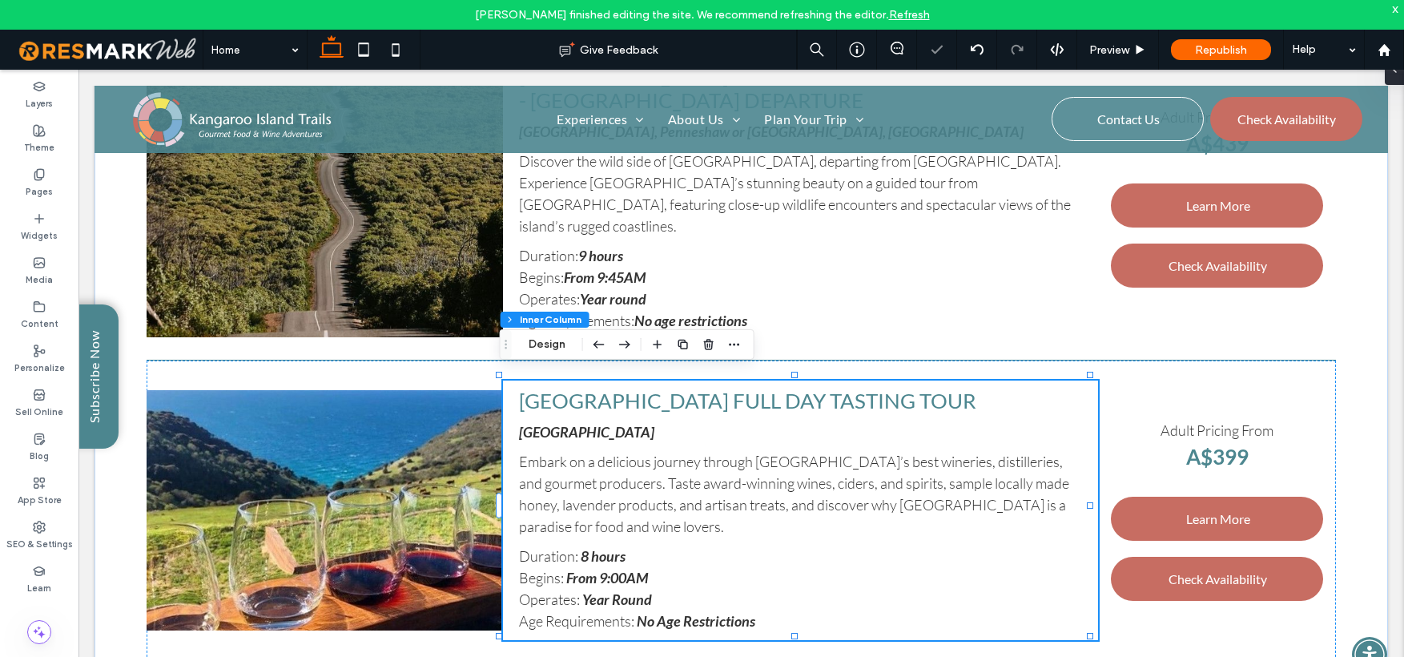
click at [624, 590] on strong "Year Round" at bounding box center [617, 599] width 70 height 18
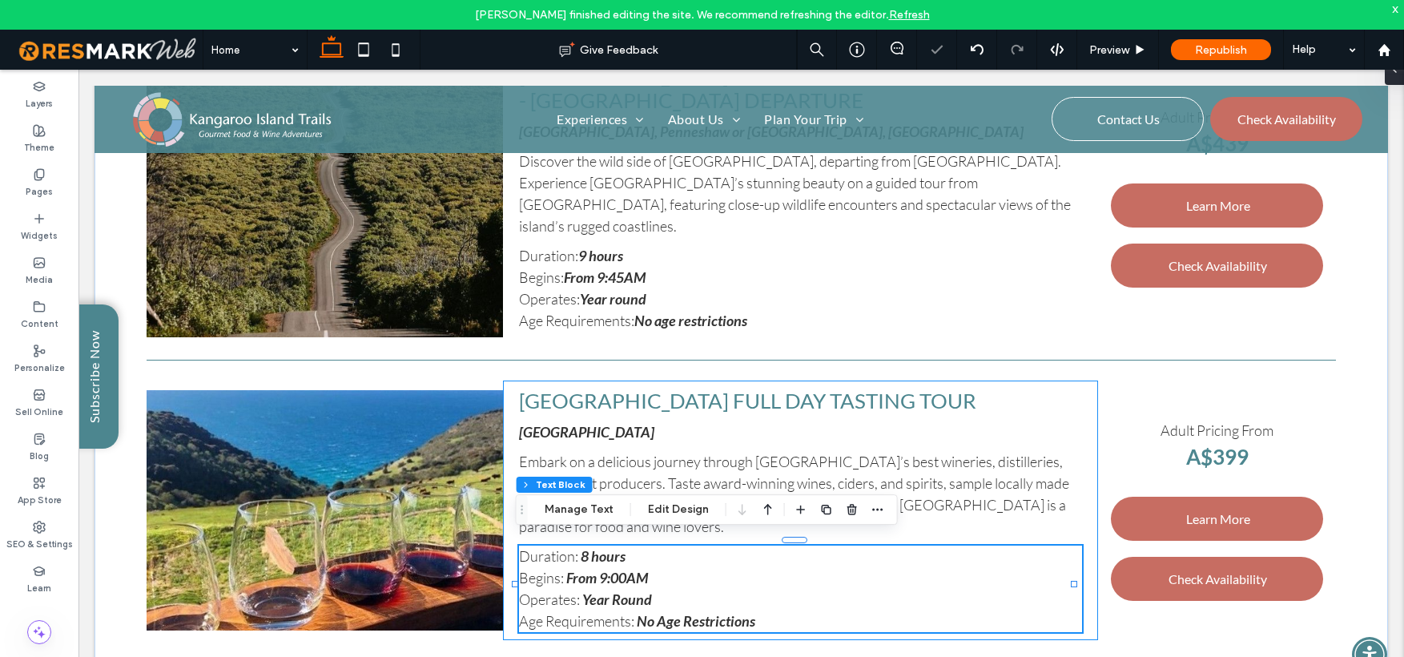
click at [620, 590] on strong "Year Round" at bounding box center [617, 599] width 70 height 18
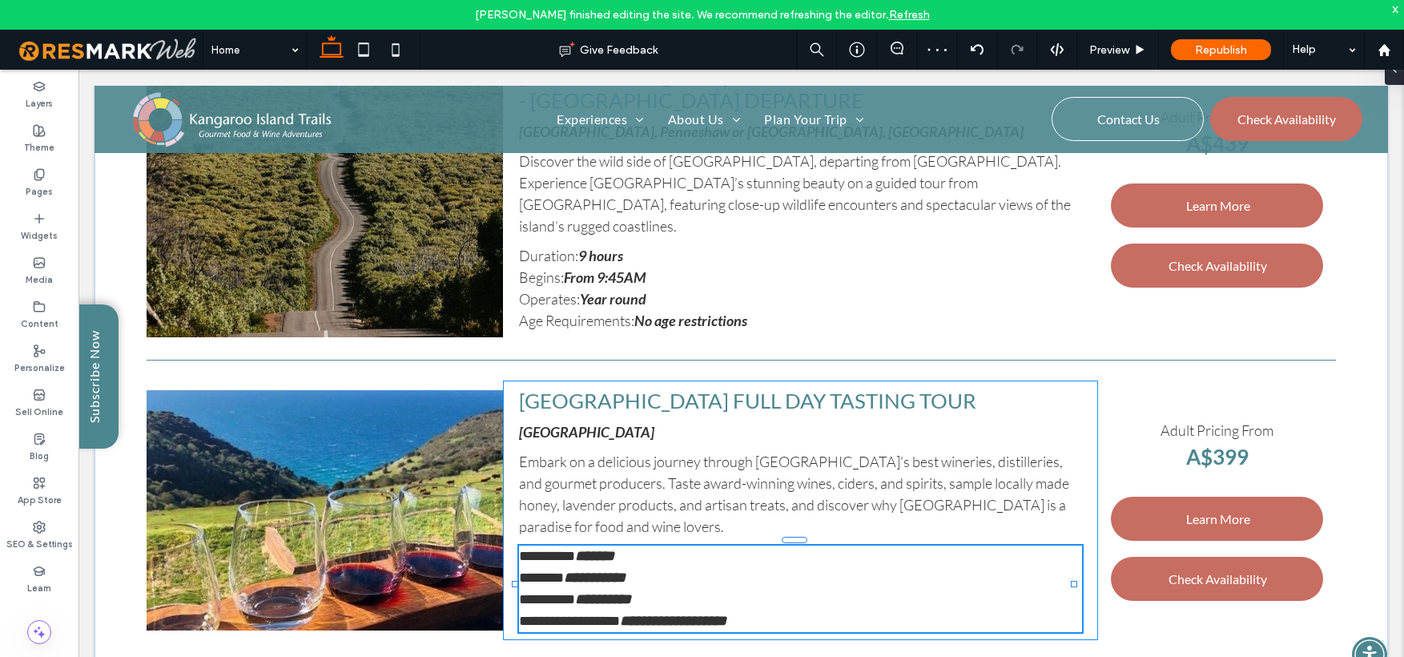
type input "****"
type input "**"
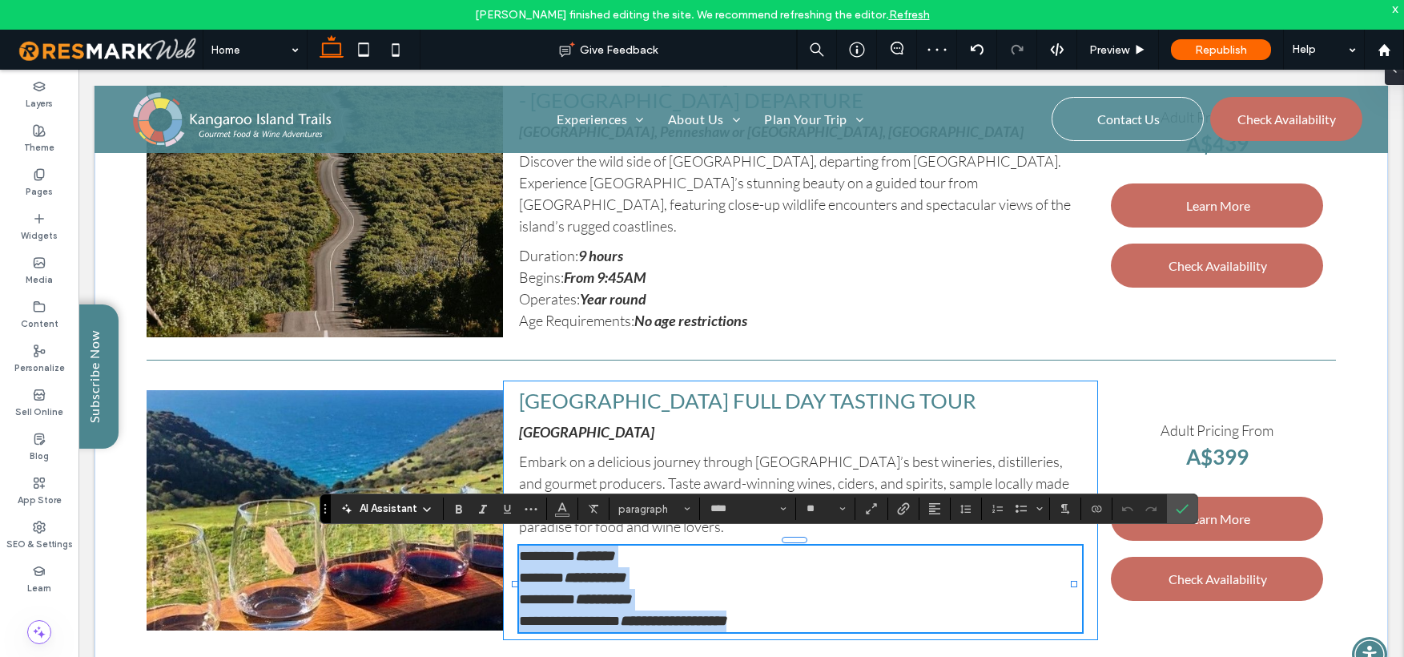
click at [620, 592] on strong "**********" at bounding box center [603, 599] width 56 height 14
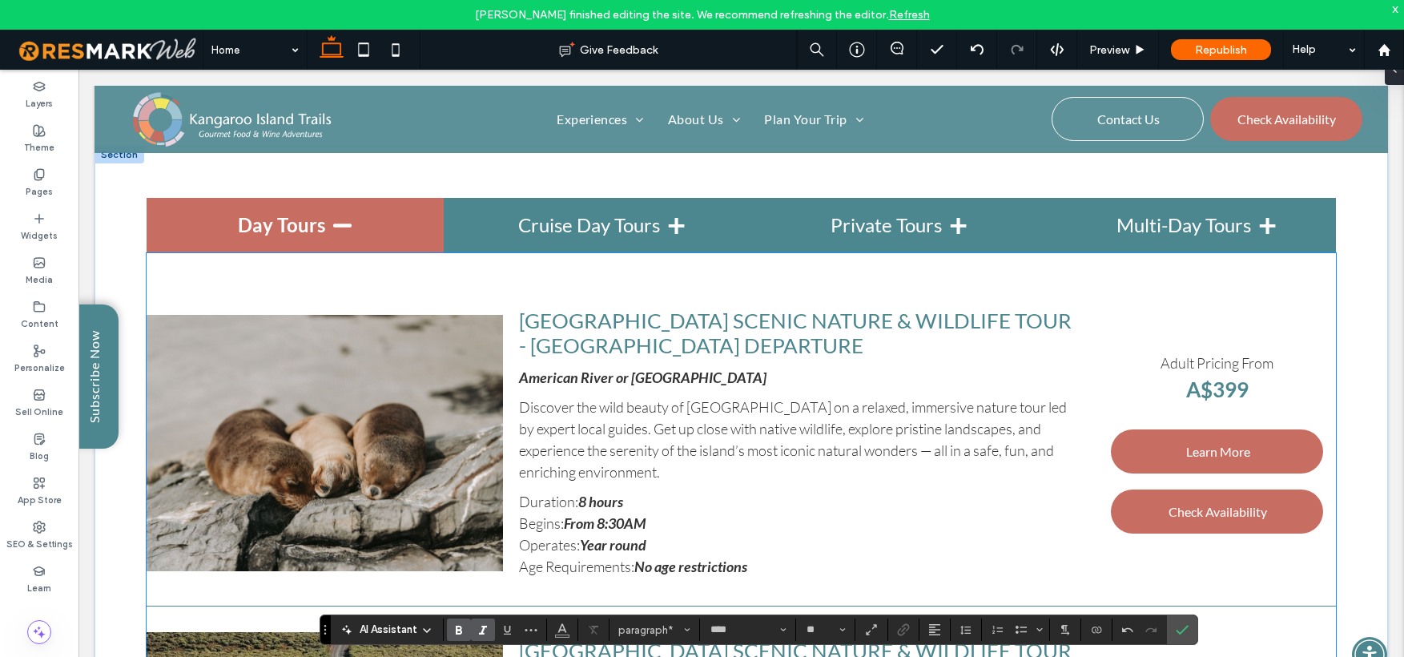
scroll to position [3490, 0]
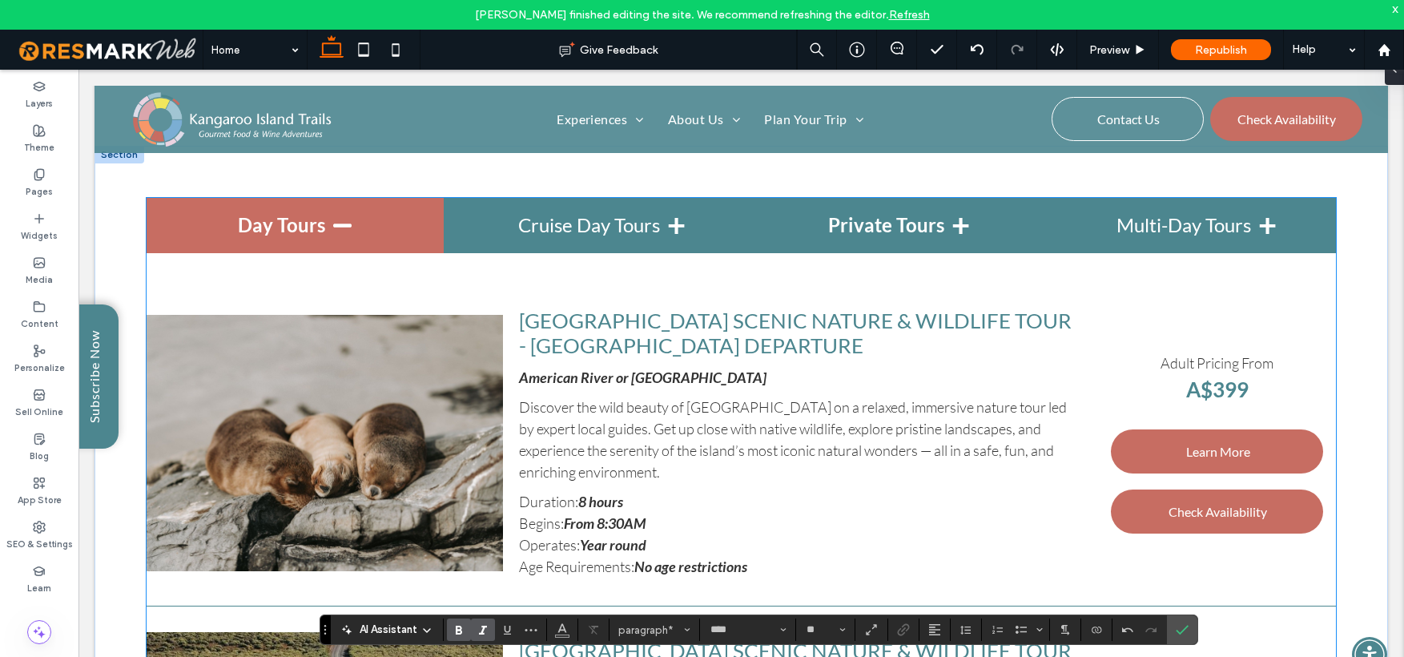
click at [903, 226] on h4 "Private Tours" at bounding box center [889, 225] width 297 height 55
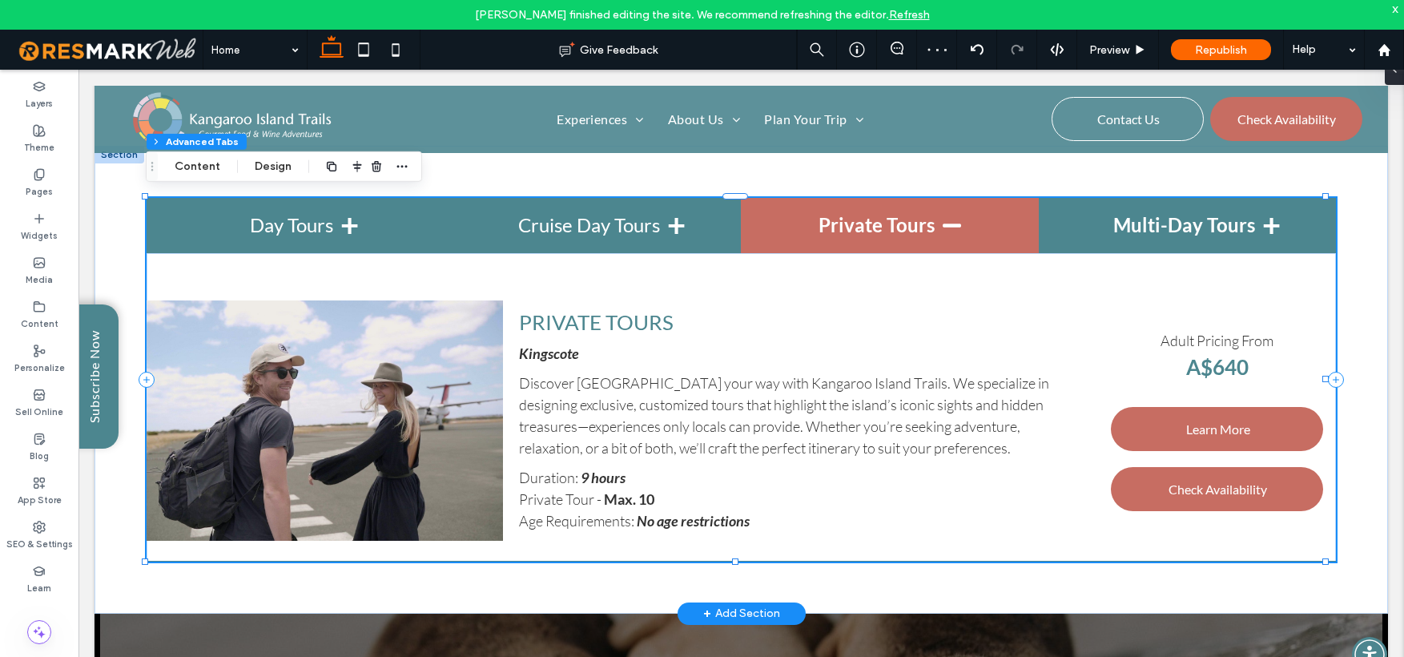
click at [1157, 219] on h4 "Multi-Day Tours" at bounding box center [1187, 225] width 297 height 55
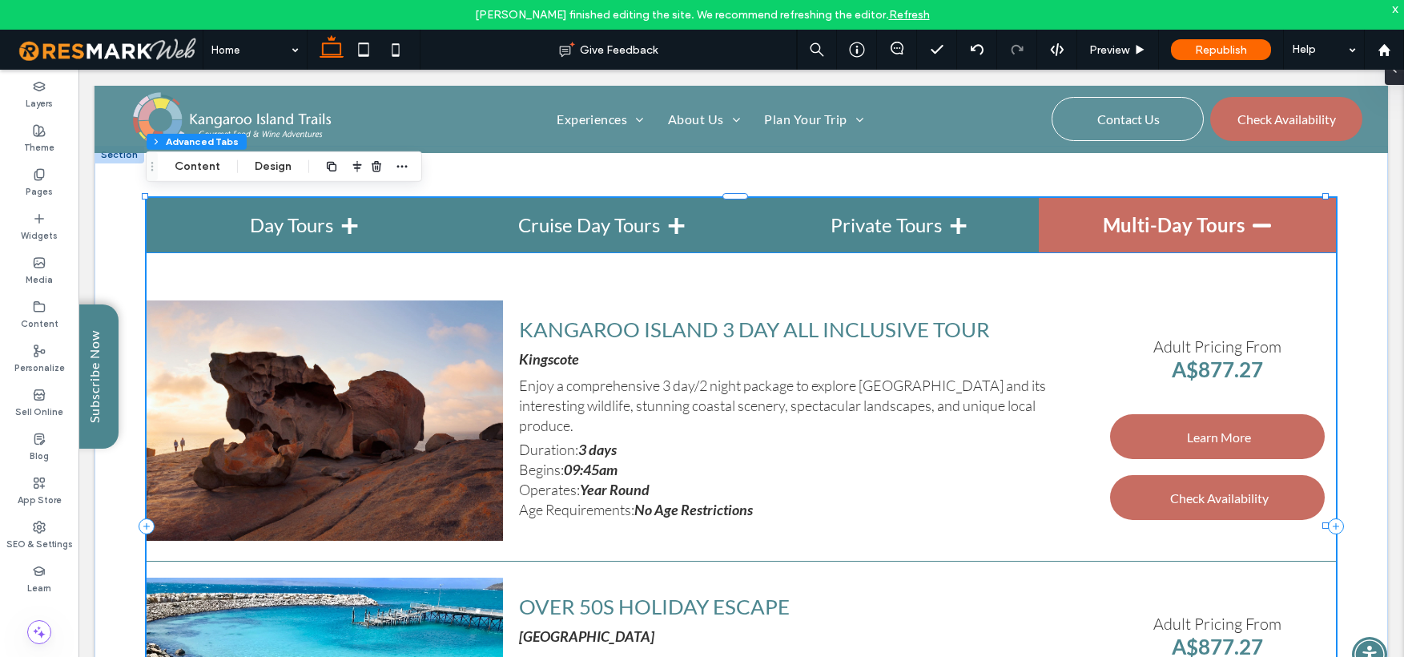
click at [670, 501] on span "No Age Restrictions" at bounding box center [693, 510] width 119 height 18
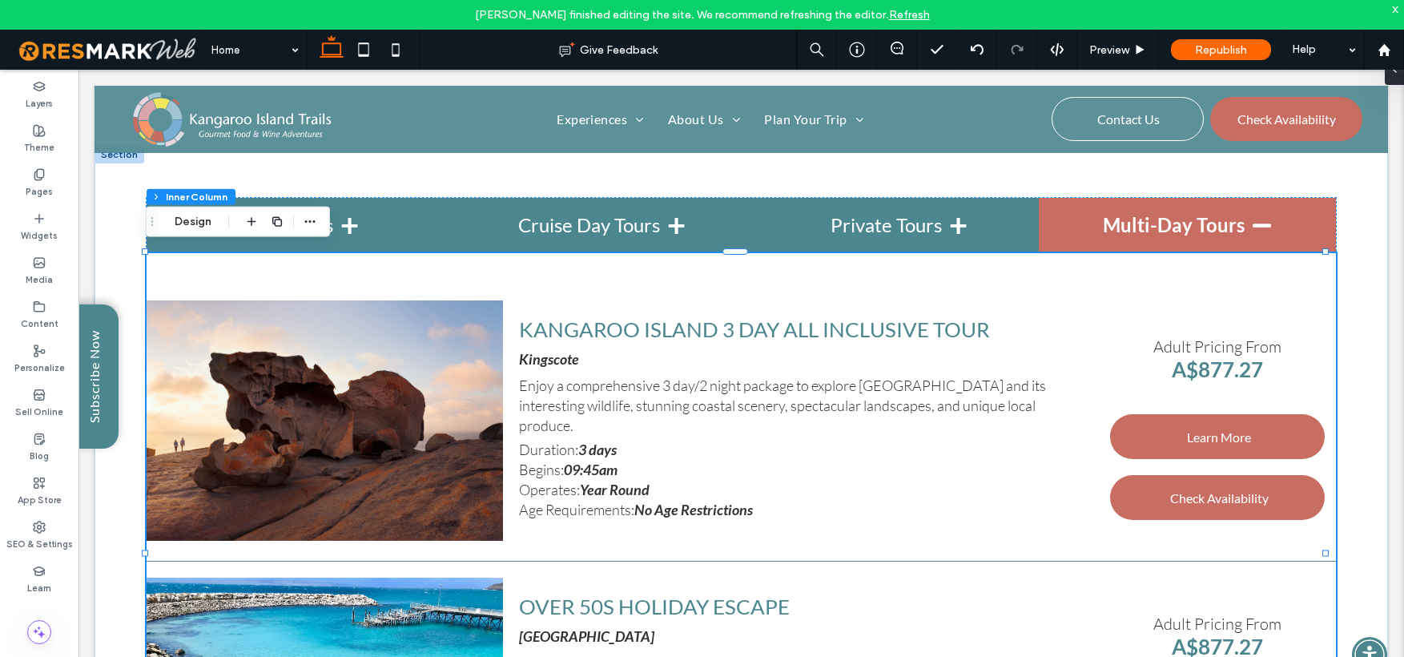
click at [671, 501] on span "No Age Restrictions" at bounding box center [693, 510] width 119 height 18
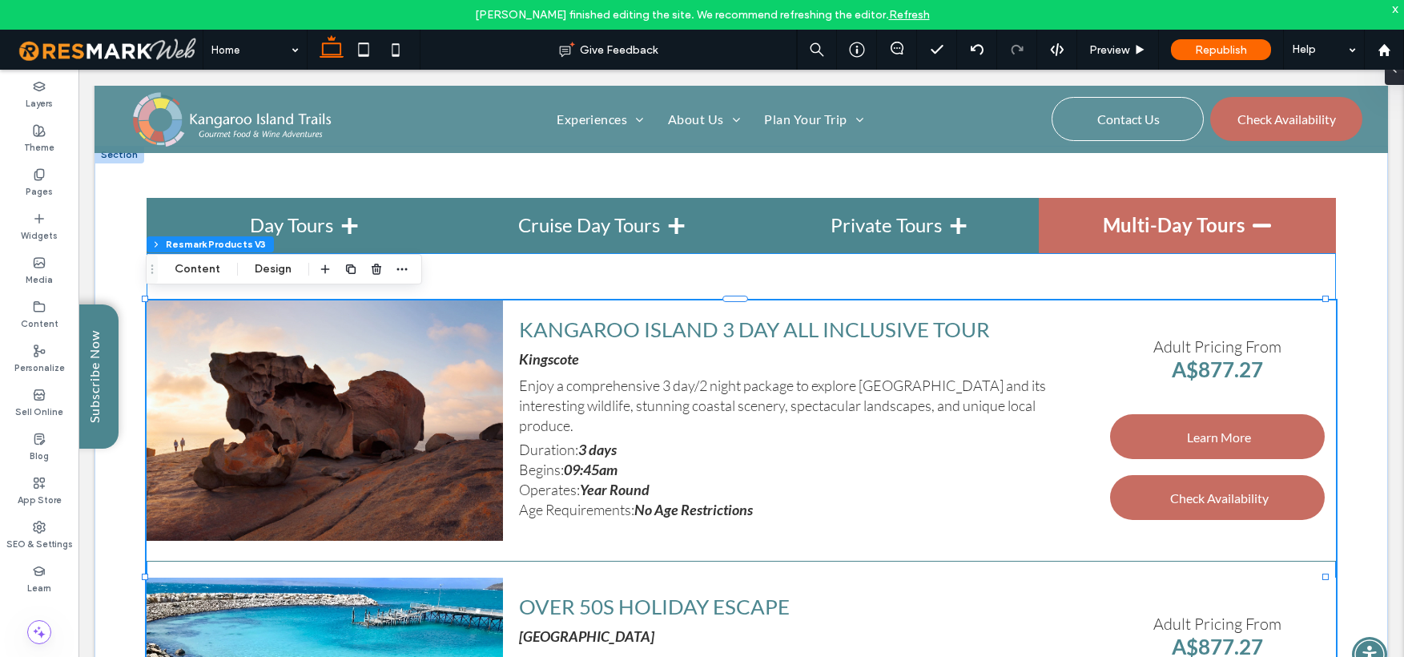
click at [634, 481] on span "Year Round" at bounding box center [615, 490] width 70 height 18
click at [621, 481] on span "Year Round" at bounding box center [615, 490] width 70 height 18
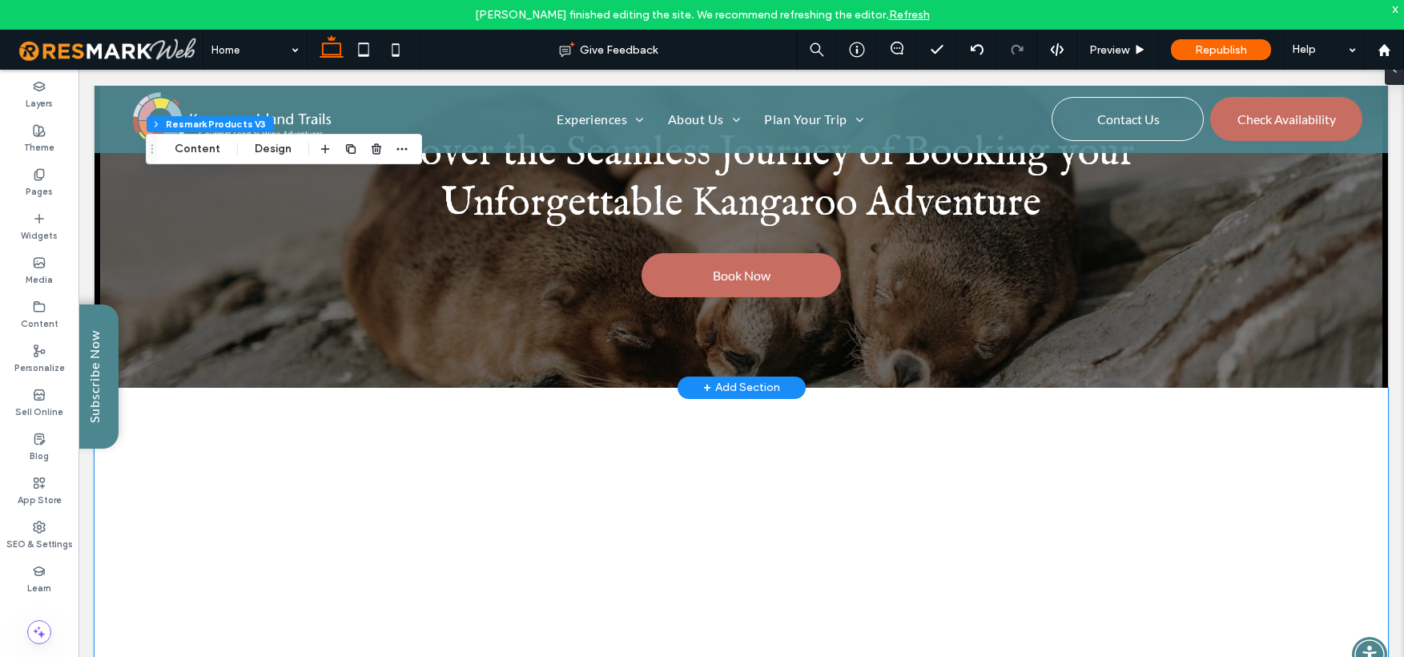
scroll to position [4272, 0]
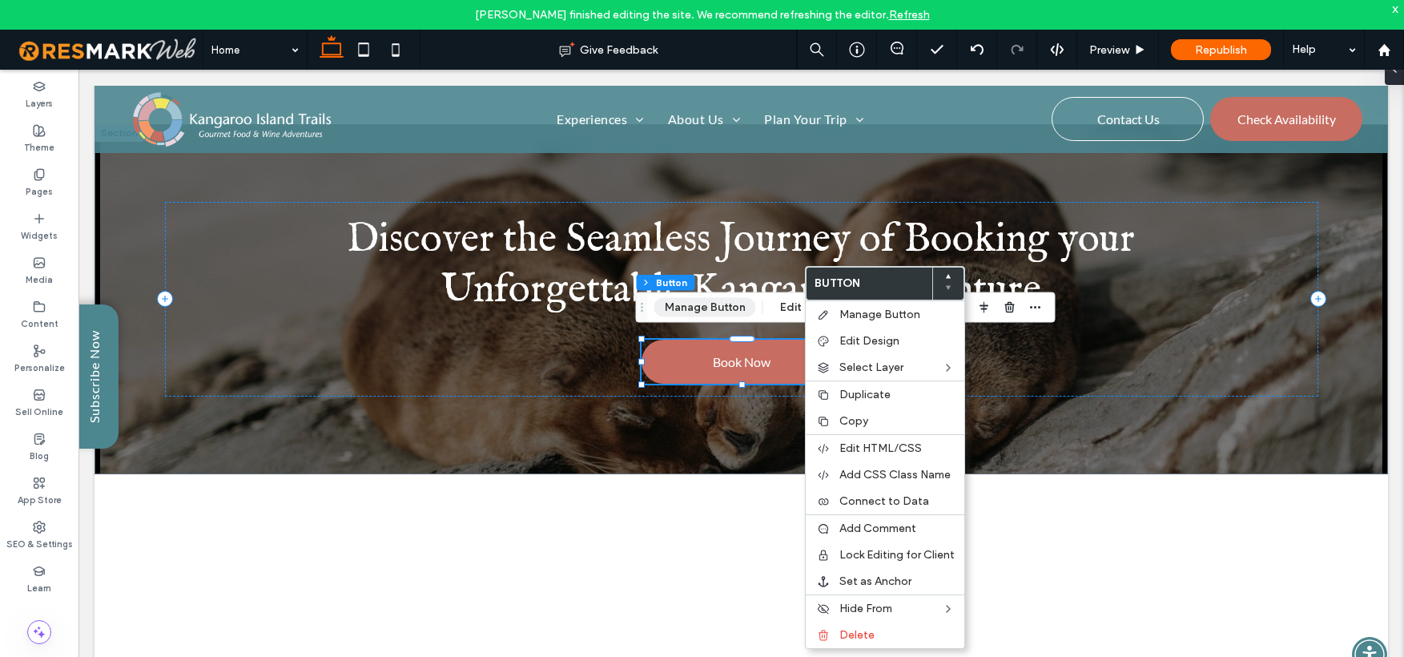
click at [703, 307] on button "Manage Button" at bounding box center [706, 307] width 102 height 19
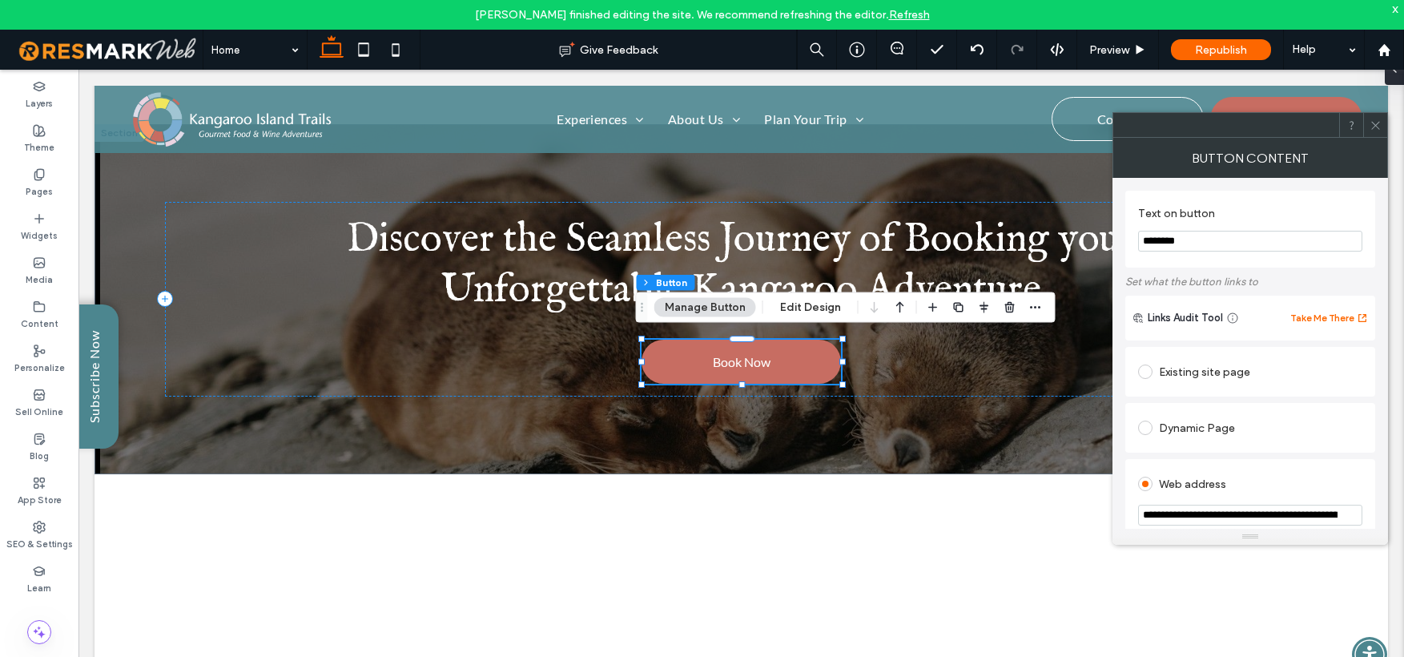
click at [1142, 369] on span at bounding box center [1145, 372] width 14 height 14
click at [1374, 126] on use at bounding box center [1376, 125] width 8 height 8
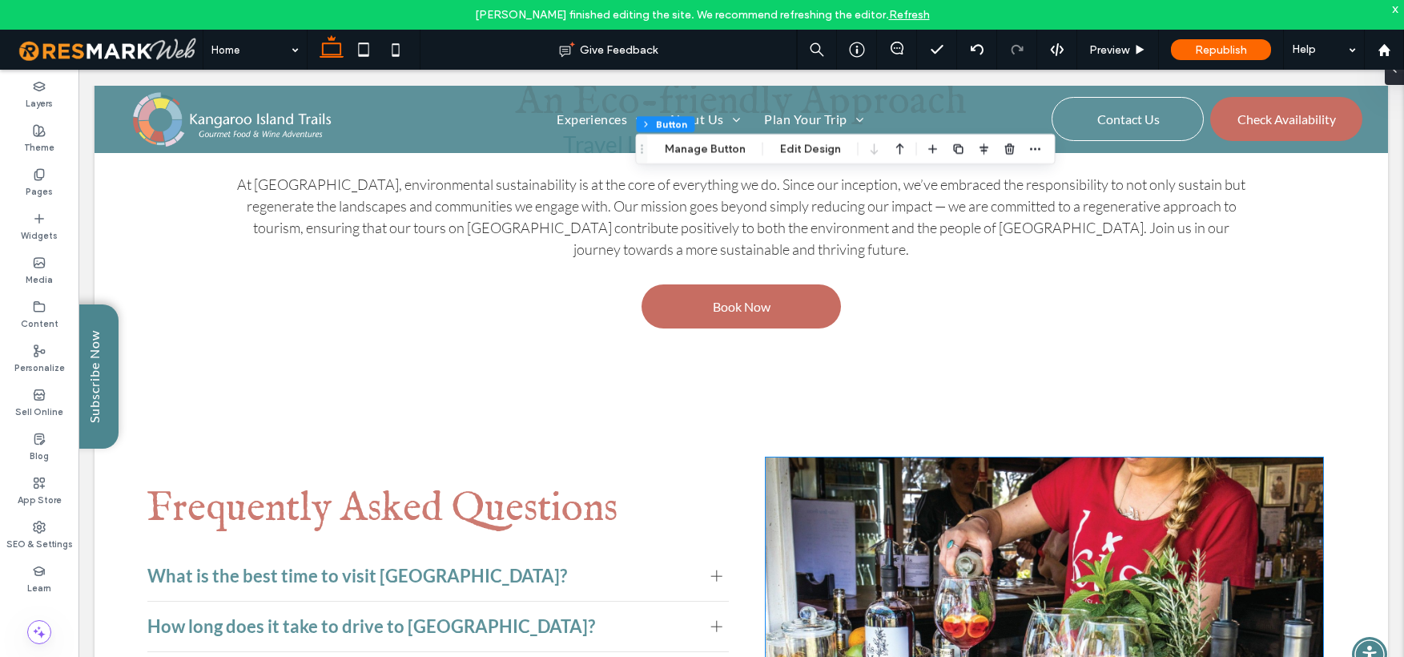
scroll to position [5050, 0]
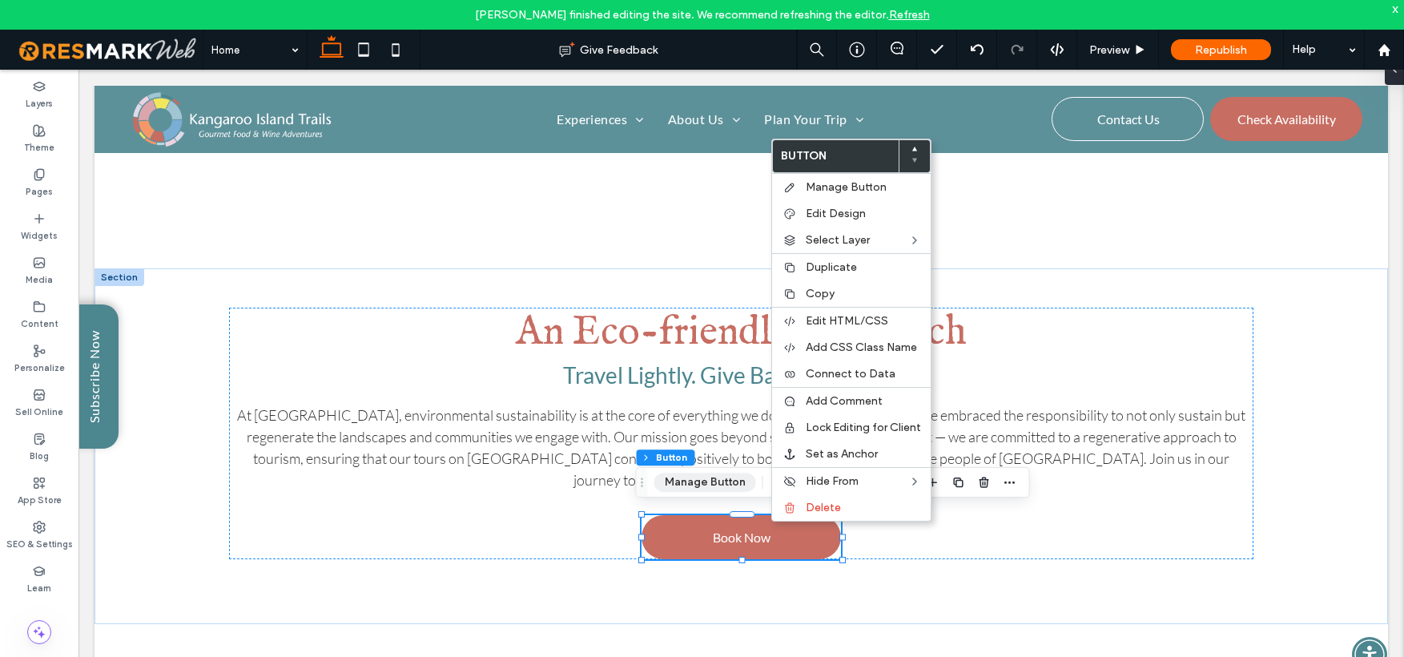
click at [713, 481] on button "Manage Button" at bounding box center [706, 482] width 102 height 19
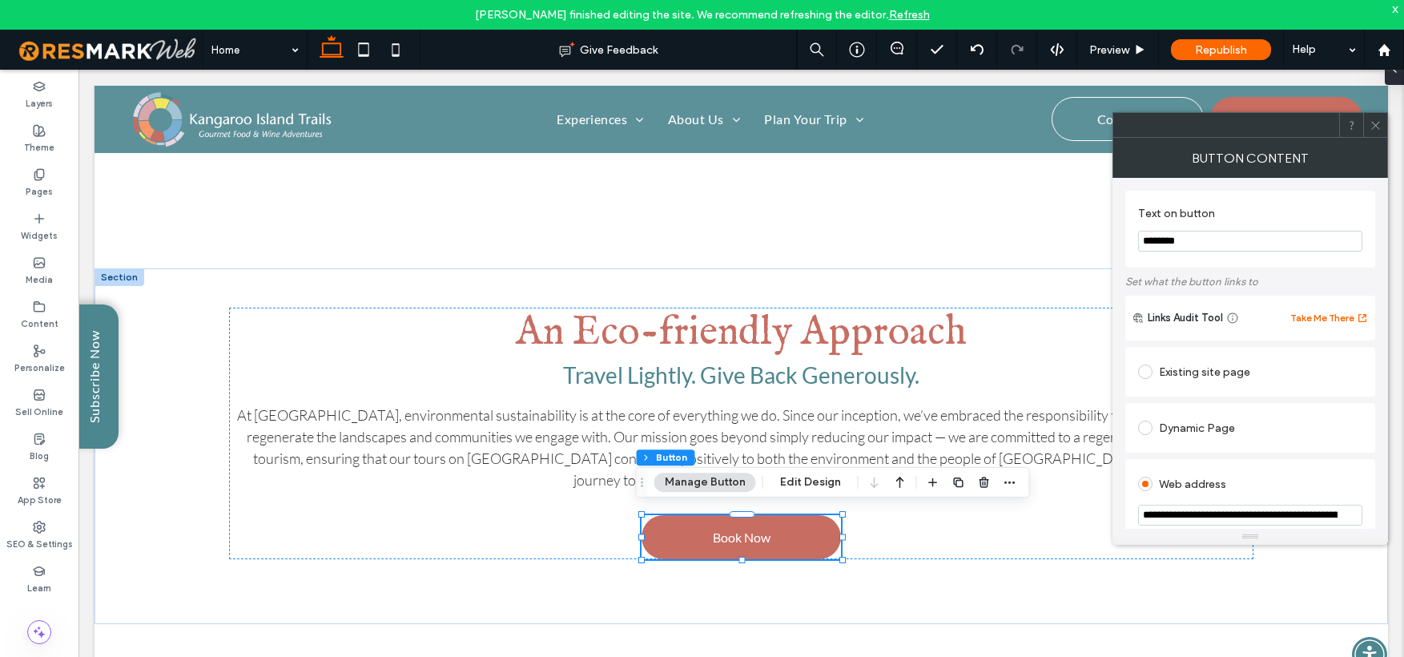
drag, startPoint x: 1188, startPoint y: 244, endPoint x: 1138, endPoint y: 240, distance: 49.8
click at [1140, 243] on input "********" at bounding box center [1250, 241] width 224 height 21
type input "*********"
click at [1154, 376] on label at bounding box center [1148, 372] width 21 height 14
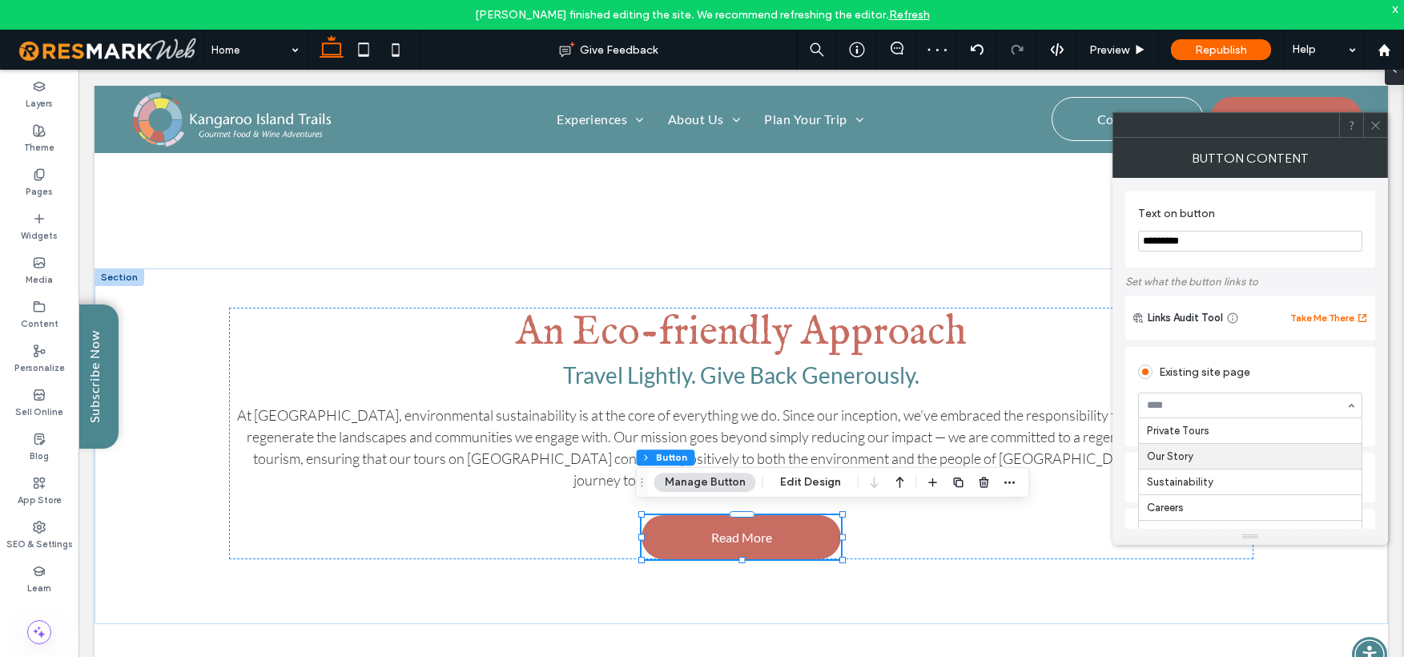
scroll to position [264, 0]
click at [1376, 128] on icon at bounding box center [1376, 125] width 12 height 12
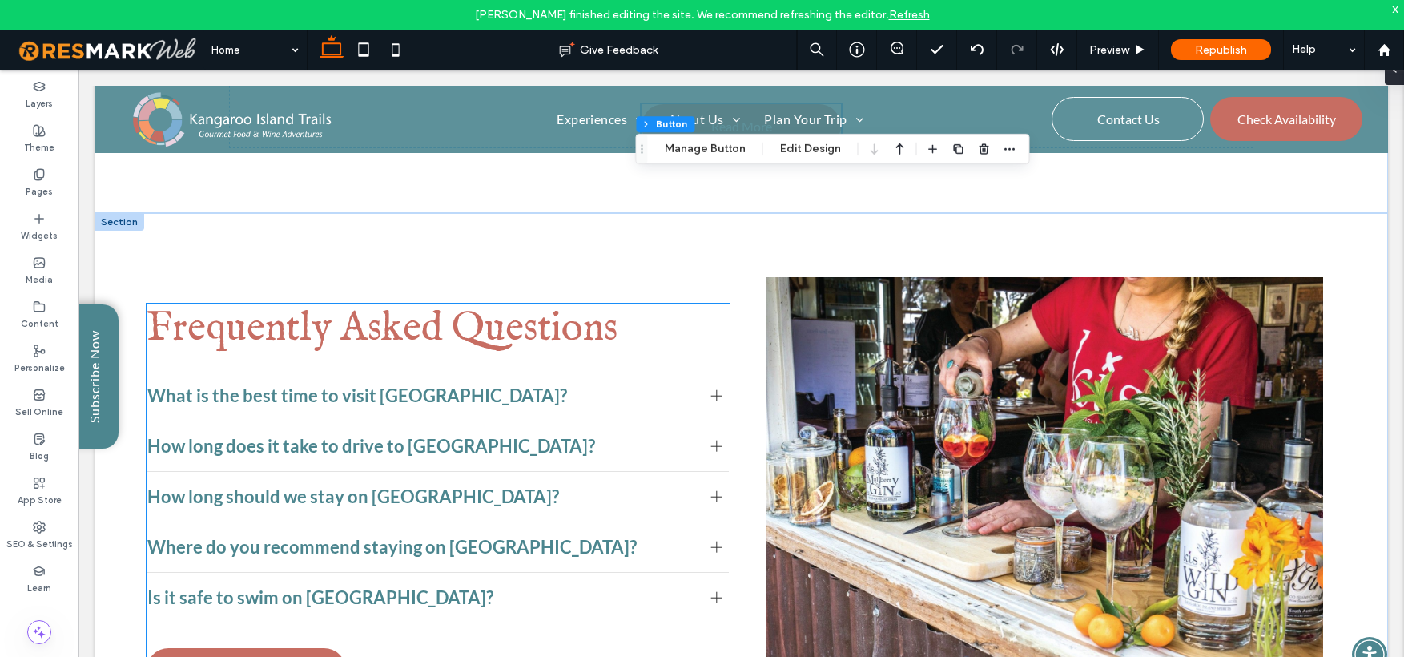
scroll to position [5819, 0]
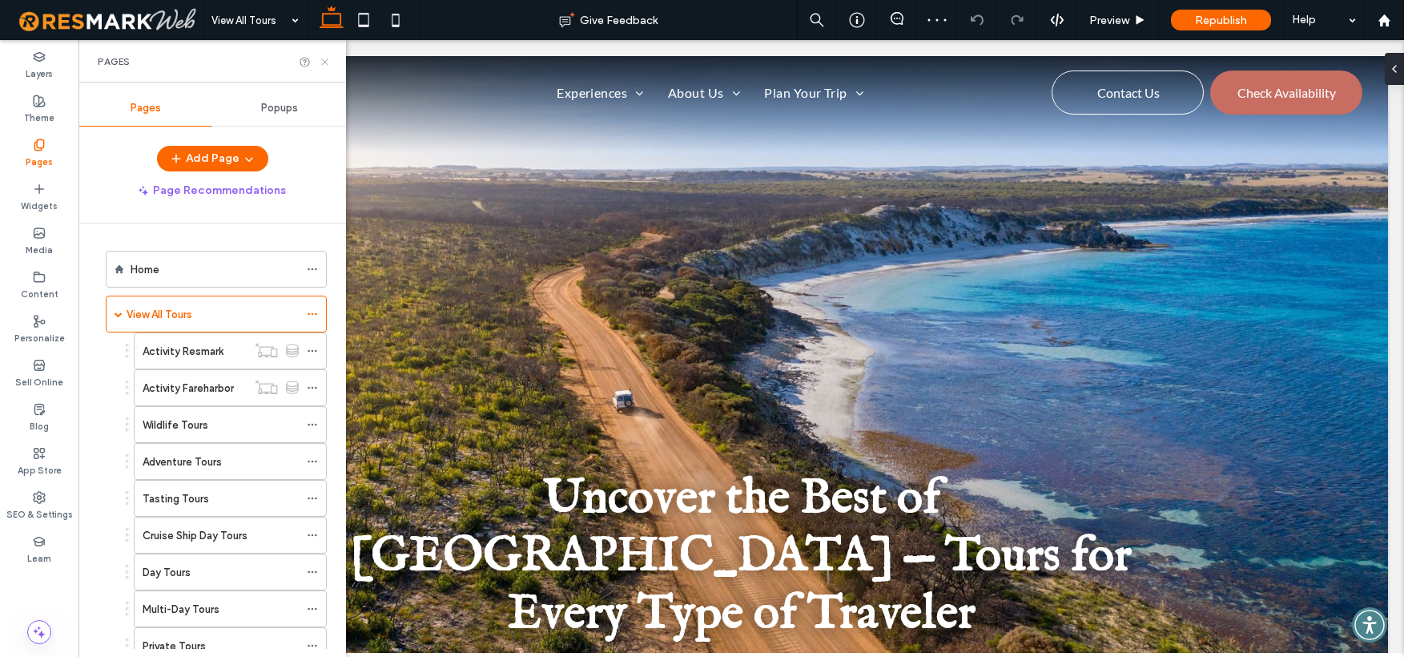
click at [324, 60] on icon at bounding box center [325, 62] width 12 height 12
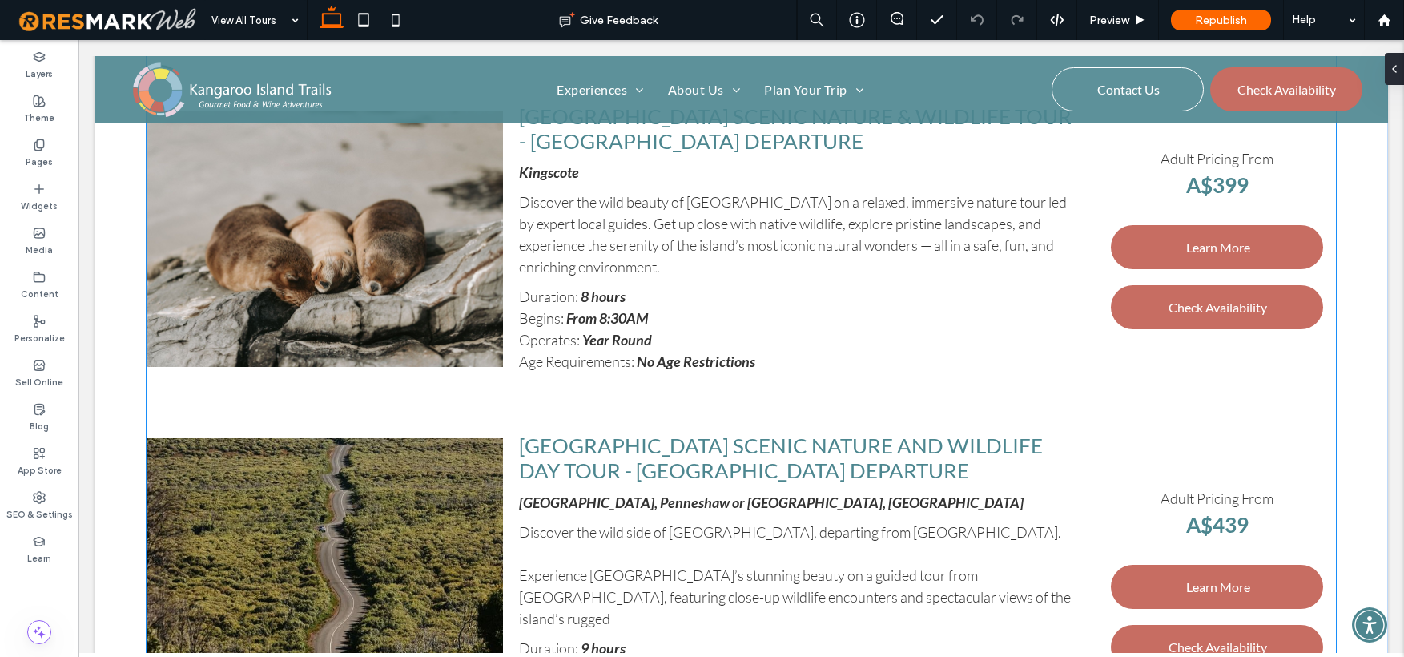
scroll to position [892, 0]
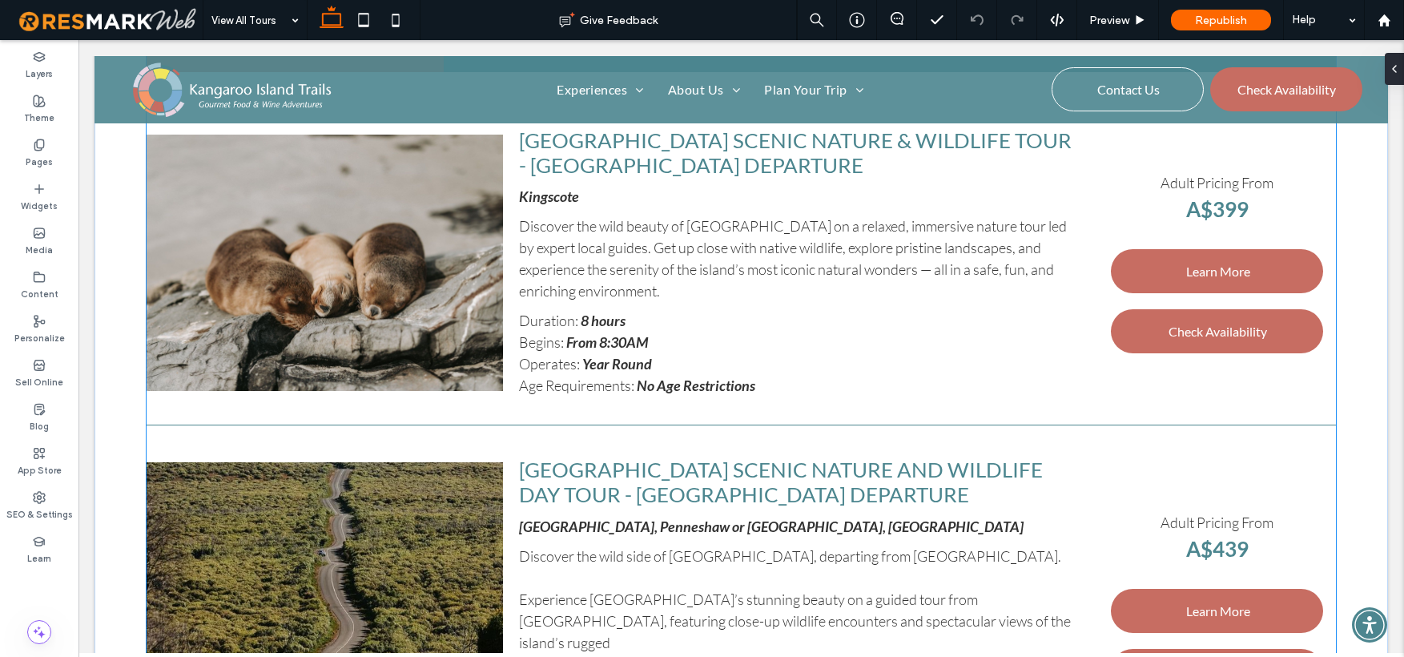
click at [906, 469] on span "Kangaroo Island Scenic Nature and Wildlife Day Tour - Penneshaw Departure" at bounding box center [781, 482] width 524 height 50
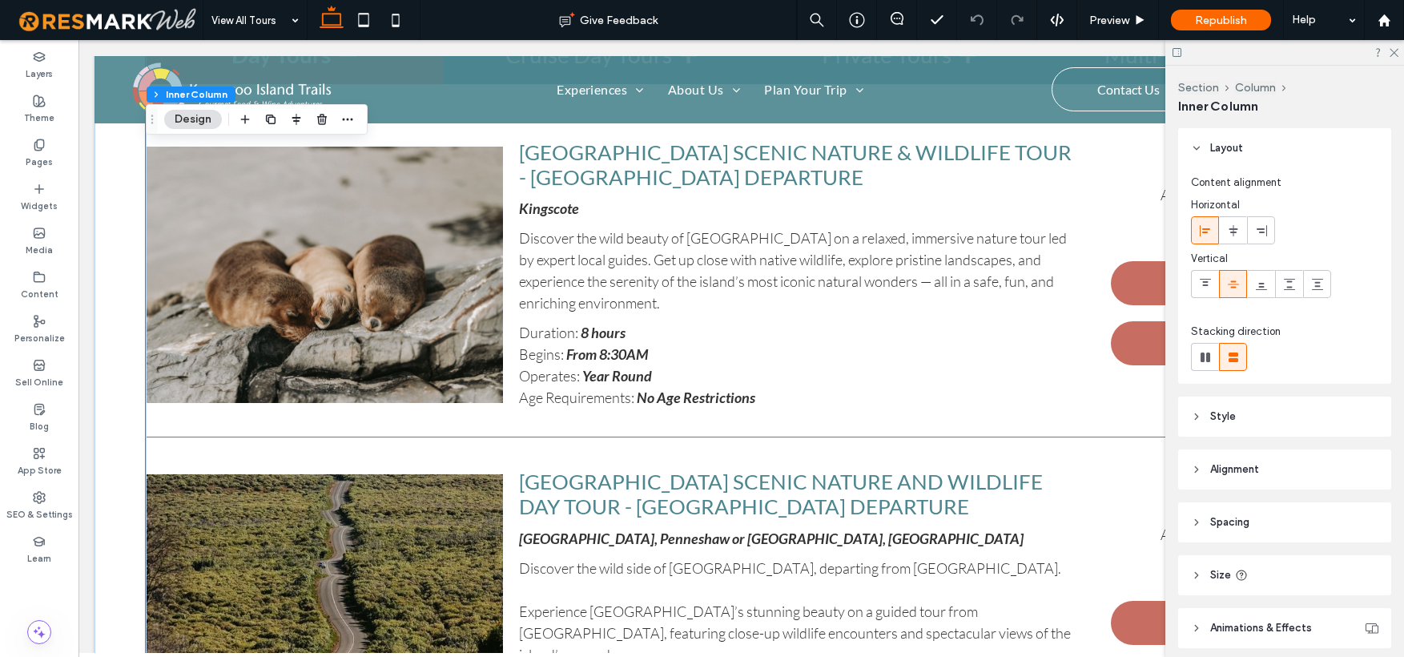
click at [912, 469] on span "Kangaroo Island Scenic Nature and Wildlife Day Tour - Penneshaw Departure" at bounding box center [781, 494] width 524 height 50
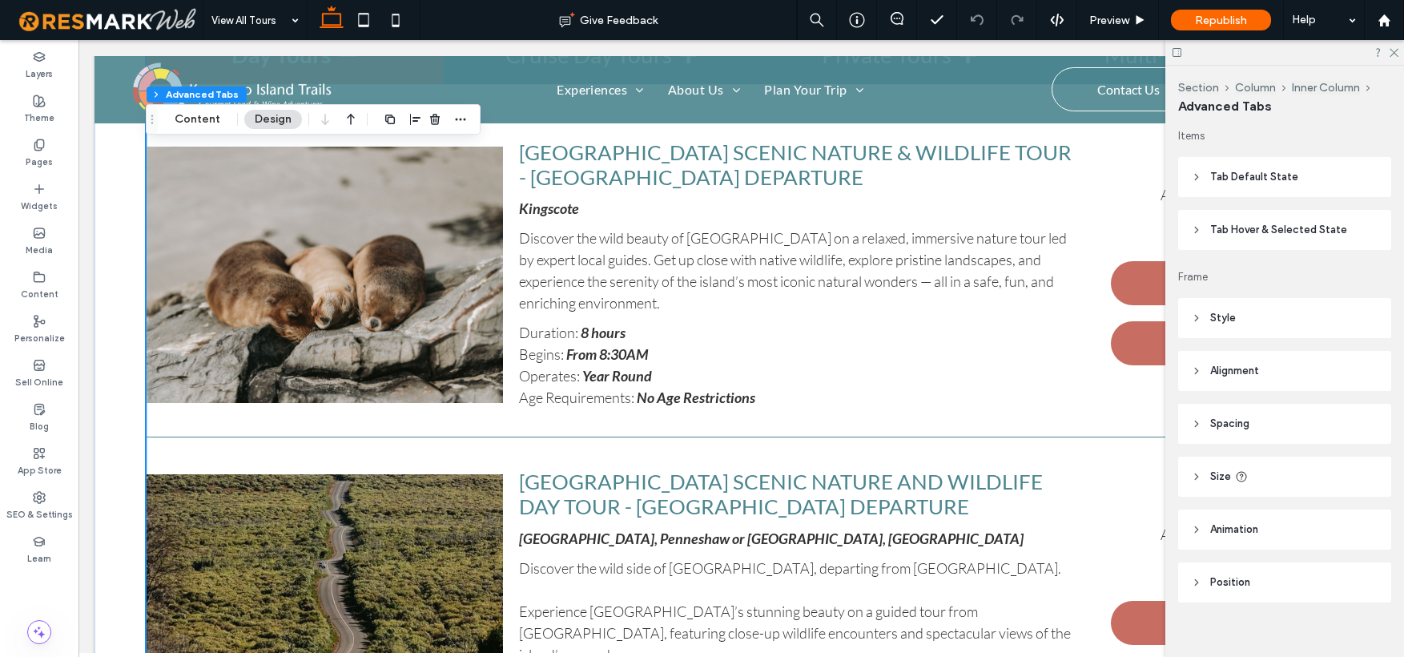
click at [916, 469] on span "Kangaroo Island Scenic Nature and Wildlife Day Tour - Penneshaw Departure" at bounding box center [781, 494] width 524 height 50
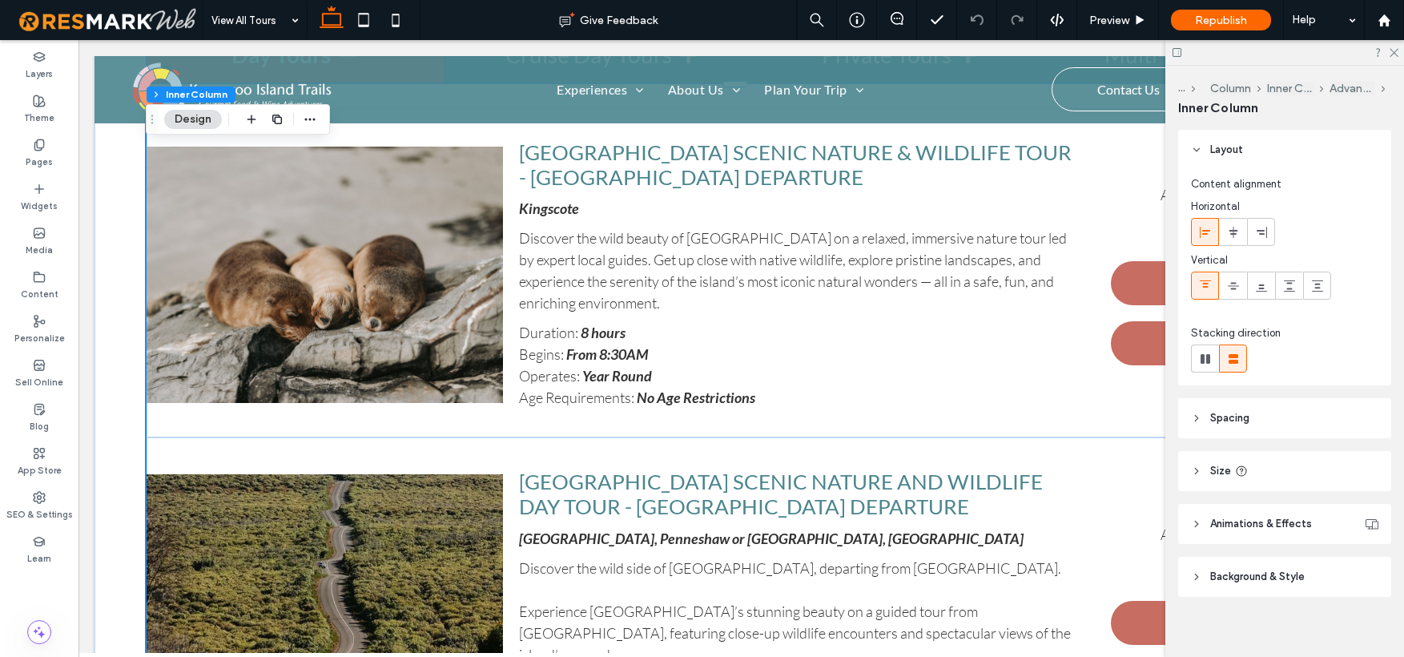
click at [916, 469] on span "Kangaroo Island Scenic Nature and Wildlife Day Tour - Penneshaw Departure" at bounding box center [781, 494] width 524 height 50
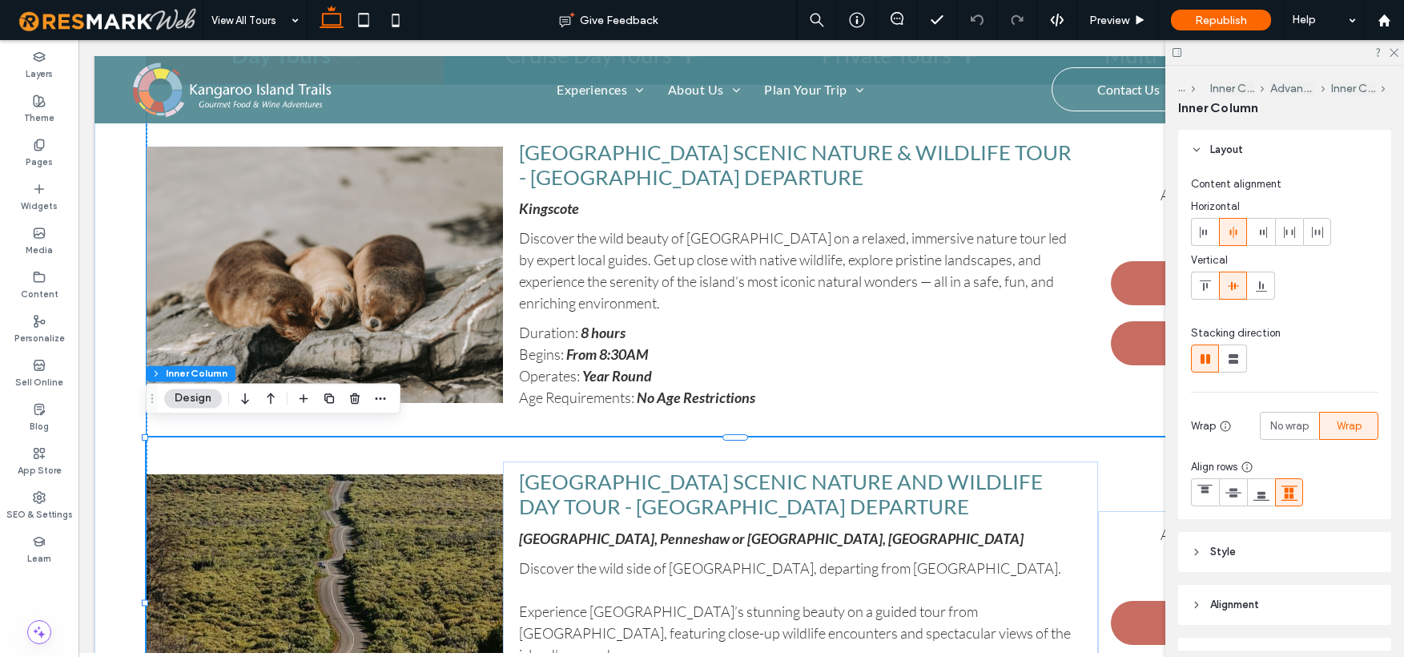
click at [916, 469] on span "Kangaroo Island Scenic Nature and Wildlife Day Tour - Penneshaw Departure" at bounding box center [781, 494] width 524 height 50
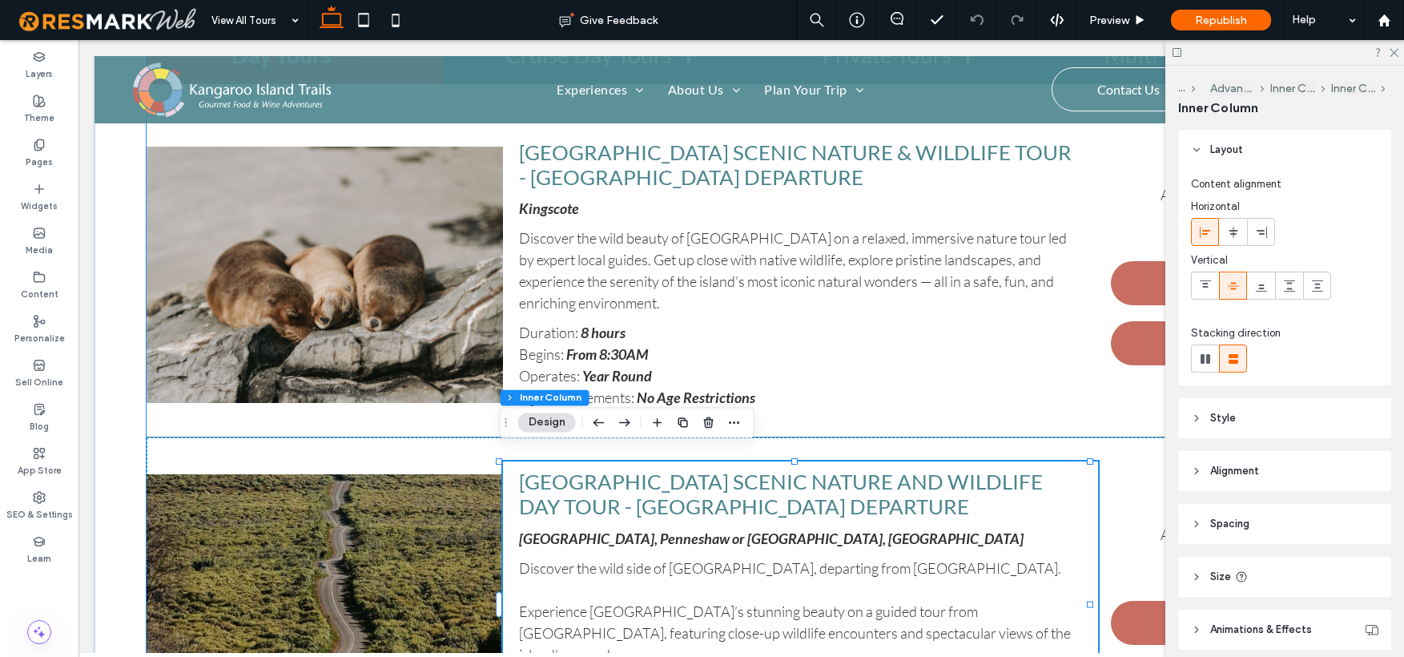
click at [917, 469] on span "Kangaroo Island Scenic Nature and Wildlife Day Tour - Penneshaw Departure" at bounding box center [781, 494] width 524 height 50
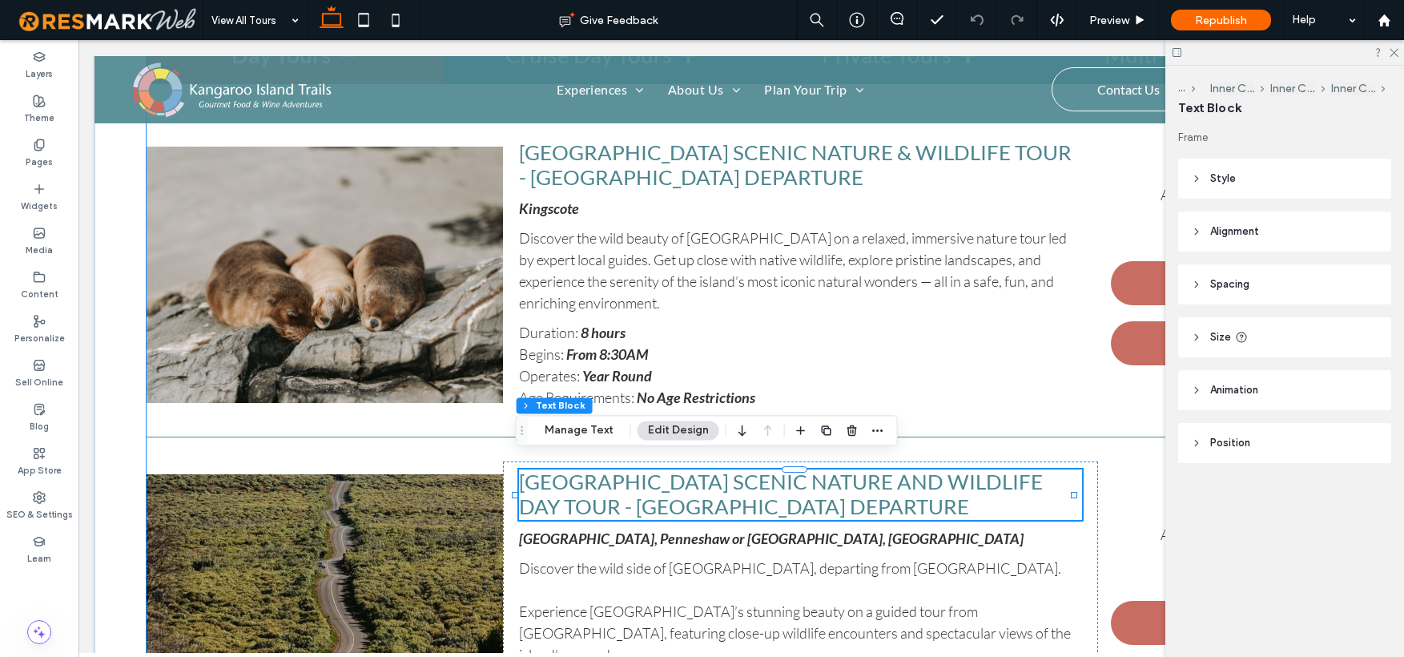
click at [924, 469] on span "Kangaroo Island Scenic Nature and Wildlife Day Tour - Penneshaw Departure" at bounding box center [781, 494] width 524 height 50
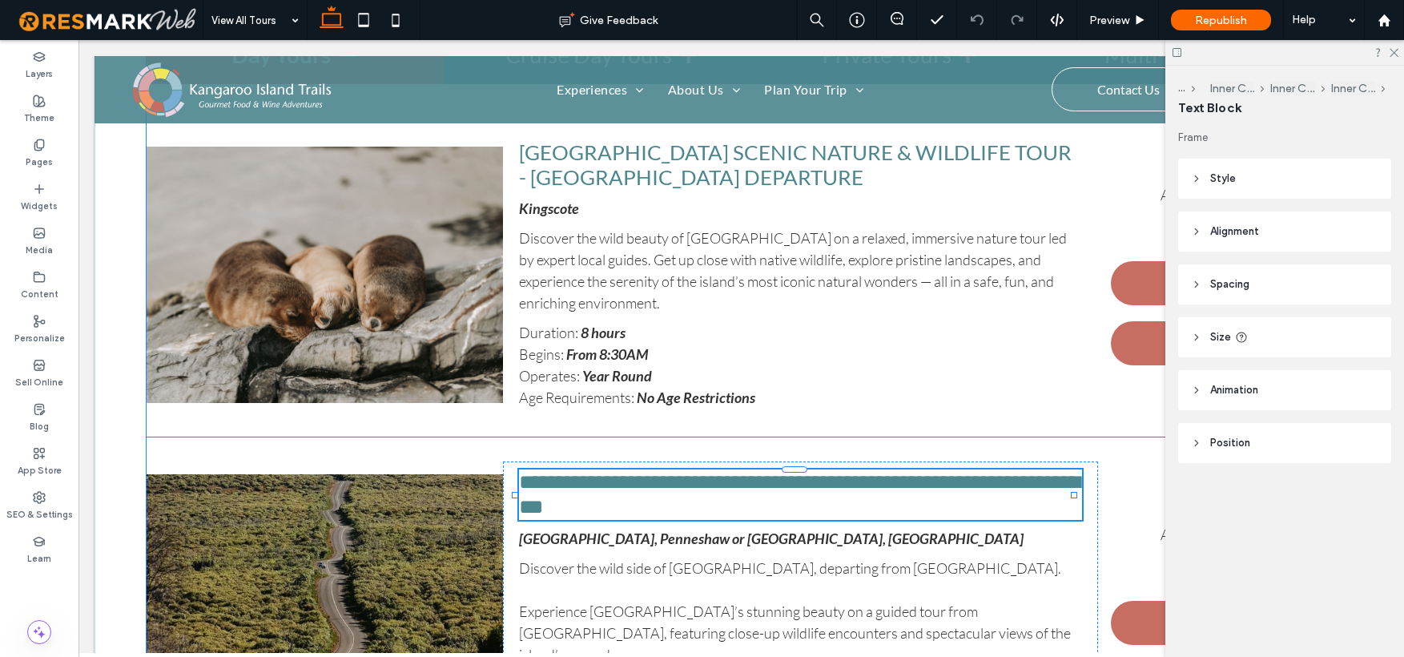
type input "****"
type input "**"
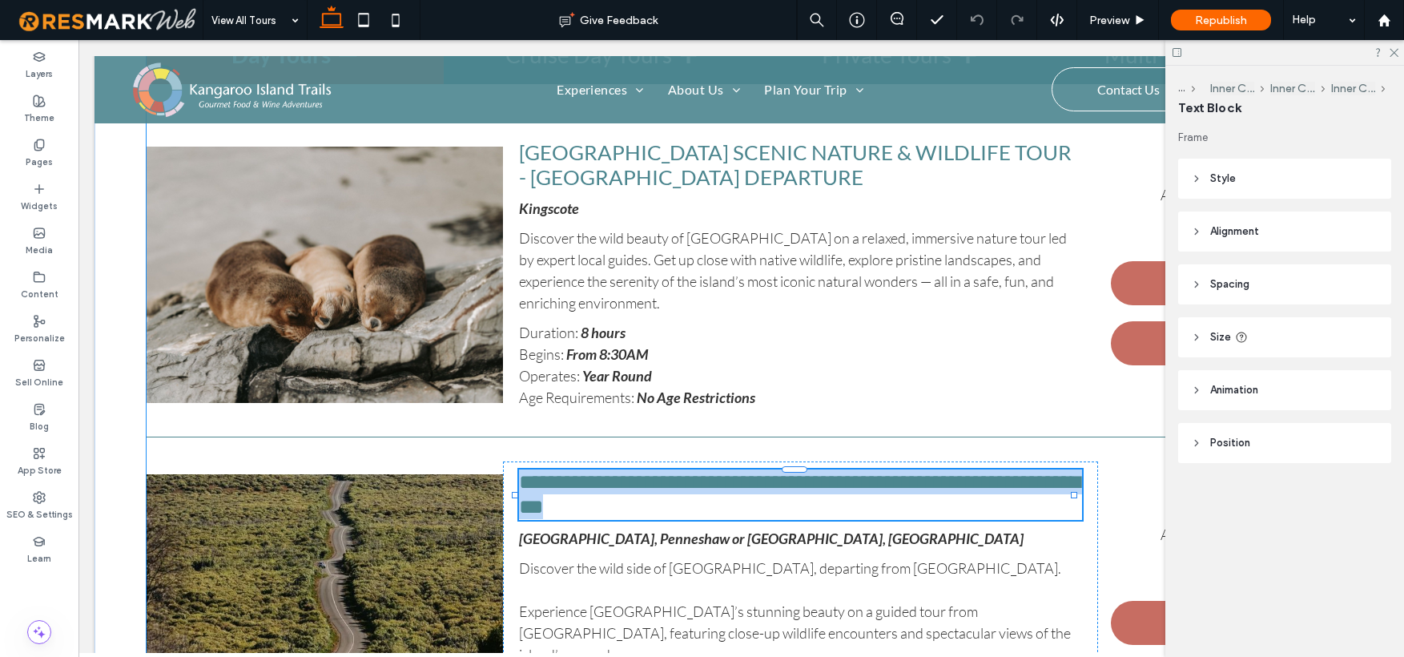
click at [930, 472] on span "**********" at bounding box center [799, 494] width 561 height 45
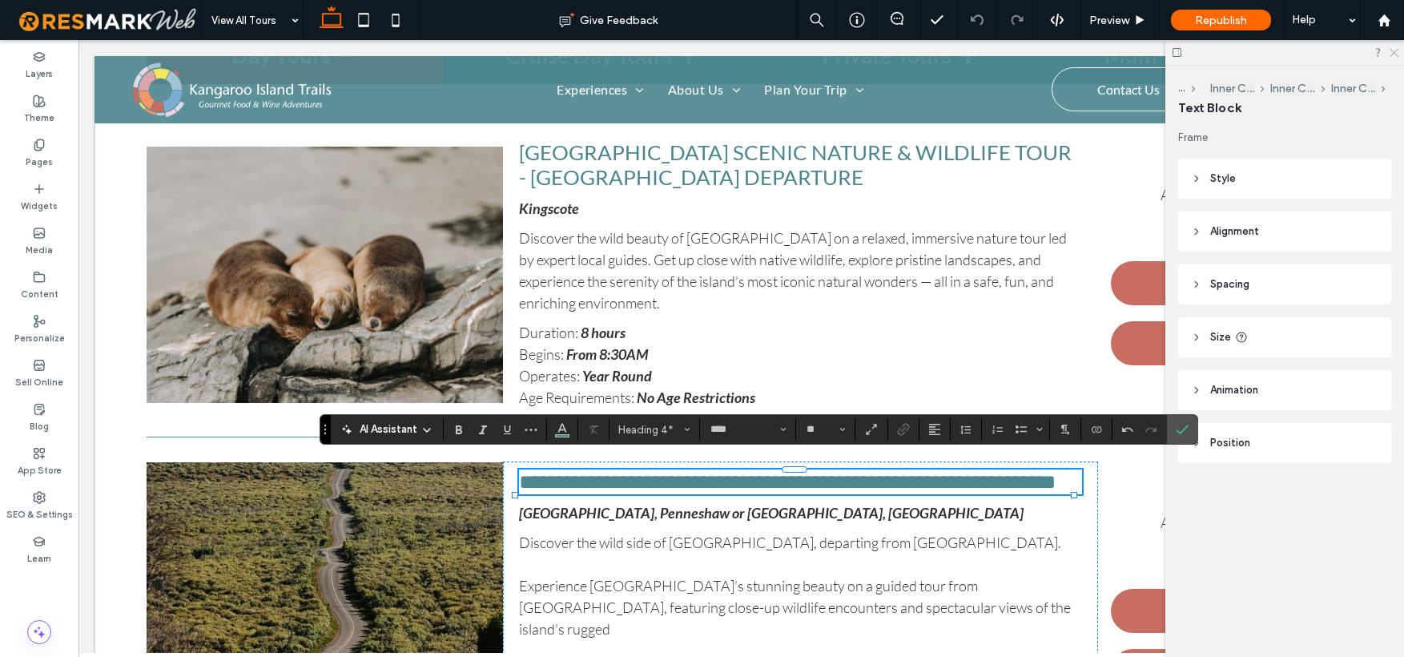
click at [1392, 51] on use at bounding box center [1394, 53] width 9 height 9
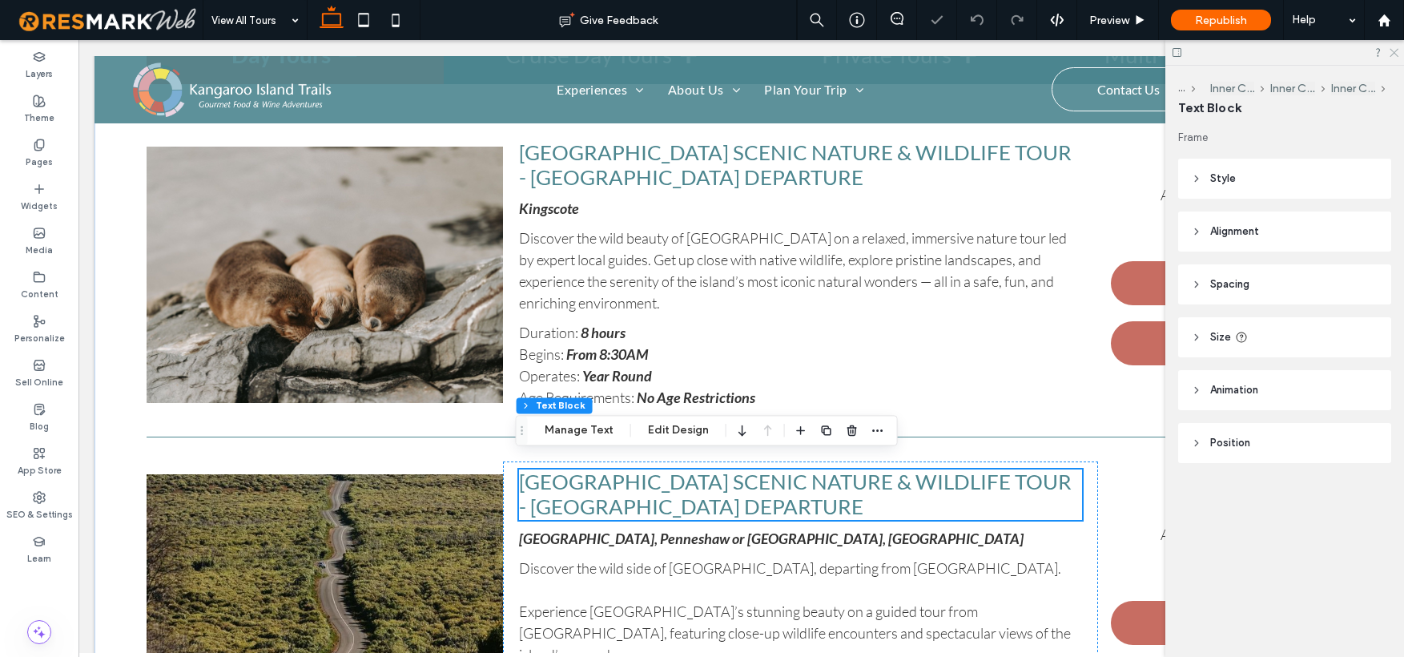
scroll to position [892, 0]
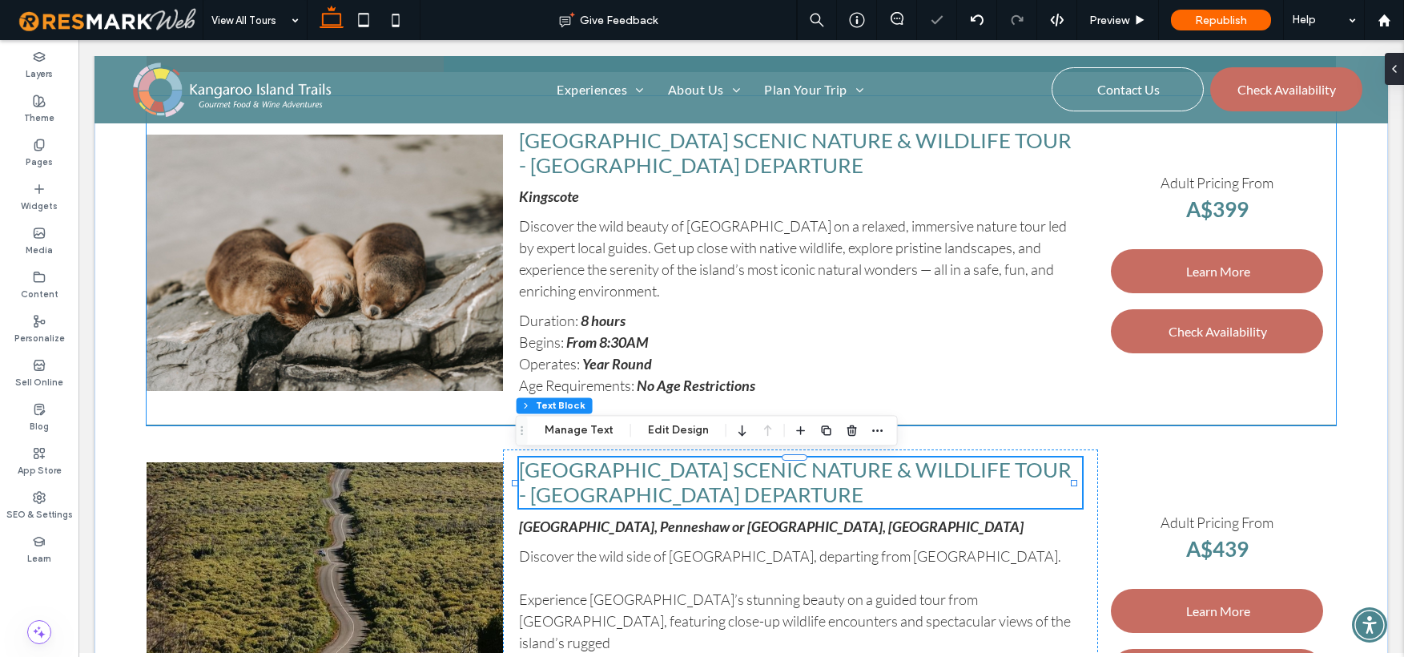
click at [618, 366] on strong "Year Round" at bounding box center [617, 364] width 70 height 18
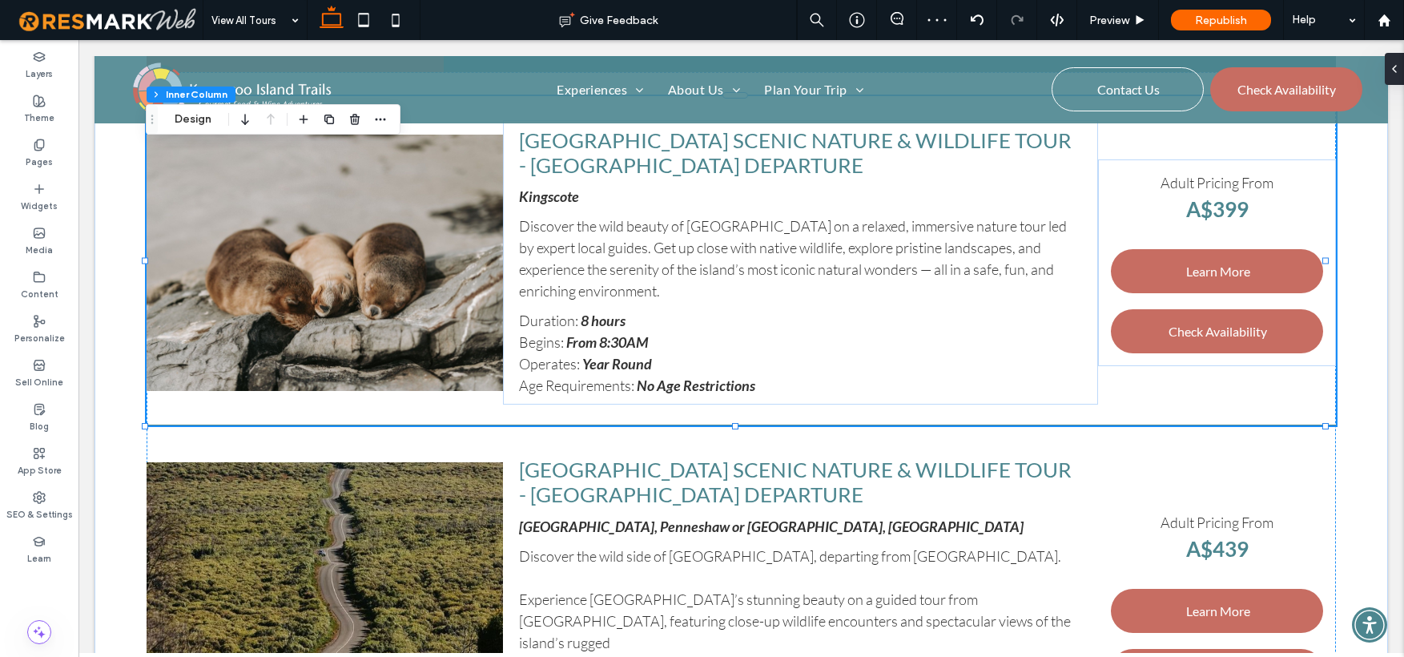
click at [614, 365] on strong "Year Round" at bounding box center [617, 364] width 70 height 18
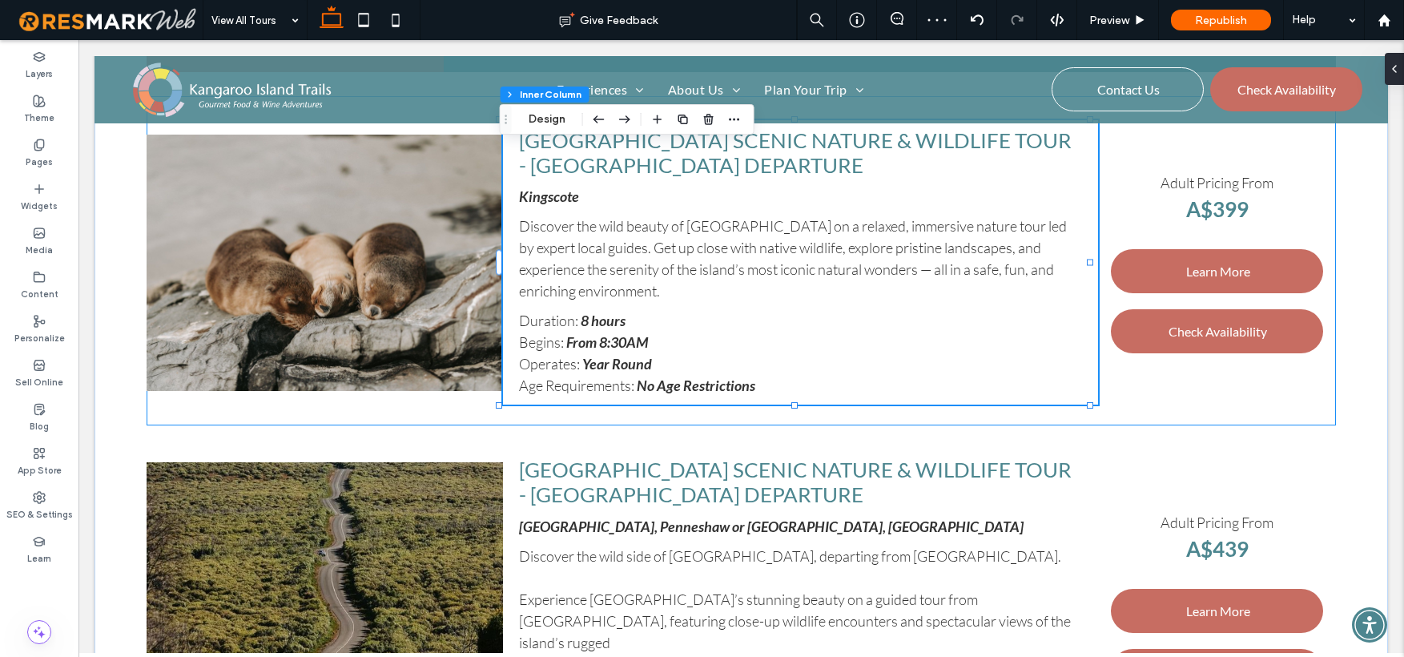
click at [614, 365] on strong "Year Round" at bounding box center [617, 364] width 70 height 18
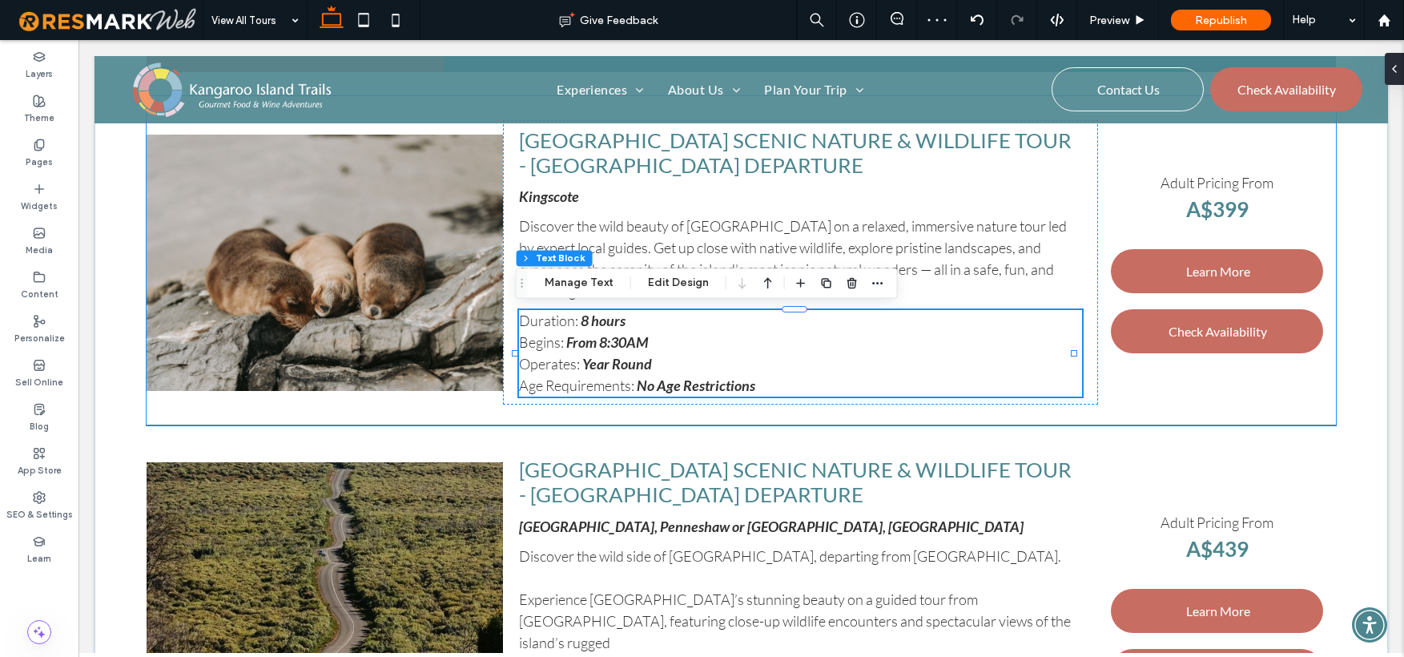
click at [614, 364] on strong "Year Round" at bounding box center [617, 364] width 70 height 18
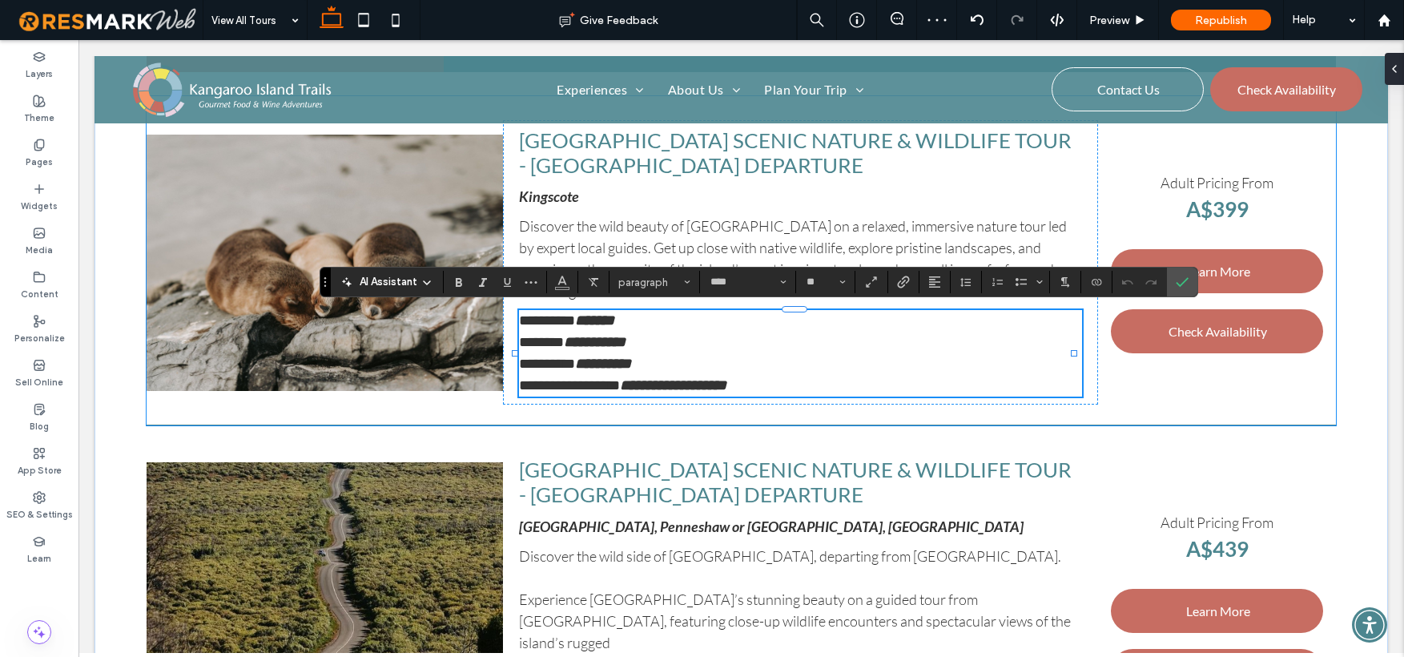
click at [616, 362] on strong "**********" at bounding box center [603, 363] width 56 height 14
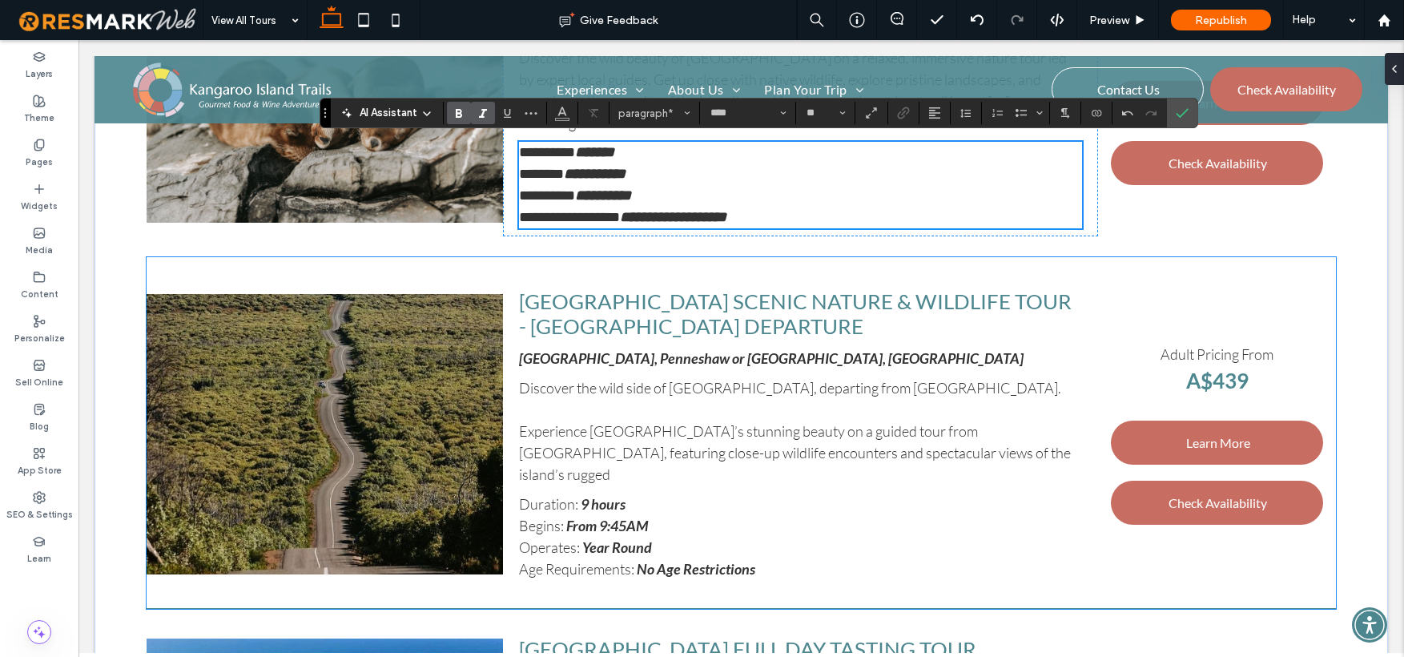
scroll to position [1061, 0]
click at [616, 538] on strong "Year Round" at bounding box center [617, 547] width 70 height 18
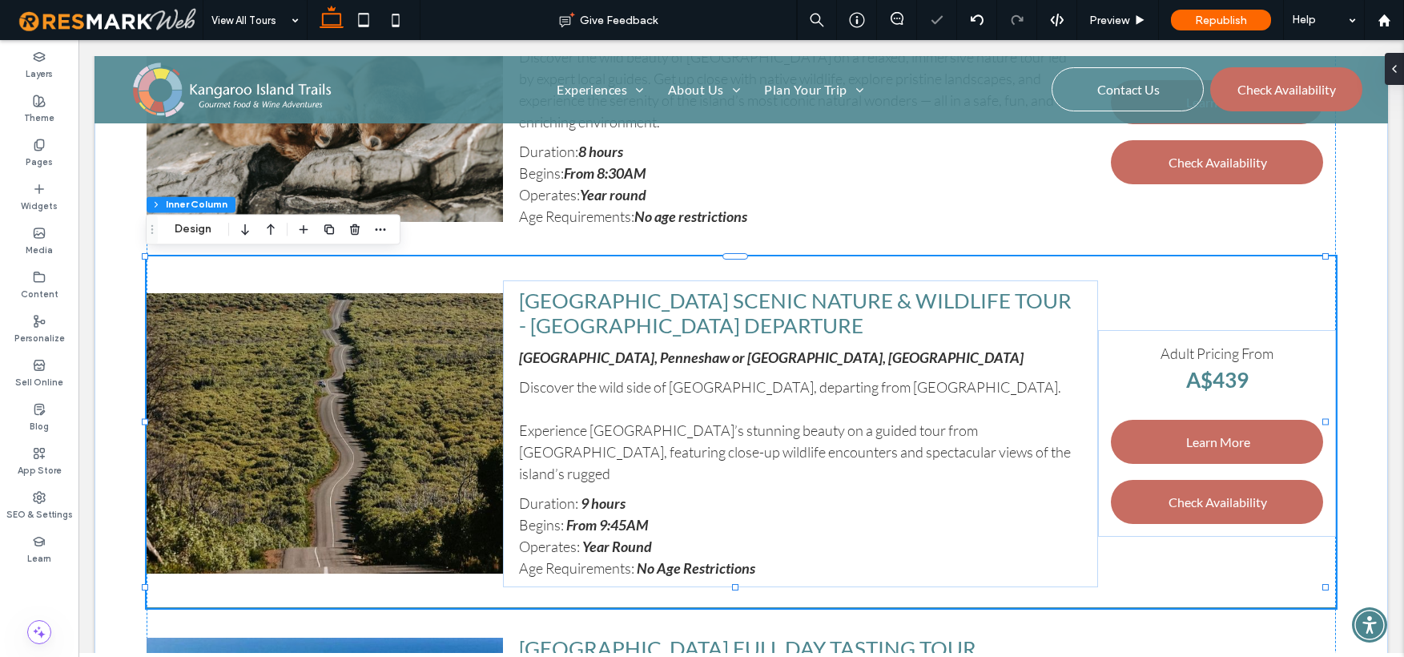
click at [609, 538] on strong "Year Round" at bounding box center [617, 547] width 70 height 18
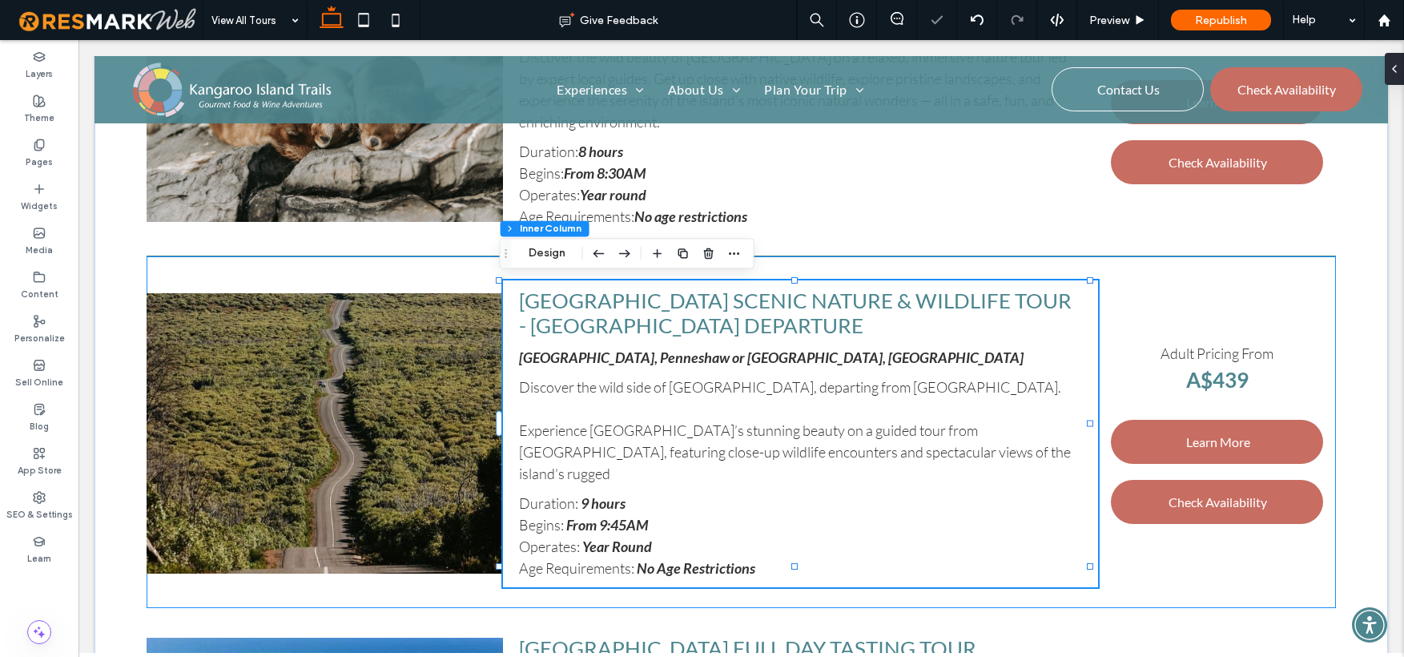
click at [609, 538] on strong "Year Round" at bounding box center [617, 547] width 70 height 18
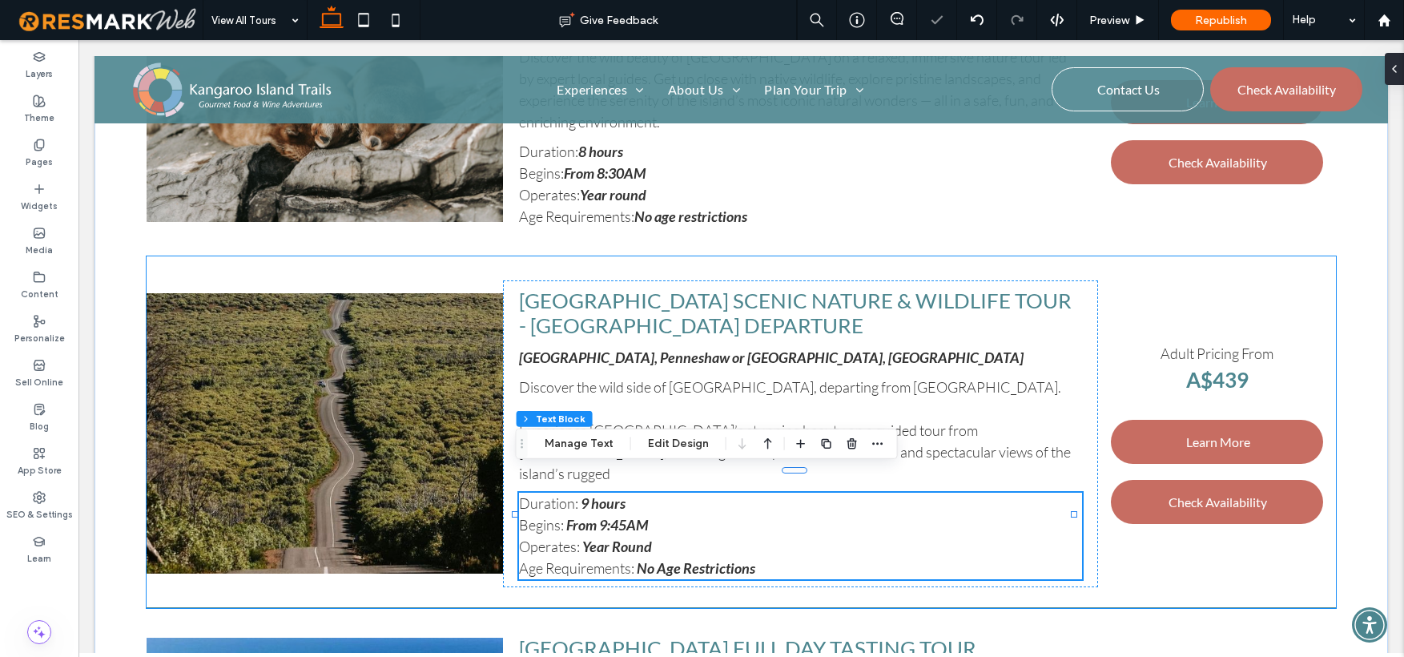
click at [616, 538] on strong "Year Round" at bounding box center [617, 547] width 70 height 18
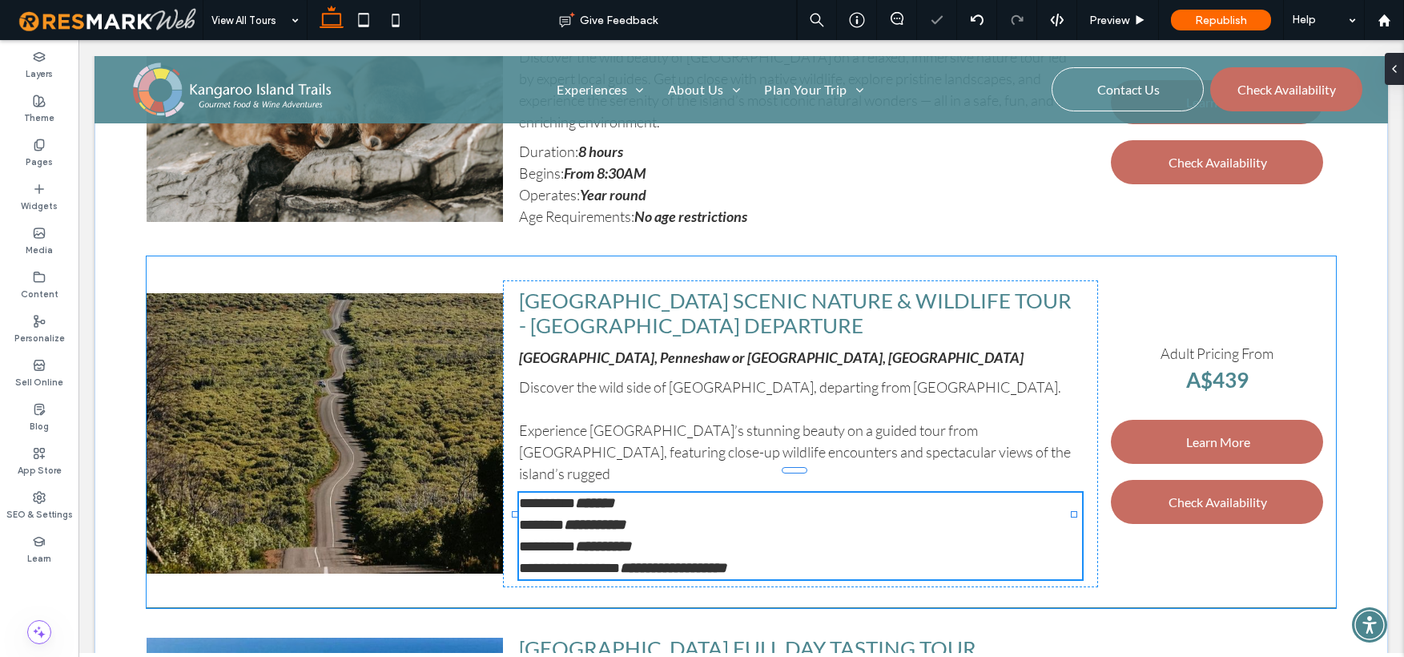
type input "****"
type input "**"
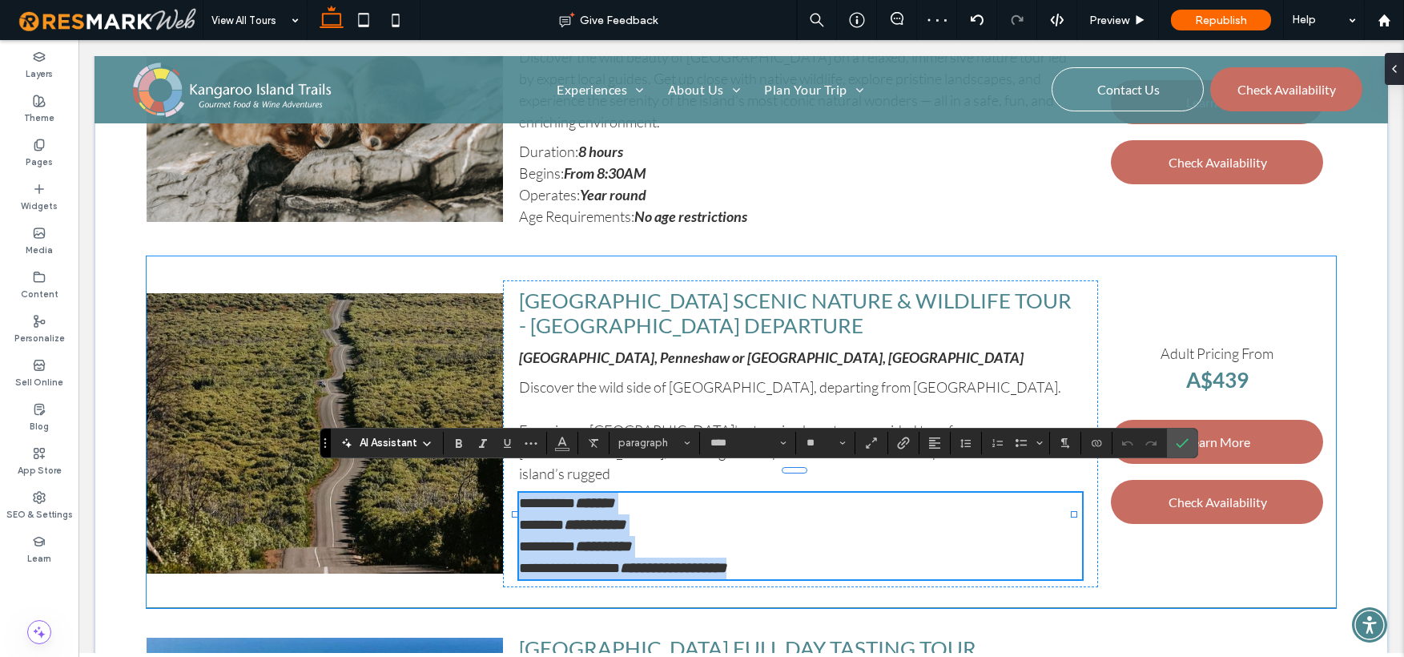
click at [616, 539] on strong "**********" at bounding box center [603, 546] width 56 height 14
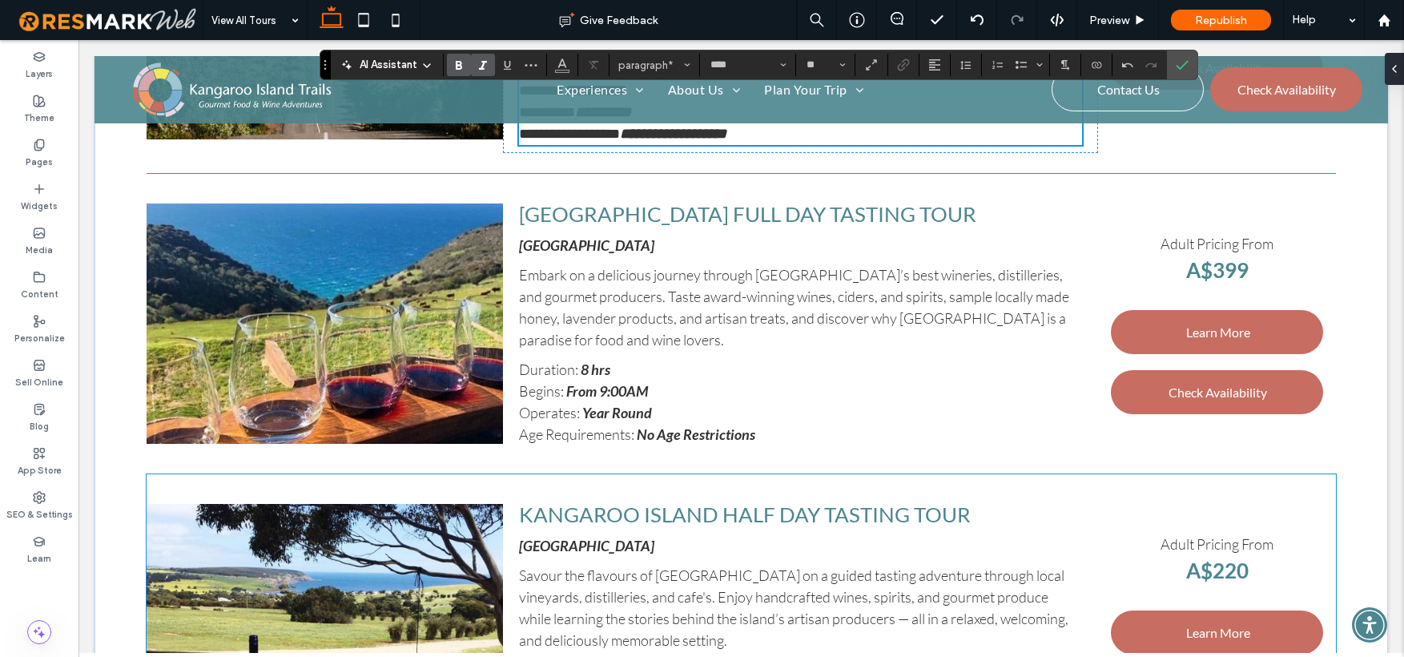
scroll to position [1509, 0]
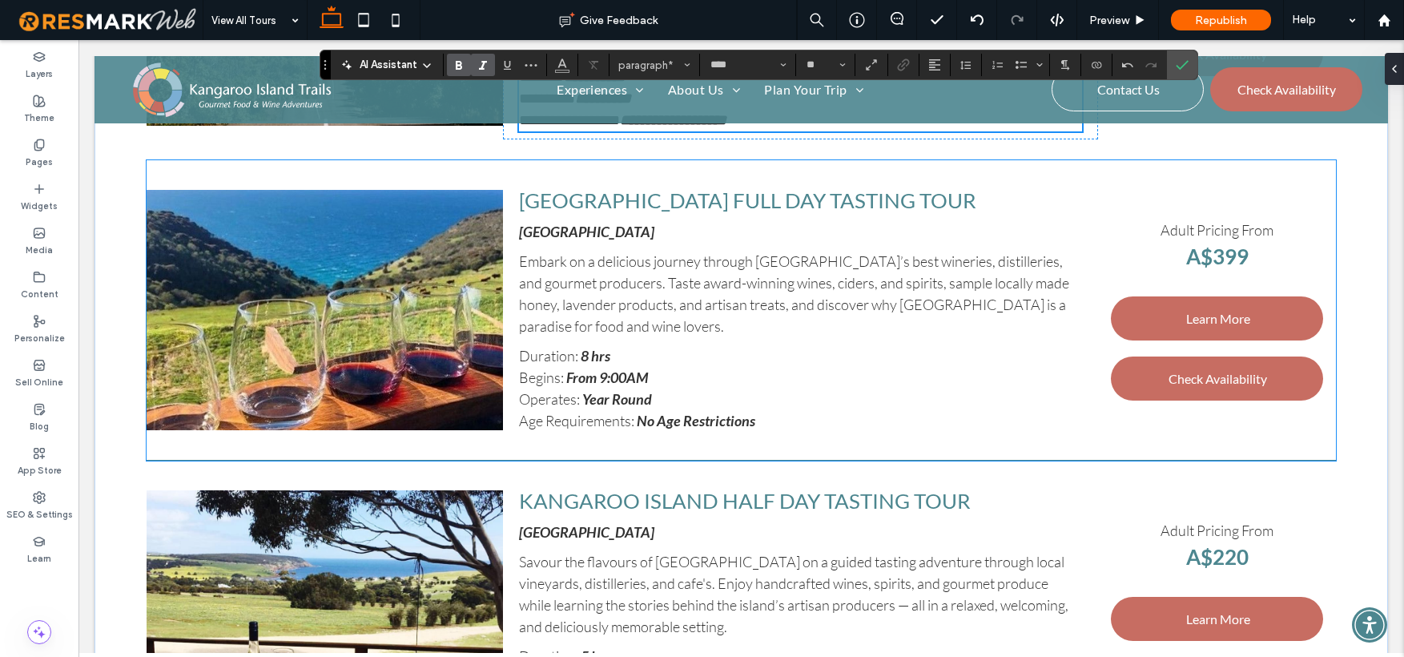
click at [605, 390] on strong "Year Round" at bounding box center [617, 399] width 70 height 18
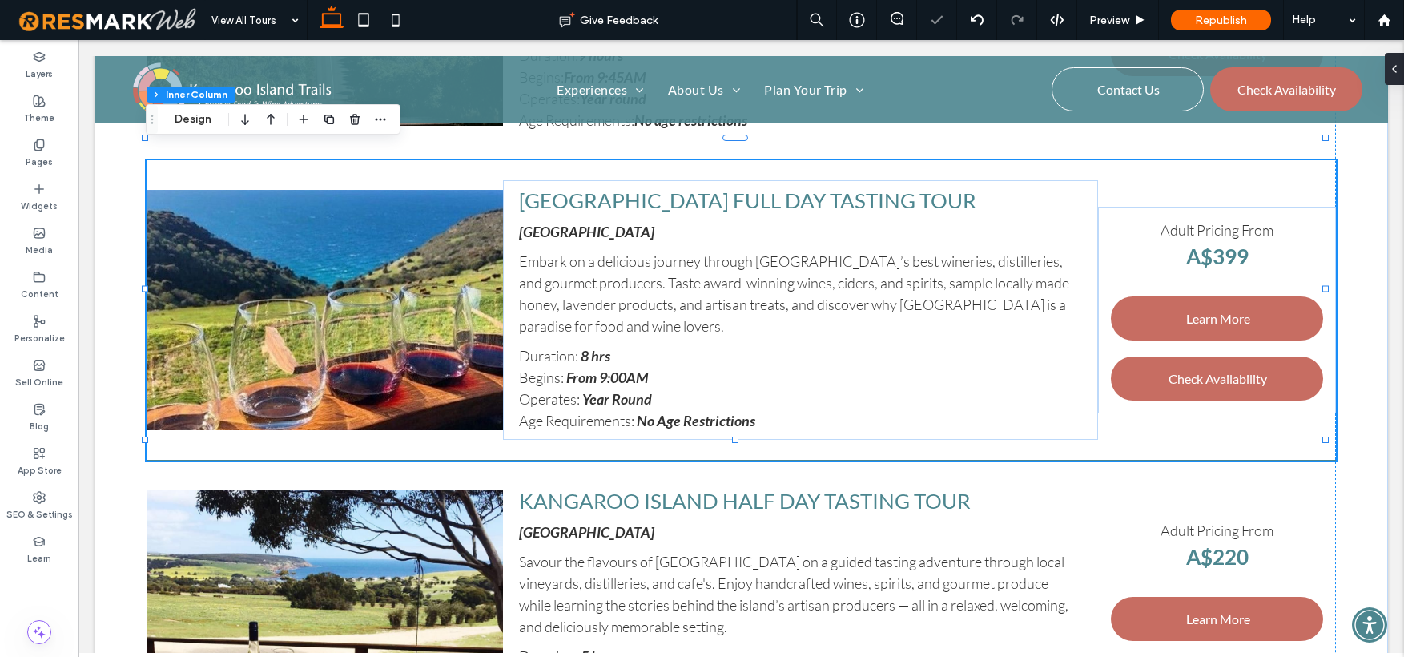
click at [614, 390] on strong "Year Round" at bounding box center [617, 399] width 70 height 18
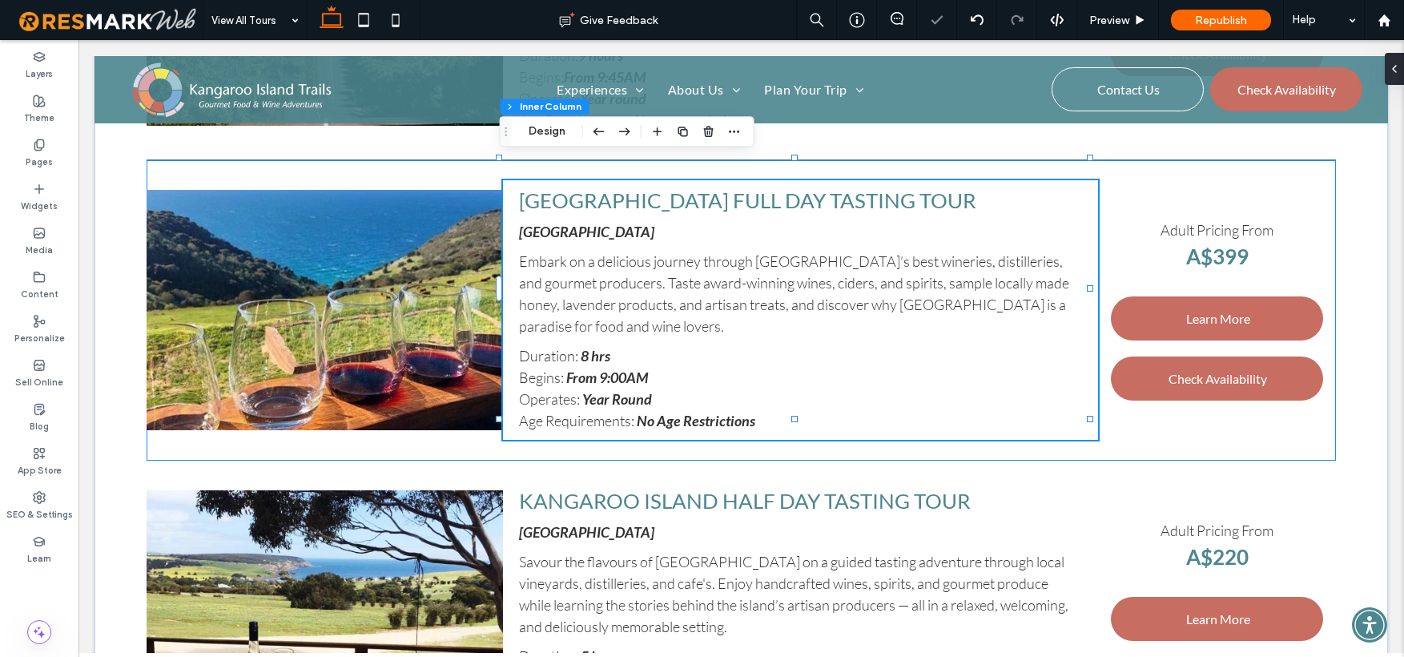
click at [614, 390] on strong "Year Round" at bounding box center [617, 399] width 70 height 18
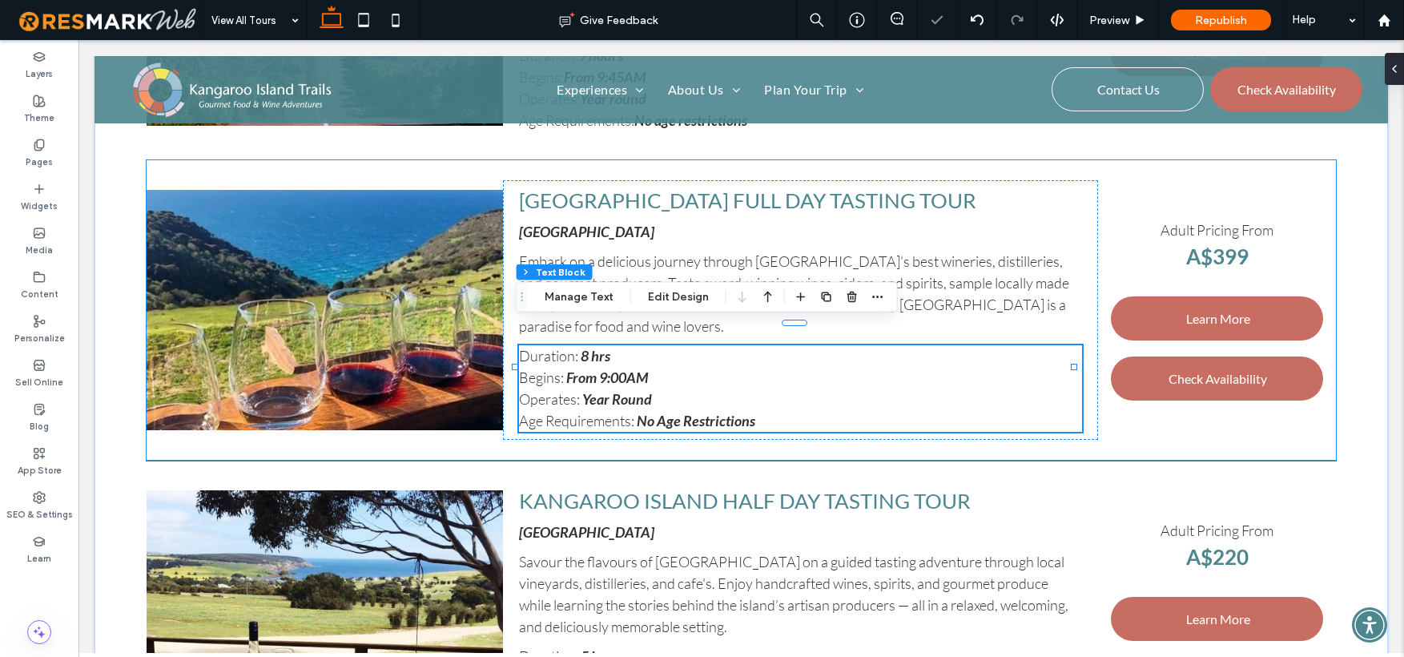
click at [614, 390] on strong "Year Round" at bounding box center [617, 399] width 70 height 18
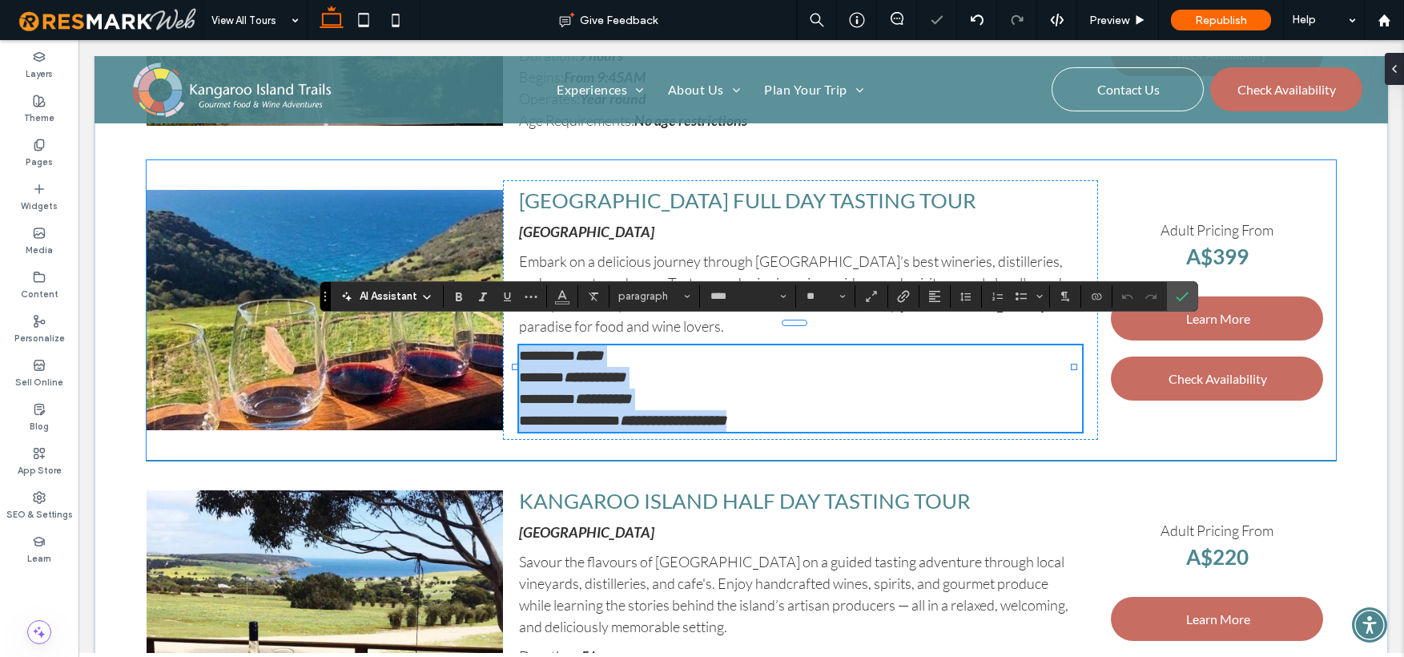
click at [614, 392] on strong "**********" at bounding box center [603, 399] width 56 height 14
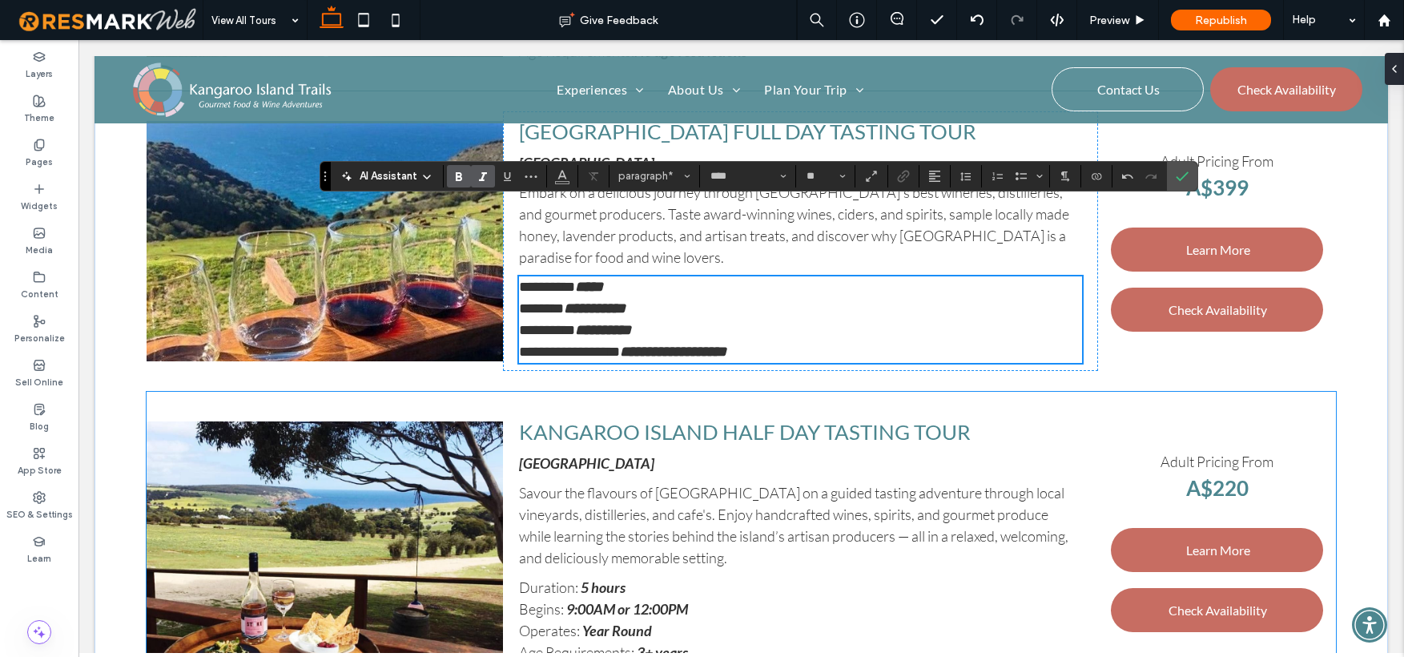
scroll to position [1713, 0]
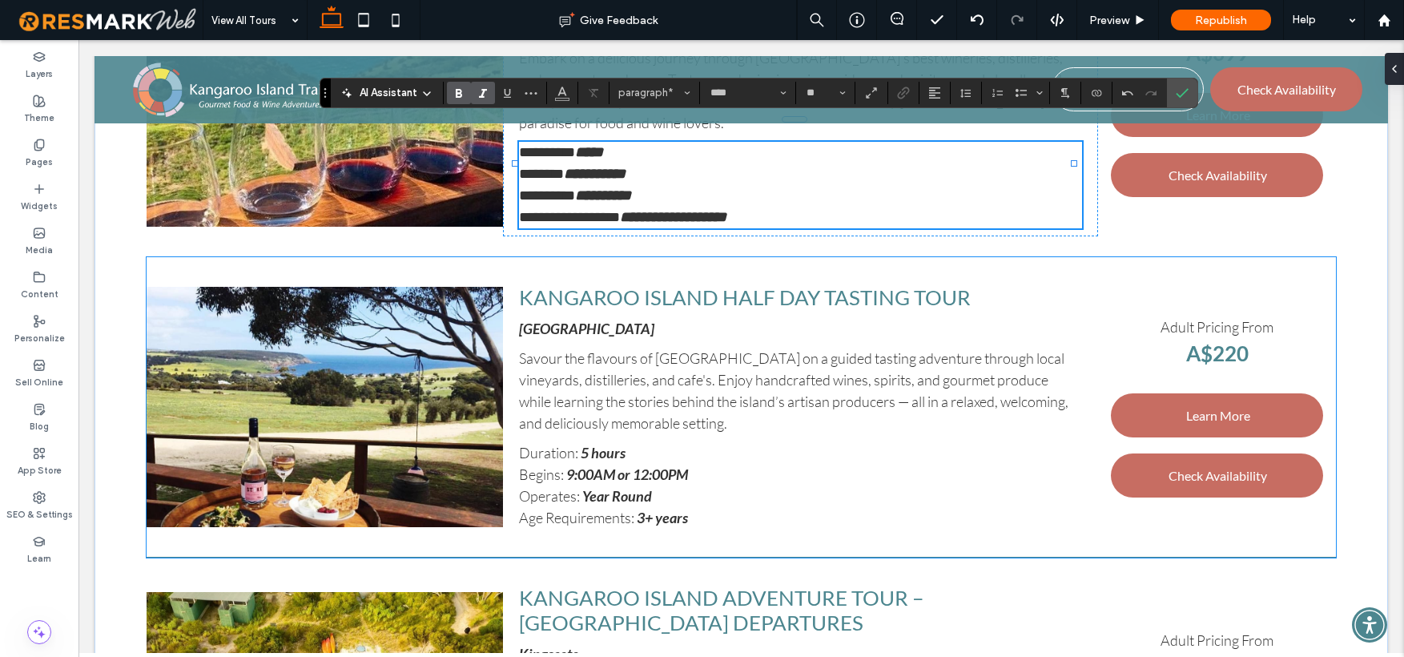
click at [615, 487] on strong "Year Round" at bounding box center [617, 496] width 70 height 18
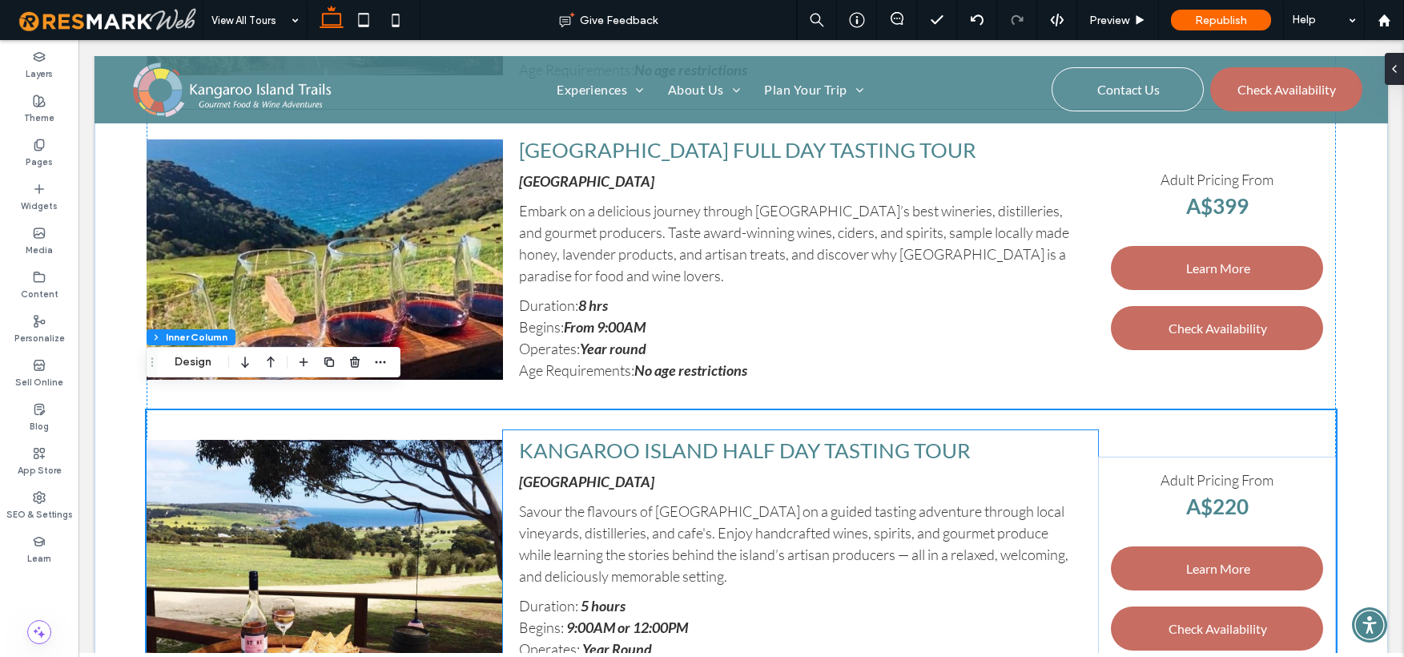
scroll to position [1559, 0]
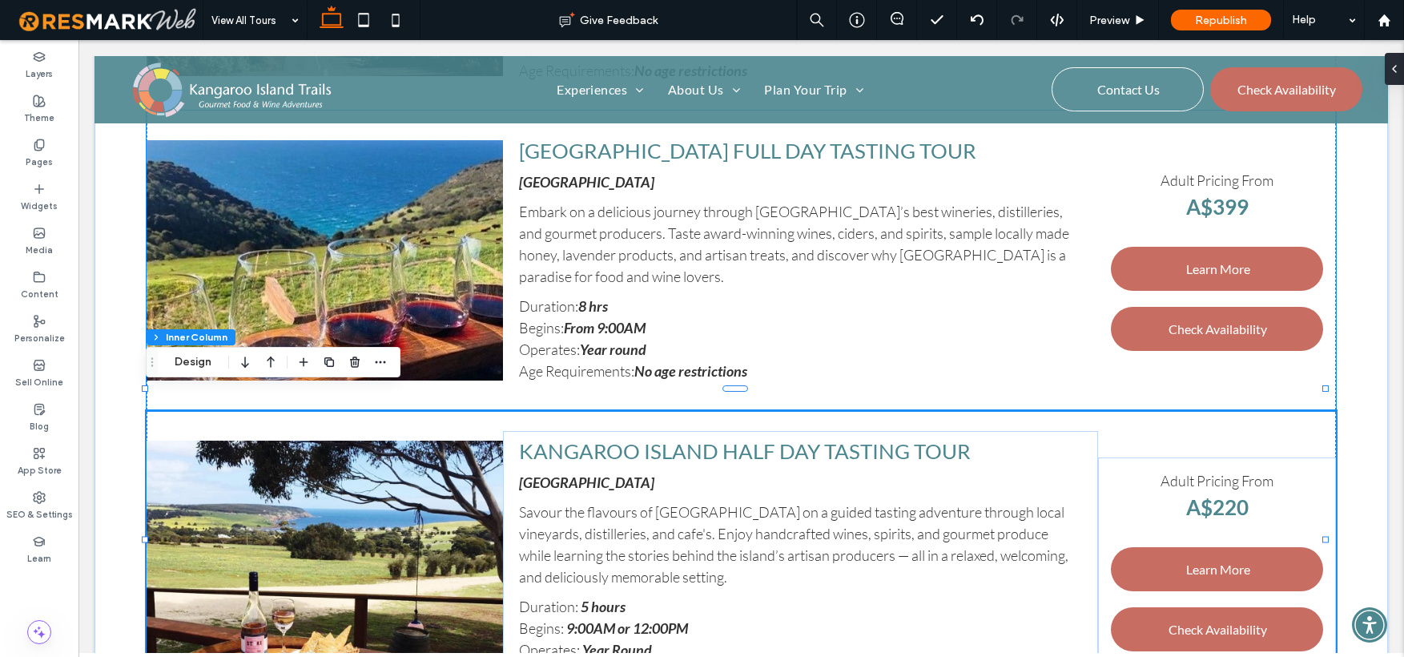
click at [660, 362] on strong "No age restrictions" at bounding box center [690, 371] width 113 height 18
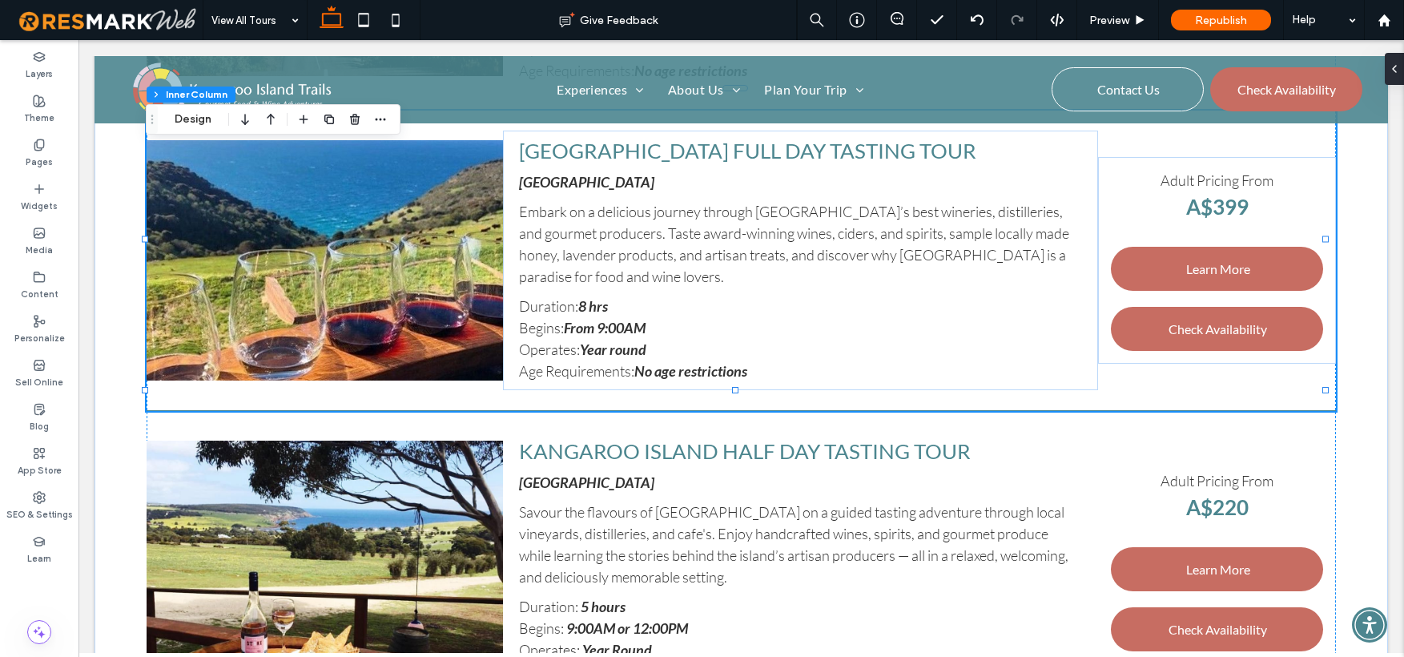
click at [658, 362] on strong "No age restrictions" at bounding box center [690, 371] width 113 height 18
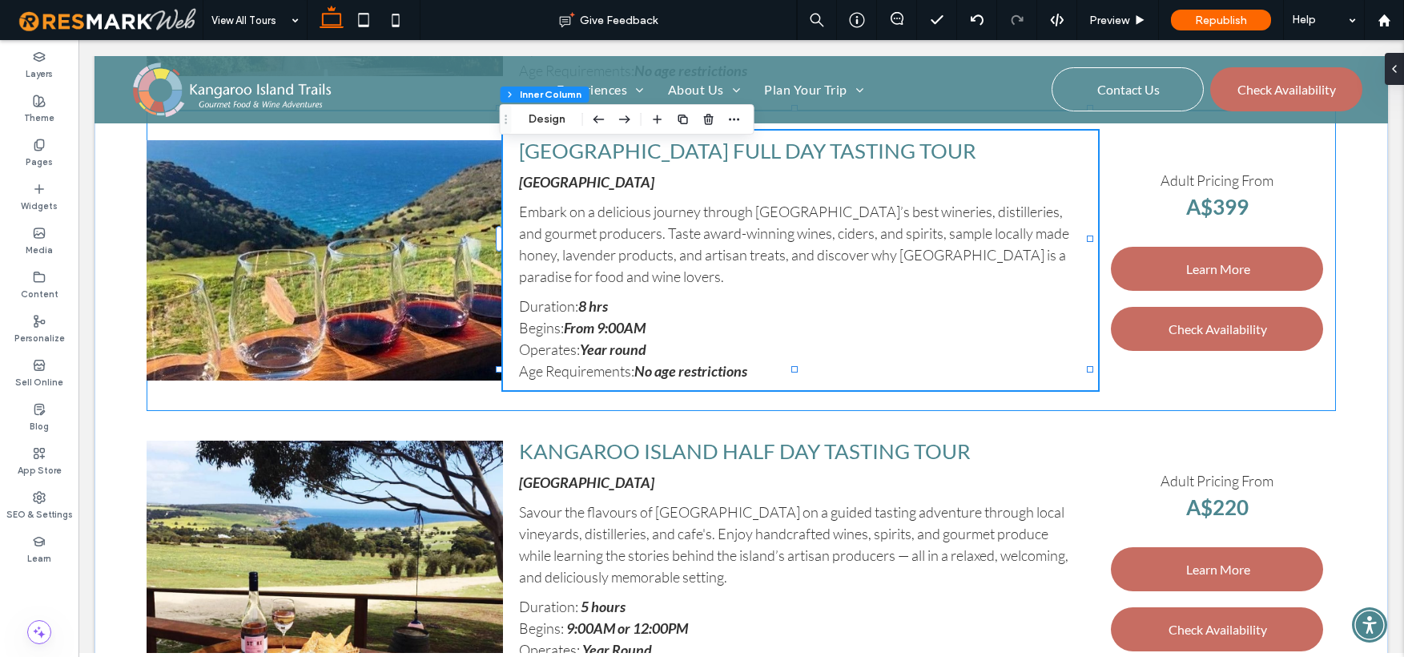
click at [658, 362] on strong "No age restrictions" at bounding box center [690, 371] width 113 height 18
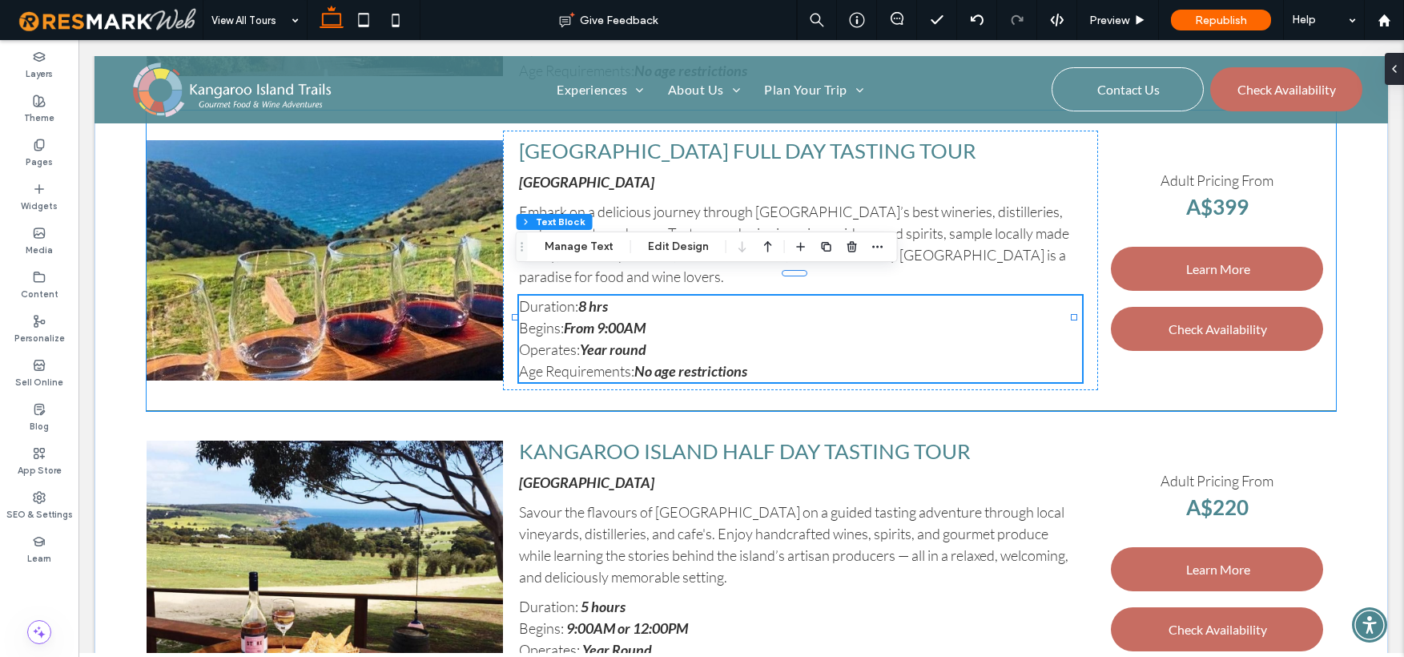
click at [658, 362] on strong "No age restrictions" at bounding box center [690, 371] width 113 height 18
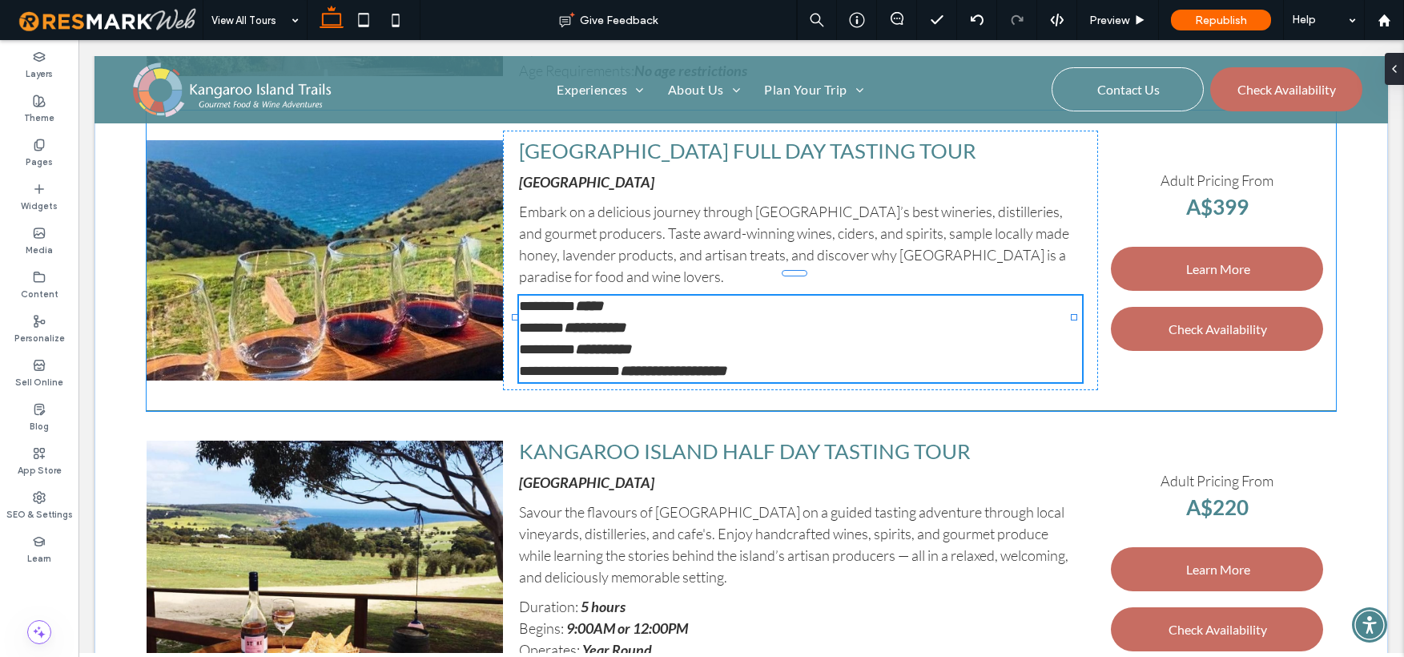
type input "****"
type input "**"
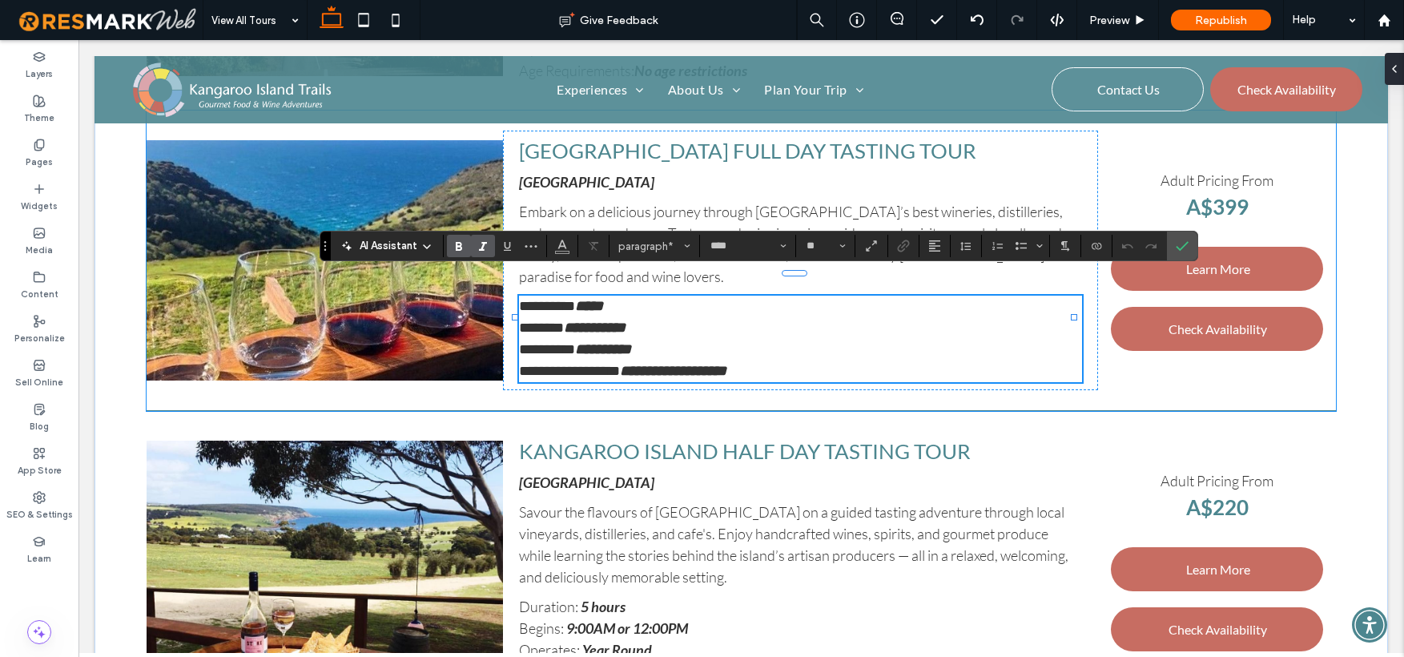
click at [658, 364] on strong "**********" at bounding box center [673, 371] width 107 height 14
drag, startPoint x: 638, startPoint y: 348, endPoint x: 747, endPoint y: 344, distance: 109.0
click at [747, 361] on p "**********" at bounding box center [800, 372] width 563 height 22
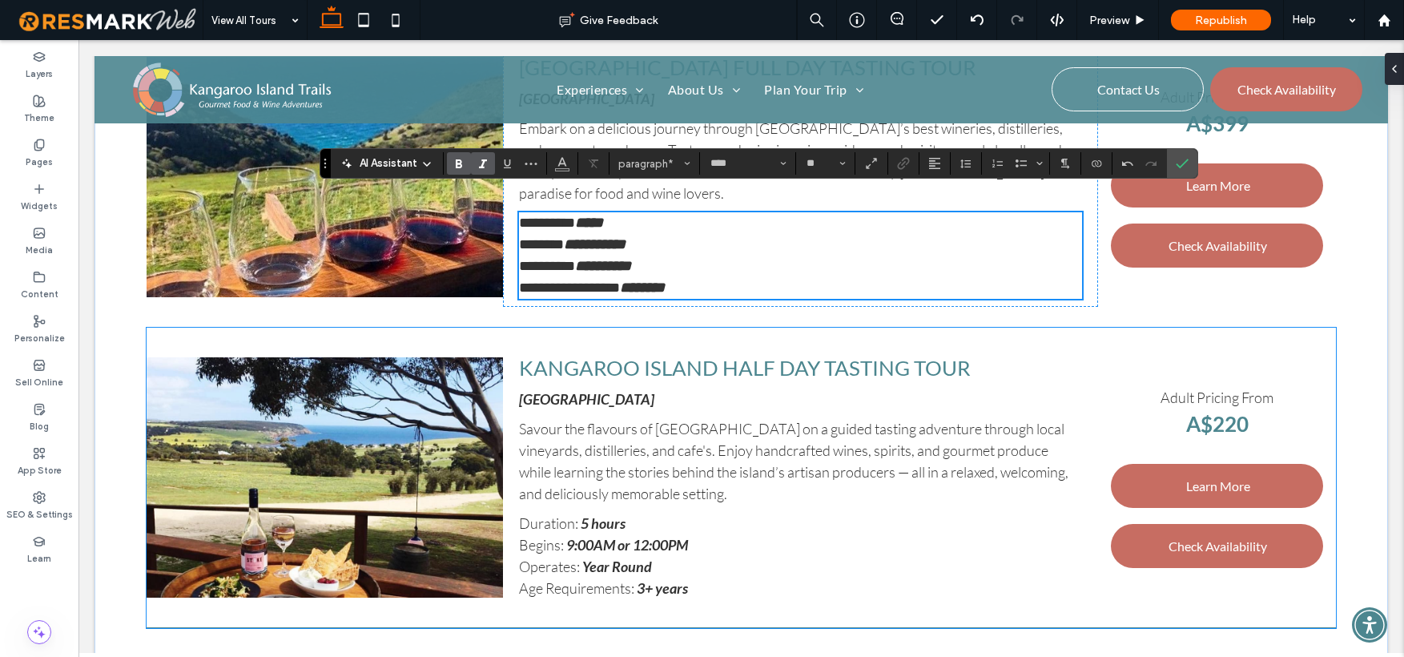
scroll to position [1643, 0]
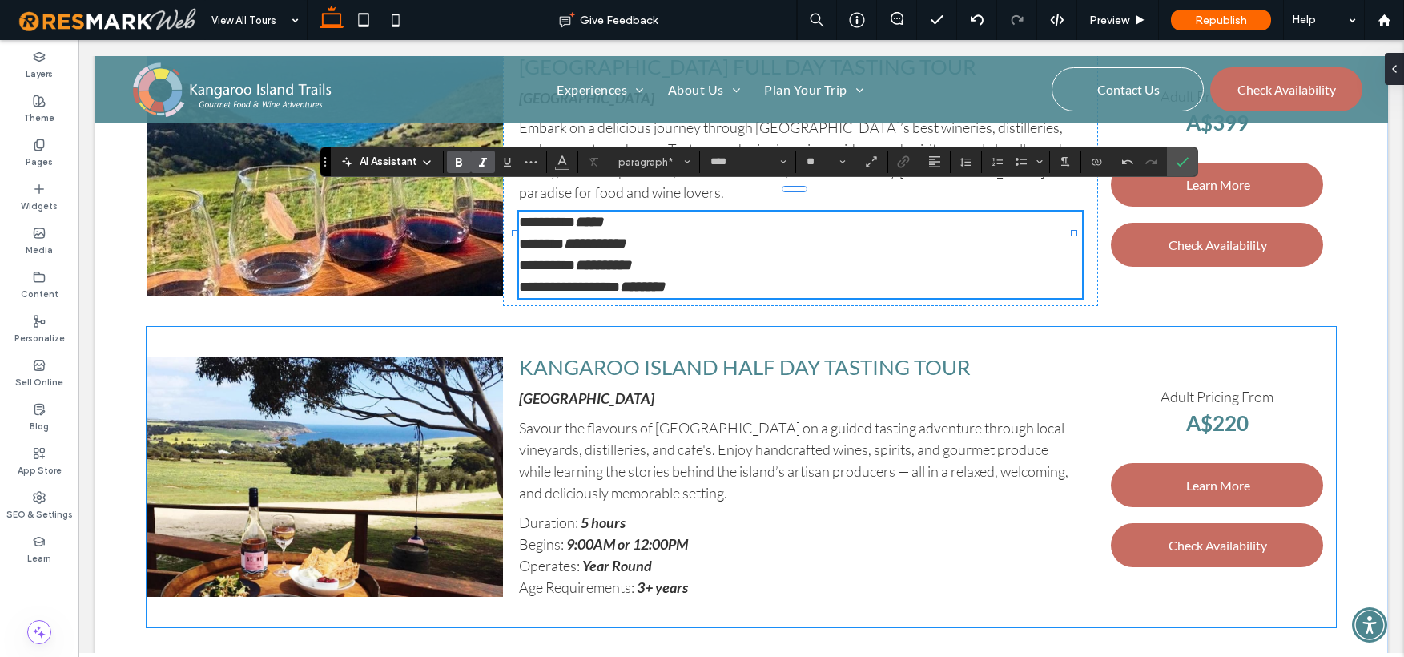
click at [616, 557] on strong "Year Round" at bounding box center [617, 566] width 70 height 18
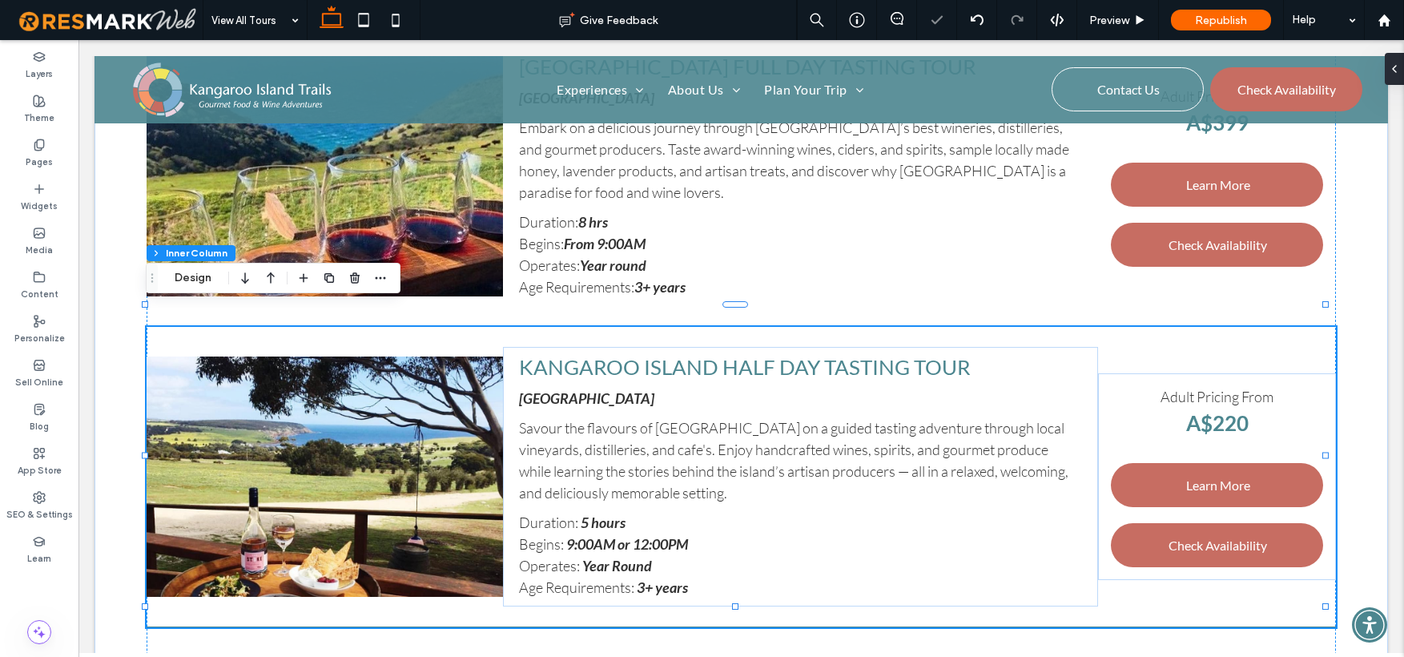
click at [616, 557] on strong "Year Round" at bounding box center [617, 566] width 70 height 18
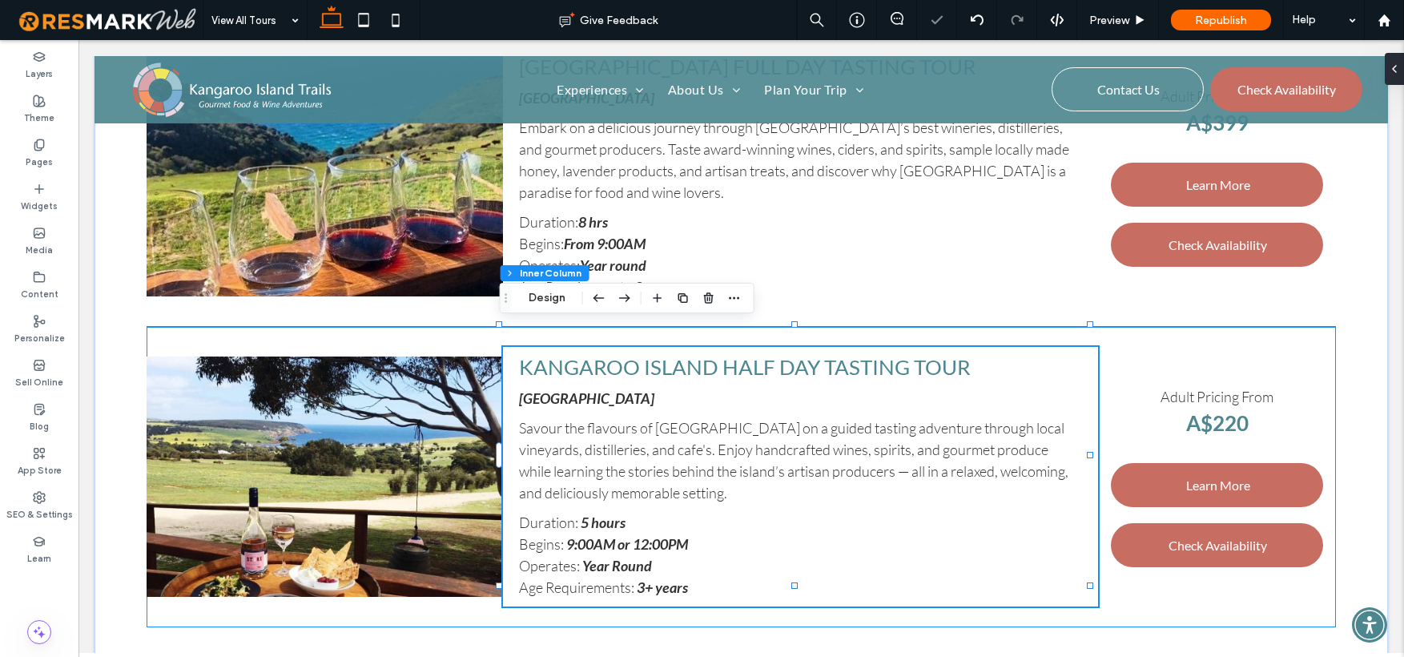
click at [617, 557] on strong "Year Round" at bounding box center [617, 566] width 70 height 18
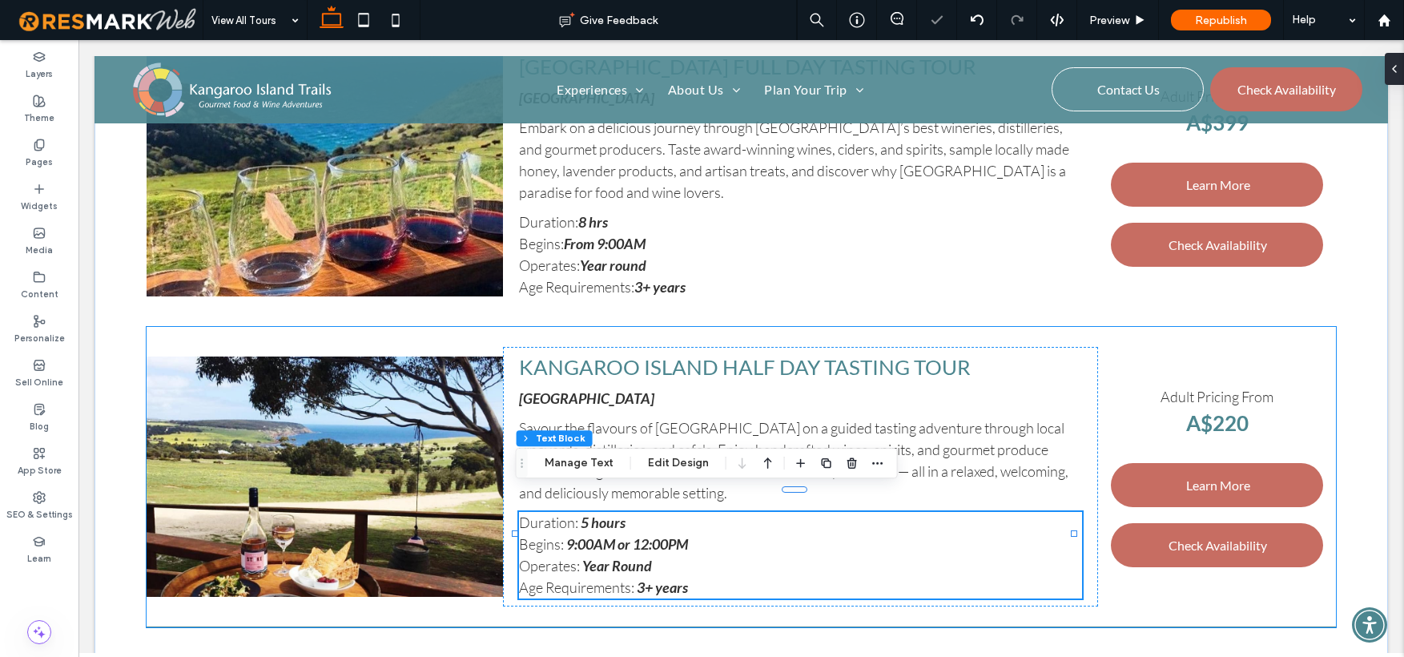
click at [617, 557] on strong "Year Round" at bounding box center [617, 566] width 70 height 18
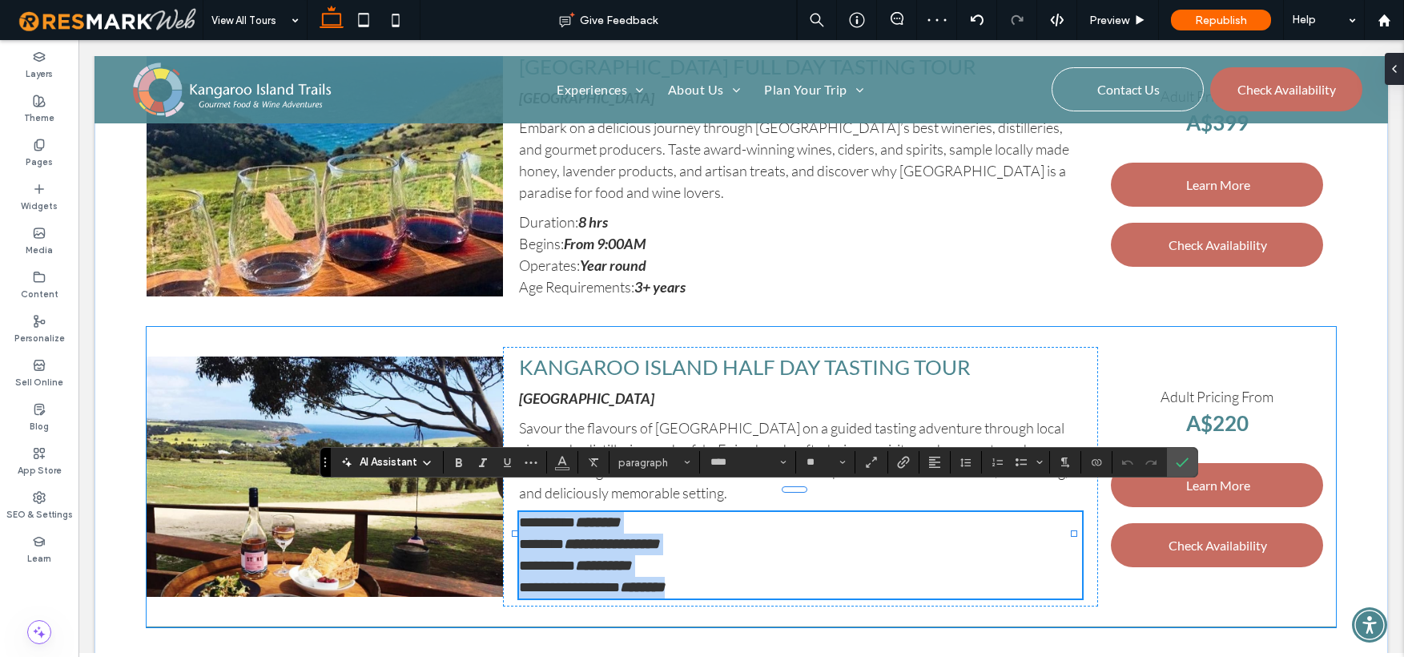
click at [616, 558] on strong "**********" at bounding box center [603, 565] width 56 height 14
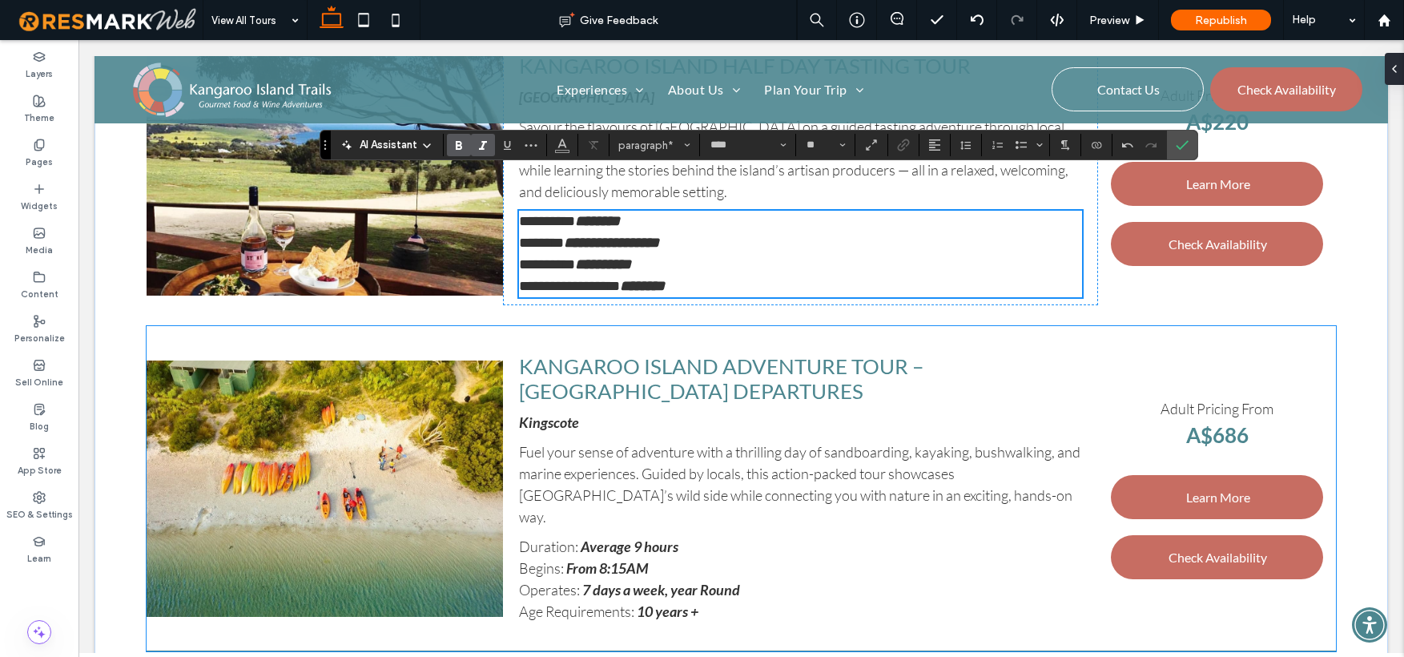
scroll to position [1915, 0]
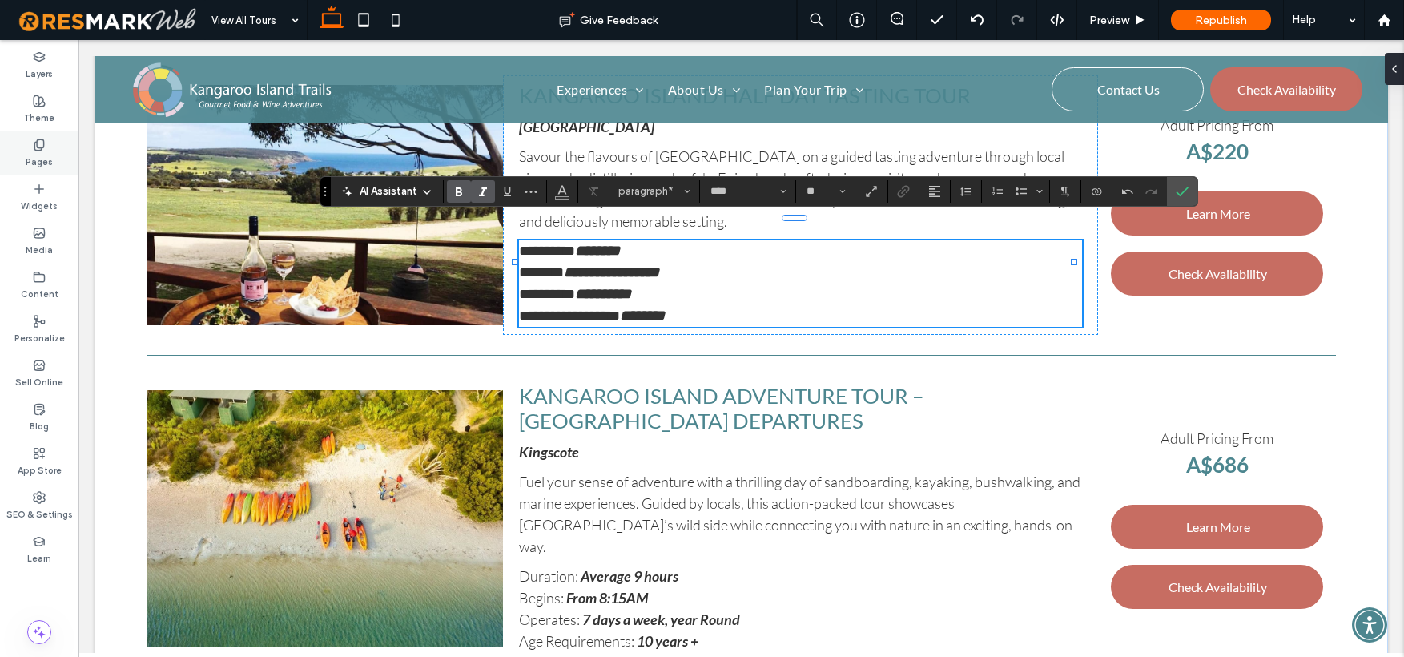
click at [37, 157] on label "Pages" at bounding box center [39, 160] width 27 height 18
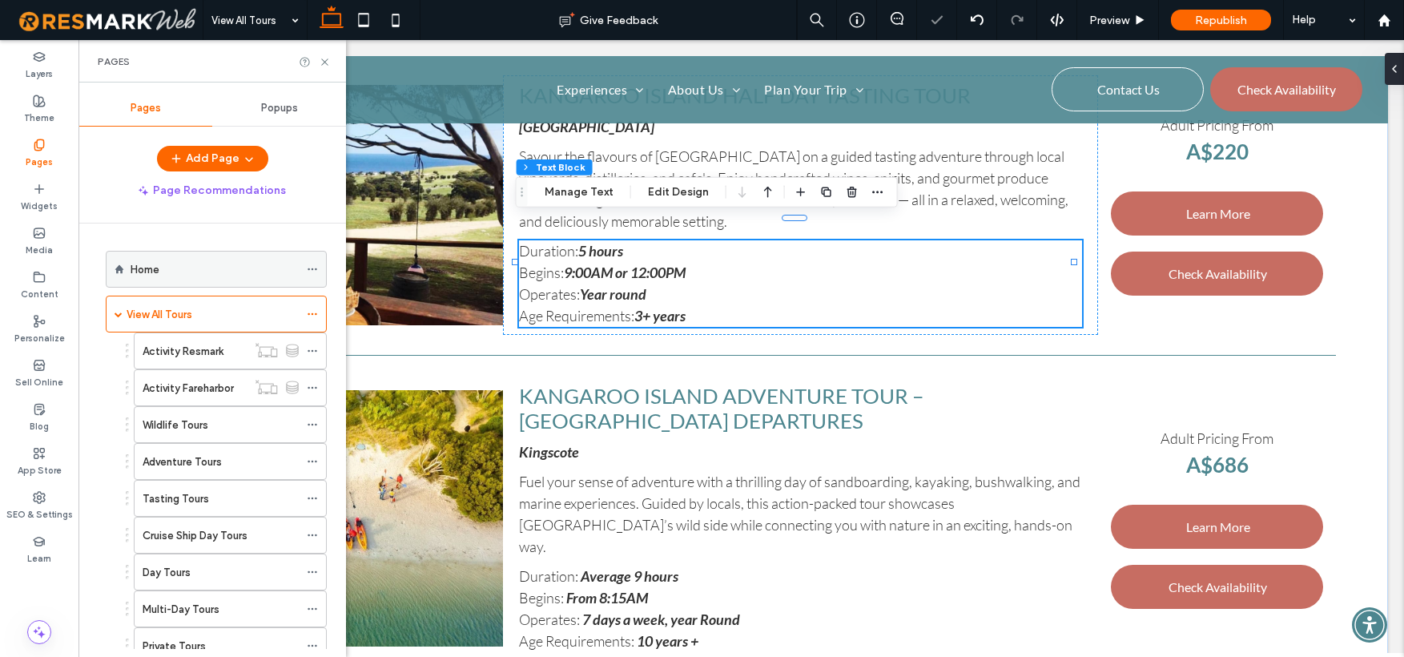
click at [143, 270] on label "Home" at bounding box center [145, 270] width 29 height 28
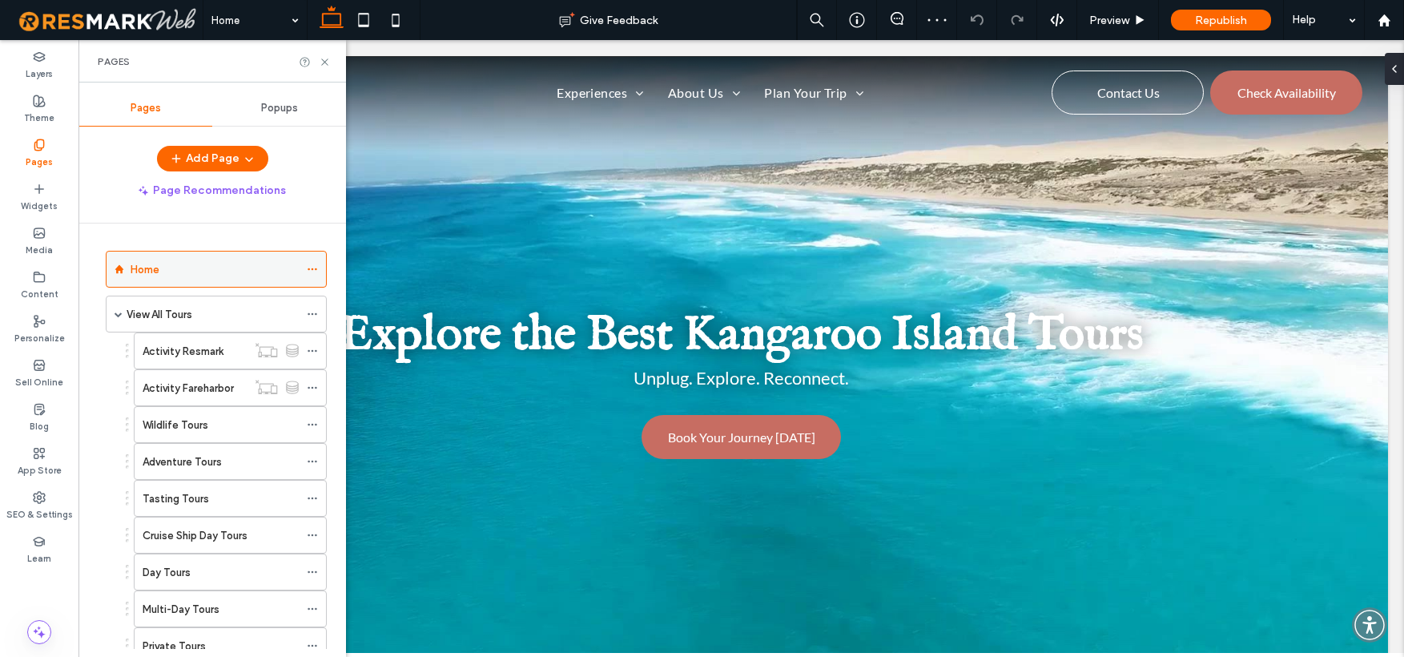
scroll to position [0, 0]
click at [324, 62] on use at bounding box center [324, 61] width 6 height 6
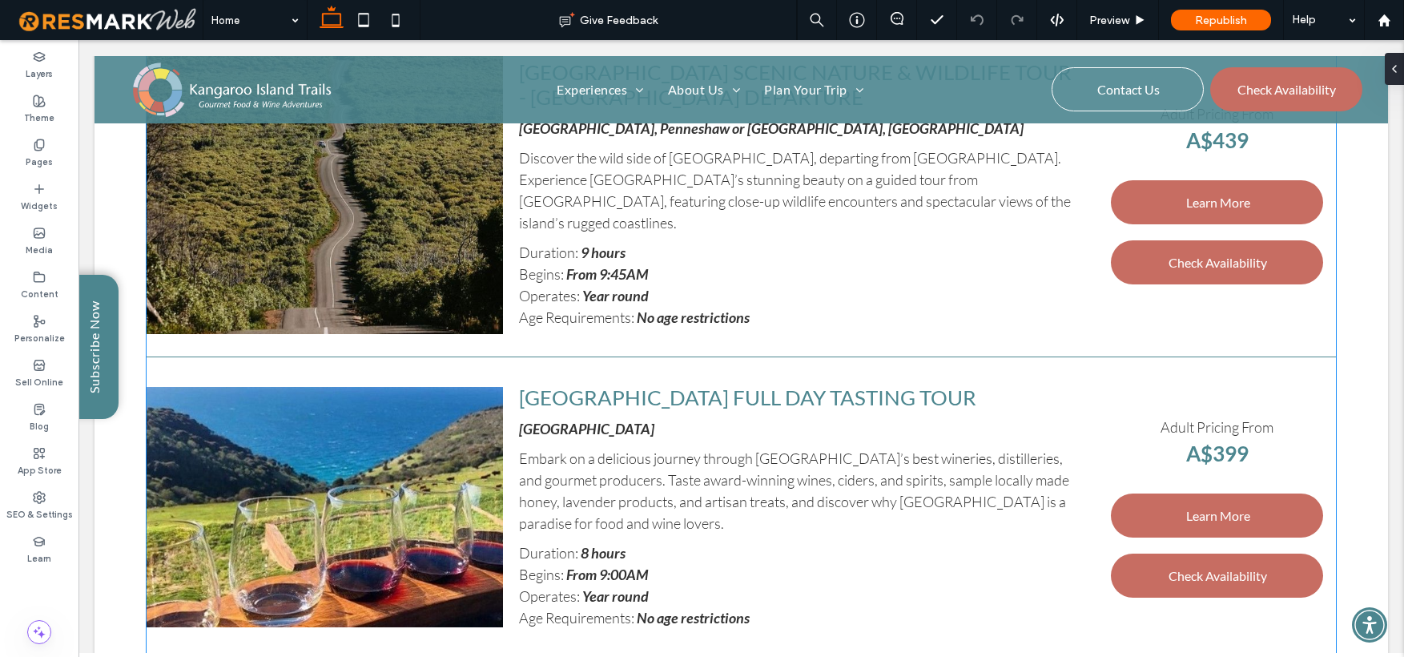
scroll to position [4244, 0]
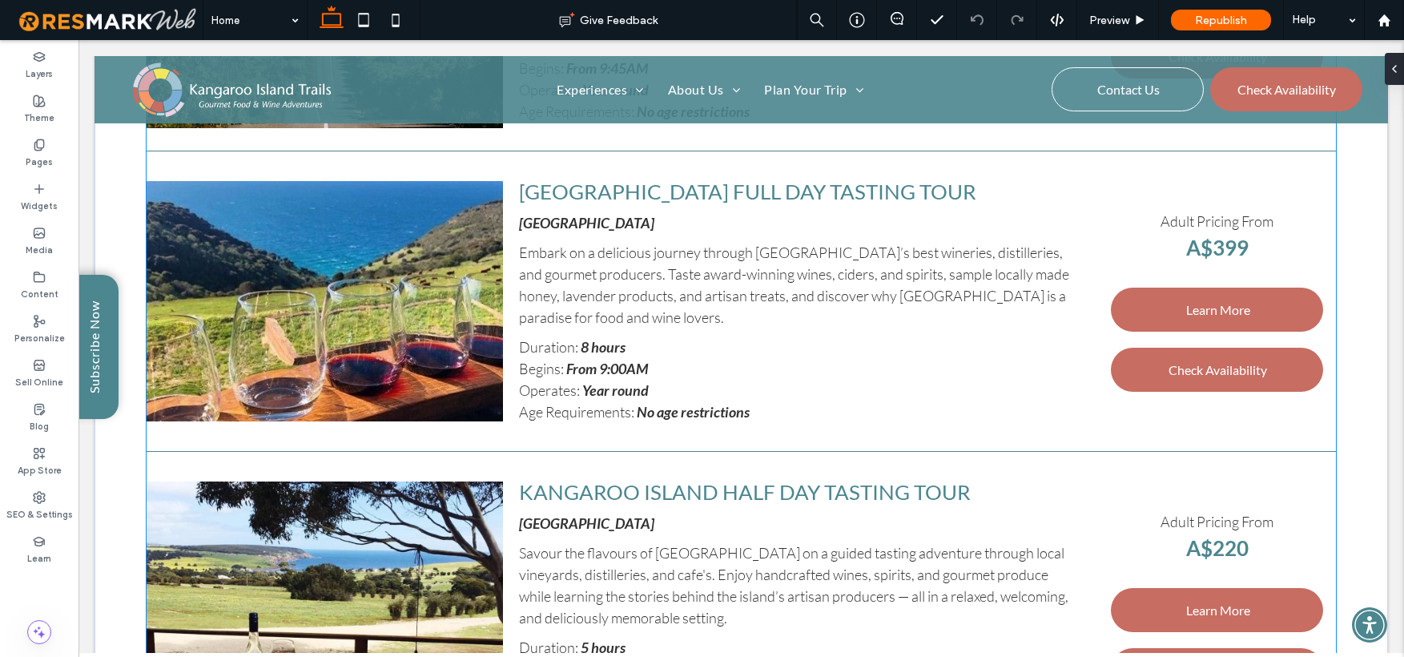
click at [703, 414] on div "Kangaroo Island Full Day Tasting Tour Kangaroo Island ​Embark on a delicious jo…" at bounding box center [800, 301] width 595 height 260
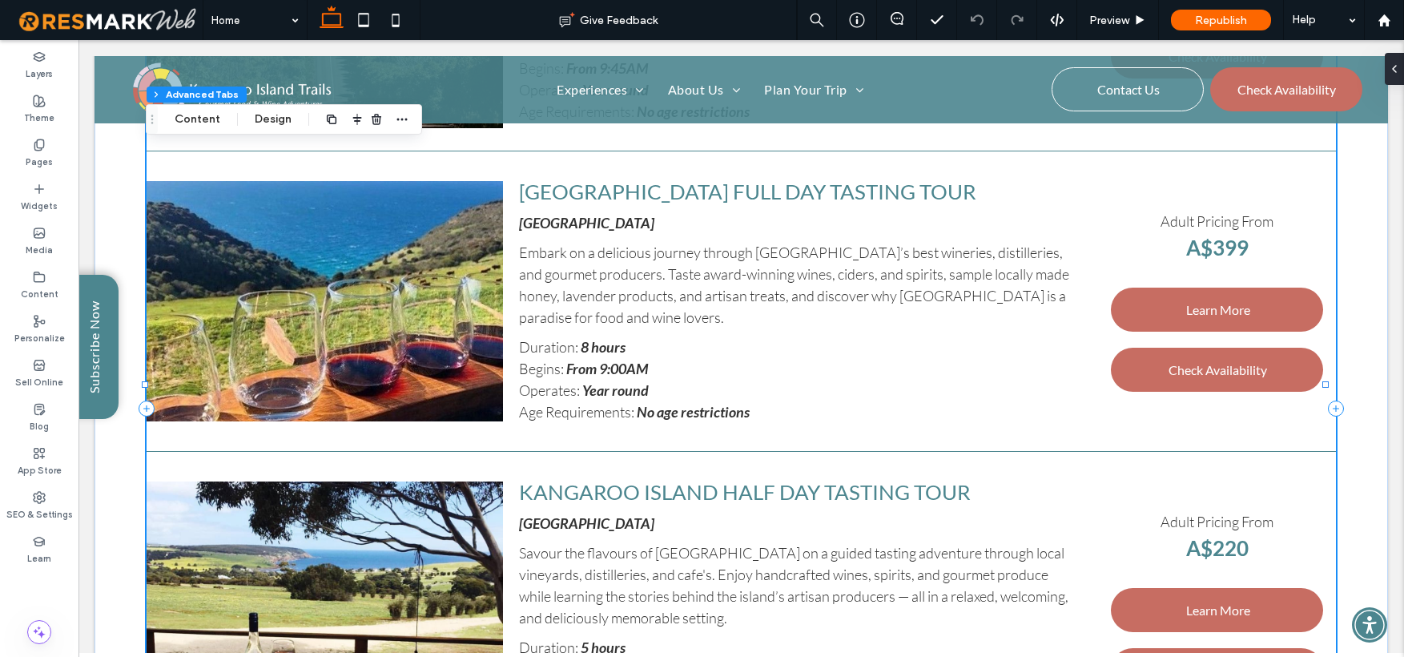
click at [690, 408] on strong "No age restrictions" at bounding box center [693, 412] width 113 height 18
click at [679, 405] on strong "No age restrictions" at bounding box center [693, 412] width 113 height 18
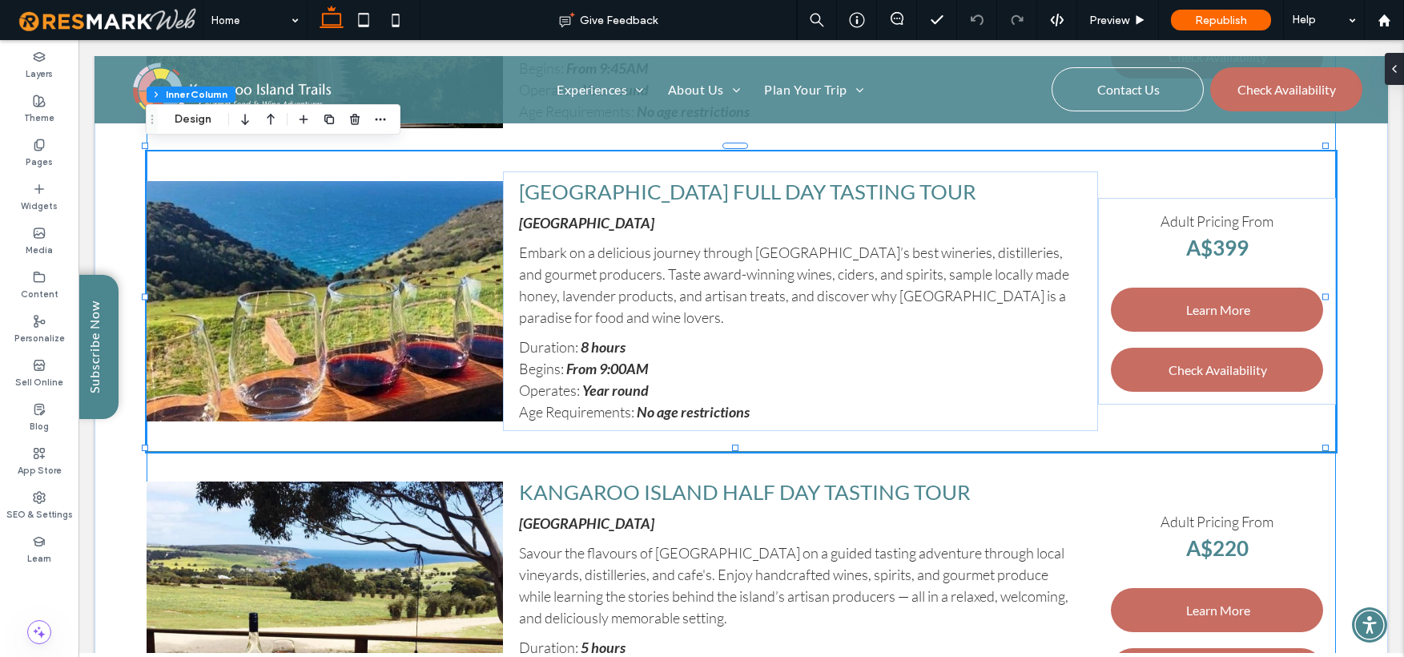
click at [679, 405] on strong "No age restrictions" at bounding box center [693, 412] width 113 height 18
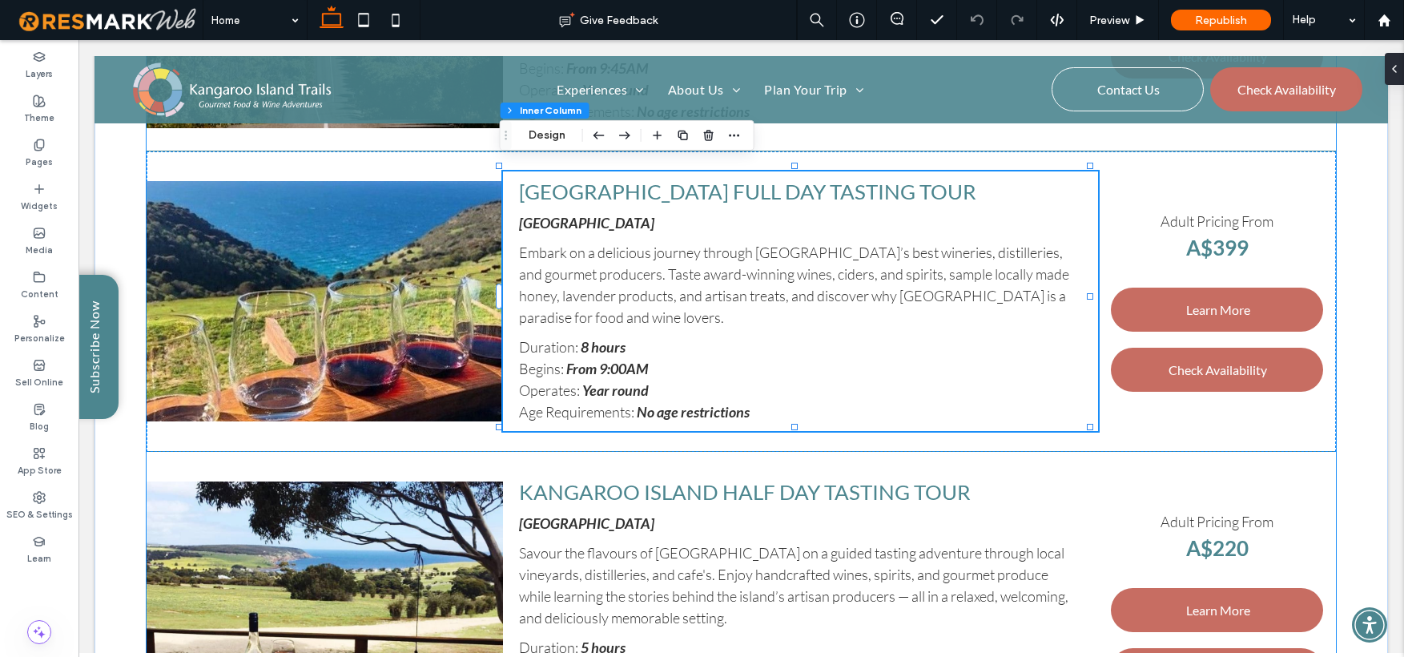
click at [679, 405] on strong "No age restrictions" at bounding box center [693, 412] width 113 height 18
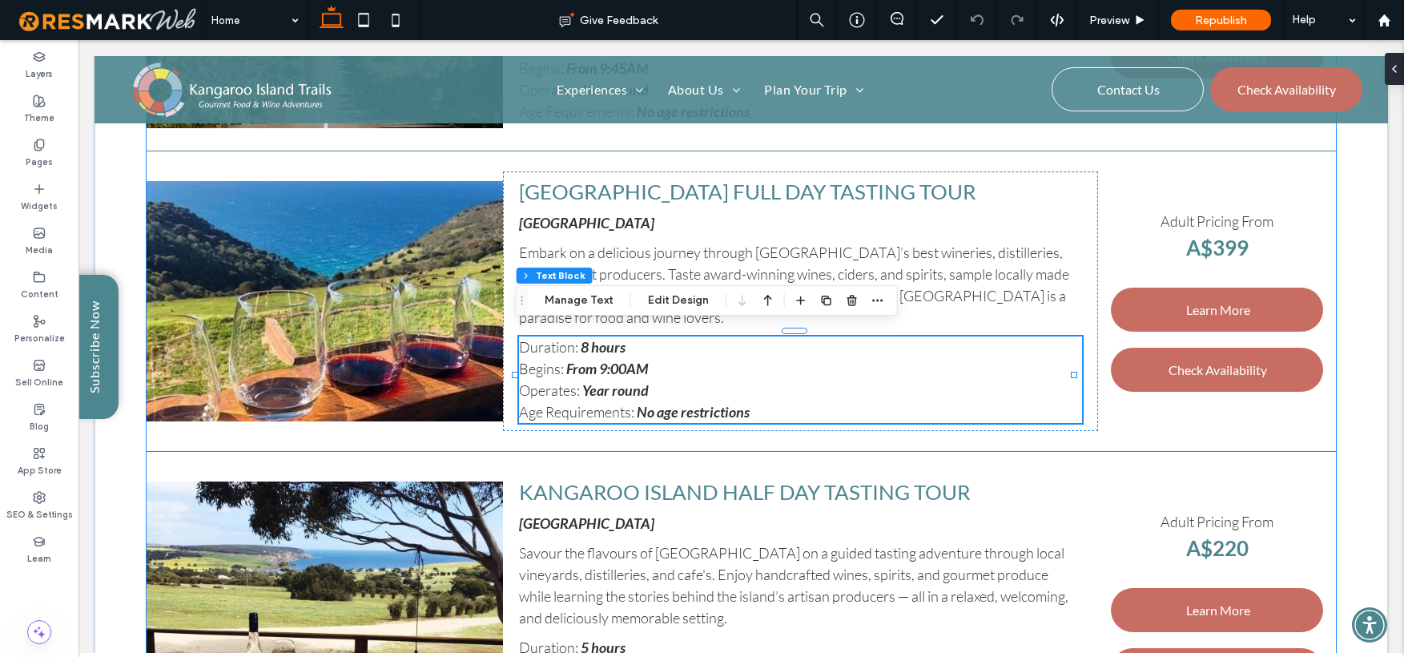
click at [679, 405] on strong "No age restrictions" at bounding box center [693, 412] width 113 height 18
type input "****"
type input "**"
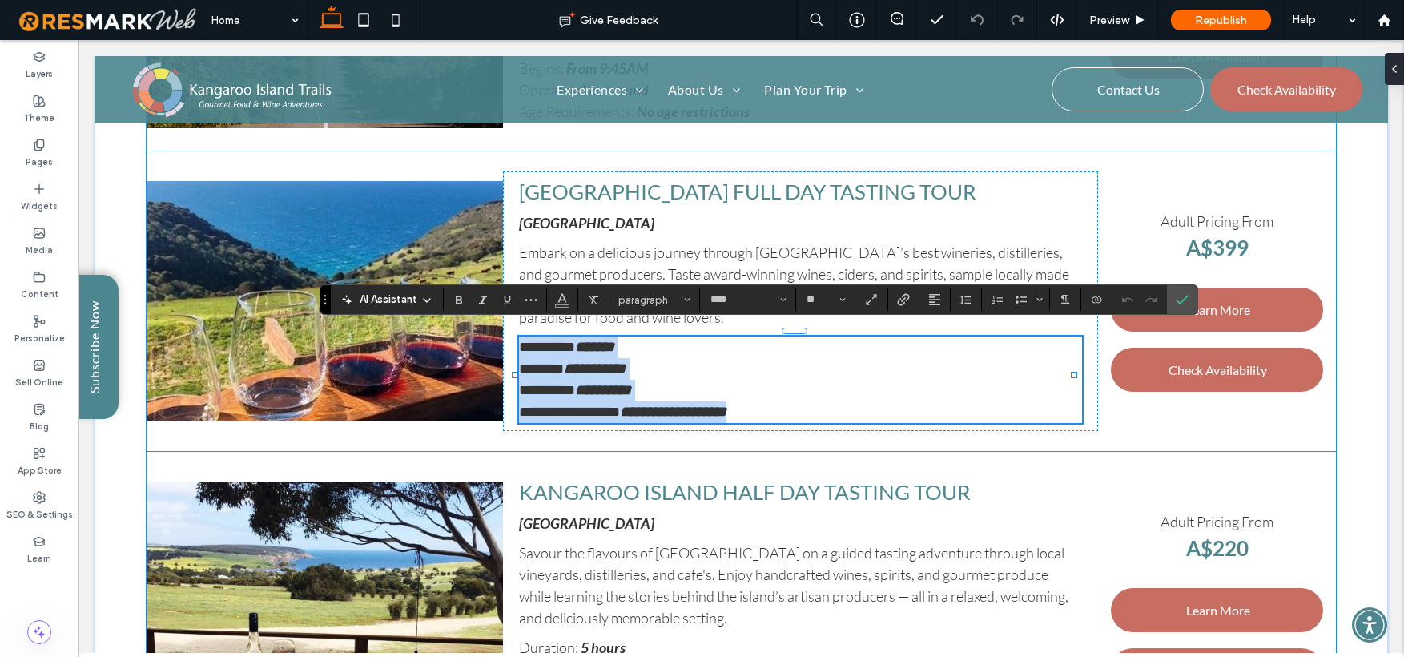
click at [620, 405] on span "**********" at bounding box center [569, 412] width 101 height 14
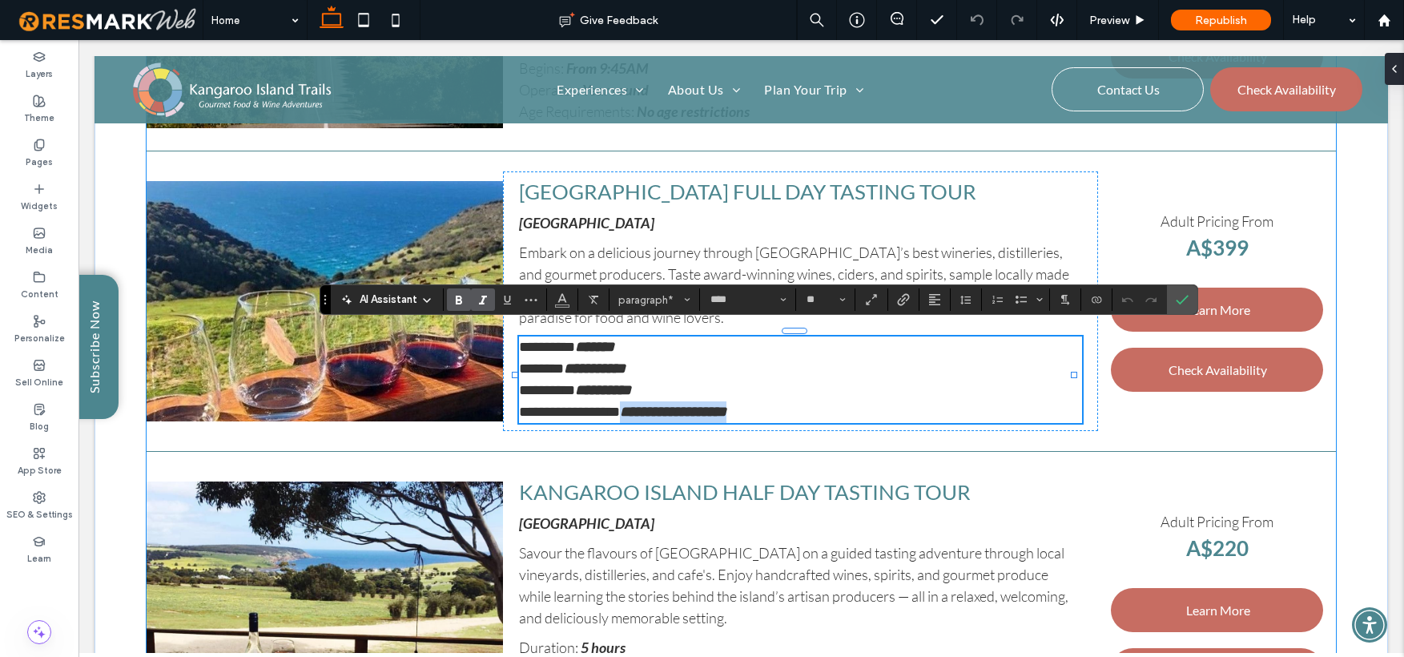
drag, startPoint x: 637, startPoint y: 400, endPoint x: 759, endPoint y: 404, distance: 122.6
click at [759, 404] on p "**********" at bounding box center [800, 412] width 563 height 22
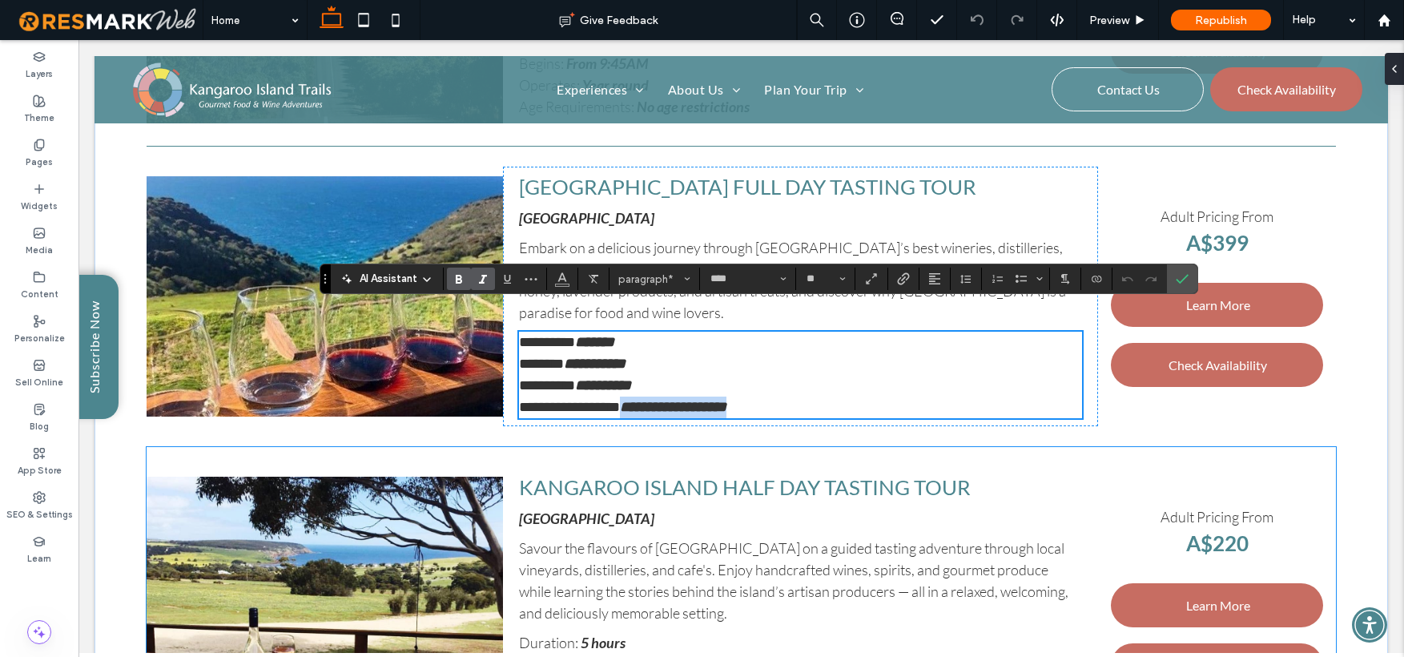
scroll to position [4316, 0]
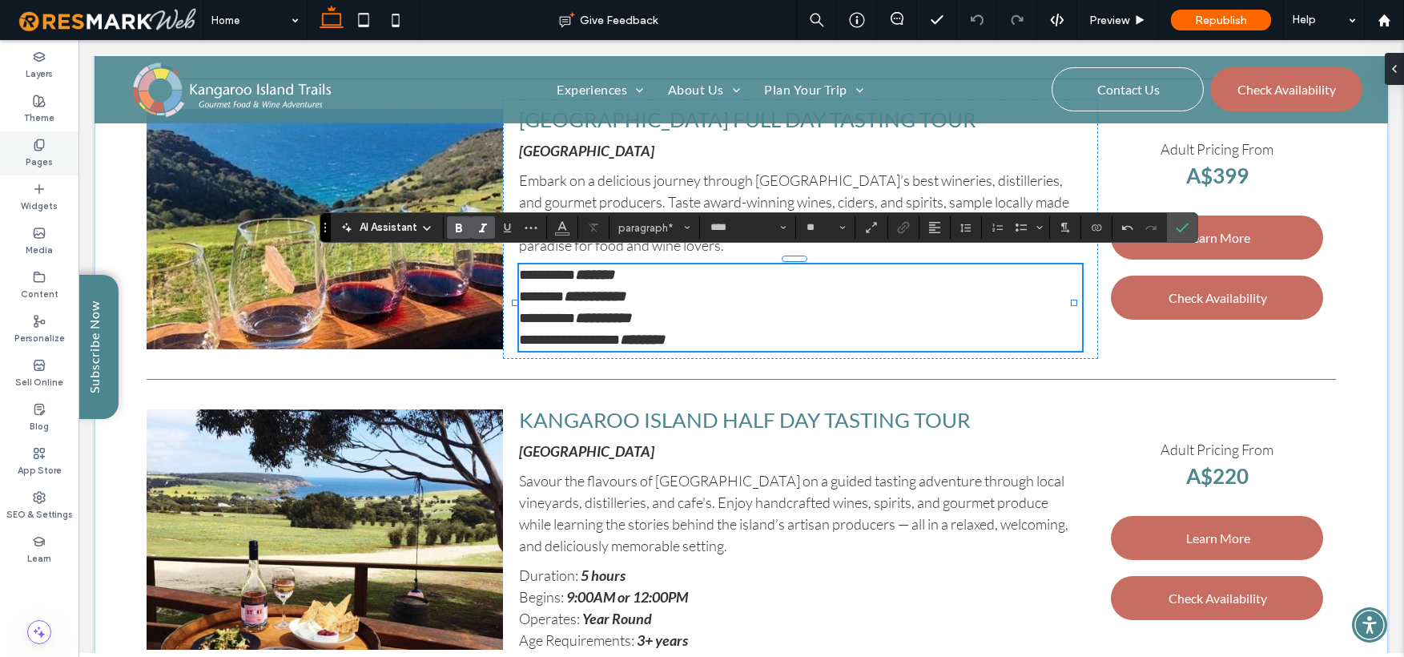
click at [33, 152] on label "Pages" at bounding box center [39, 160] width 27 height 18
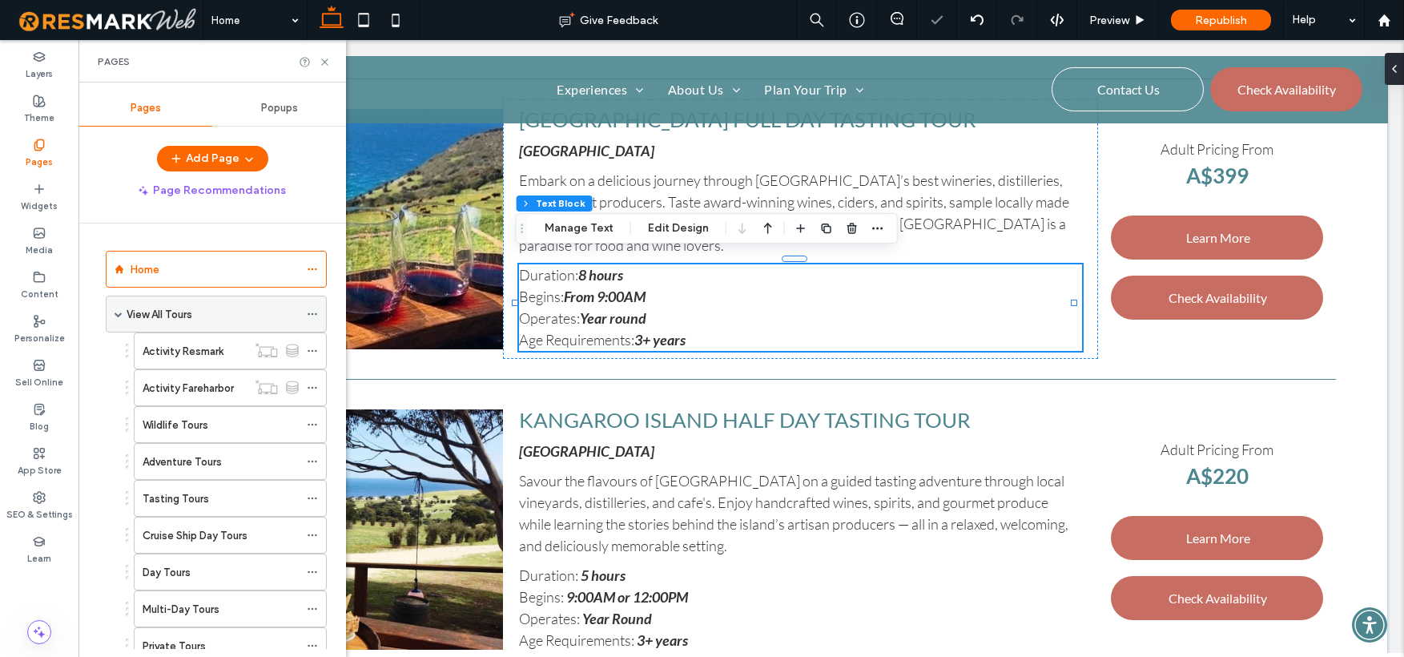
click at [153, 314] on label "View All Tours" at bounding box center [160, 314] width 66 height 28
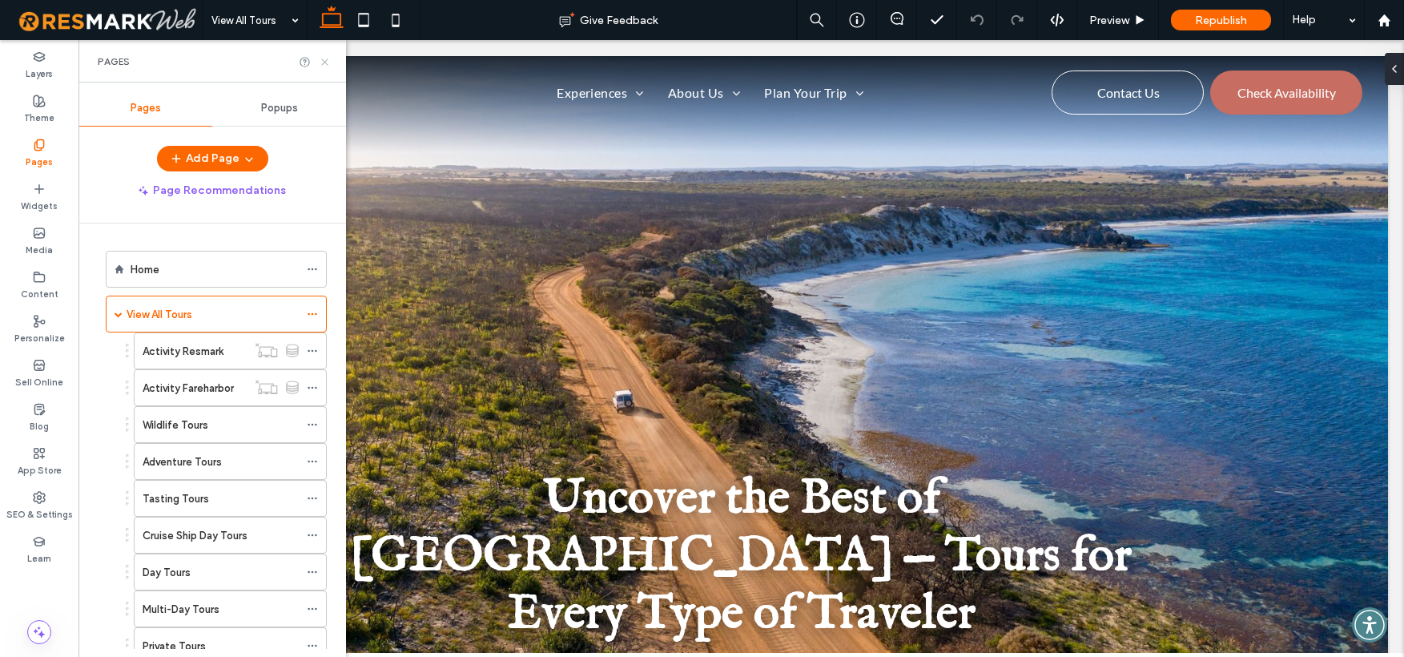
click at [322, 64] on use at bounding box center [324, 61] width 6 height 6
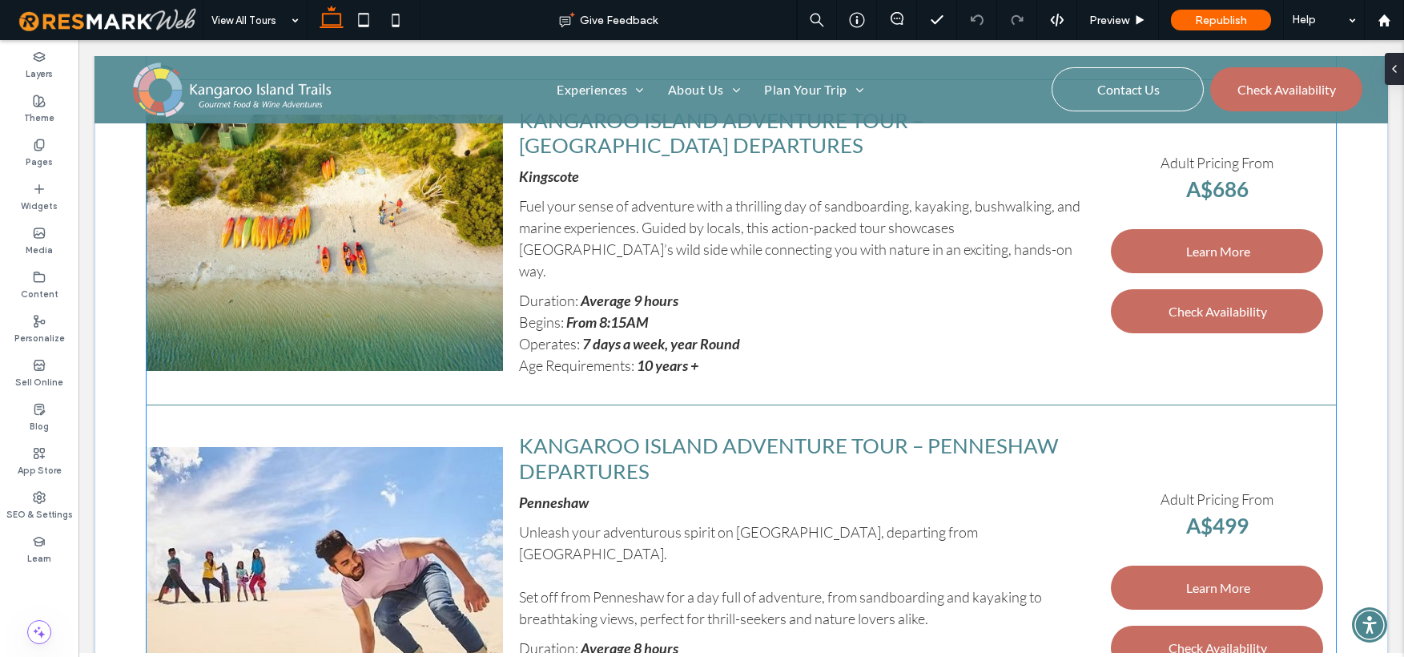
scroll to position [2189, 0]
click at [667, 336] on strong "7 days a week, year Round" at bounding box center [661, 345] width 158 height 18
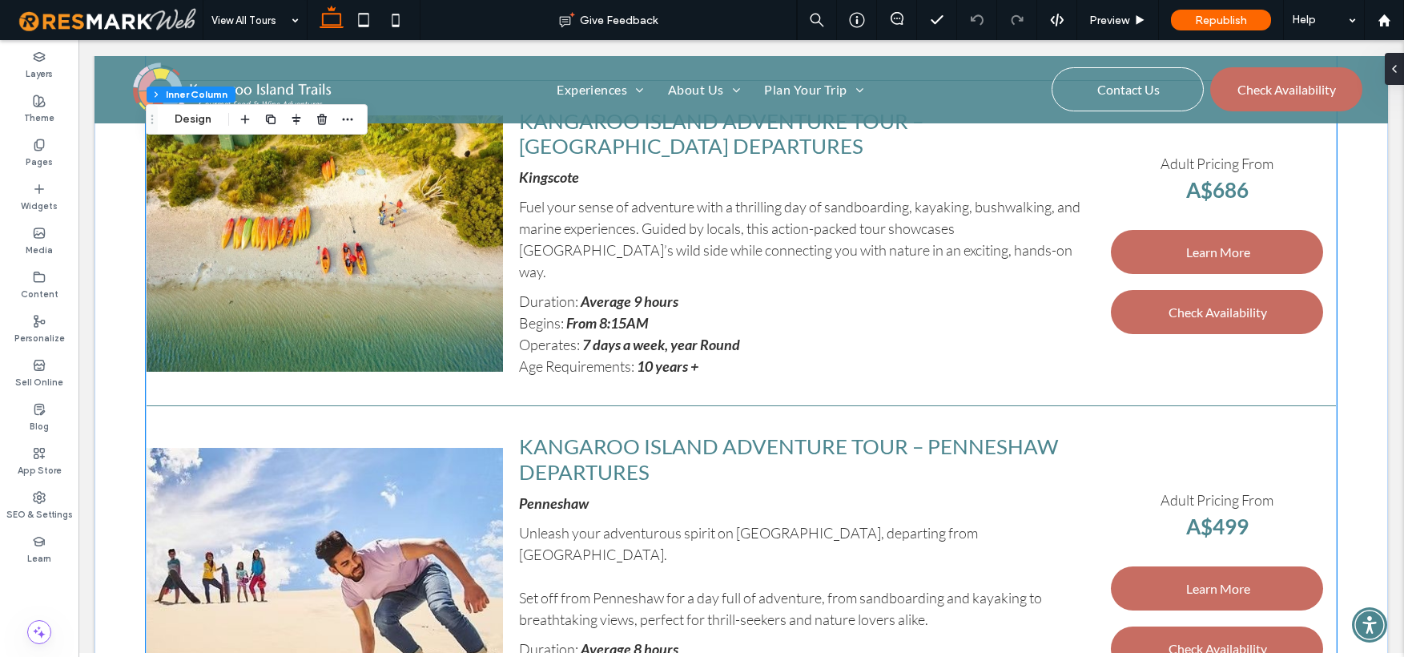
click at [672, 336] on strong "7 days a week, year Round" at bounding box center [661, 345] width 158 height 18
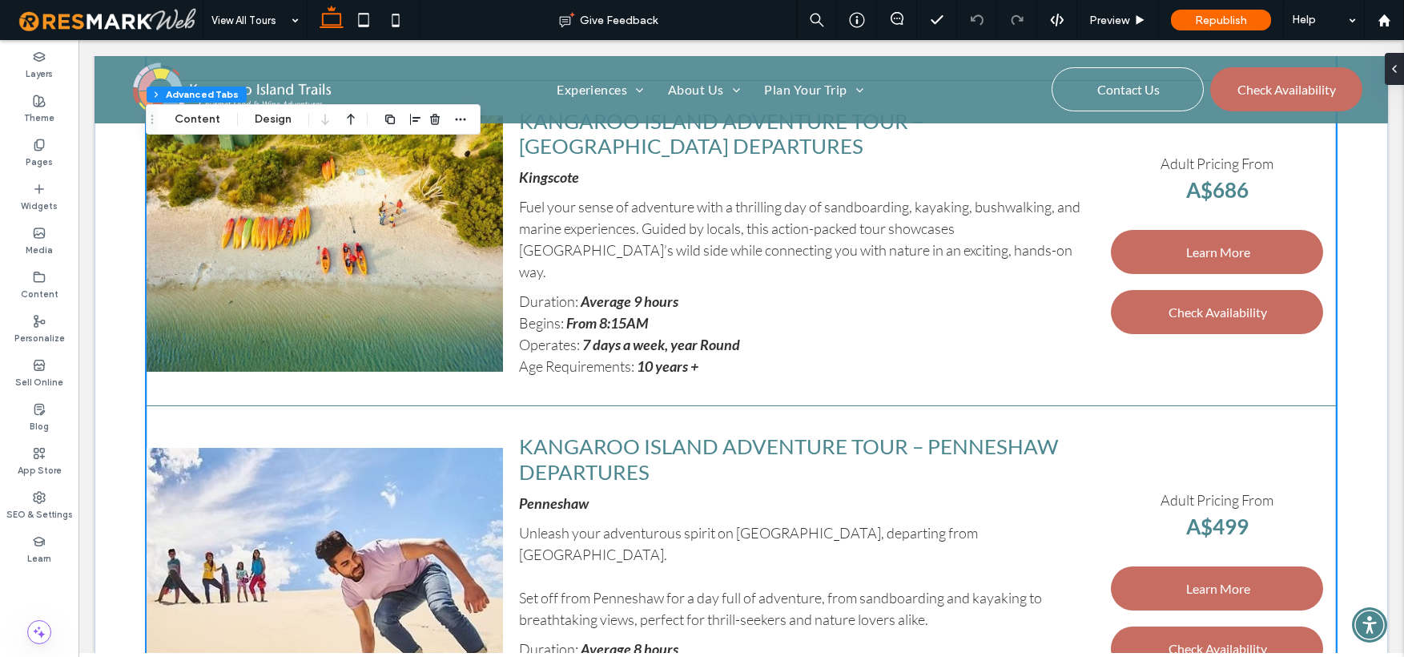
click at [684, 336] on strong "7 days a week, year Round" at bounding box center [661, 345] width 158 height 18
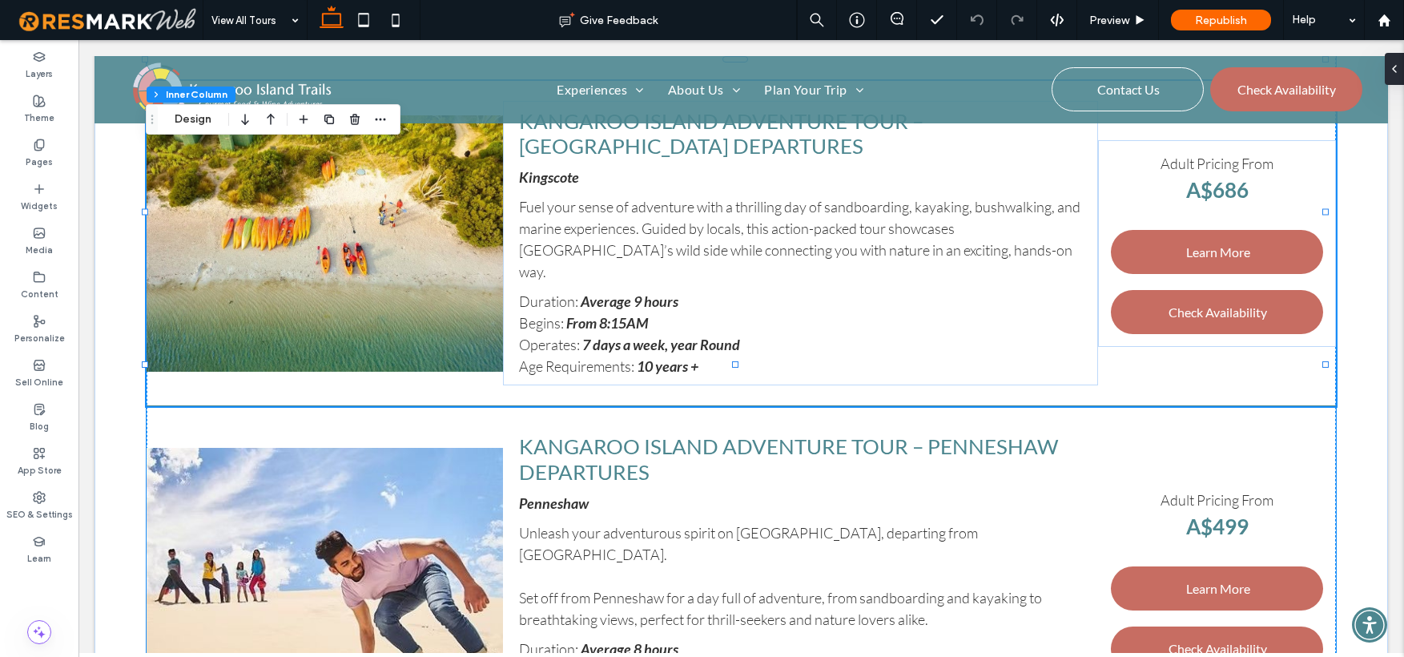
click at [699, 336] on strong "7 days a week, year Round" at bounding box center [661, 345] width 158 height 18
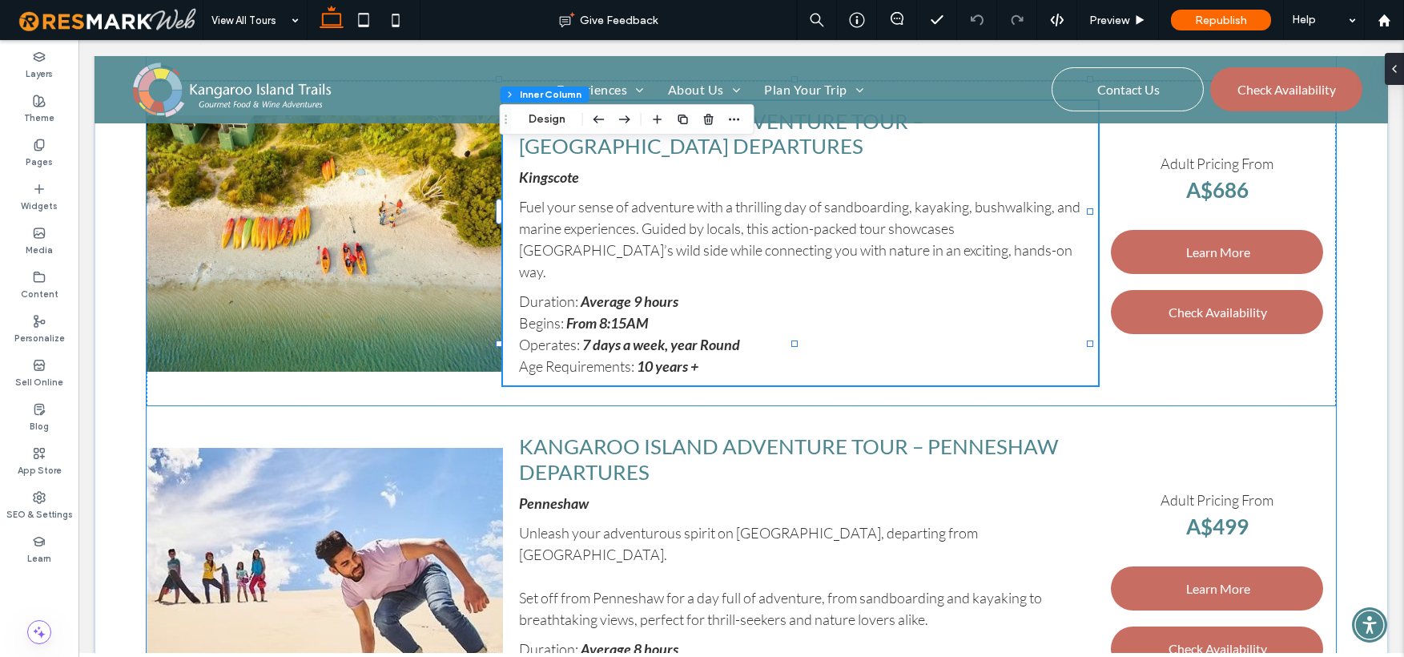
click at [699, 336] on strong "7 days a week, year Round" at bounding box center [661, 345] width 158 height 18
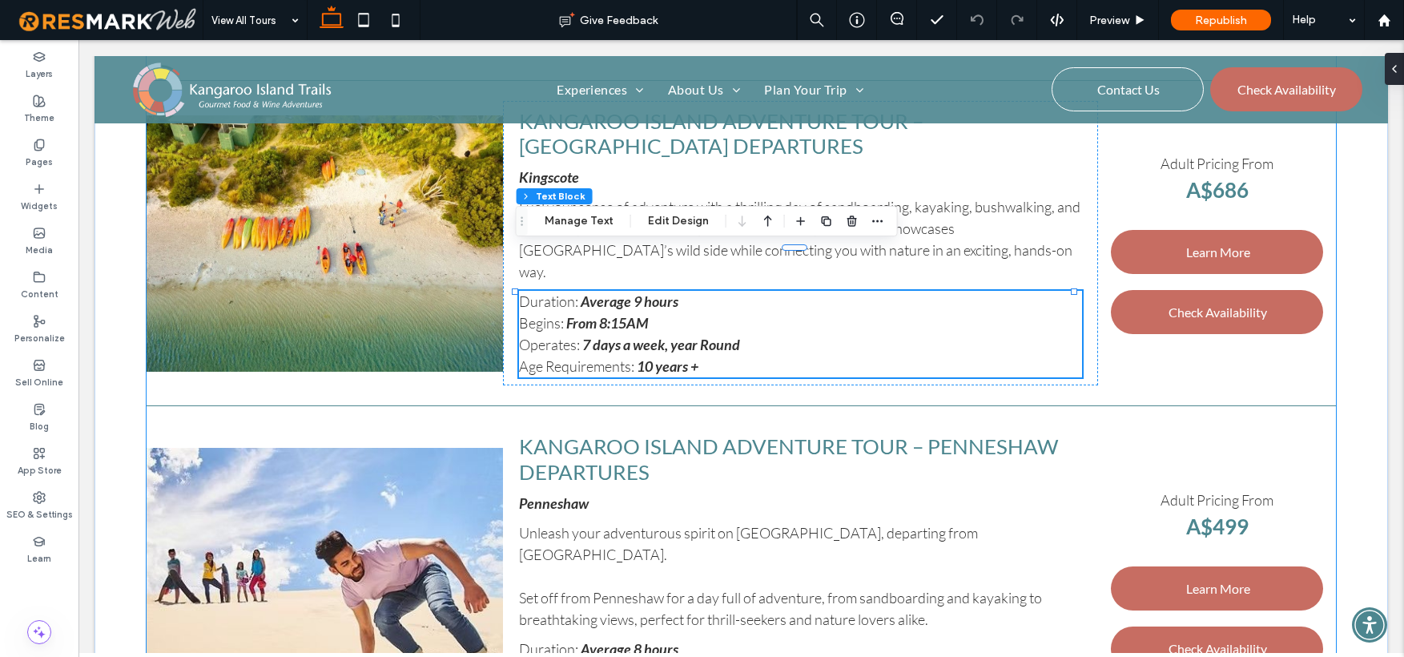
click at [705, 336] on strong "7 days a week, year Round" at bounding box center [661, 345] width 158 height 18
type input "****"
type input "**"
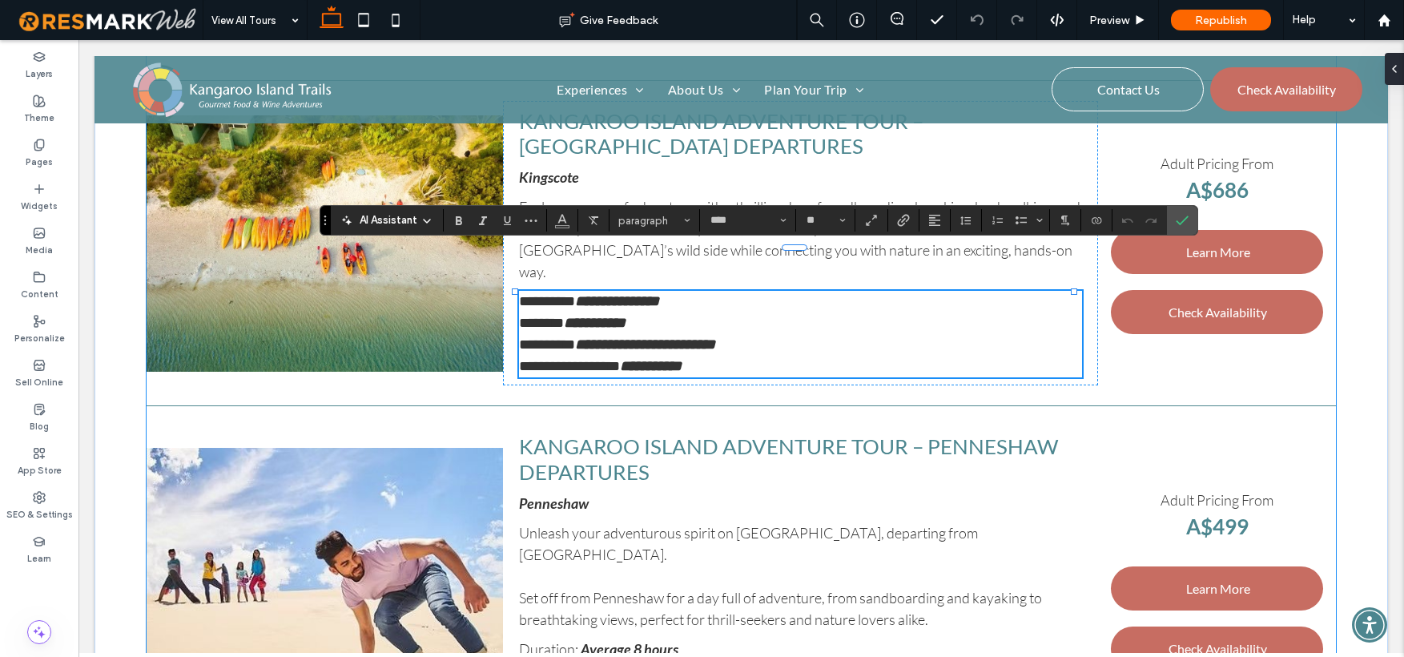
click at [706, 337] on strong "**********" at bounding box center [645, 344] width 140 height 14
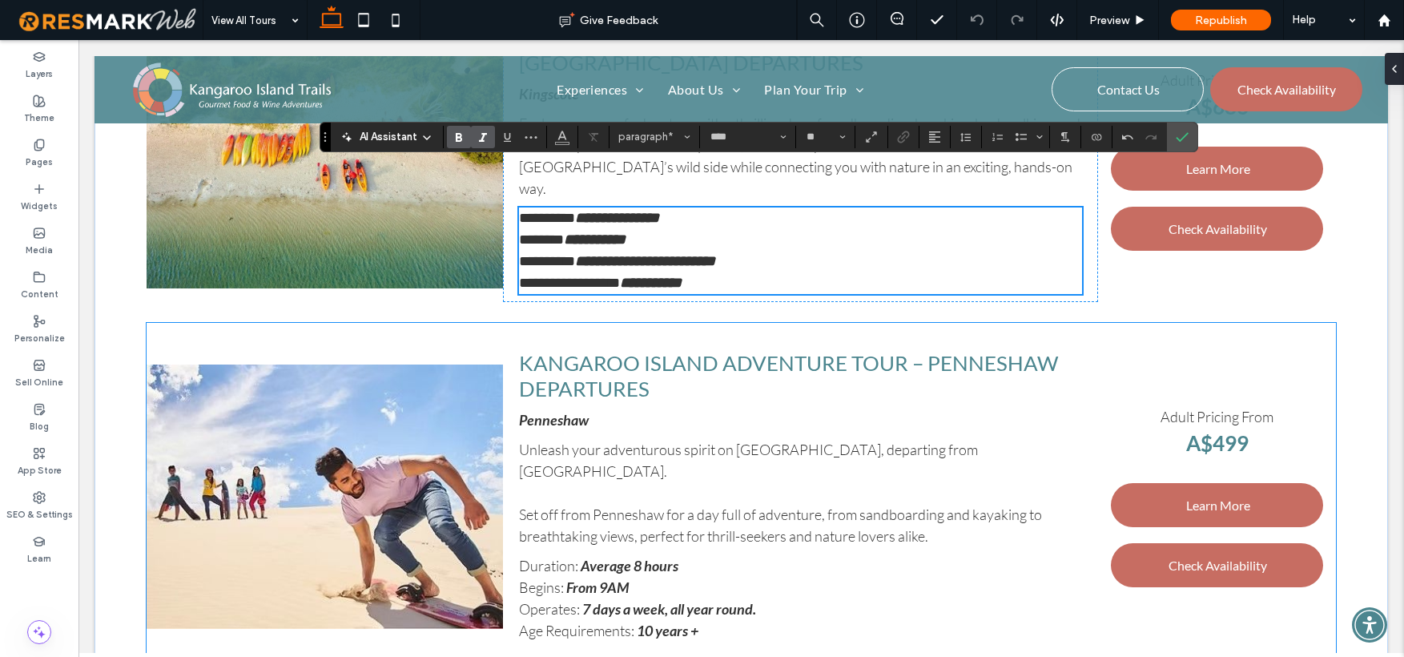
scroll to position [2276, 0]
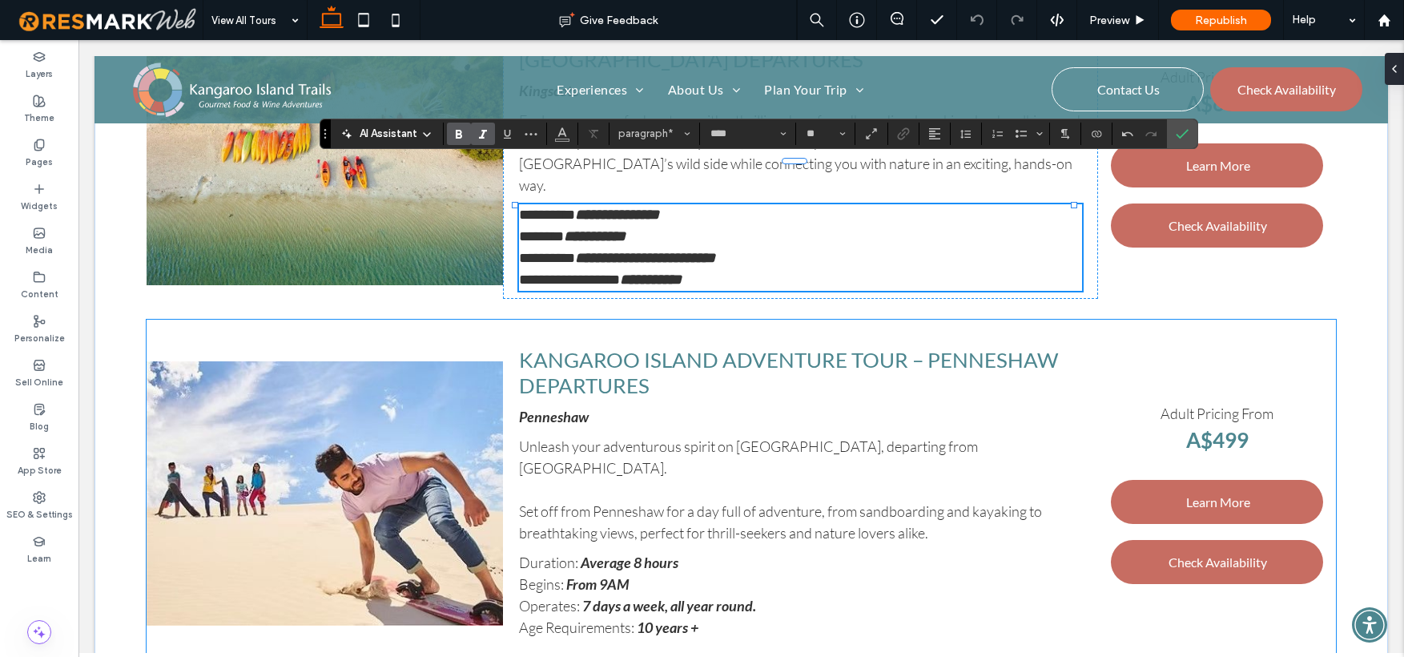
click at [679, 597] on strong "7 days a week, all year round." at bounding box center [669, 606] width 174 height 18
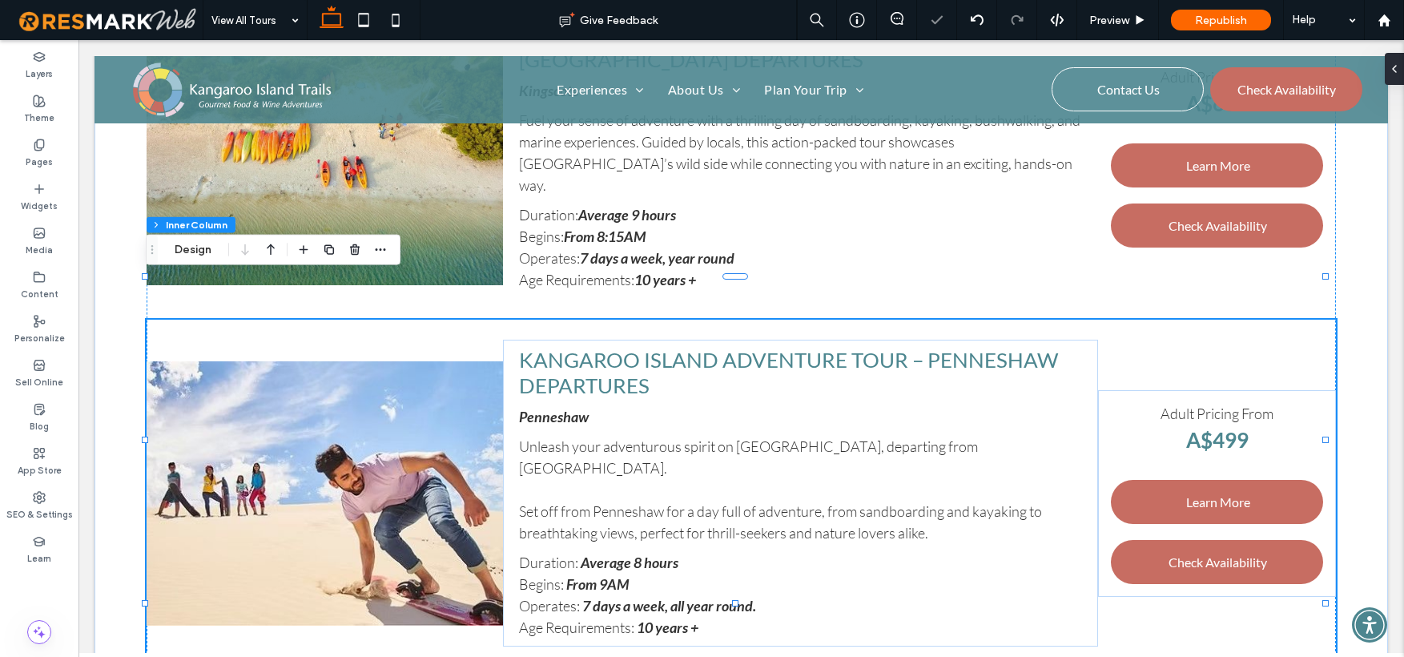
click at [687, 597] on strong "7 days a week, all year round." at bounding box center [669, 606] width 174 height 18
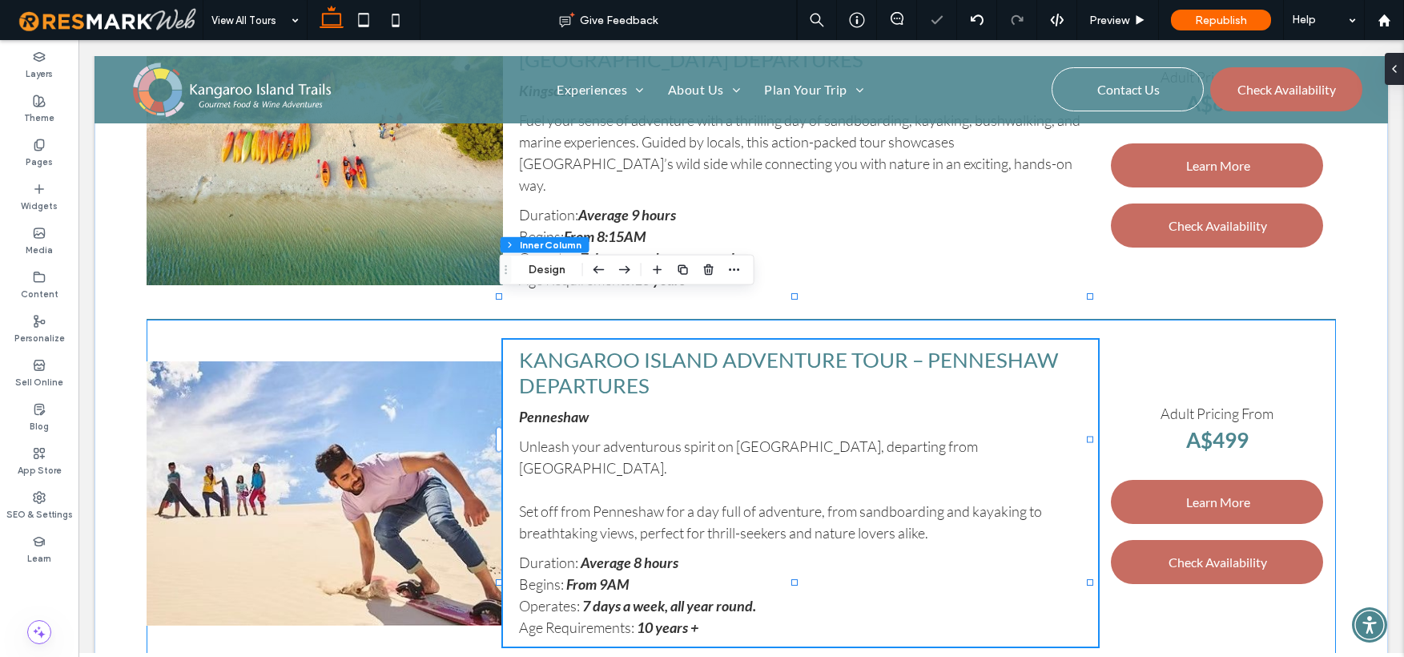
click at [691, 597] on strong "7 days a week, all year round." at bounding box center [669, 606] width 174 height 18
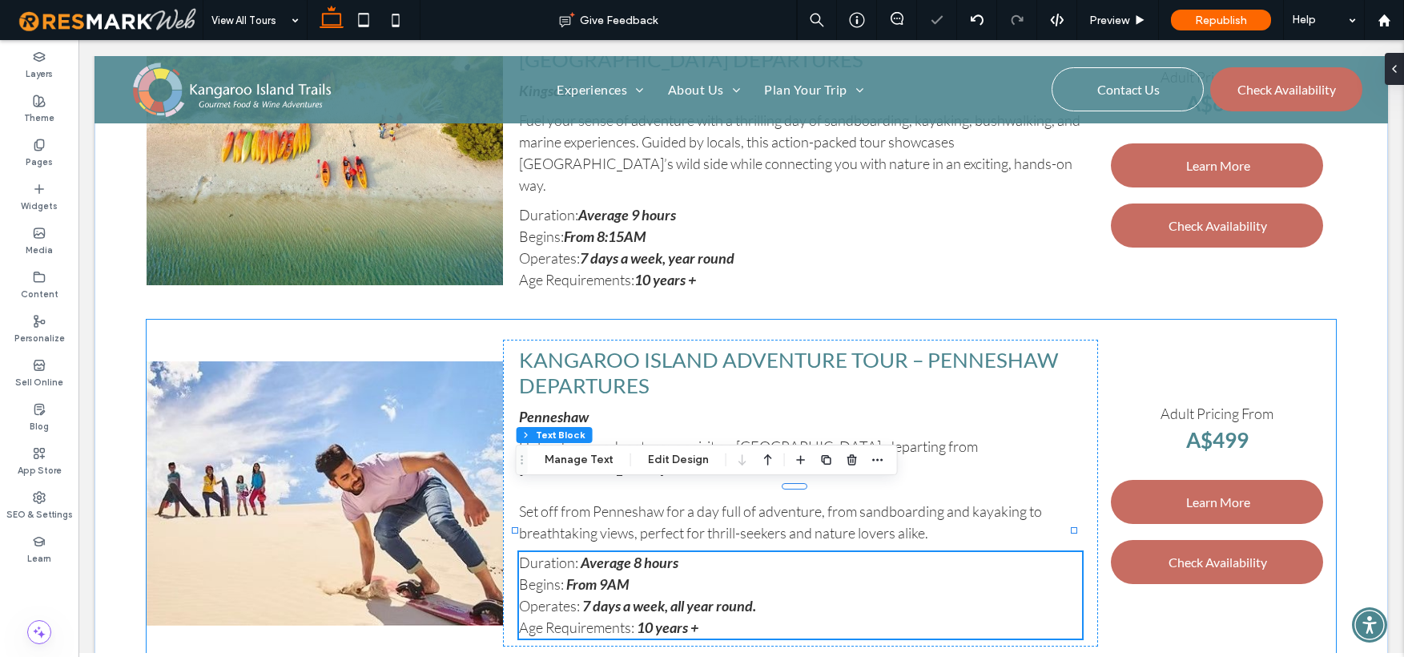
click at [691, 597] on strong "7 days a week, all year round." at bounding box center [669, 606] width 174 height 18
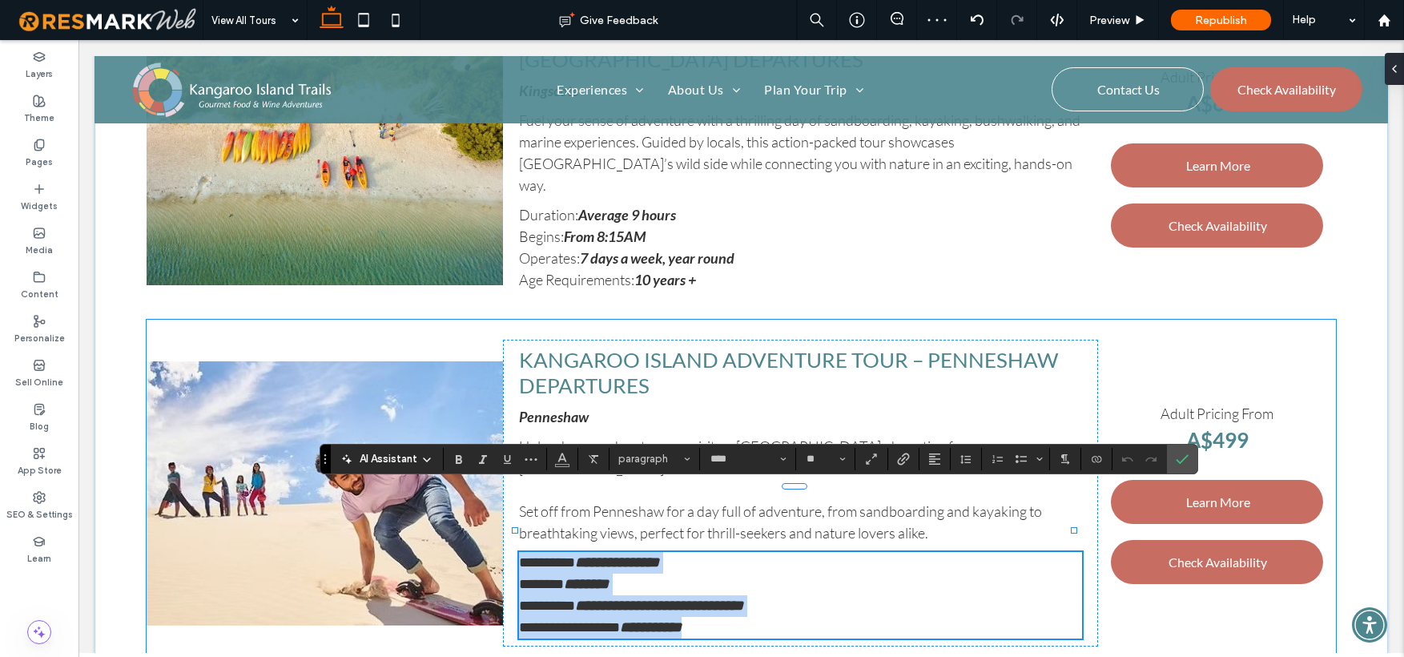
click at [691, 598] on strong "**********" at bounding box center [659, 605] width 168 height 14
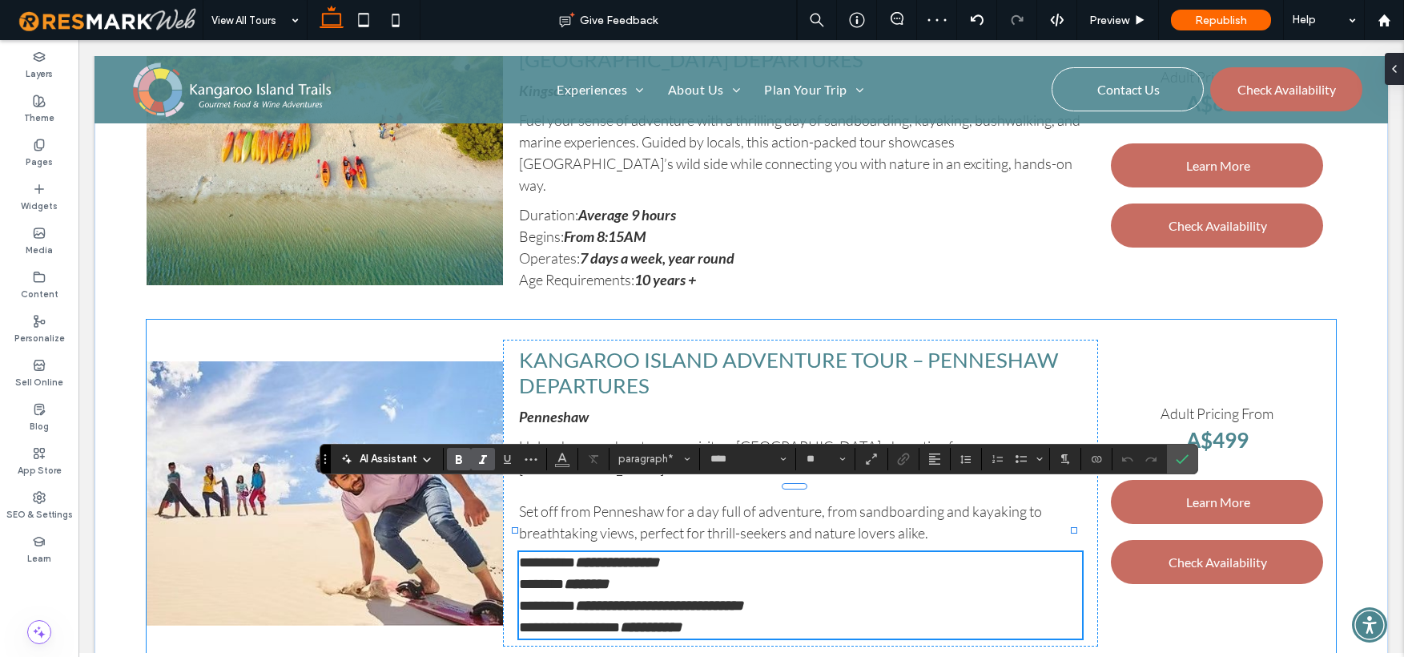
click at [686, 598] on strong "**********" at bounding box center [659, 605] width 168 height 14
click at [741, 595] on p "**********" at bounding box center [800, 606] width 563 height 22
click at [654, 620] on strong "**********" at bounding box center [651, 627] width 62 height 14
click at [712, 617] on p "**********" at bounding box center [800, 628] width 563 height 22
click at [652, 271] on strong "10 years +" at bounding box center [665, 280] width 62 height 18
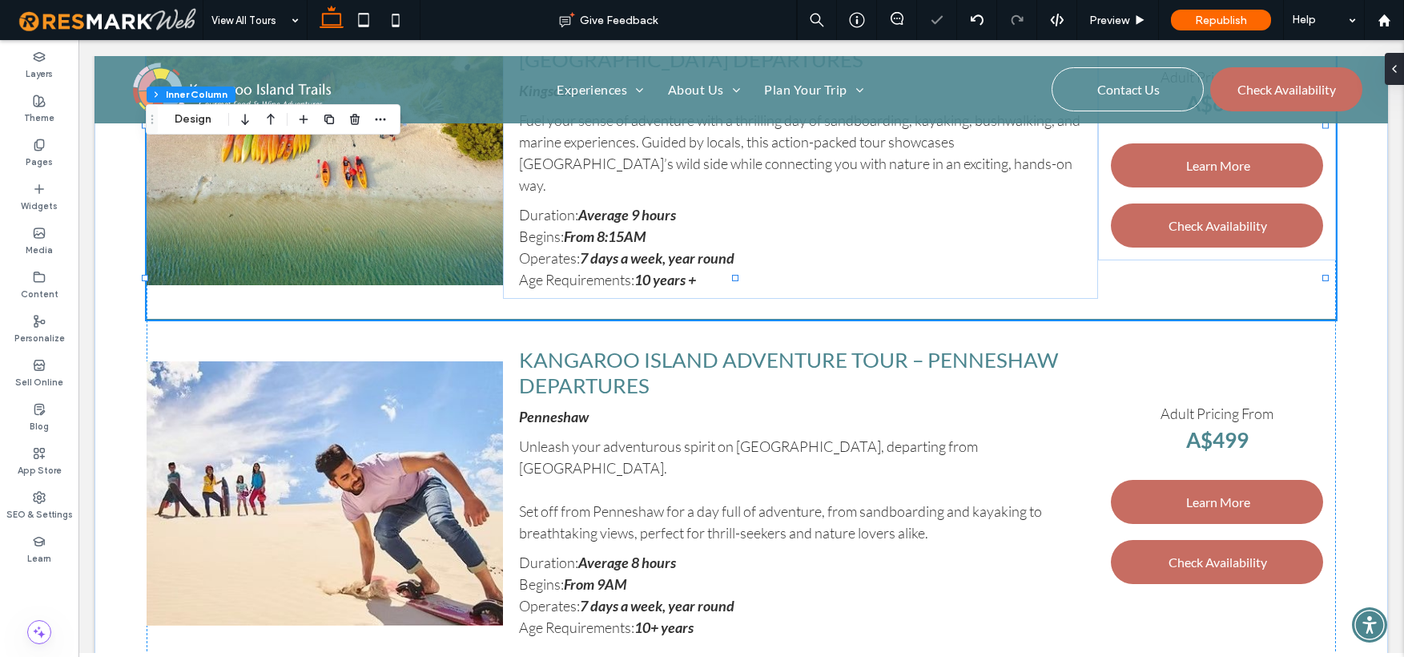
click at [652, 271] on strong "10 years +" at bounding box center [665, 280] width 62 height 18
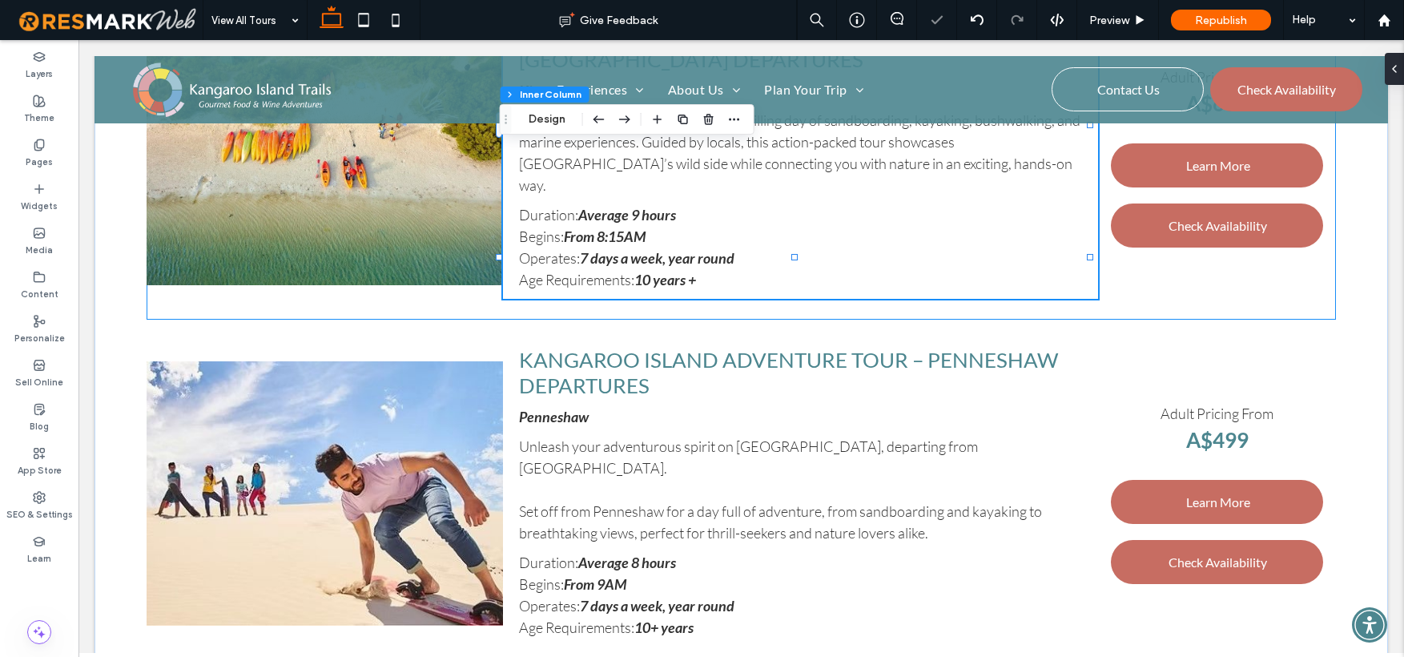
click at [652, 271] on strong "10 years +" at bounding box center [665, 280] width 62 height 18
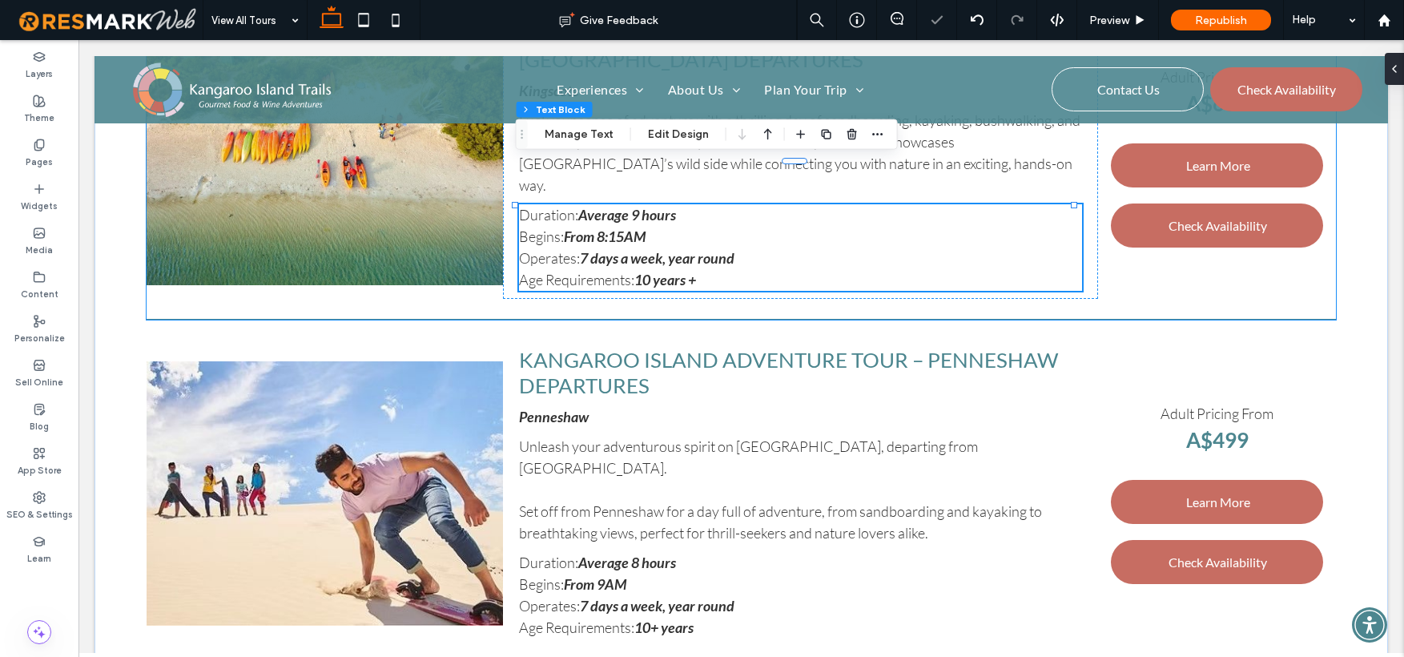
click at [652, 271] on strong "10 years +" at bounding box center [665, 280] width 62 height 18
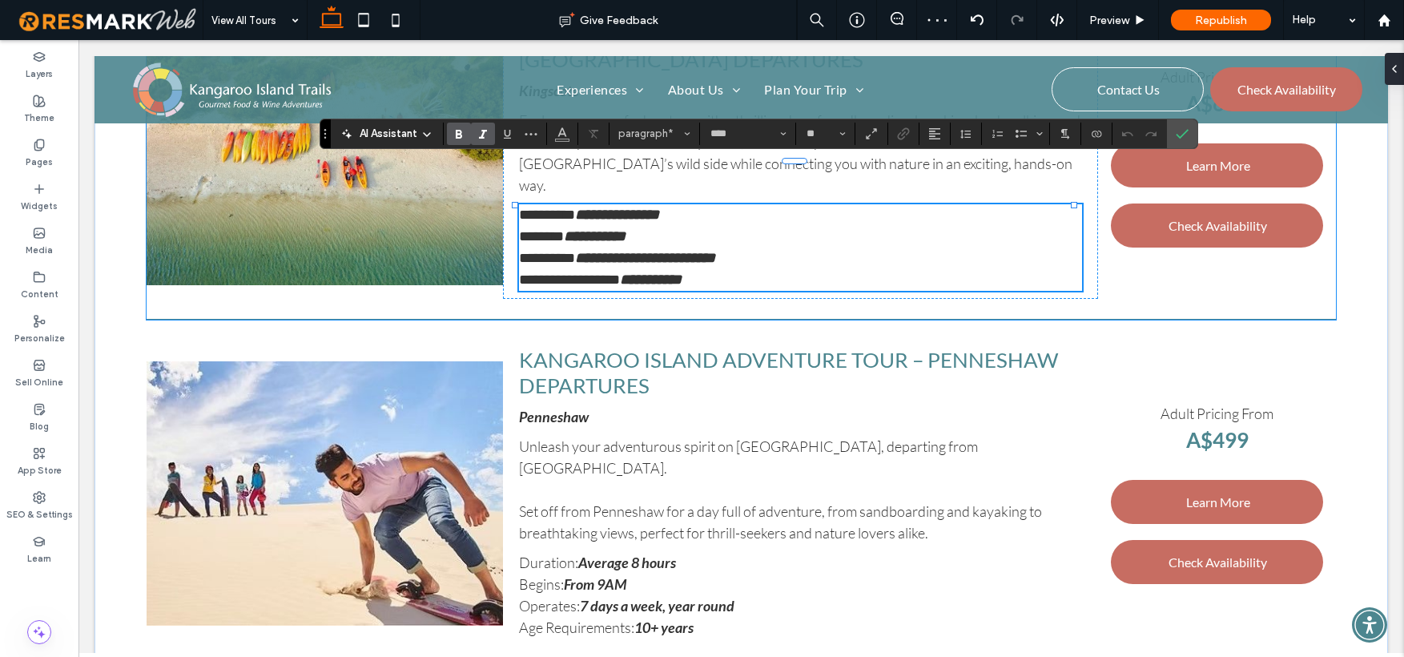
click at [652, 272] on strong "**********" at bounding box center [651, 279] width 62 height 14
click at [44, 148] on icon at bounding box center [39, 145] width 13 height 13
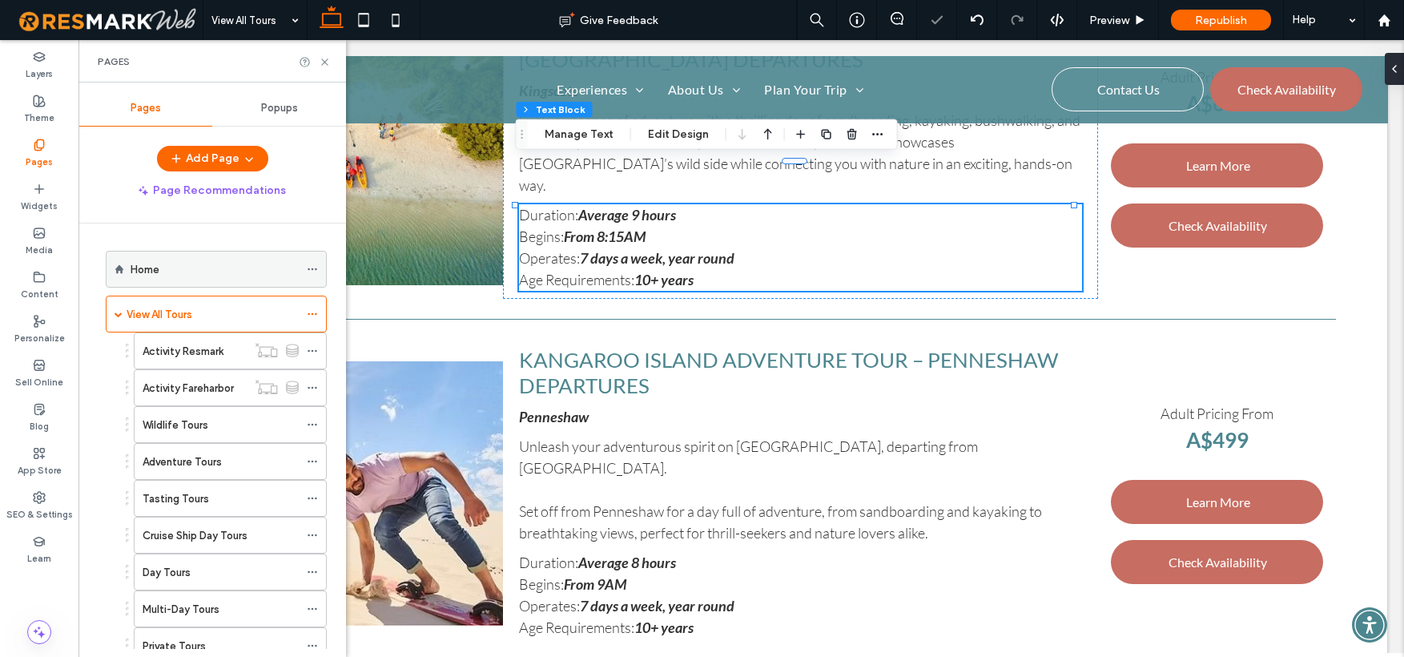
click at [153, 267] on label "Home" at bounding box center [145, 270] width 29 height 28
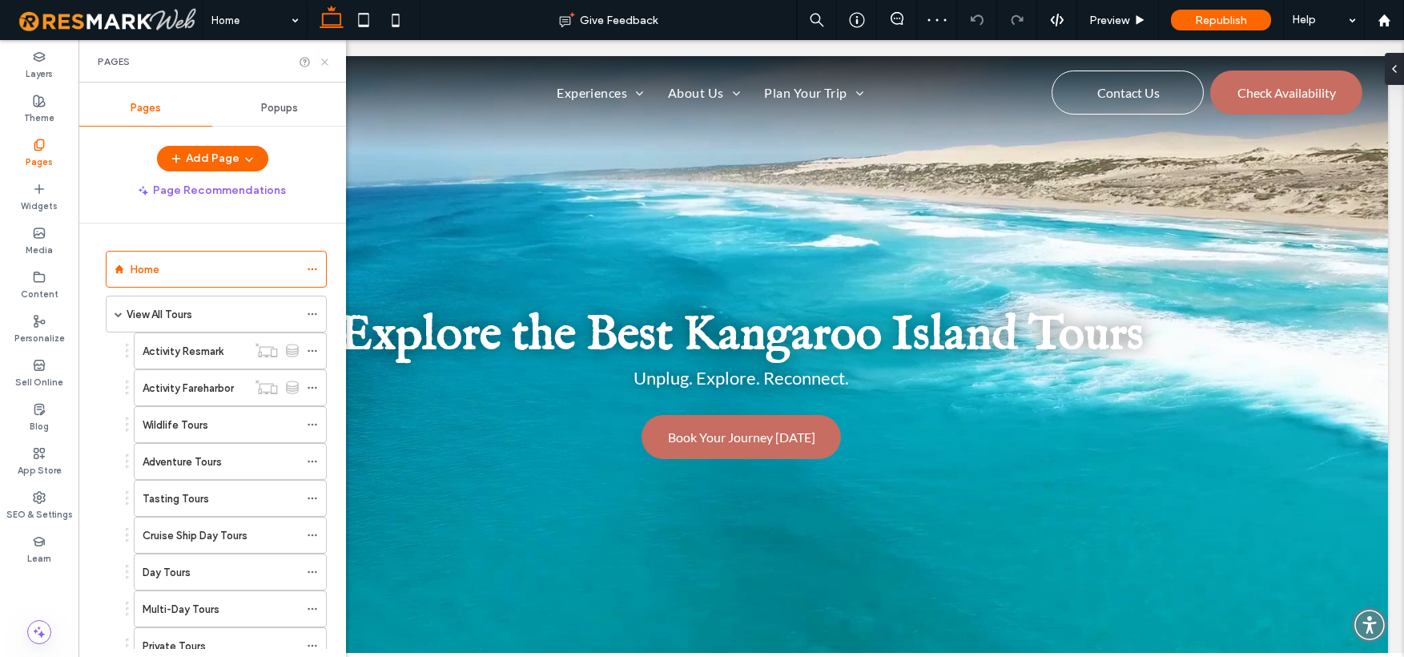
click at [324, 63] on icon at bounding box center [325, 62] width 12 height 12
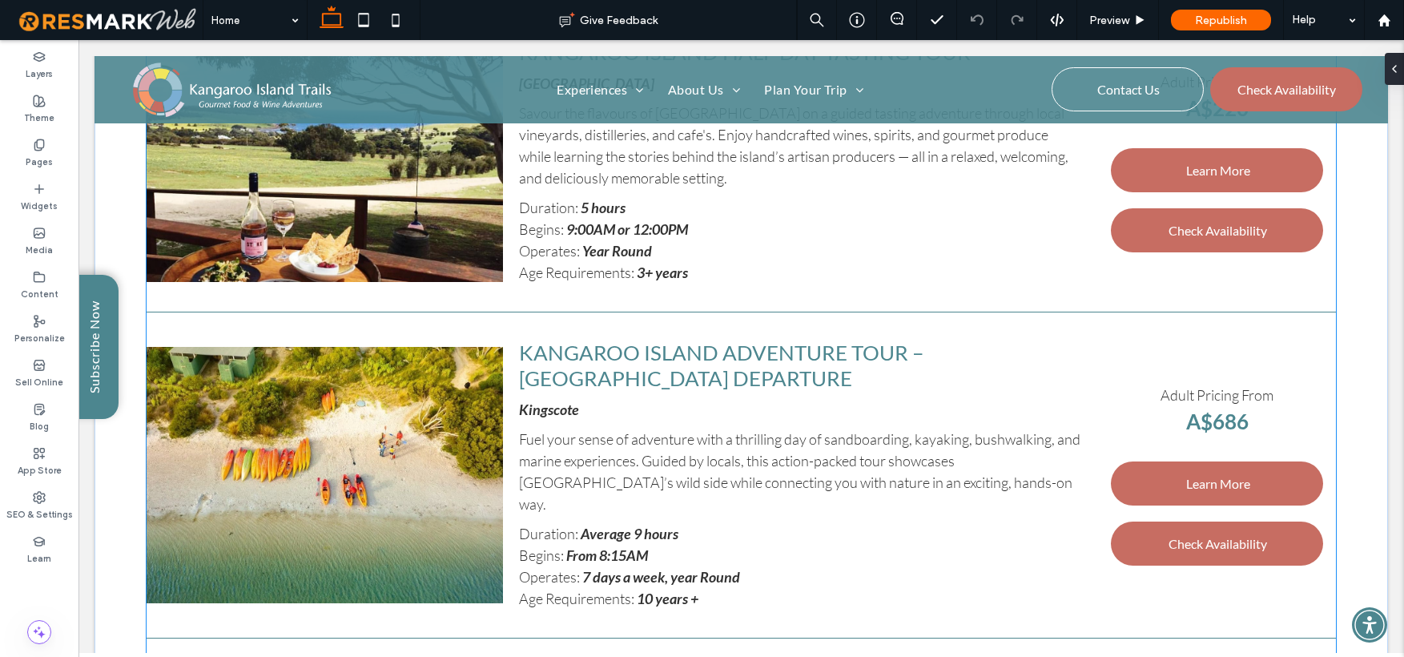
scroll to position [4858, 0]
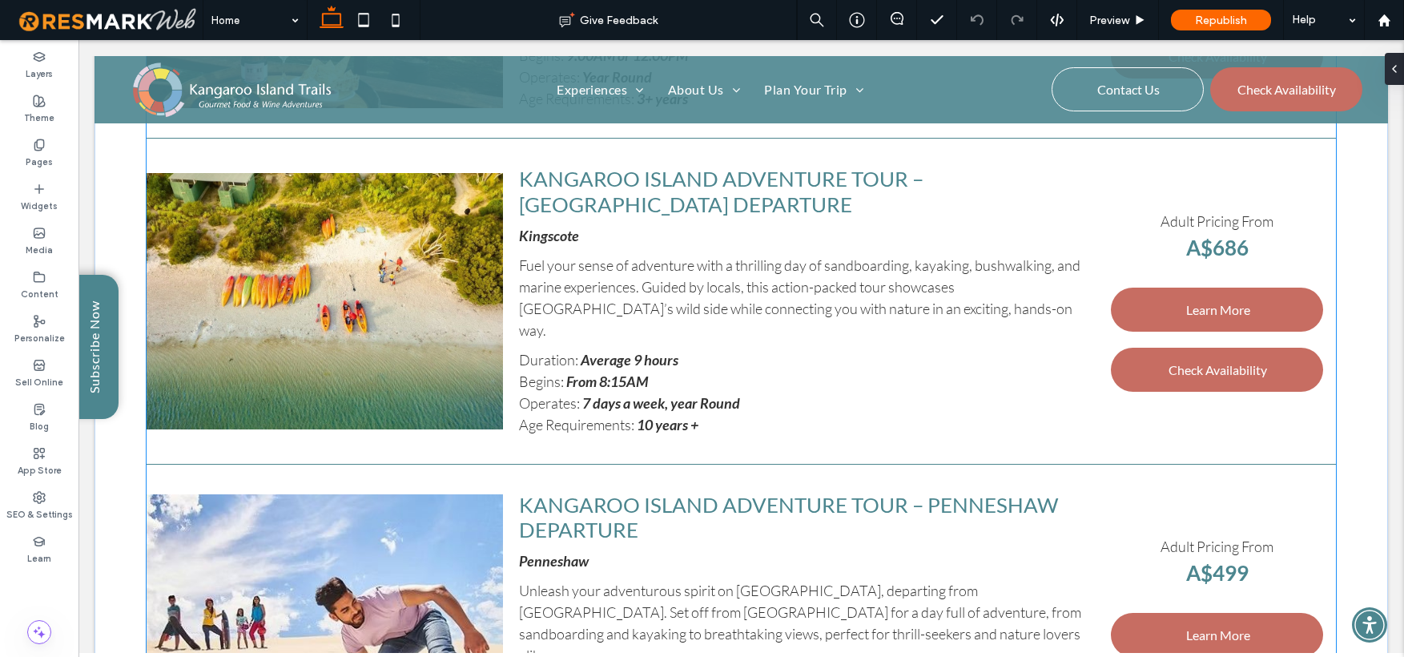
click at [680, 394] on strong "7 days a week, year Round" at bounding box center [661, 403] width 158 height 18
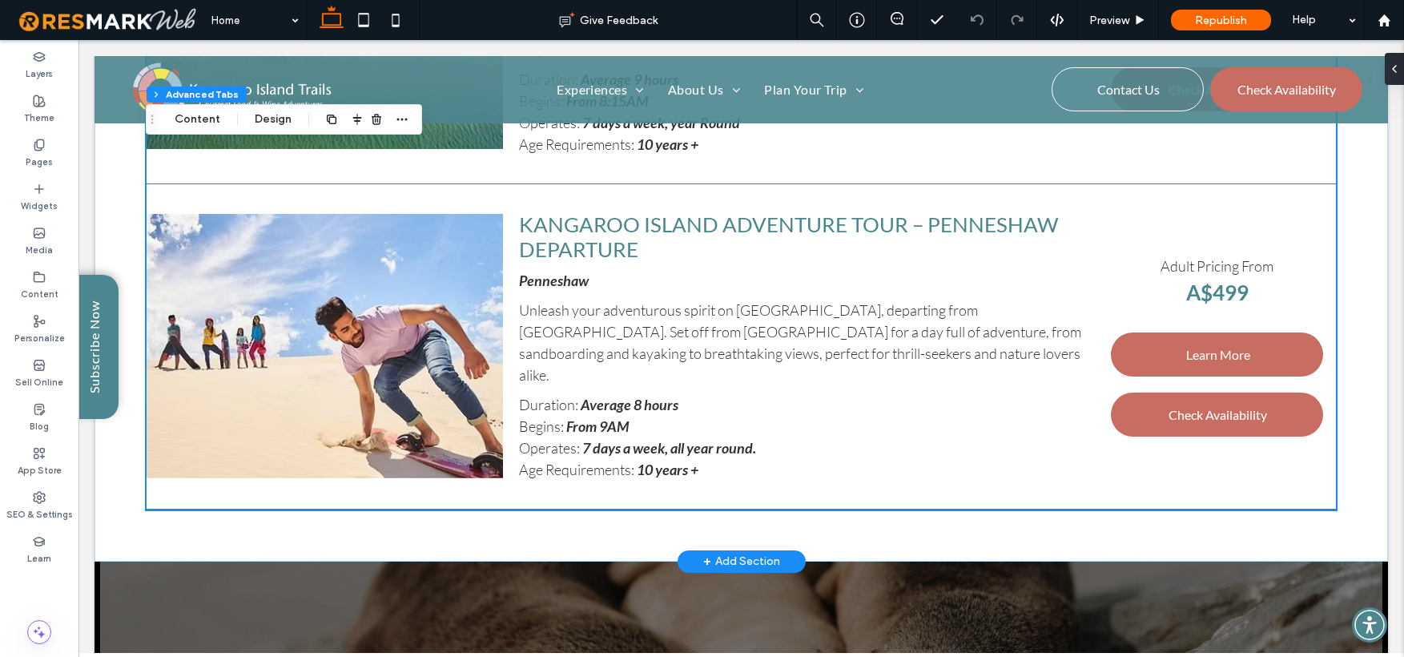
scroll to position [5147, 0]
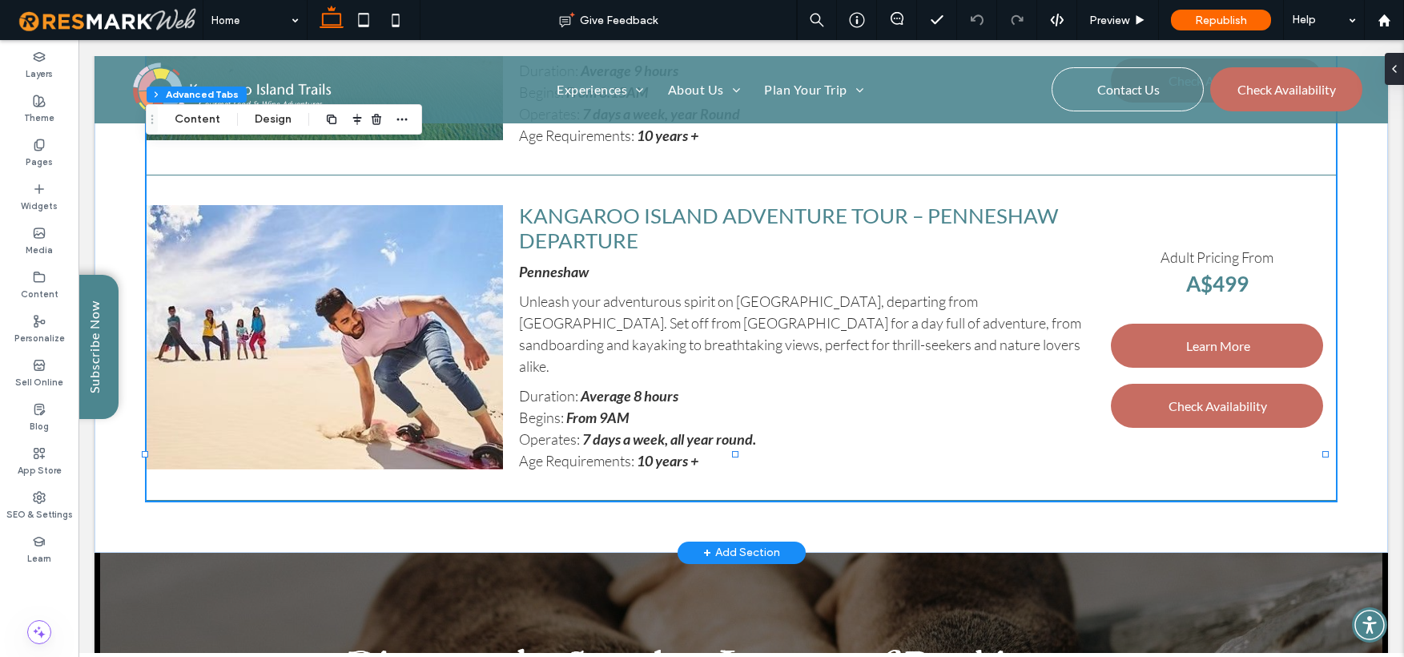
click at [654, 407] on p "Begins: From 9AM" at bounding box center [800, 418] width 563 height 22
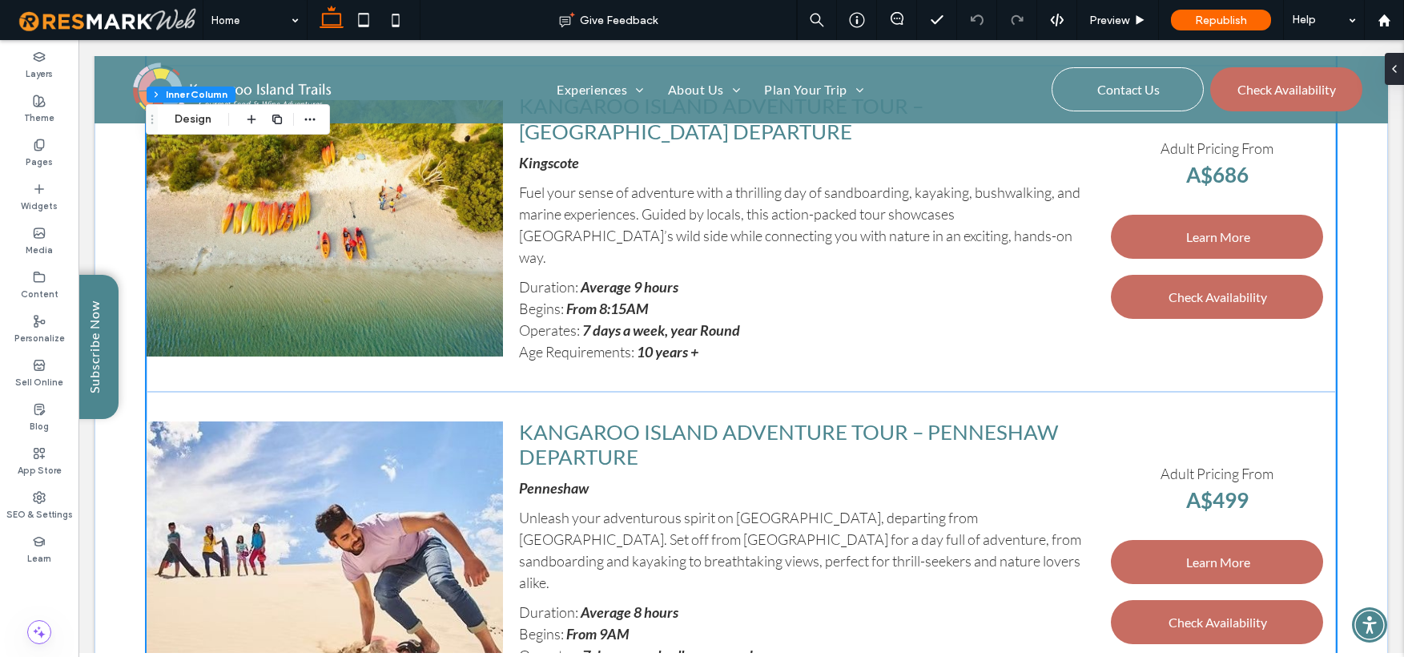
scroll to position [4902, 0]
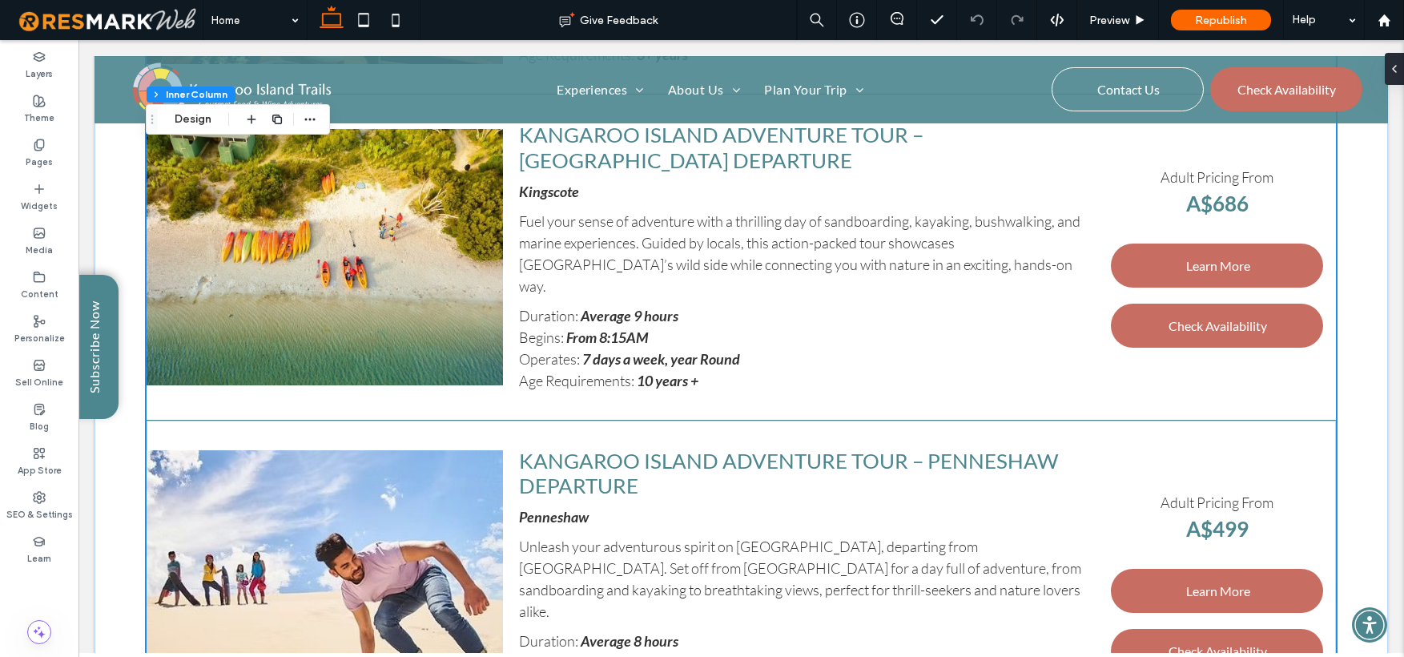
click at [589, 348] on p "Operates: 7 days a week, year Round" at bounding box center [800, 359] width 563 height 22
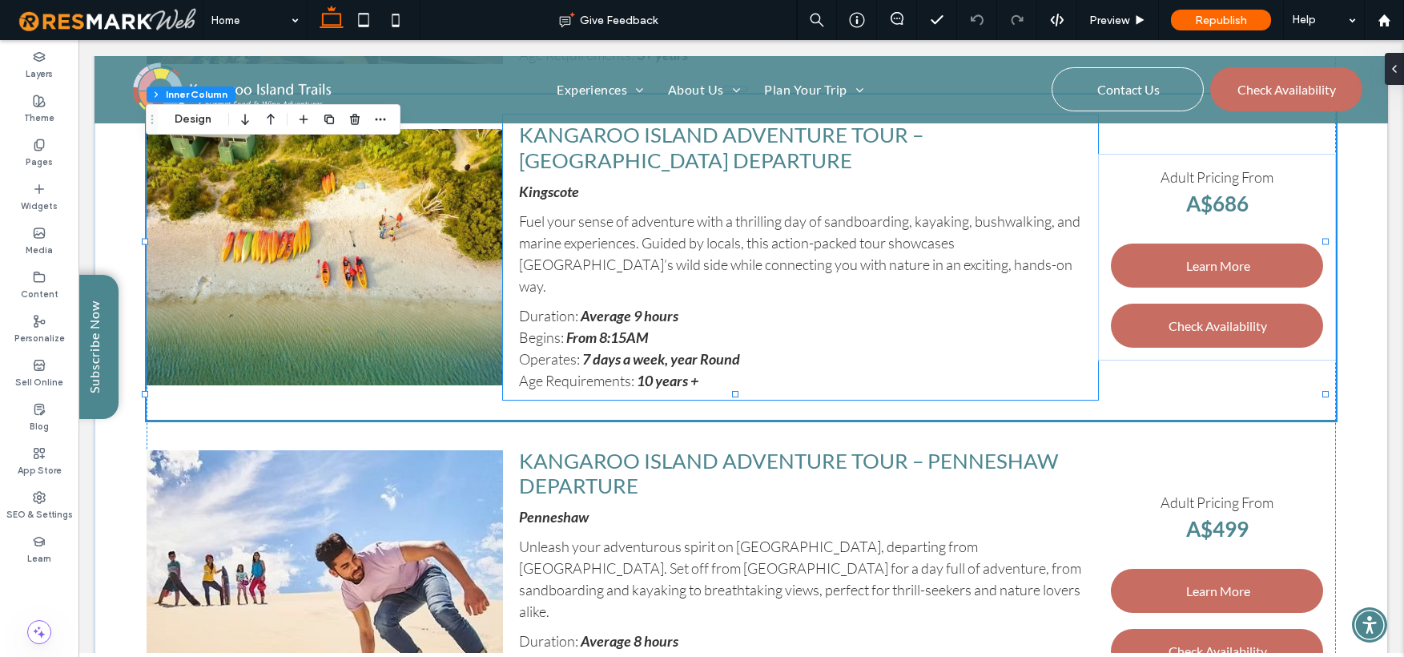
click at [650, 350] on strong "7 days a week, year Round" at bounding box center [661, 359] width 158 height 18
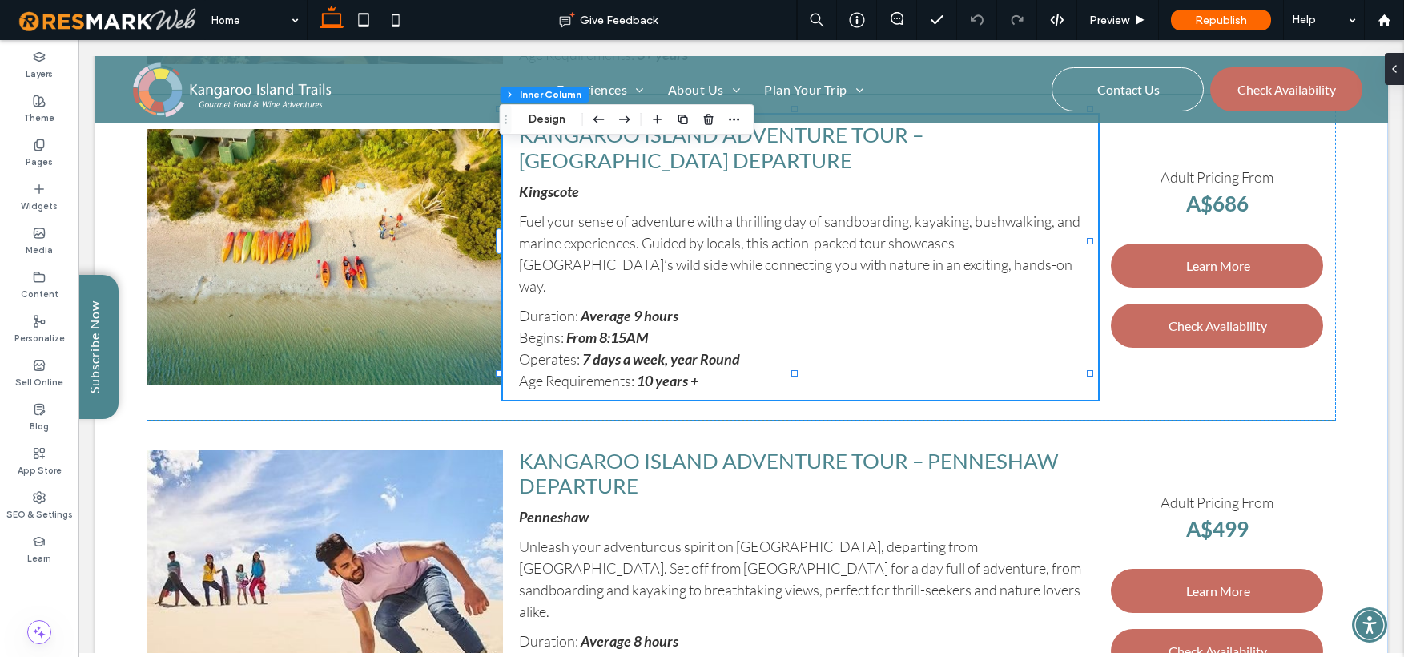
click at [650, 350] on strong "7 days a week, year Round" at bounding box center [661, 359] width 158 height 18
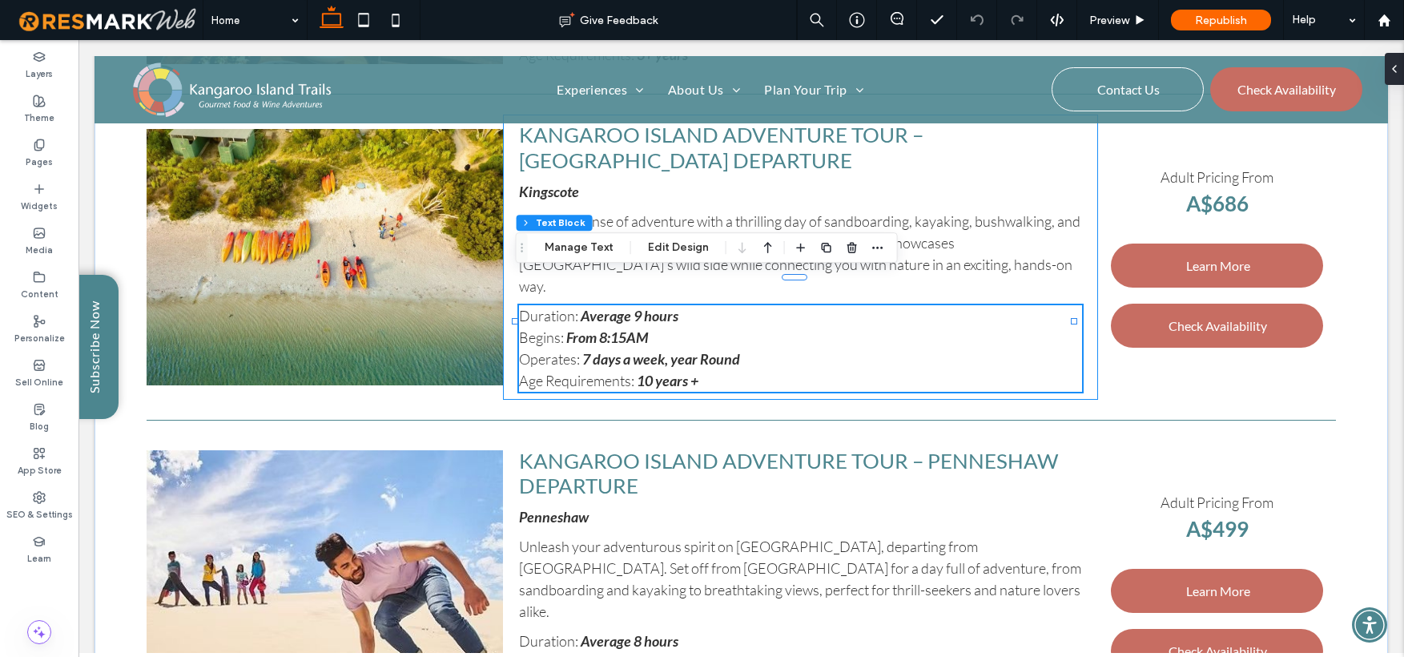
click at [680, 350] on strong "7 days a week, year Round" at bounding box center [661, 359] width 158 height 18
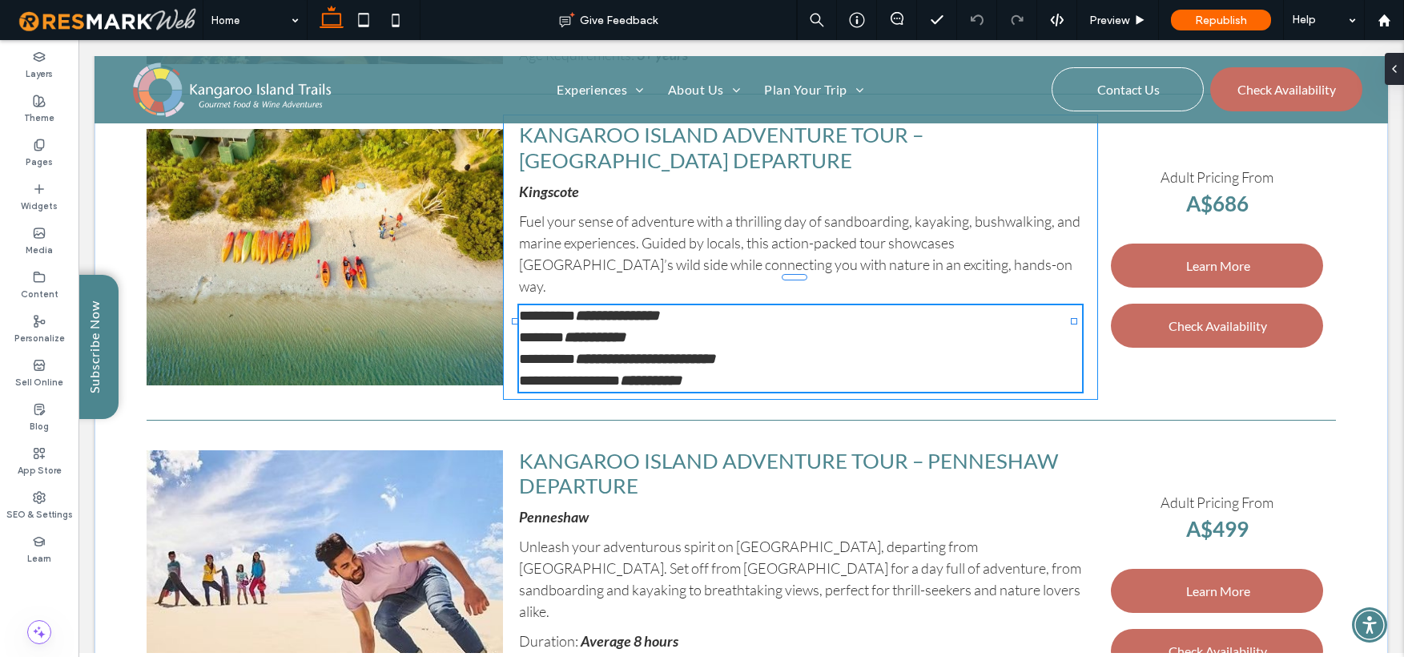
type input "****"
type input "**"
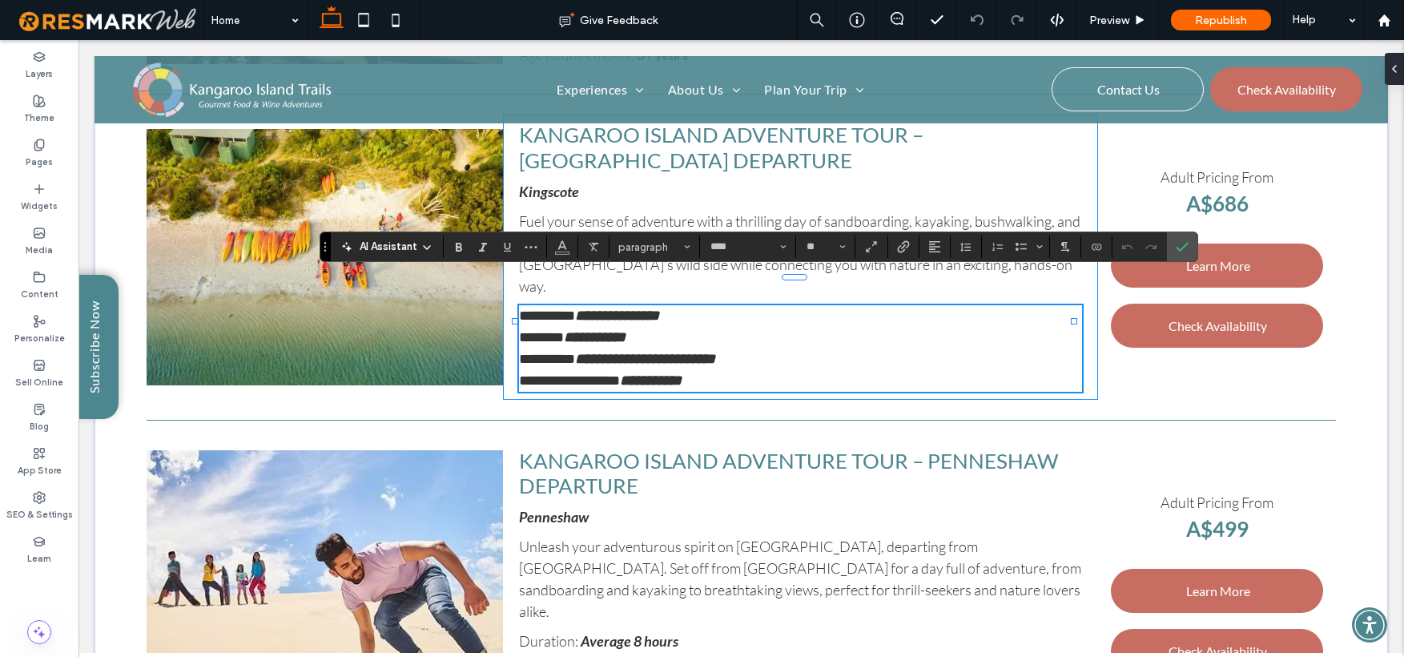
click at [706, 352] on strong "**********" at bounding box center [645, 359] width 140 height 14
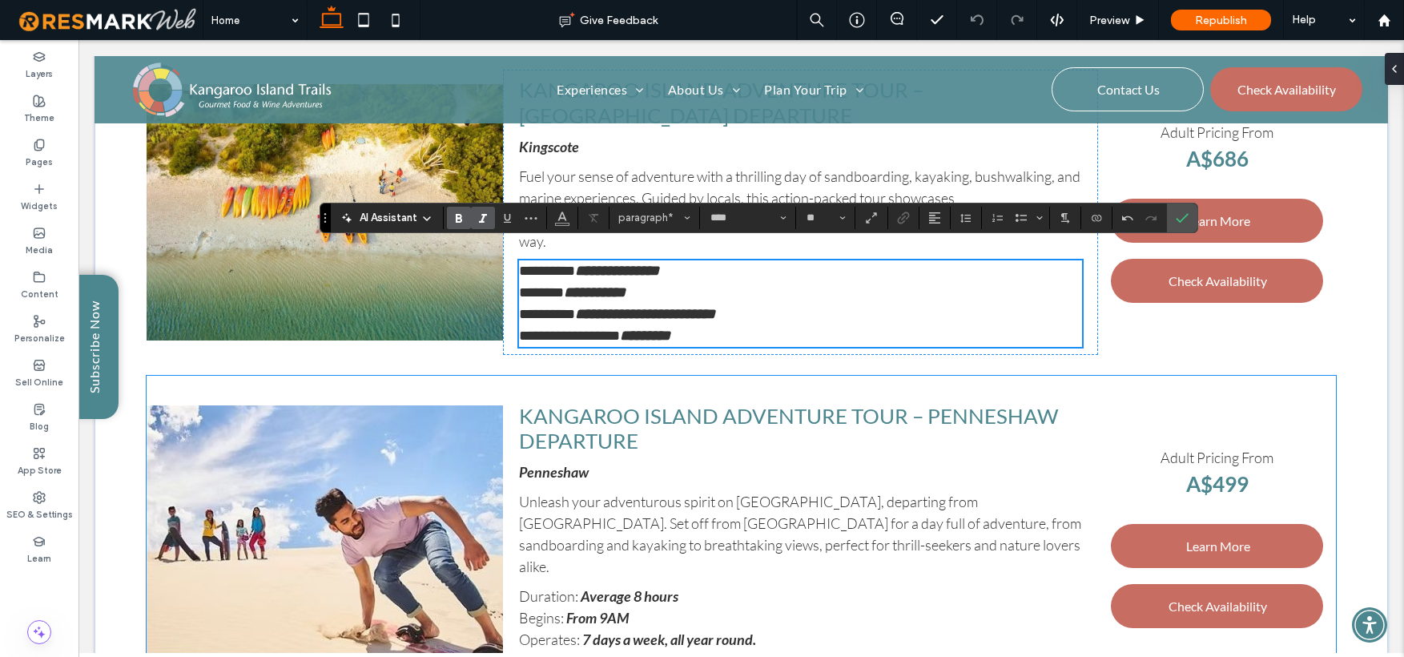
scroll to position [5085, 0]
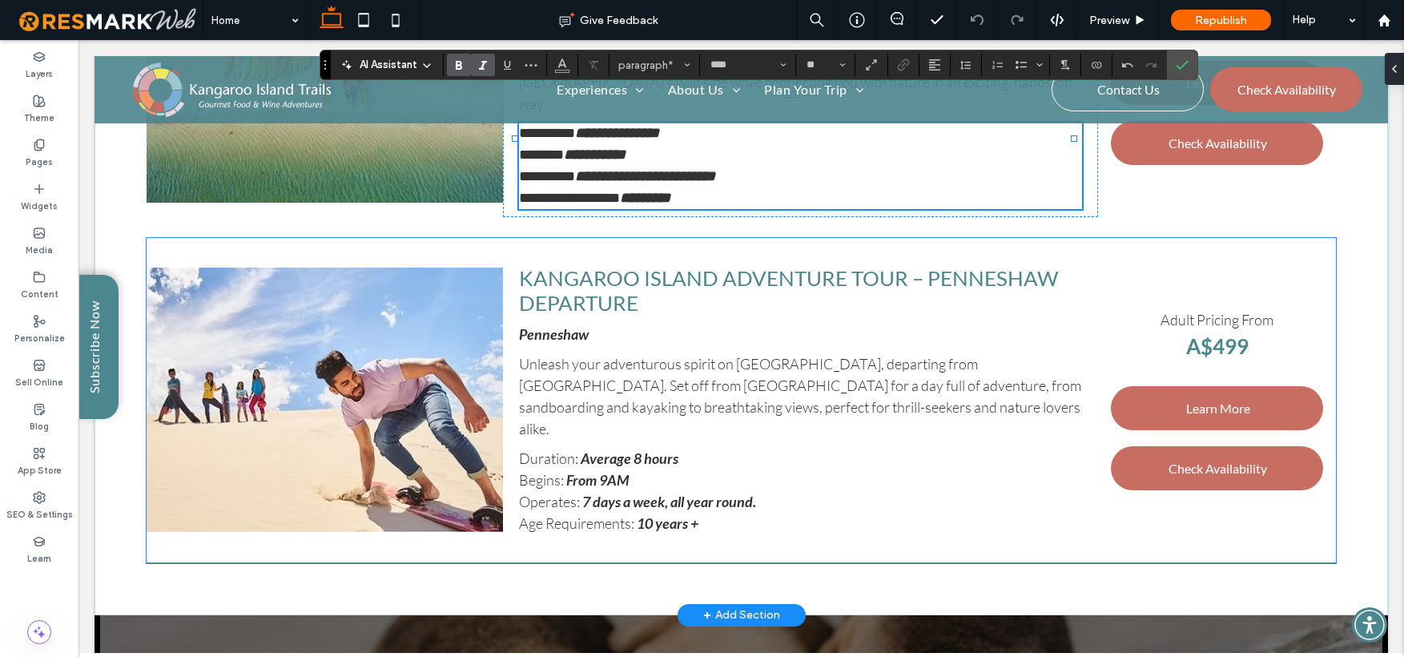
click at [727, 493] on strong "7 days a week, all year round." at bounding box center [669, 502] width 174 height 18
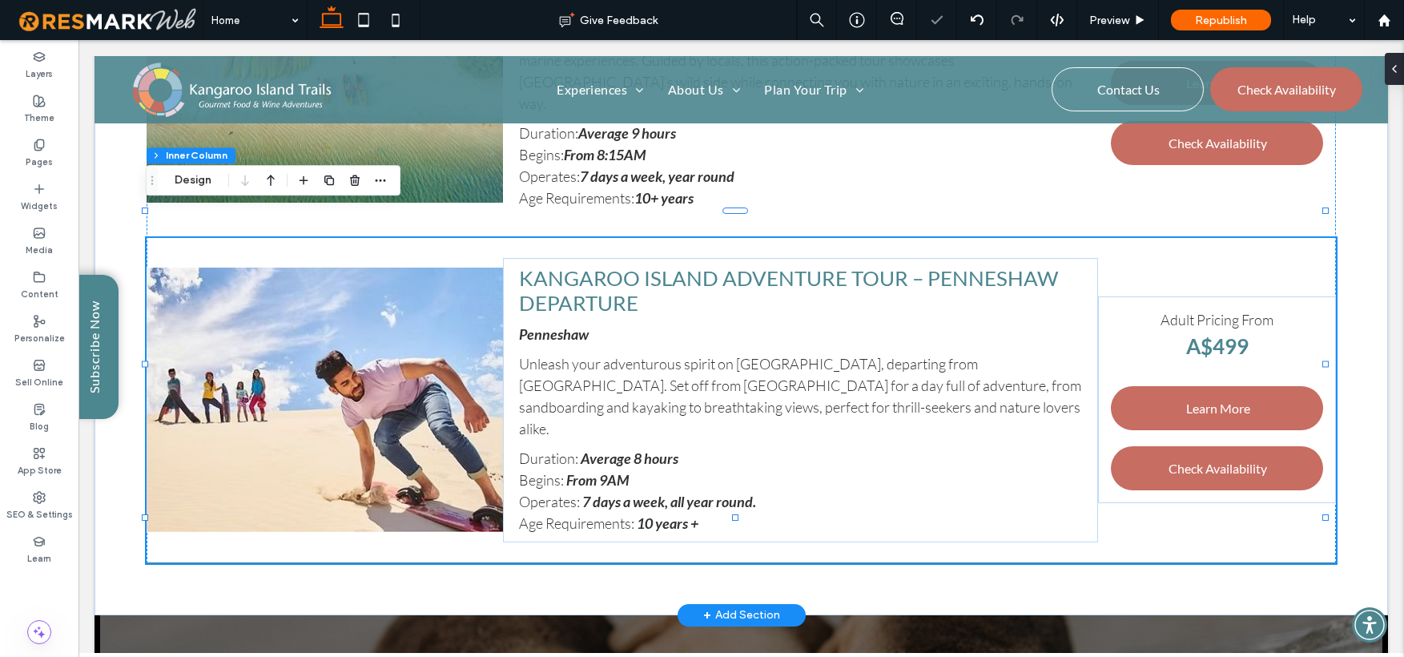
click at [734, 493] on strong "7 days a week, all year round." at bounding box center [669, 502] width 174 height 18
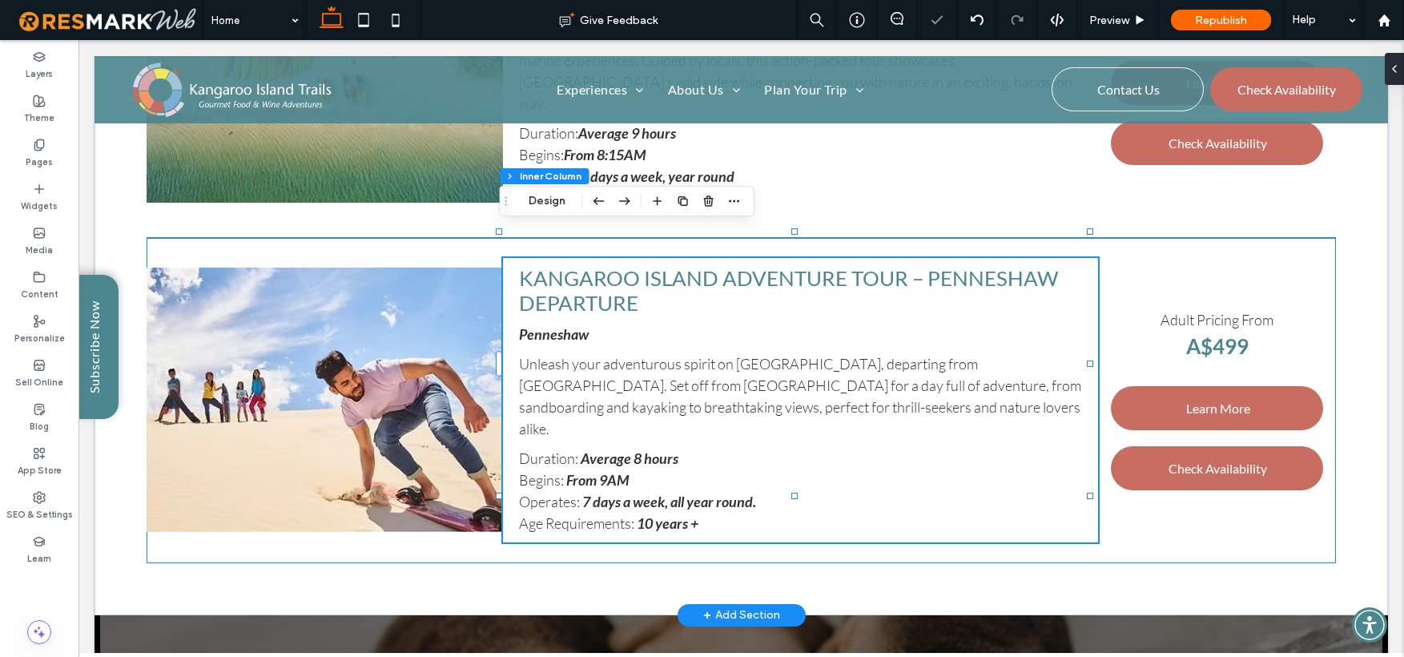
click at [733, 493] on strong "7 days a week, all year round." at bounding box center [669, 502] width 174 height 18
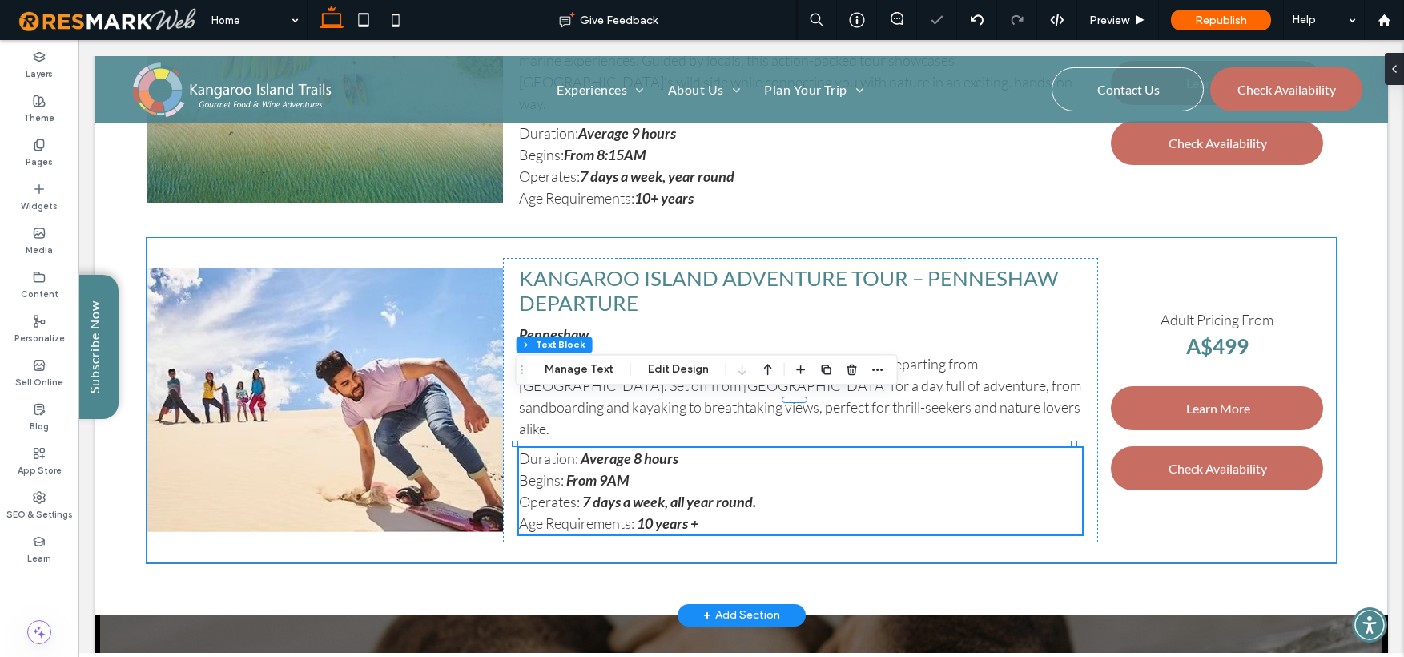
click at [733, 493] on strong "7 days a week, all year round." at bounding box center [669, 502] width 174 height 18
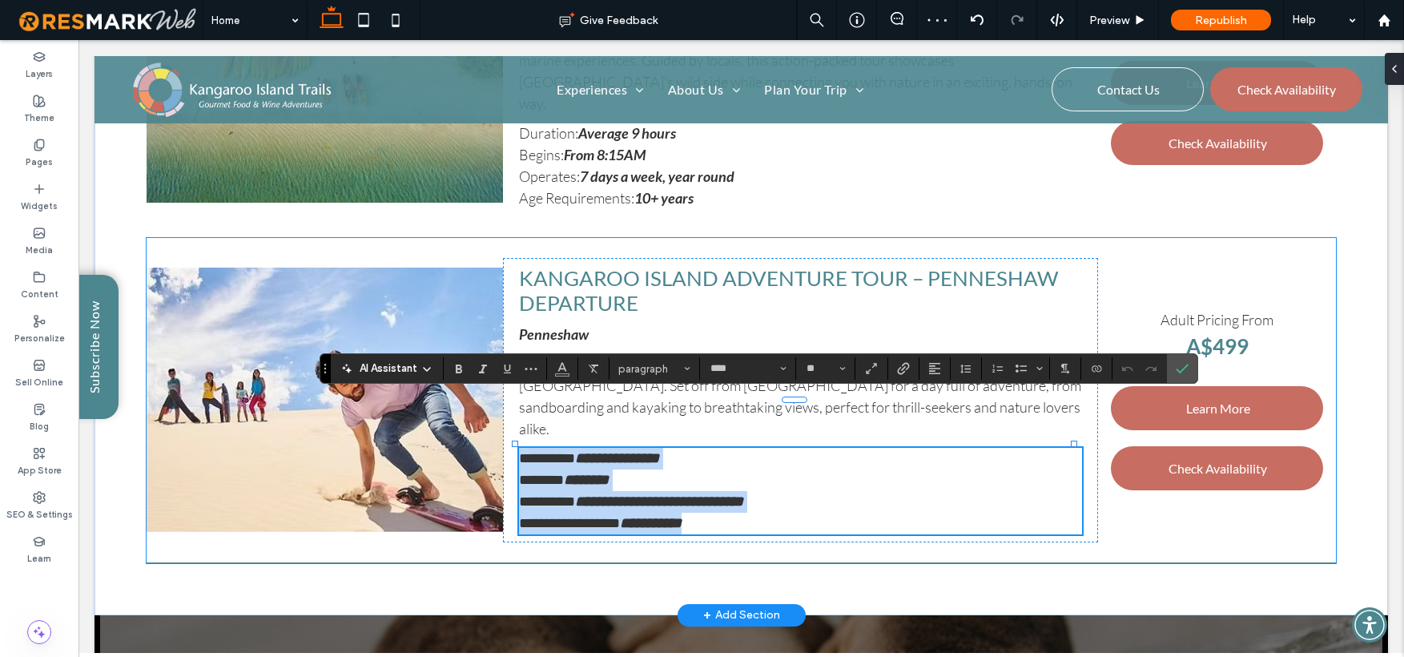
click at [733, 494] on strong "**********" at bounding box center [659, 501] width 168 height 14
click at [760, 491] on p "**********" at bounding box center [800, 502] width 563 height 22
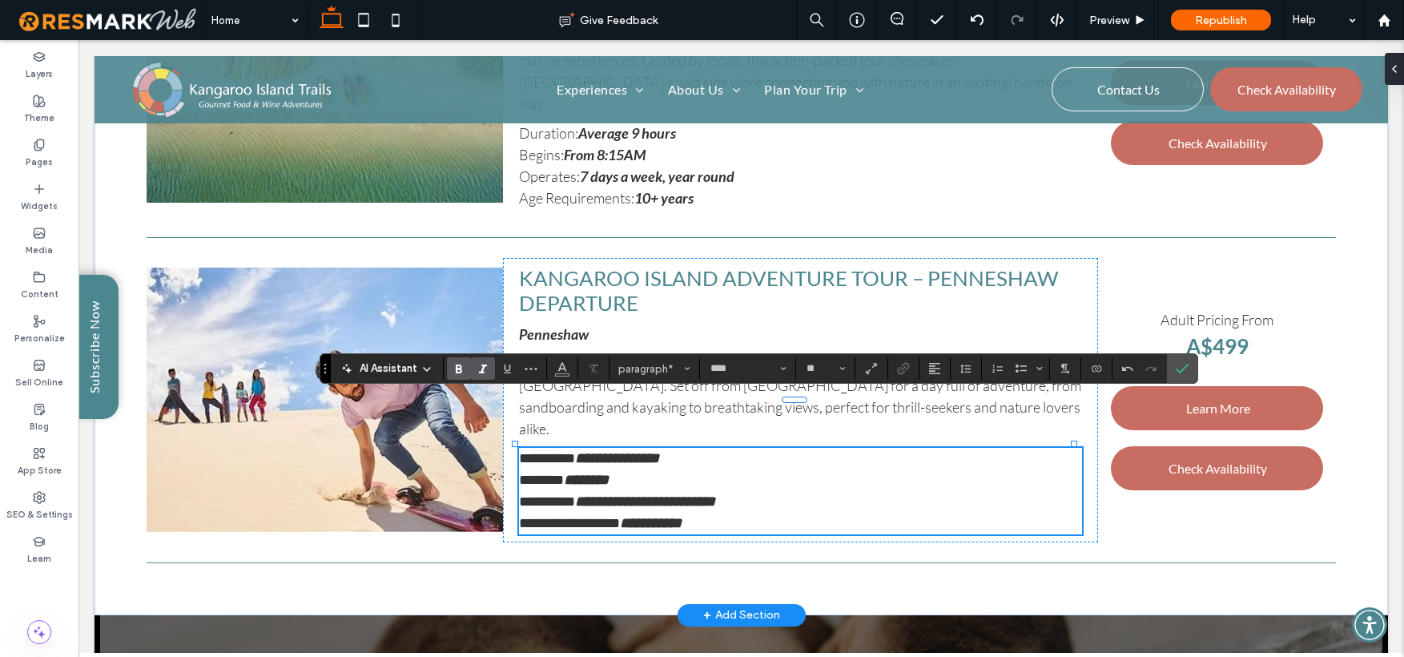
click at [652, 516] on strong "**********" at bounding box center [651, 523] width 62 height 14
click at [1173, 373] on label "Confirm" at bounding box center [1182, 368] width 24 height 29
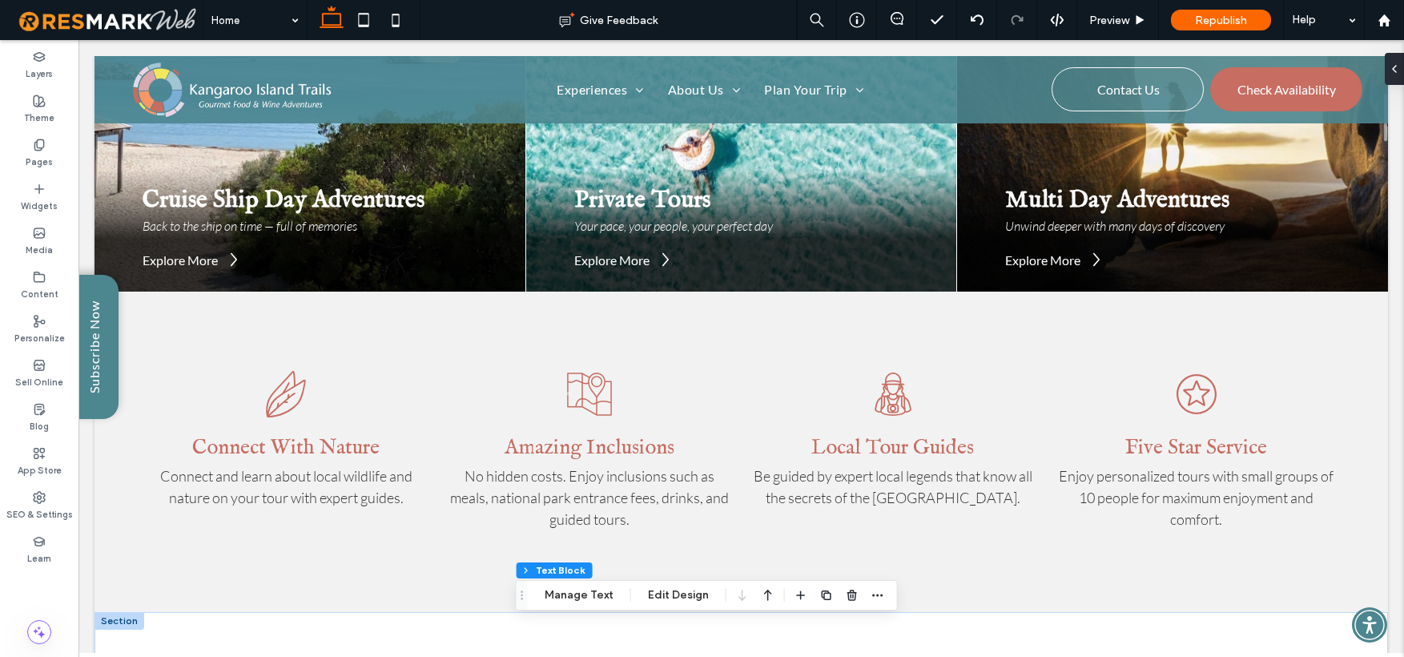
scroll to position [2254, 0]
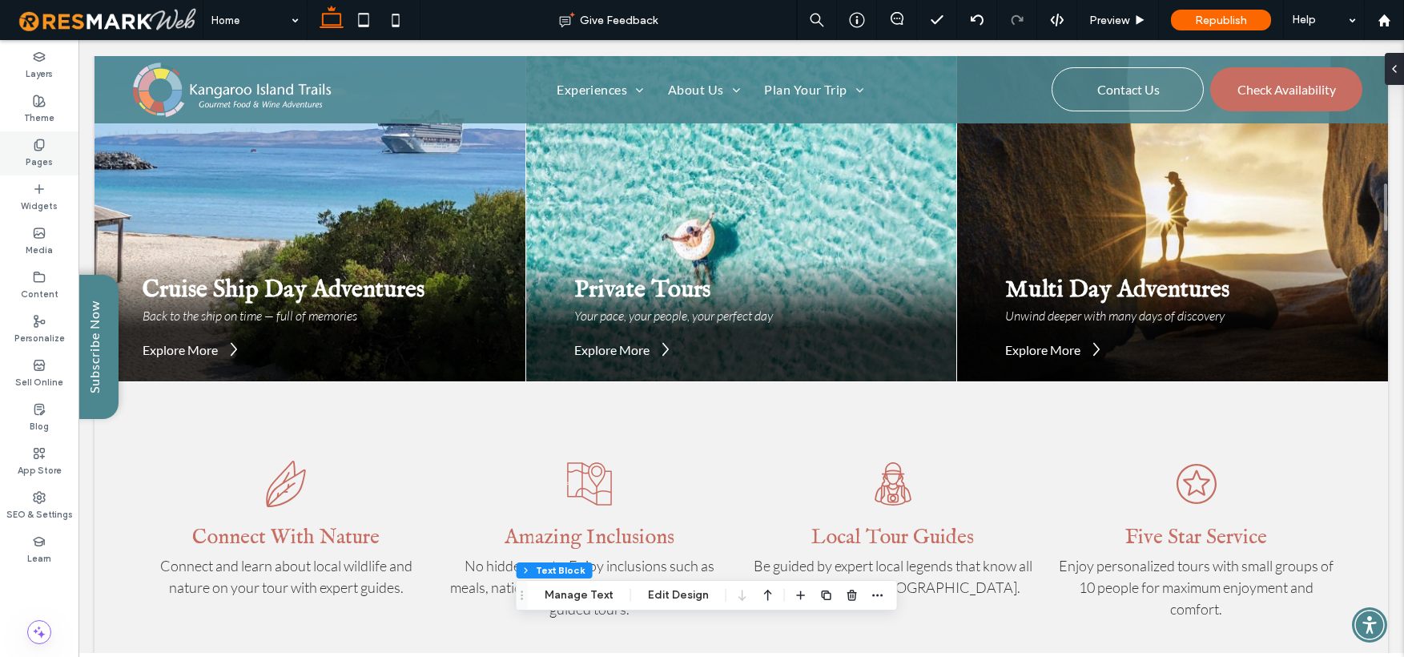
click at [45, 149] on div "Pages" at bounding box center [39, 153] width 79 height 44
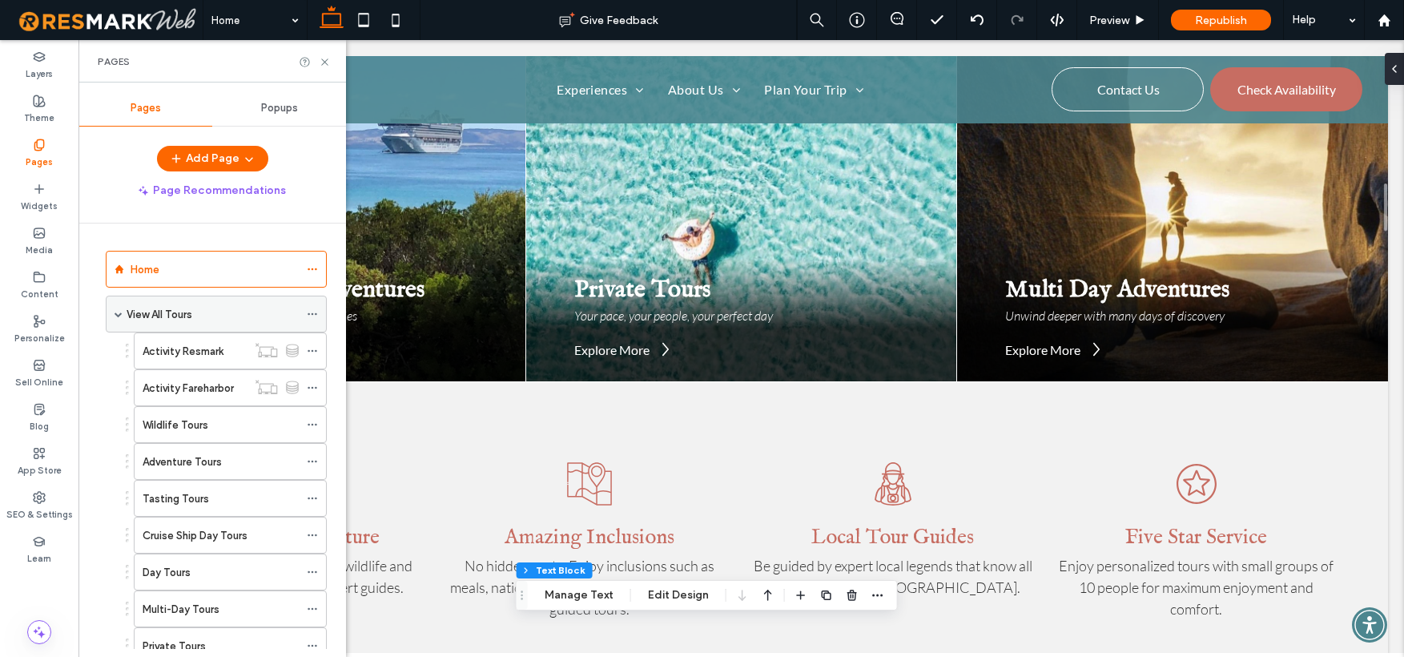
click at [165, 309] on label "View All Tours" at bounding box center [160, 314] width 66 height 28
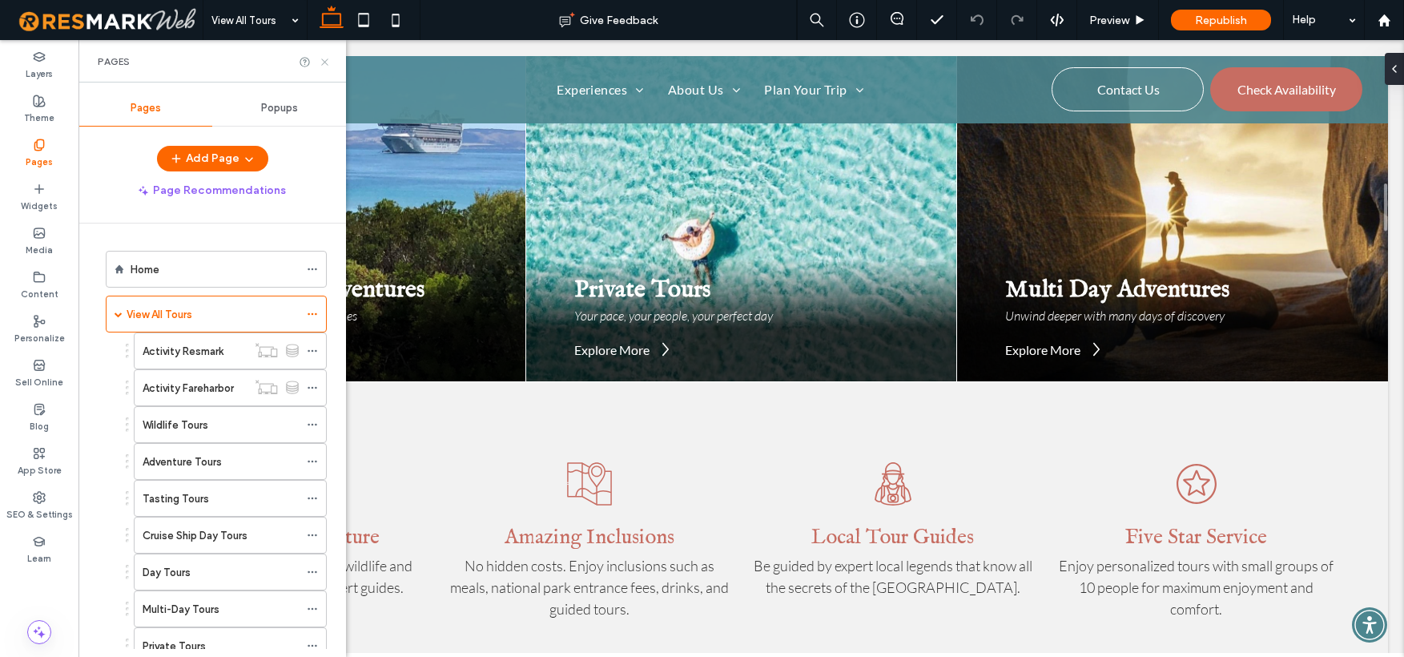
click at [322, 57] on icon at bounding box center [325, 62] width 12 height 12
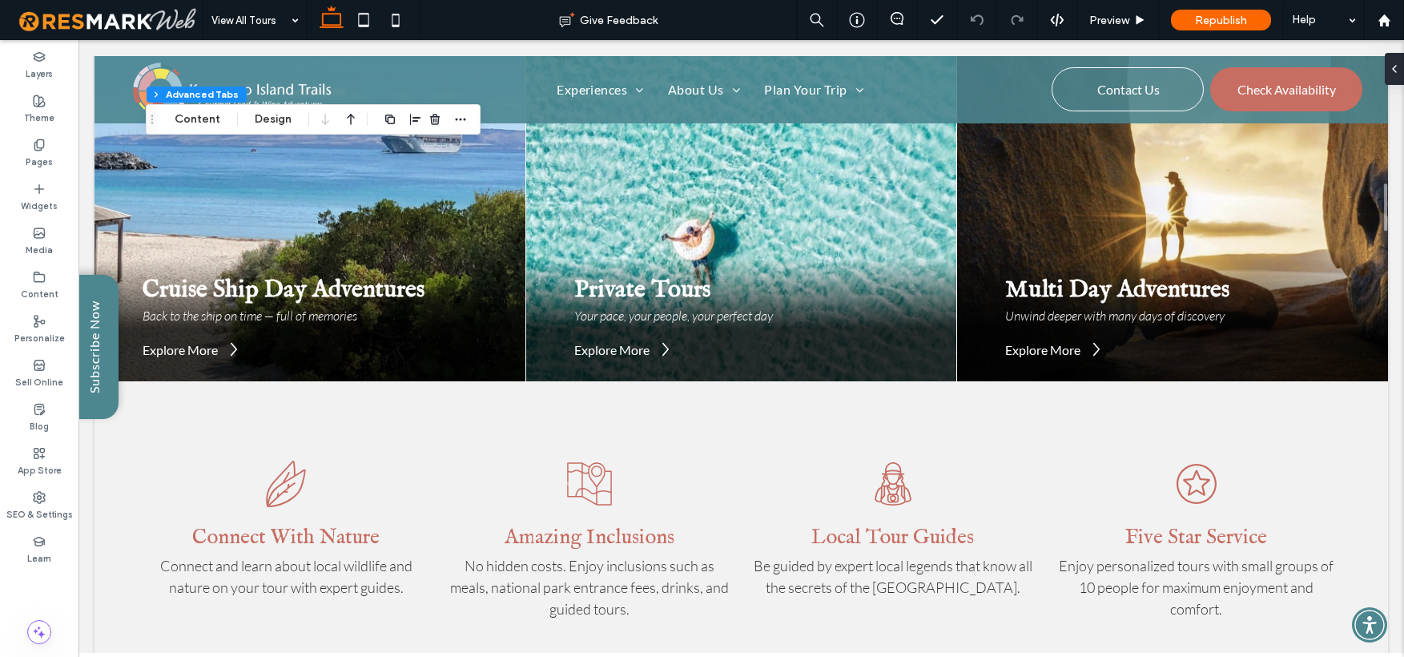
scroll to position [16, 0]
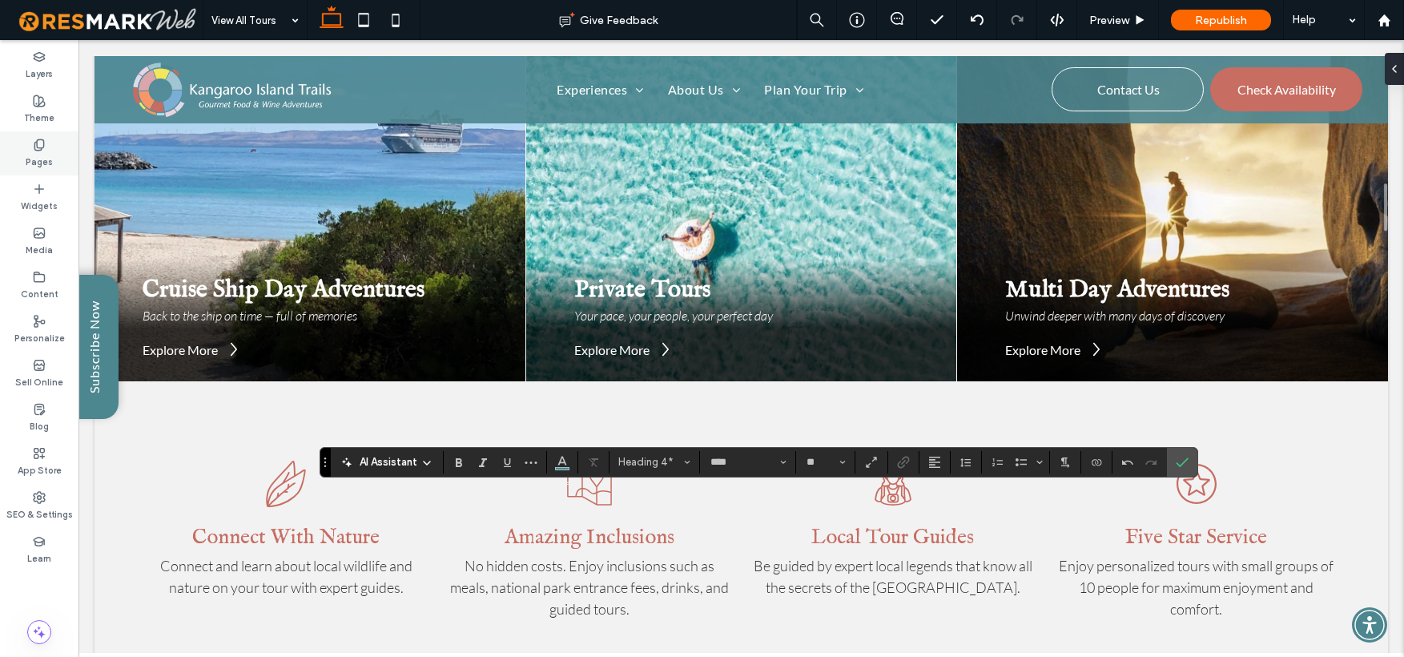
click at [22, 145] on div "Pages" at bounding box center [39, 153] width 79 height 44
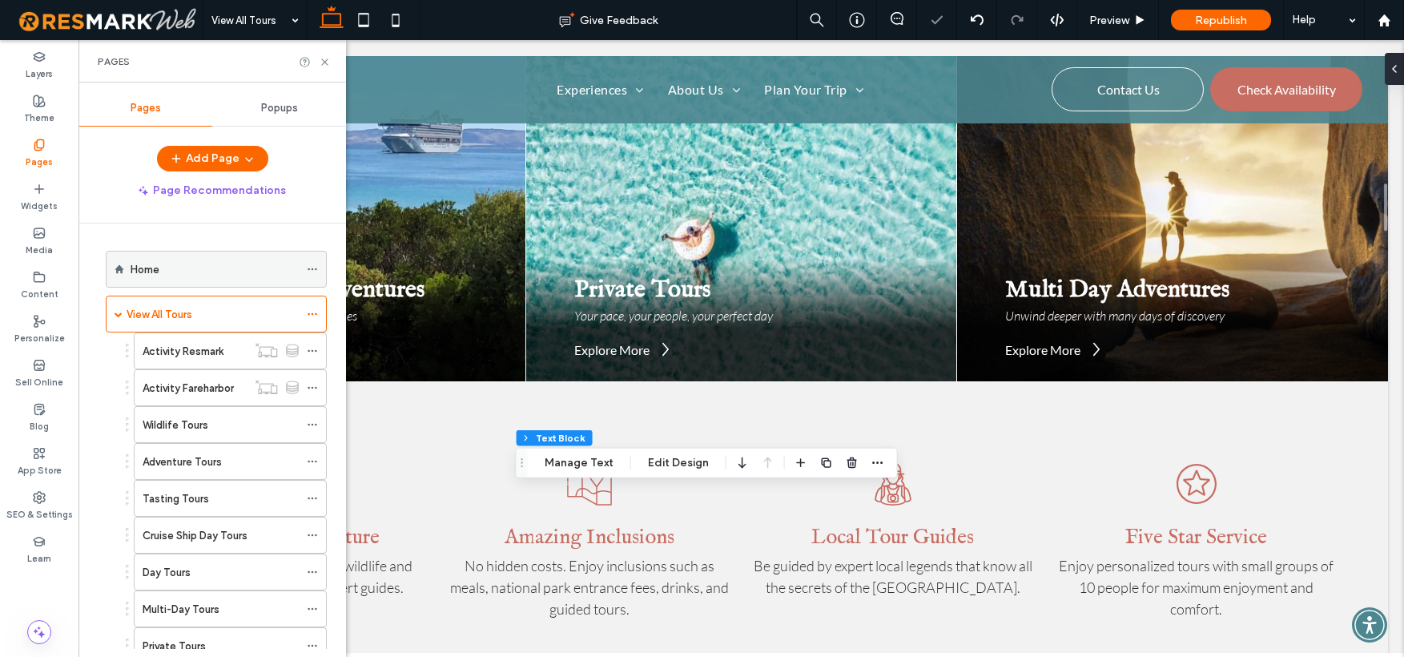
click at [168, 261] on div "Home" at bounding box center [215, 269] width 168 height 17
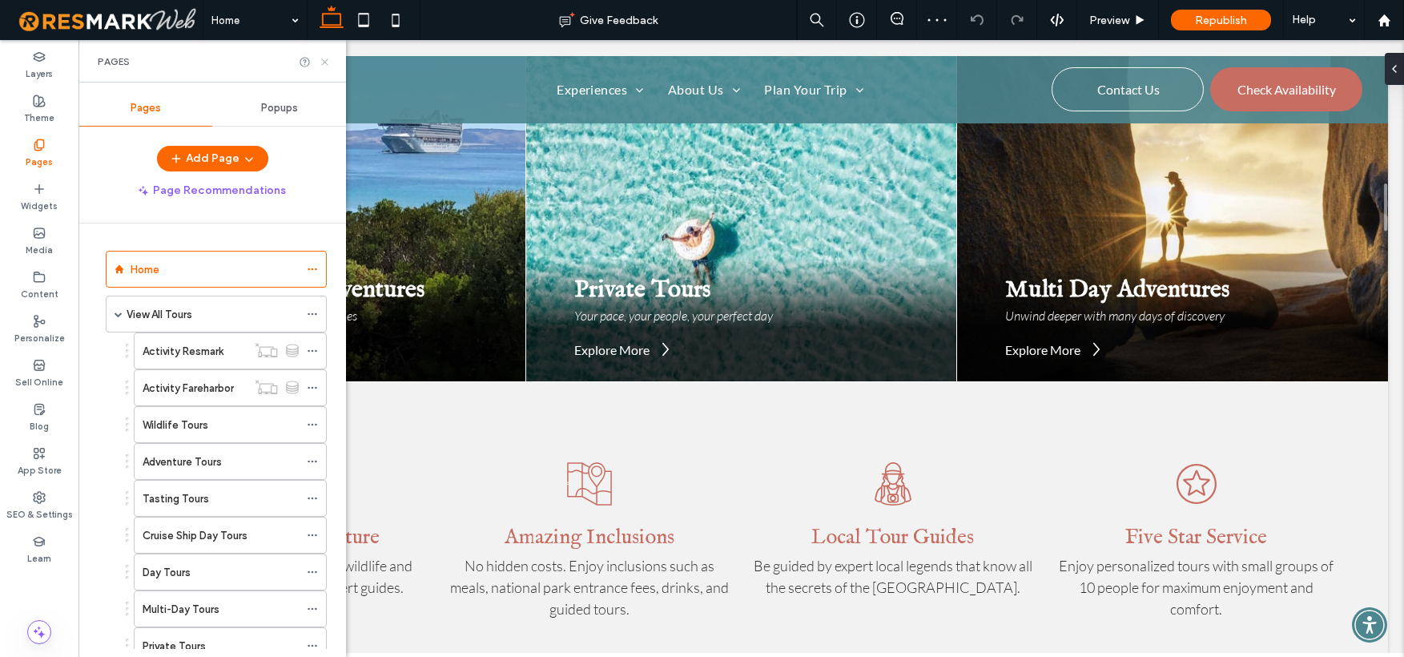
click at [329, 58] on icon at bounding box center [325, 62] width 12 height 12
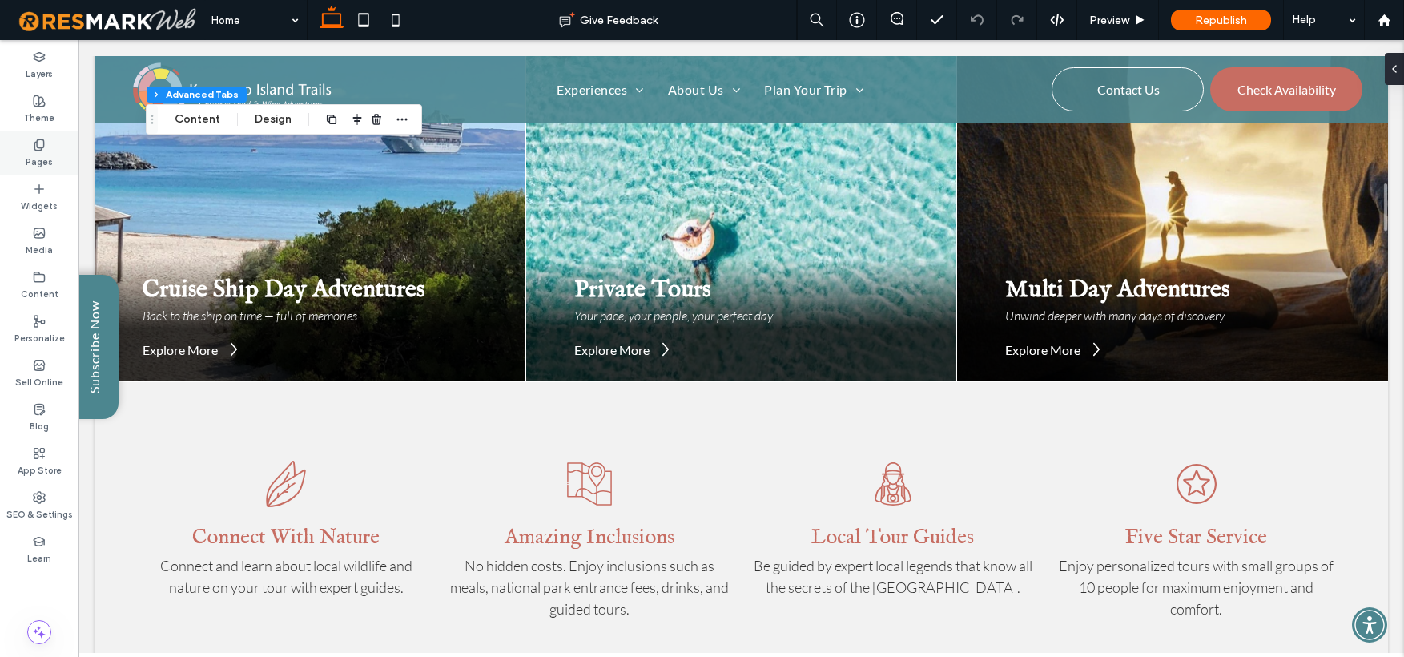
click at [42, 156] on label "Pages" at bounding box center [39, 160] width 27 height 18
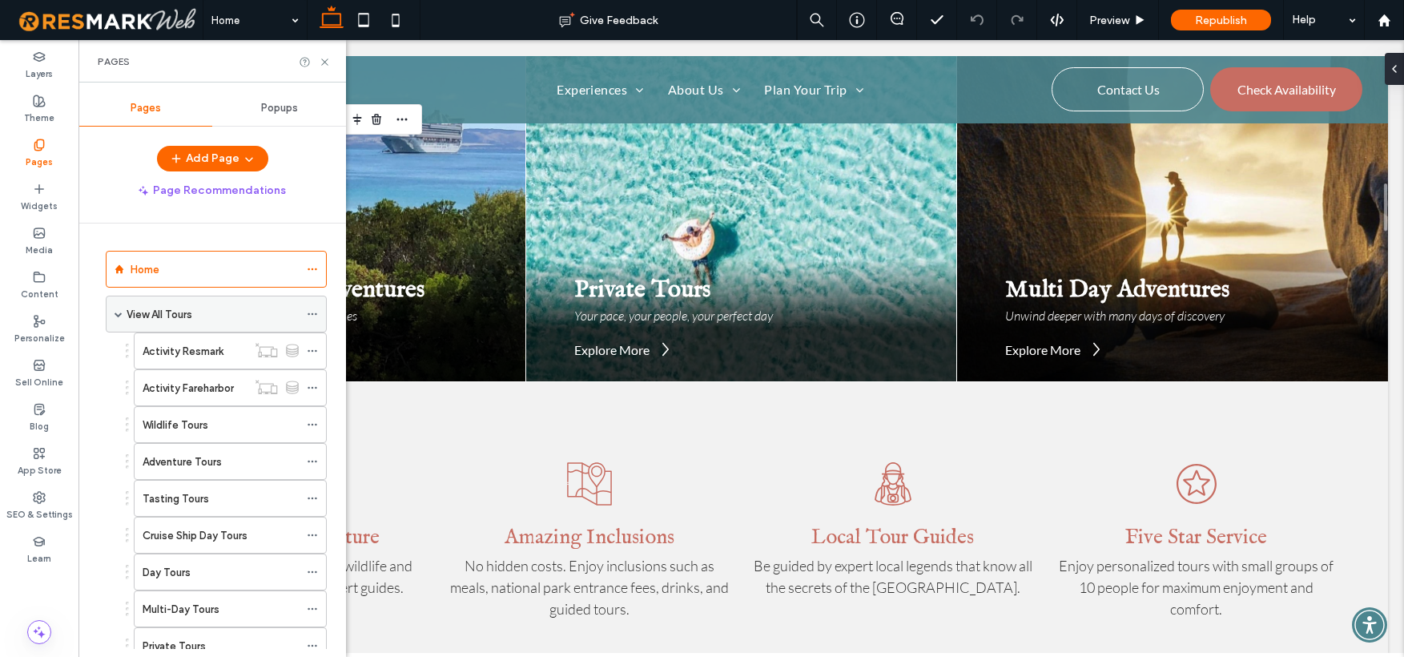
click at [167, 314] on label "View All Tours" at bounding box center [160, 314] width 66 height 28
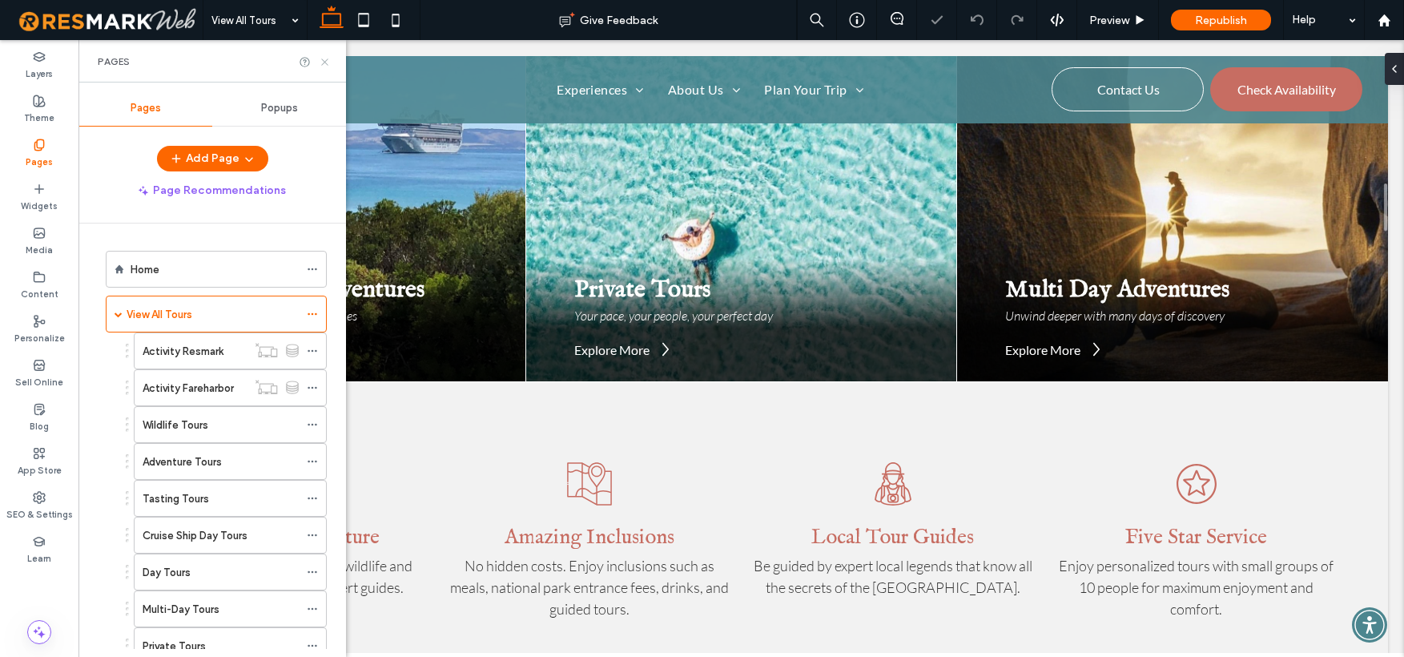
click at [328, 62] on icon at bounding box center [325, 62] width 12 height 12
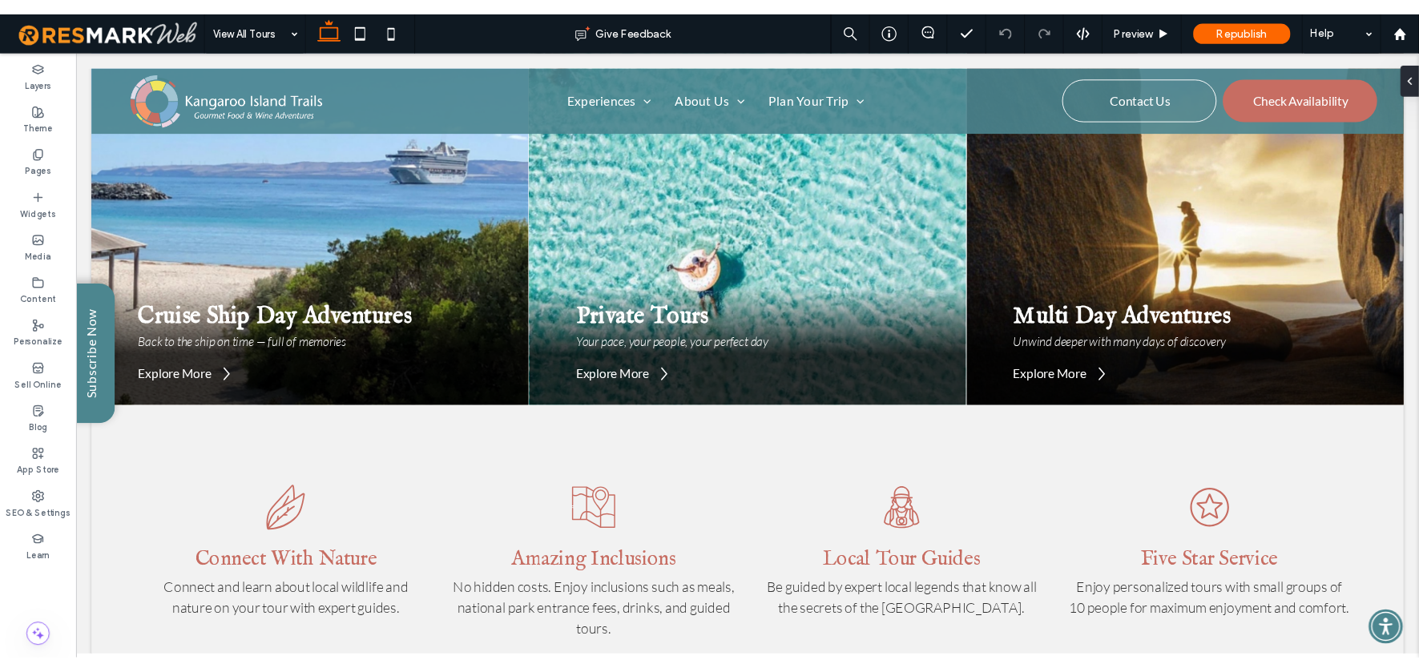
scroll to position [1, 0]
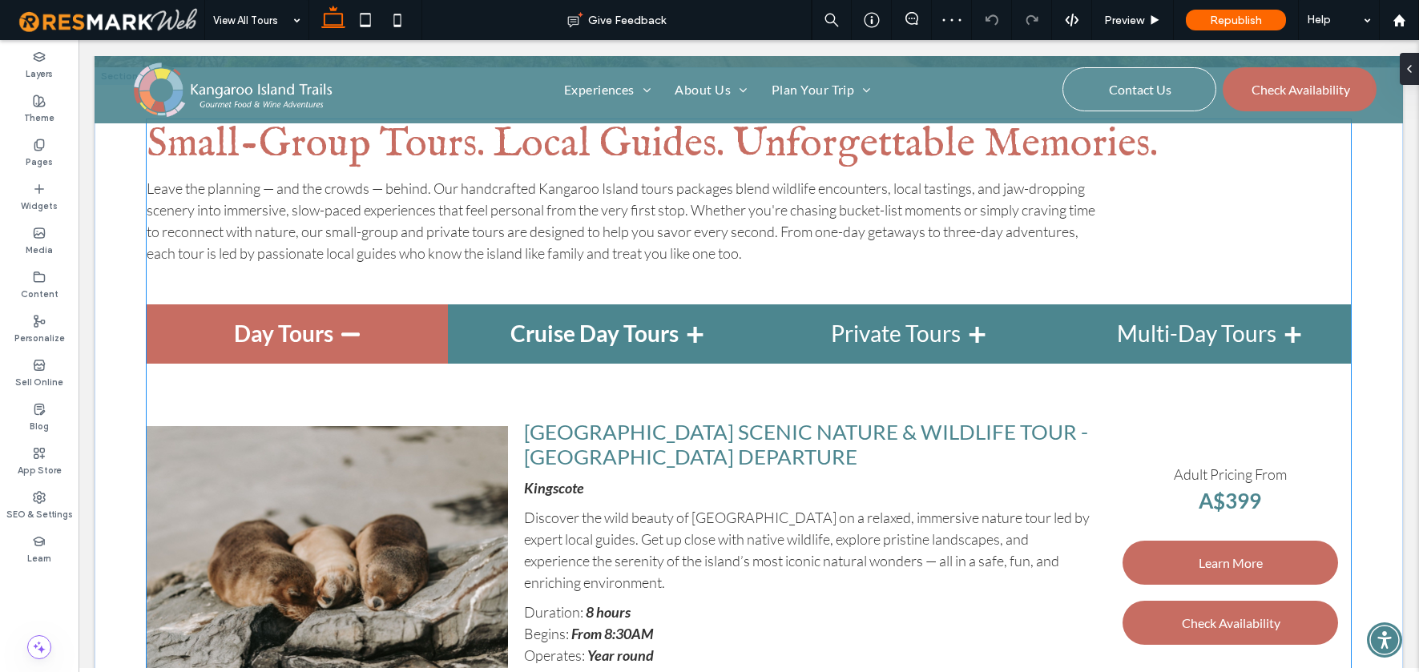
click at [510, 332] on h4 "Cruise Day Tours" at bounding box center [598, 333] width 301 height 59
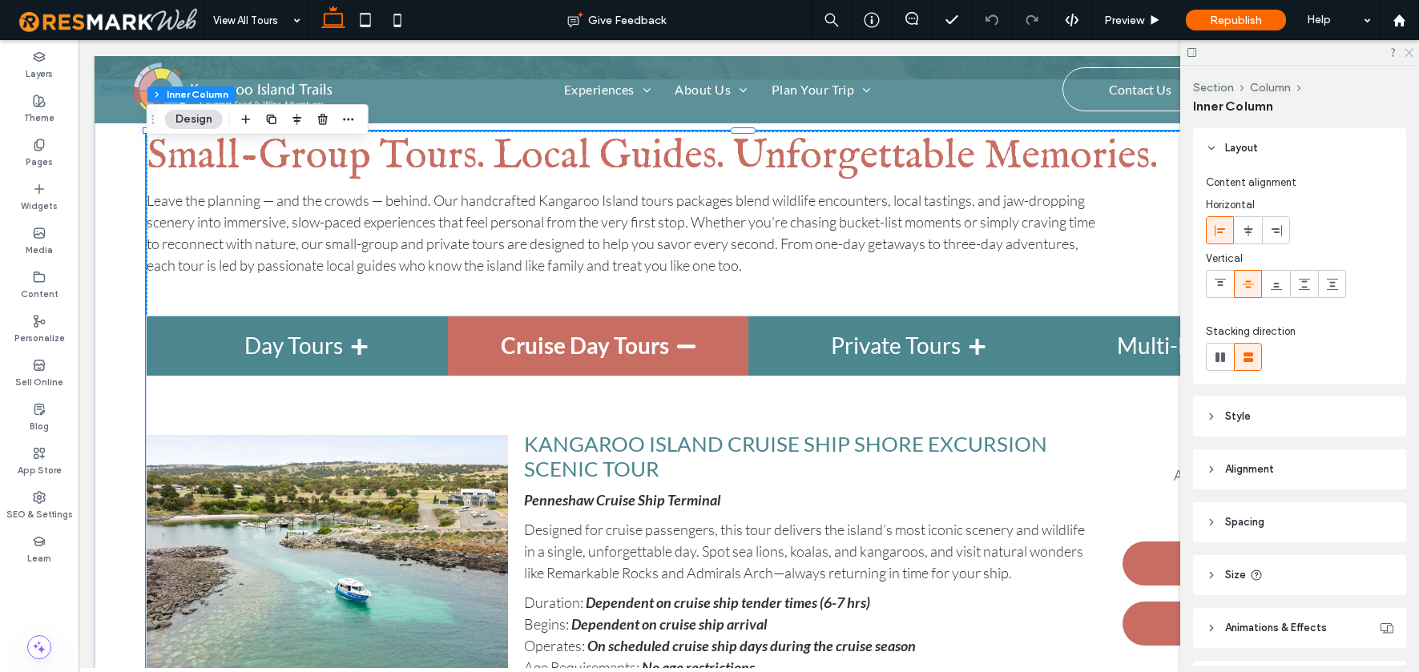
click at [1405, 53] on icon at bounding box center [1408, 51] width 10 height 10
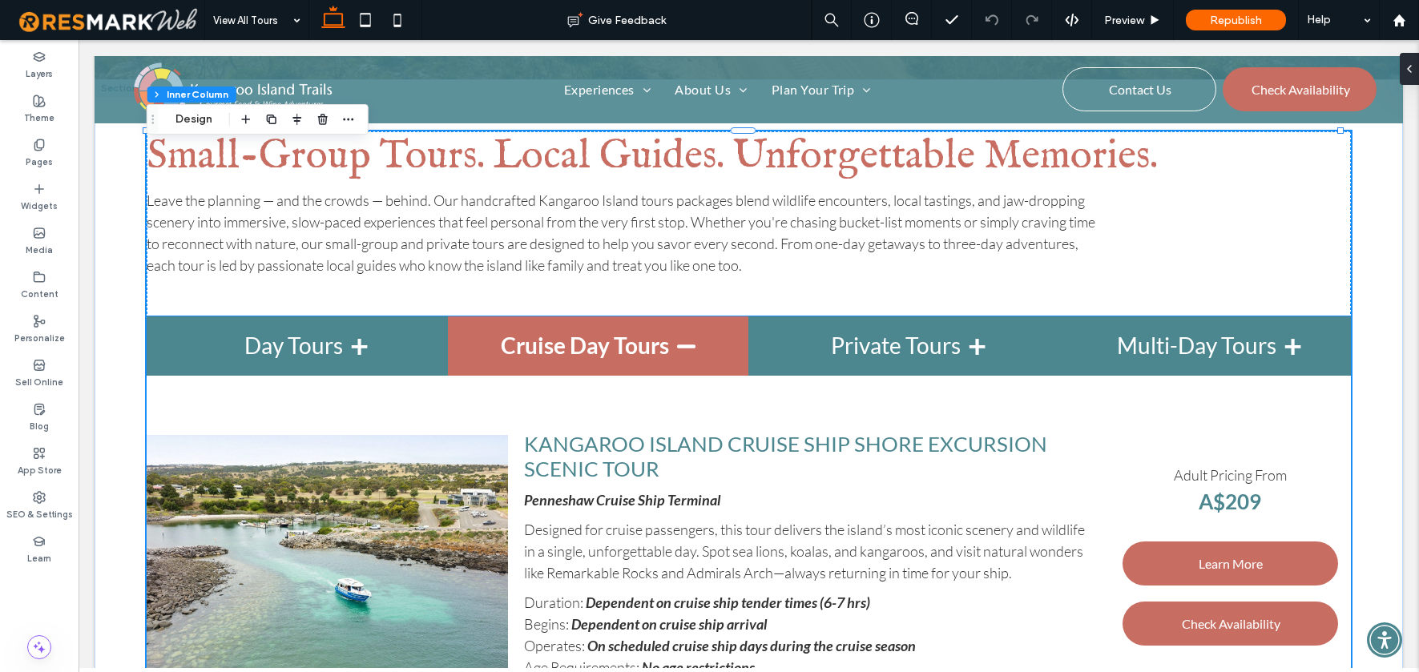
click at [1217, 501] on strong "A$209" at bounding box center [1229, 502] width 62 height 26
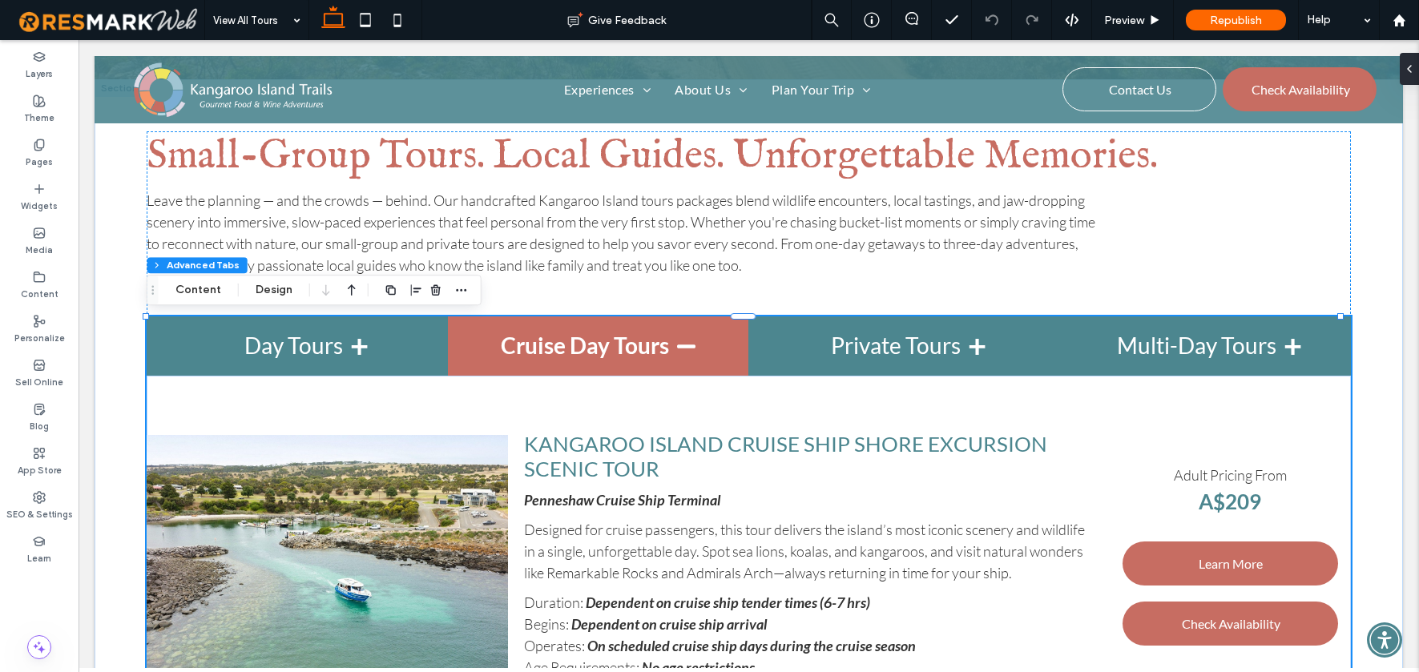
click at [1218, 501] on strong "A$209" at bounding box center [1229, 502] width 62 height 26
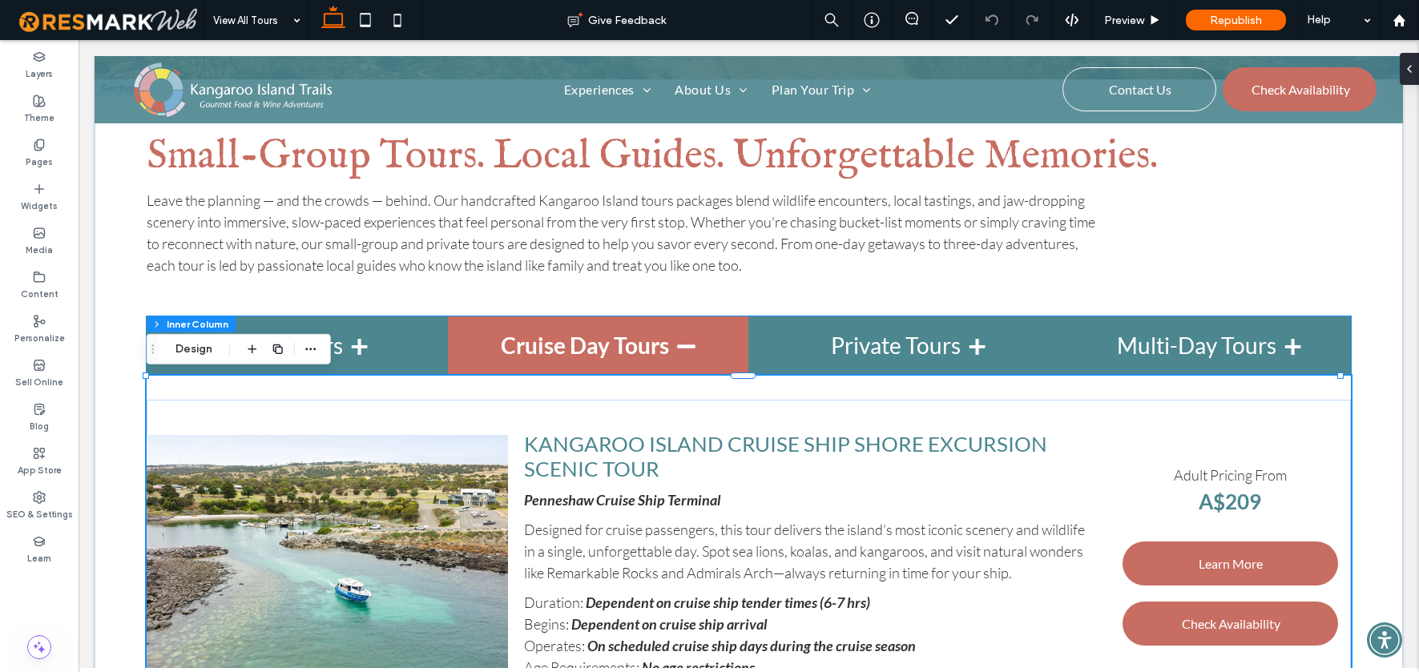
click at [1218, 501] on strong "A$209" at bounding box center [1229, 502] width 62 height 26
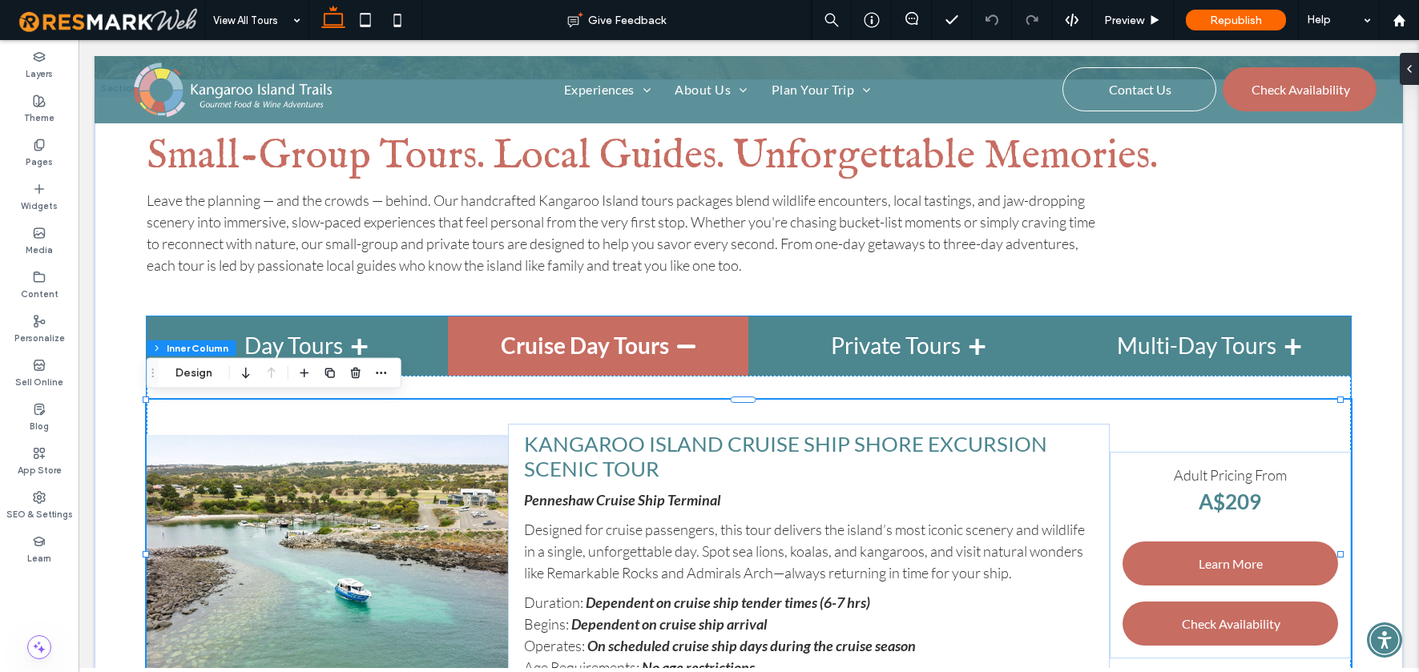
click at [1218, 501] on strong "A$209" at bounding box center [1229, 502] width 62 height 26
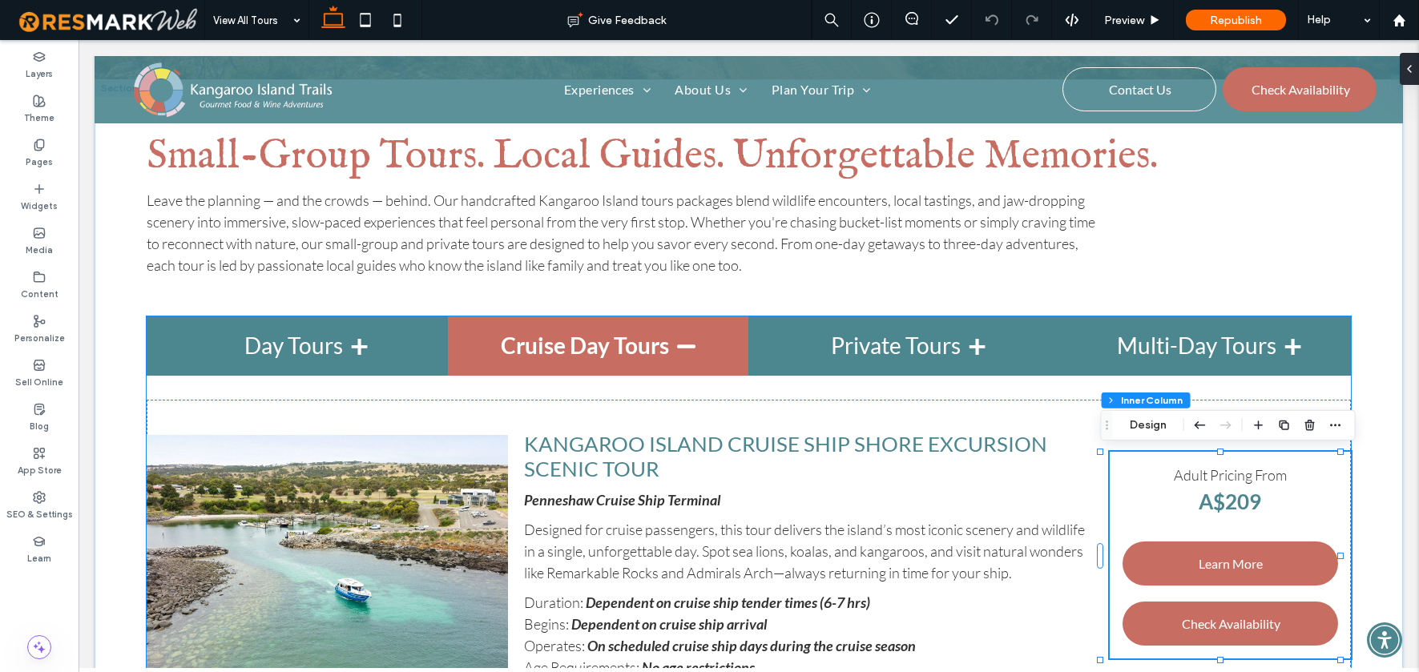
click at [1220, 500] on strong "A$209" at bounding box center [1229, 502] width 62 height 26
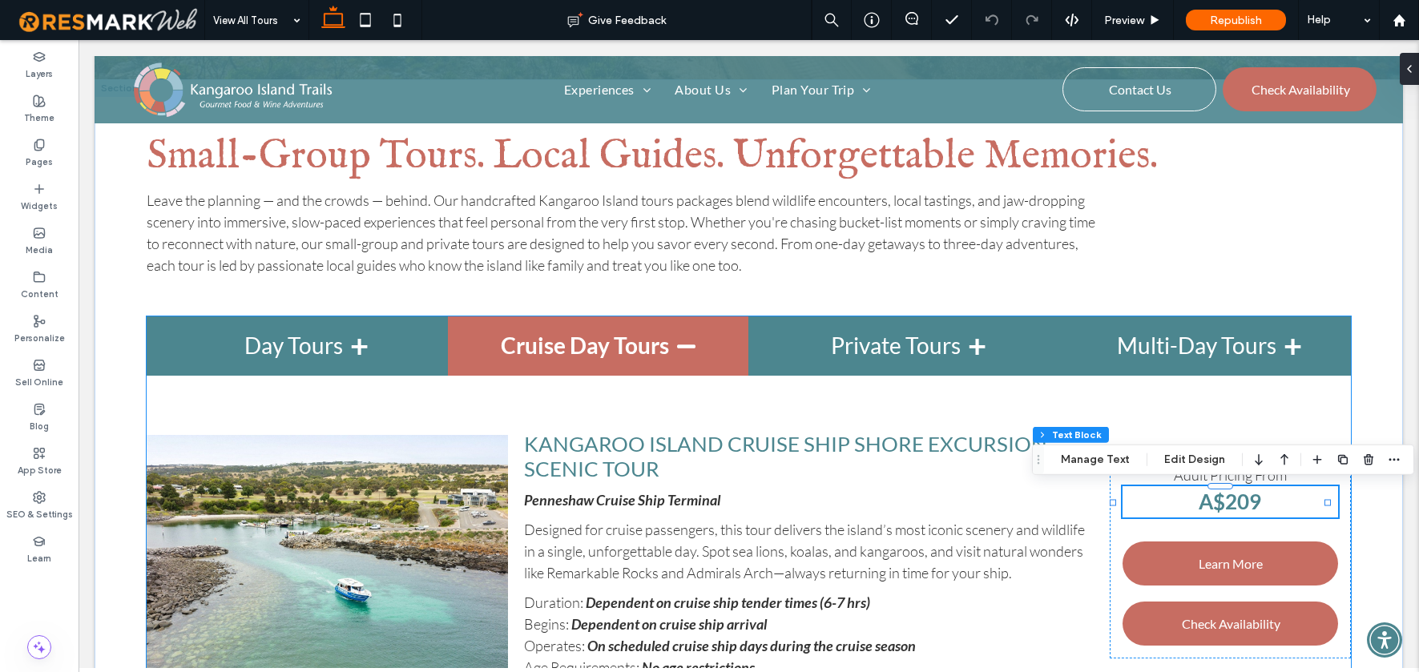
click at [1226, 501] on strong "A$209" at bounding box center [1229, 502] width 62 height 26
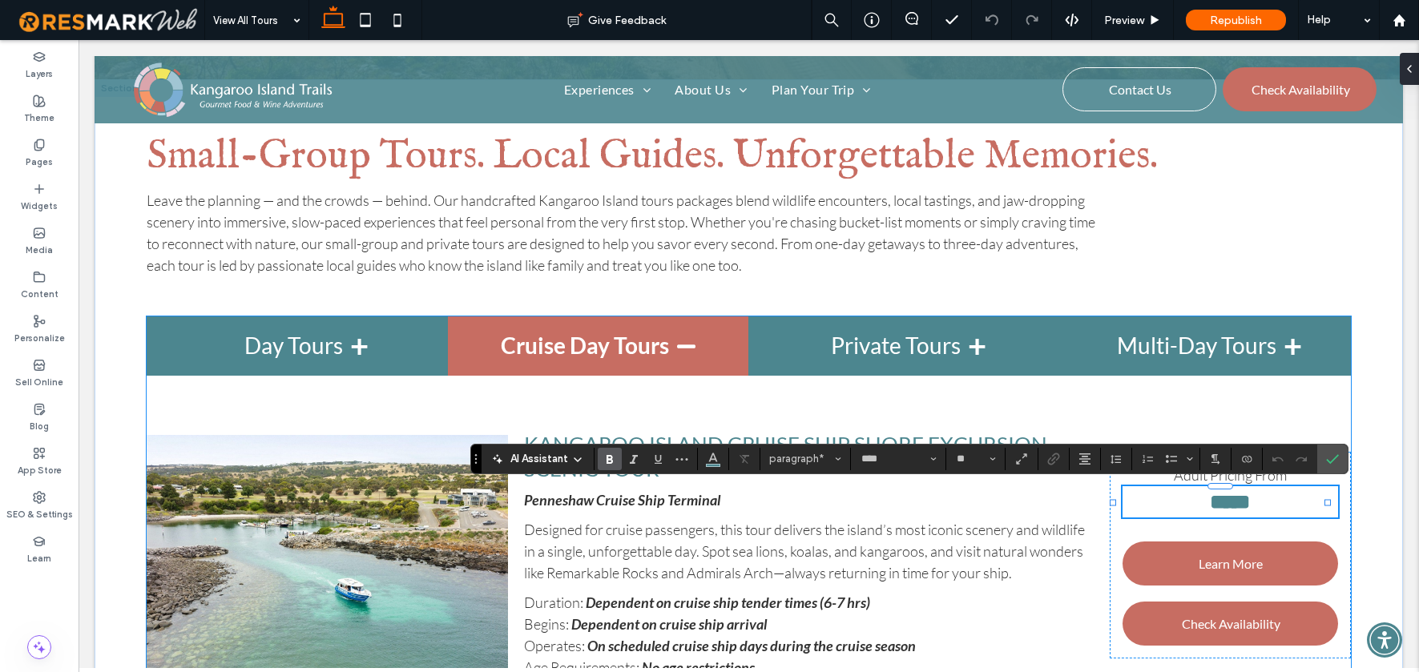
click at [1236, 500] on strong "*****" at bounding box center [1230, 502] width 40 height 20
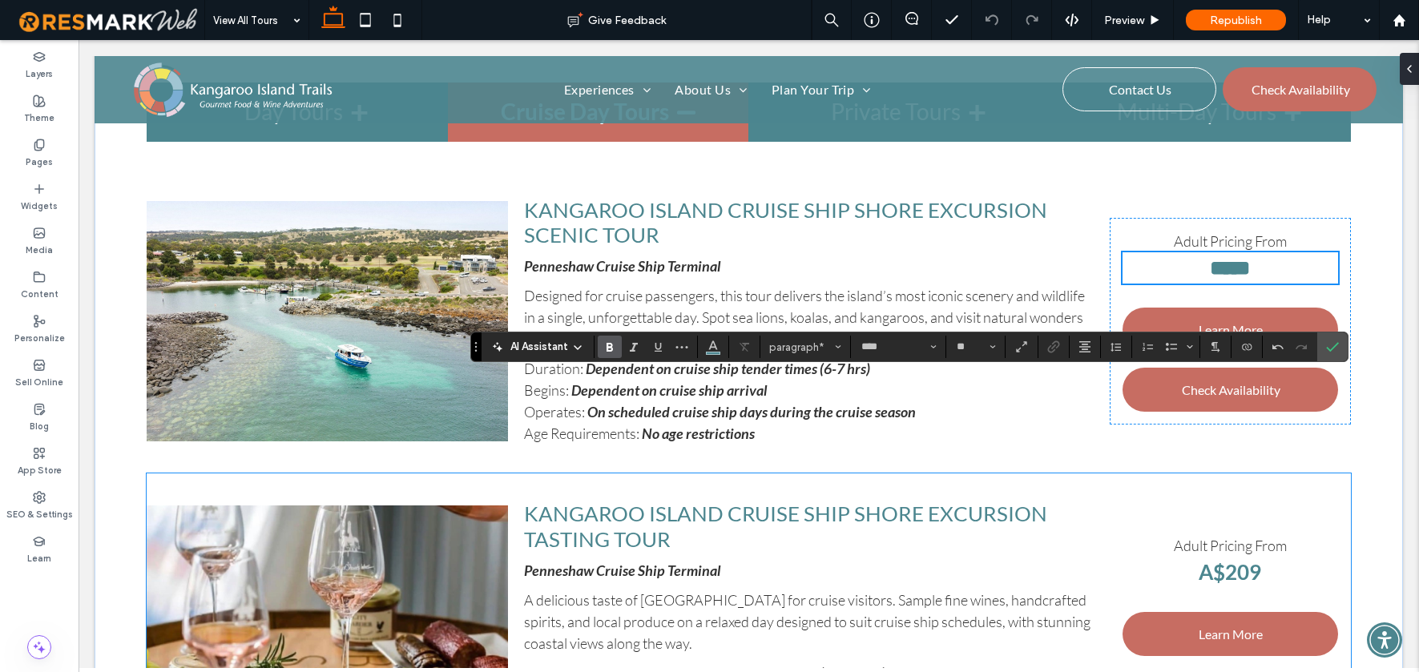
scroll to position [885, 0]
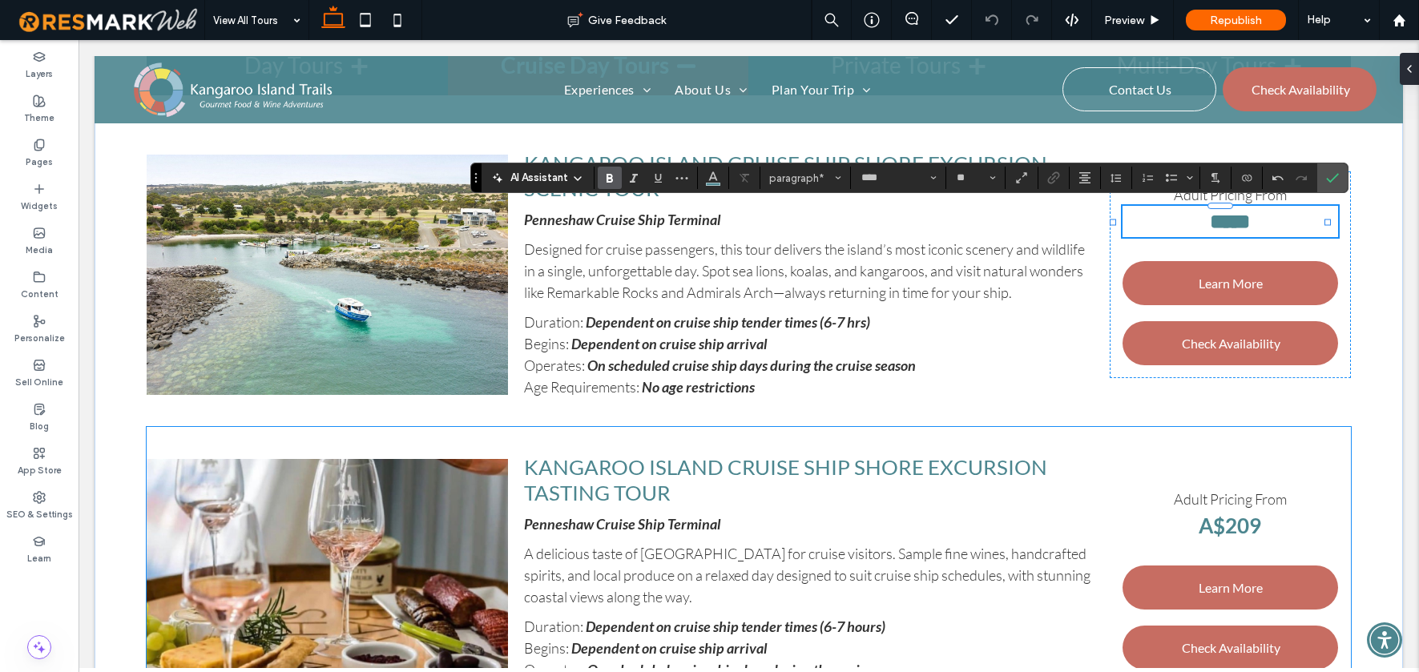
click at [1231, 522] on strong "A$209" at bounding box center [1229, 526] width 62 height 26
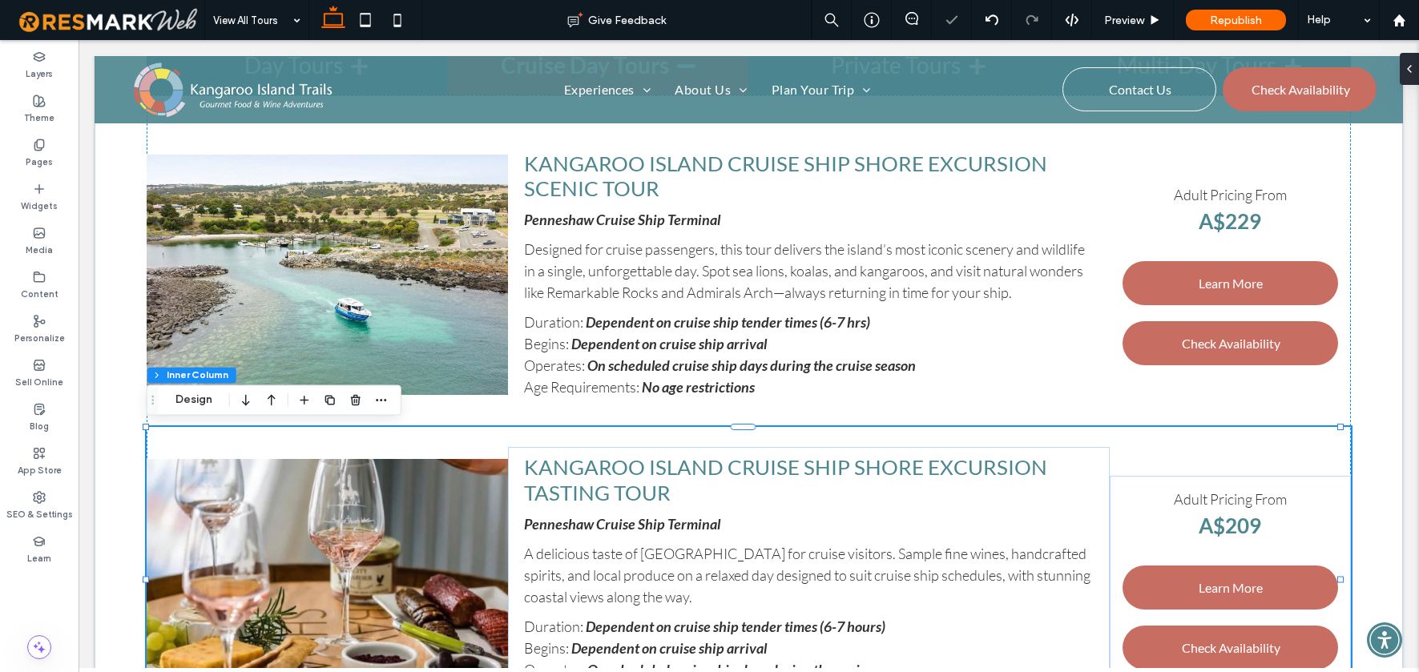
click at [1230, 522] on strong "A$209" at bounding box center [1229, 526] width 62 height 26
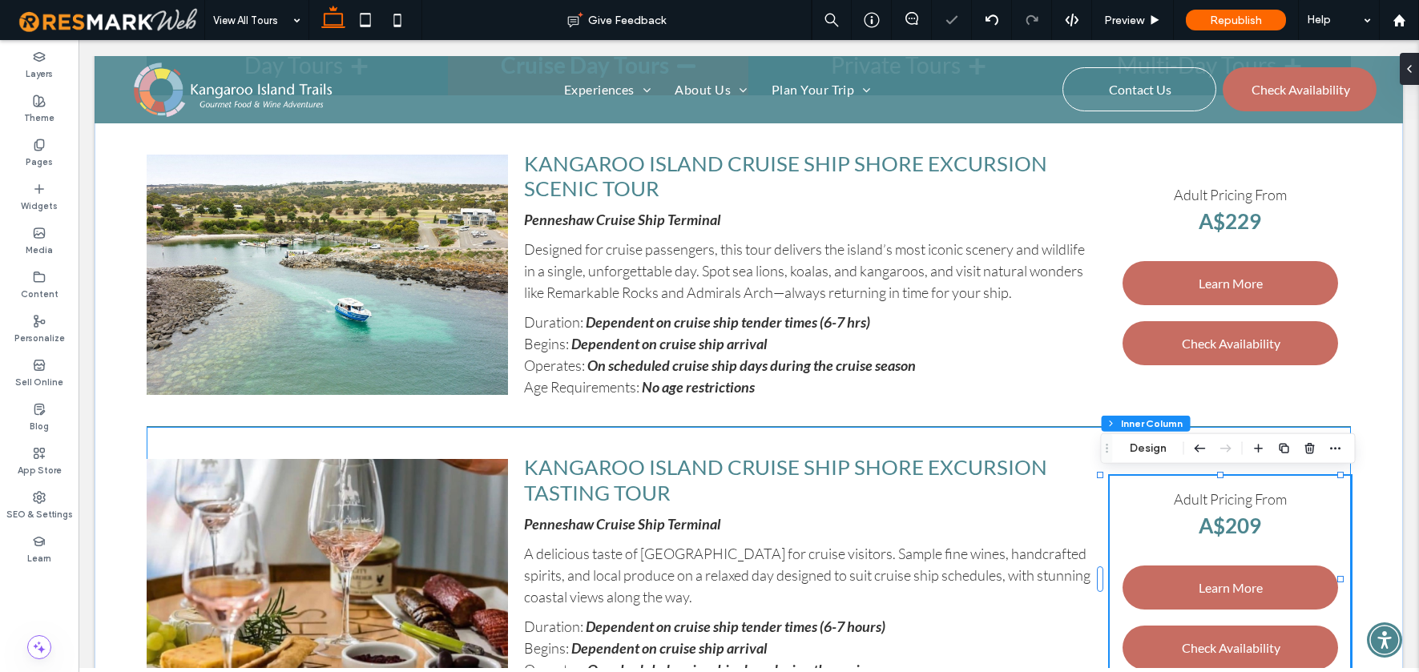
click at [1233, 522] on strong "A$209" at bounding box center [1229, 526] width 62 height 26
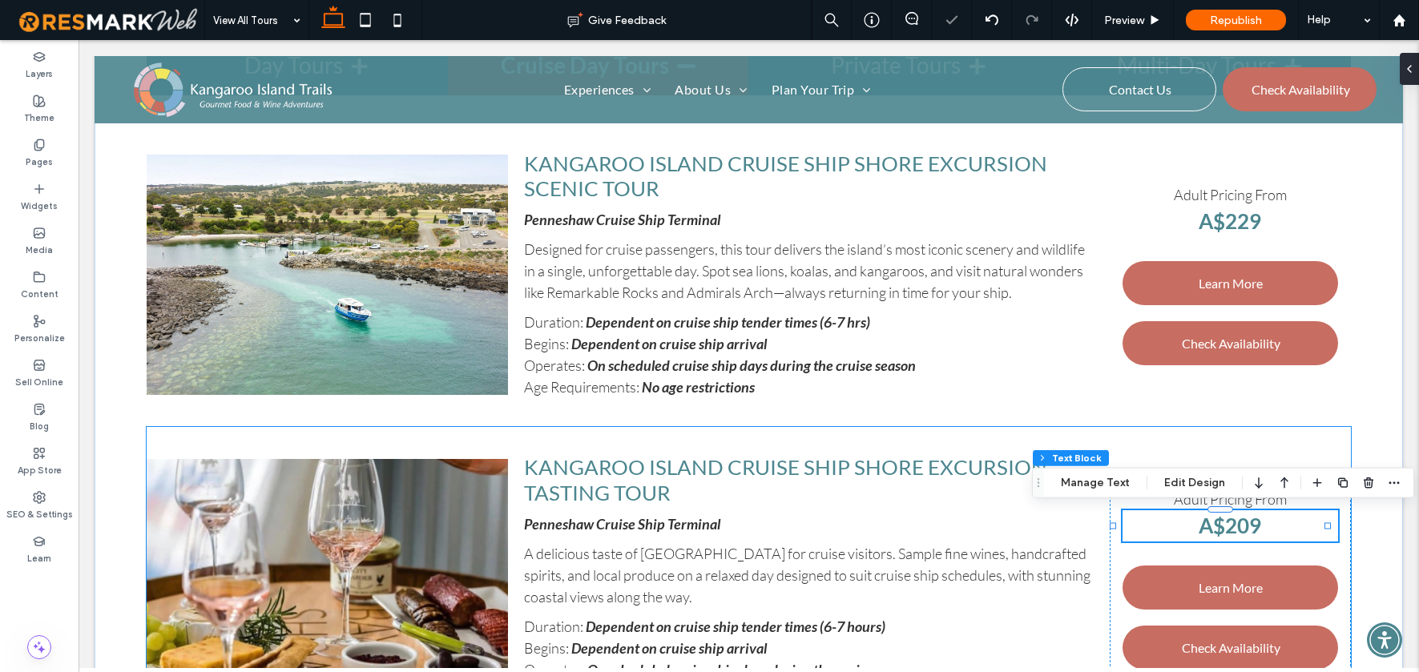
click at [1235, 522] on strong "A$209" at bounding box center [1229, 526] width 62 height 26
type input "****"
type input "**"
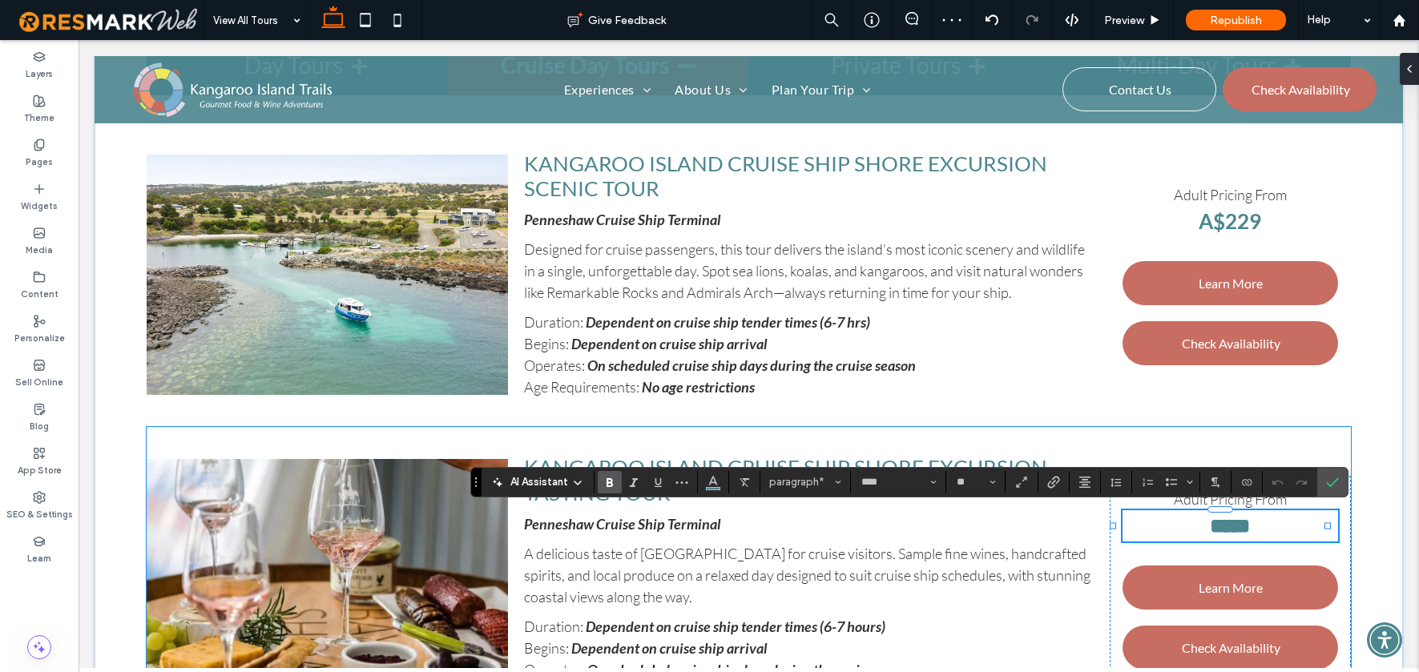
click at [1236, 522] on strong "*****" at bounding box center [1230, 526] width 40 height 20
click at [1335, 481] on use "Confirm" at bounding box center [1332, 482] width 13 height 10
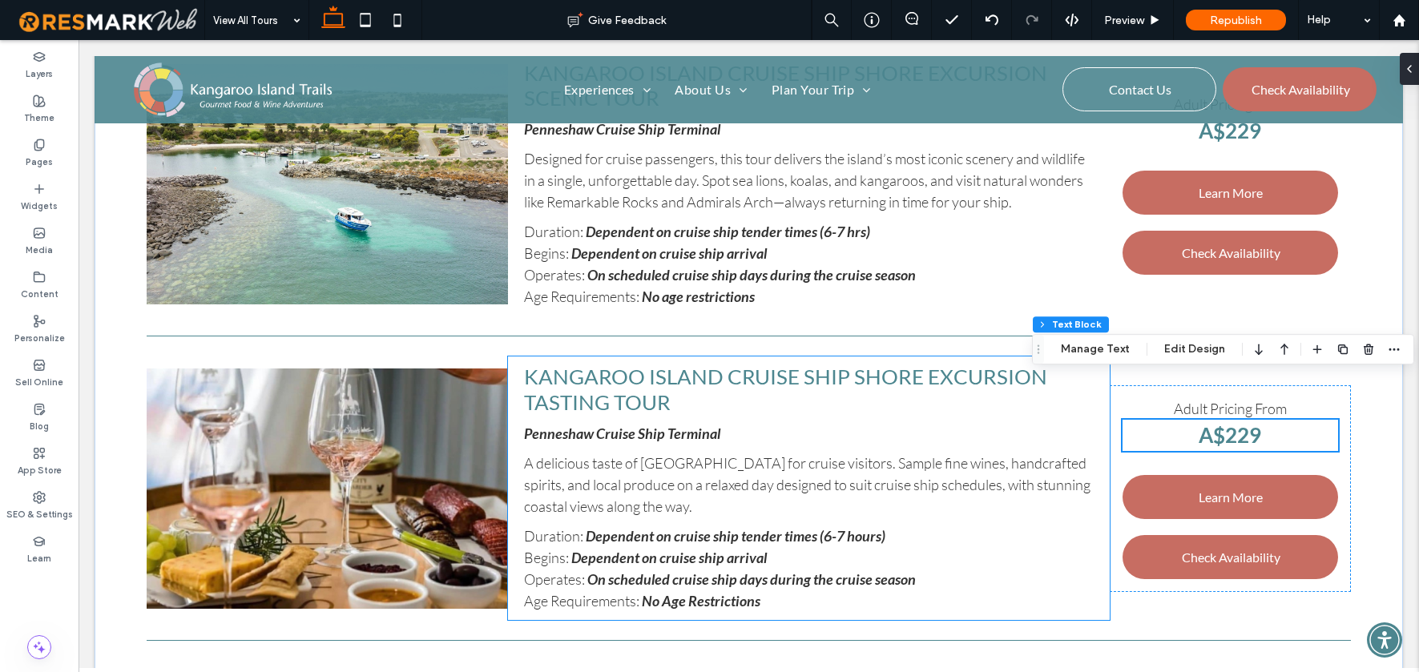
scroll to position [1037, 0]
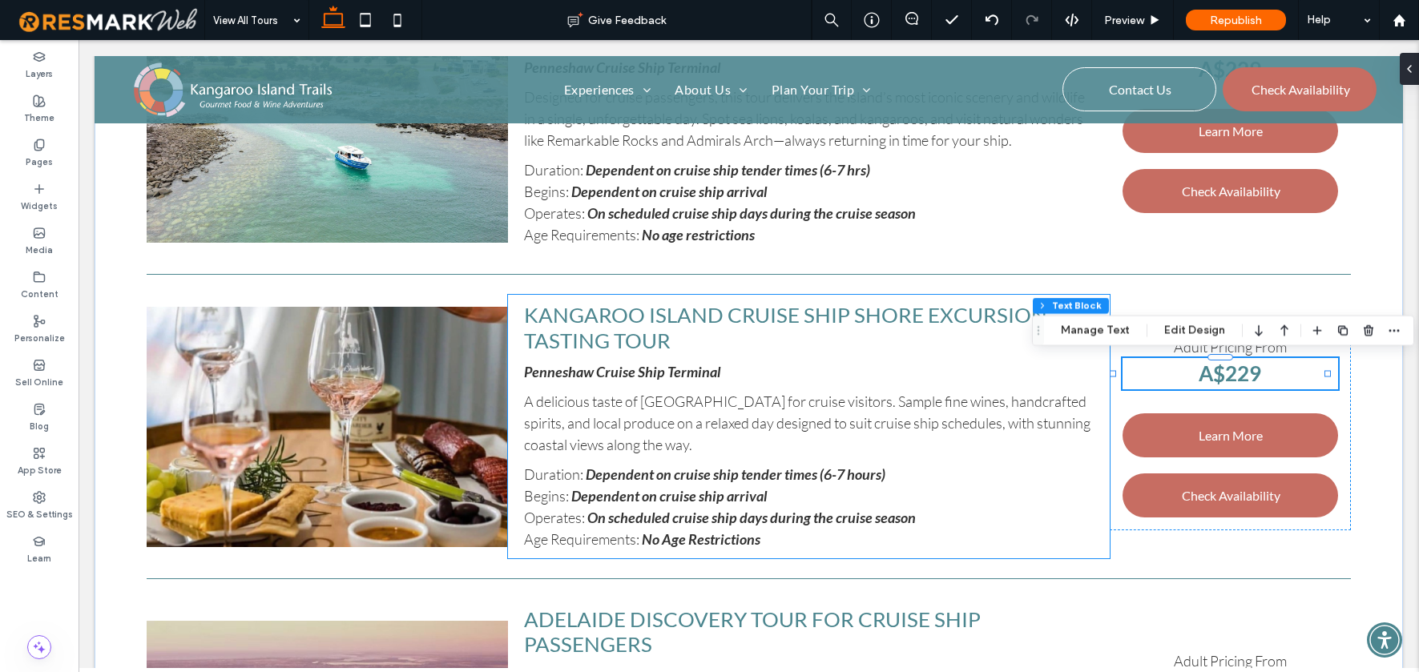
click at [690, 538] on strong "No Age Restrictions" at bounding box center [701, 539] width 119 height 18
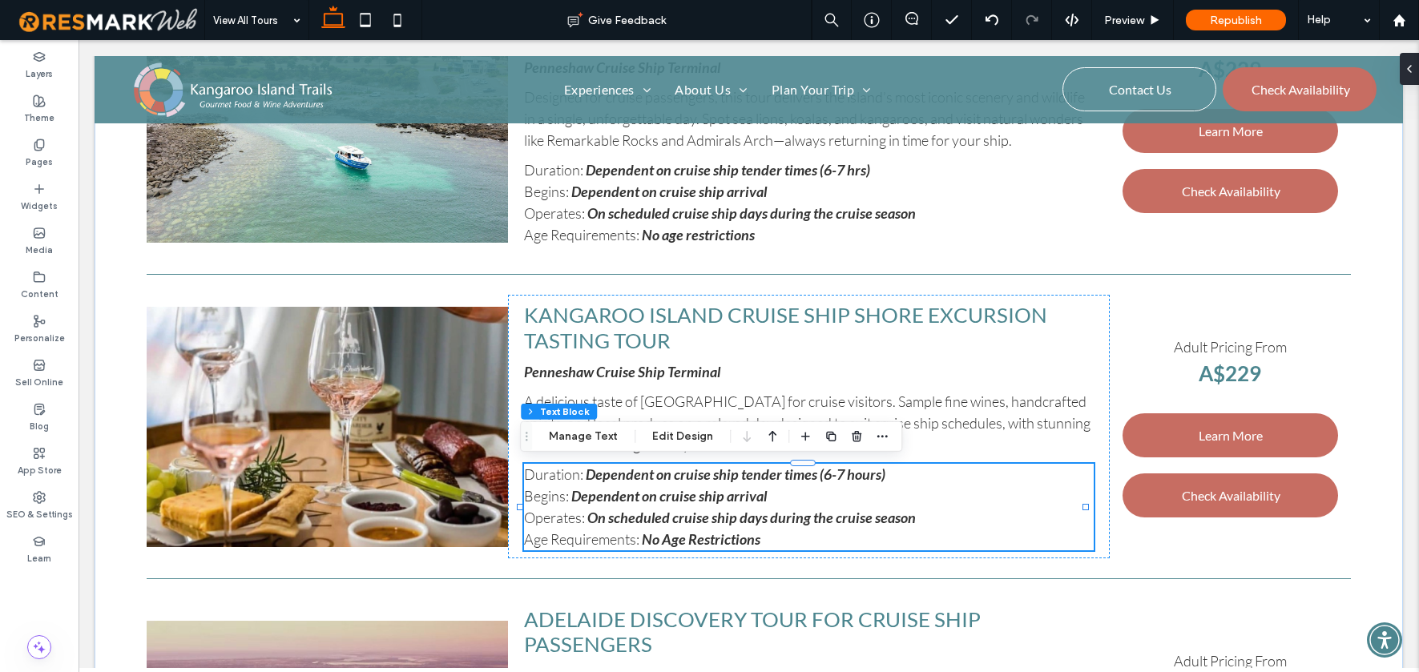
click at [679, 538] on strong "No Age Restrictions" at bounding box center [701, 539] width 119 height 18
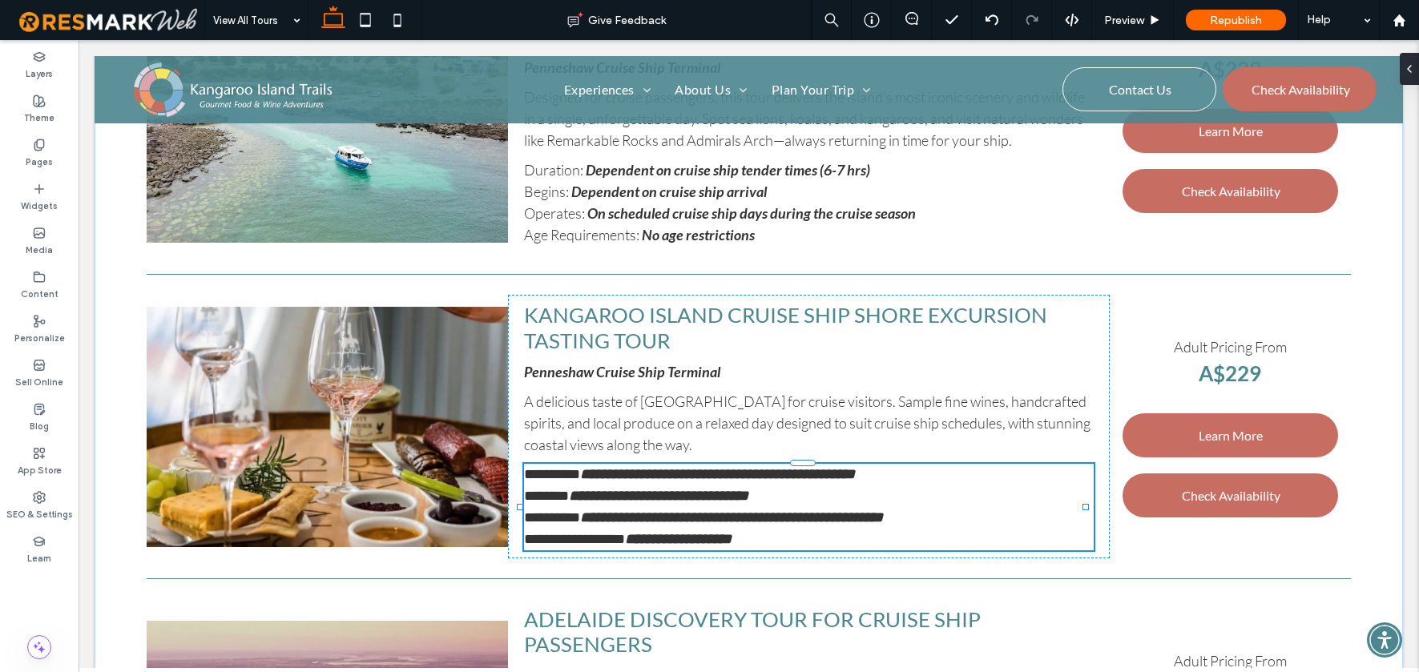
type input "****"
type input "**"
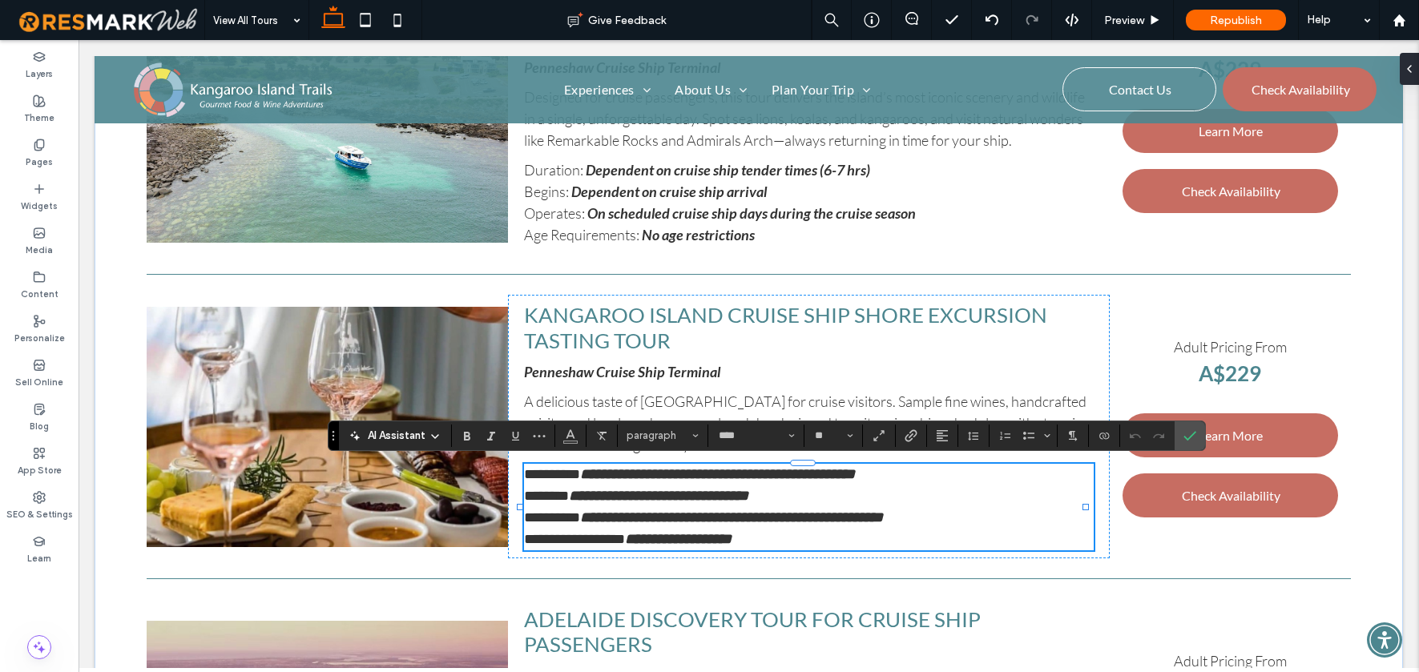
click at [675, 538] on strong "**********" at bounding box center [678, 539] width 107 height 14
click at [669, 536] on strong "**********" at bounding box center [678, 539] width 107 height 14
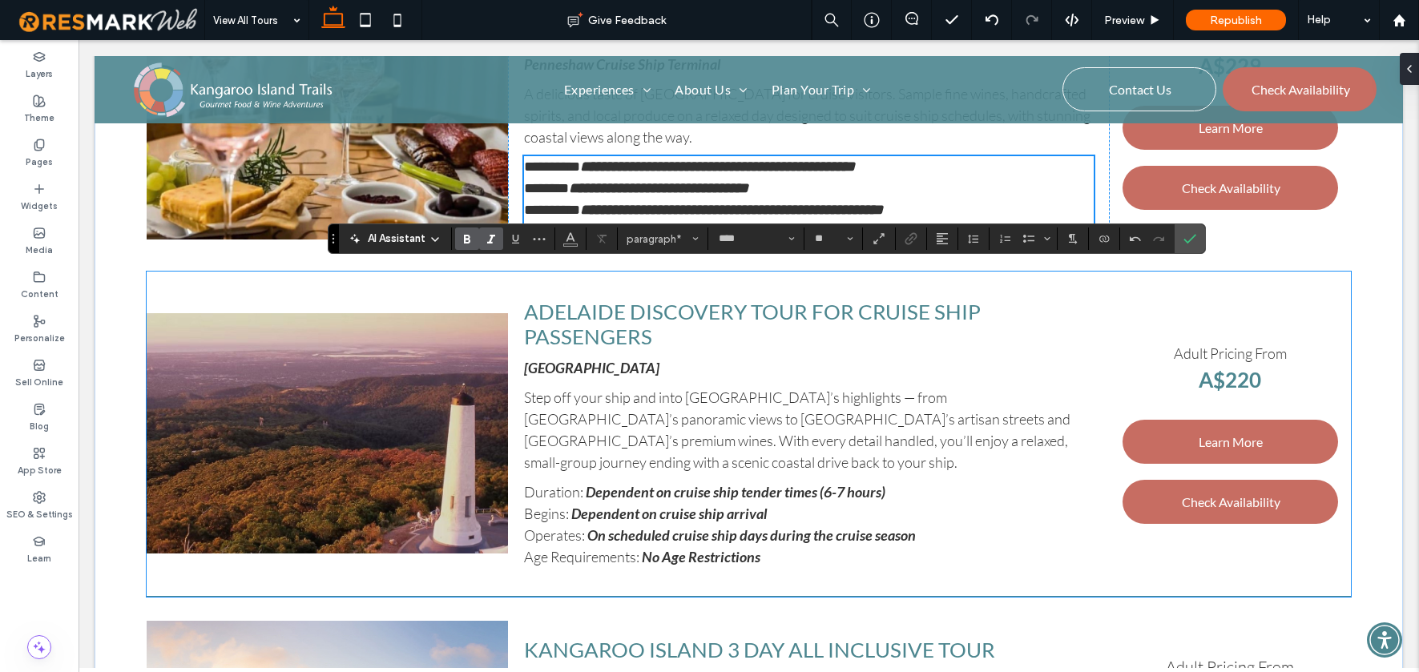
scroll to position [1441, 0]
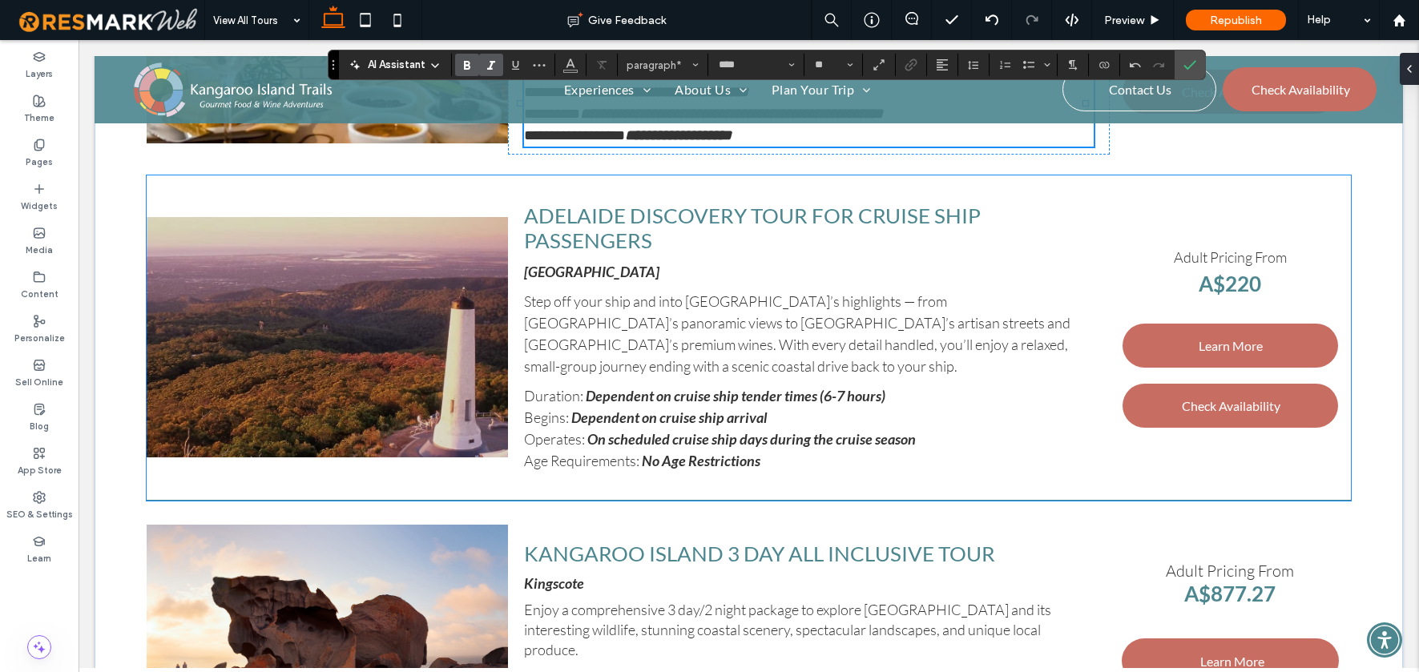
click at [683, 456] on strong "No Age Restrictions" at bounding box center [701, 461] width 119 height 18
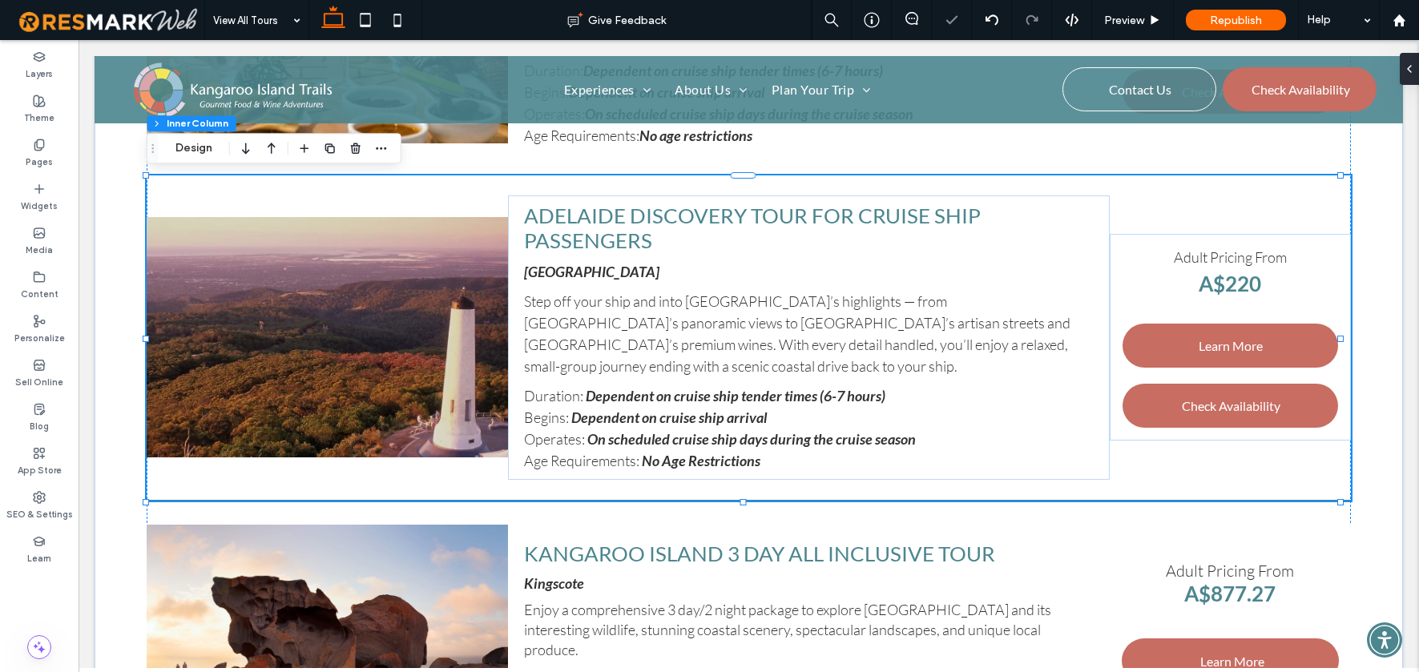
click at [683, 456] on strong "No Age Restrictions" at bounding box center [701, 461] width 119 height 18
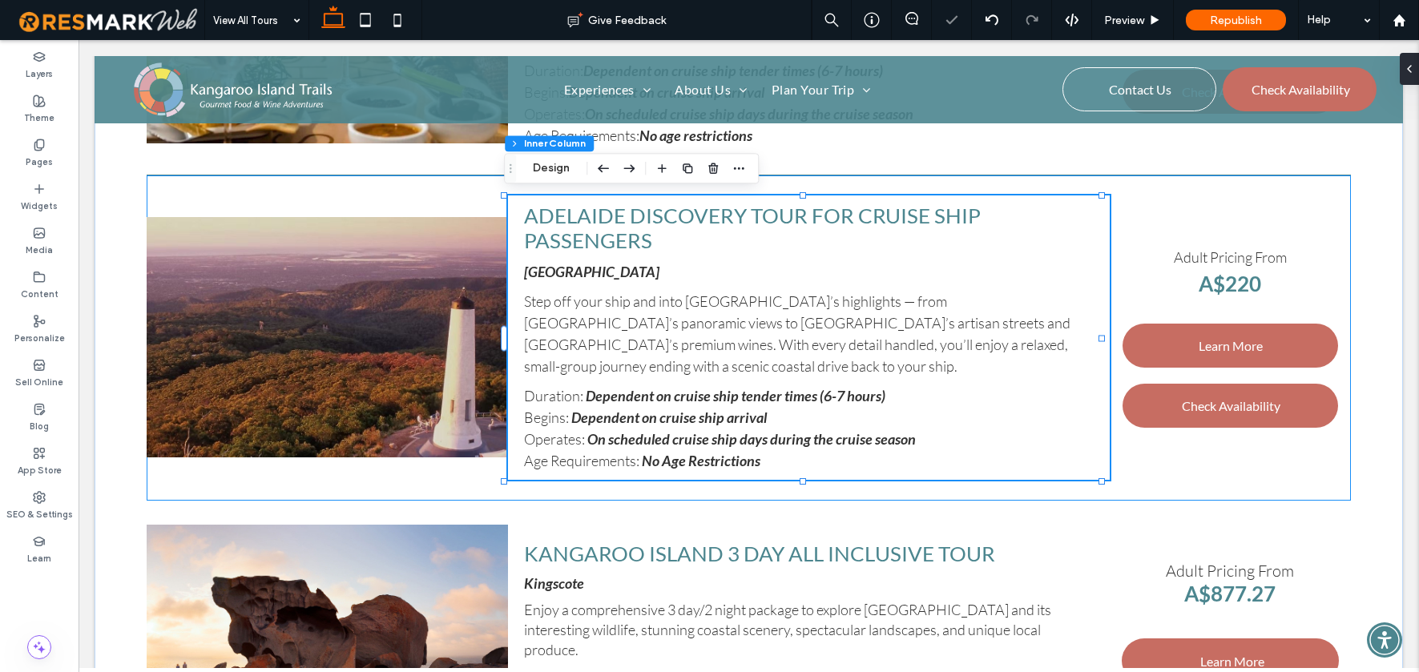
click at [679, 458] on strong "No Age Restrictions" at bounding box center [701, 461] width 119 height 18
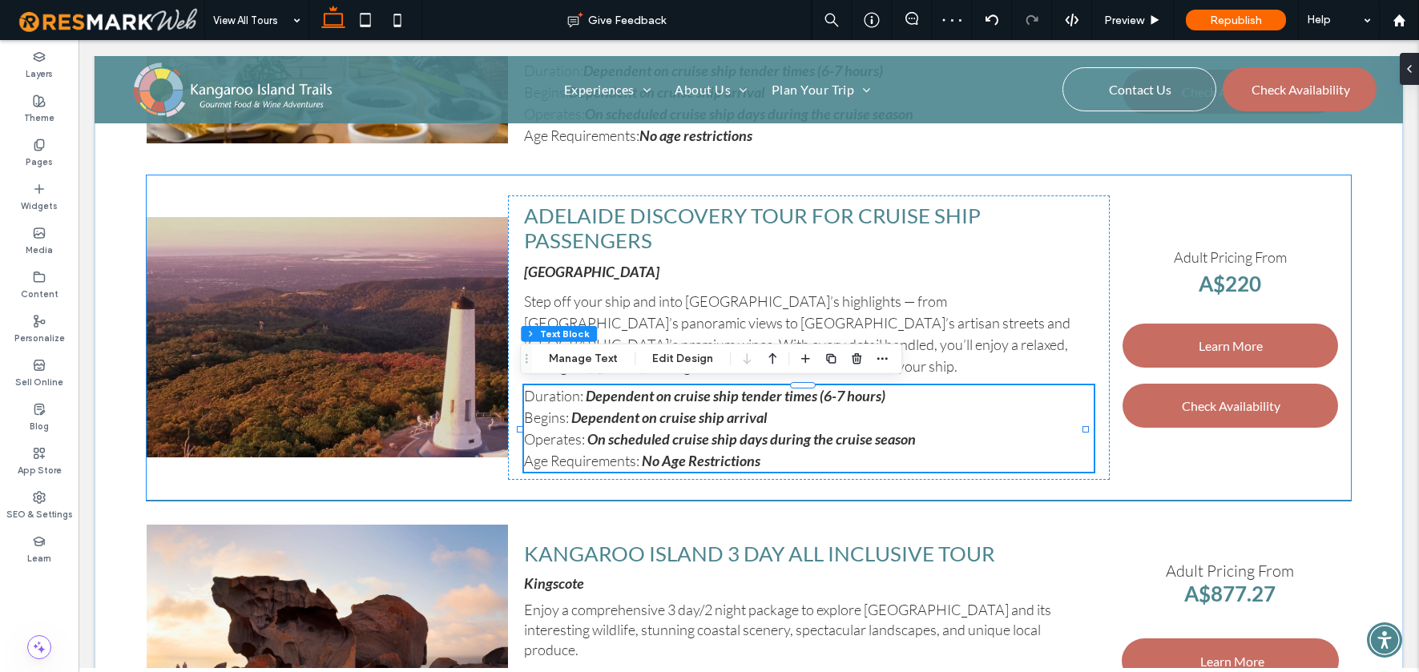
click at [672, 457] on strong "No Age Restrictions" at bounding box center [701, 461] width 119 height 18
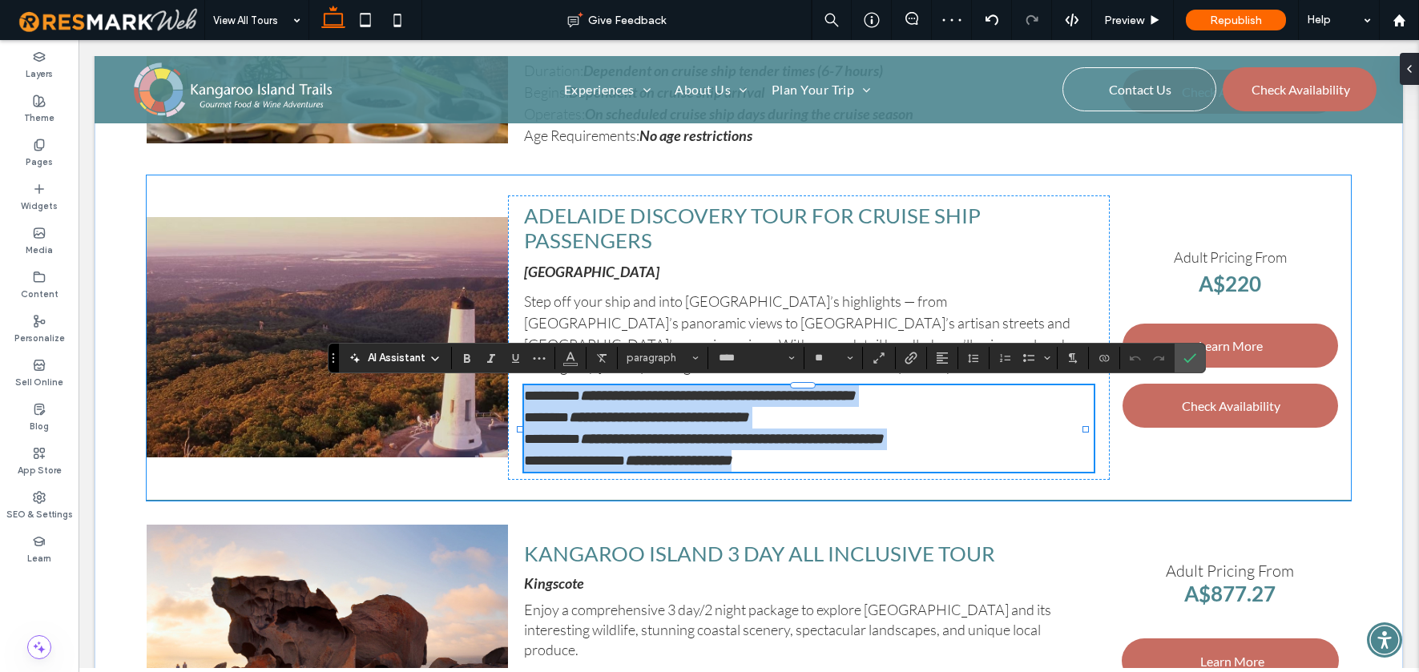
click at [668, 458] on strong "**********" at bounding box center [678, 460] width 107 height 14
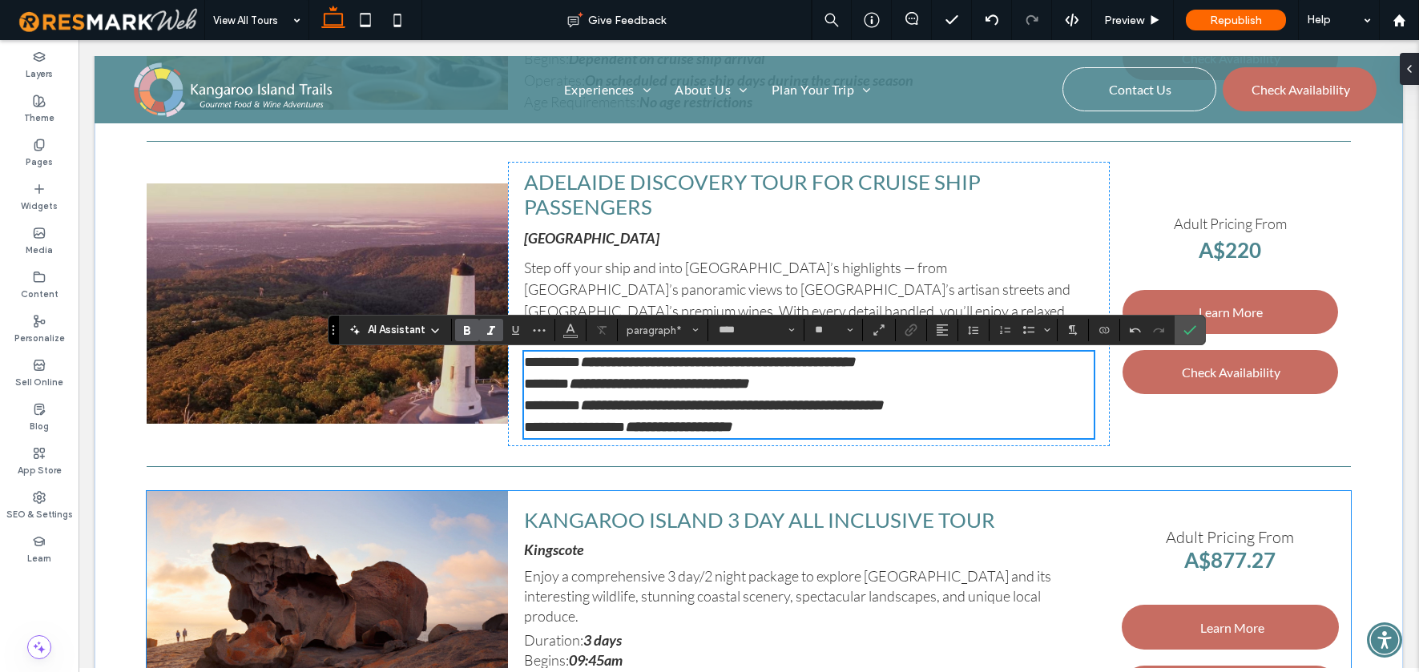
scroll to position [1633, 0]
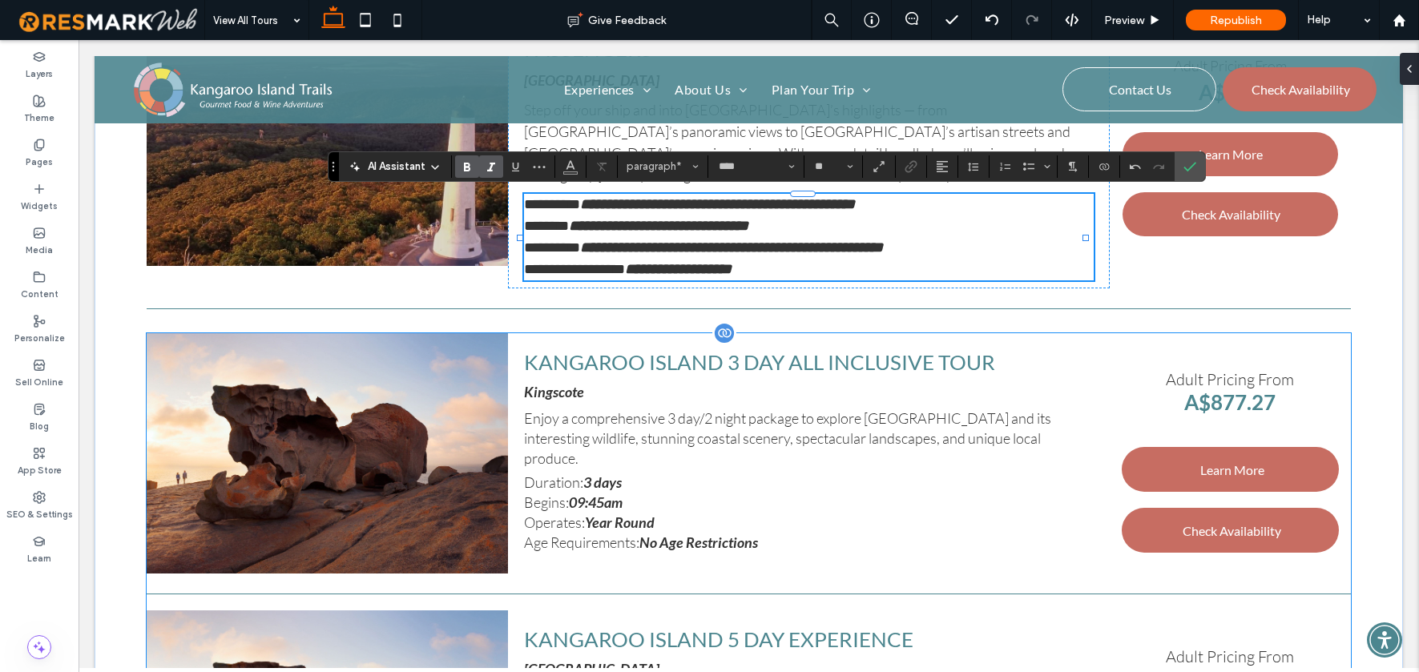
click at [1330, 350] on div "Adult Pricing From A$877.27 Learn More Check Availability Check Availability" at bounding box center [1230, 453] width 240 height 240
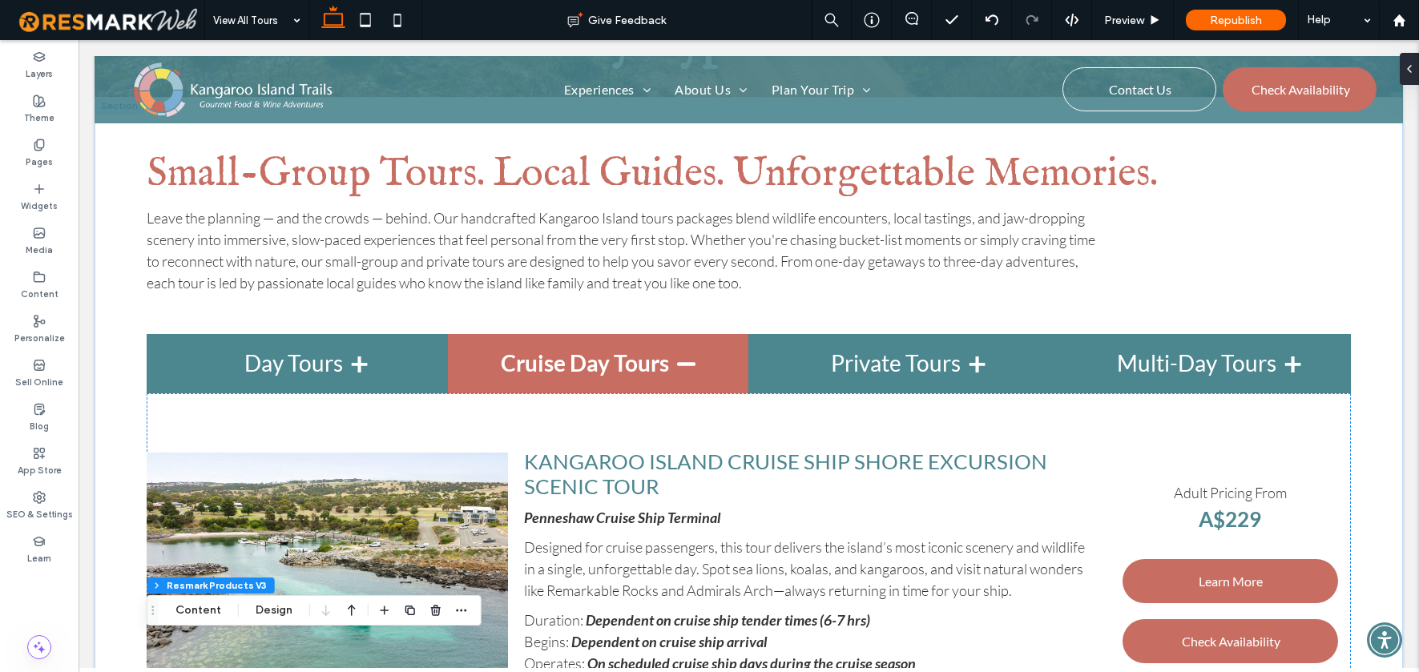
scroll to position [583, 0]
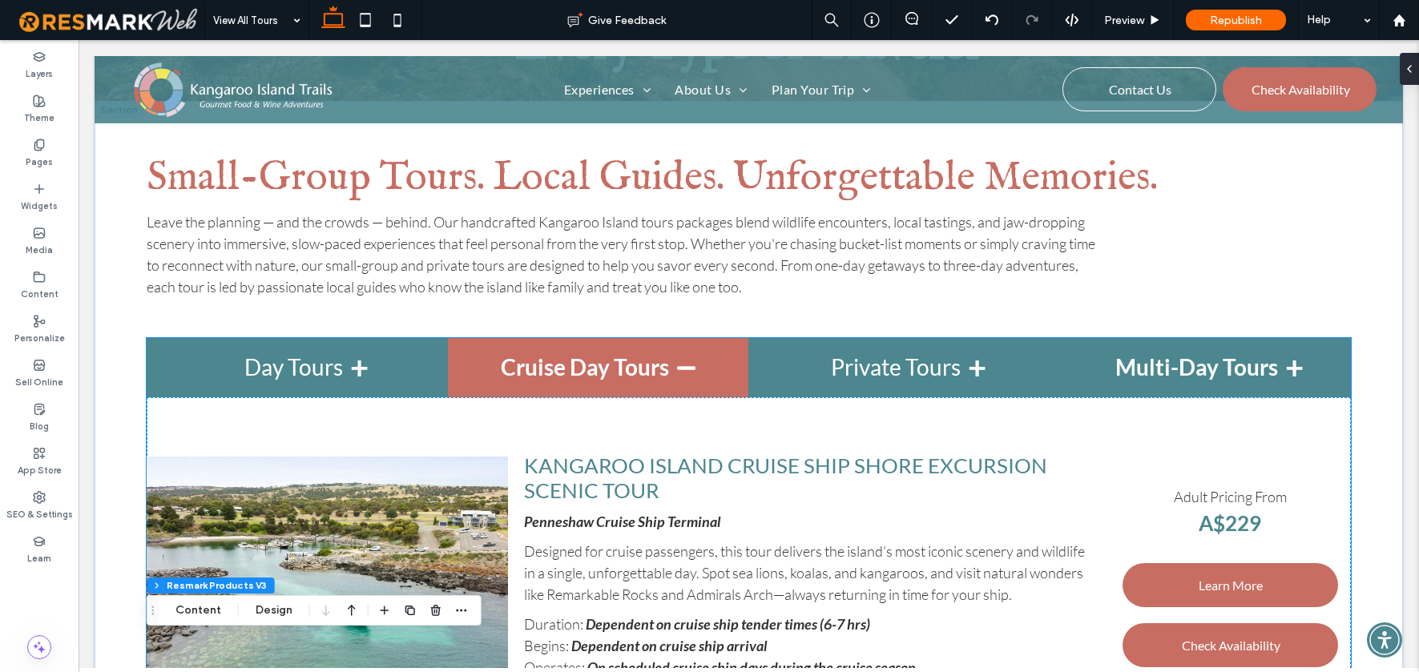
click at [1136, 365] on h4 "Multi-Day Tours" at bounding box center [1199, 367] width 301 height 59
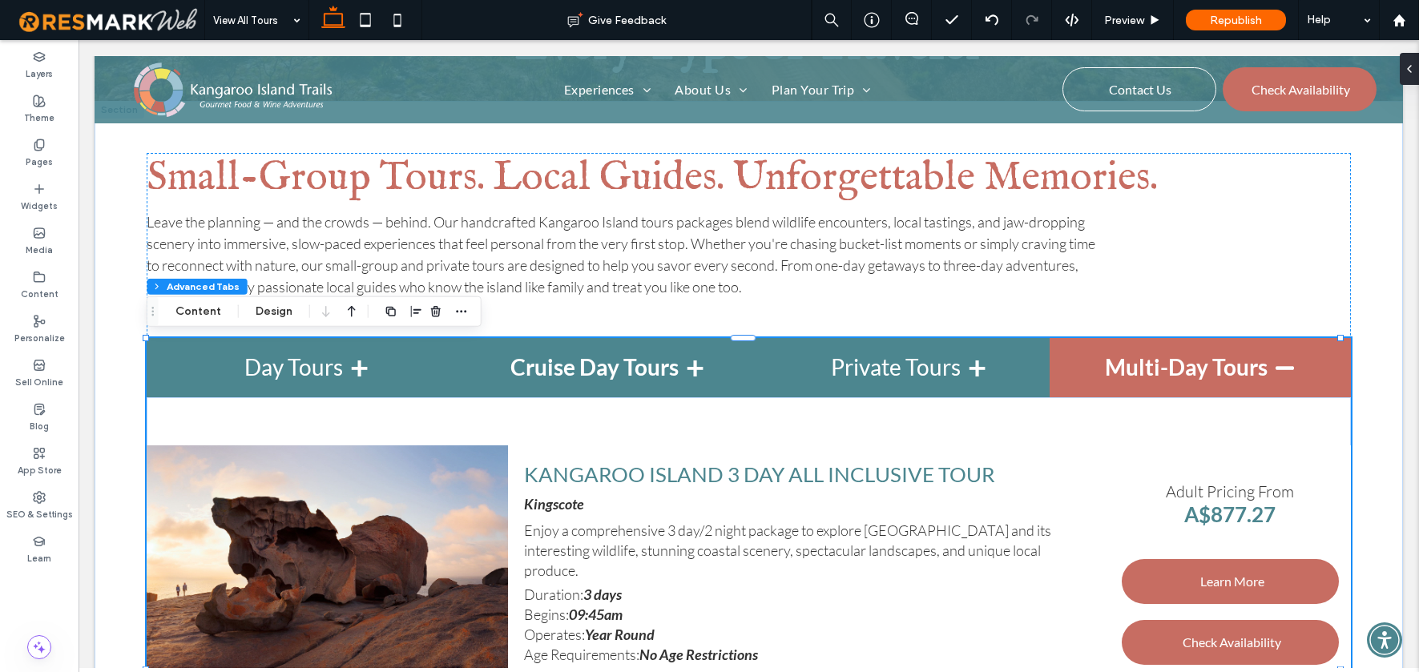
click at [638, 357] on h4 "Cruise Day Tours" at bounding box center [598, 367] width 301 height 59
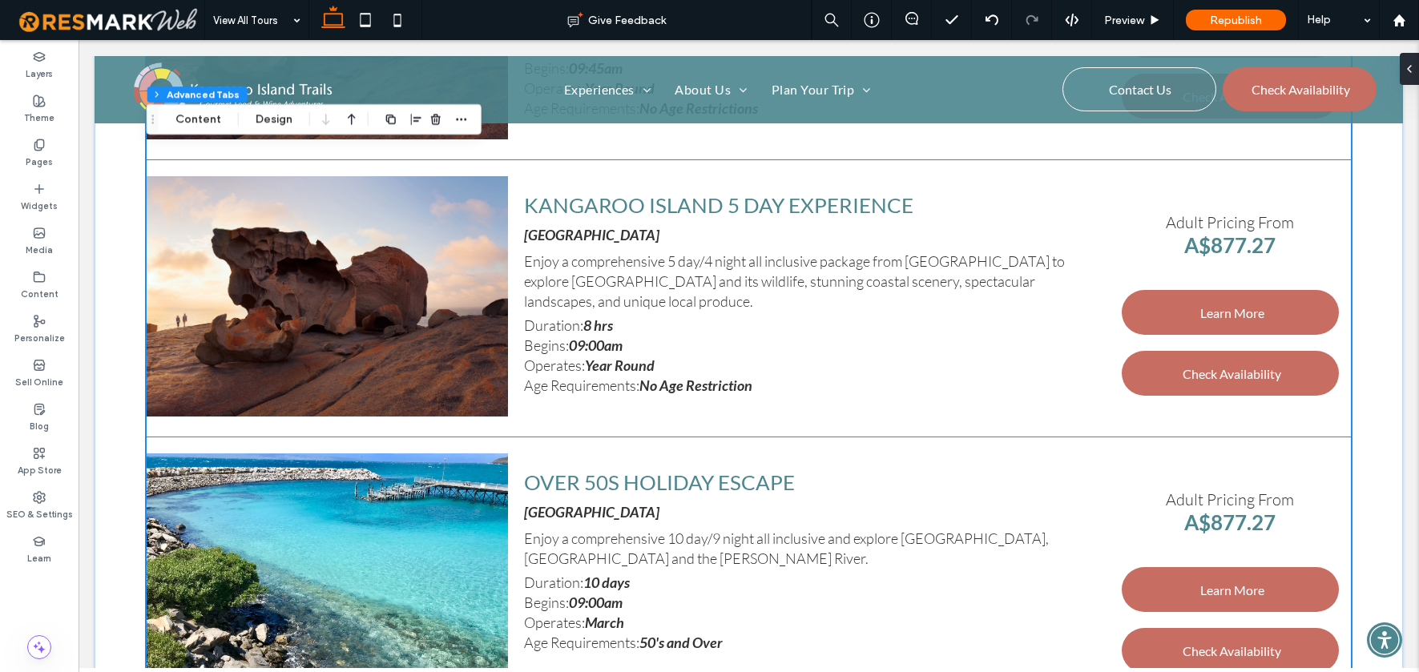
scroll to position [1834, 0]
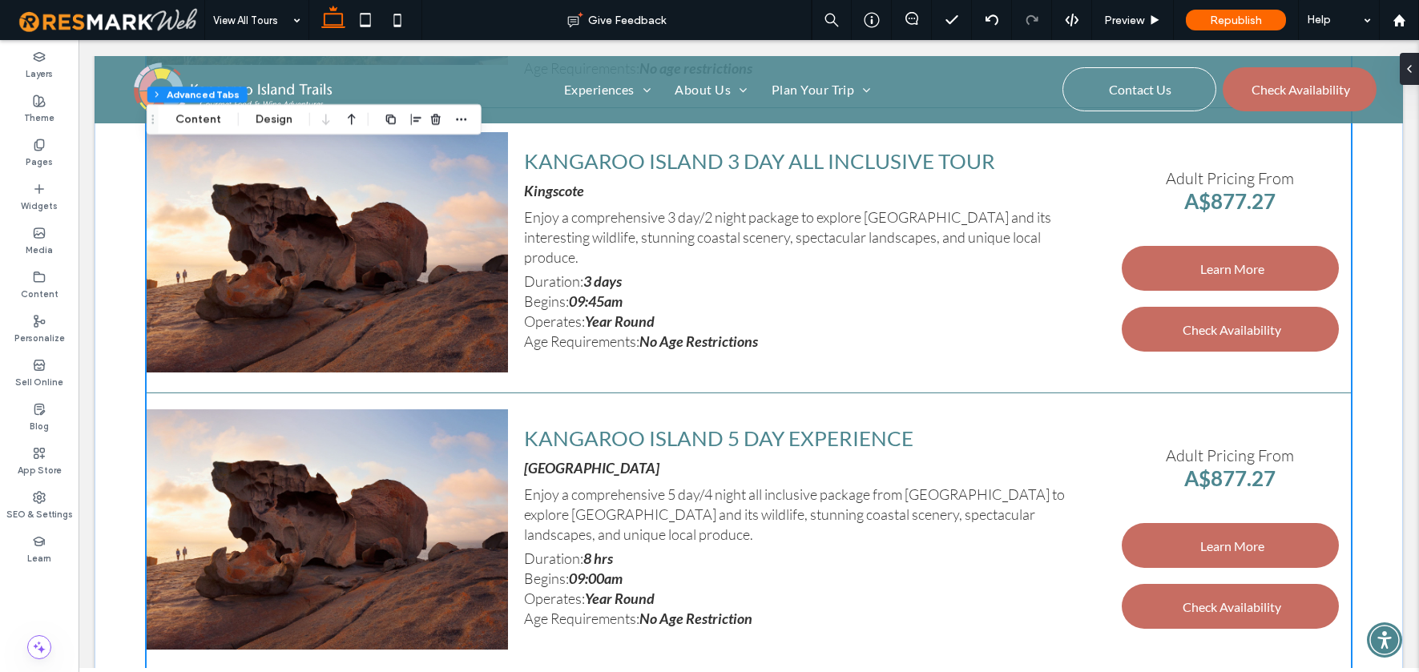
click at [1045, 426] on h2 "KANGAROO ISLAND 5 DAY EXPERIENCE" at bounding box center [809, 442] width 570 height 34
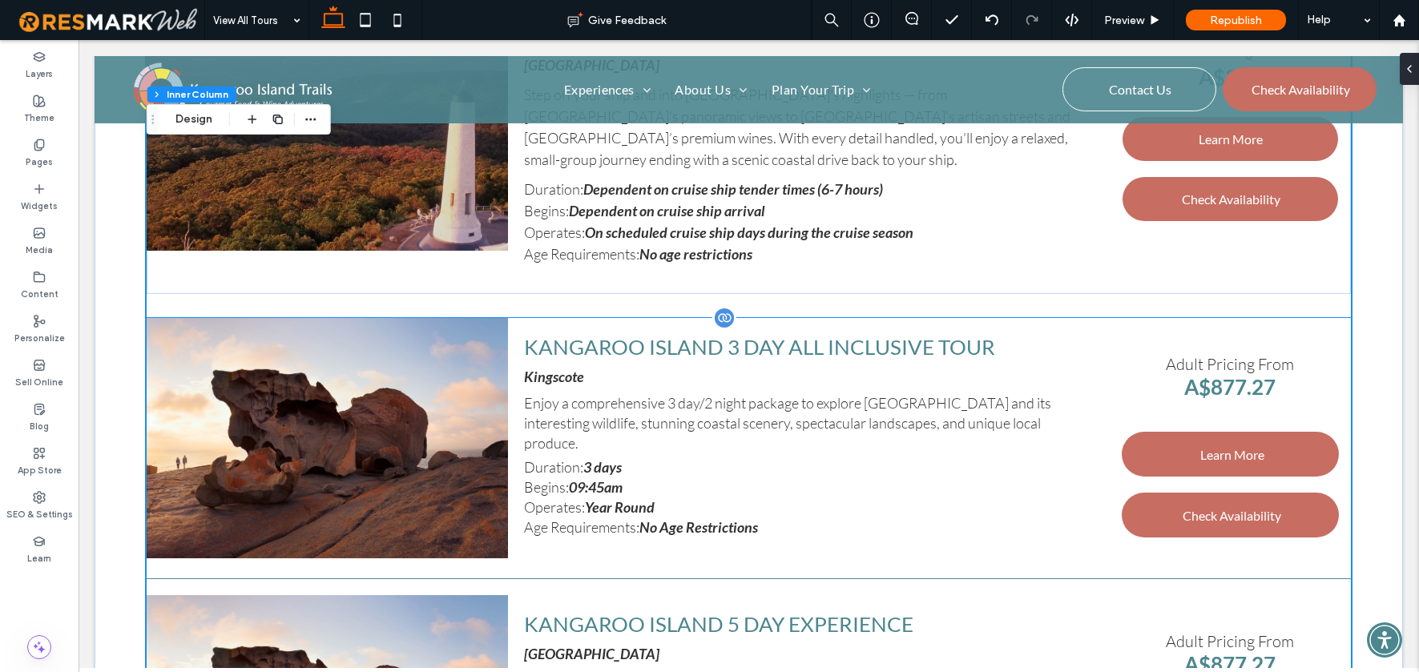
scroll to position [1642, 0]
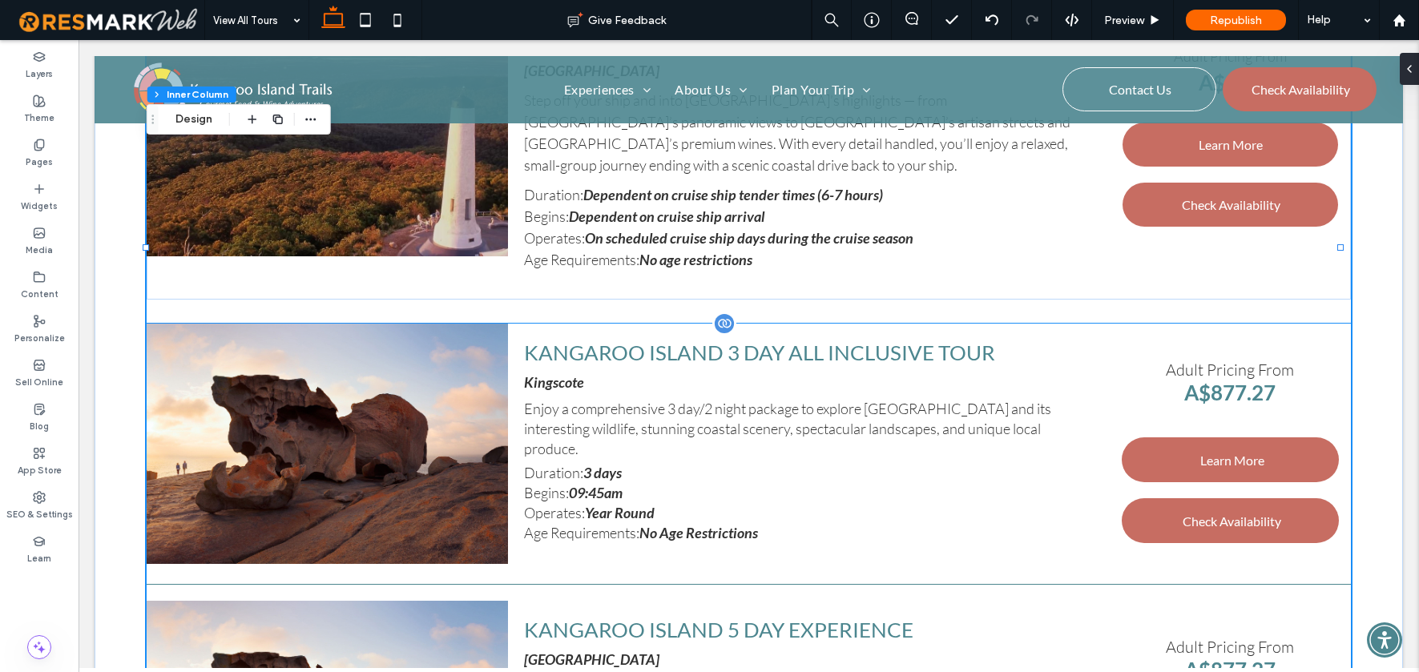
click at [1041, 376] on div "Kingscote" at bounding box center [809, 386] width 570 height 26
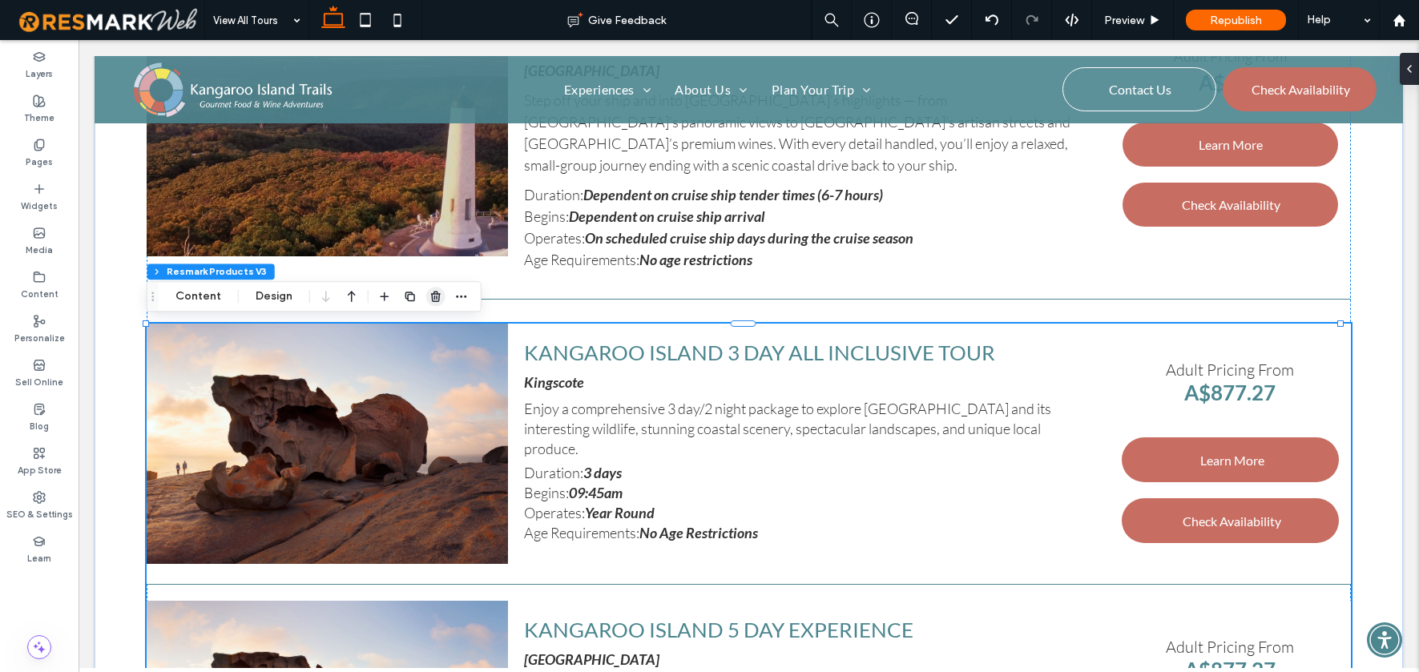
click at [433, 297] on icon "button" at bounding box center [435, 296] width 13 height 13
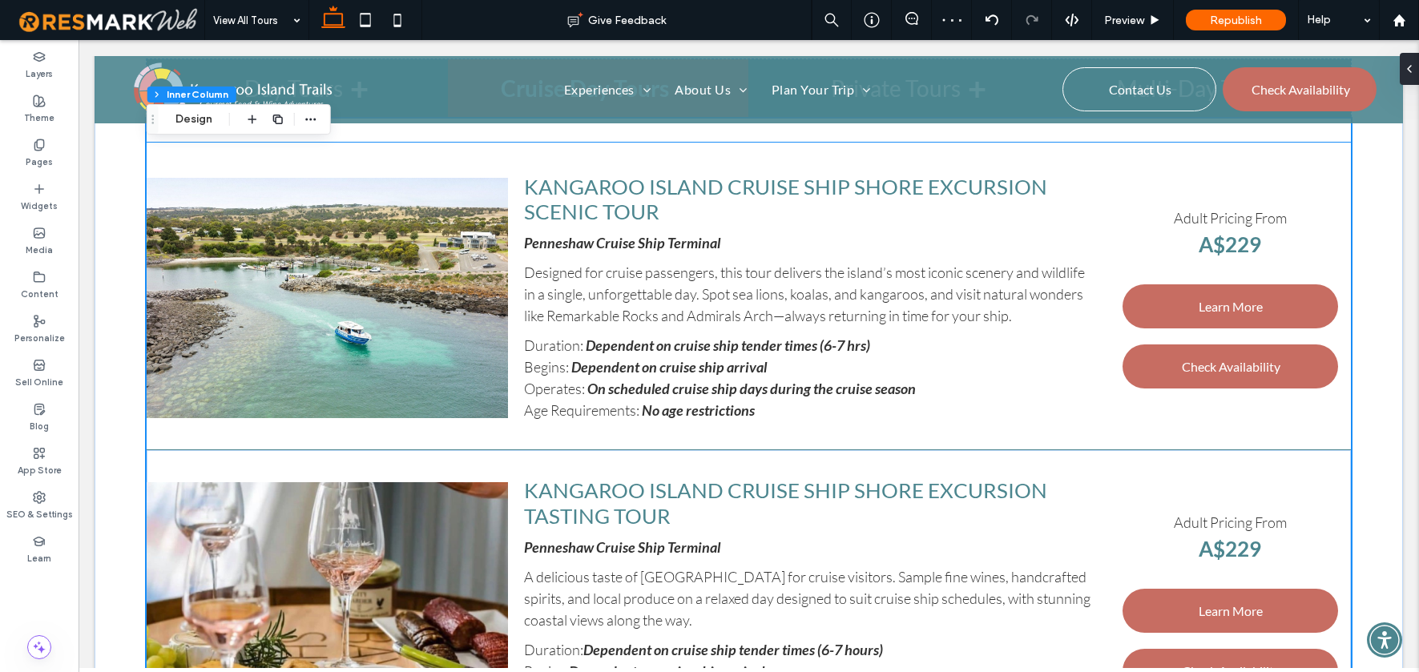
scroll to position [648, 0]
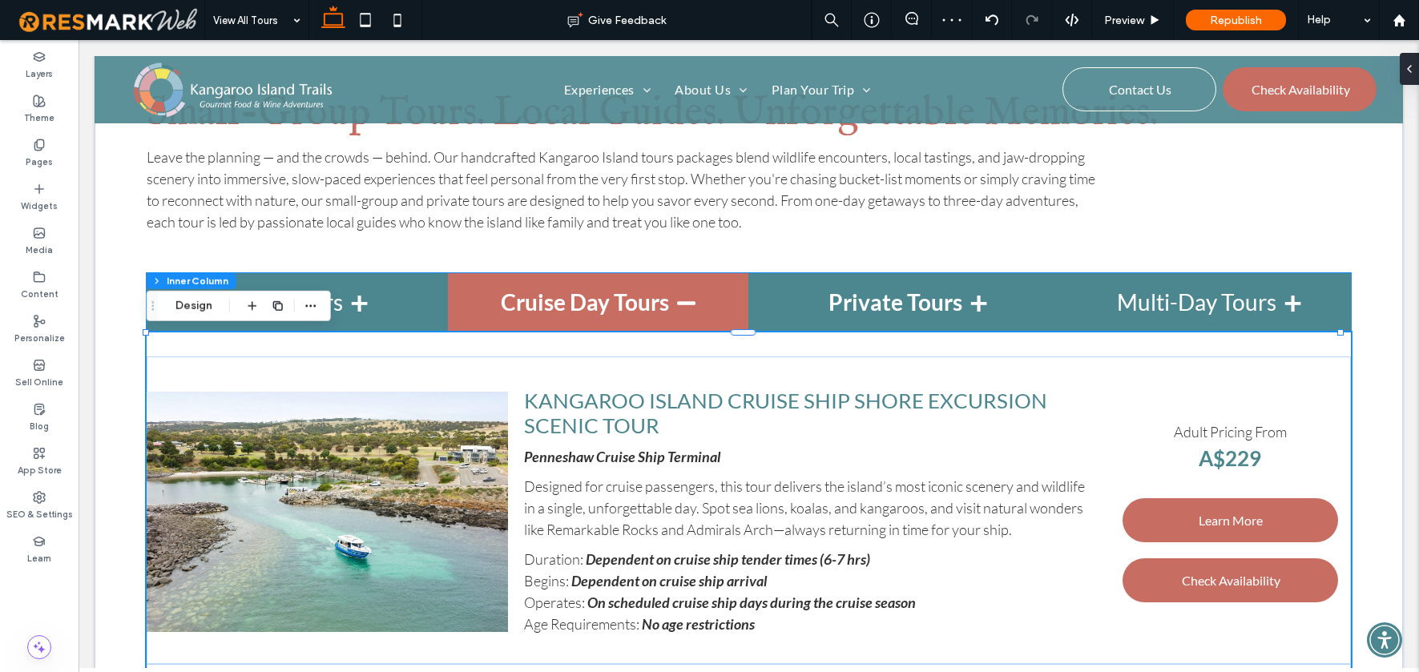
click at [902, 296] on h4 "Private Tours" at bounding box center [898, 302] width 301 height 59
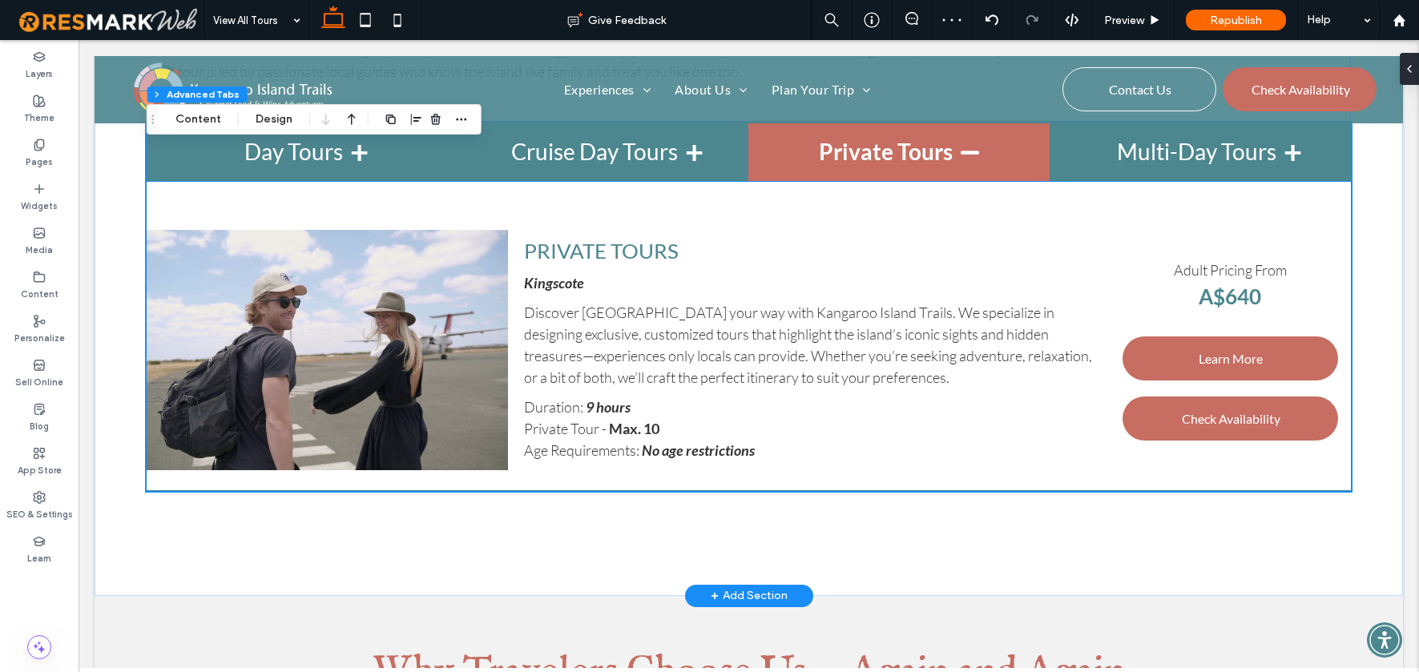
scroll to position [808, 0]
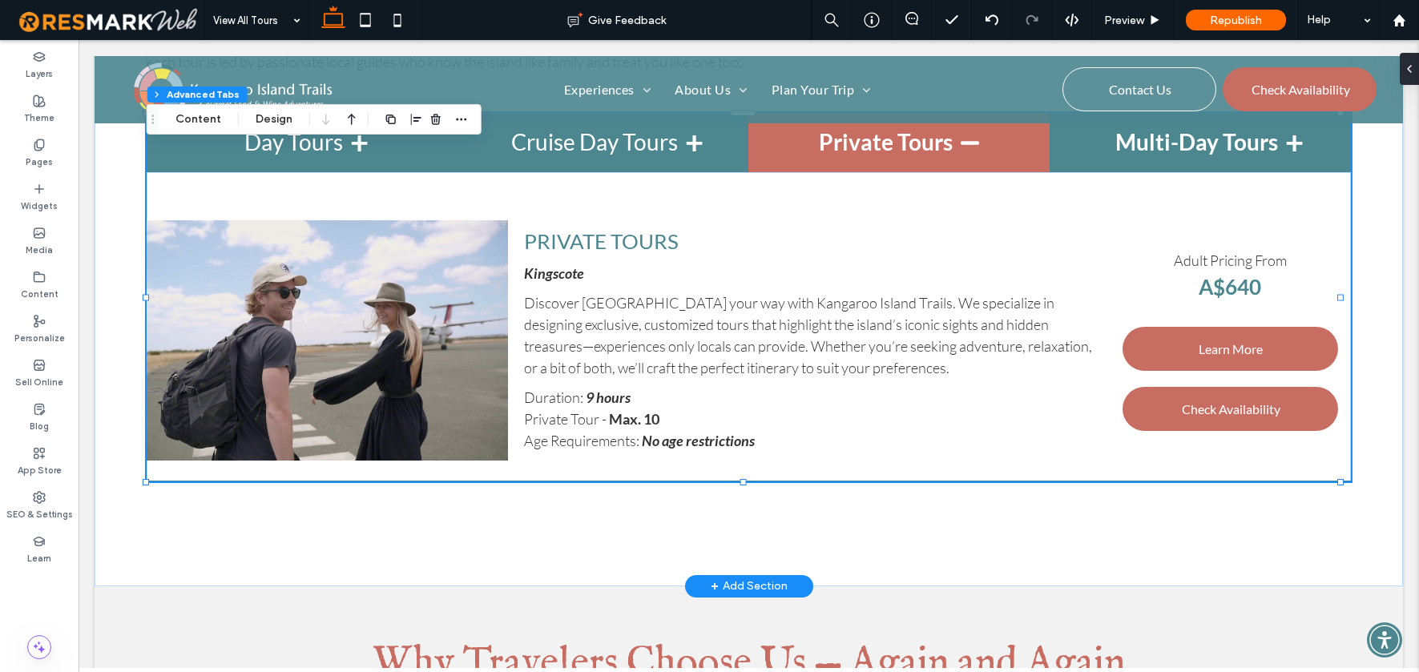
click at [1178, 146] on h4 "Multi-Day Tours" at bounding box center [1199, 142] width 301 height 59
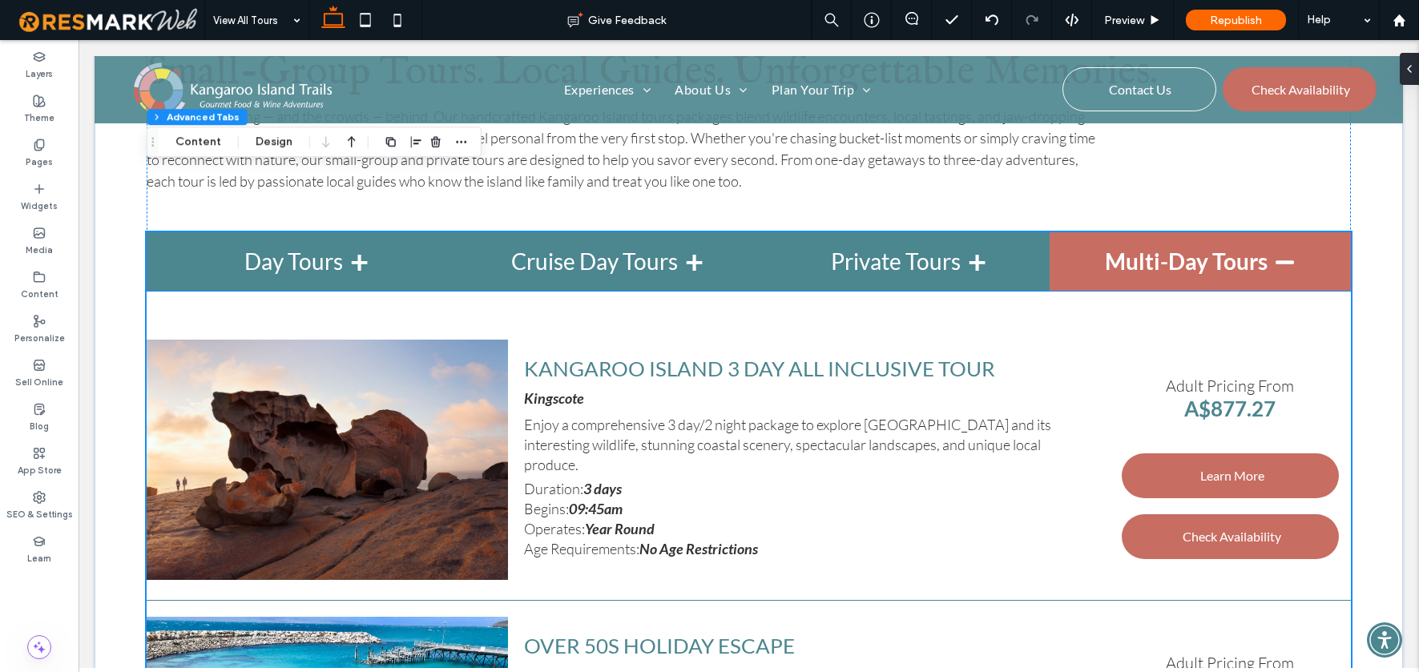
scroll to position [619, 0]
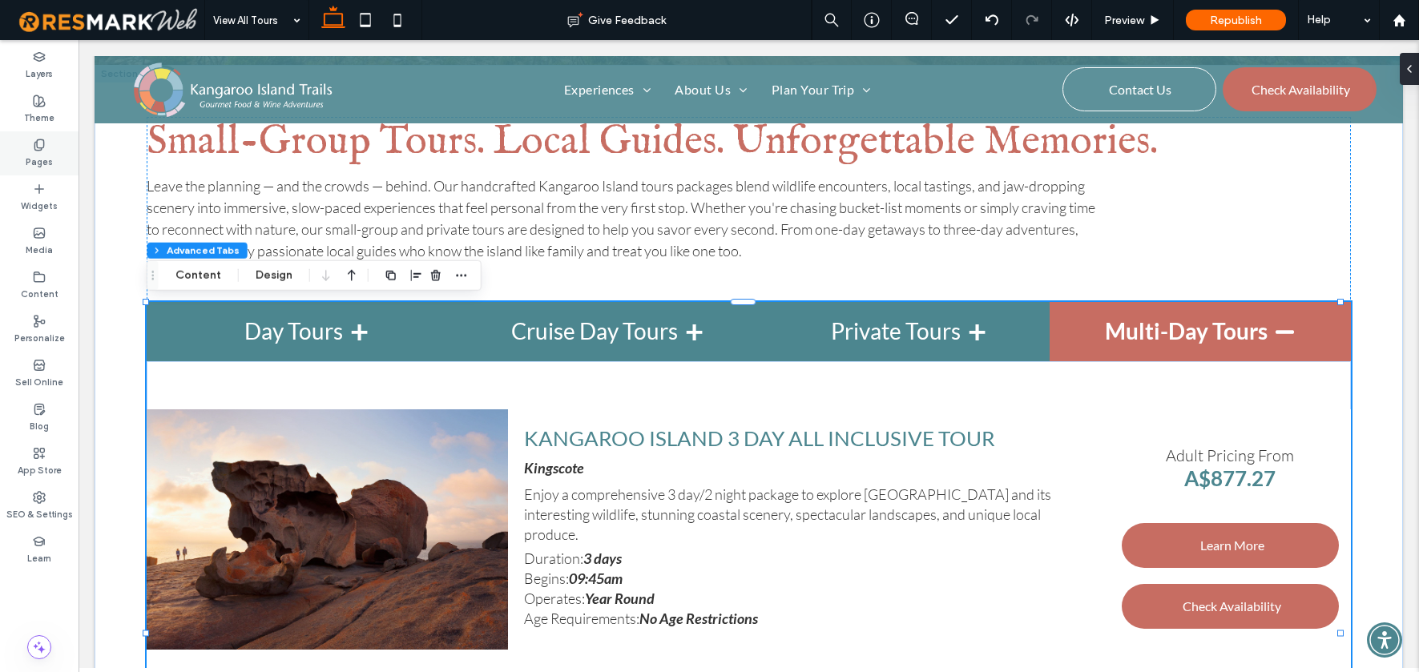
click at [35, 155] on label "Pages" at bounding box center [39, 160] width 27 height 18
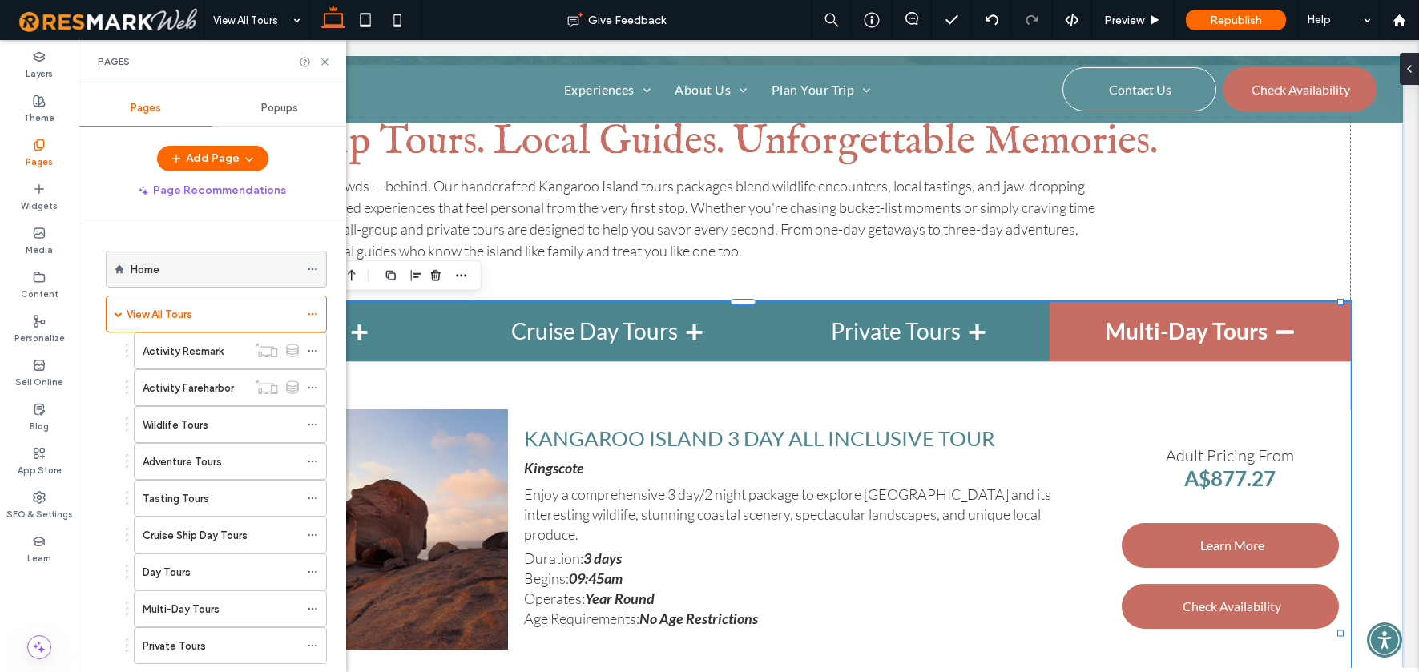
click at [163, 261] on div "Home" at bounding box center [215, 269] width 168 height 17
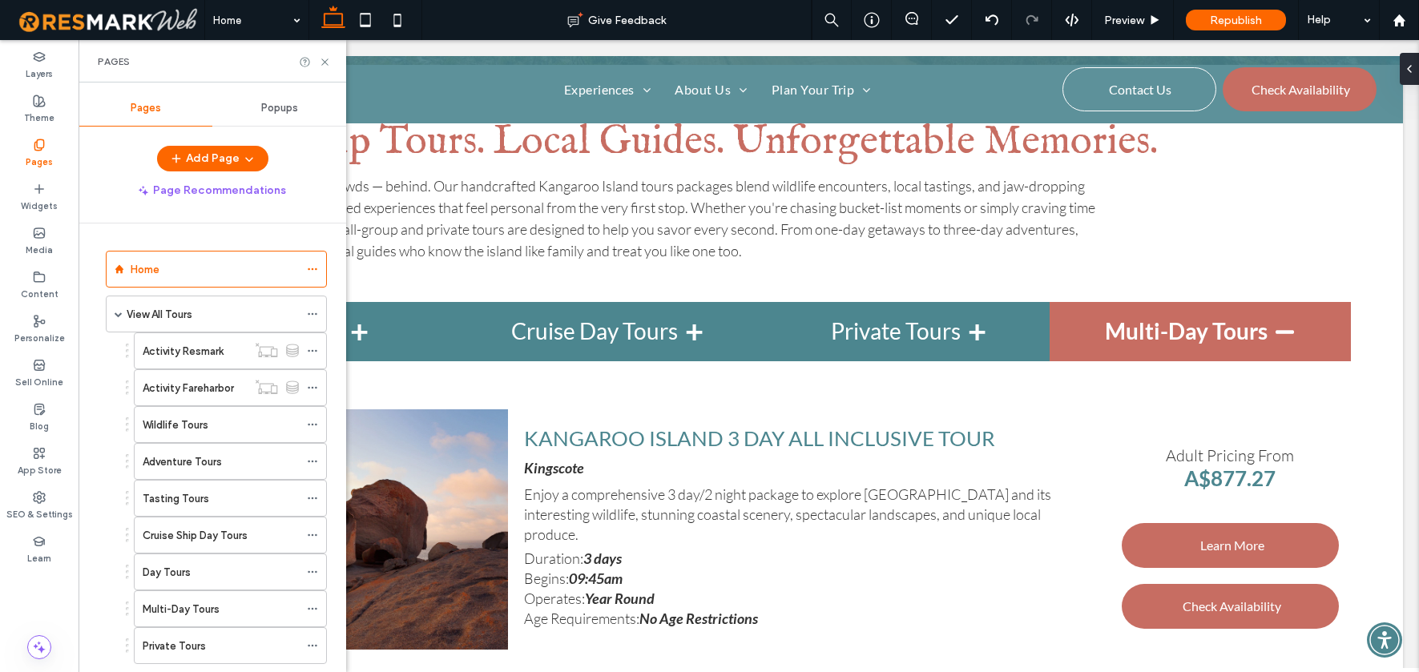
click at [327, 62] on icon at bounding box center [325, 62] width 12 height 12
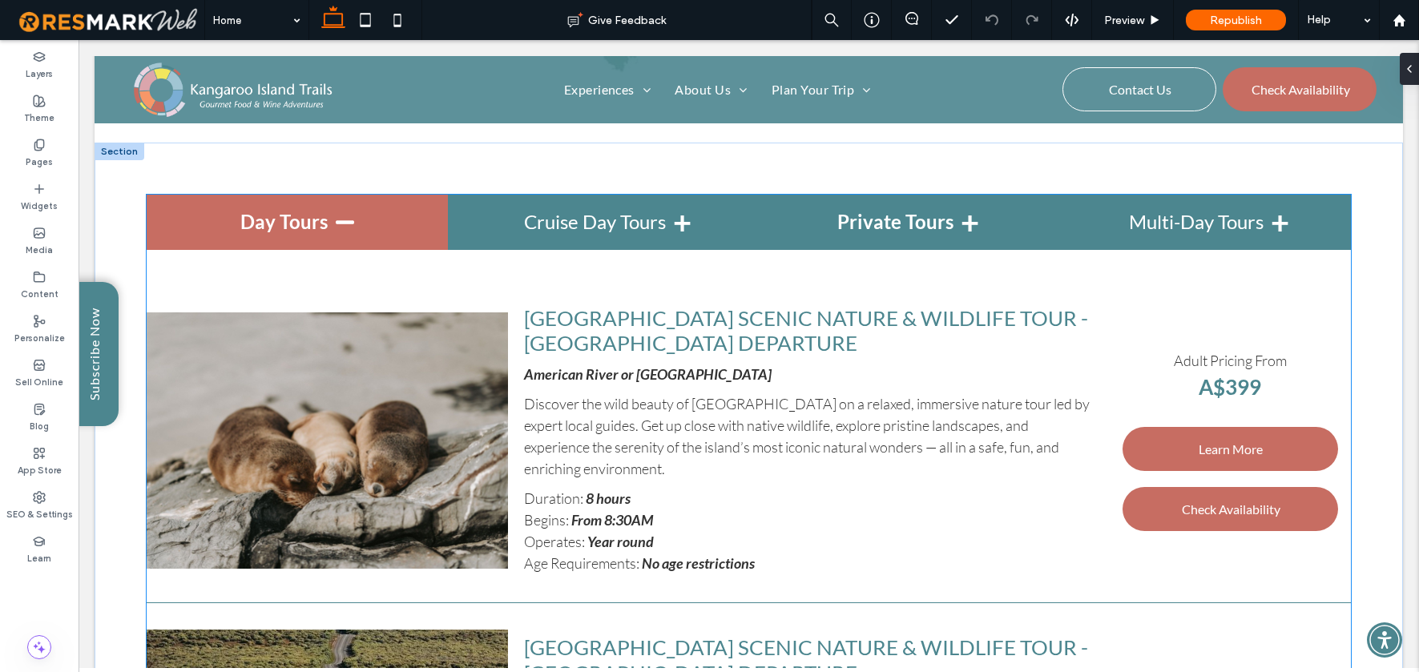
scroll to position [3261, 0]
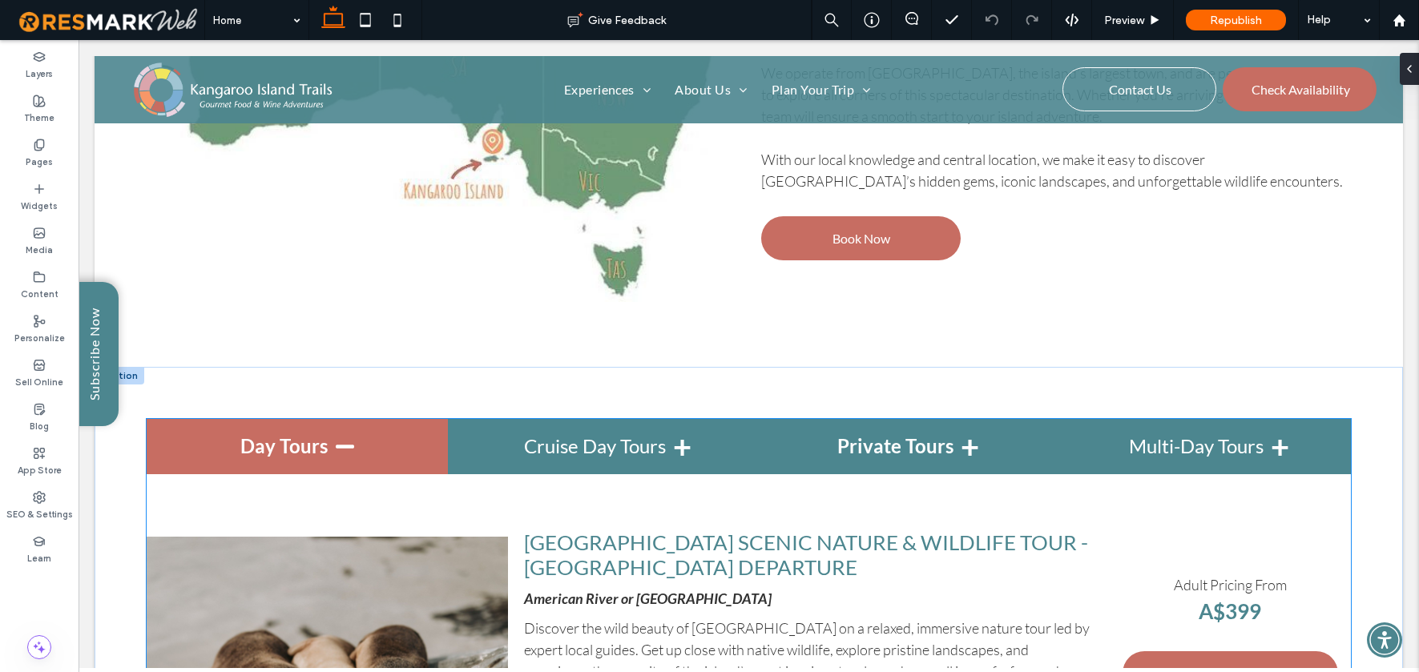
click at [915, 436] on h4 "Private Tours" at bounding box center [898, 446] width 301 height 55
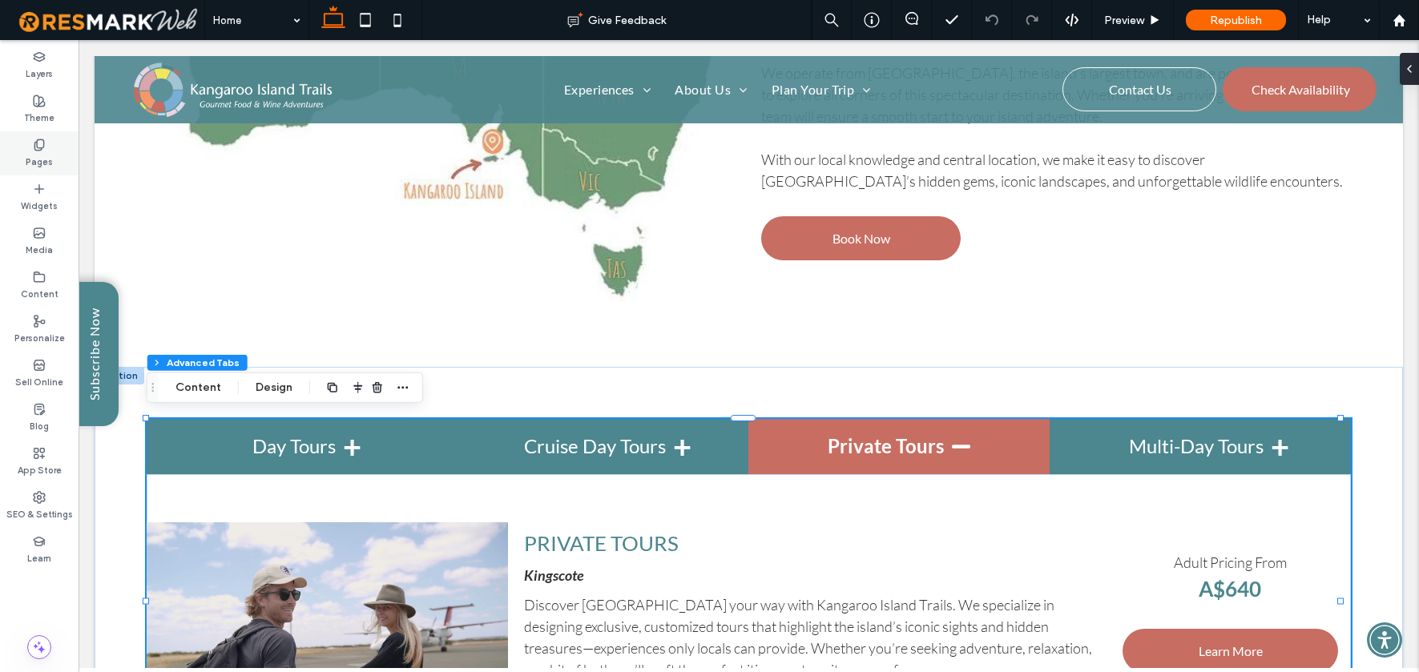
click at [46, 153] on label "Pages" at bounding box center [39, 160] width 27 height 18
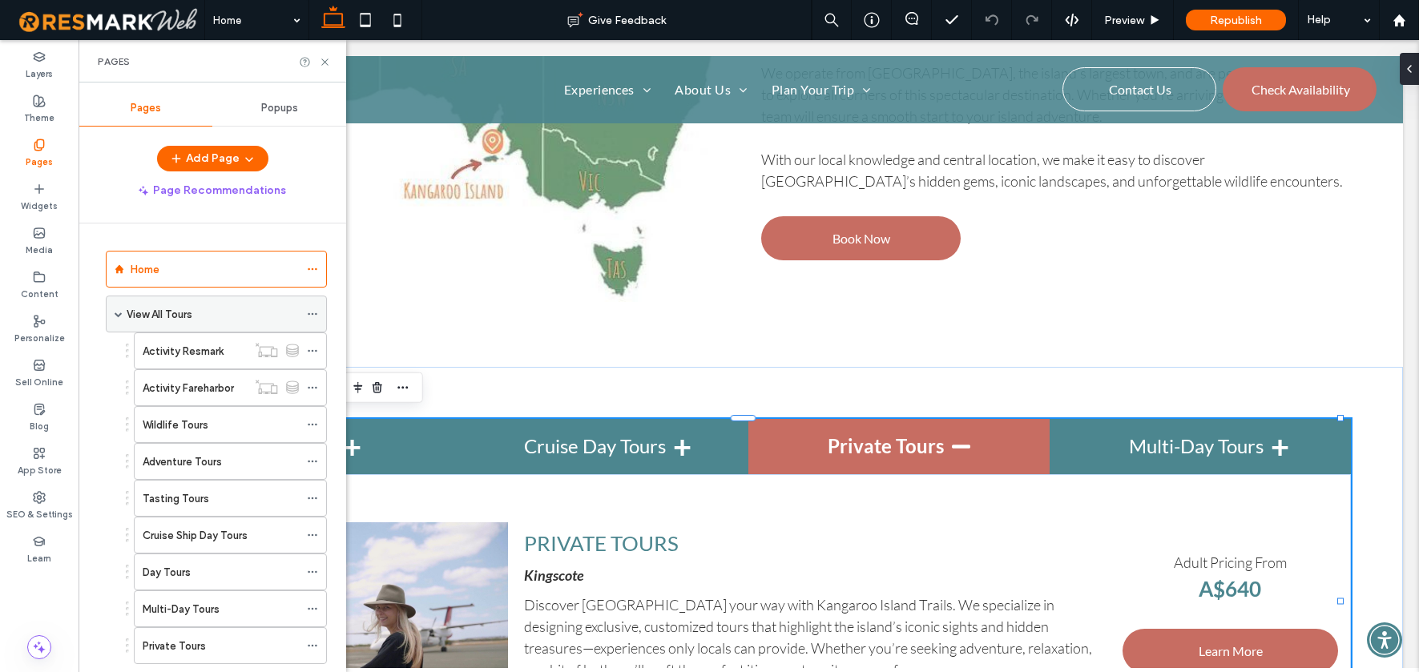
click at [163, 312] on label "View All Tours" at bounding box center [160, 314] width 66 height 28
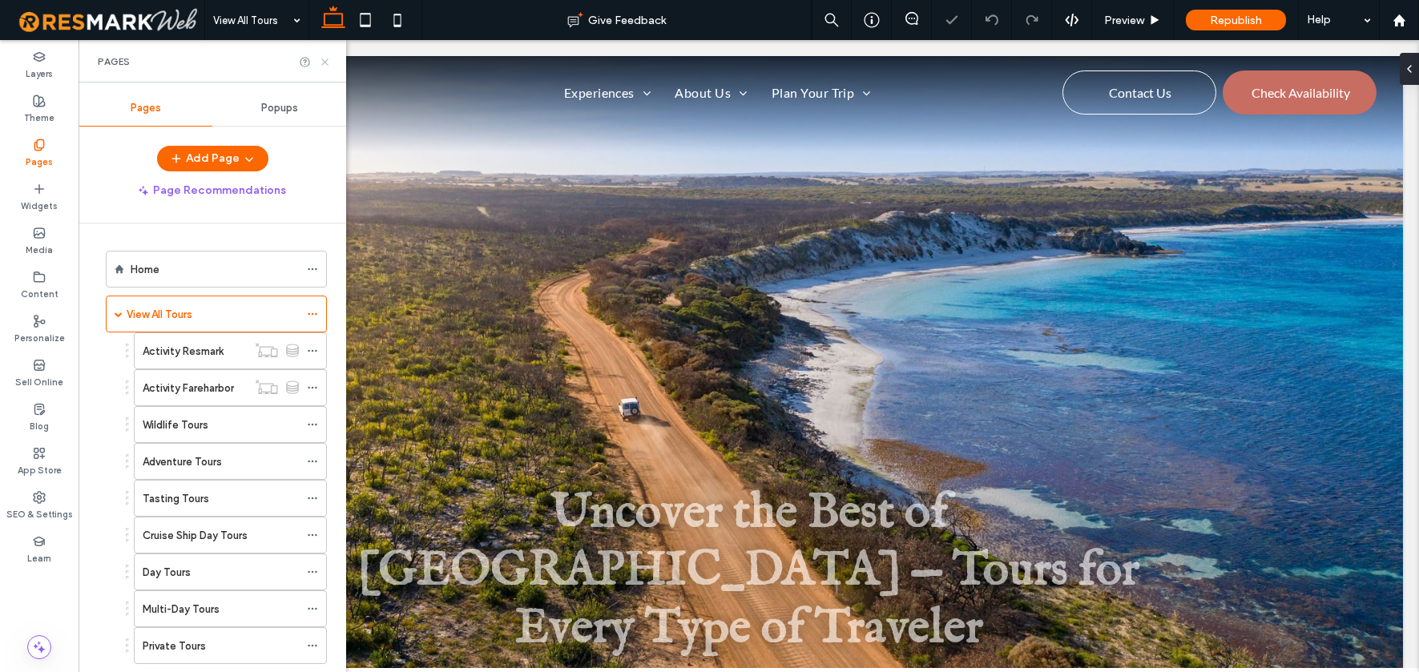
click at [326, 61] on icon at bounding box center [325, 62] width 12 height 12
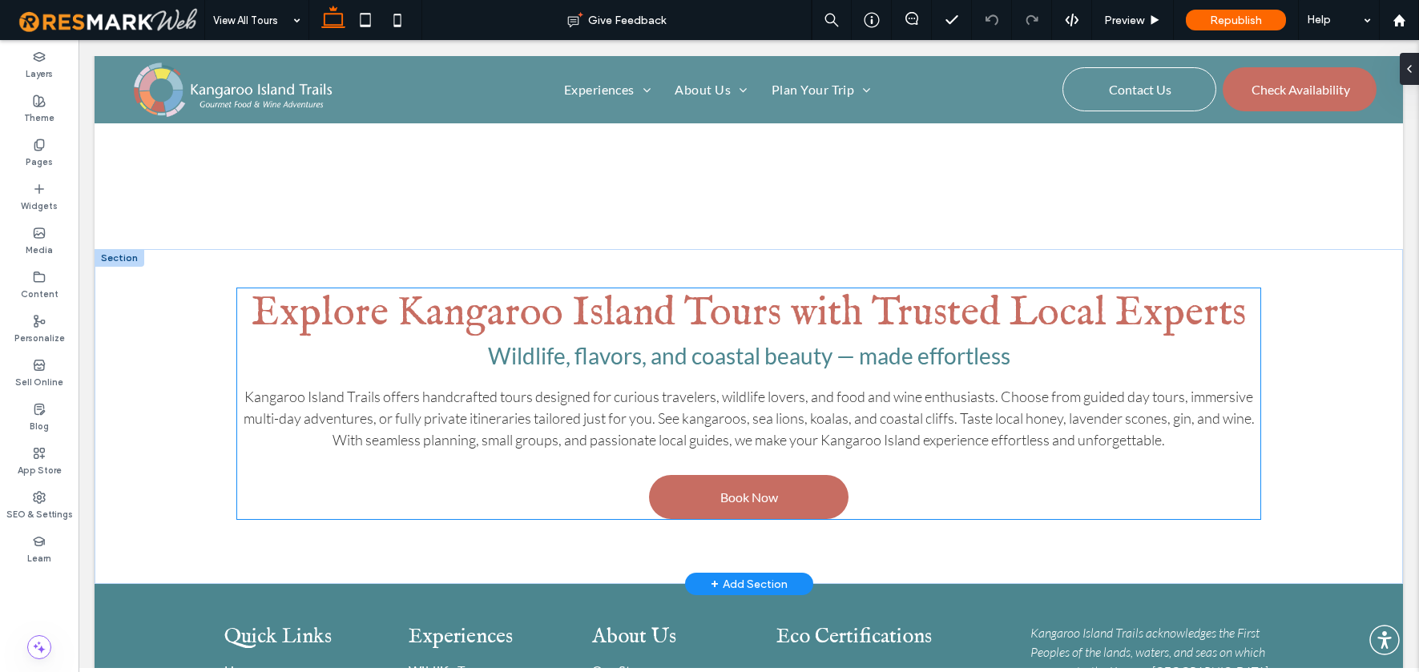
scroll to position [6519, 0]
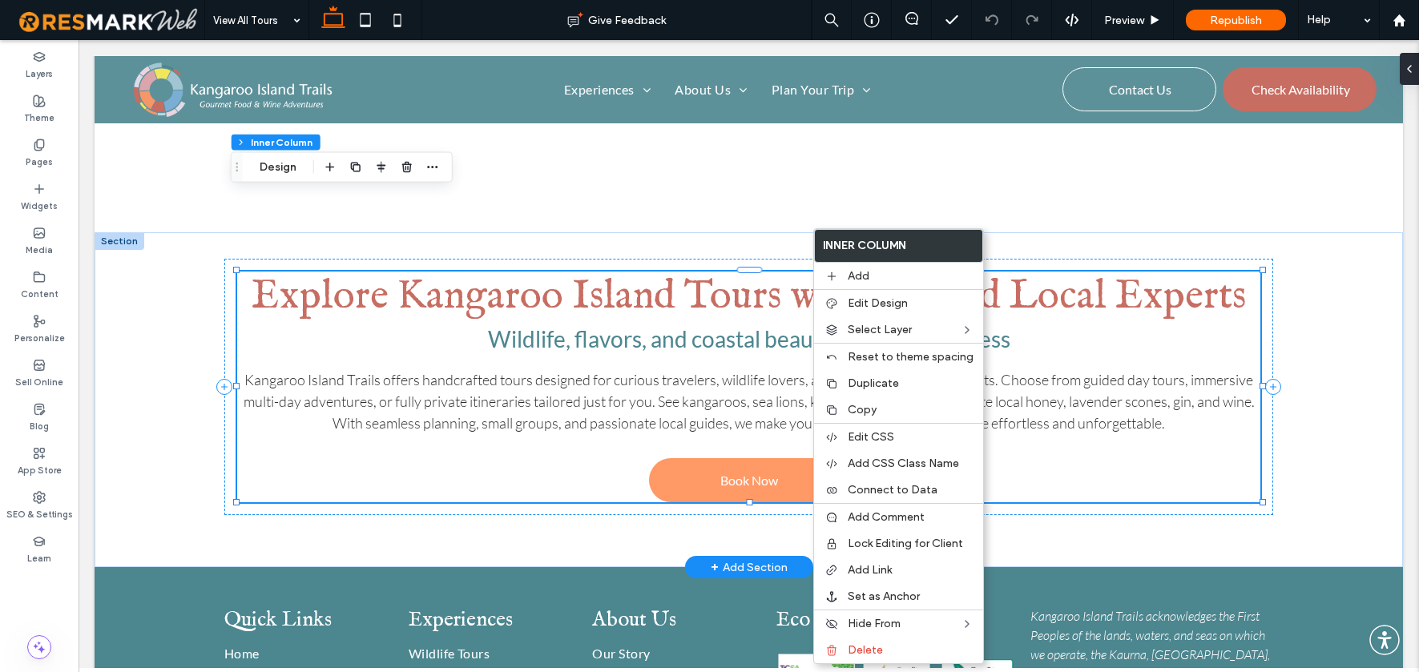
click at [792, 458] on link "Book Now" at bounding box center [748, 480] width 199 height 44
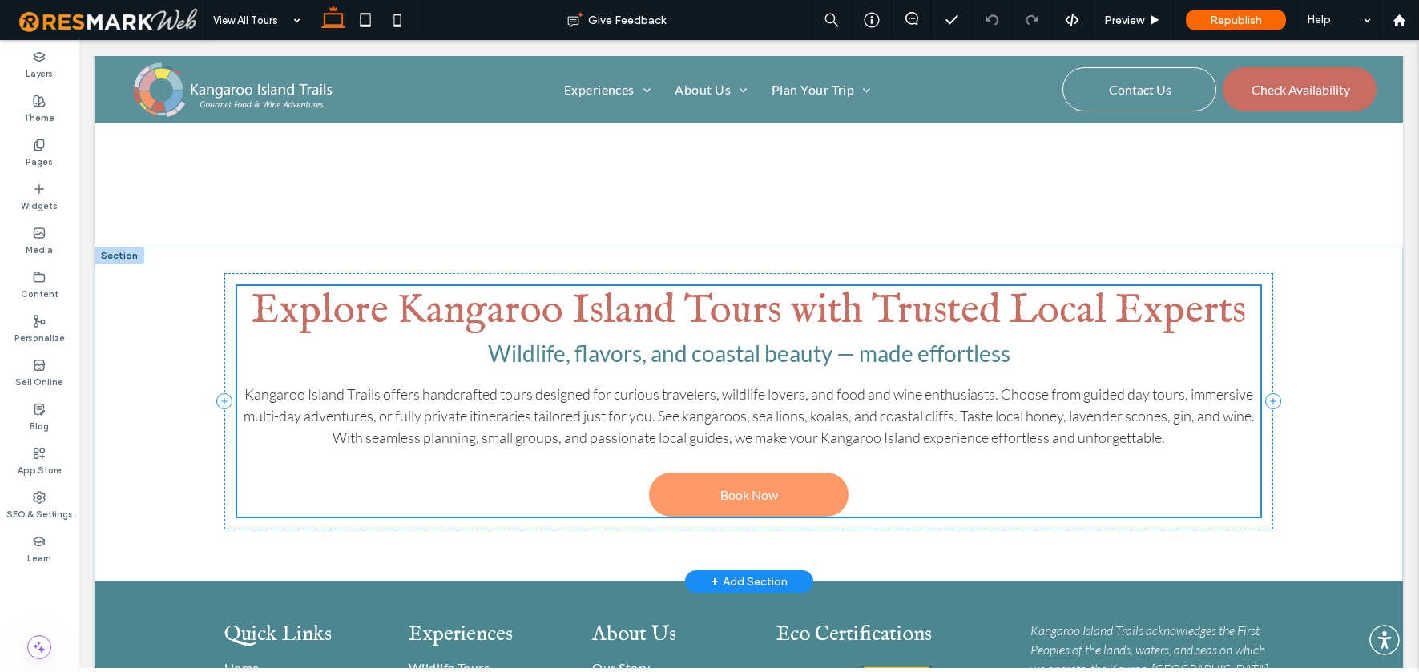
scroll to position [6492, 0]
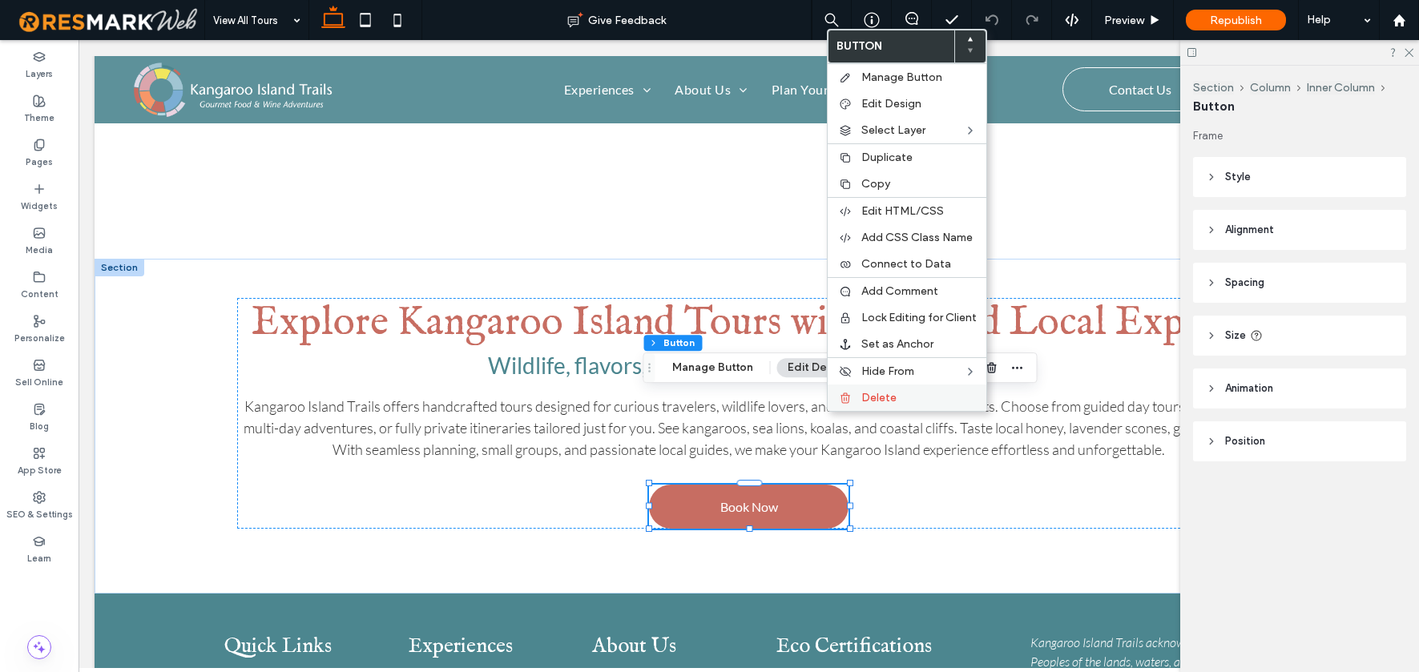
click at [866, 393] on span "Delete" at bounding box center [878, 398] width 35 height 14
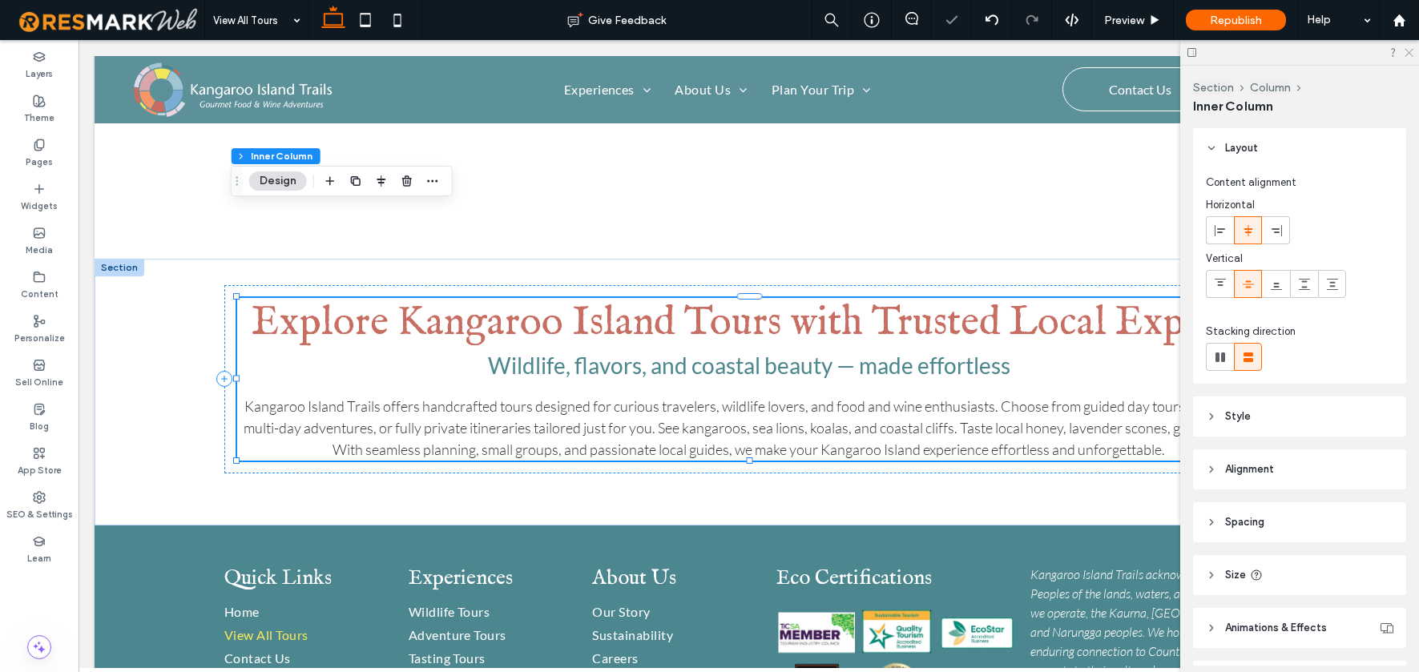
click at [1412, 51] on icon at bounding box center [1408, 51] width 10 height 10
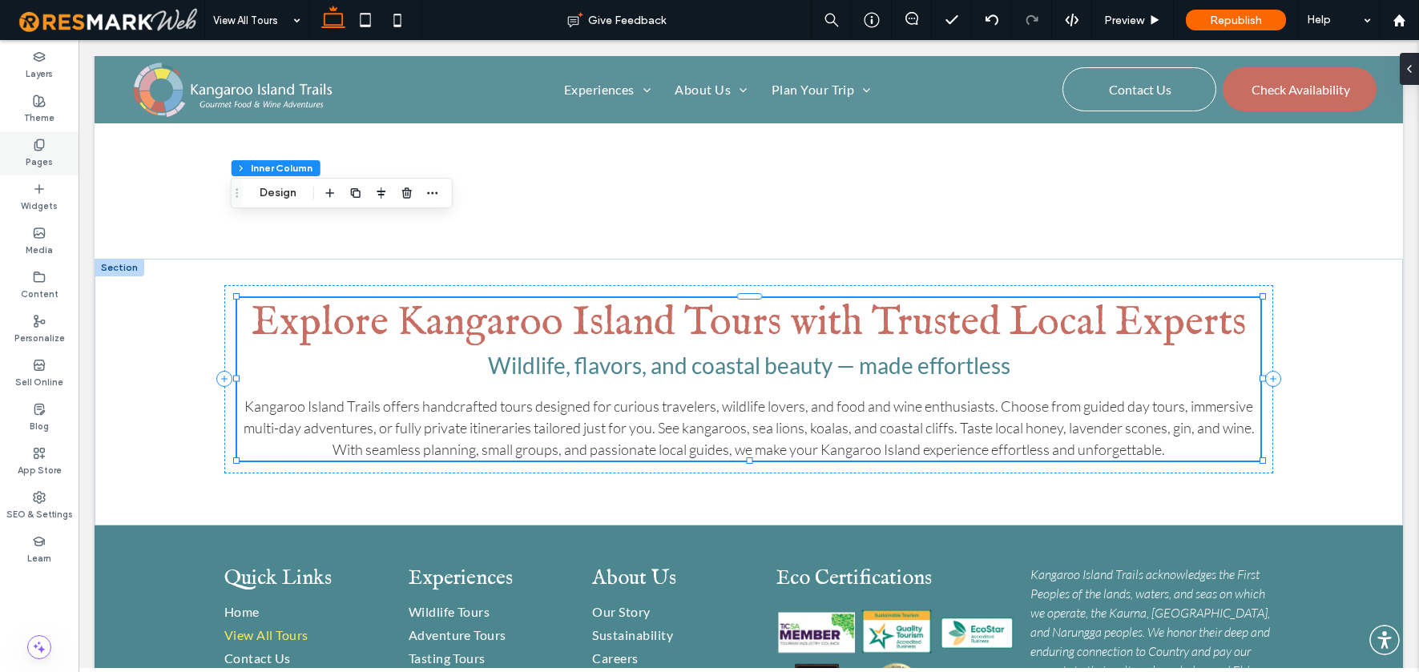
click at [45, 147] on icon at bounding box center [39, 145] width 13 height 13
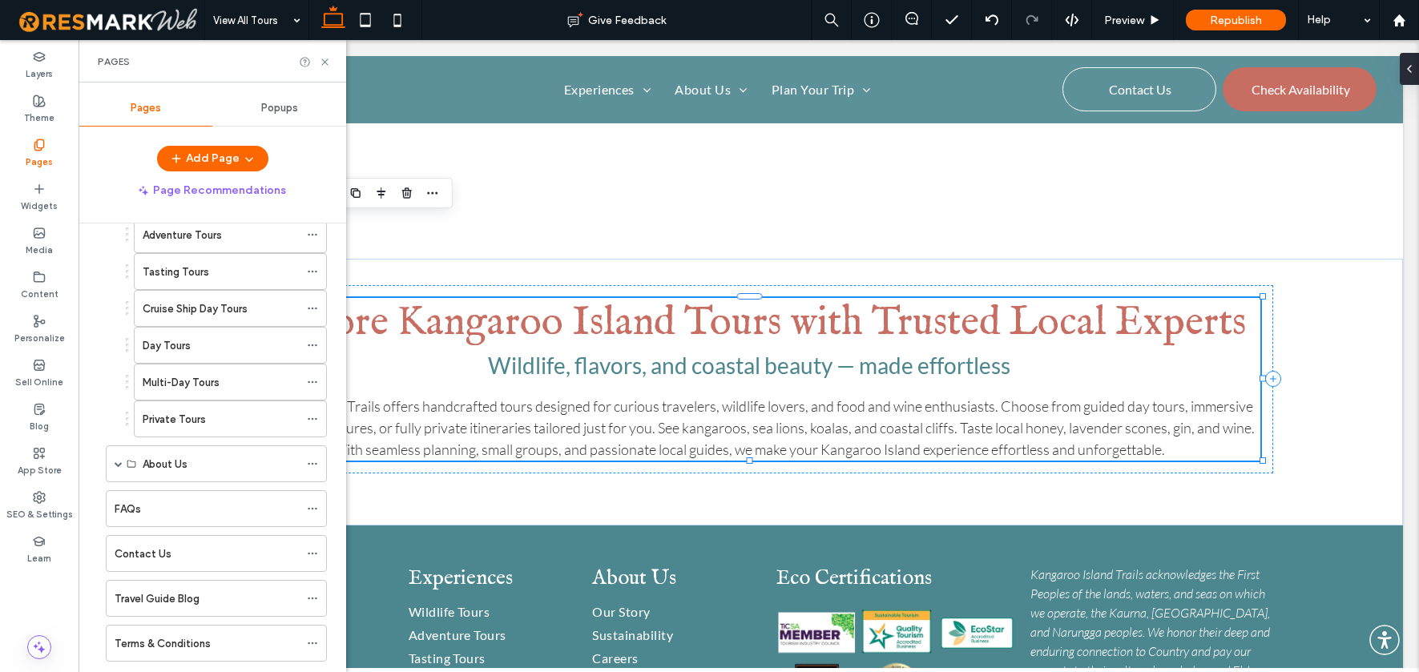
scroll to position [264, 0]
click at [120, 428] on span at bounding box center [119, 426] width 8 height 8
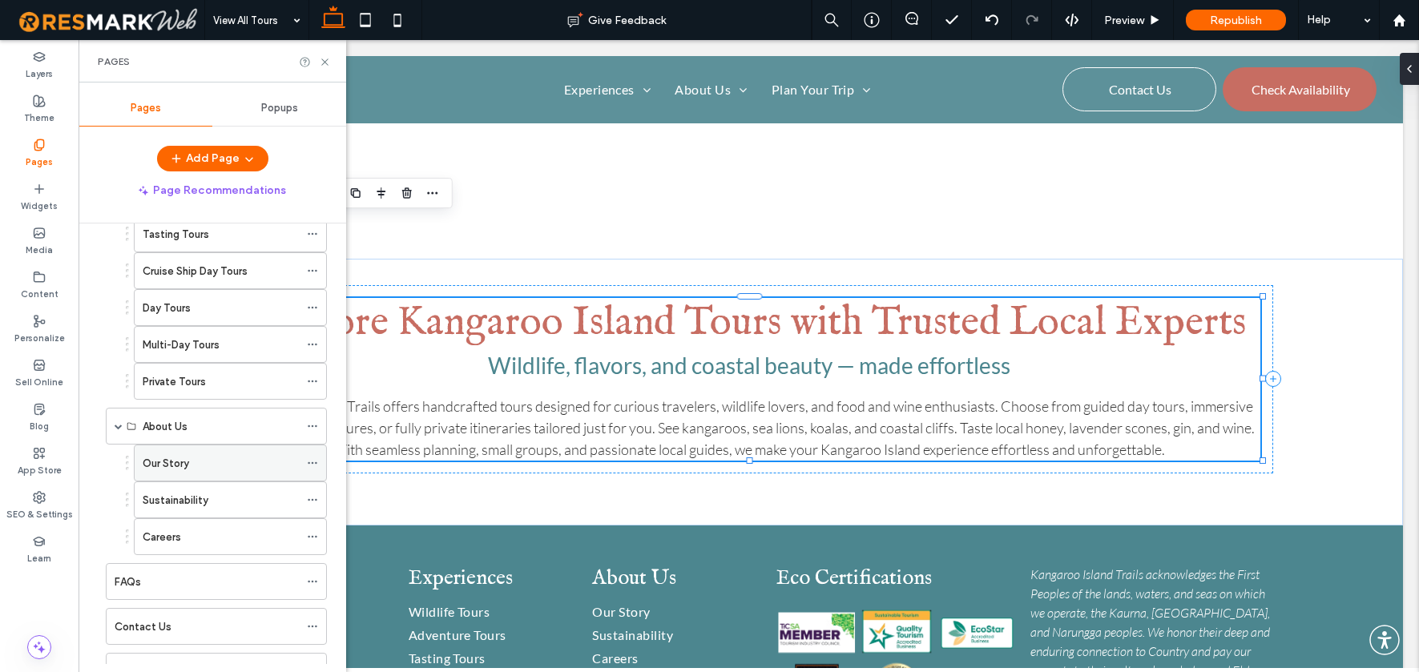
click at [191, 456] on div "Our Story" at bounding box center [221, 463] width 156 height 17
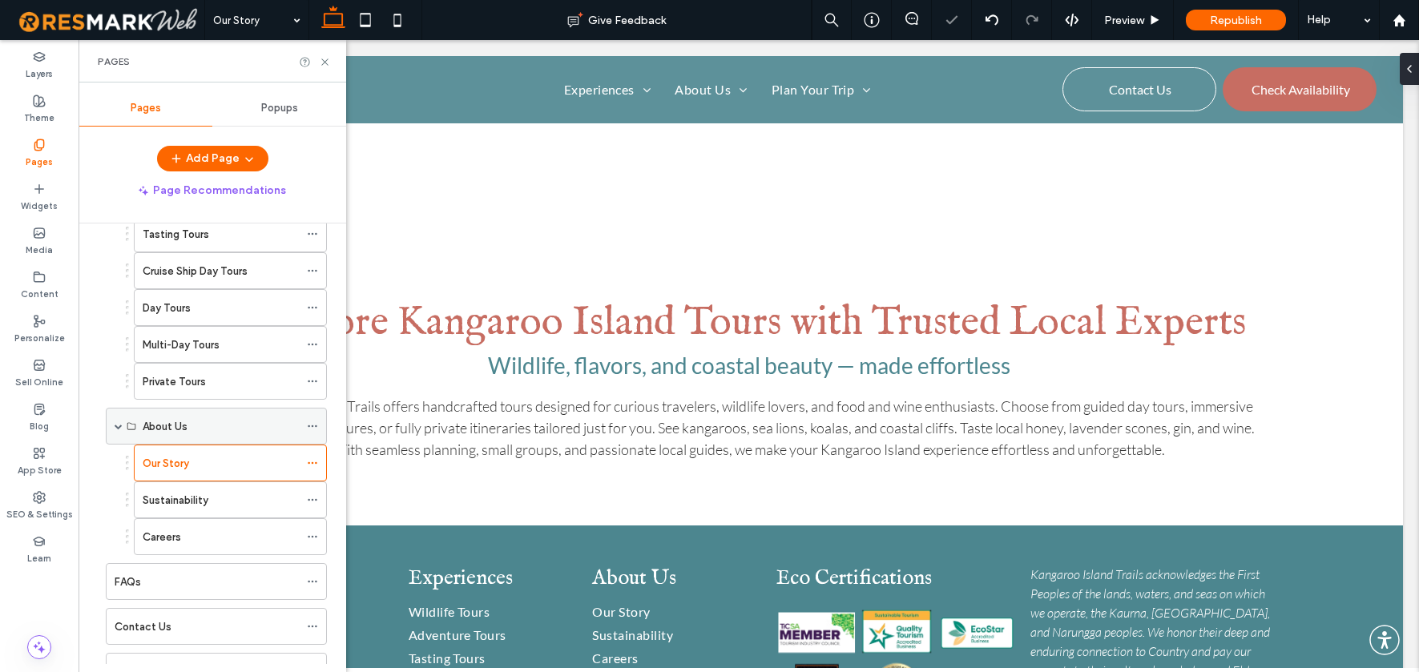
click at [197, 425] on div "About Us" at bounding box center [221, 426] width 156 height 17
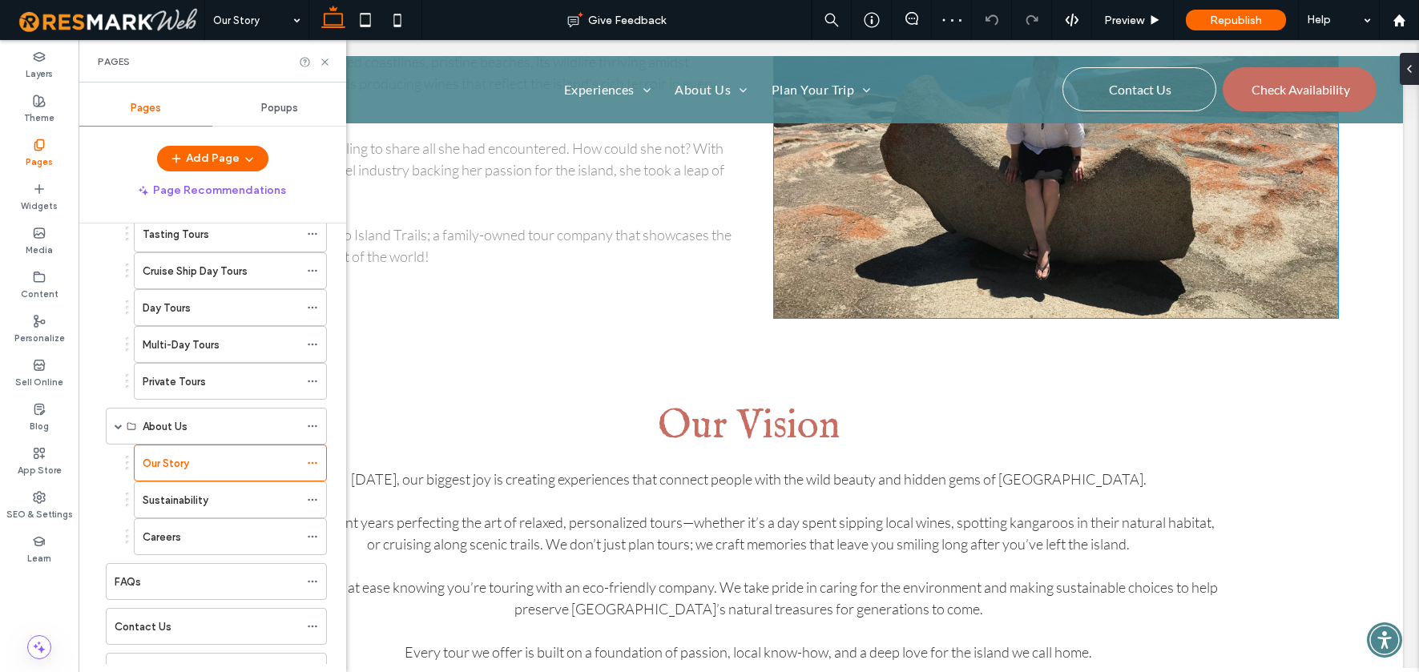
scroll to position [893, 0]
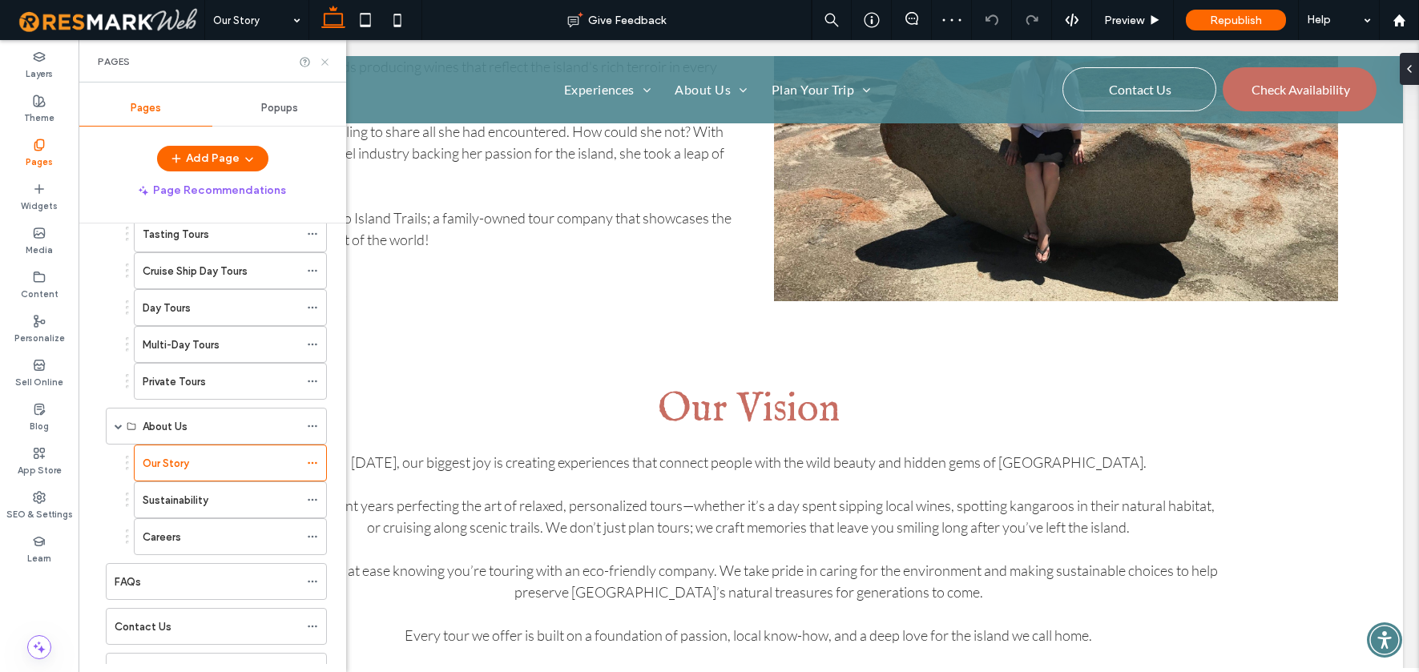
click at [324, 60] on use at bounding box center [324, 61] width 6 height 6
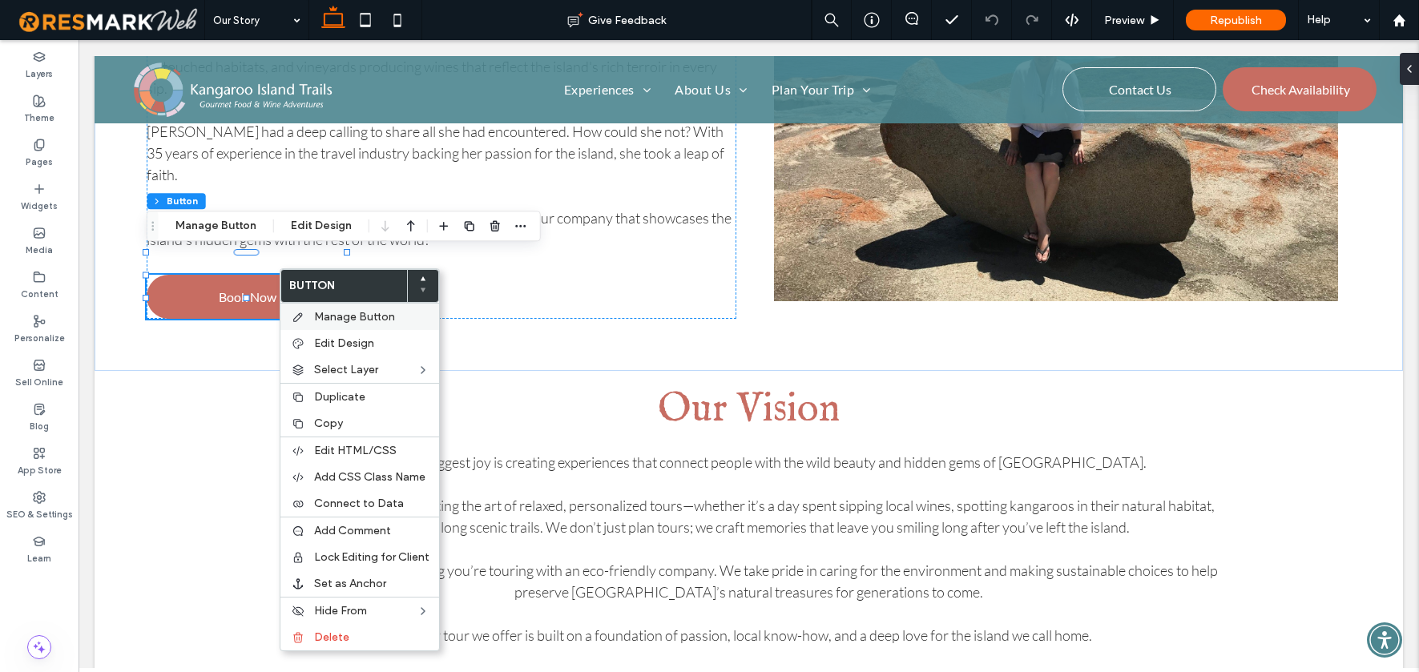
click at [324, 314] on span "Manage Button" at bounding box center [354, 317] width 81 height 14
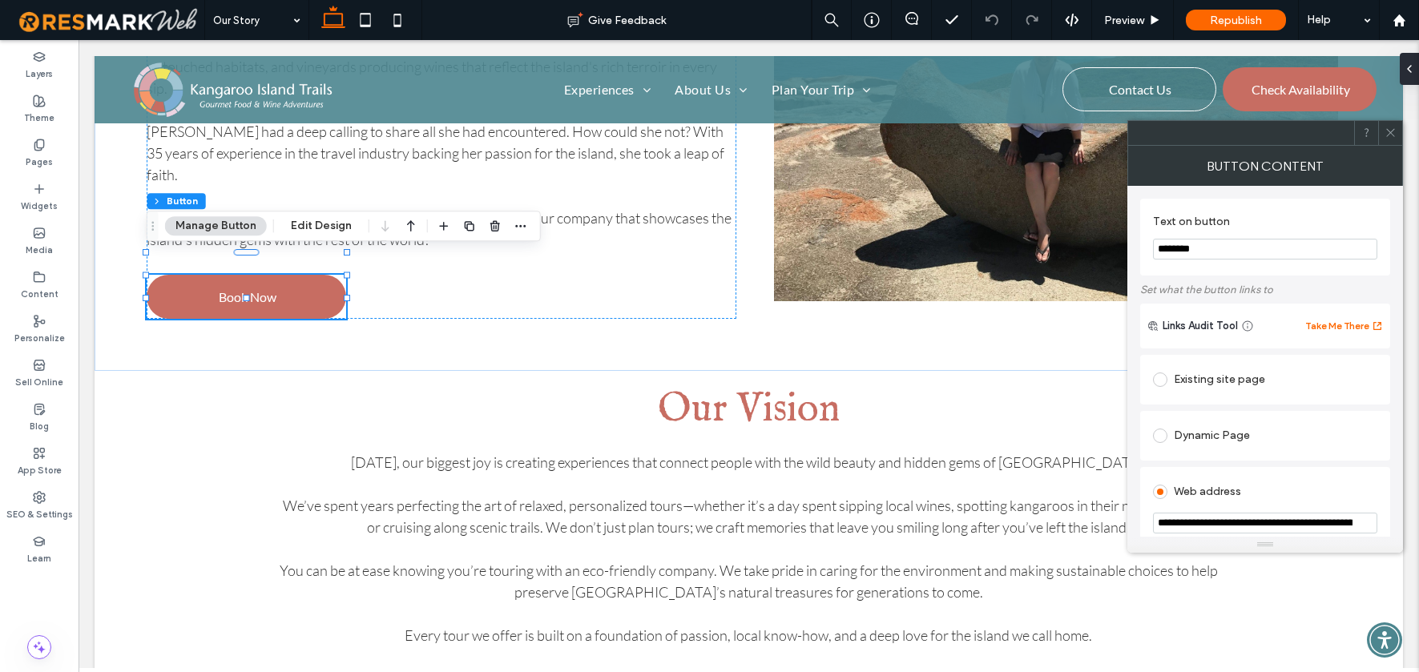
click at [1164, 386] on span at bounding box center [1160, 380] width 14 height 14
click at [1392, 133] on icon at bounding box center [1390, 133] width 12 height 12
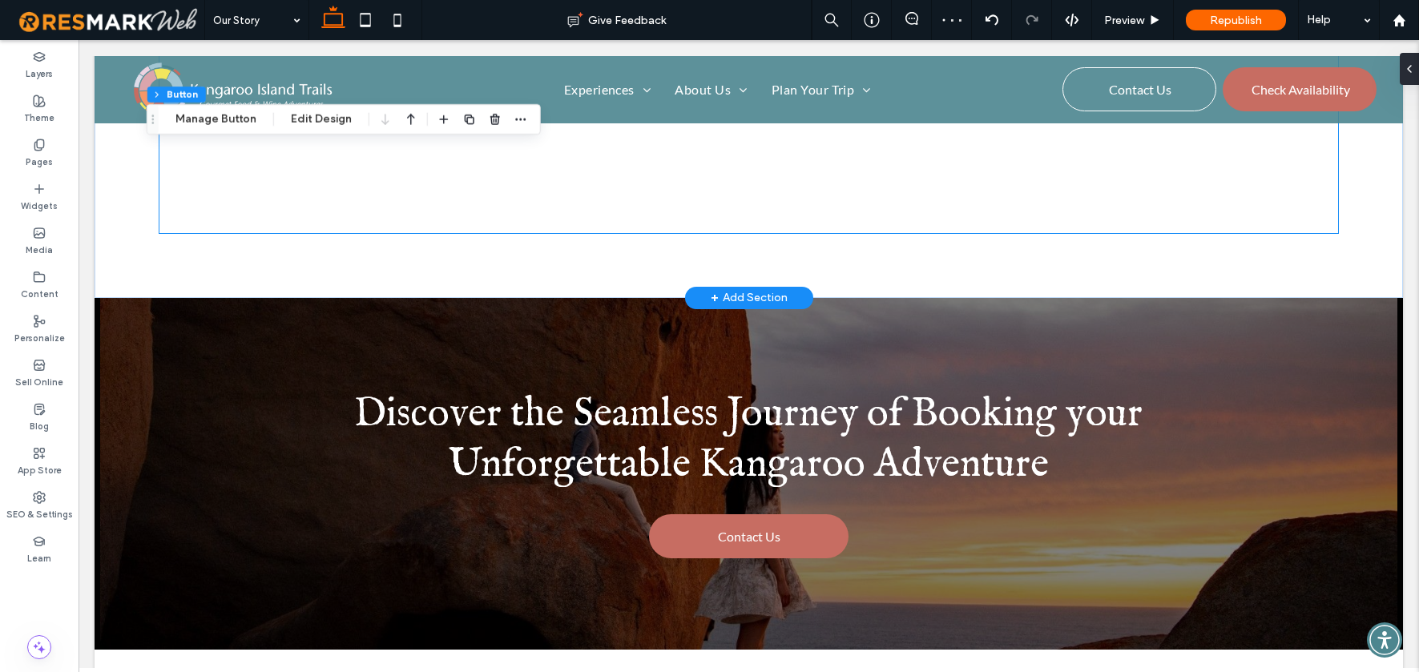
scroll to position [2082, 0]
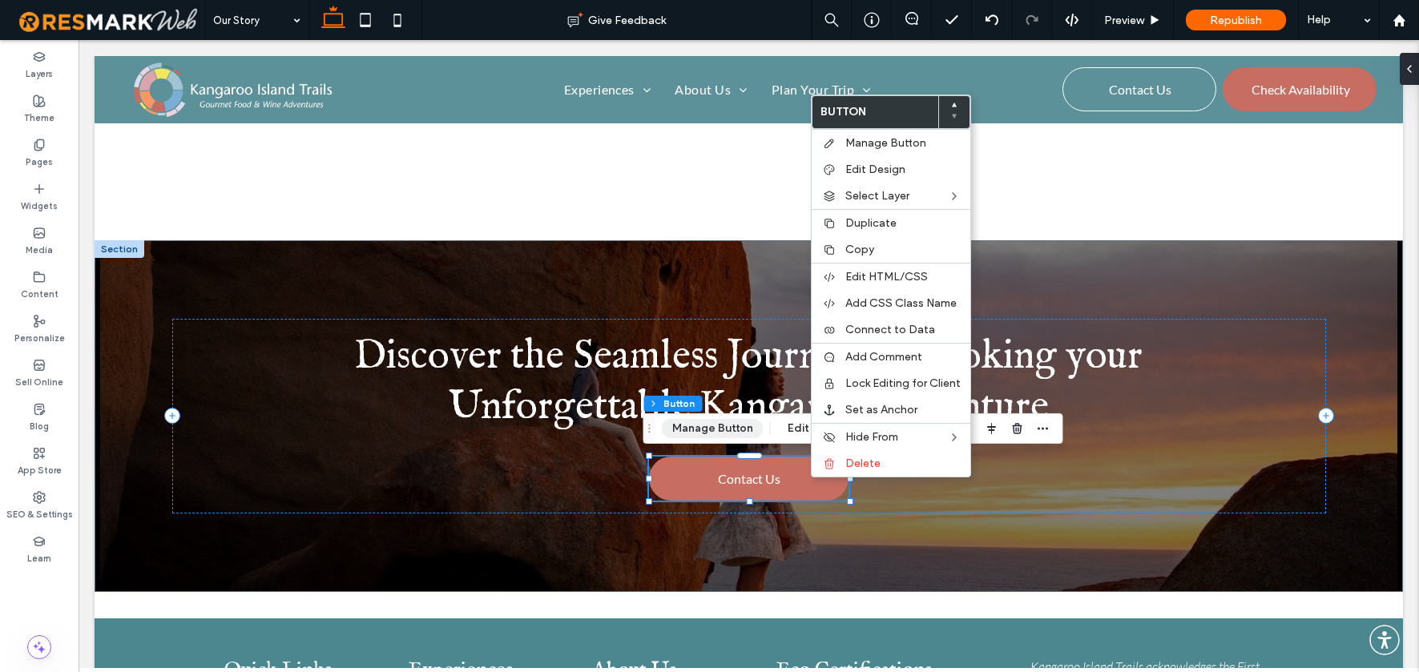
click at [735, 427] on button "Manage Button" at bounding box center [713, 428] width 102 height 19
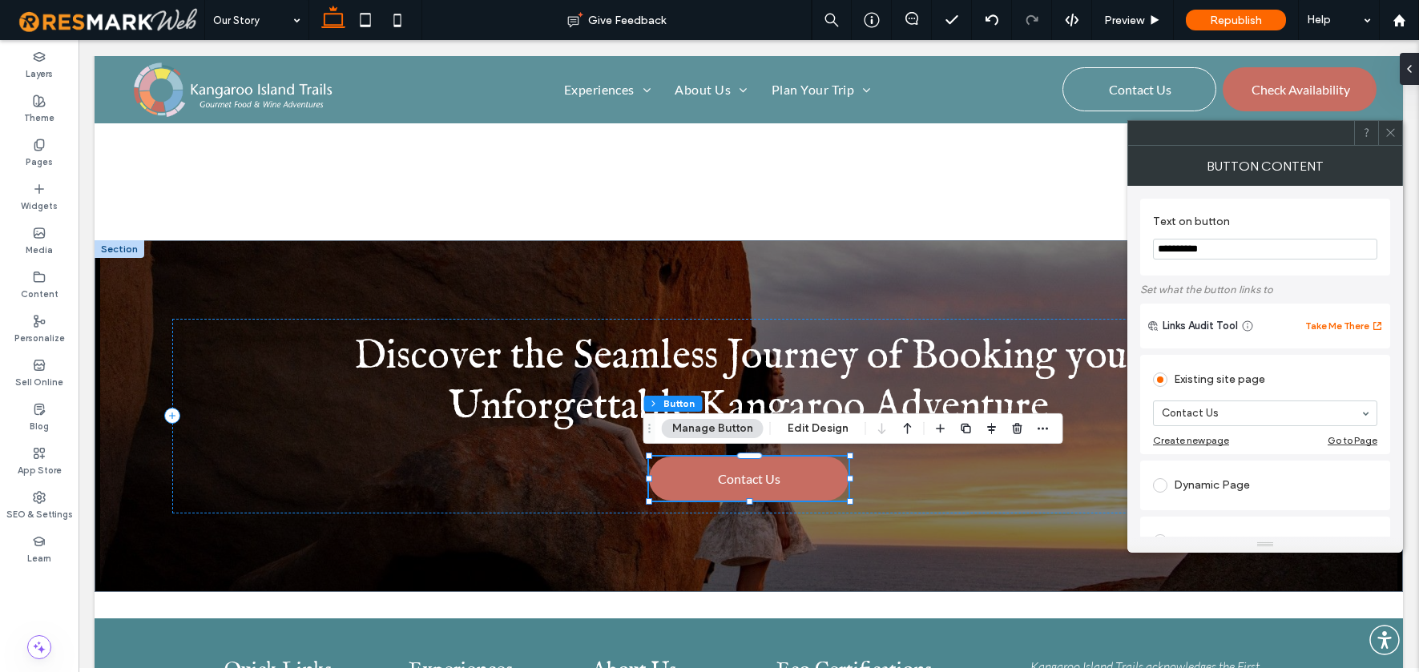
click at [1391, 134] on use at bounding box center [1390, 133] width 8 height 8
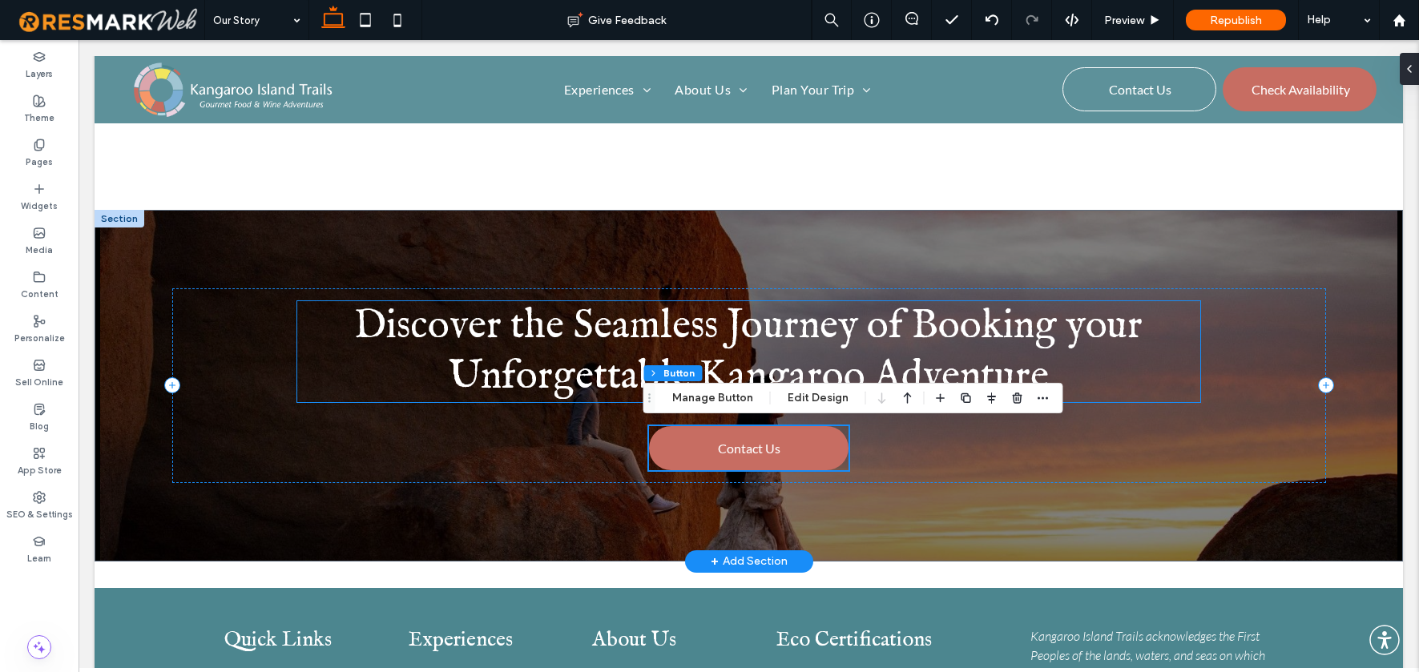
scroll to position [2486, 0]
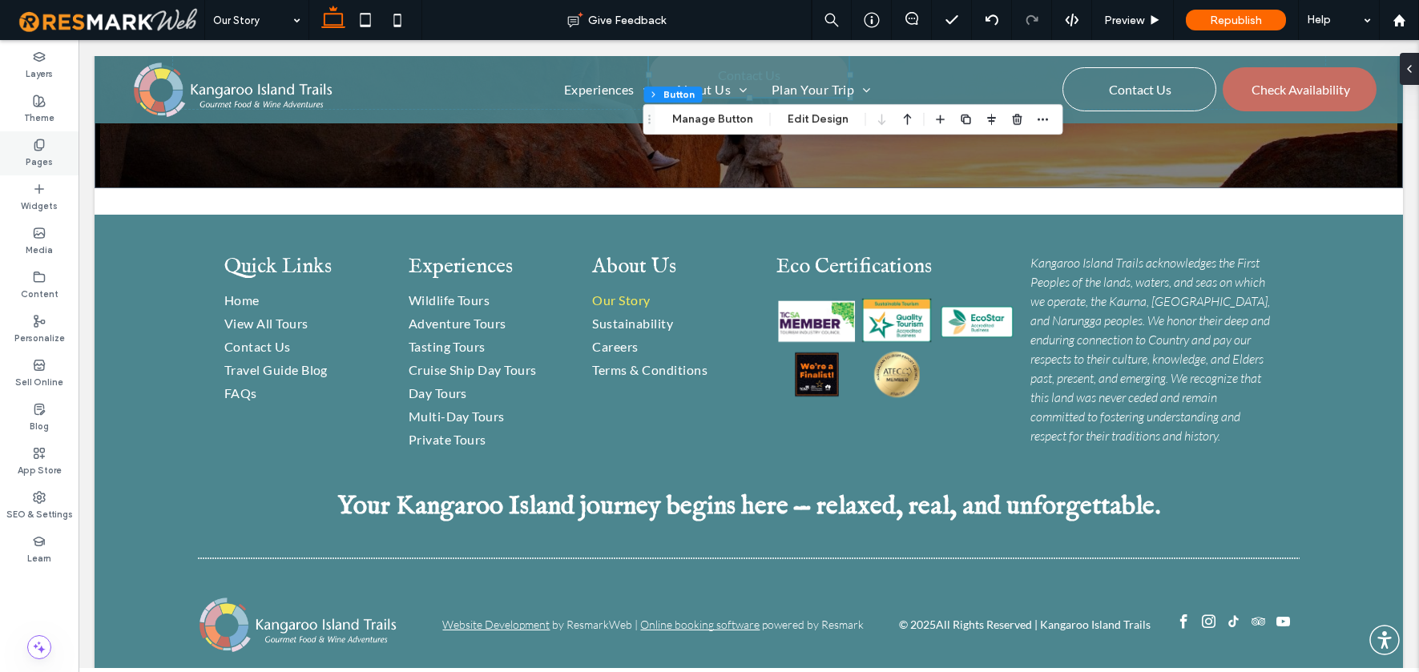
click at [34, 143] on icon at bounding box center [39, 145] width 13 height 13
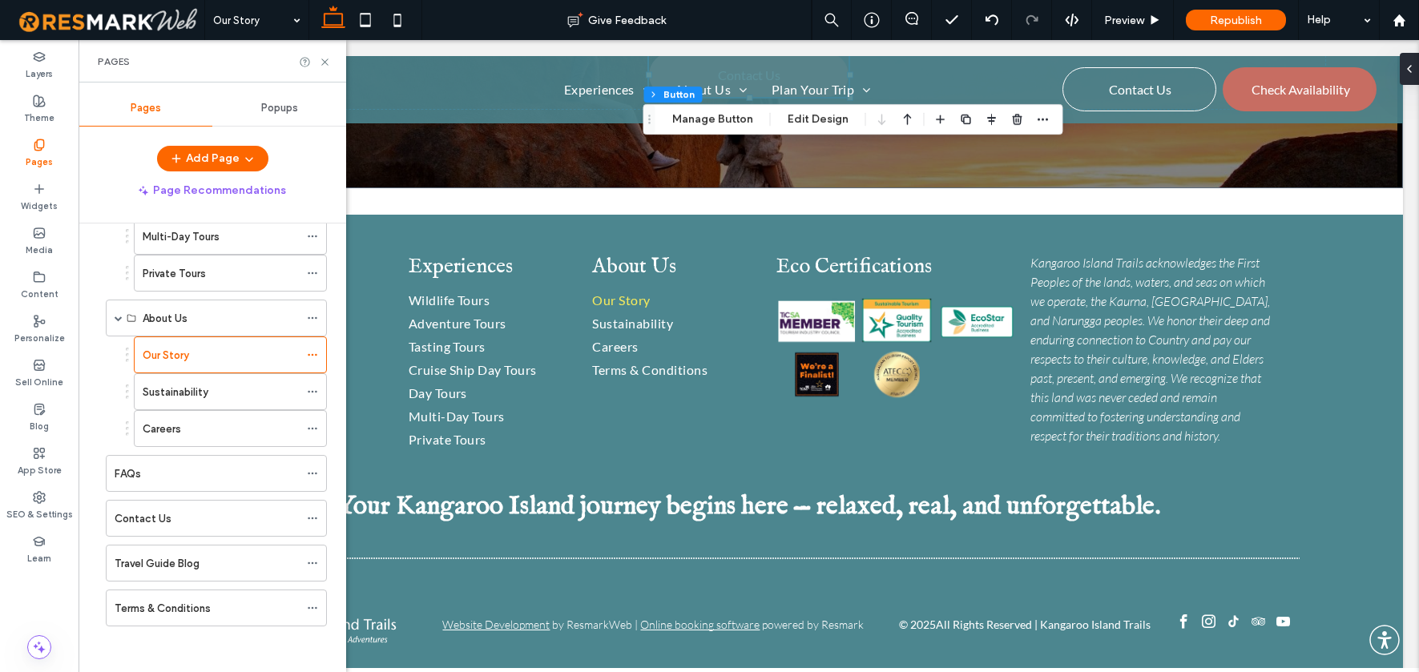
scroll to position [375, 0]
click at [164, 393] on label "Sustainability" at bounding box center [176, 390] width 66 height 28
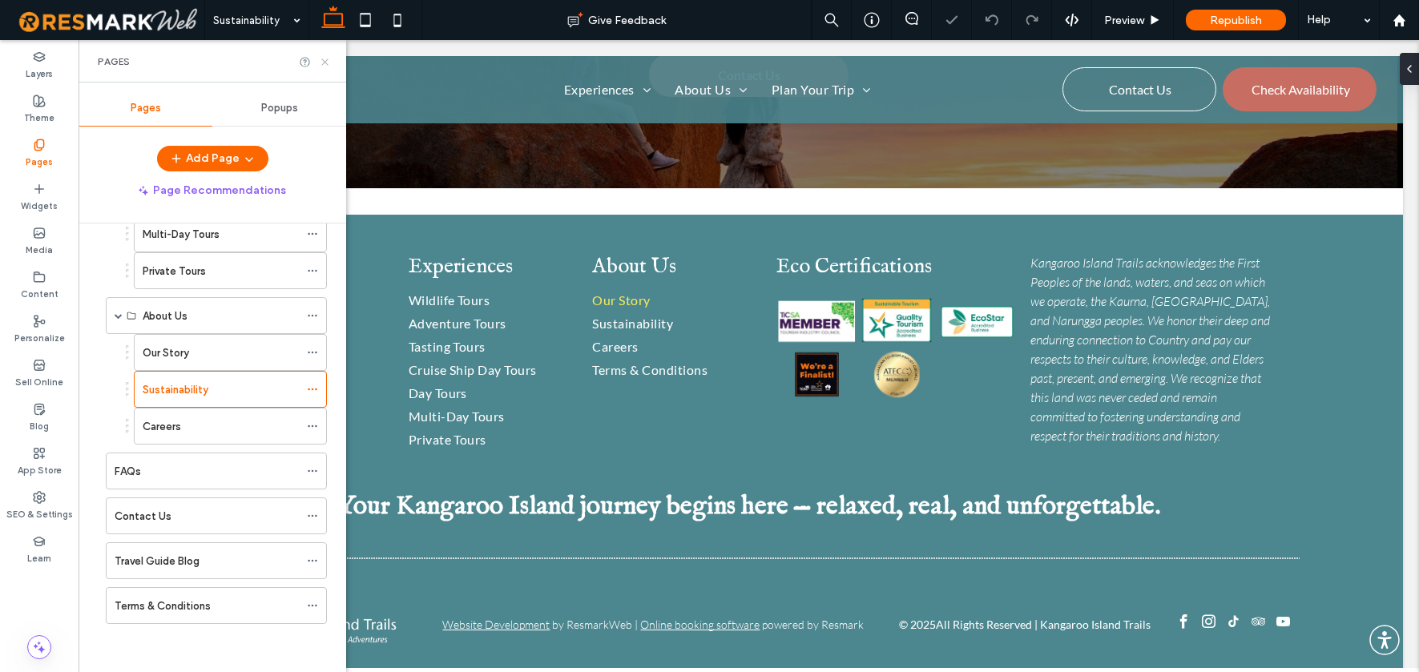
click at [328, 61] on icon at bounding box center [325, 62] width 12 height 12
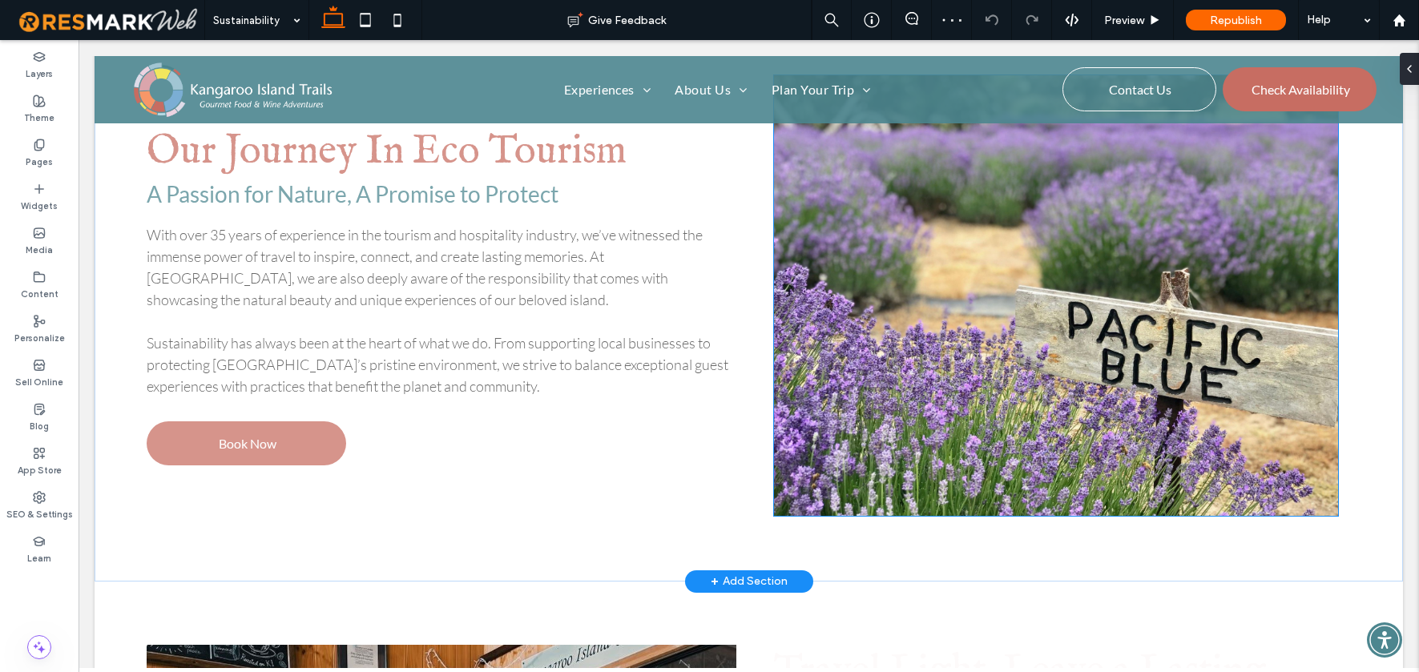
scroll to position [675, 0]
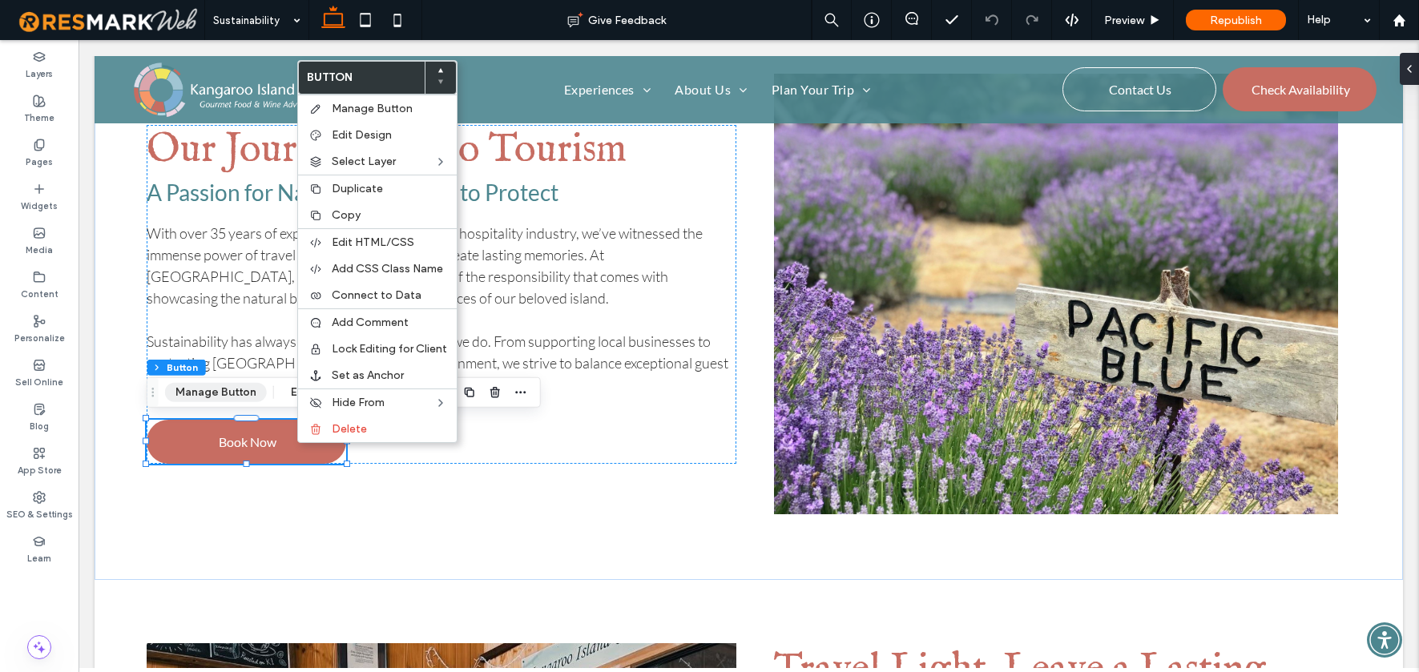
click at [224, 389] on button "Manage Button" at bounding box center [216, 392] width 102 height 19
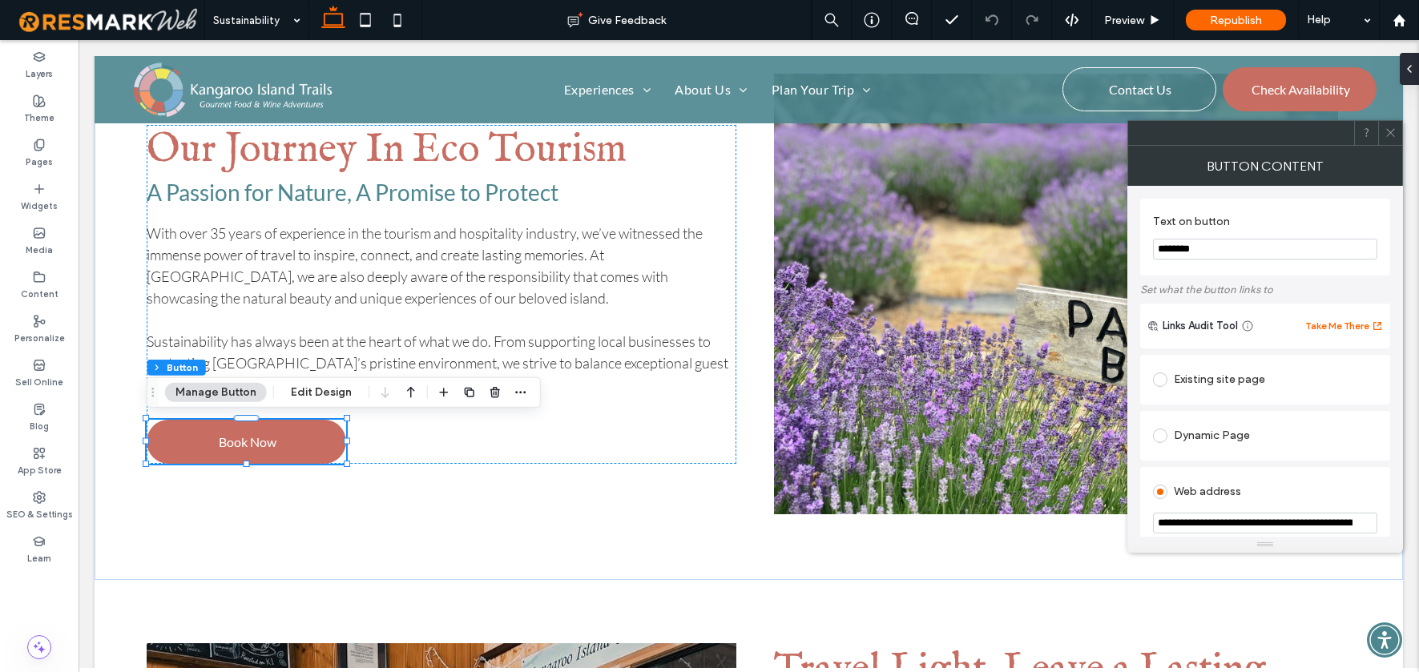
click at [1162, 383] on span at bounding box center [1160, 380] width 14 height 14
click at [1393, 131] on icon at bounding box center [1390, 133] width 12 height 12
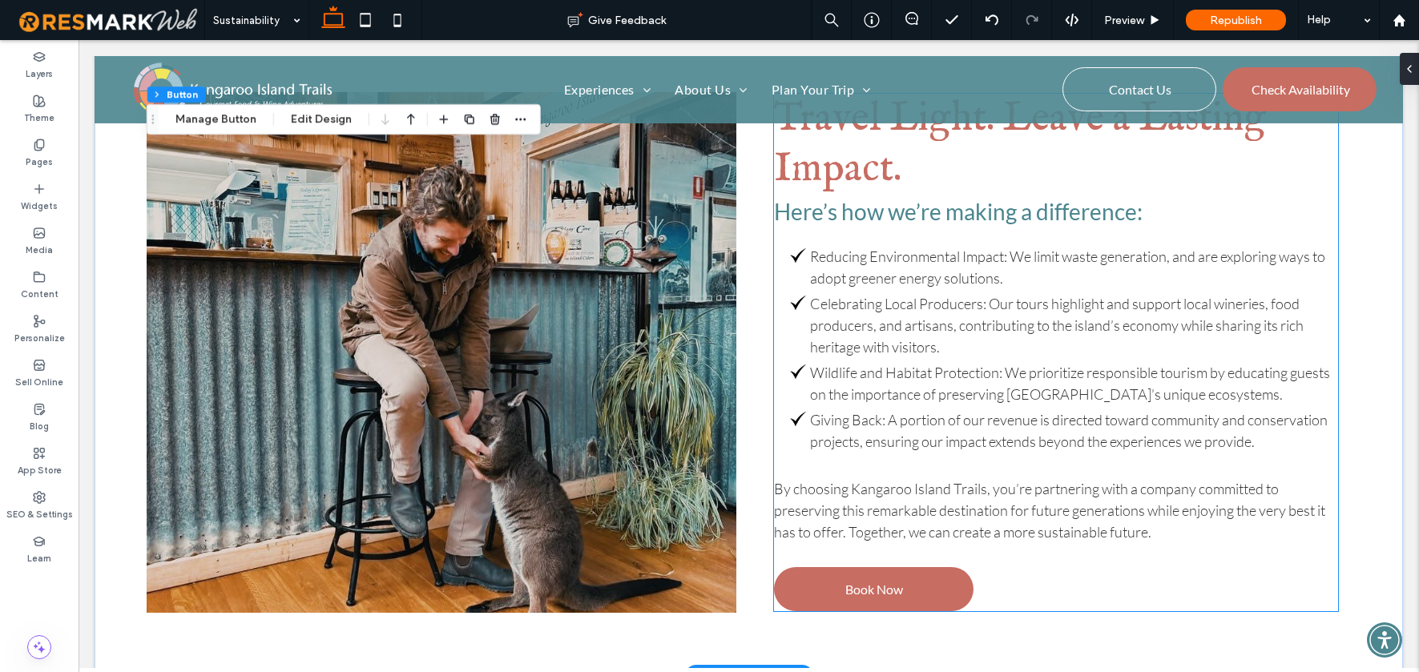
scroll to position [1306, 0]
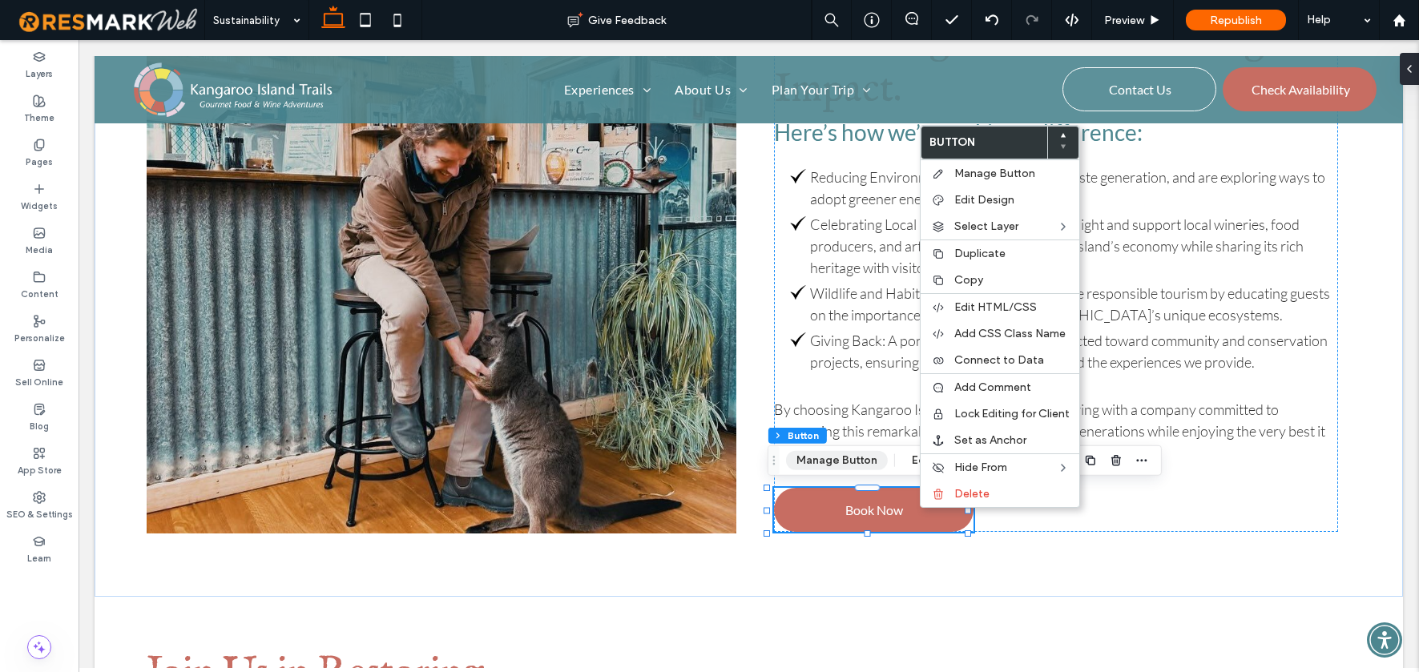
click at [844, 455] on button "Manage Button" at bounding box center [837, 460] width 102 height 19
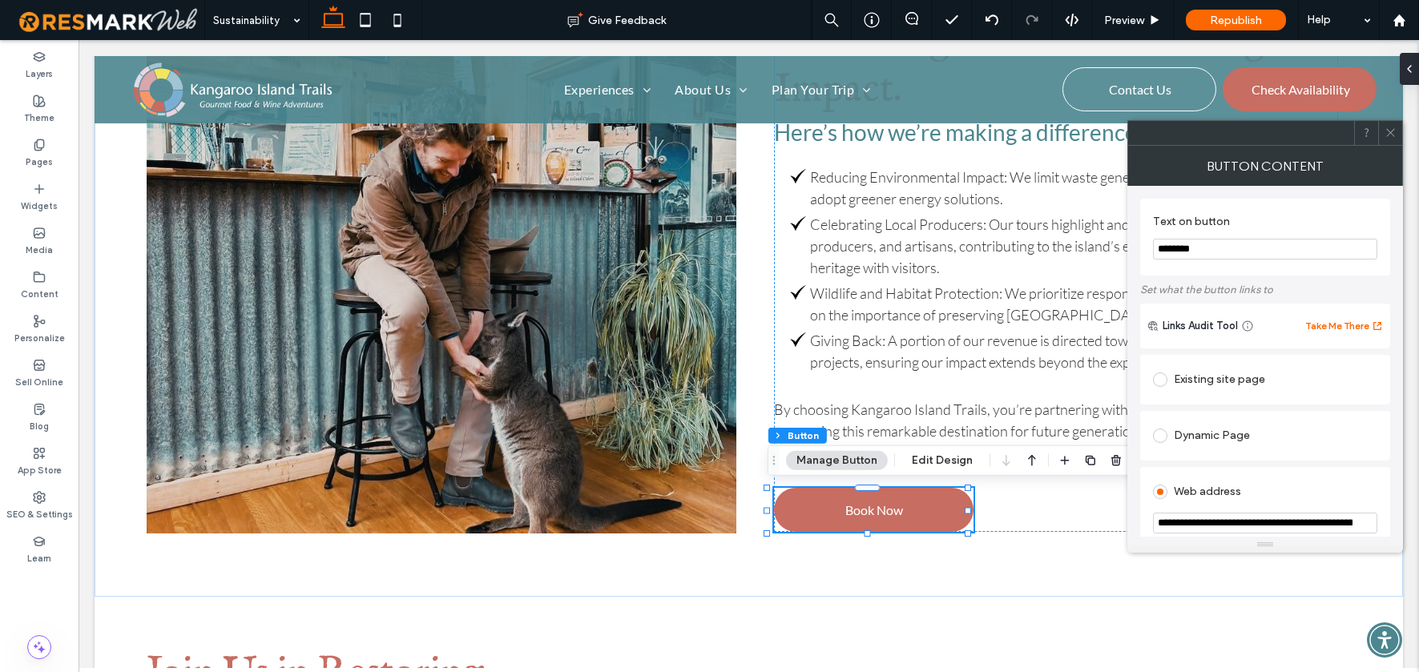
click at [1157, 385] on span at bounding box center [1160, 380] width 14 height 14
click at [1392, 135] on icon at bounding box center [1390, 133] width 12 height 12
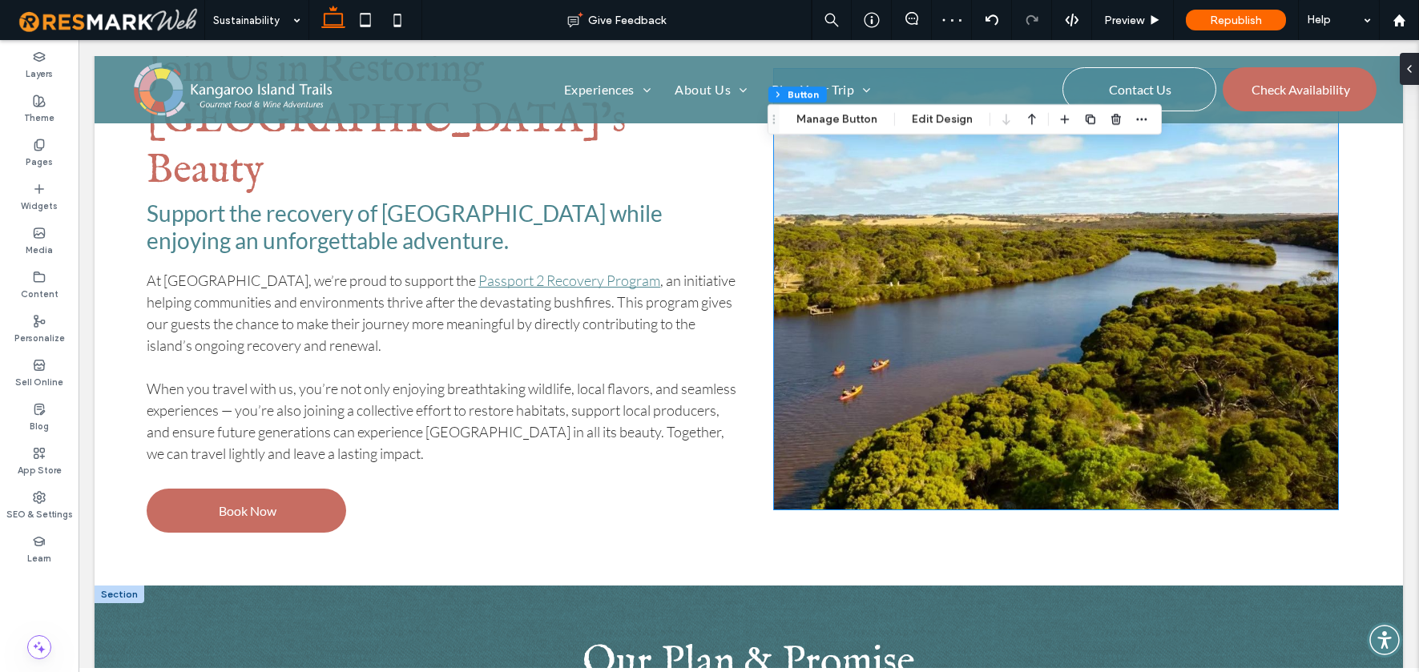
scroll to position [1931, 0]
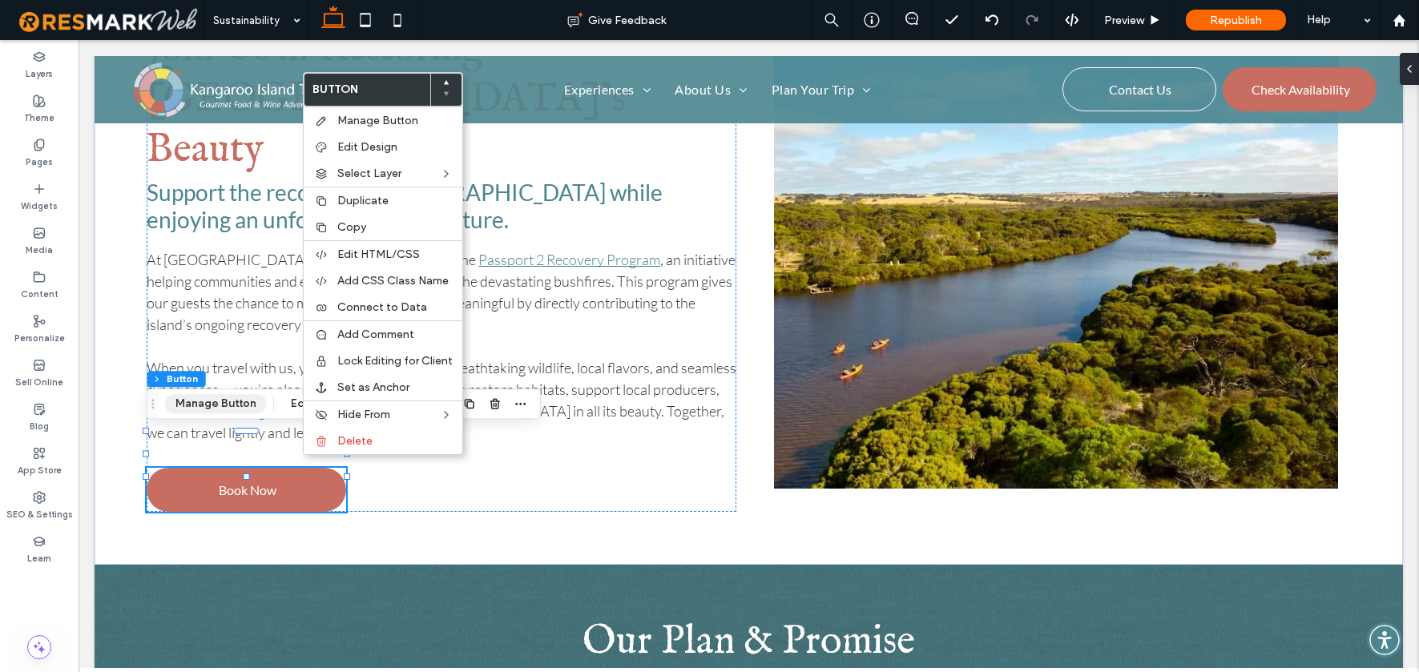
click at [240, 401] on button "Manage Button" at bounding box center [216, 403] width 102 height 19
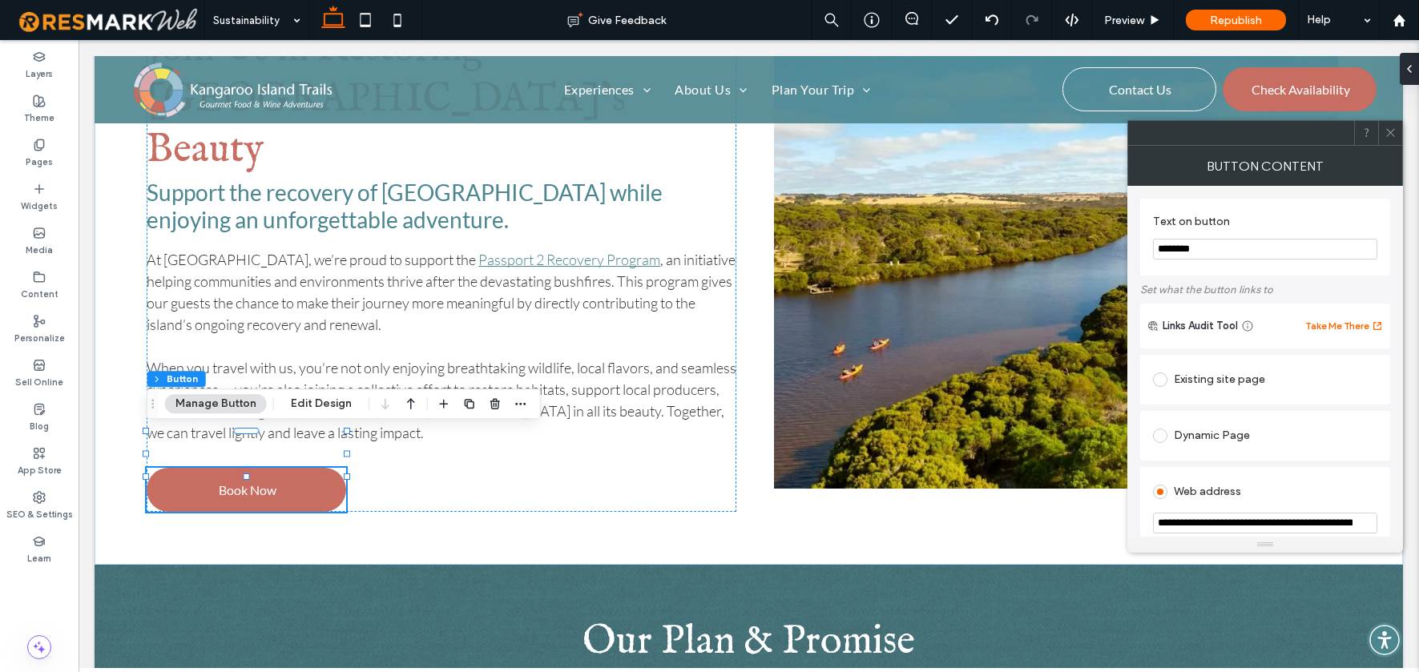
click at [1164, 382] on span at bounding box center [1160, 380] width 14 height 14
click at [1391, 137] on icon at bounding box center [1390, 133] width 12 height 12
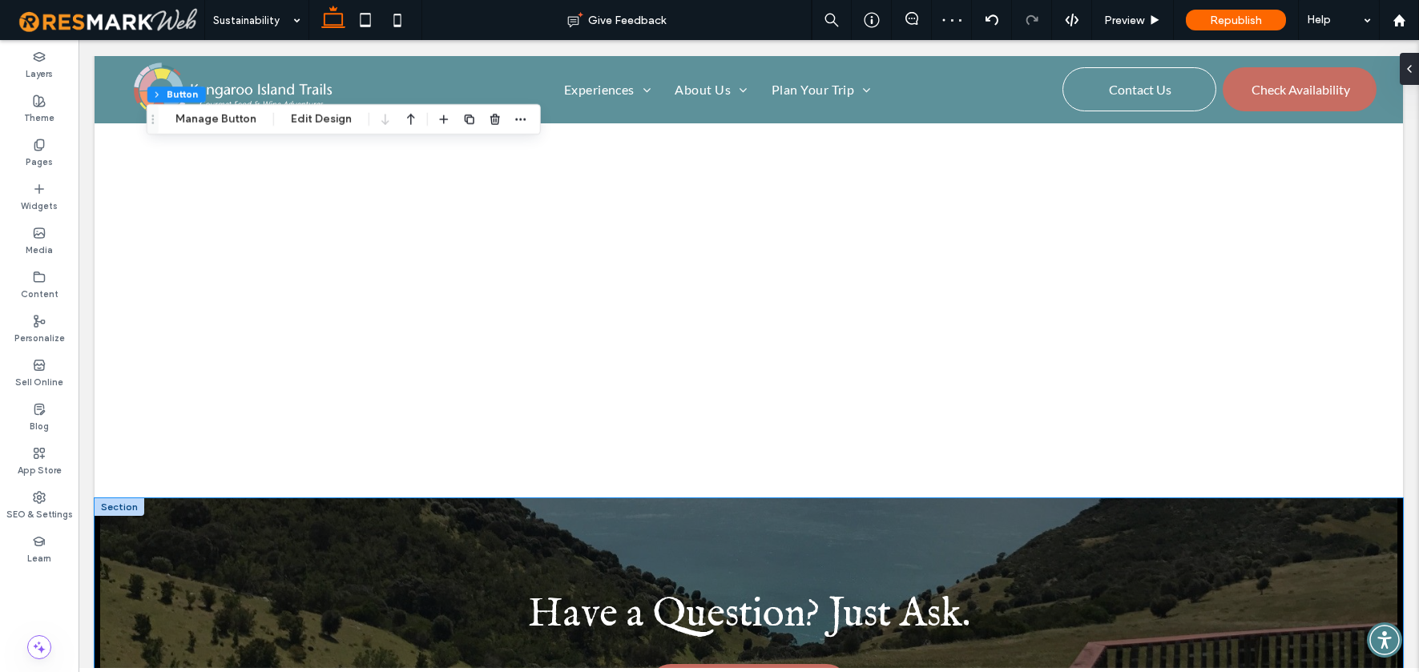
scroll to position [3192, 0]
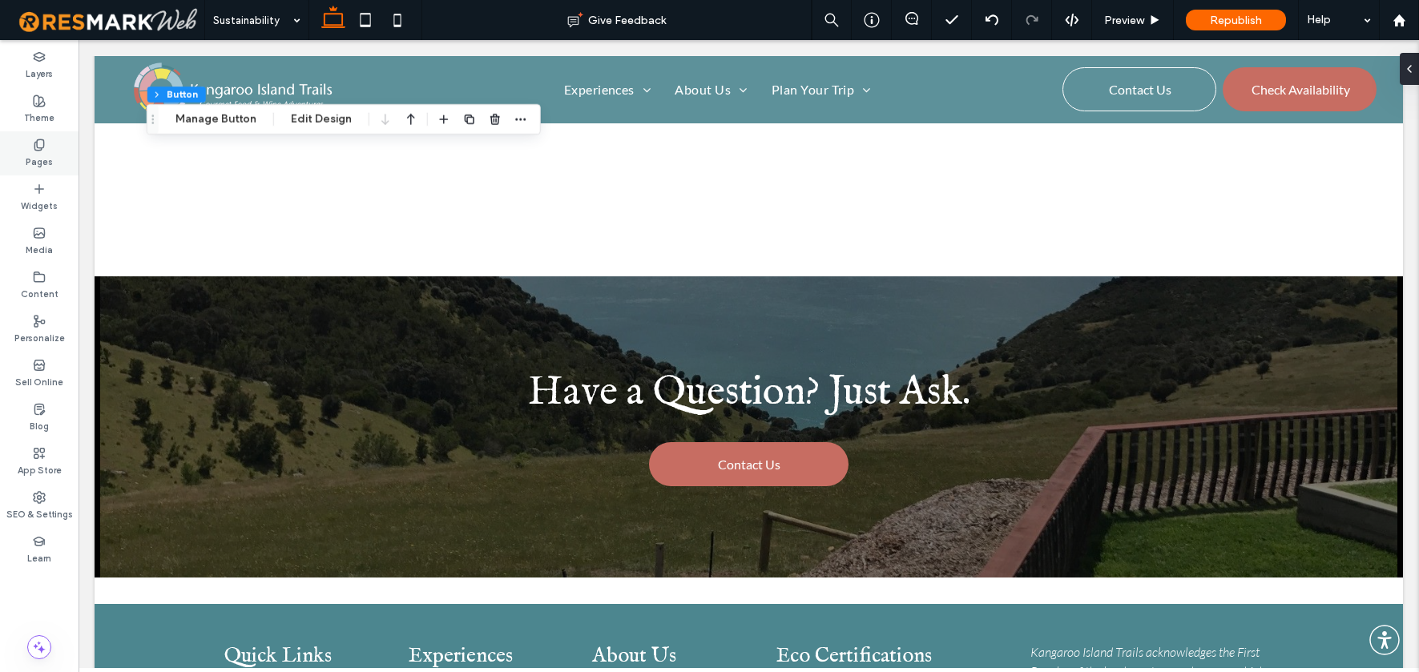
click at [44, 143] on icon at bounding box center [39, 145] width 13 height 13
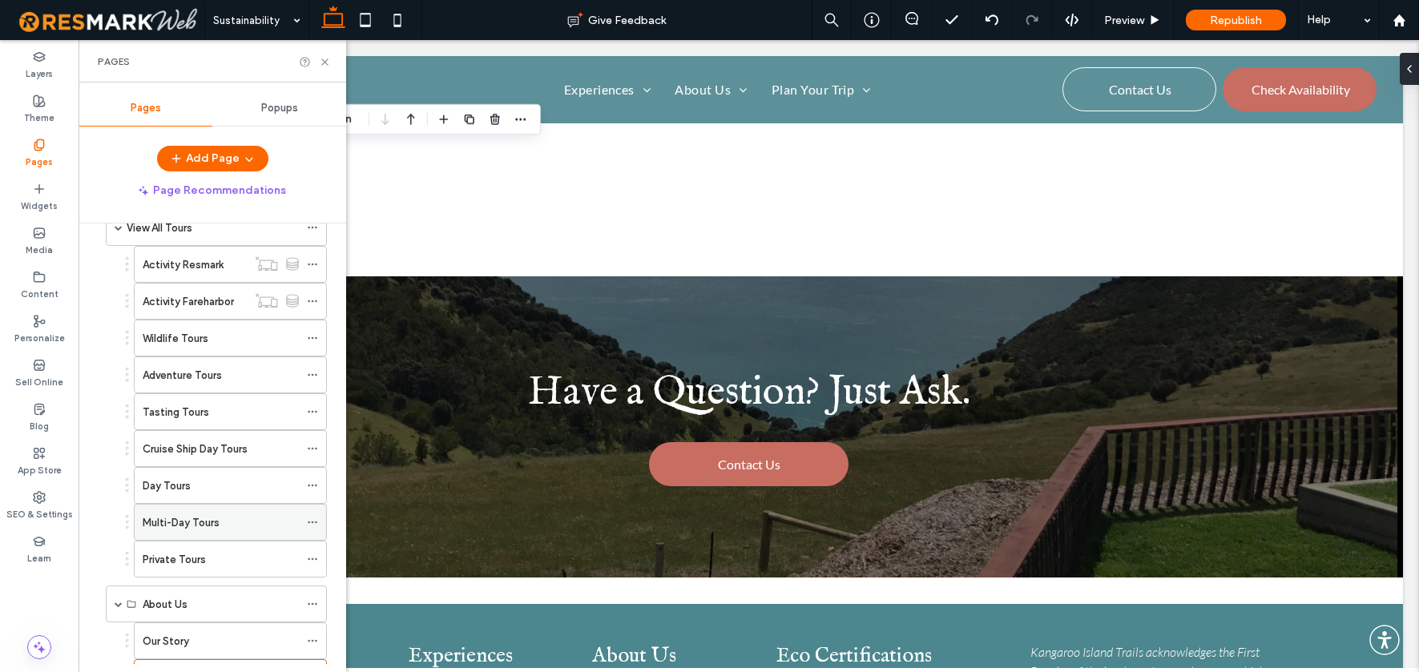
scroll to position [89, 0]
click at [167, 487] on label "Day Tours" at bounding box center [167, 483] width 48 height 28
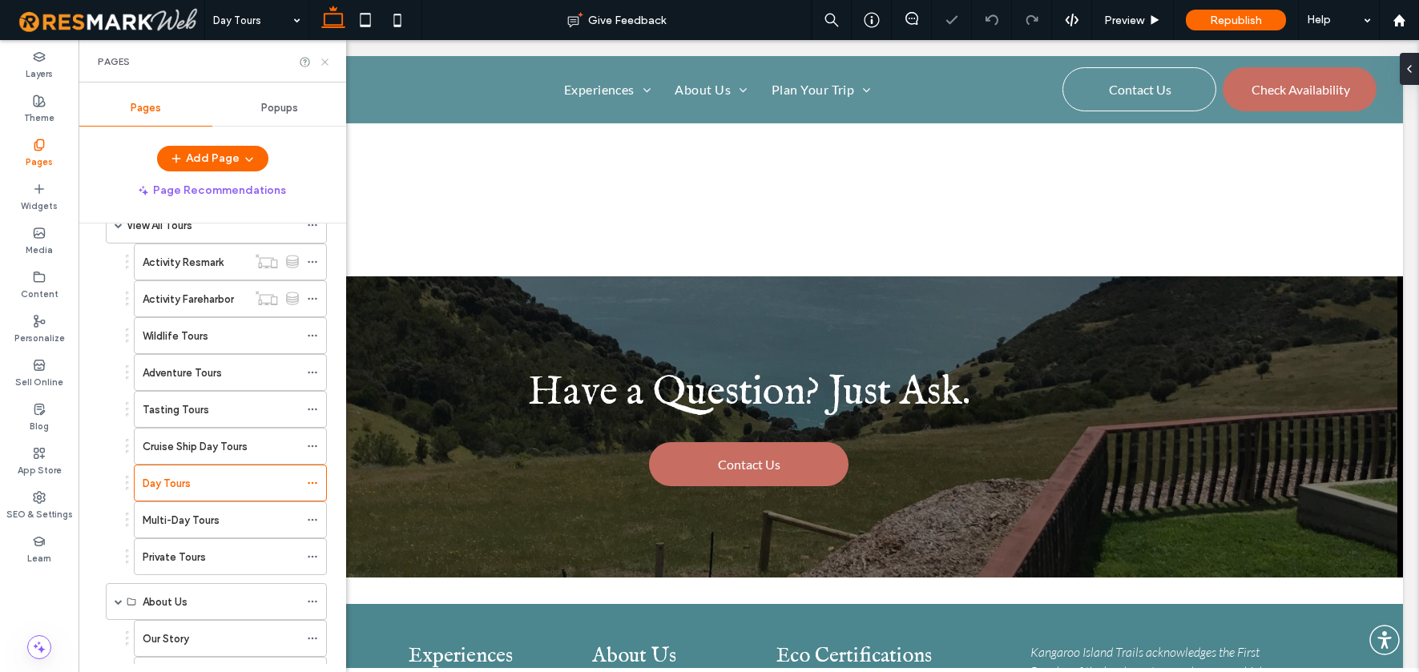
click at [324, 58] on icon at bounding box center [325, 62] width 12 height 12
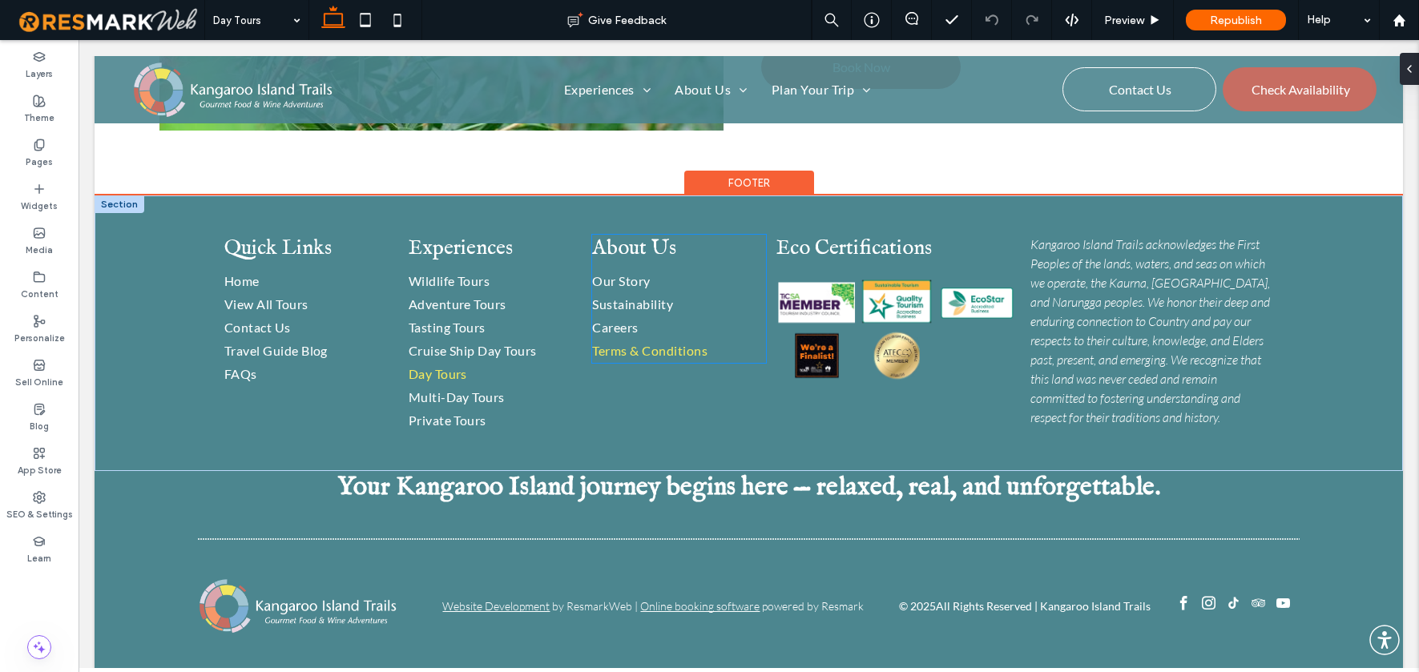
scroll to position [5227, 0]
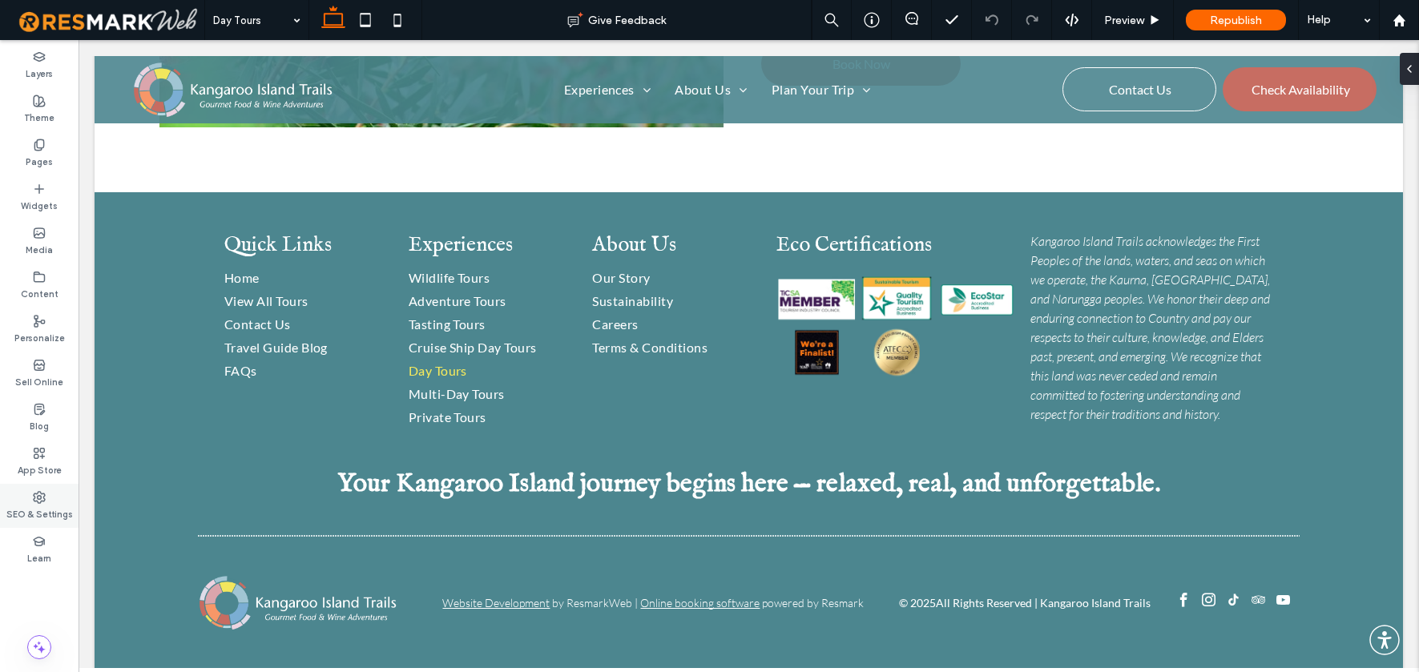
click at [44, 499] on use at bounding box center [39, 497] width 11 height 11
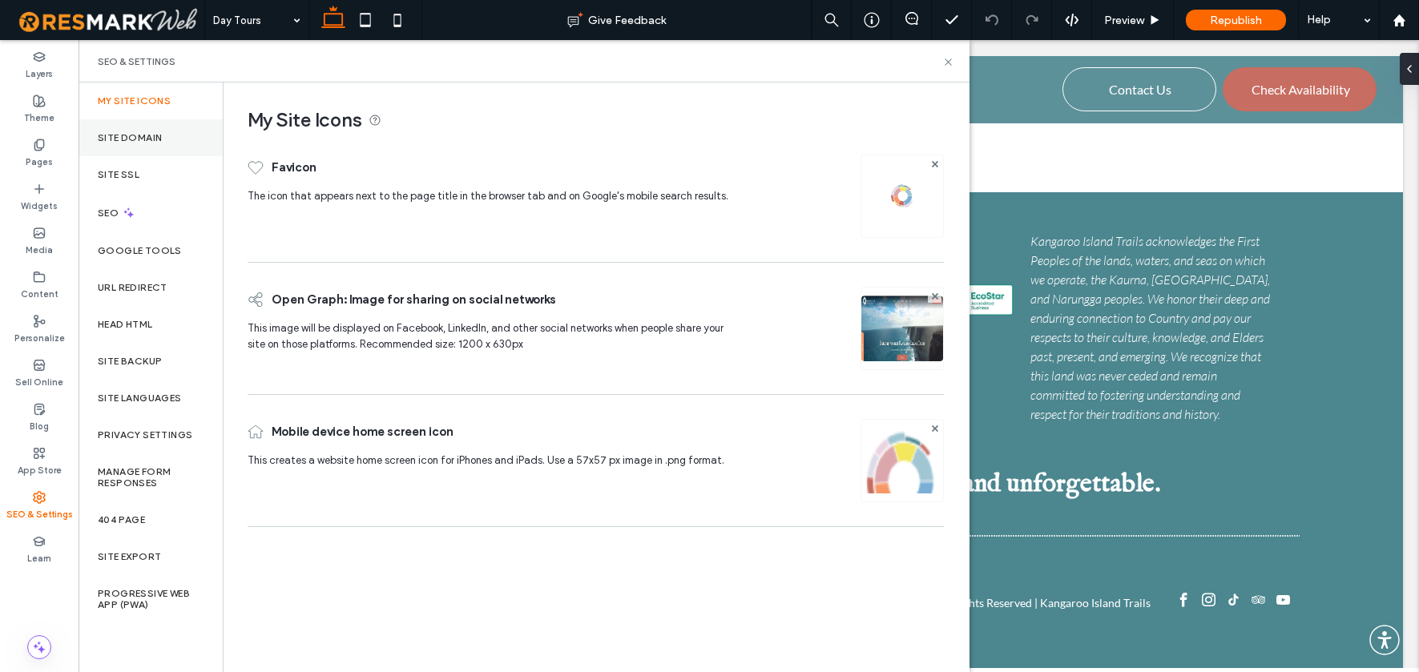
click at [149, 140] on label "Site Domain" at bounding box center [130, 137] width 64 height 11
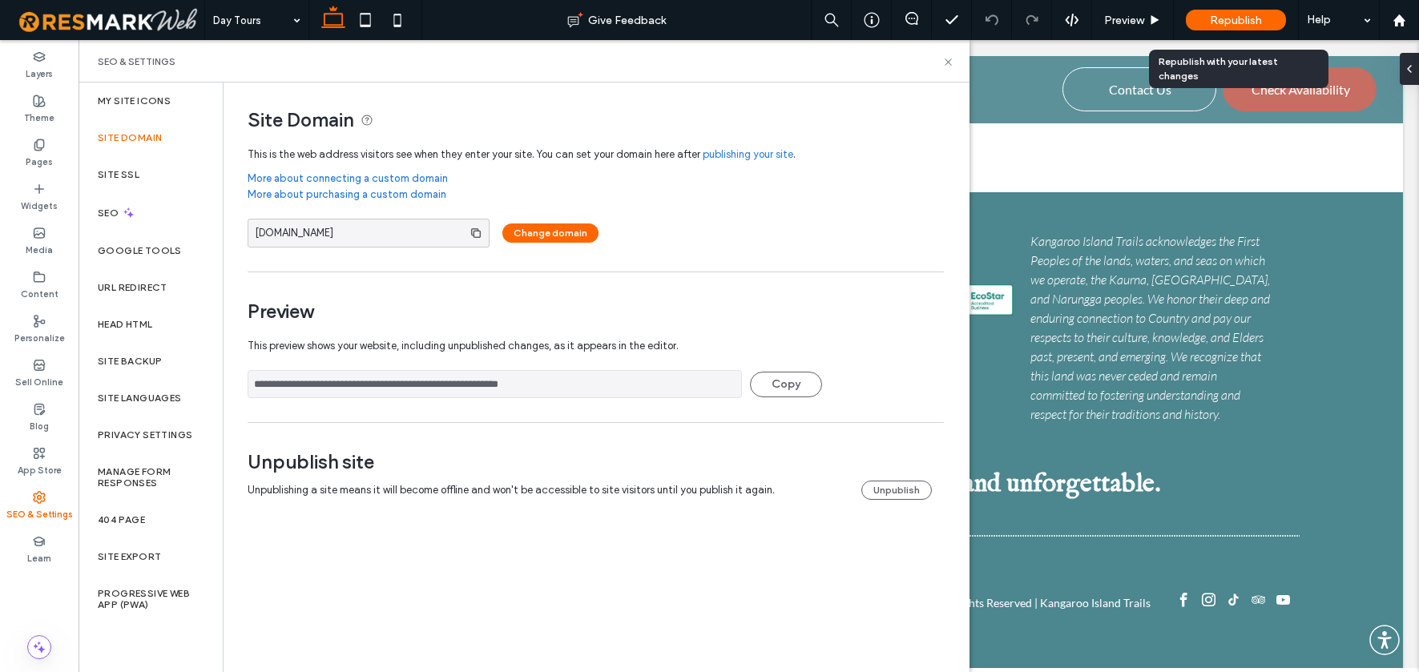
click at [1244, 23] on span "Republish" at bounding box center [1236, 21] width 52 height 14
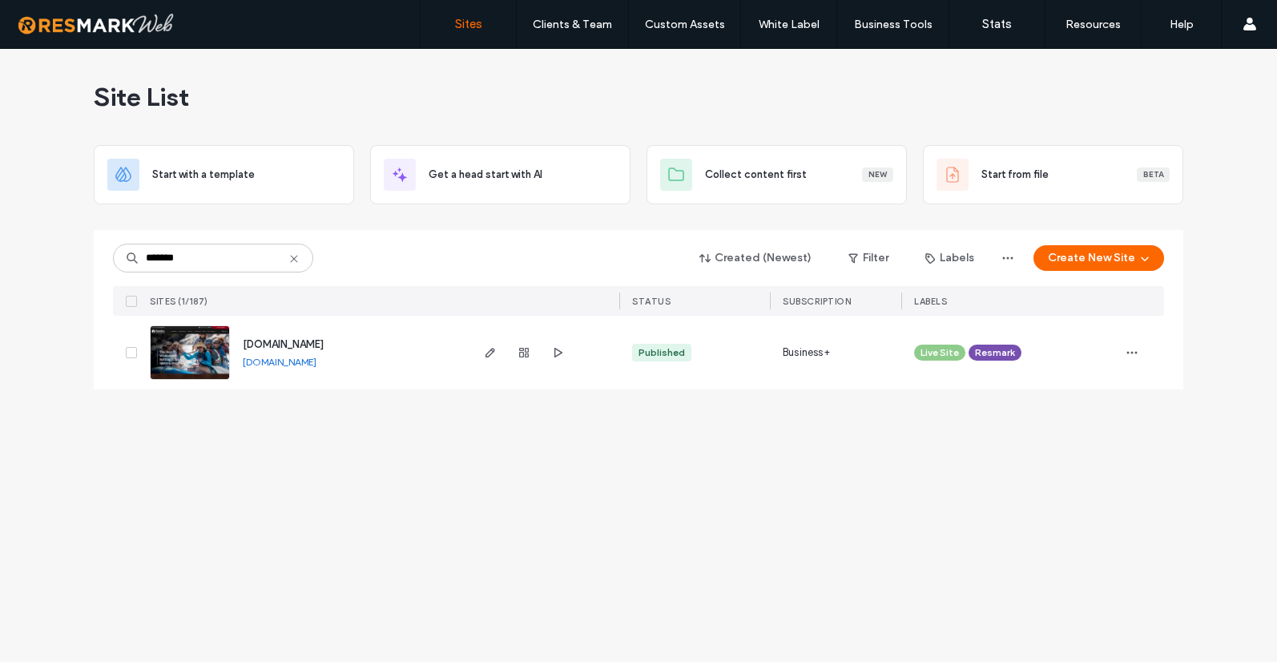
type input "*******"
click at [324, 343] on span "[DOMAIN_NAME]" at bounding box center [283, 344] width 81 height 12
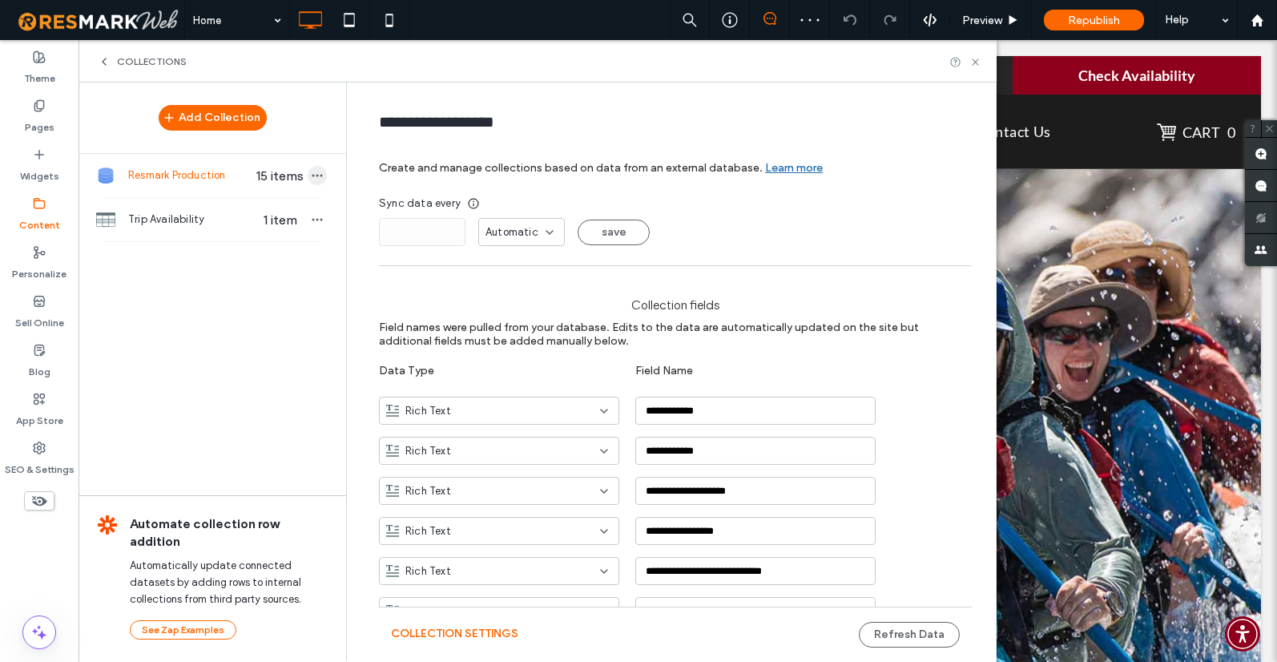
click at [312, 174] on icon "button" at bounding box center [317, 175] width 13 height 13
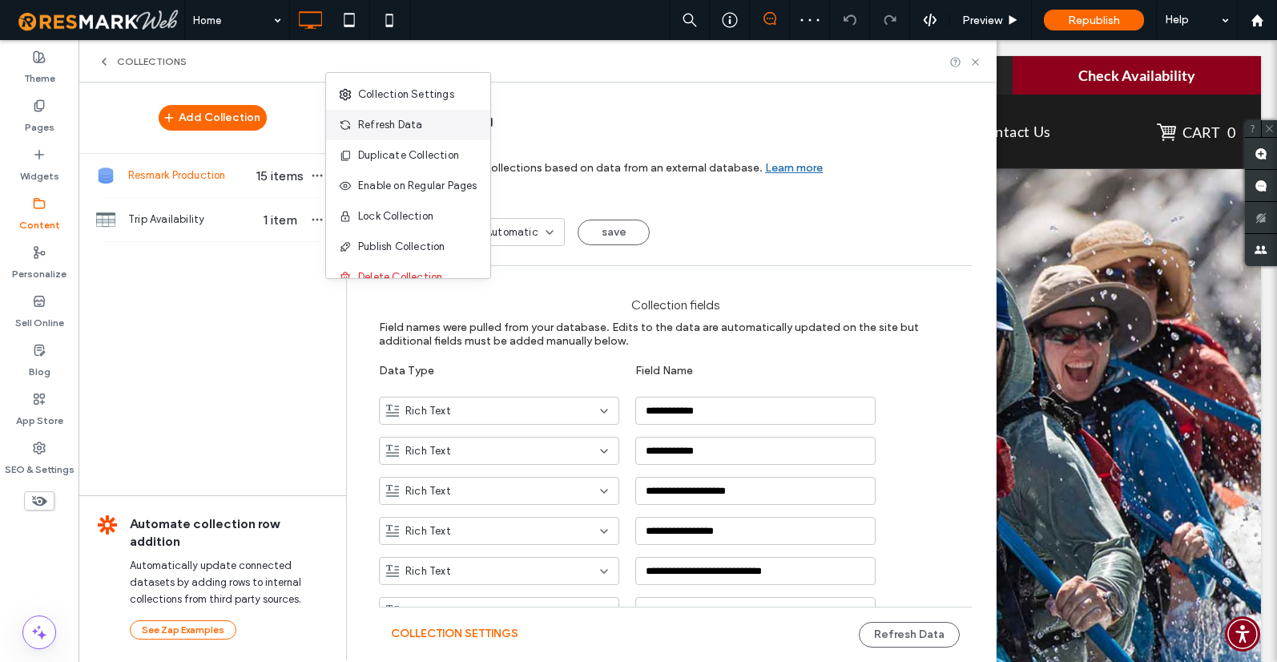
click at [389, 127] on span "Refresh Data" at bounding box center [390, 125] width 64 height 16
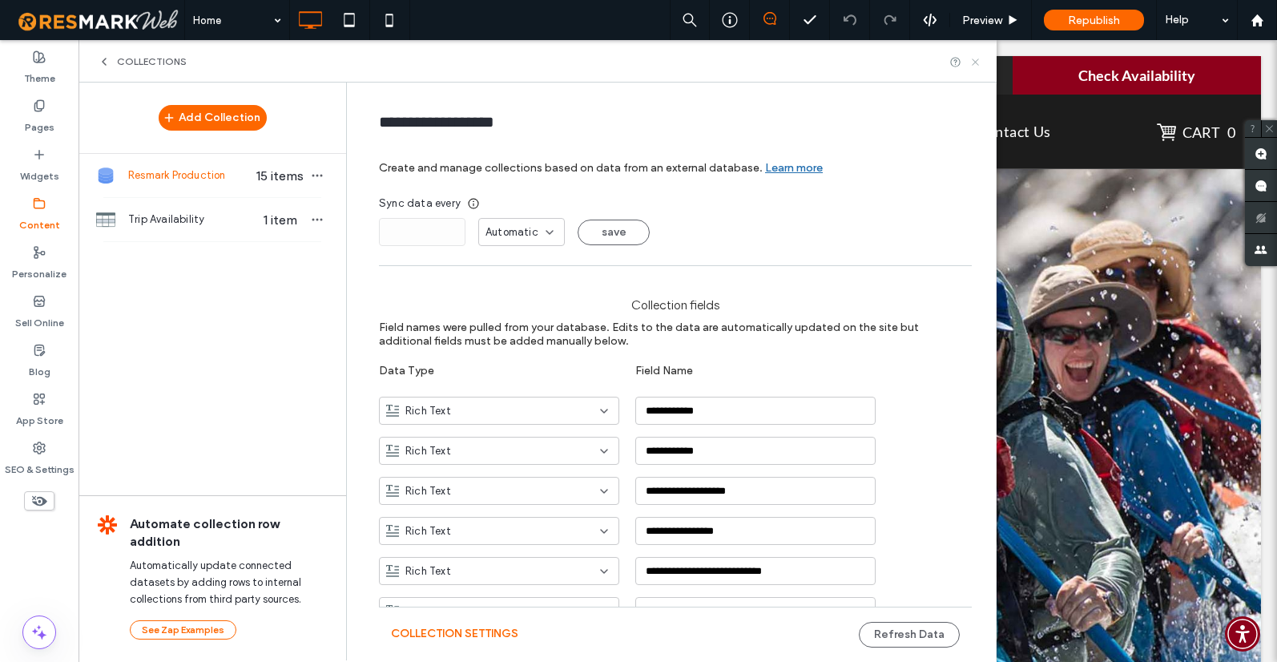
click at [978, 56] on icon at bounding box center [975, 62] width 12 height 12
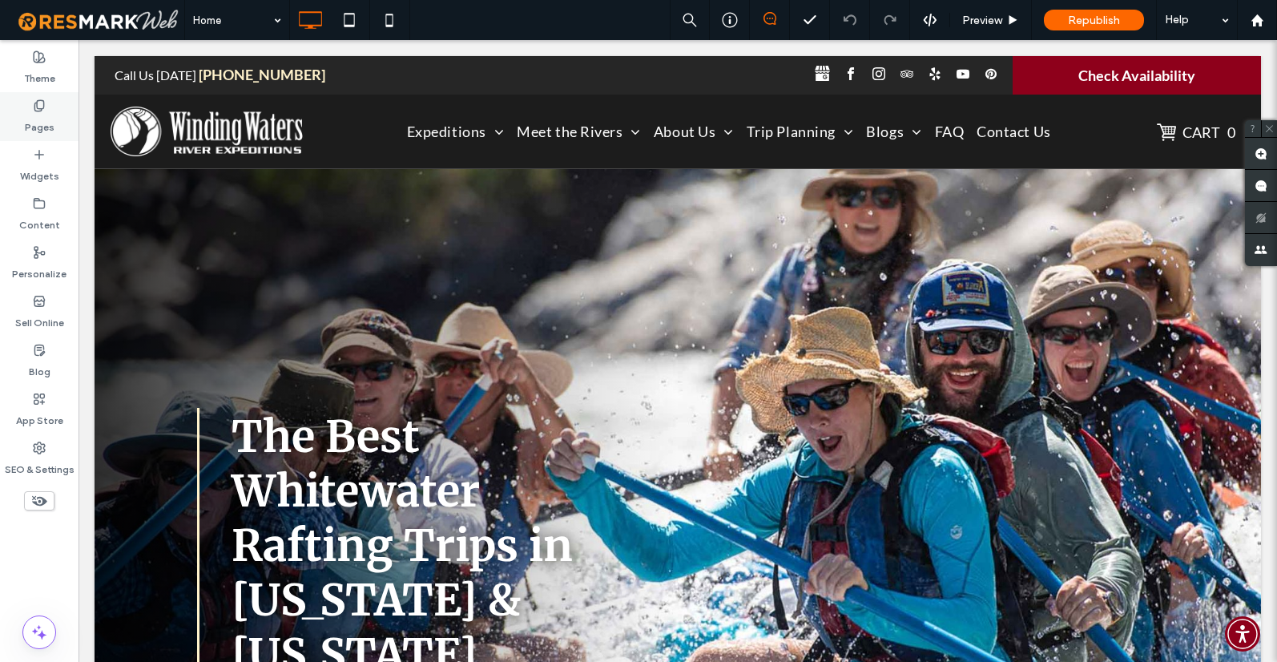
click at [46, 105] on div "Pages" at bounding box center [39, 116] width 79 height 49
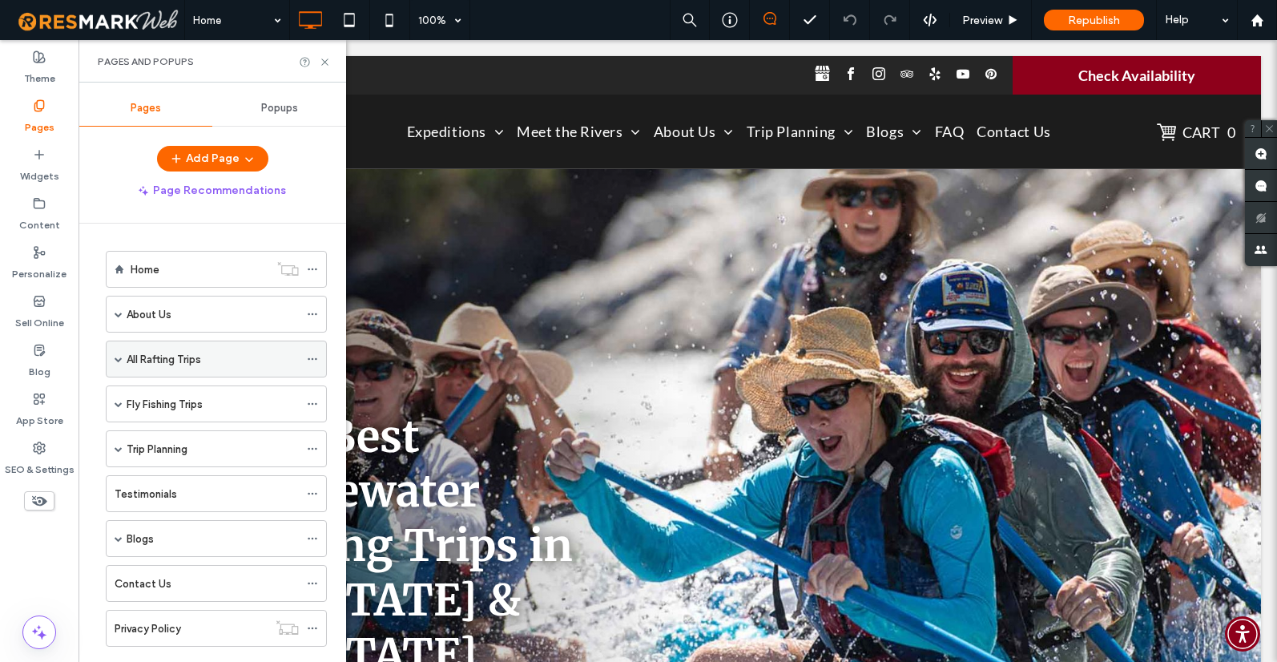
click at [118, 363] on span at bounding box center [119, 358] width 8 height 35
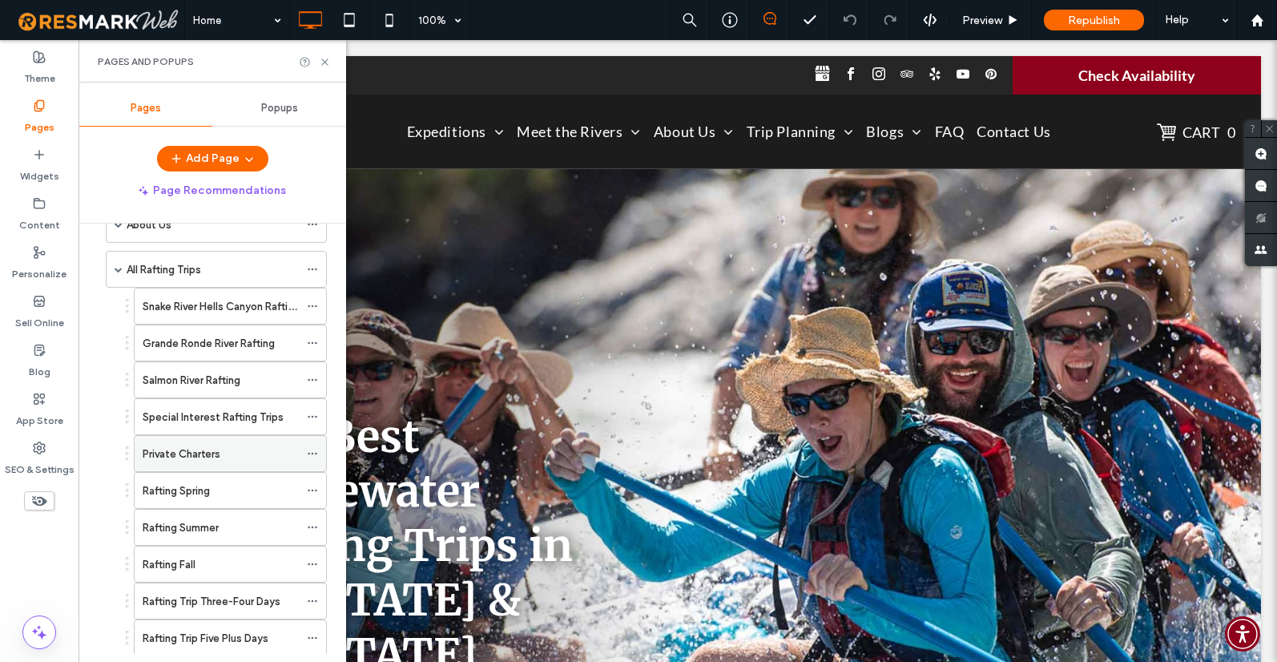
scroll to position [58, 0]
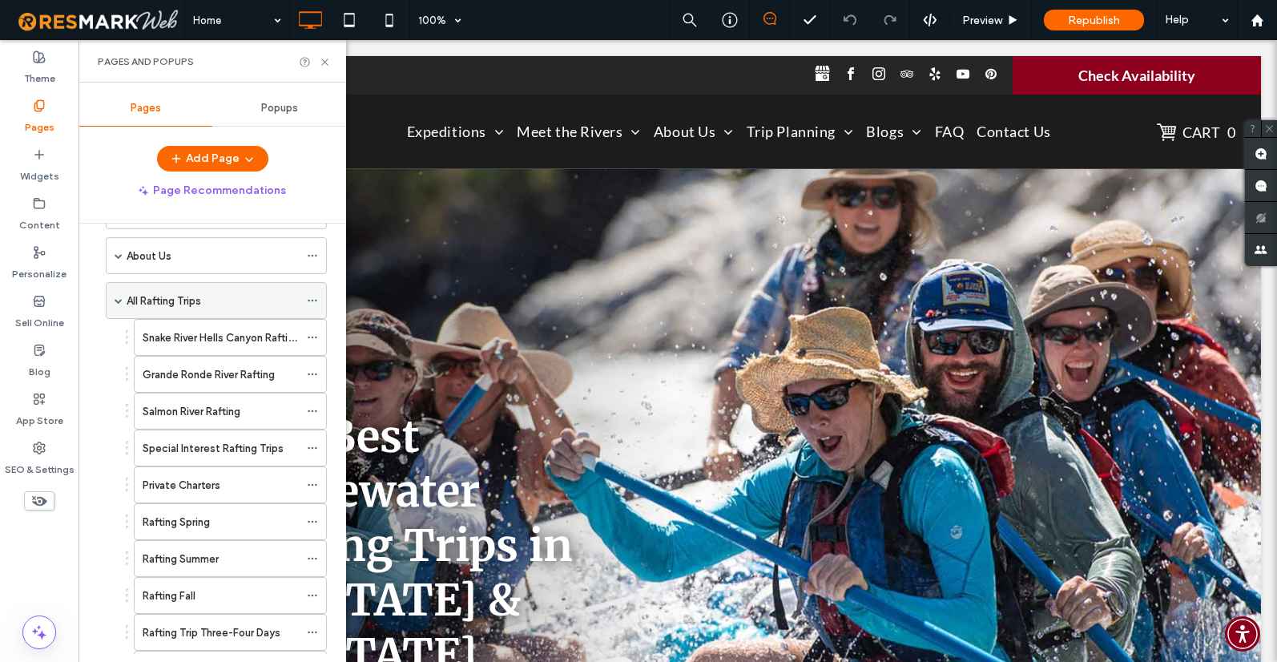
click at [165, 294] on label "All Rafting Trips" at bounding box center [164, 301] width 75 height 28
click at [326, 59] on use at bounding box center [324, 61] width 6 height 6
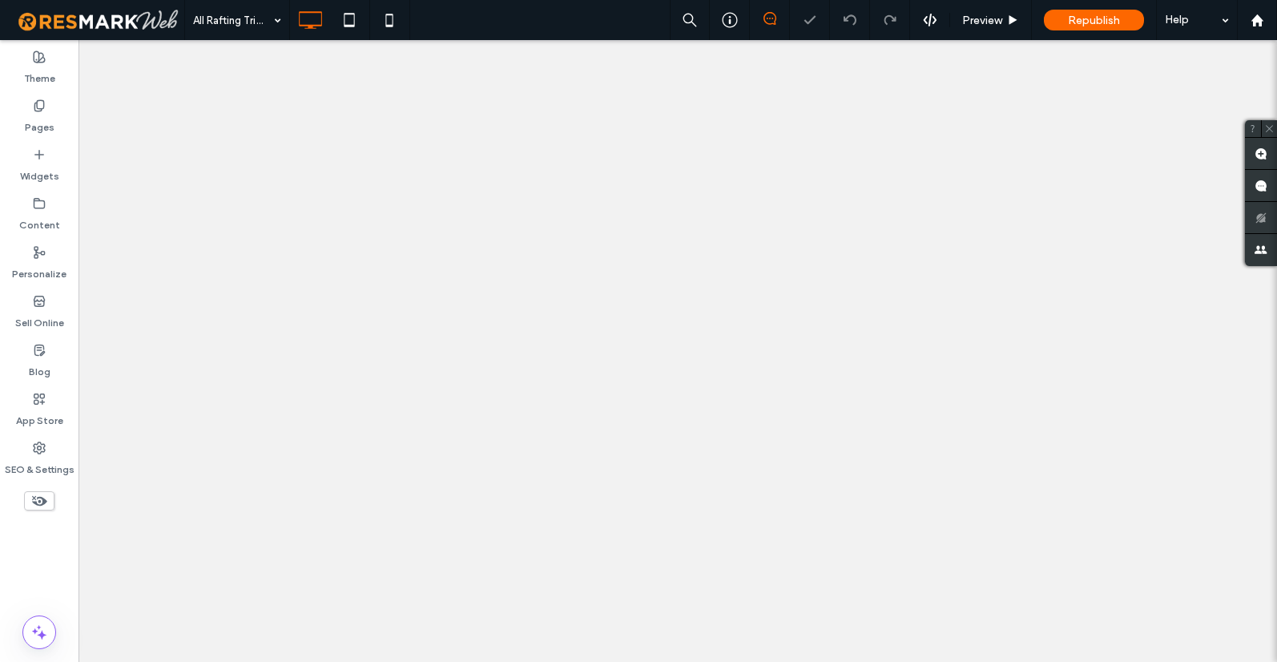
select select
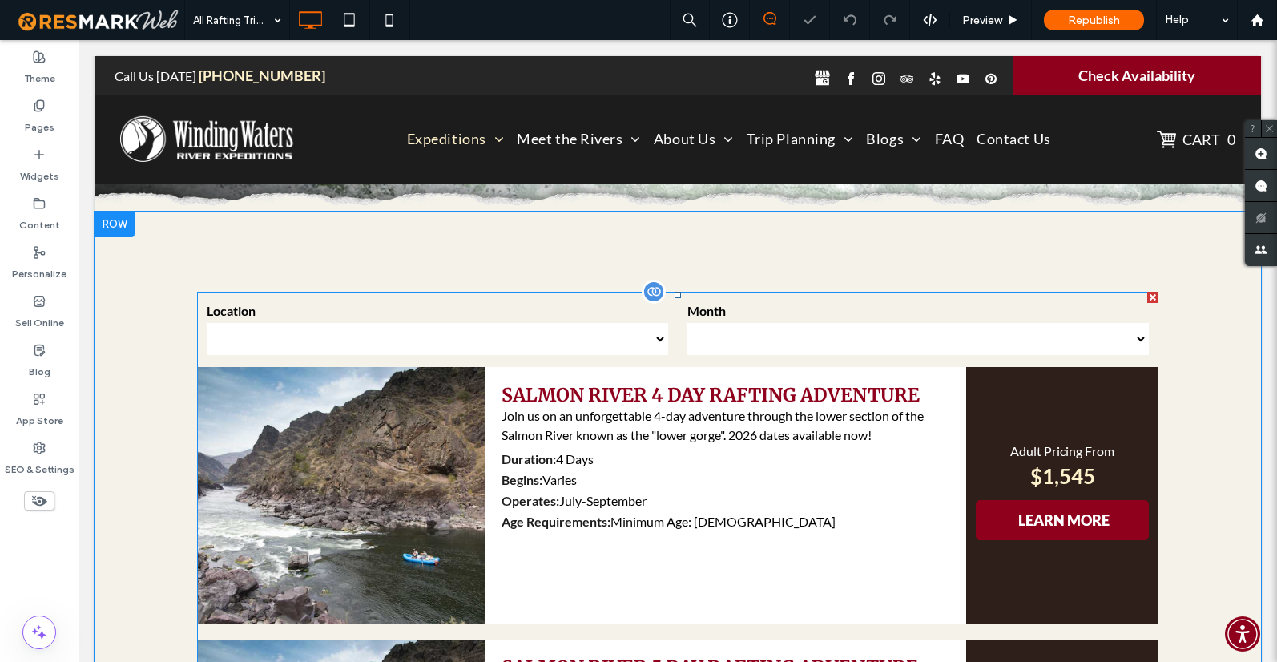
scroll to position [355, 0]
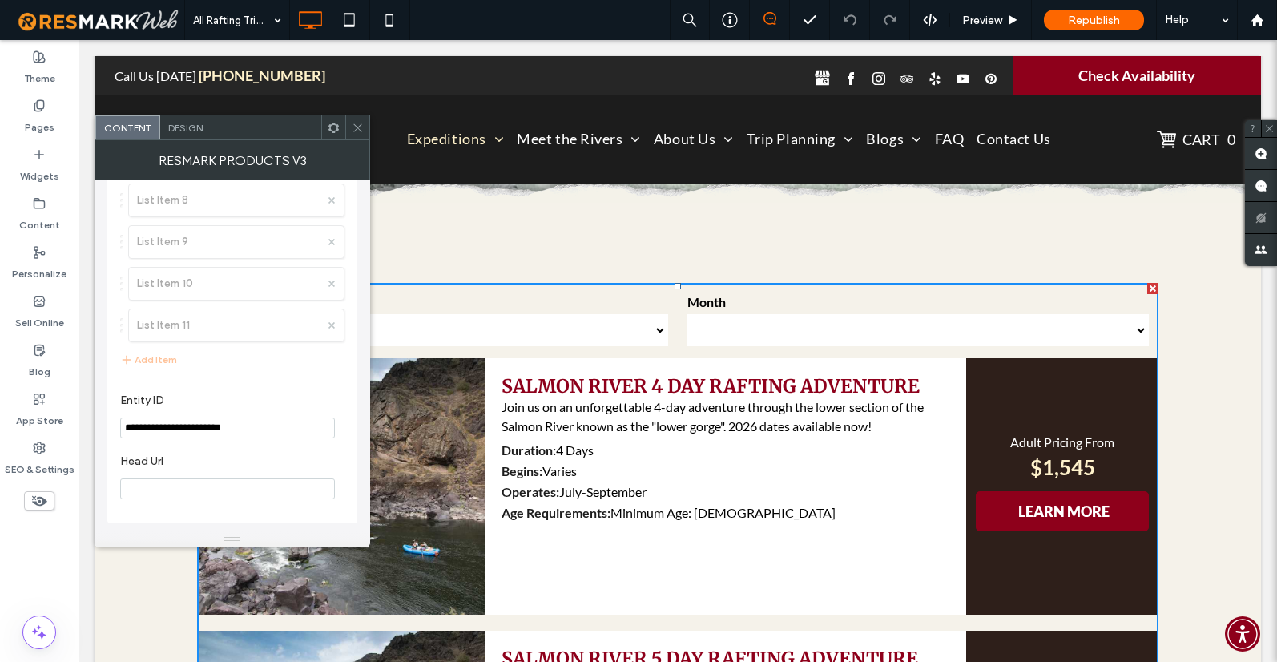
scroll to position [0, 0]
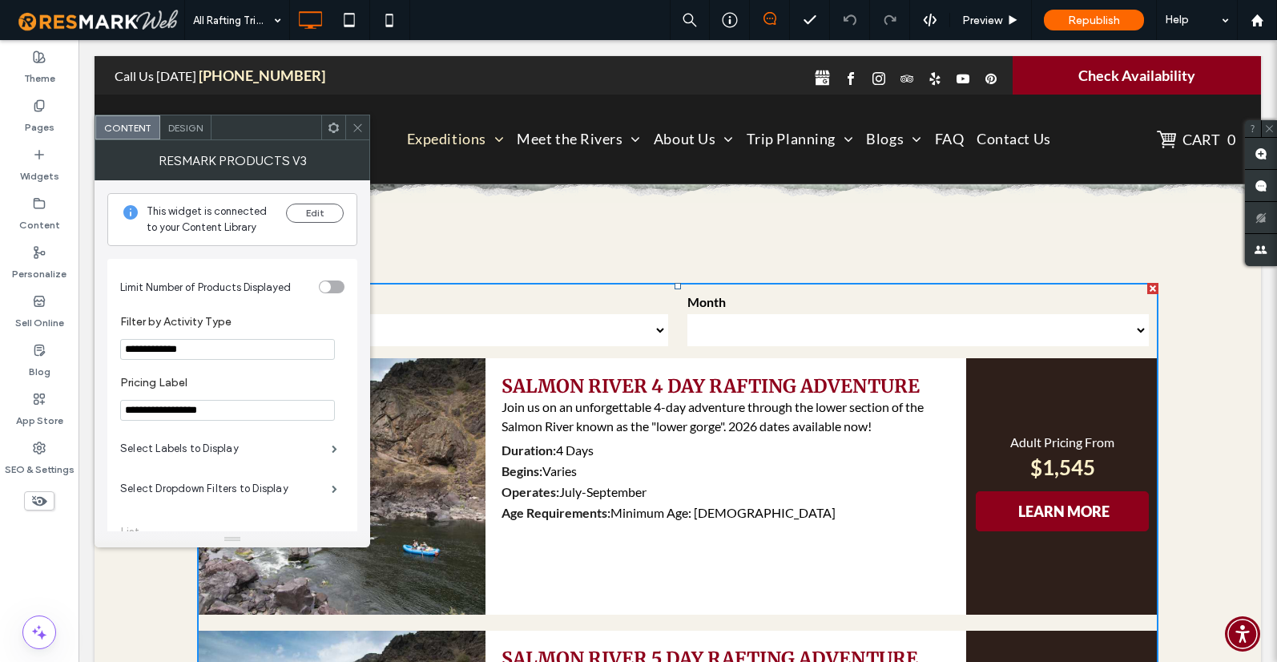
click at [191, 130] on span "Design" at bounding box center [185, 128] width 34 height 12
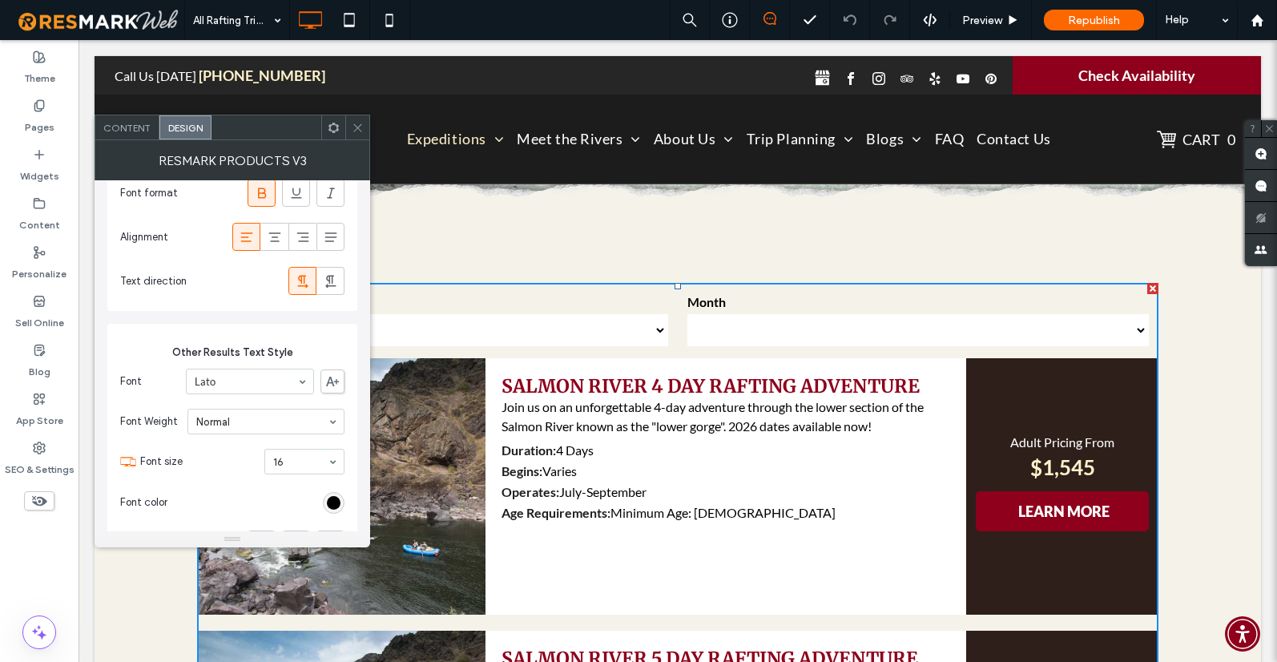
scroll to position [1090, 0]
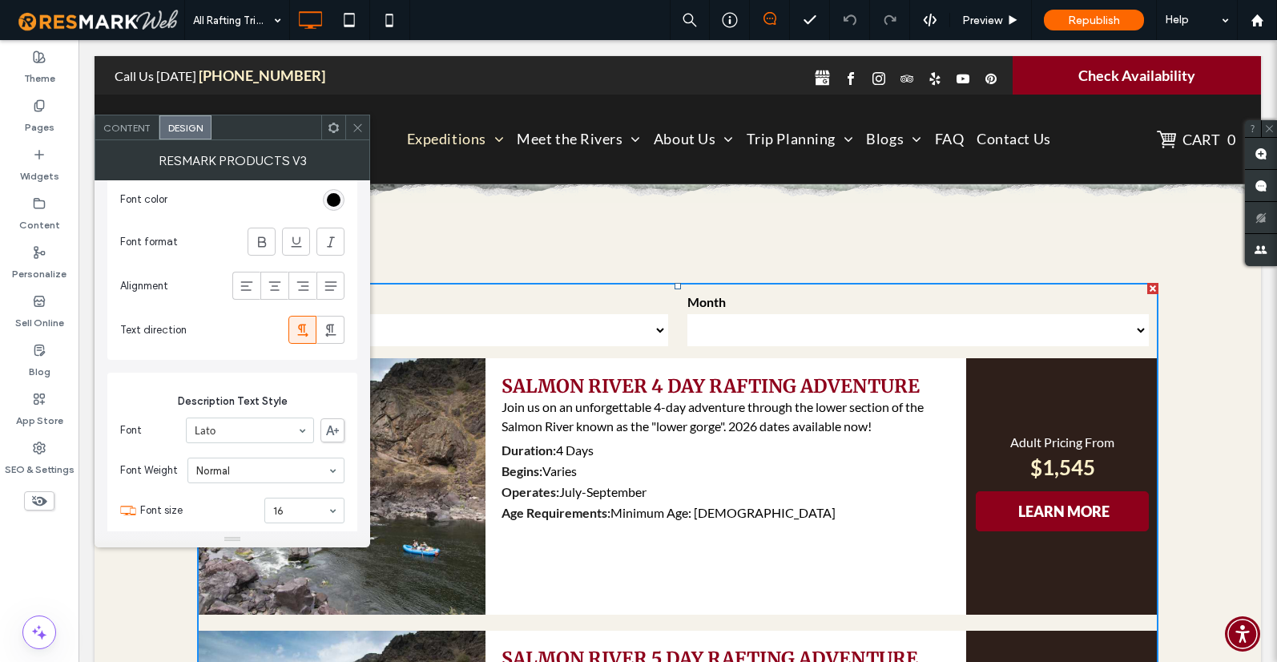
click at [135, 124] on span "Content" at bounding box center [126, 128] width 47 height 12
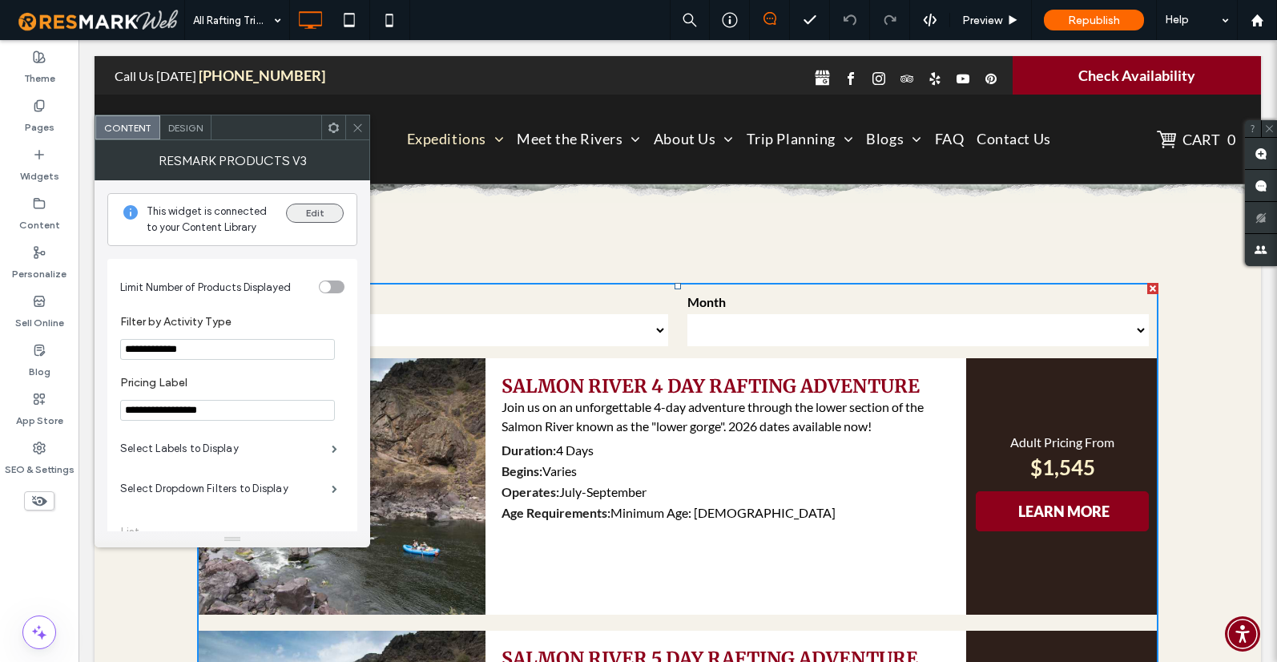
click at [311, 213] on button "Edit" at bounding box center [315, 212] width 58 height 19
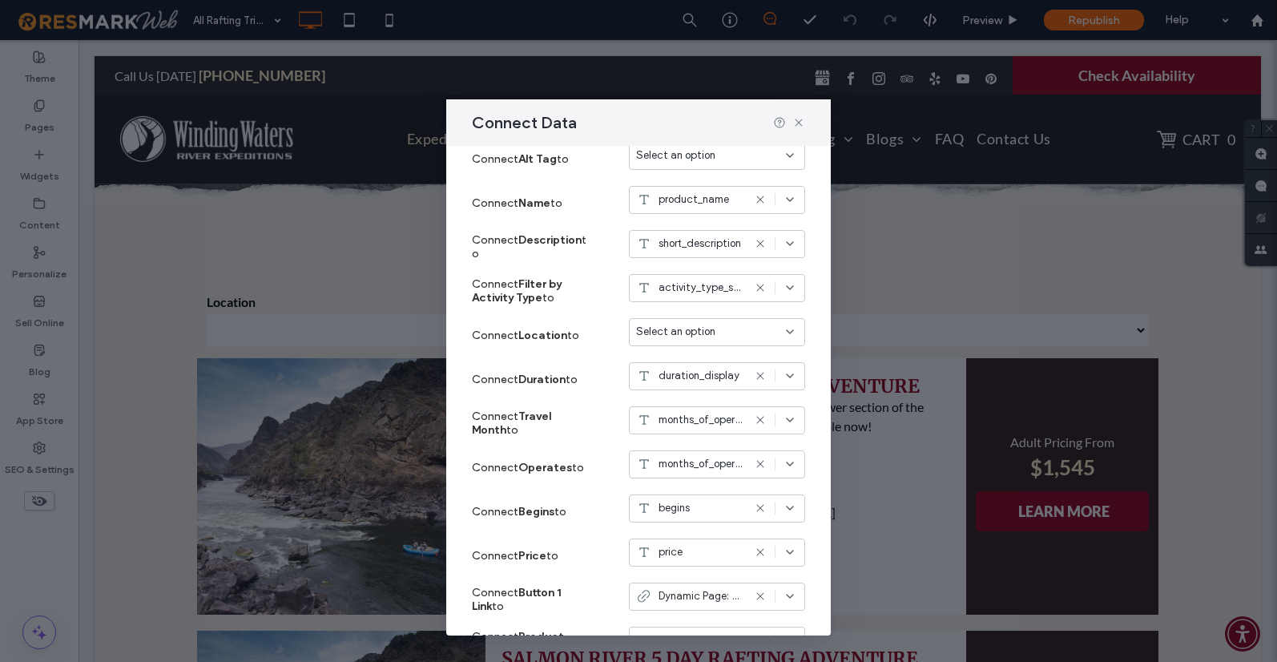
scroll to position [267, 0]
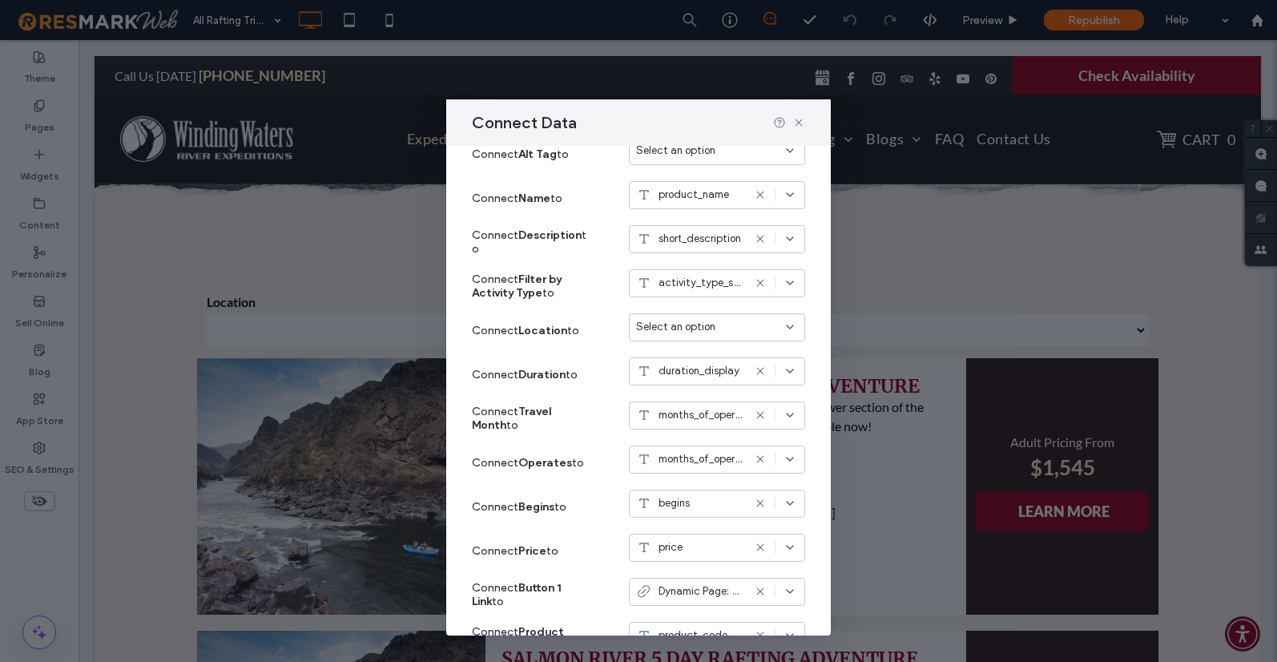
click at [691, 322] on span "Select an option" at bounding box center [675, 327] width 79 height 16
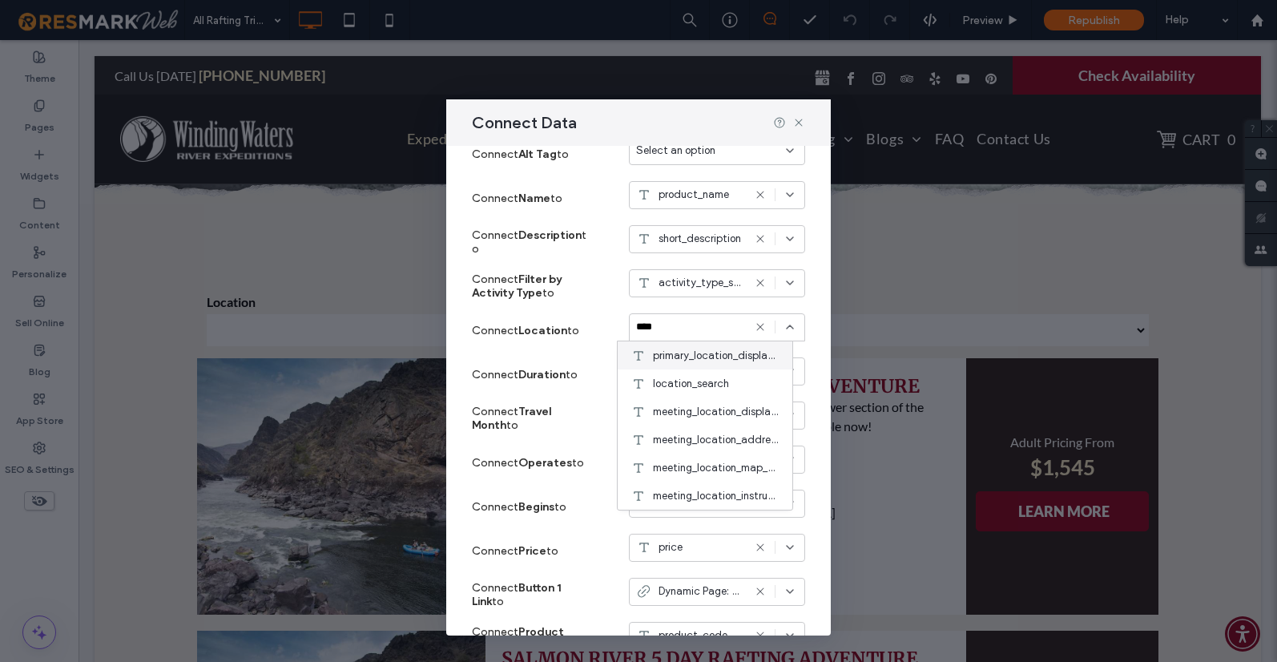
type input "****"
click at [683, 359] on span "primary_location_display_name" at bounding box center [716, 356] width 127 height 16
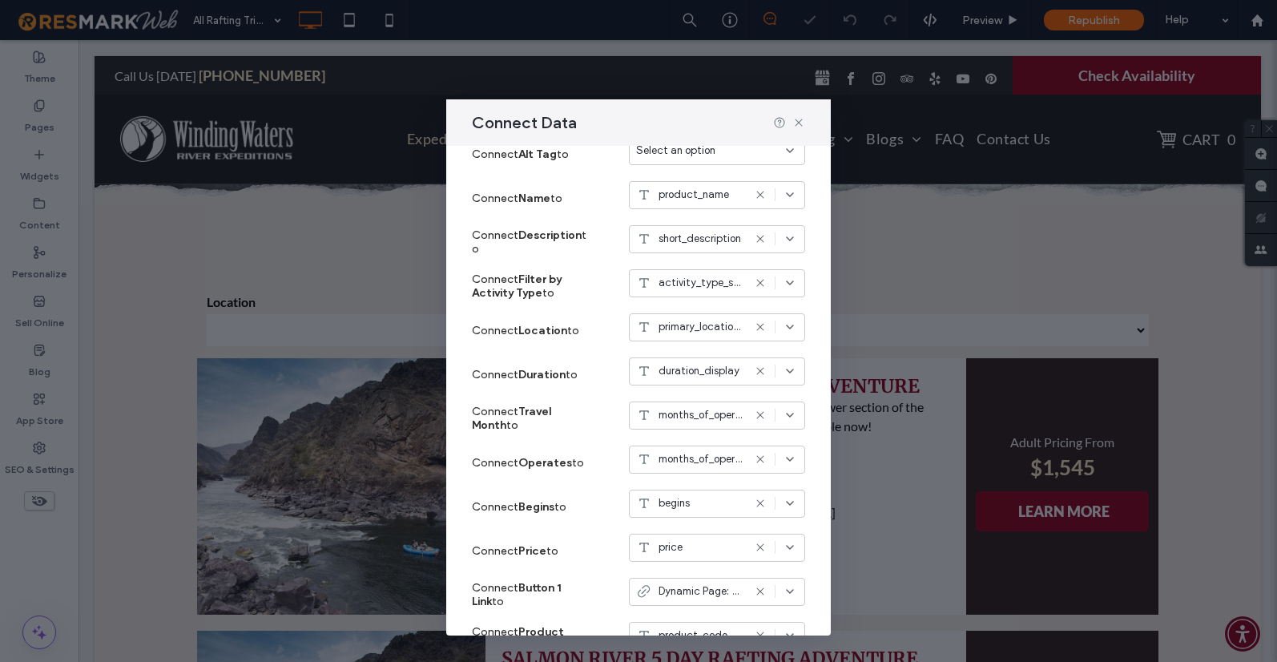
select select
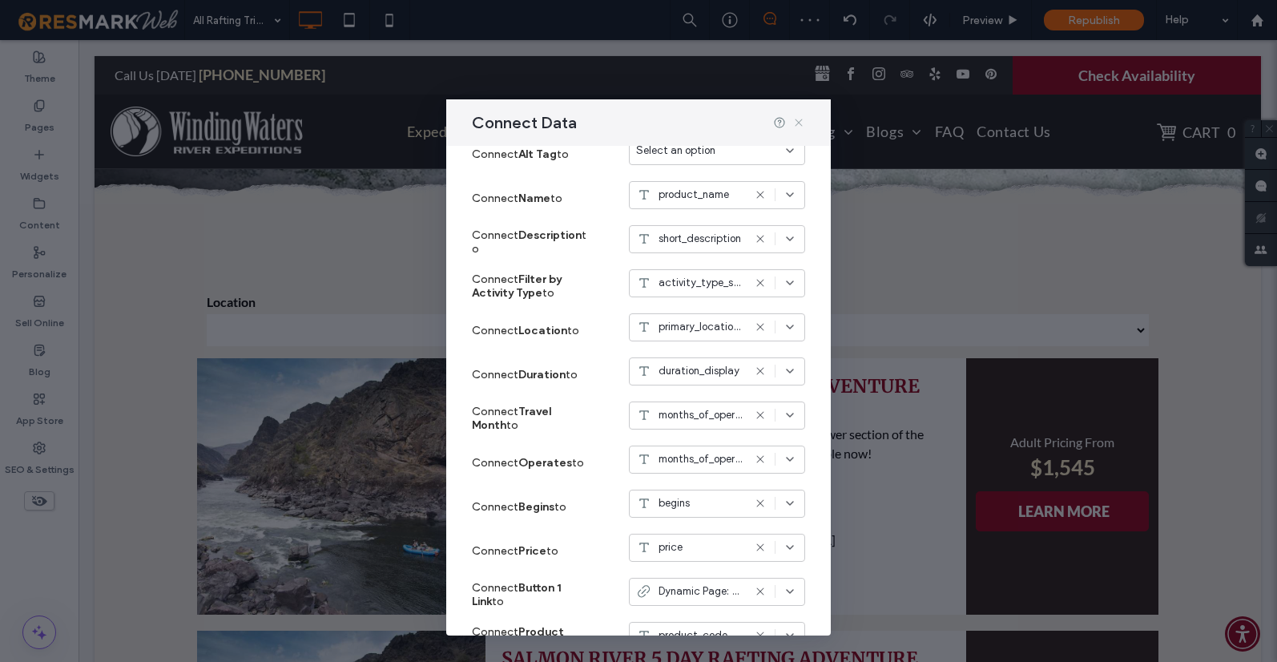
click at [799, 121] on icon at bounding box center [798, 122] width 13 height 13
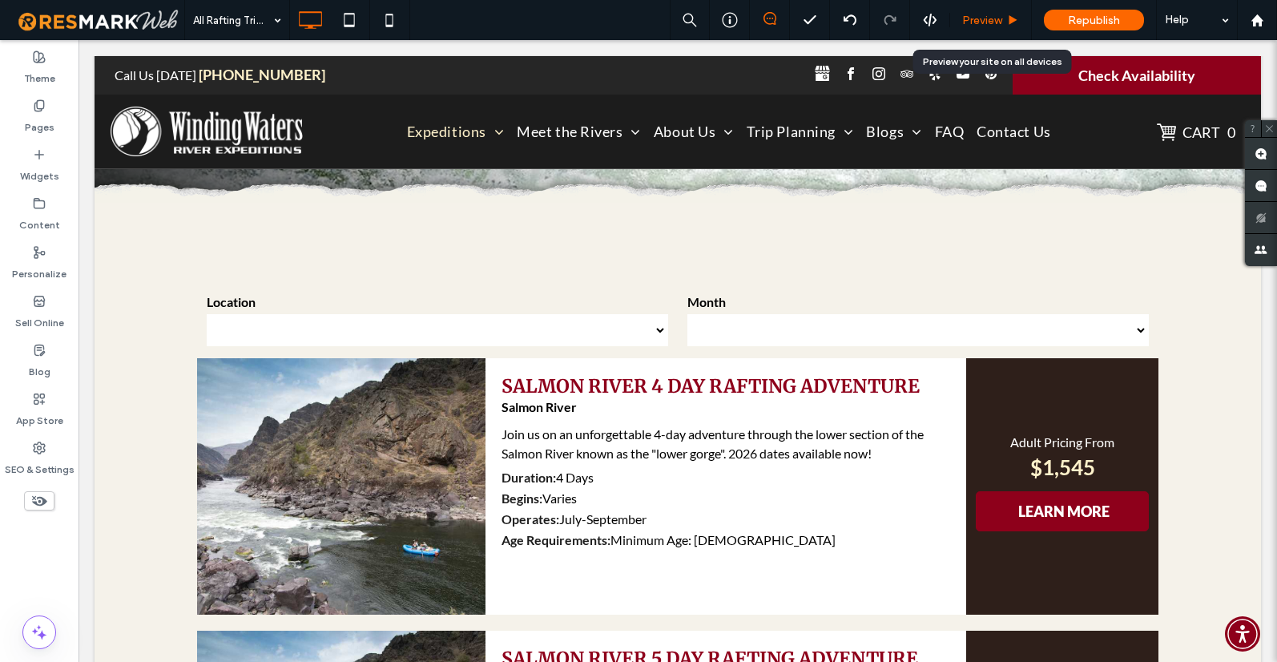
click at [970, 14] on span "Preview" at bounding box center [982, 21] width 40 height 14
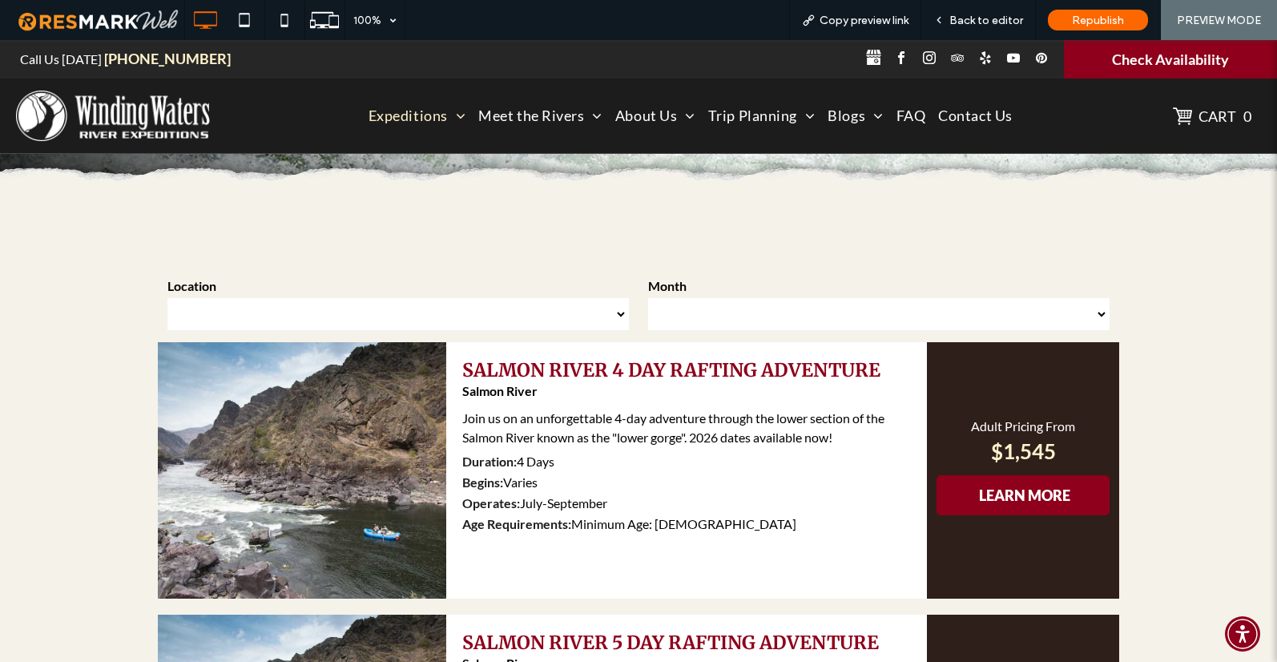
click at [280, 306] on select "**********" at bounding box center [397, 314] width 461 height 32
click at [989, 18] on span "Back to editor" at bounding box center [986, 21] width 74 height 14
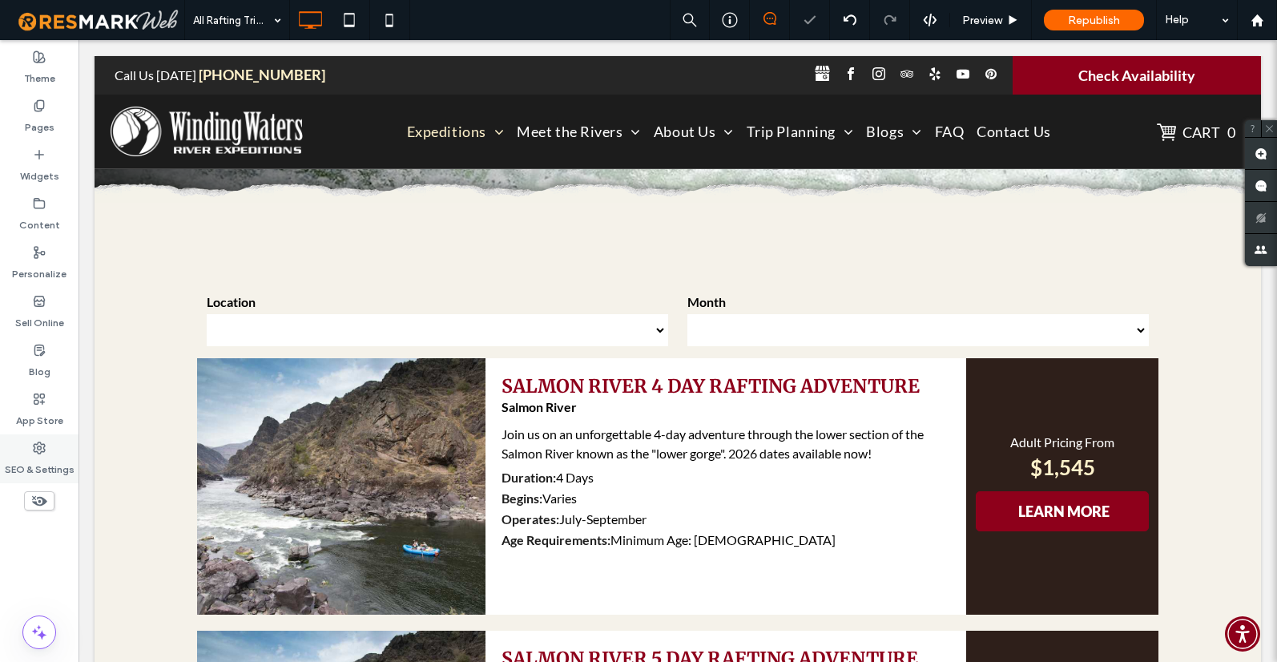
click at [38, 450] on icon at bounding box center [39, 447] width 13 height 13
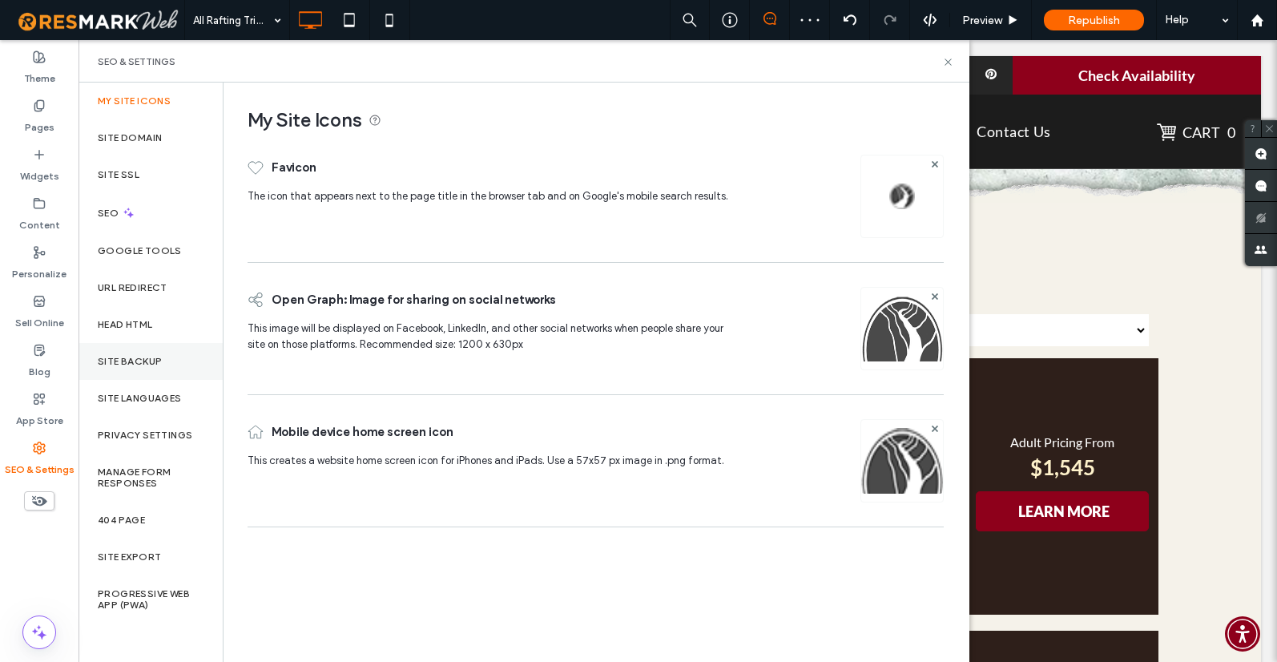
click at [141, 357] on label "Site Backup" at bounding box center [130, 361] width 64 height 11
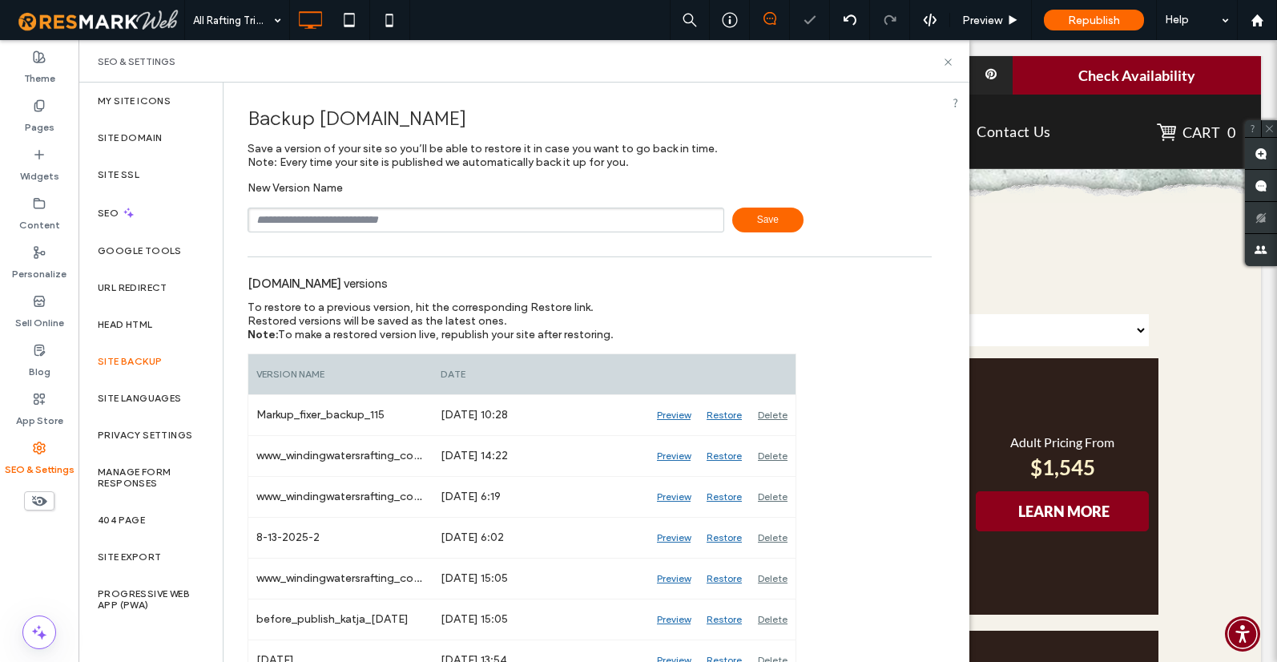
click at [392, 213] on input "text" at bounding box center [486, 219] width 477 height 25
type input "**********"
click at [763, 228] on span "Save" at bounding box center [767, 219] width 71 height 25
click at [949, 62] on icon at bounding box center [948, 62] width 12 height 12
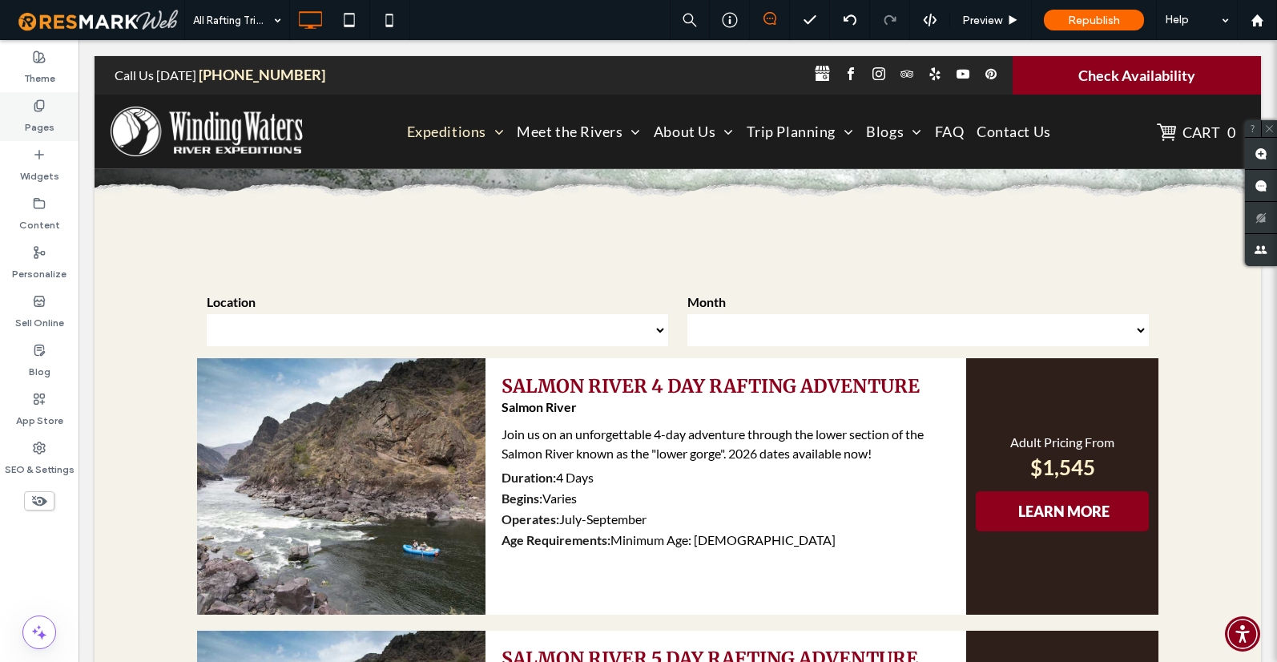
click at [46, 108] on div "Pages" at bounding box center [39, 116] width 79 height 49
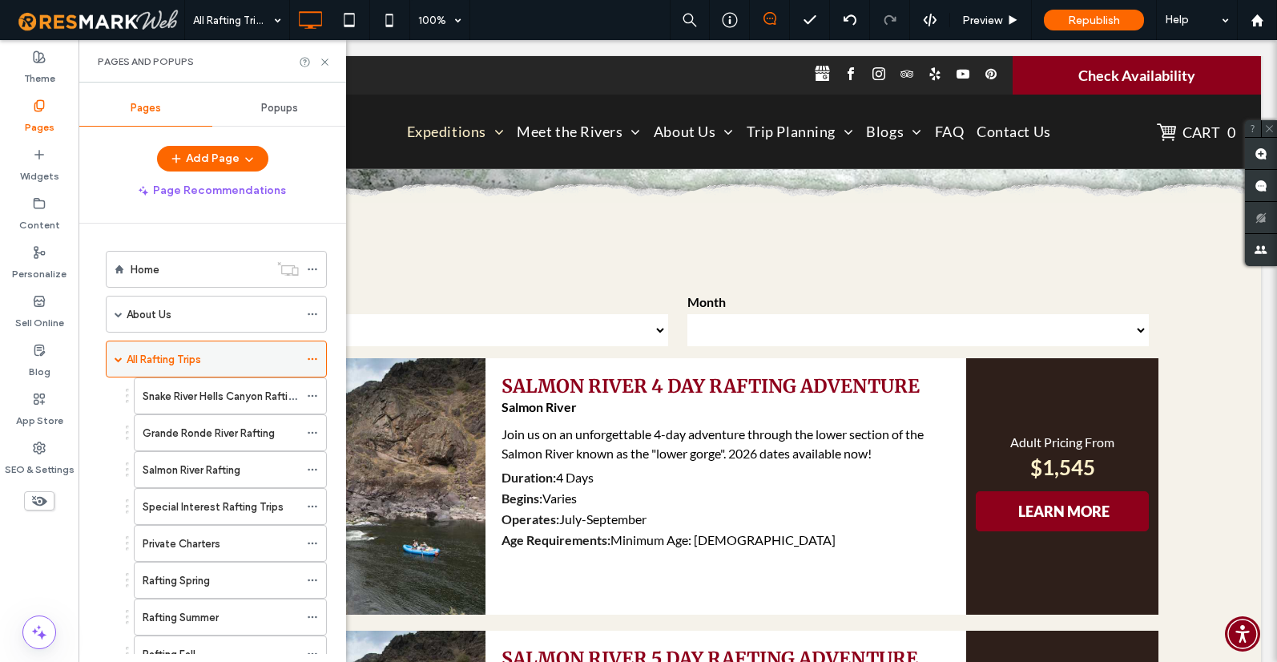
click at [313, 356] on icon at bounding box center [312, 358] width 11 height 11
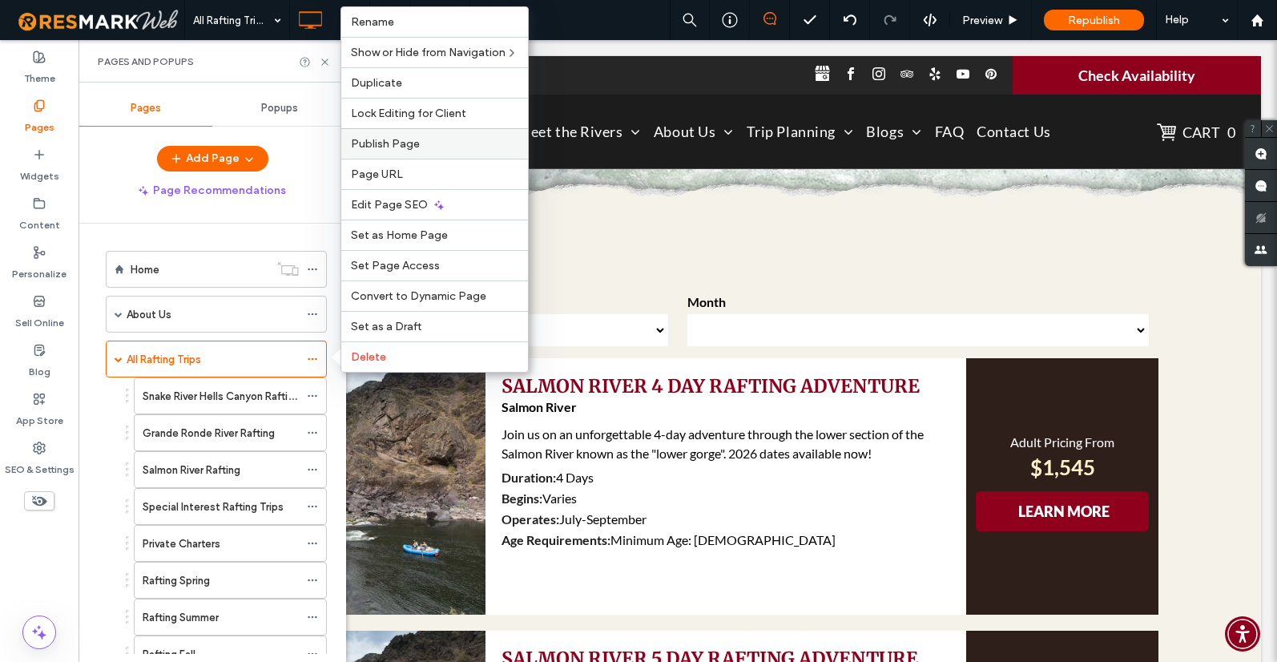
click at [408, 149] on span "Publish Page" at bounding box center [385, 144] width 69 height 14
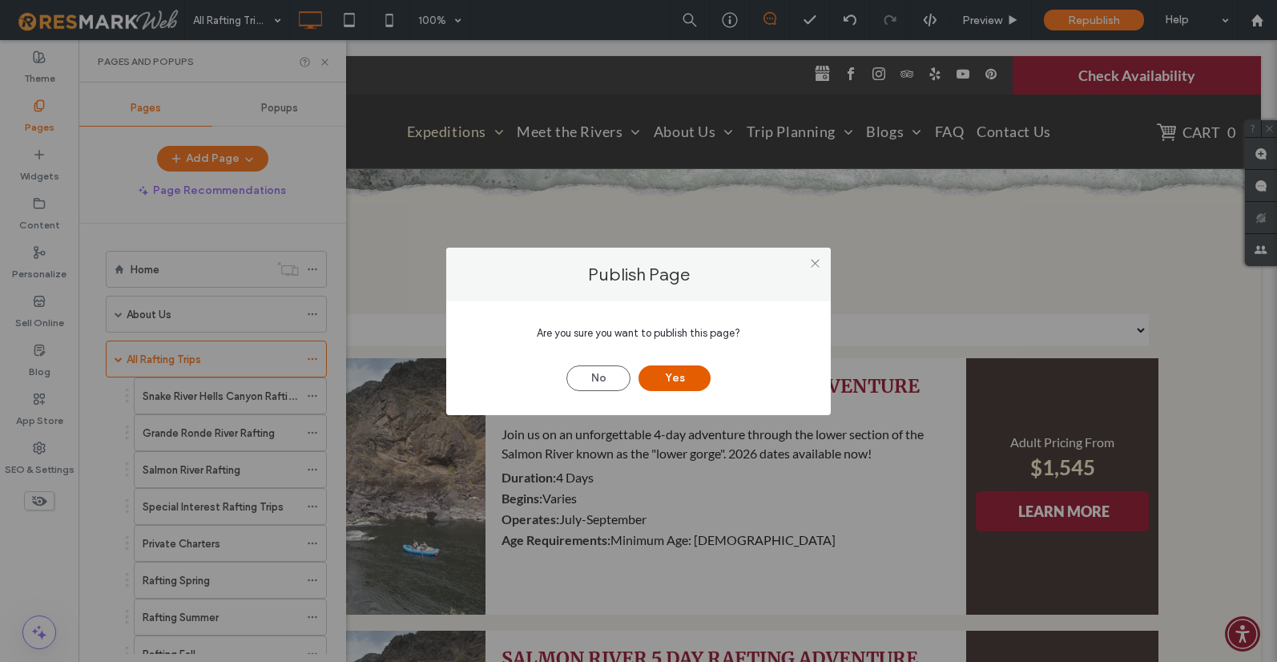
click at [677, 371] on button "Yes" at bounding box center [674, 378] width 72 height 26
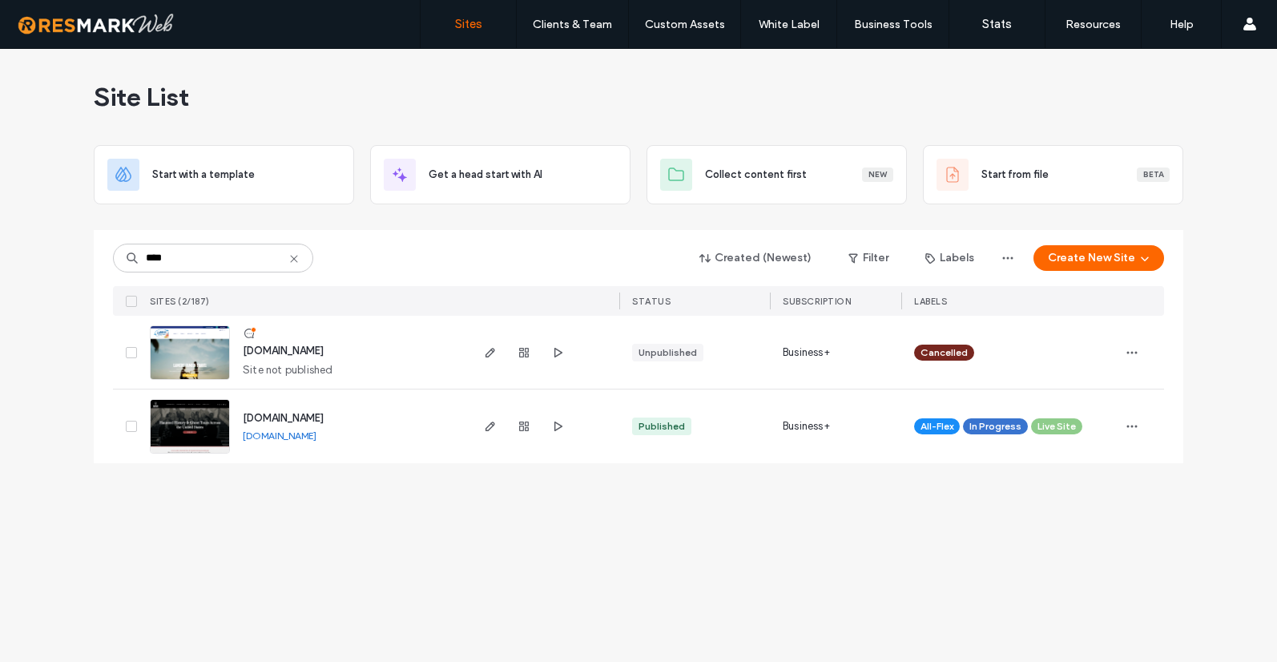
type input "****"
click at [324, 413] on span "[DOMAIN_NAME]" at bounding box center [283, 418] width 81 height 12
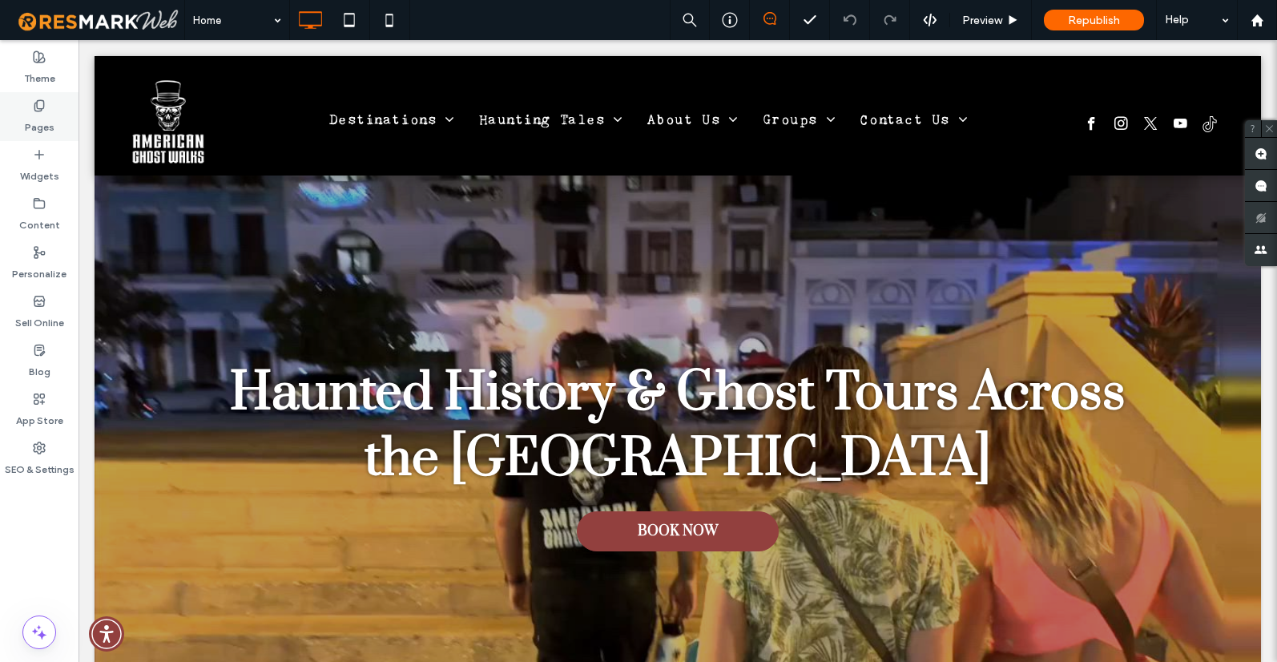
click at [37, 105] on use at bounding box center [38, 105] width 9 height 10
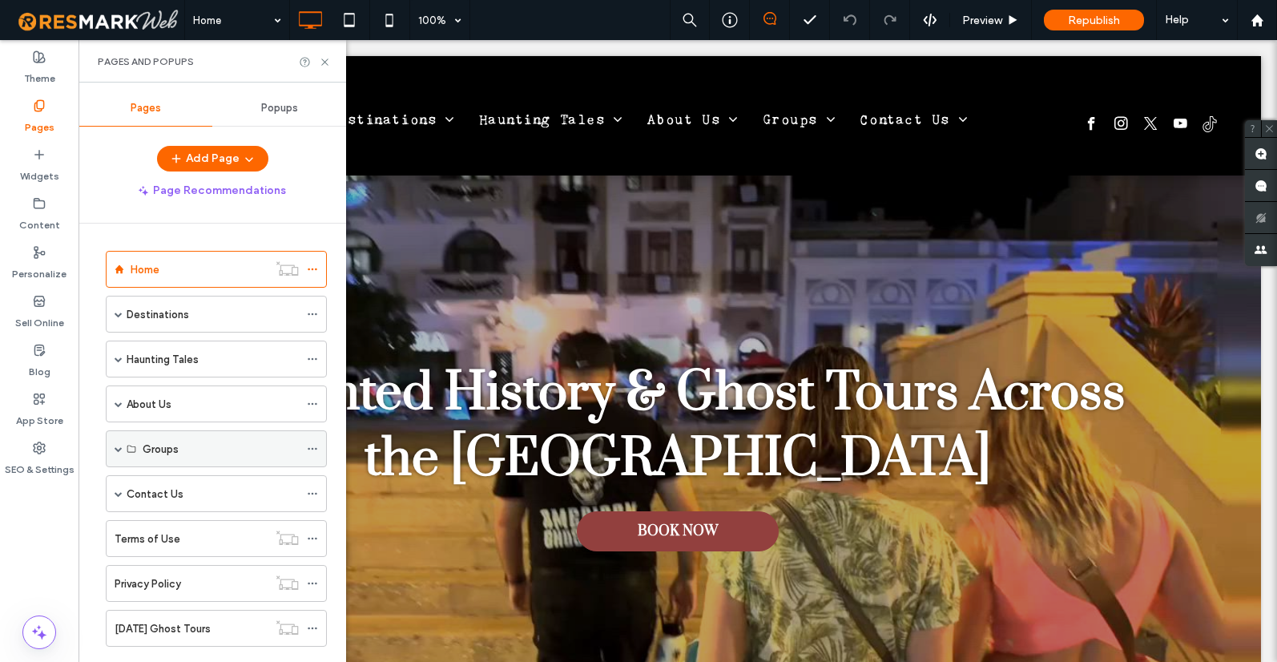
click at [123, 448] on div "Groups" at bounding box center [216, 448] width 221 height 37
click at [119, 449] on span at bounding box center [119, 449] width 8 height 8
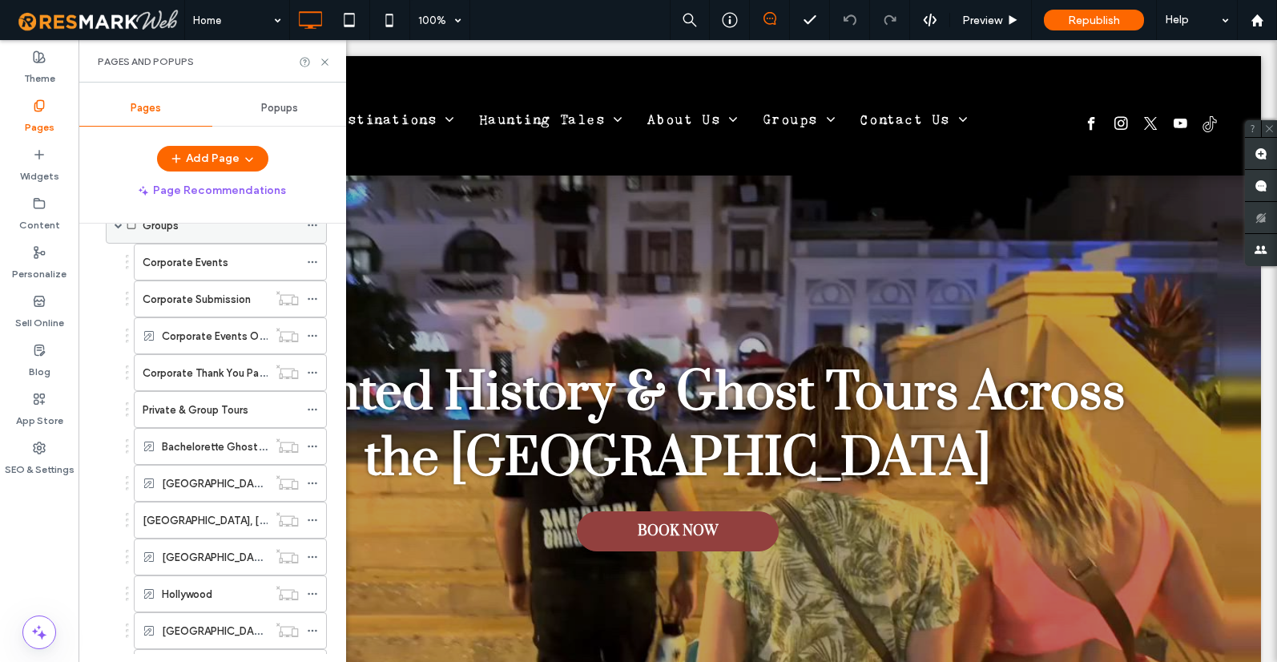
scroll to position [356, 0]
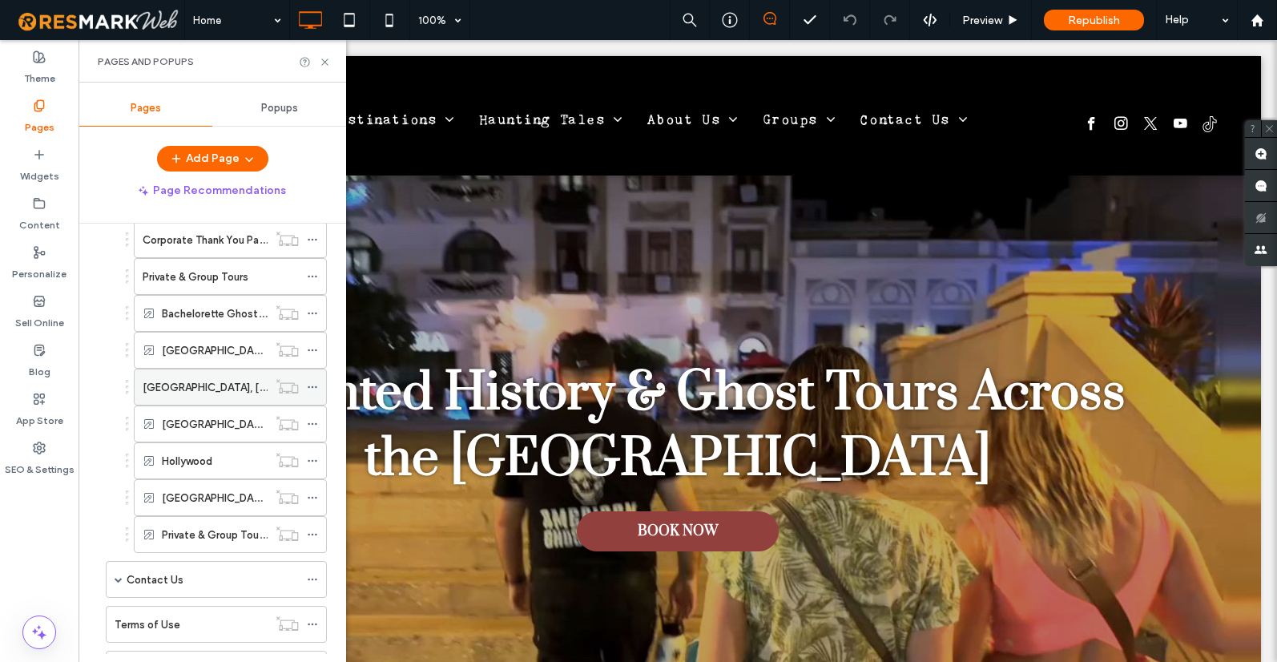
click at [168, 391] on label "[GEOGRAPHIC_DATA], [US_STATE]" at bounding box center [227, 387] width 169 height 28
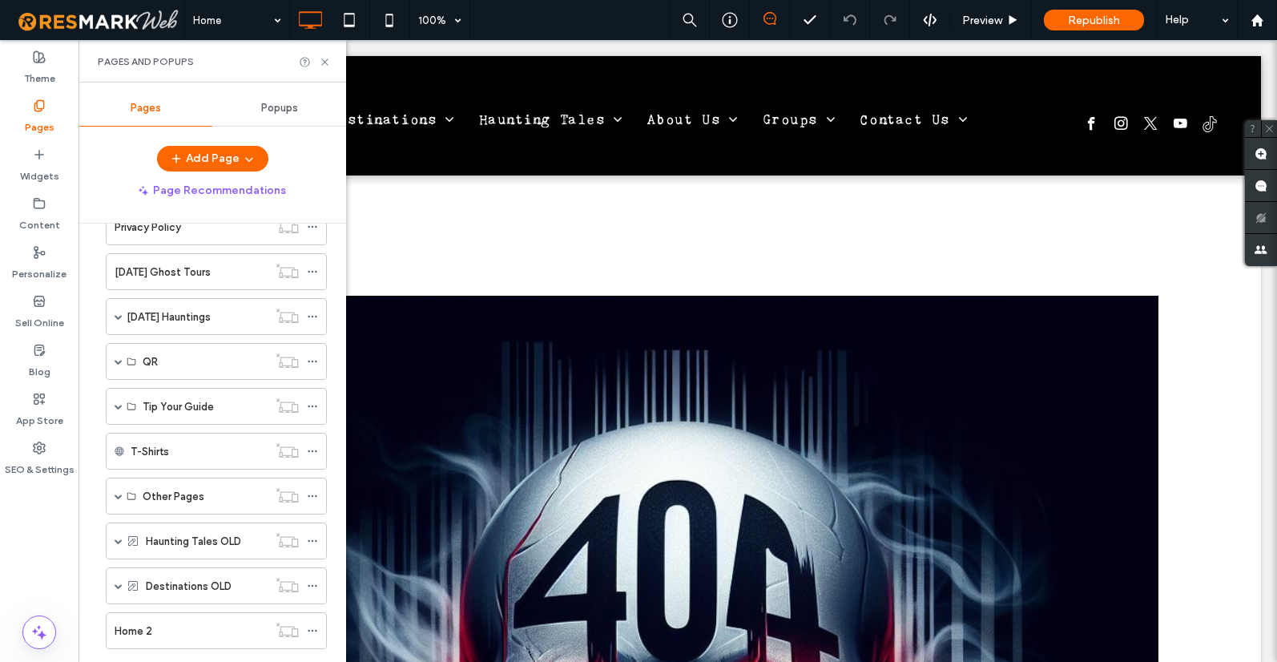
click at [66, 12] on span at bounding box center [98, 20] width 172 height 32
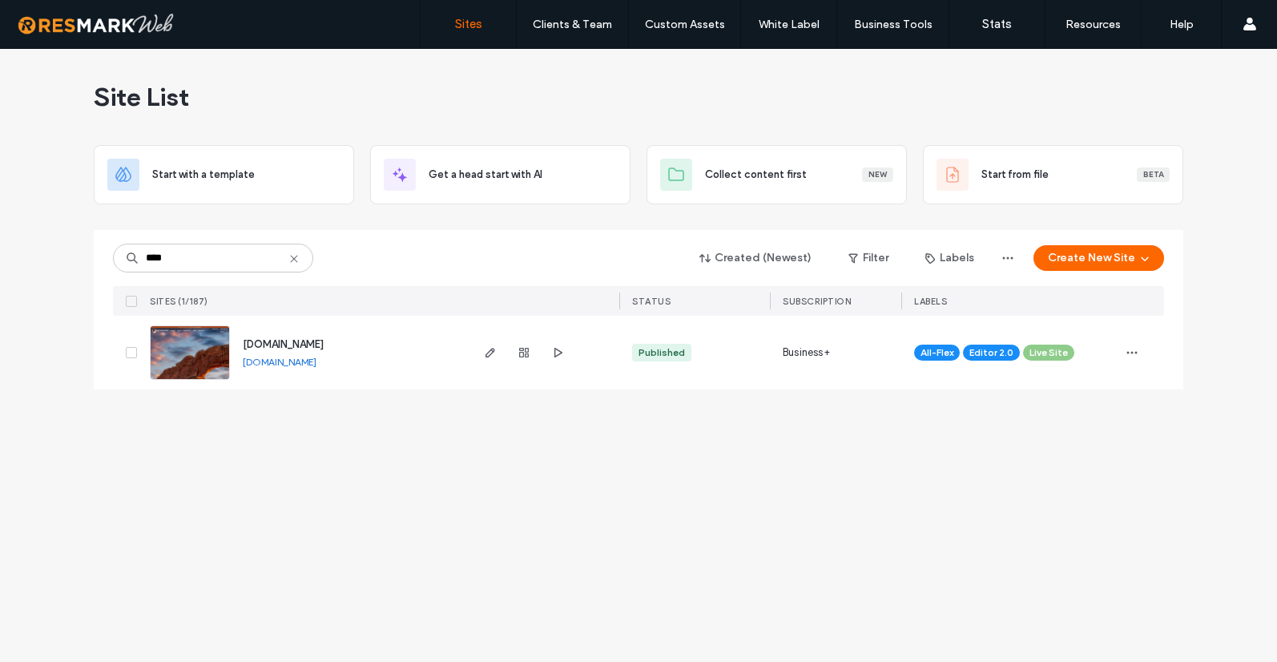
type input "****"
click at [312, 345] on span "[DOMAIN_NAME]" at bounding box center [283, 344] width 81 height 12
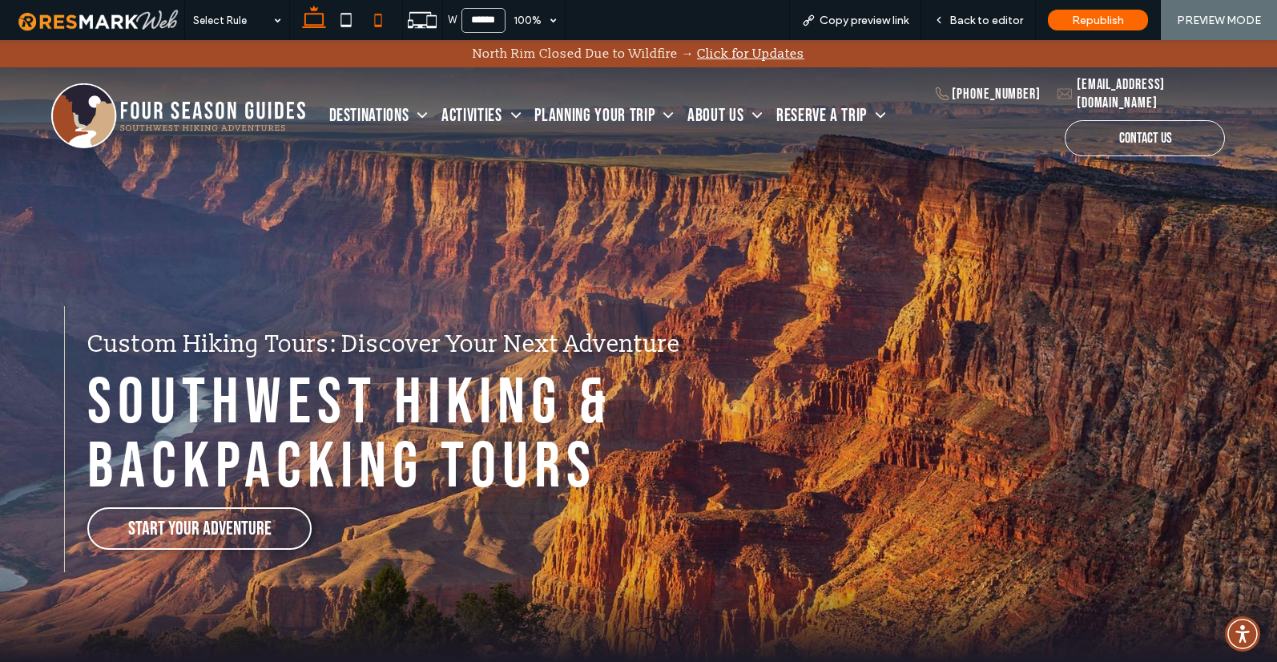
click at [373, 20] on icon at bounding box center [378, 20] width 32 height 32
type input "*****"
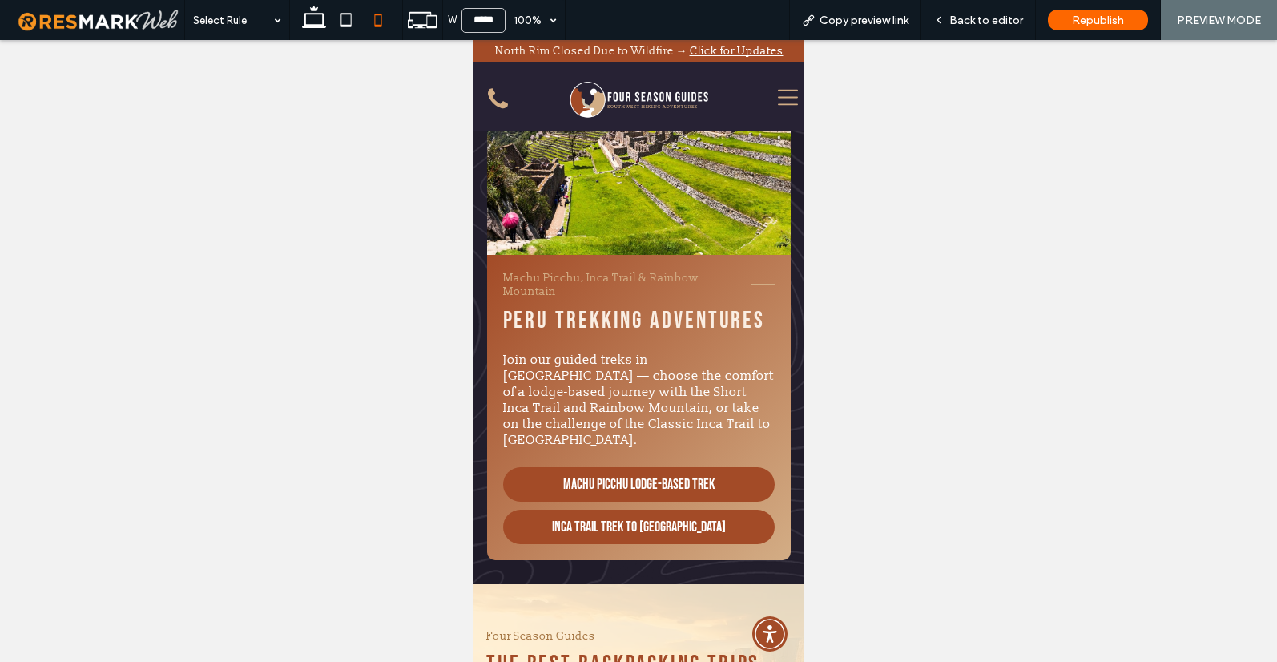
scroll to position [509, 0]
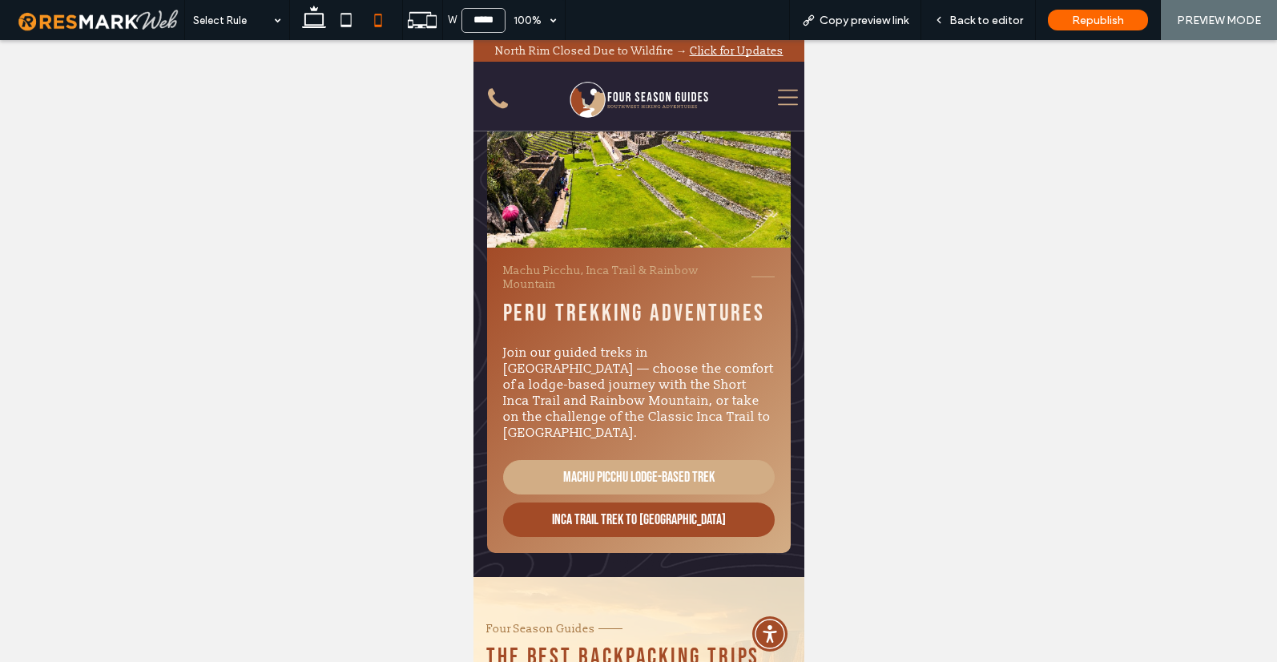
click at [606, 461] on span "Machu Picchu Lodge-Based Trek" at bounding box center [637, 477] width 151 height 33
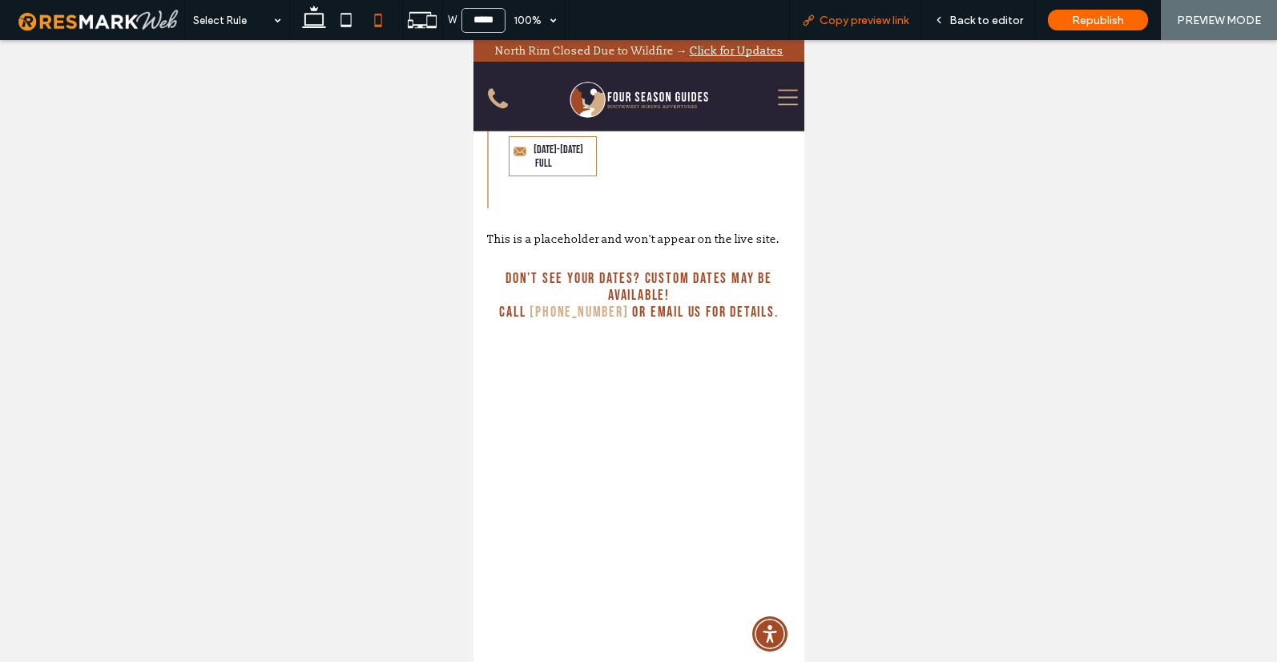
scroll to position [3190, 0]
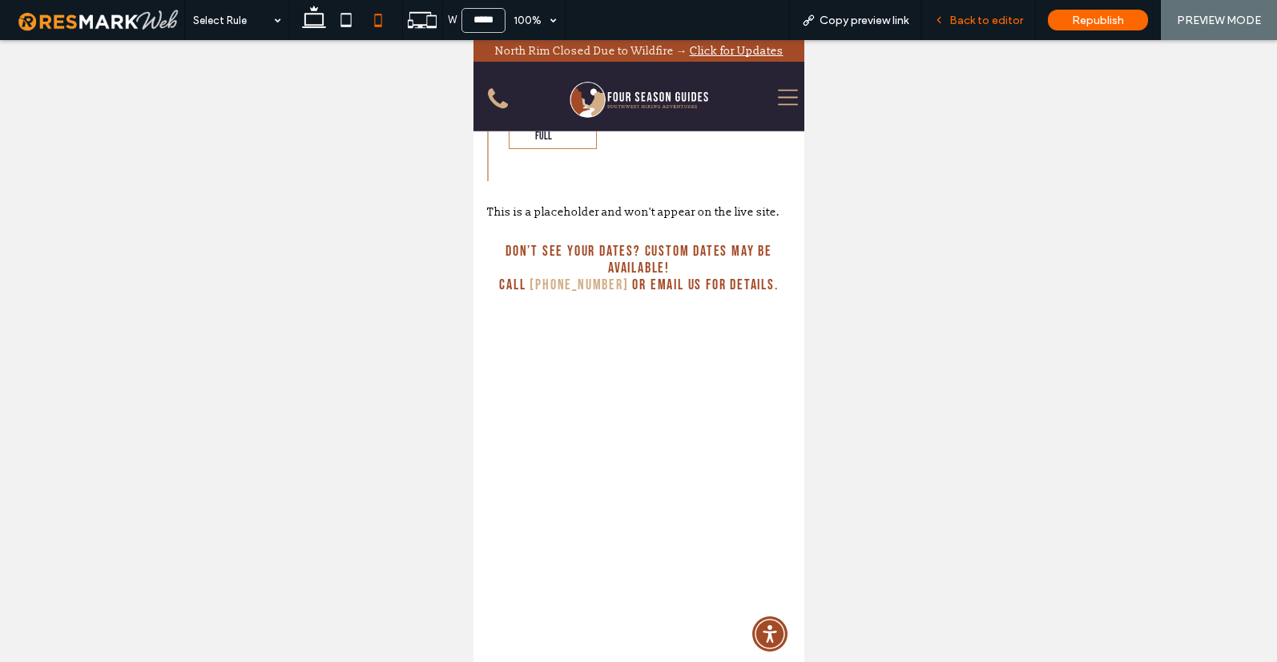
click at [981, 22] on span "Back to editor" at bounding box center [986, 21] width 74 height 14
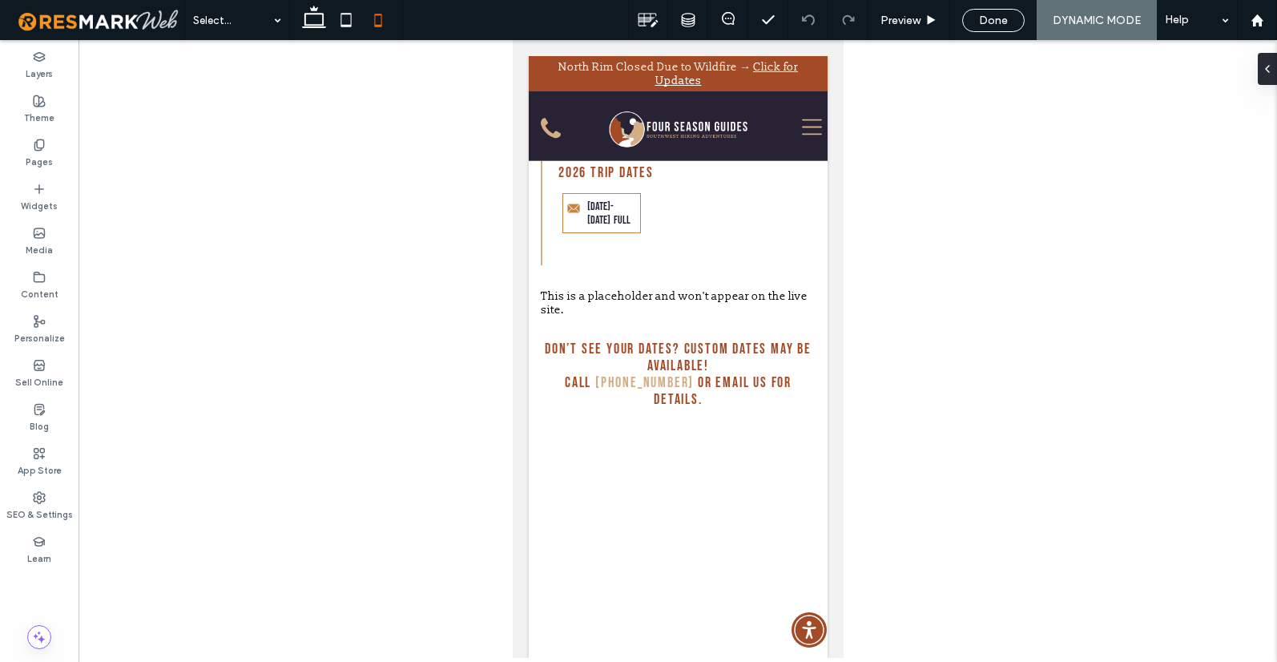
scroll to position [3271, 0]
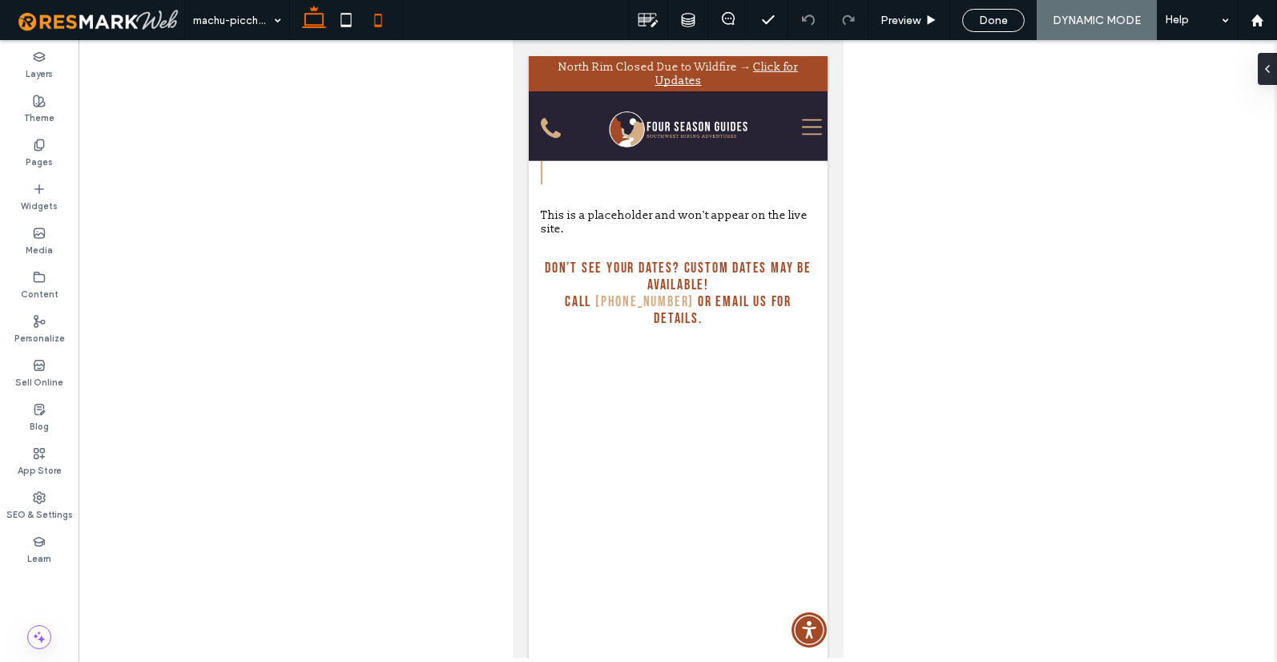
click at [313, 23] on icon at bounding box center [314, 20] width 32 height 32
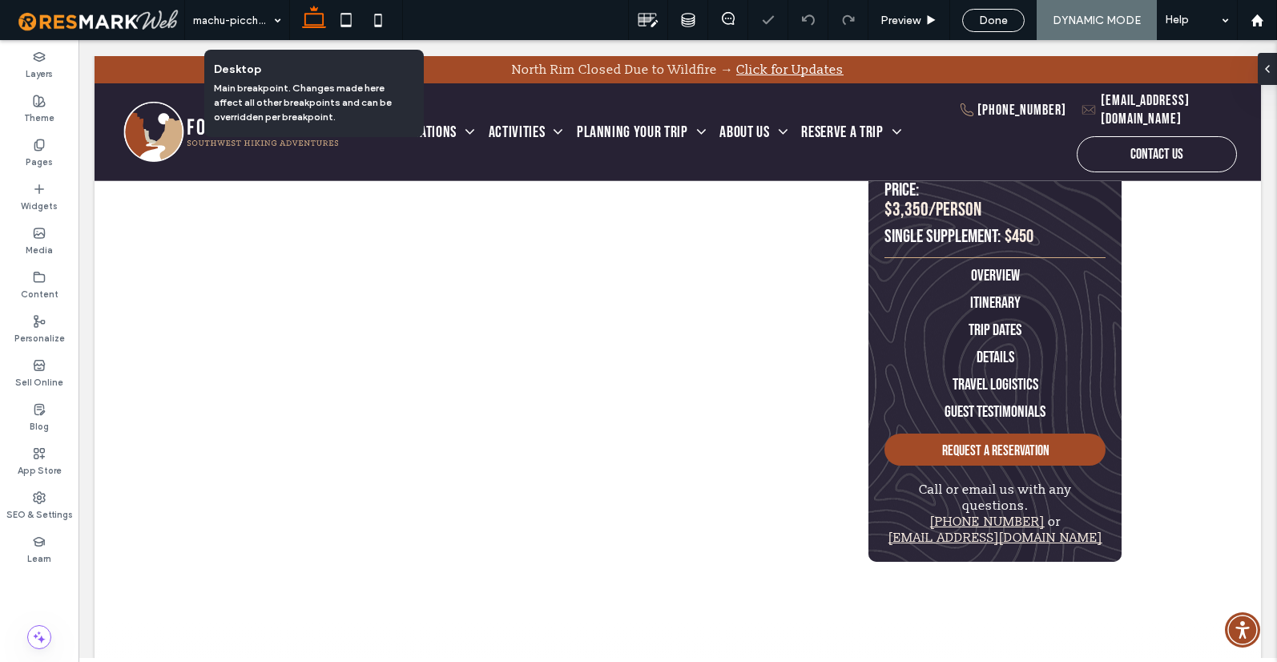
scroll to position [1304, 0]
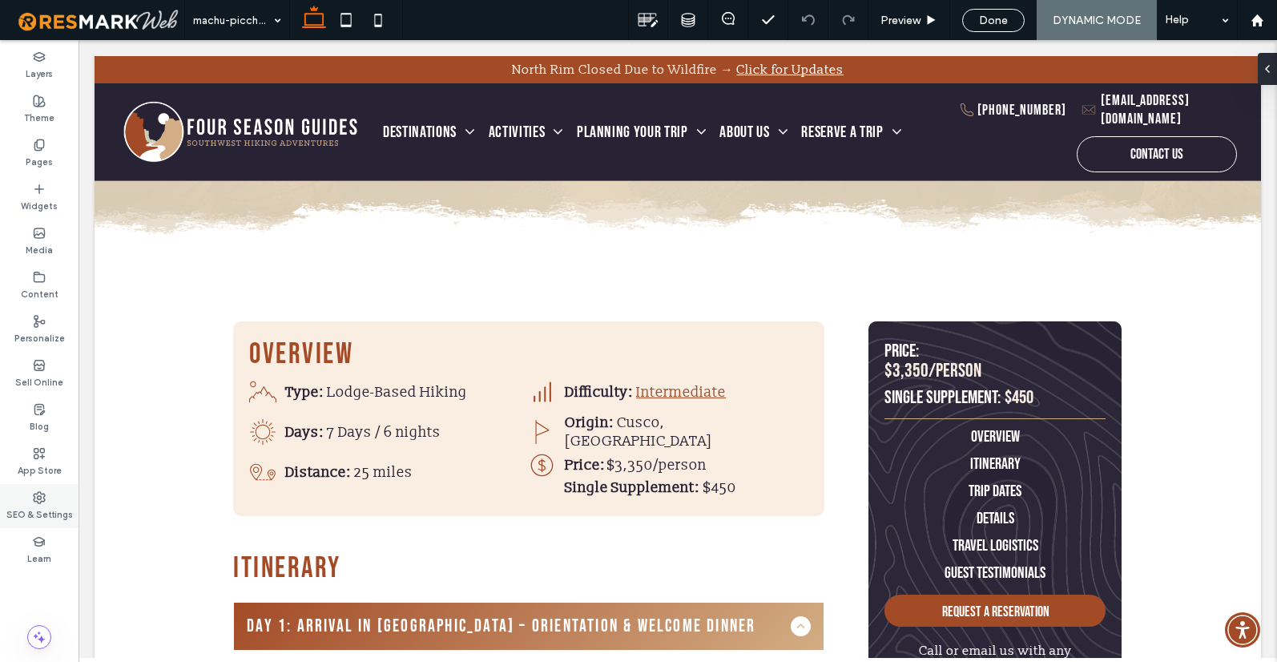
click at [40, 499] on icon at bounding box center [39, 497] width 13 height 13
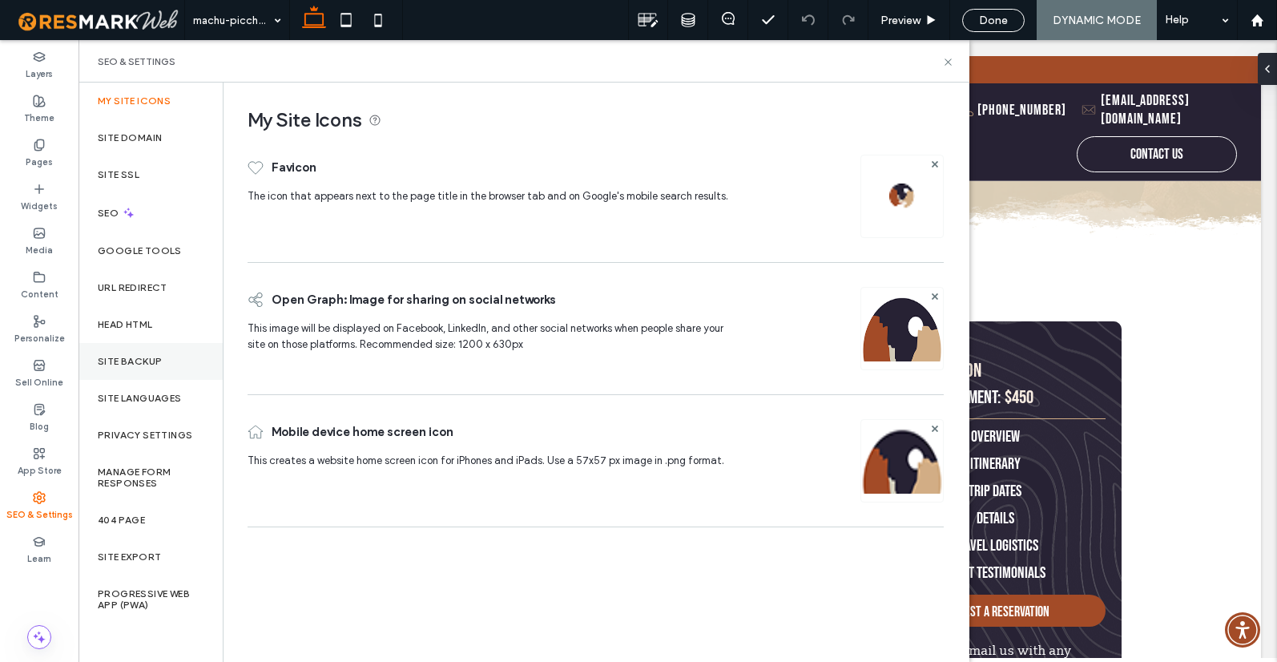
click at [145, 367] on div "Site Backup" at bounding box center [151, 361] width 144 height 37
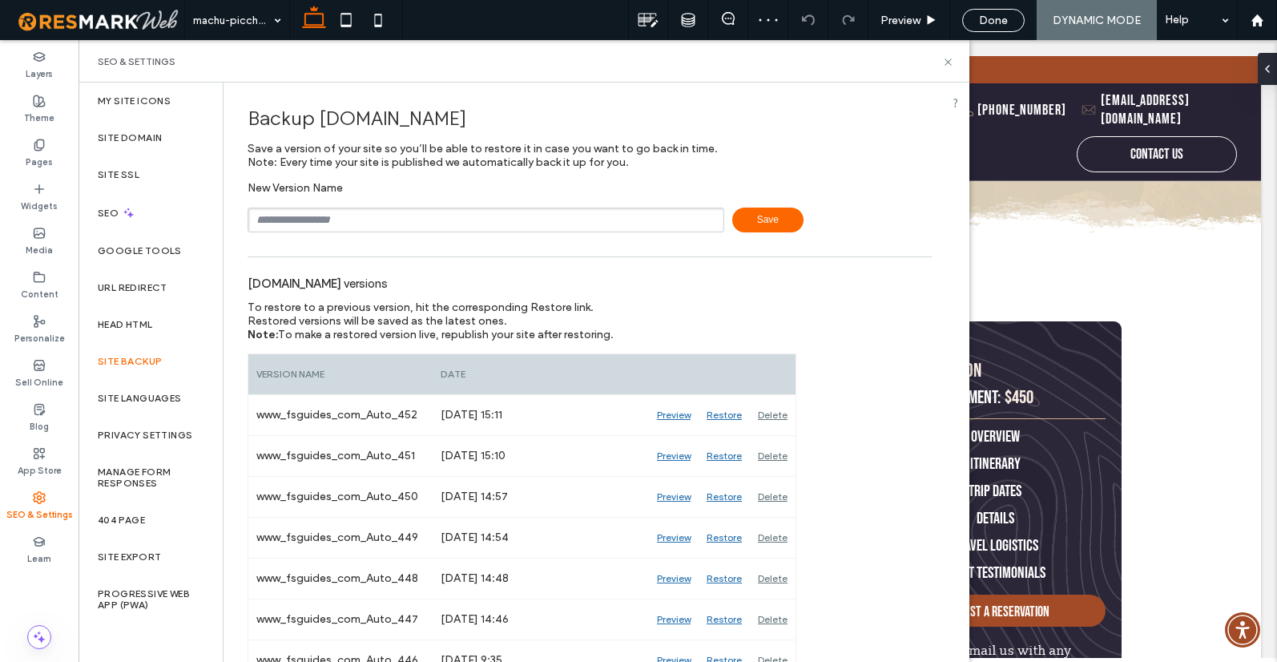
click at [378, 220] on input "text" at bounding box center [486, 219] width 477 height 25
type input "**********"
click at [755, 218] on span "Save" at bounding box center [767, 219] width 71 height 25
click at [950, 60] on icon at bounding box center [948, 62] width 12 height 12
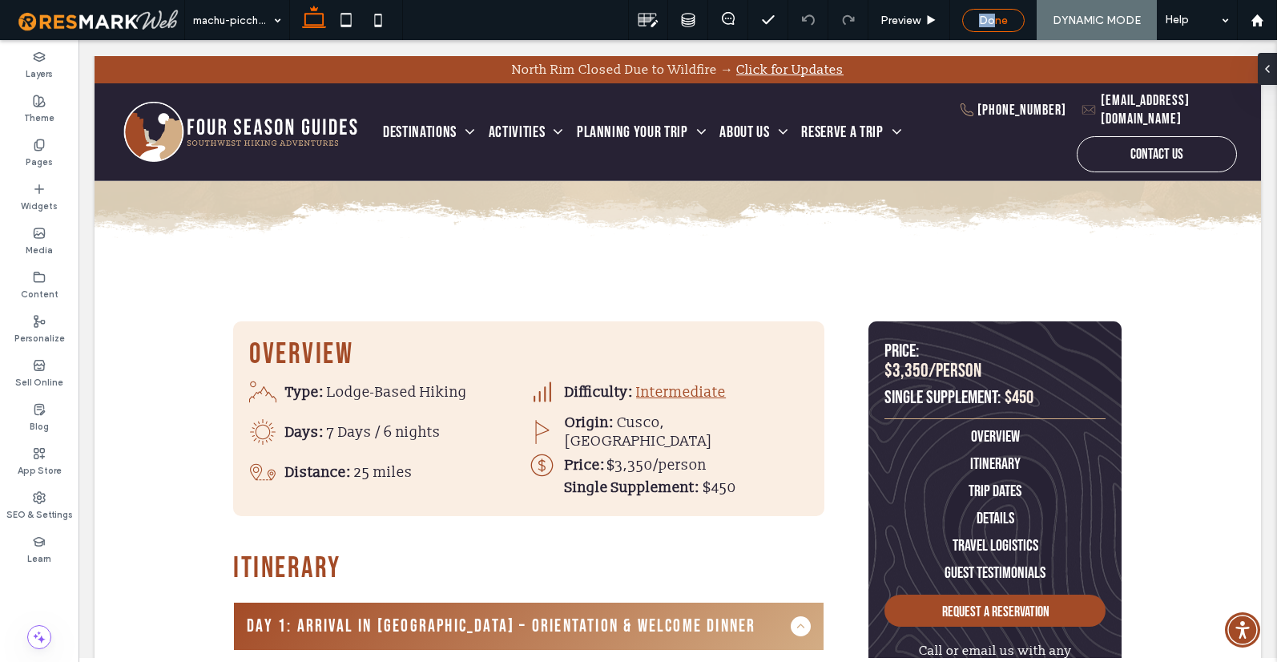
click at [997, 14] on span "Done" at bounding box center [993, 21] width 29 height 14
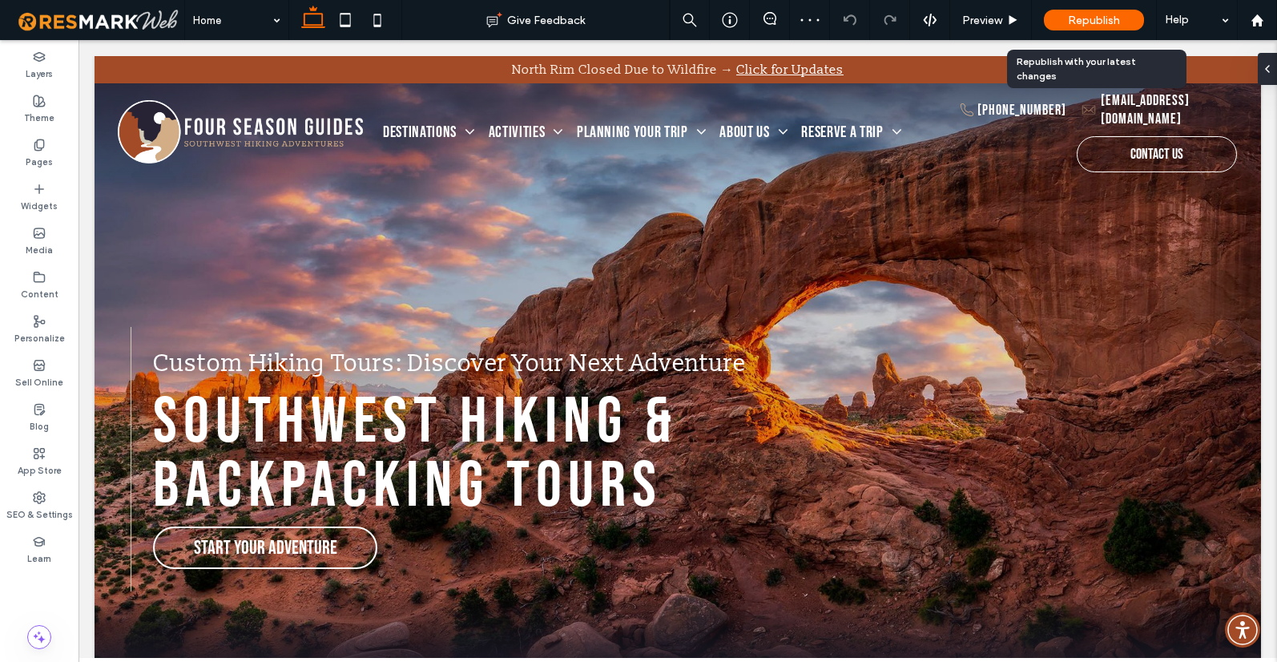
click at [1108, 21] on span "Republish" at bounding box center [1094, 21] width 52 height 14
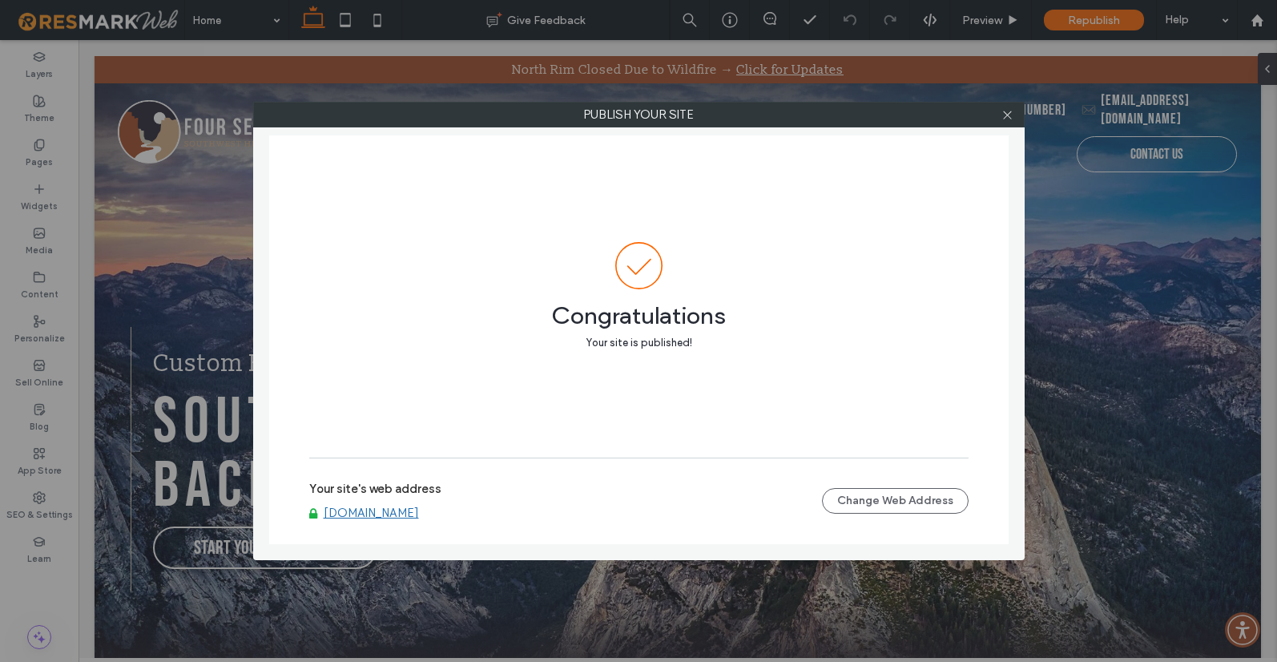
click at [73, 24] on div "Publish your site Congratulations Your site is published! Your site's web addre…" at bounding box center [638, 331] width 1277 height 662
click at [1005, 115] on icon at bounding box center [1007, 115] width 12 height 12
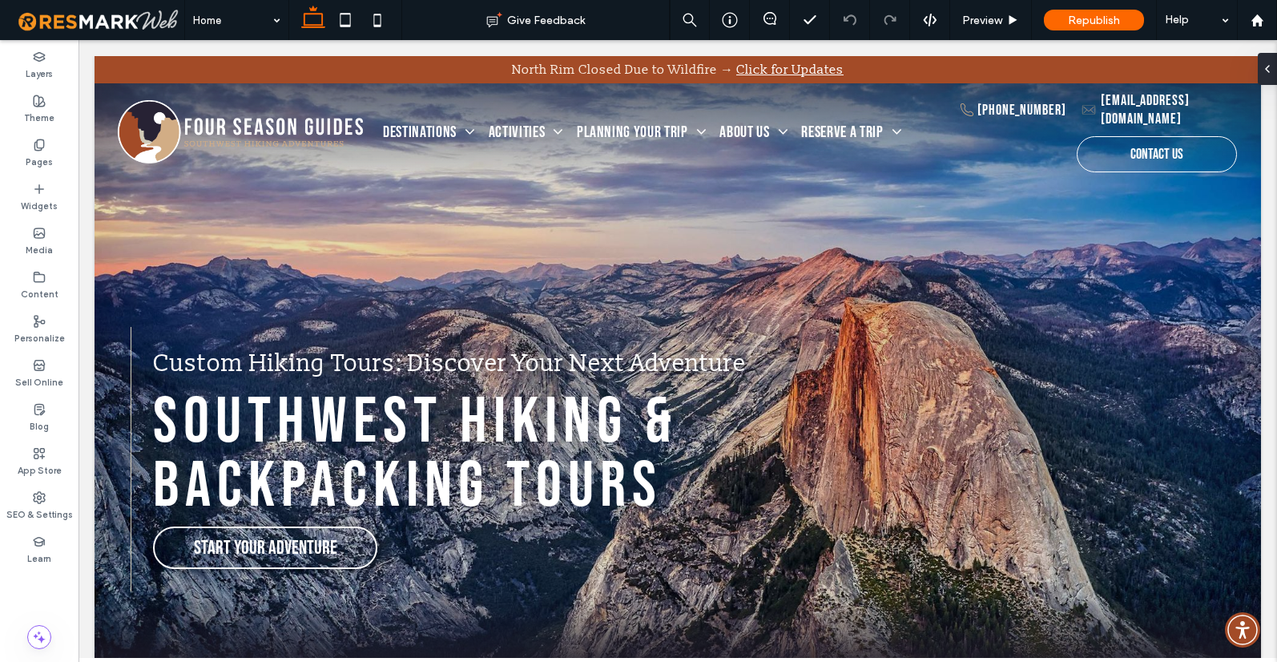
click at [84, 12] on span at bounding box center [98, 20] width 172 height 32
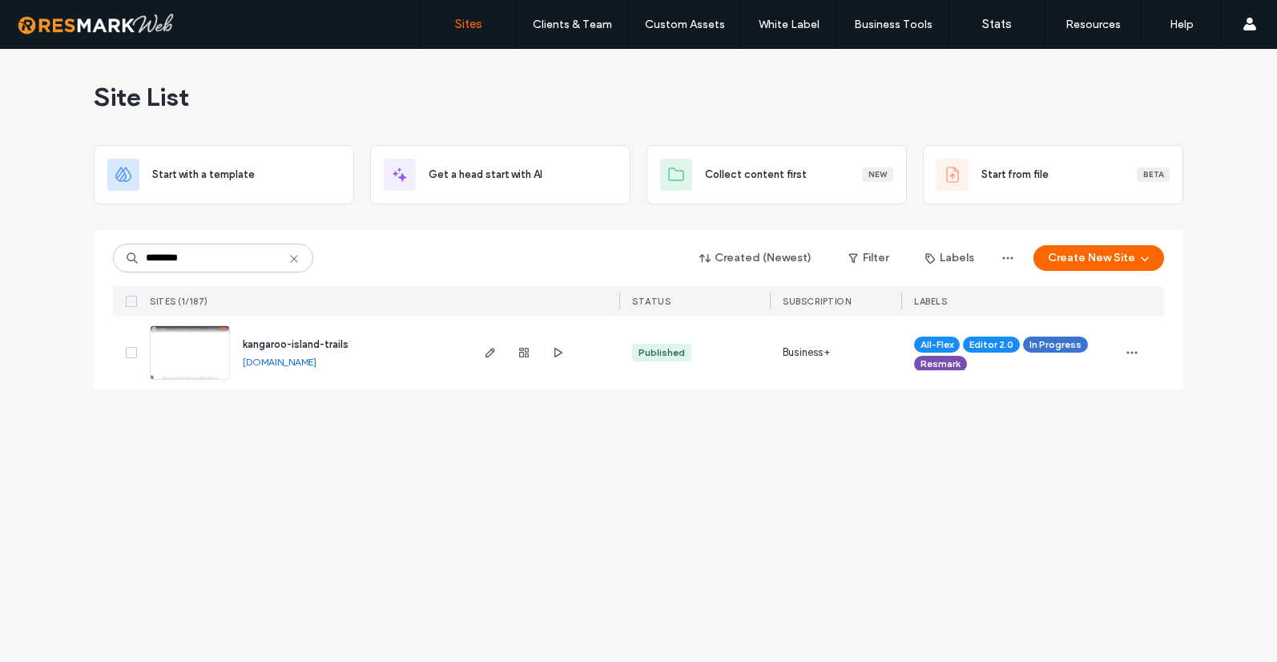
type input "********"
click at [296, 348] on span "kangaroo-island-trails" at bounding box center [296, 344] width 106 height 12
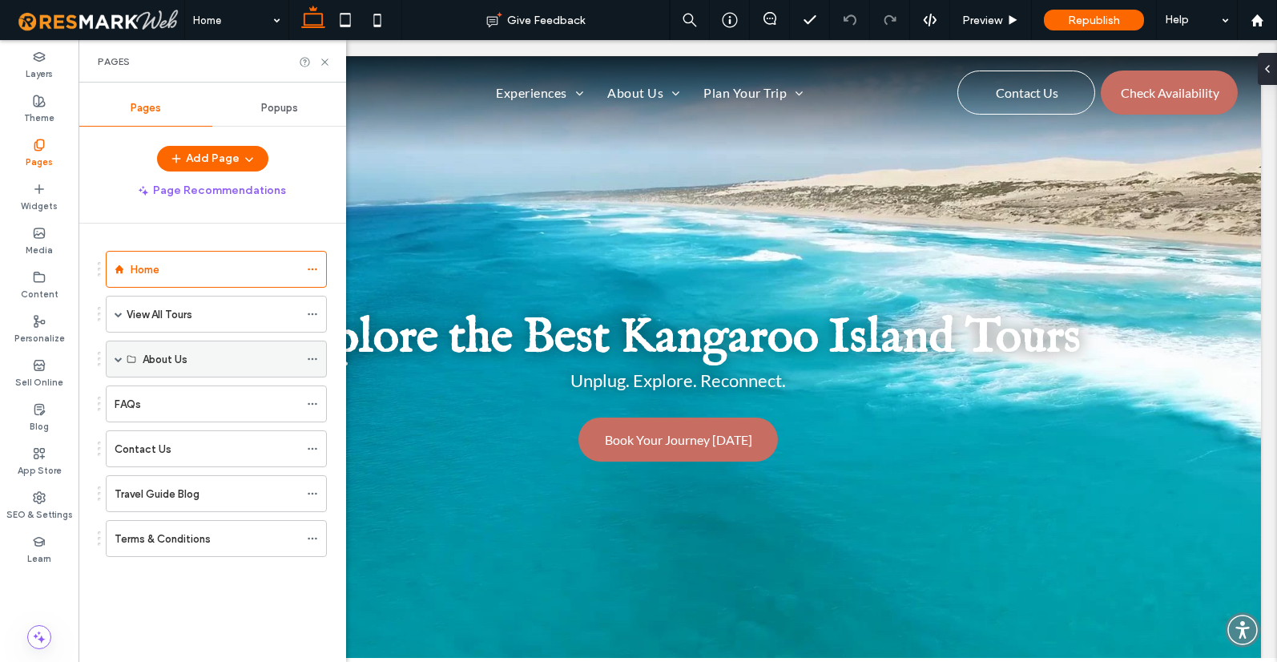
click at [119, 356] on span at bounding box center [119, 359] width 8 height 8
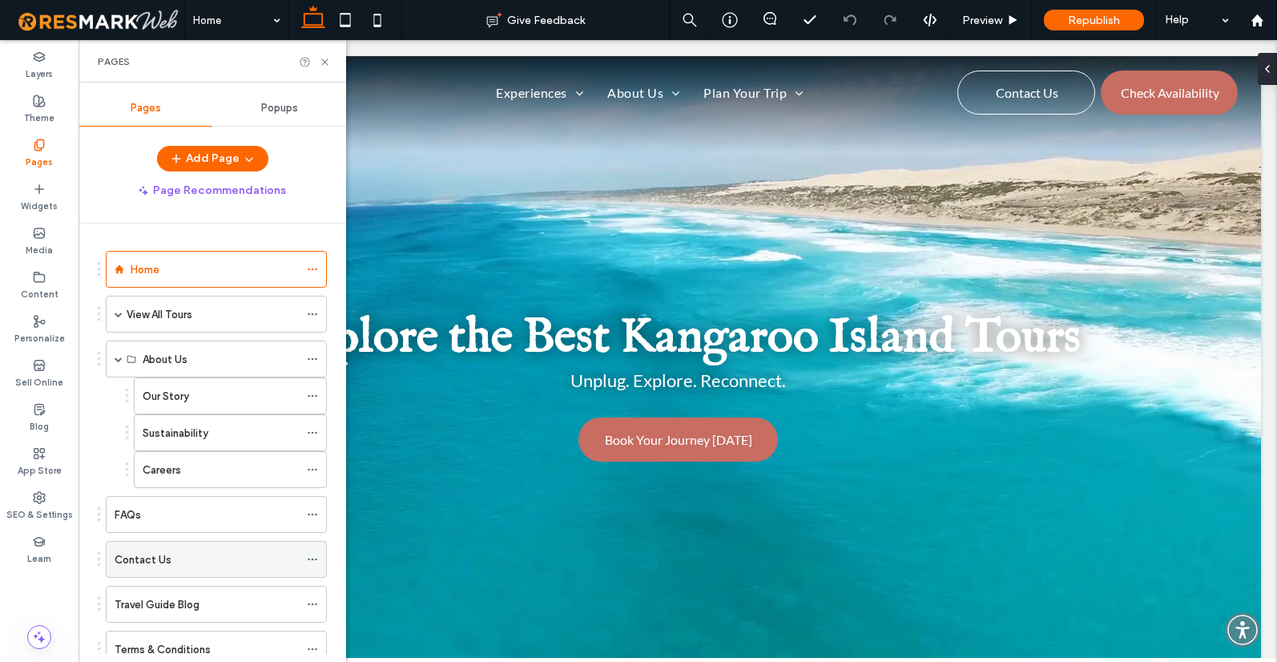
click at [157, 561] on label "Contact Us" at bounding box center [143, 560] width 57 height 28
drag, startPoint x: 327, startPoint y: 62, endPoint x: 262, endPoint y: 32, distance: 71.3
click at [327, 62] on icon at bounding box center [325, 62] width 12 height 12
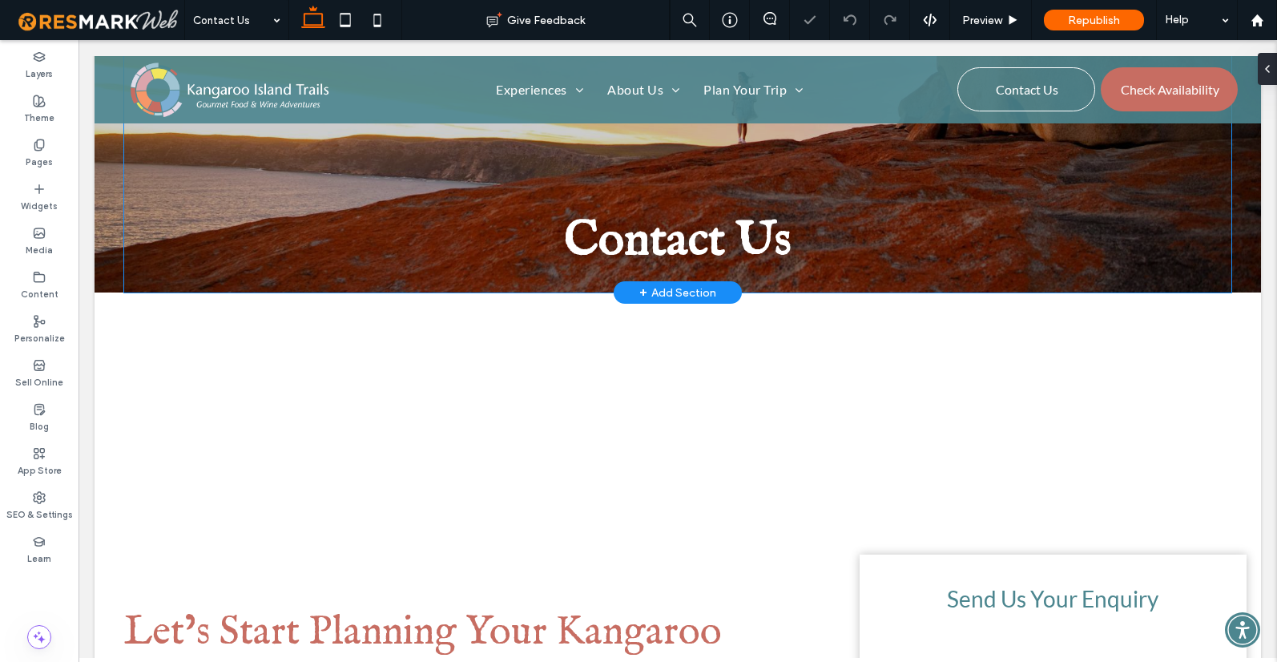
scroll to position [425, 0]
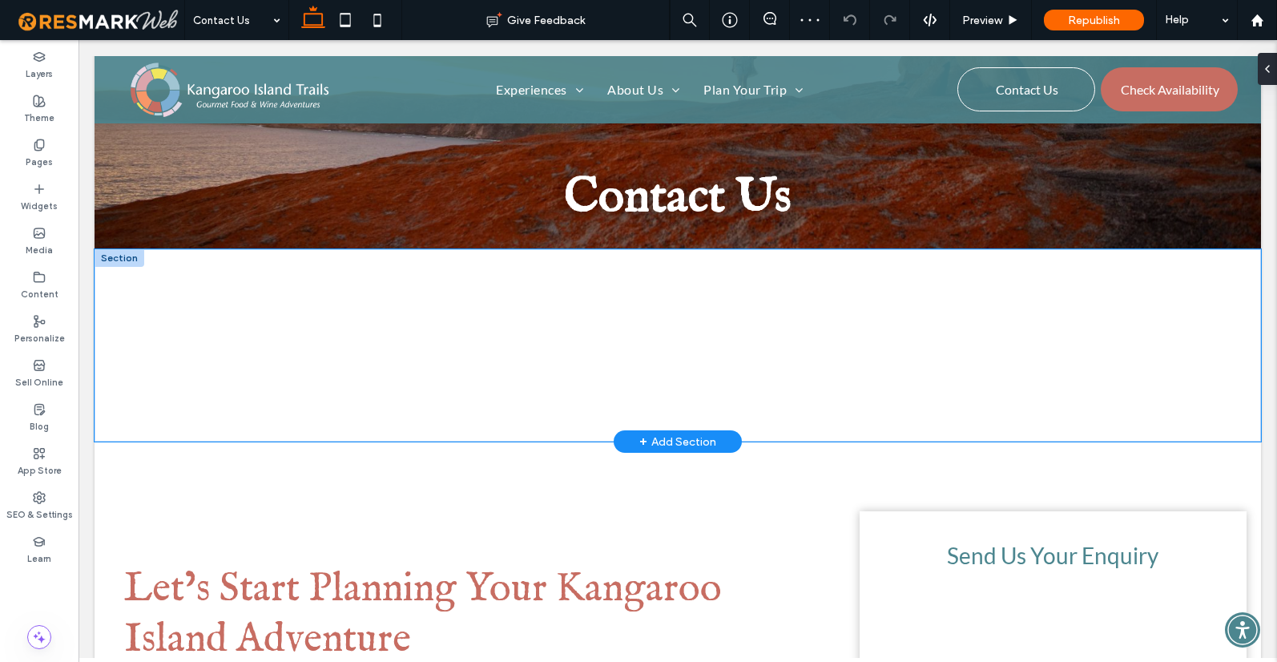
click at [187, 420] on div at bounding box center [678, 345] width 1154 height 192
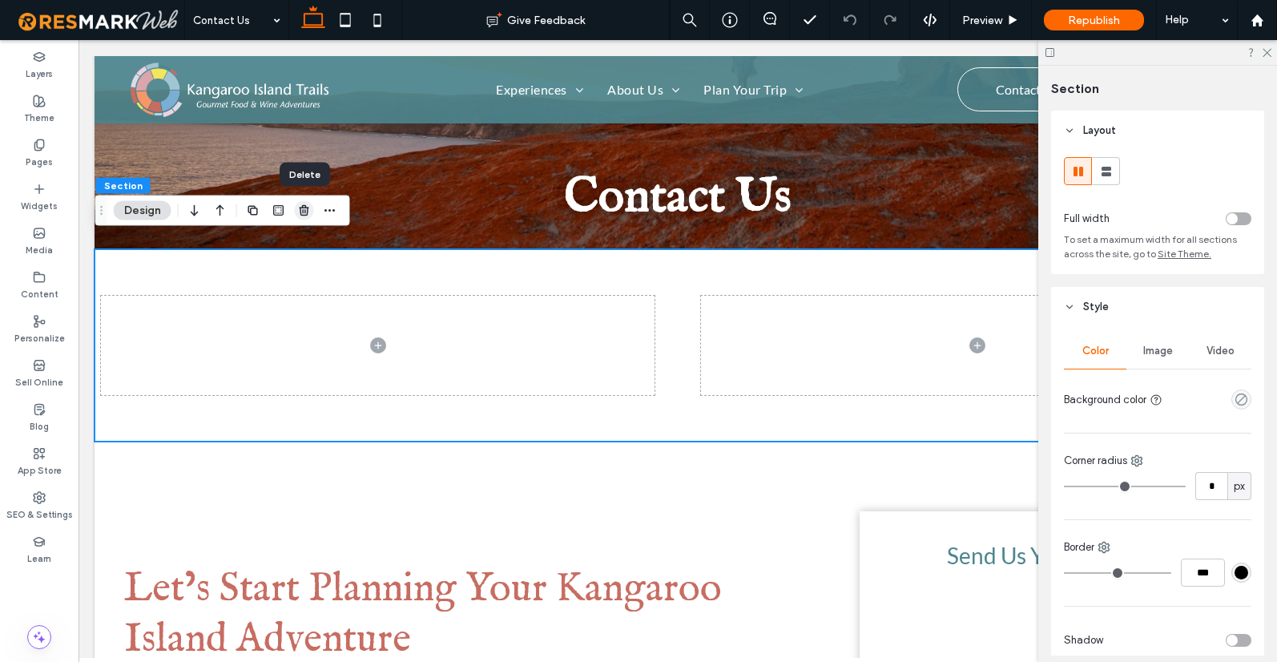
click at [303, 208] on icon "button" at bounding box center [304, 210] width 13 height 13
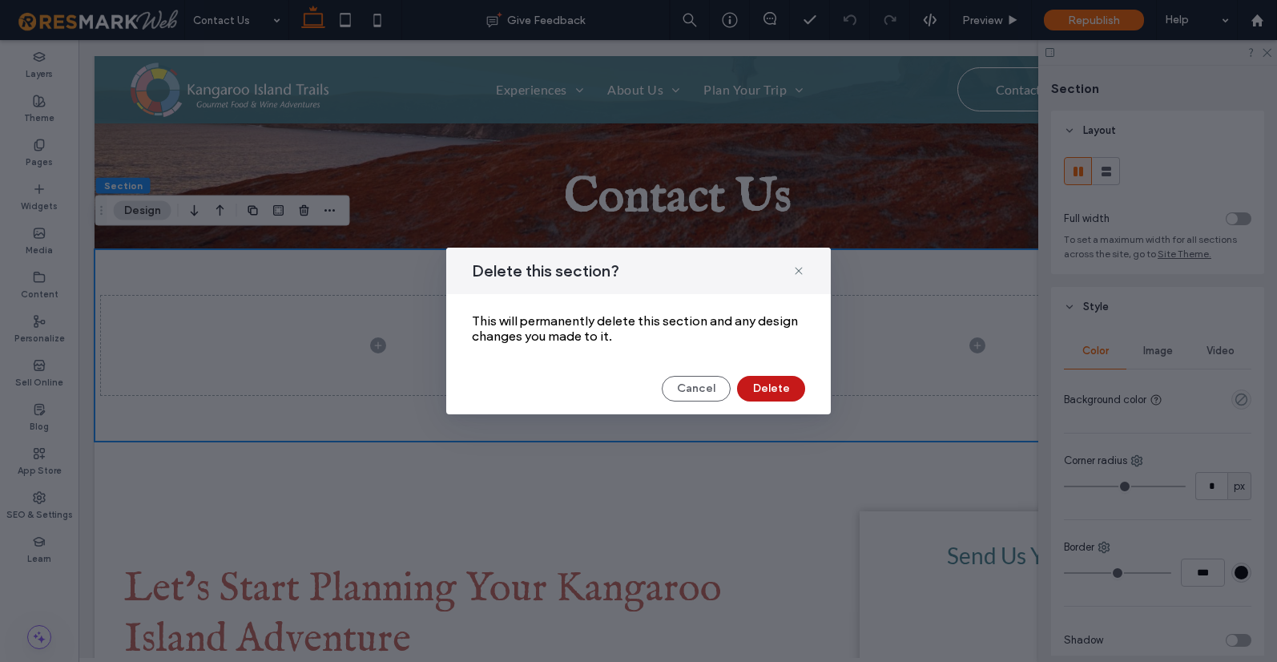
click at [783, 389] on button "Delete" at bounding box center [771, 389] width 68 height 26
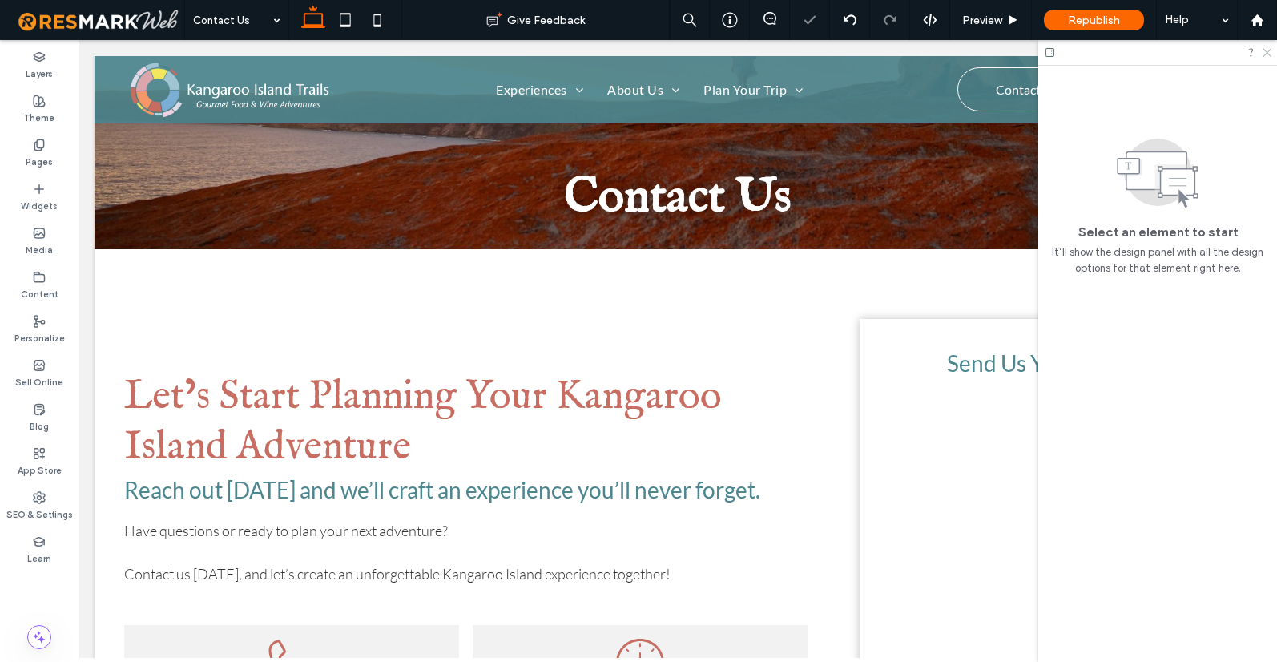
click at [1265, 54] on icon at bounding box center [1266, 51] width 10 height 10
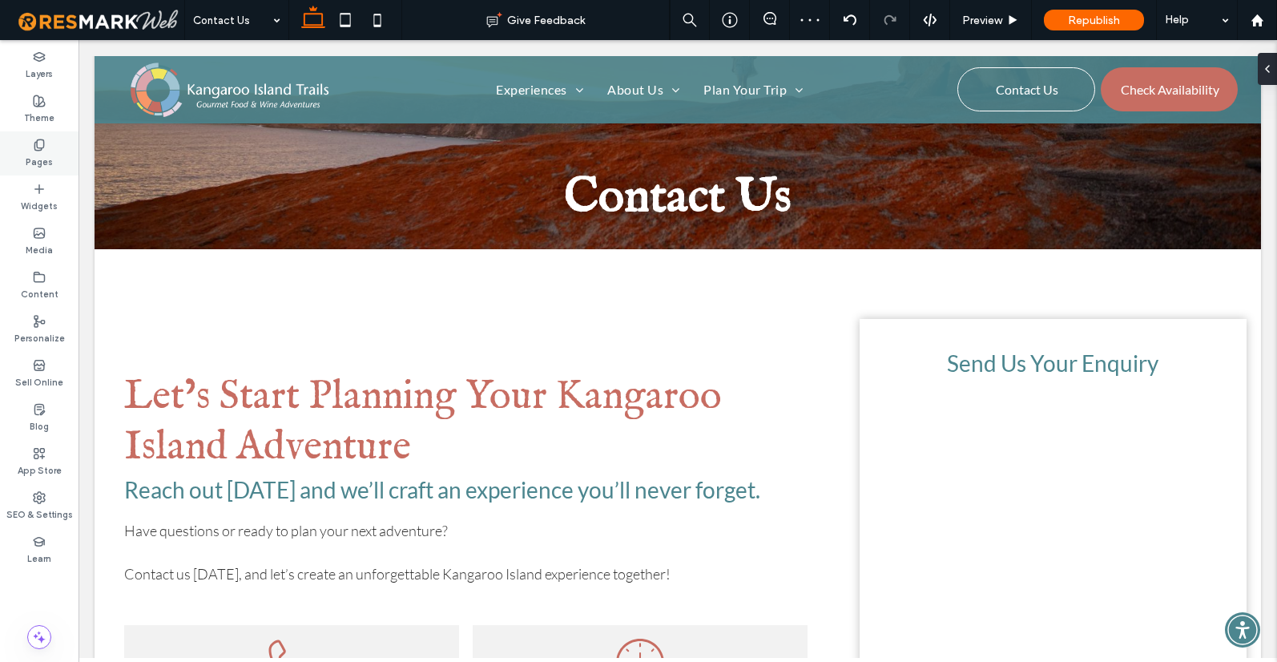
click at [34, 147] on icon at bounding box center [39, 145] width 13 height 13
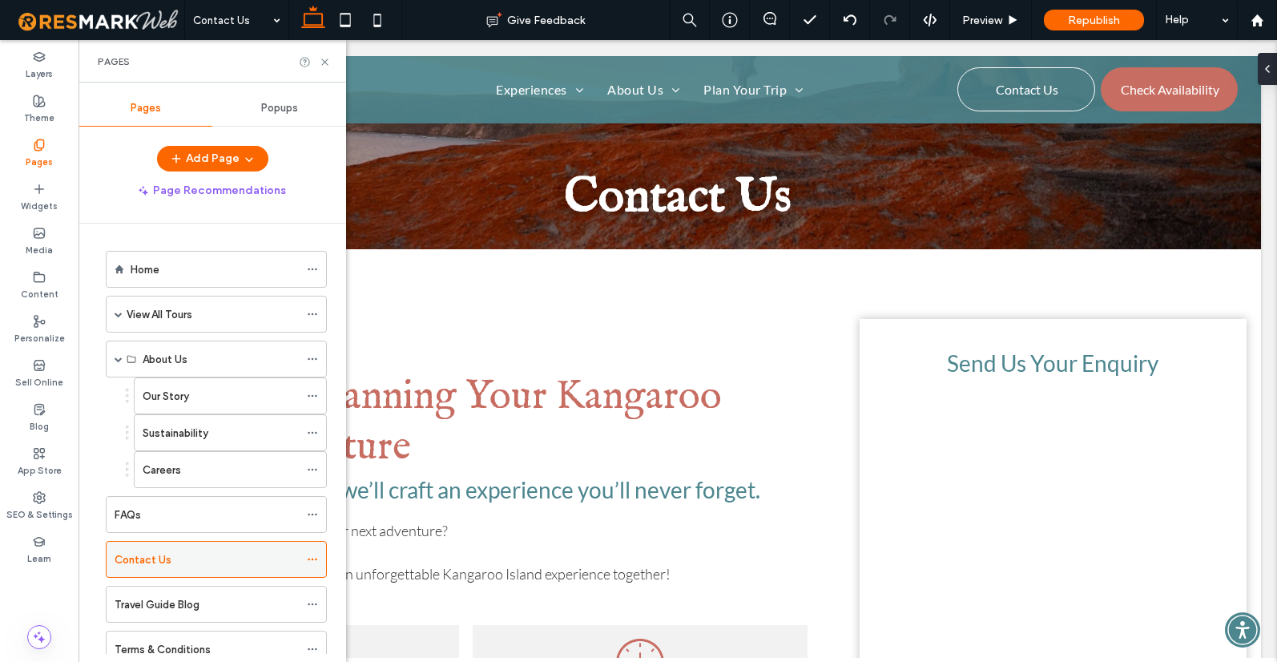
click at [312, 558] on icon at bounding box center [312, 559] width 11 height 11
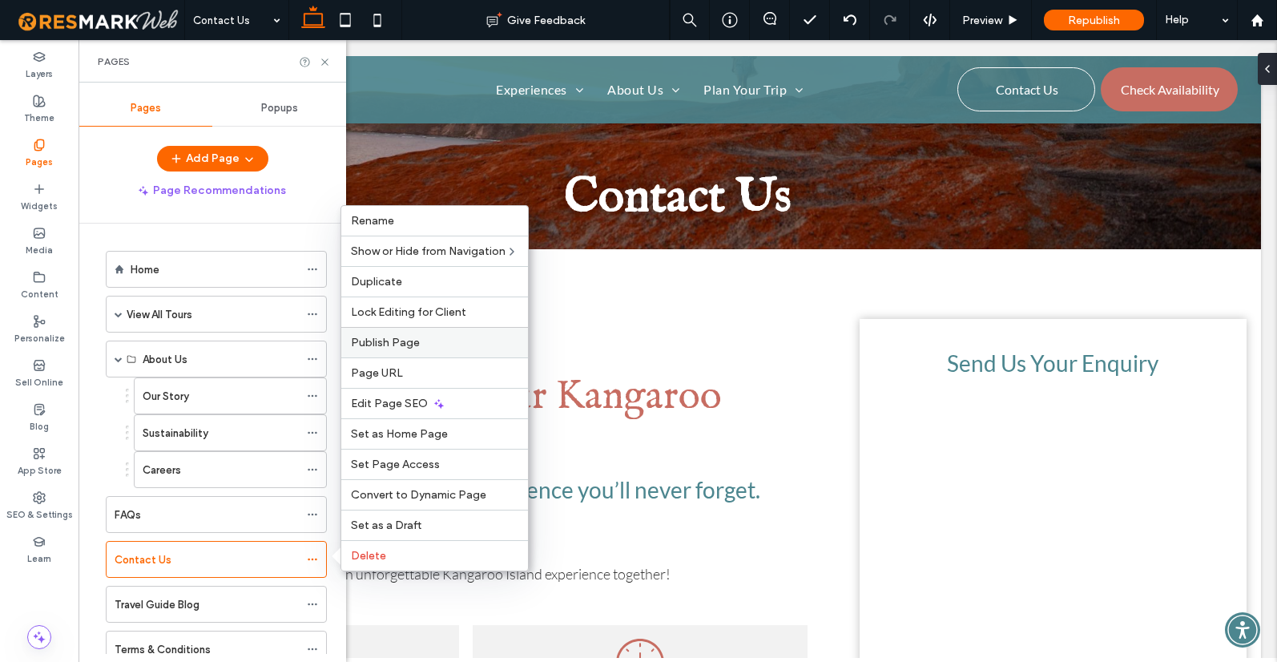
click at [390, 351] on div "Publish Page" at bounding box center [434, 342] width 187 height 30
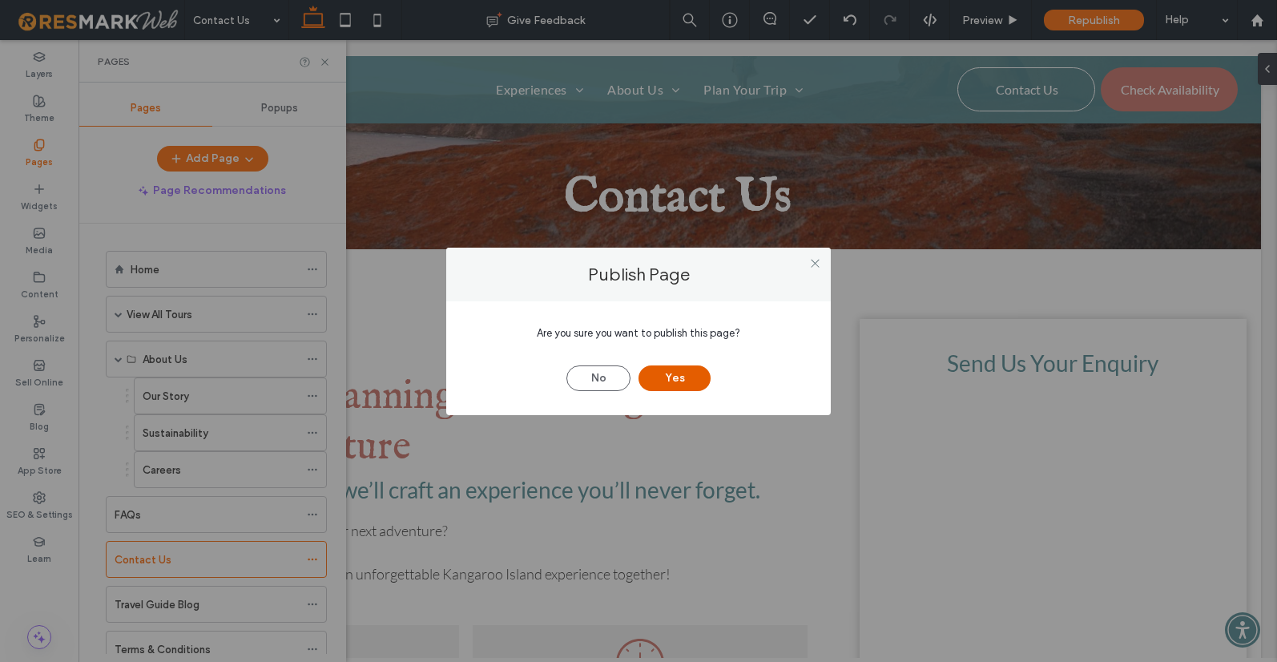
click at [678, 371] on button "Yes" at bounding box center [674, 378] width 72 height 26
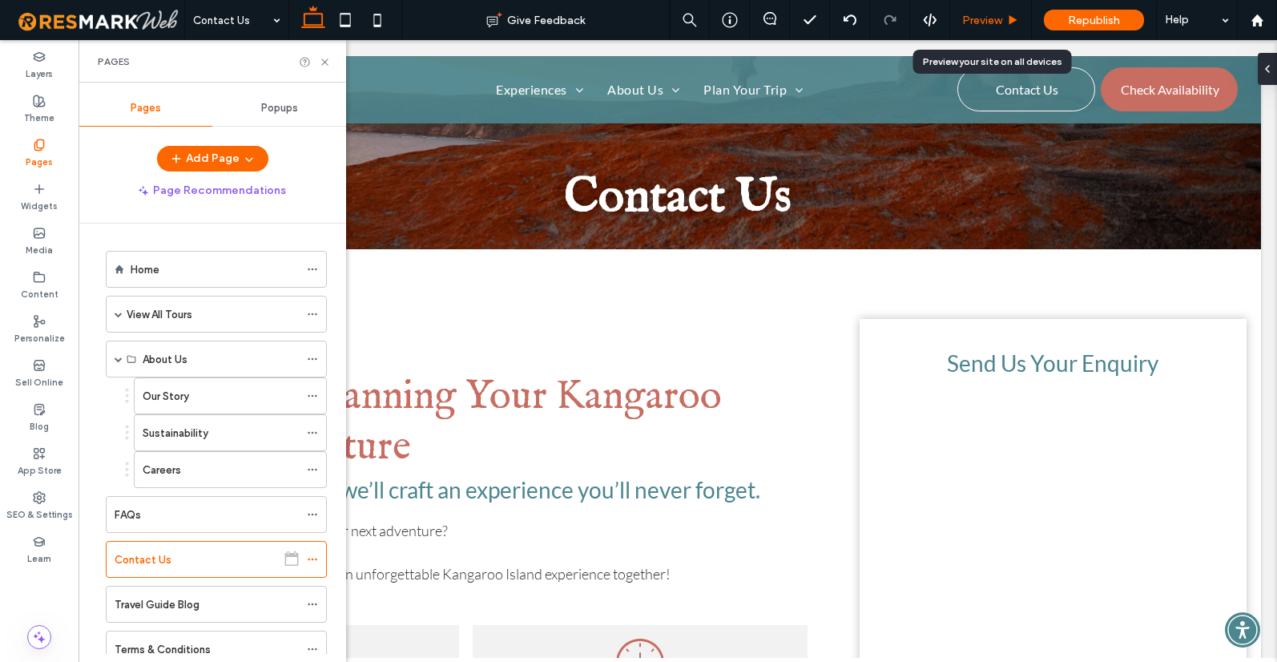
click at [977, 17] on span "Preview" at bounding box center [982, 21] width 40 height 14
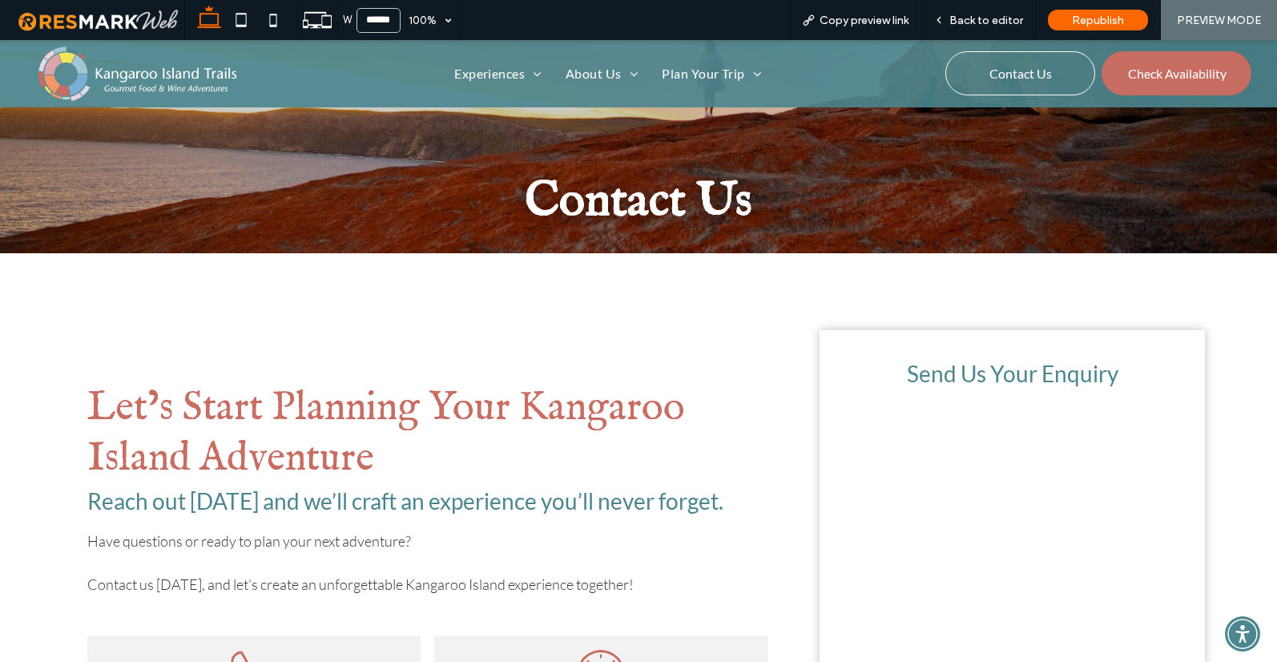
click at [88, 75] on img at bounding box center [138, 74] width 202 height 58
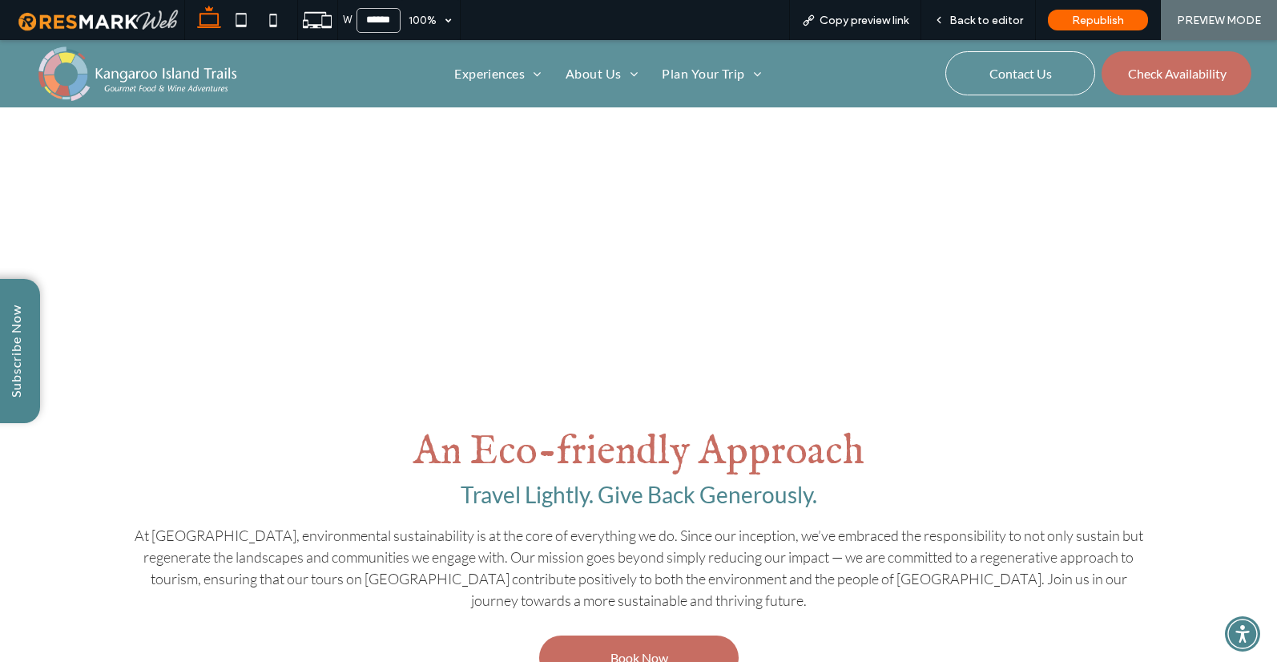
scroll to position [6064, 0]
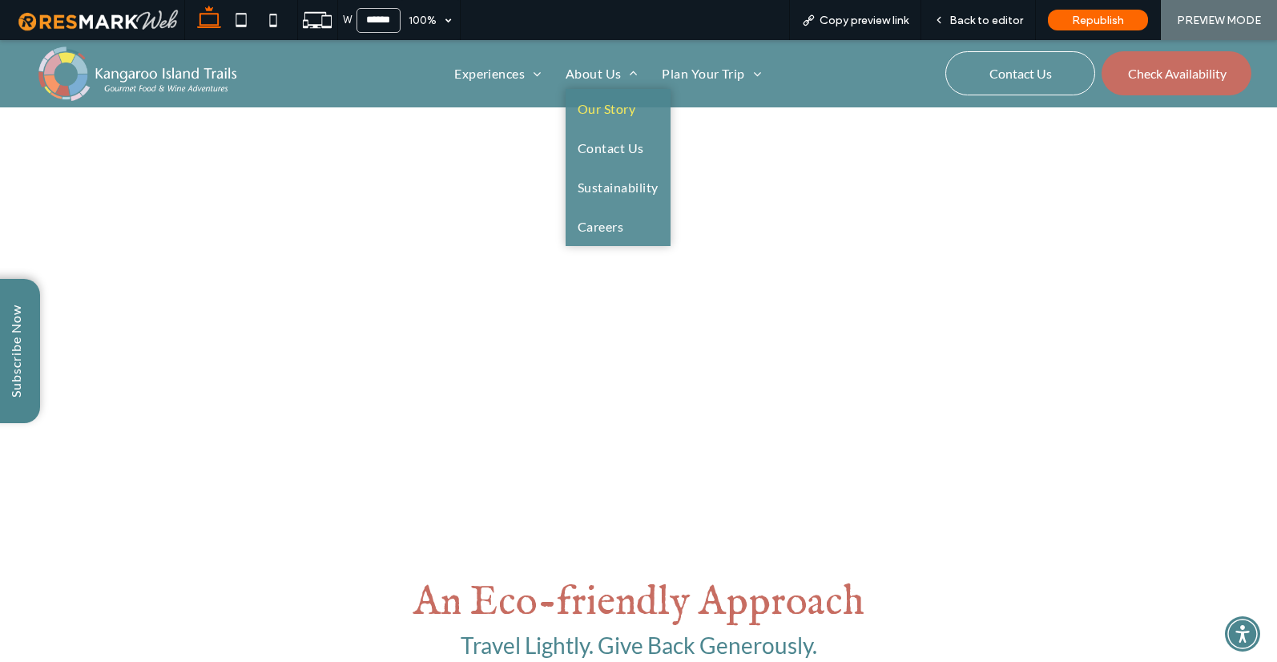
click at [593, 107] on span "Our Story" at bounding box center [607, 108] width 58 height 15
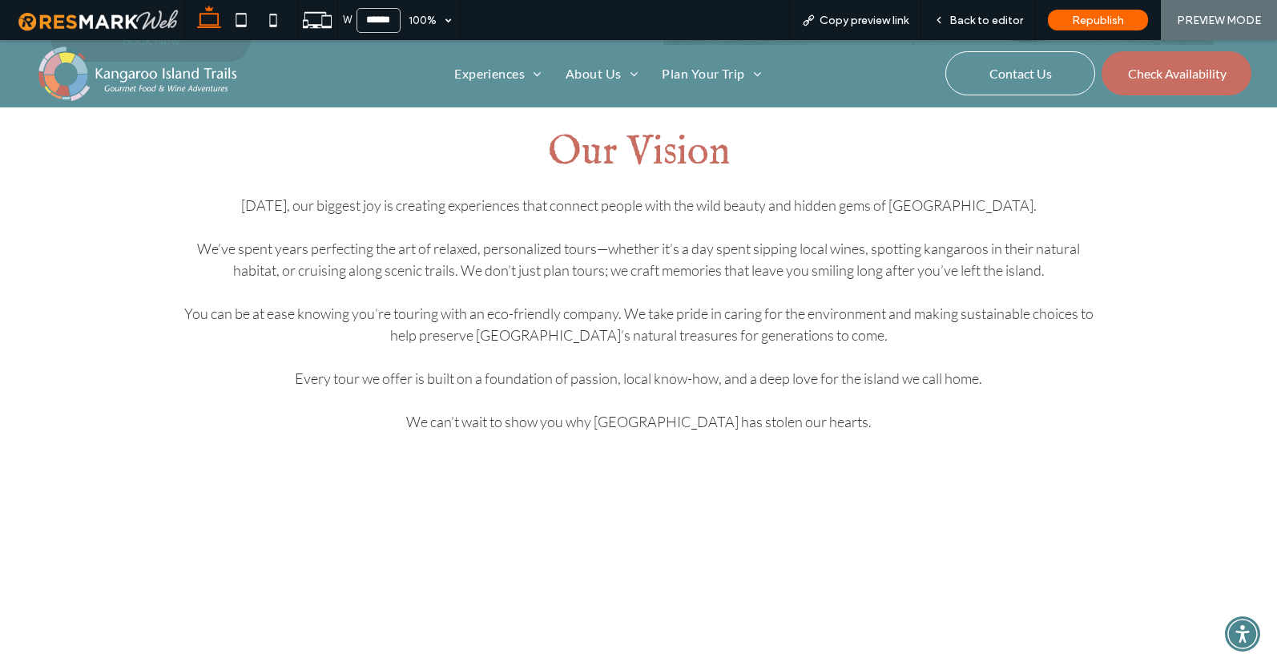
scroll to position [1238, 0]
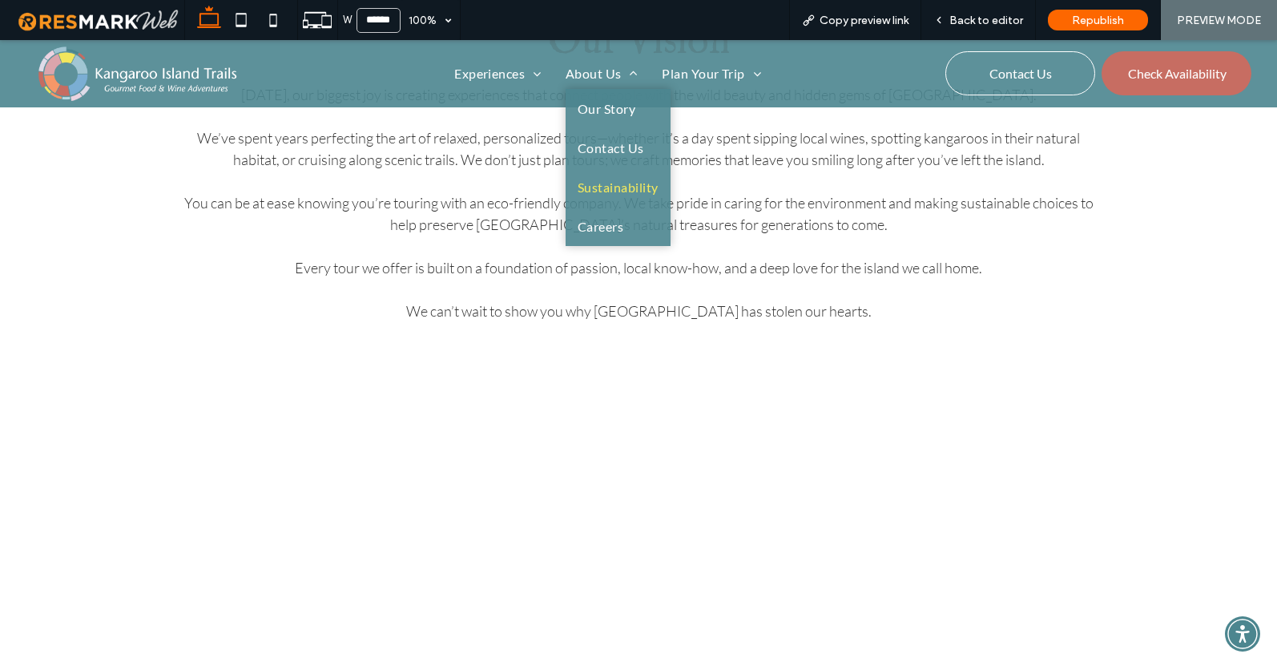
click at [607, 195] on span "Sustainability" at bounding box center [618, 186] width 81 height 15
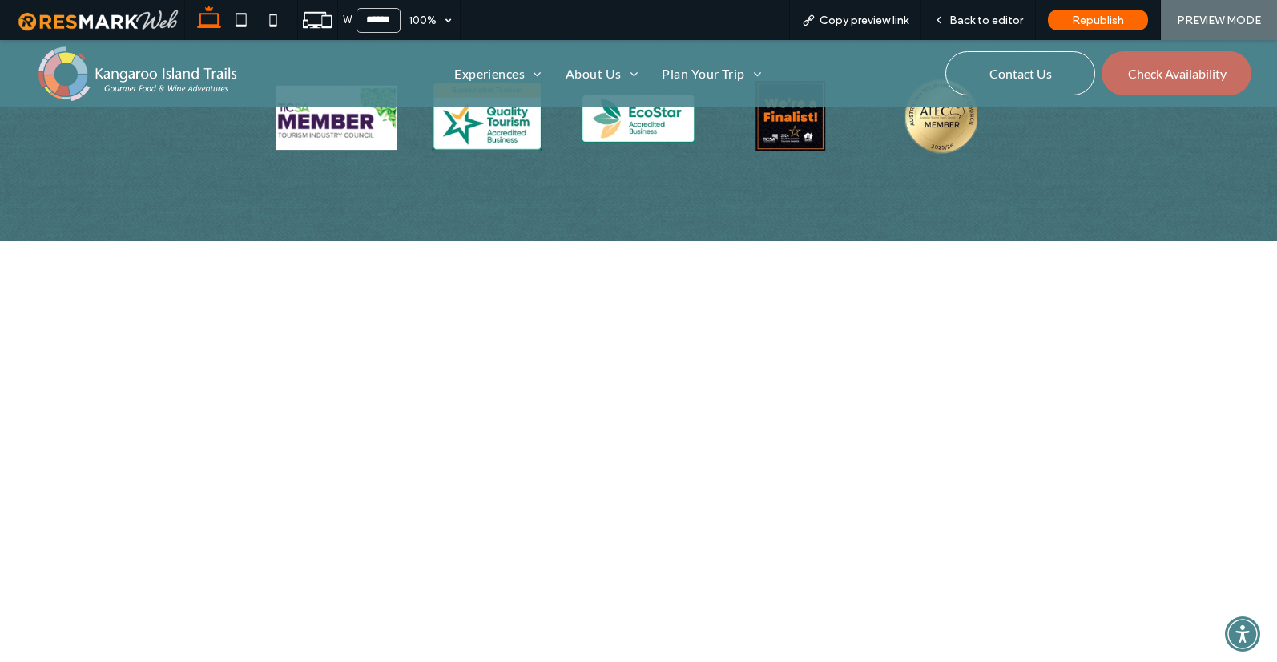
scroll to position [2612, 0]
